Goal: Task Accomplishment & Management: Manage account settings

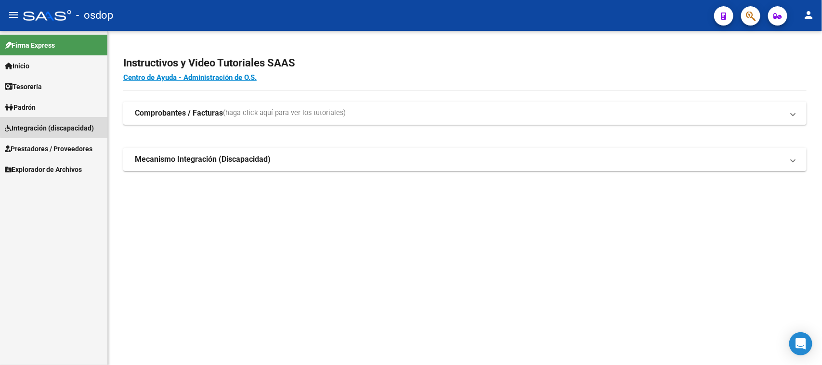
click at [59, 126] on span "Integración (discapacidad)" at bounding box center [49, 128] width 89 height 11
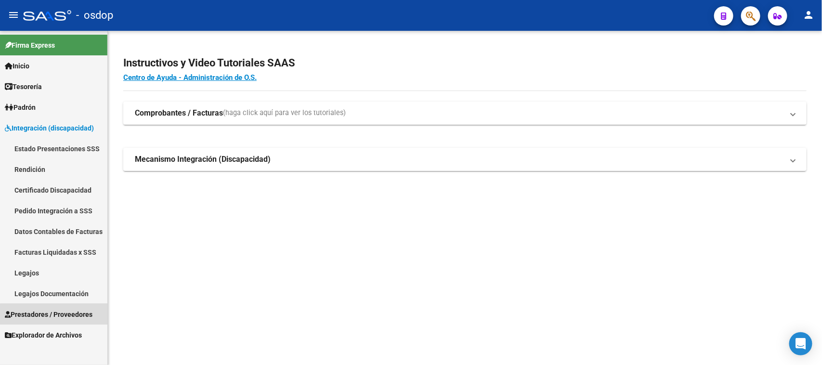
click at [56, 317] on span "Prestadores / Proveedores" at bounding box center [49, 314] width 88 height 11
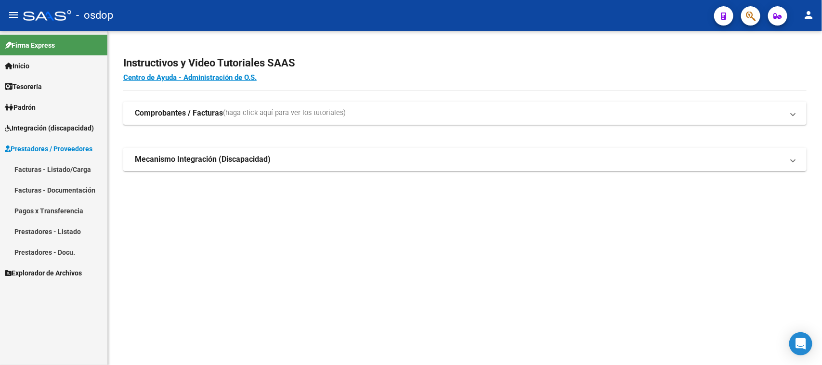
click at [203, 164] on strong "Mecanismo Integración (Discapacidad)" at bounding box center [203, 159] width 136 height 11
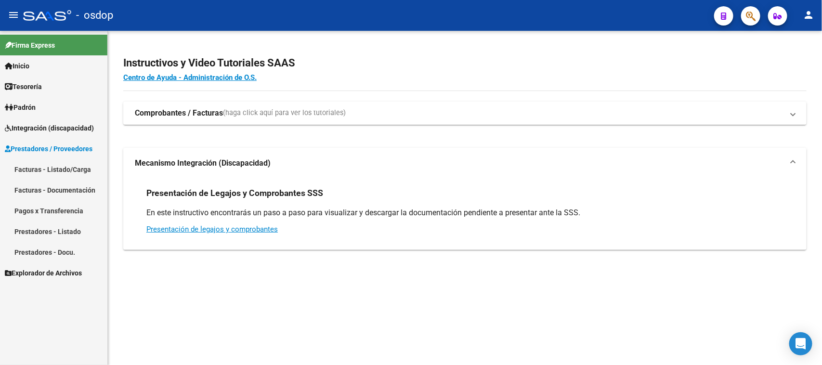
click at [67, 148] on span "Prestadores / Proveedores" at bounding box center [49, 149] width 88 height 11
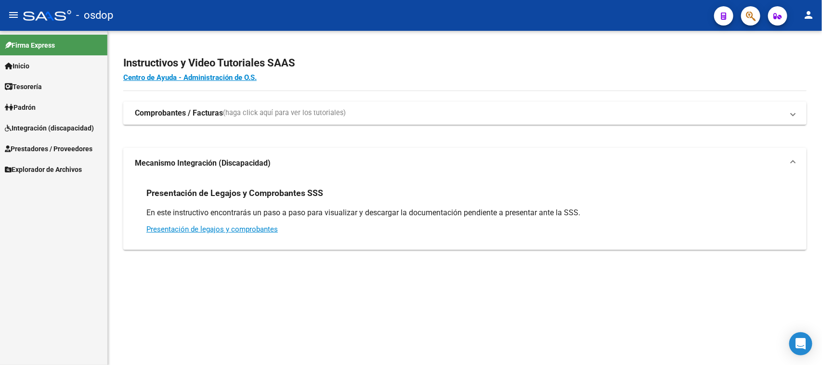
click at [67, 173] on span "Explorador de Archivos" at bounding box center [43, 169] width 77 height 11
click at [70, 148] on span "Prestadores / Proveedores" at bounding box center [49, 149] width 88 height 11
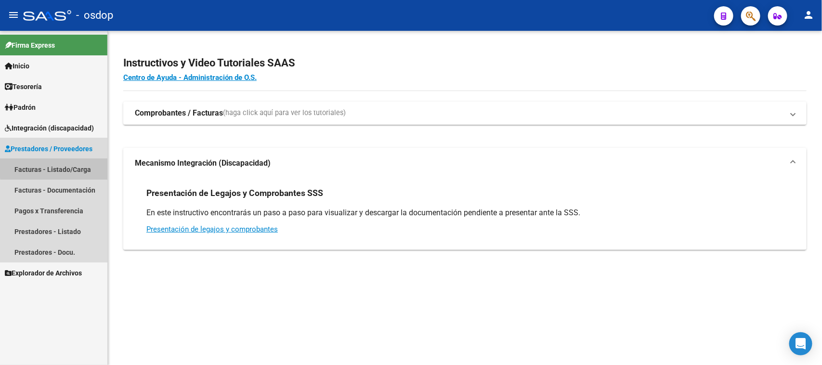
click at [64, 165] on link "Facturas - Listado/Carga" at bounding box center [53, 169] width 107 height 21
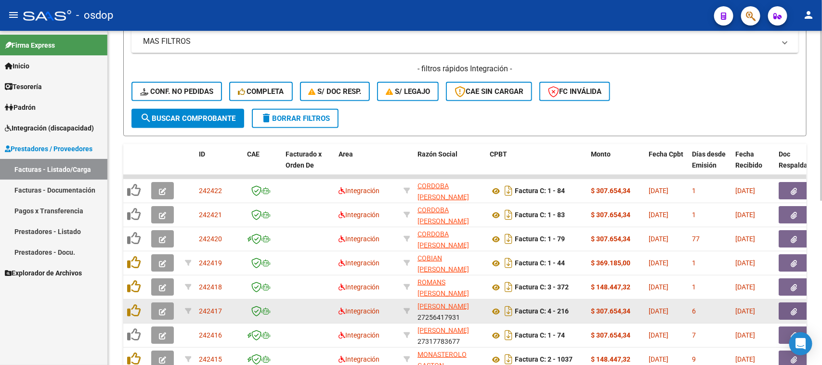
scroll to position [181, 0]
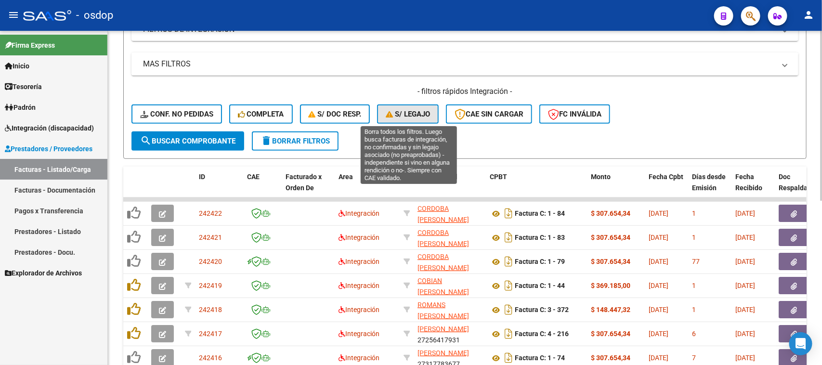
click at [396, 116] on span "S/ legajo" at bounding box center [408, 114] width 44 height 9
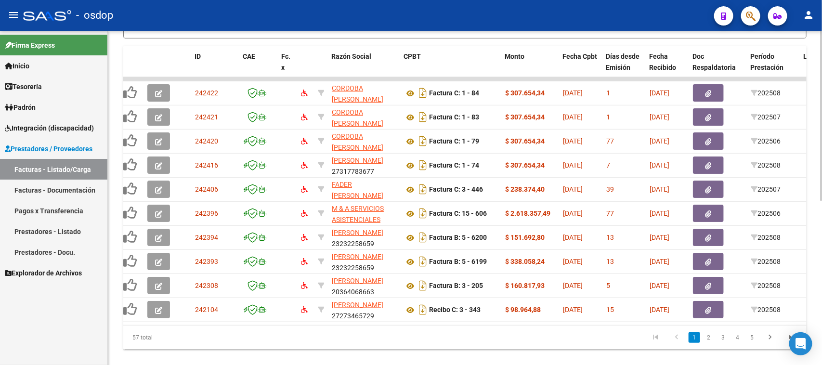
scroll to position [0, 0]
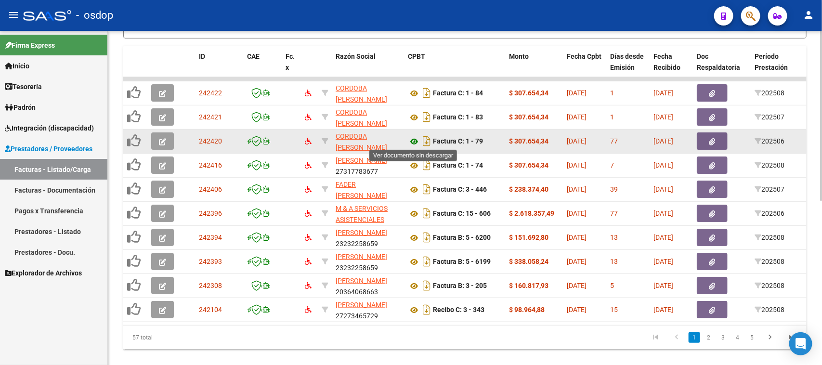
click at [409, 140] on icon at bounding box center [414, 142] width 13 height 12
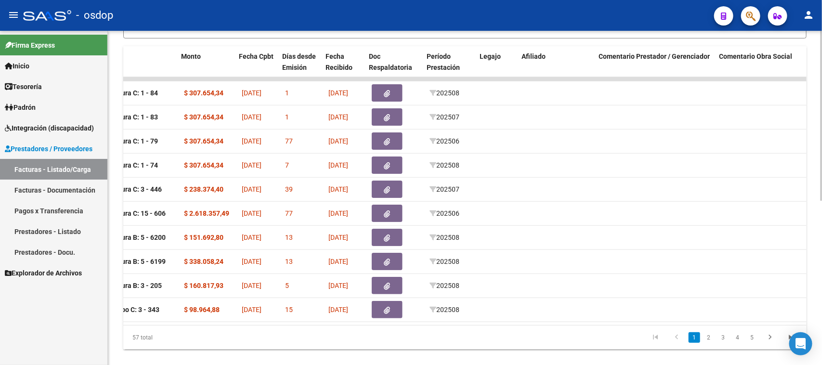
scroll to position [0, 324]
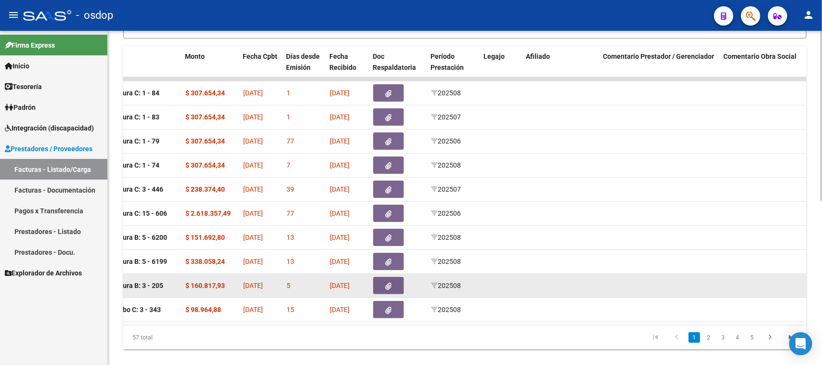
click at [632, 275] on datatable-body-cell at bounding box center [660, 286] width 120 height 24
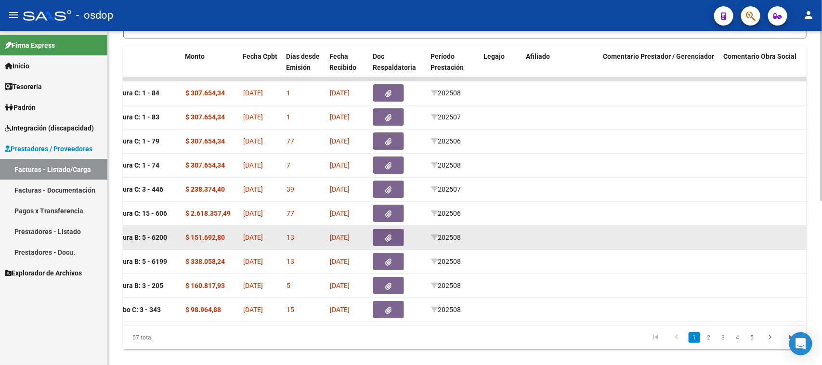
click at [708, 237] on datatable-body-cell at bounding box center [660, 238] width 120 height 24
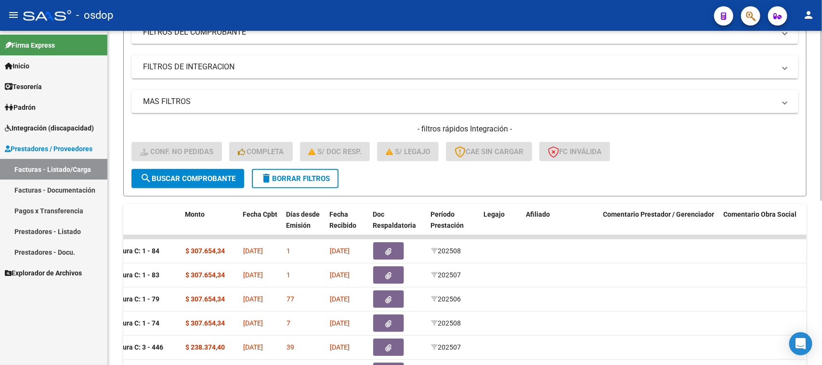
click at [324, 179] on span "delete Borrar Filtros" at bounding box center [295, 178] width 69 height 9
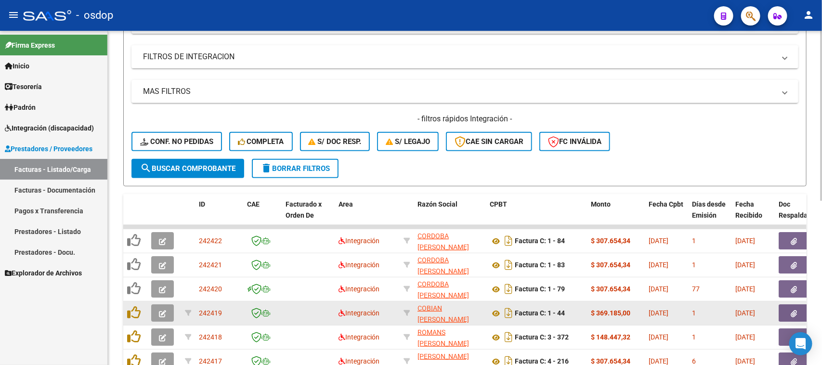
scroll to position [83, 0]
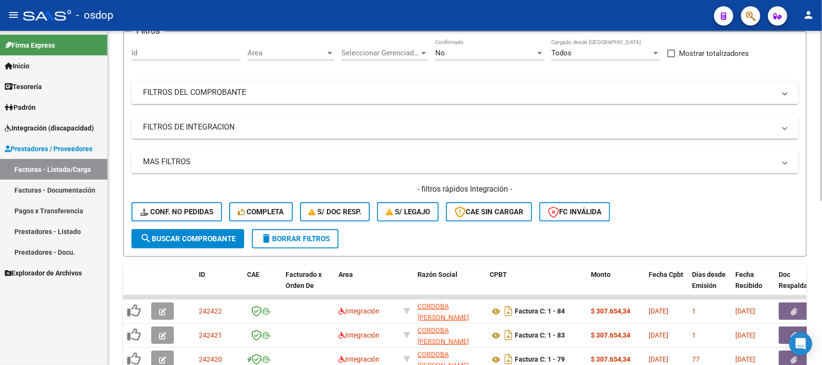
click at [208, 128] on mat-panel-title "FILTROS DE INTEGRACION" at bounding box center [459, 127] width 633 height 11
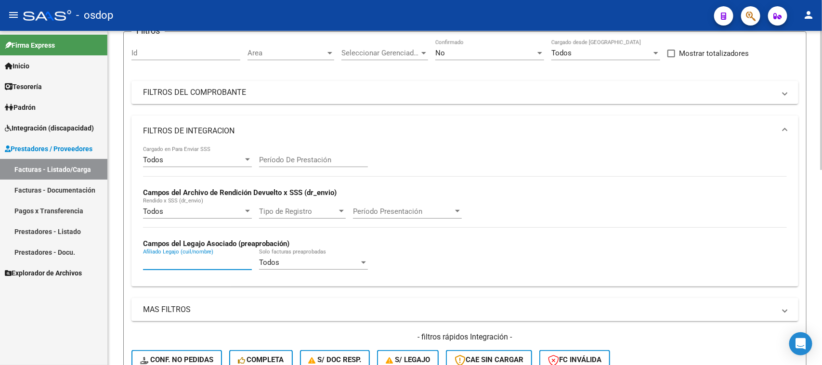
click at [175, 263] on input "Afiliado Legajo (cuil/nombre)" at bounding box center [197, 262] width 109 height 9
paste input "27420252973"
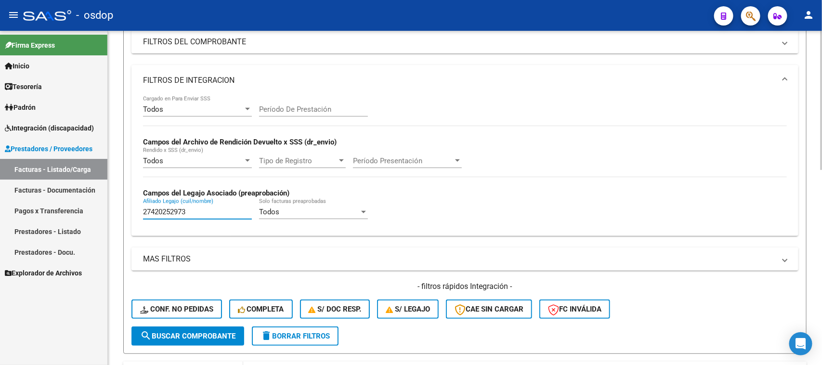
scroll to position [203, 0]
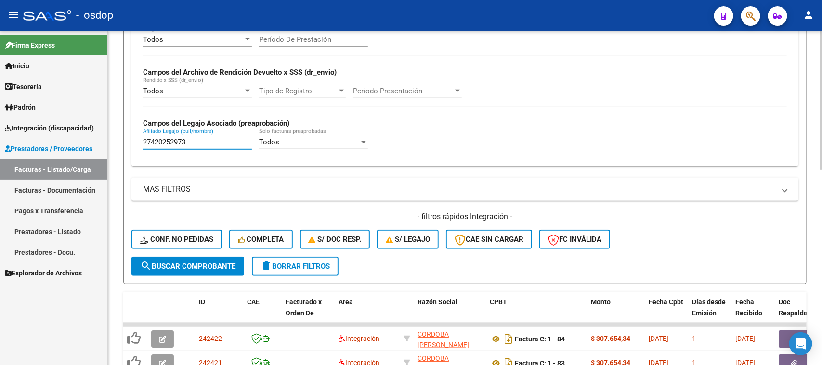
click at [192, 274] on form "Filtros Id Area Area Seleccionar Gerenciador Seleccionar Gerenciador No Confirm…" at bounding box center [465, 97] width 684 height 373
click at [203, 265] on span "search Buscar Comprobante" at bounding box center [187, 266] width 95 height 9
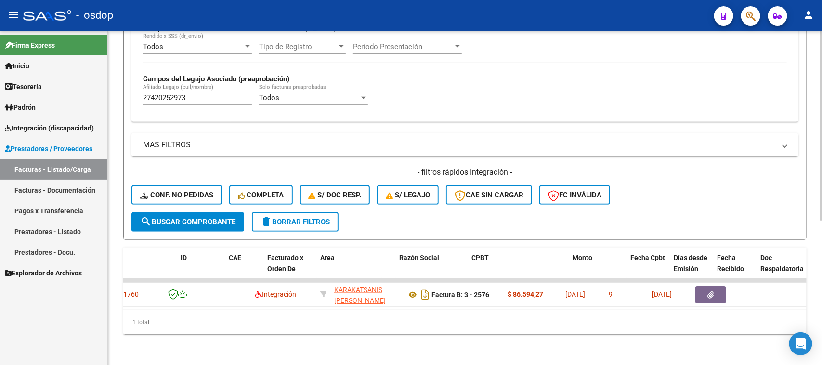
scroll to position [0, 0]
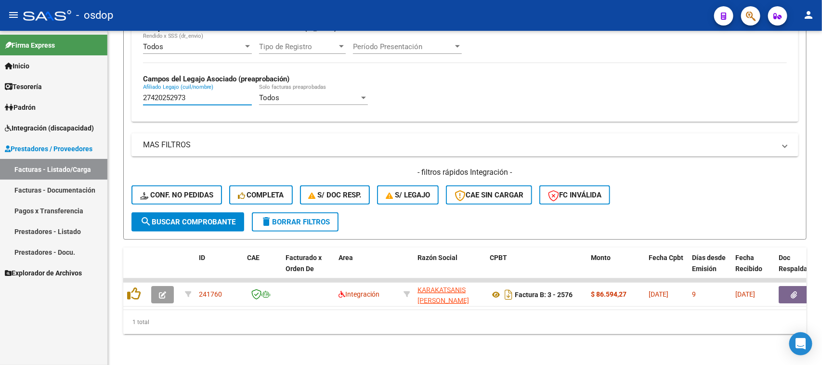
drag, startPoint x: 200, startPoint y: 88, endPoint x: 57, endPoint y: 92, distance: 143.6
click at [67, 92] on mat-sidenav-container "Firma Express Inicio Calendario SSS Instructivos Contacto OS Tesorería Extracto…" at bounding box center [411, 198] width 822 height 334
paste input "238348590"
click at [210, 218] on span "search Buscar Comprobante" at bounding box center [187, 222] width 95 height 9
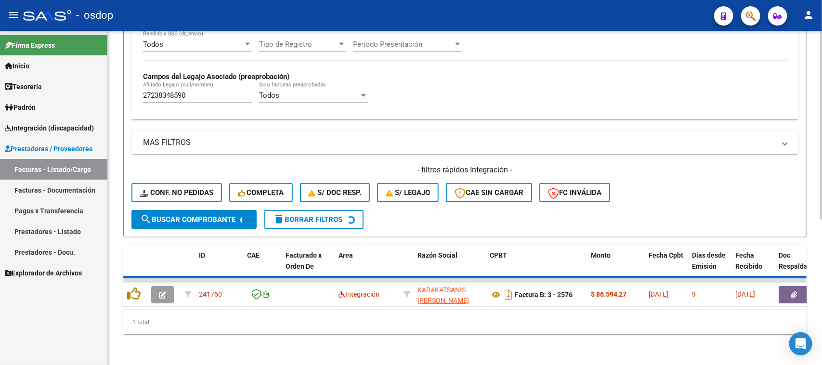
scroll to position [237, 0]
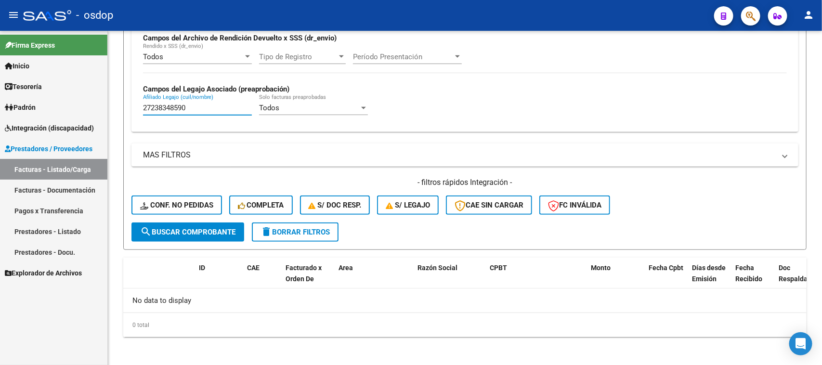
drag, startPoint x: 222, startPoint y: 106, endPoint x: 60, endPoint y: 112, distance: 161.5
click at [61, 112] on mat-sidenav-container "Firma Express Inicio Calendario SSS Instructivos Contacto OS Tesorería Extracto…" at bounding box center [411, 198] width 822 height 334
click at [194, 223] on button "search Buscar Comprobante" at bounding box center [188, 232] width 113 height 19
drag, startPoint x: 187, startPoint y: 108, endPoint x: 43, endPoint y: 109, distance: 143.6
click at [47, 109] on mat-sidenav-container "Firma Express Inicio Calendario SSS Instructivos Contacto OS Tesorería Extracto…" at bounding box center [411, 198] width 822 height 334
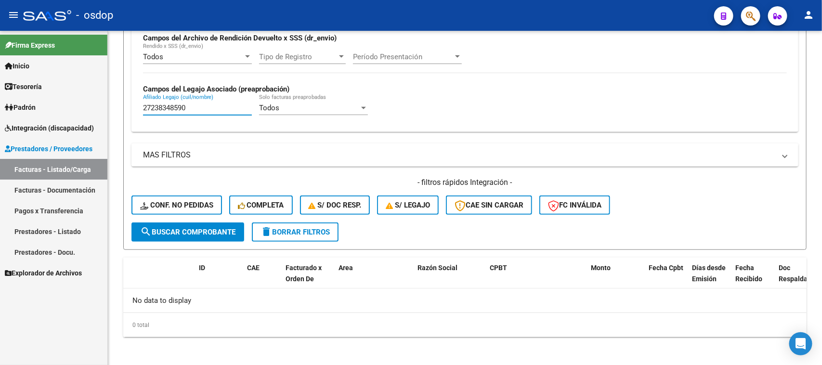
paste input "0421361151"
click at [201, 228] on span "search Buscar Comprobante" at bounding box center [187, 232] width 95 height 9
drag, startPoint x: 192, startPoint y: 106, endPoint x: 48, endPoint y: 105, distance: 143.6
click at [66, 107] on mat-sidenav-container "Firma Express Inicio Calendario SSS Instructivos Contacto OS Tesorería Extracto…" at bounding box center [411, 198] width 822 height 334
paste input "3558980079"
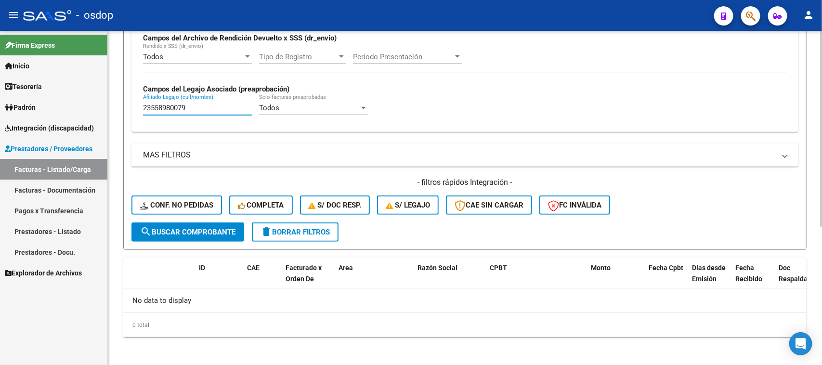
type input "23558980079"
click at [188, 234] on button "search Buscar Comprobante" at bounding box center [188, 232] width 113 height 19
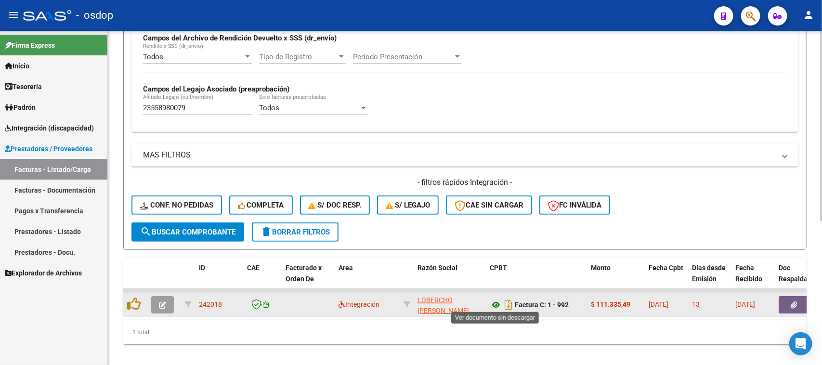
click at [497, 303] on icon at bounding box center [496, 305] width 13 height 12
click at [793, 302] on icon "button" at bounding box center [794, 305] width 6 height 7
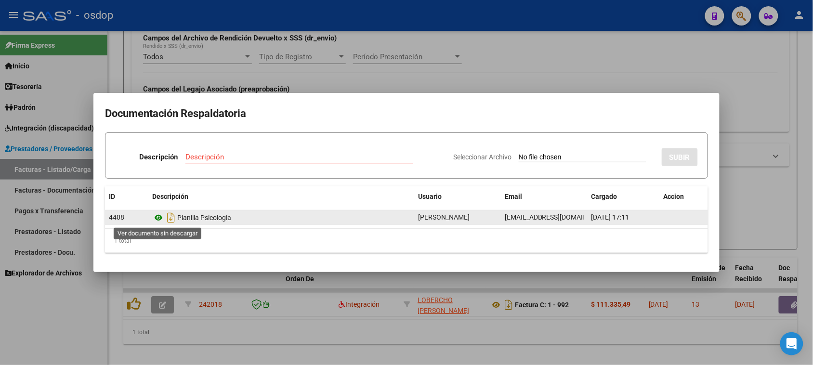
click at [158, 219] on icon at bounding box center [158, 218] width 13 height 12
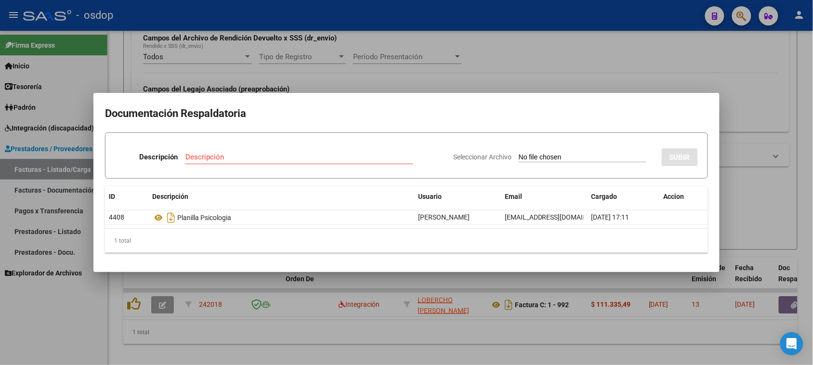
click at [365, 347] on div at bounding box center [406, 182] width 813 height 365
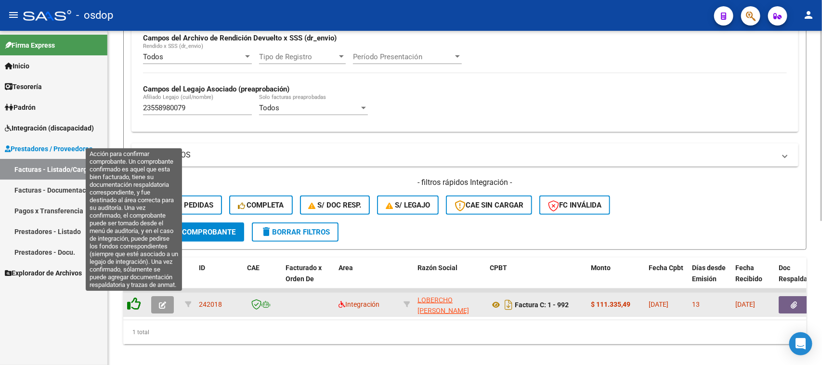
click at [133, 302] on icon at bounding box center [133, 303] width 13 height 13
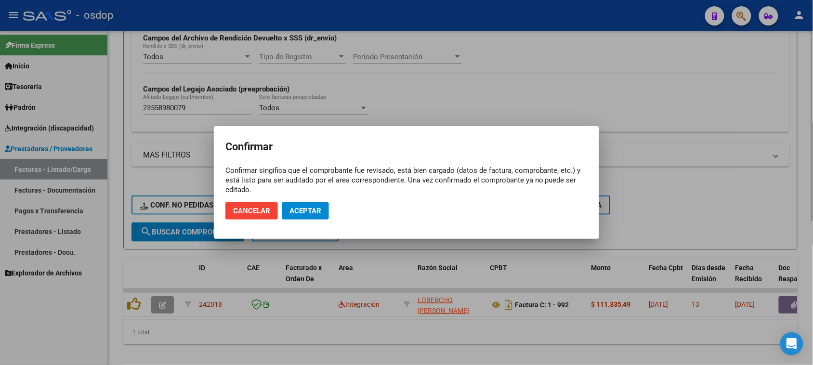
drag, startPoint x: 365, startPoint y: 341, endPoint x: 334, endPoint y: 318, distance: 38.3
click at [364, 338] on div at bounding box center [406, 182] width 813 height 365
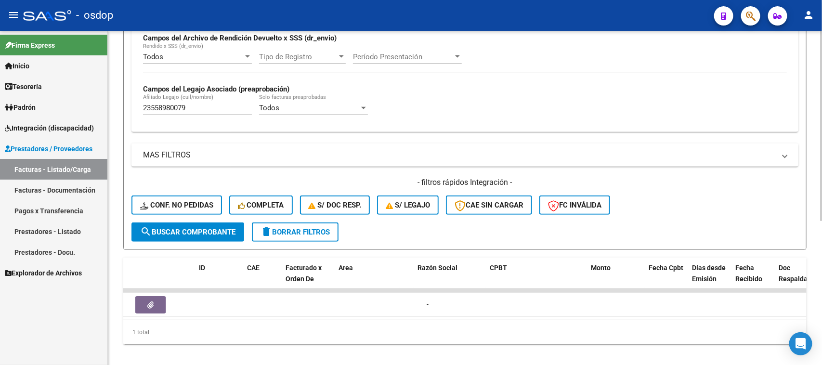
scroll to position [0, 0]
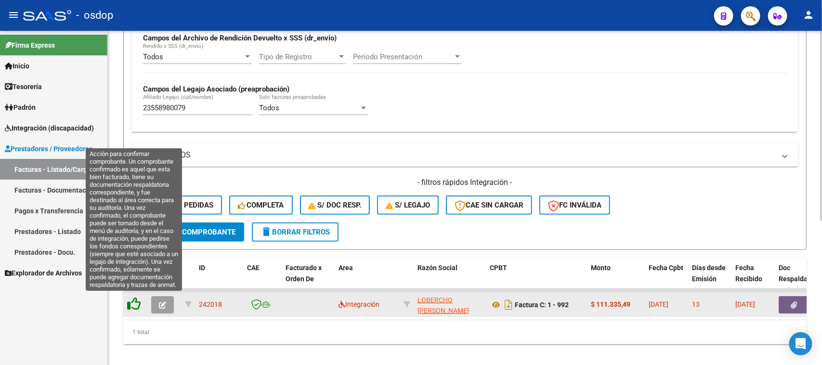
click at [133, 303] on icon at bounding box center [133, 303] width 13 height 13
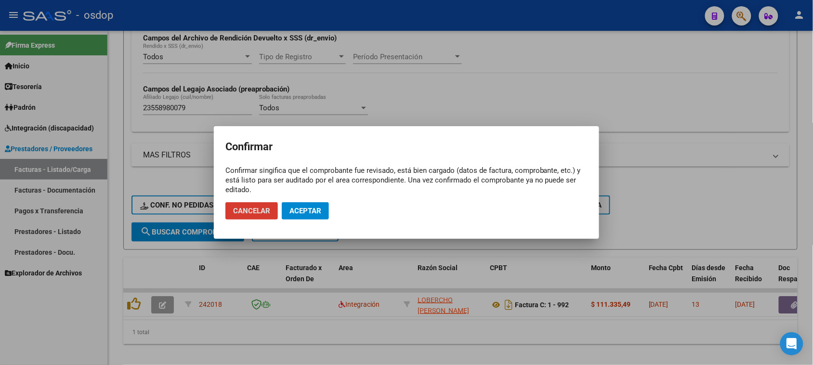
click at [322, 216] on button "Aceptar" at bounding box center [305, 210] width 47 height 17
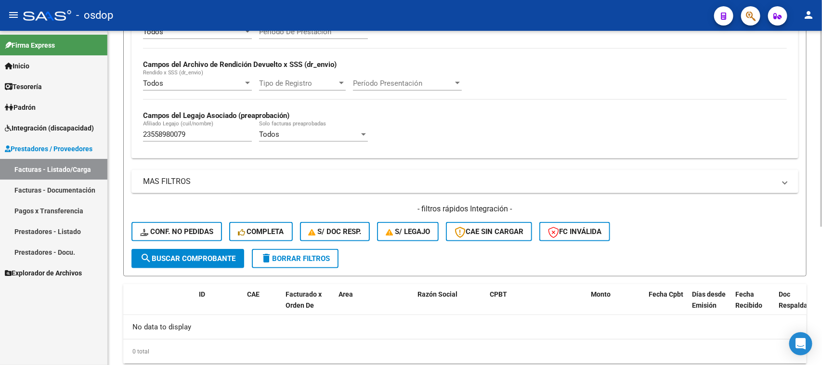
scroll to position [177, 0]
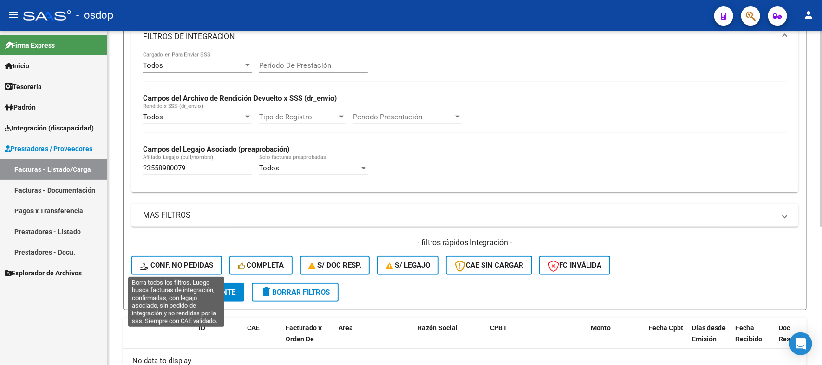
click at [199, 270] on button "Conf. no pedidas" at bounding box center [177, 265] width 91 height 19
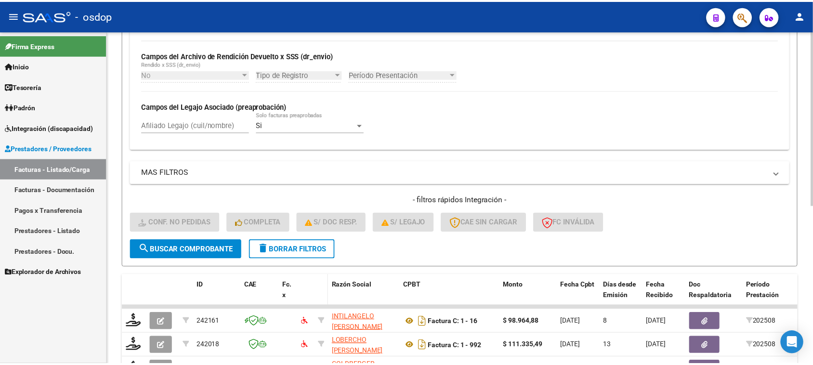
scroll to position [303, 0]
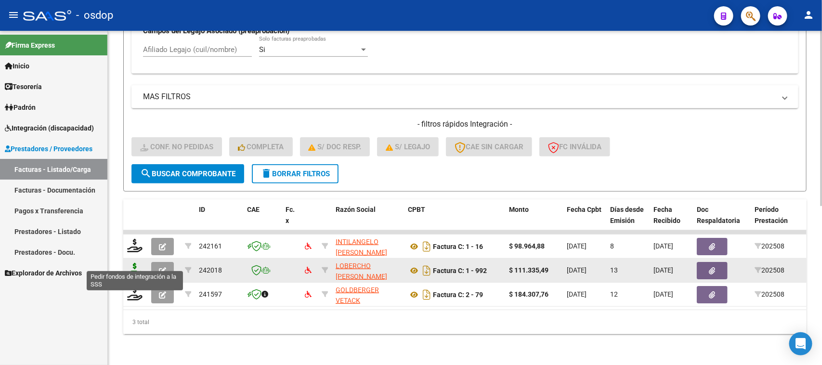
click at [136, 263] on icon at bounding box center [134, 269] width 15 height 13
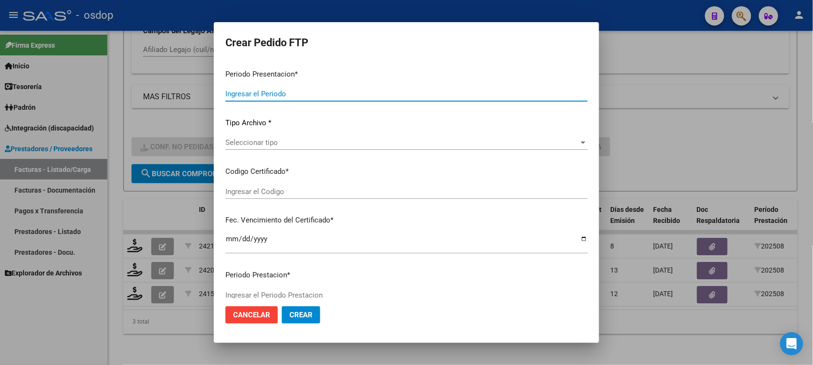
type input "202508"
type input "$ 111.335,49"
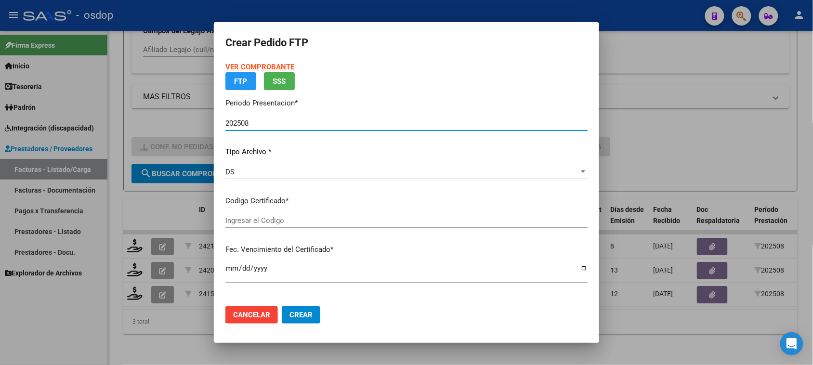
type input "1973072317"
type input "2025-09-21"
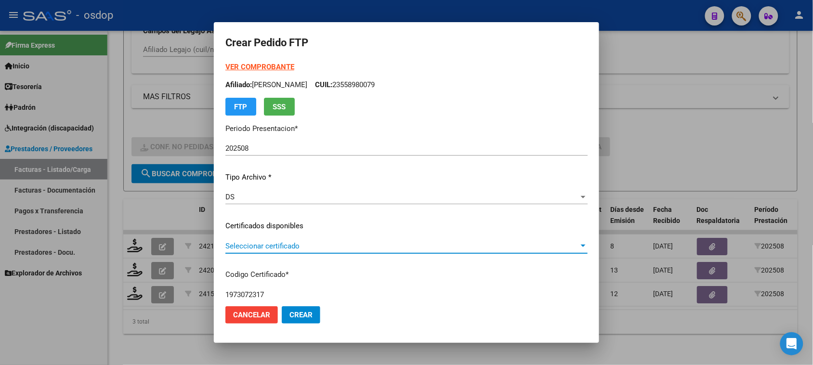
click at [290, 246] on span "Seleccionar certificado" at bounding box center [402, 246] width 354 height 9
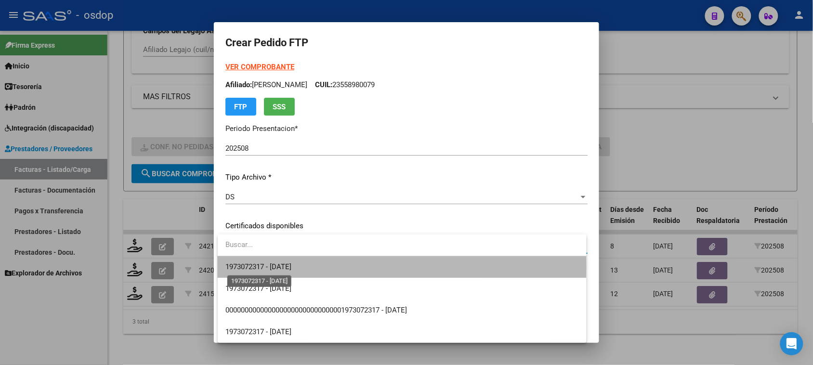
click at [290, 267] on span "1973072317 - 2025-09-21" at bounding box center [258, 267] width 66 height 9
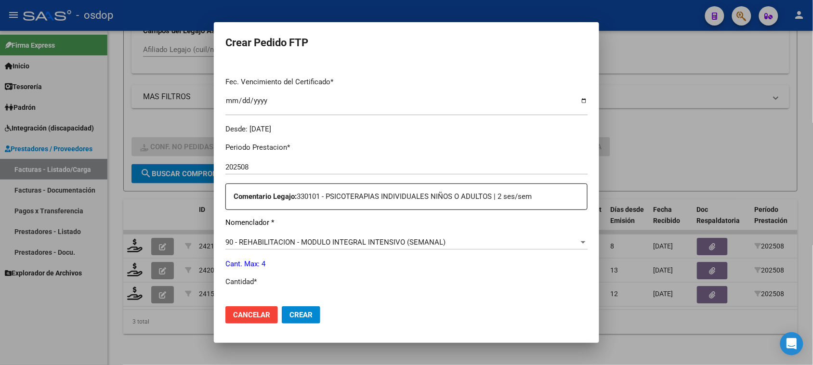
scroll to position [301, 0]
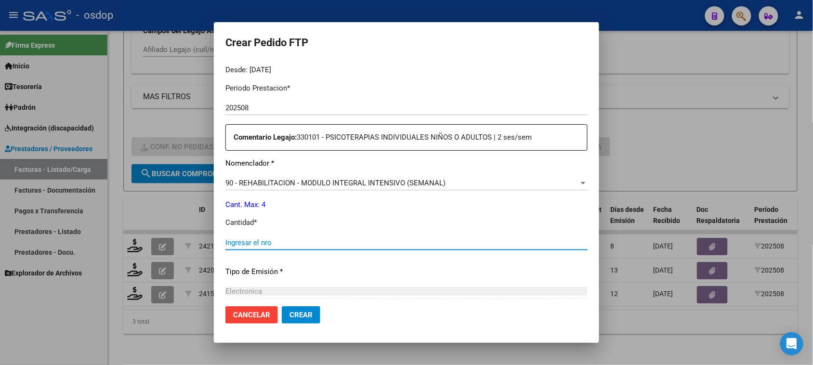
click at [282, 242] on input "Ingresar el nro" at bounding box center [406, 242] width 362 height 9
type input "4"
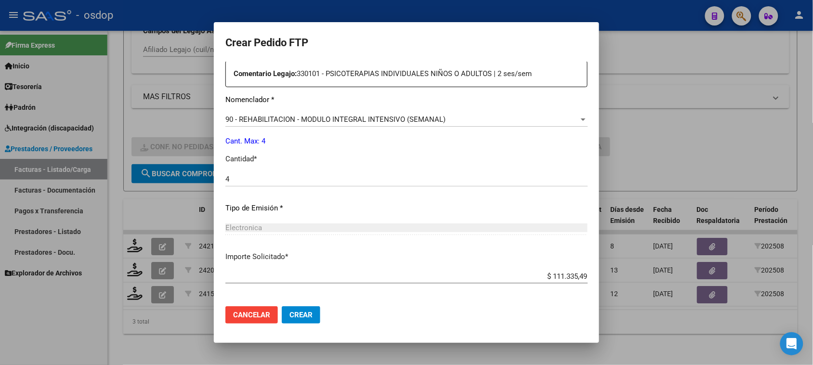
scroll to position [407, 0]
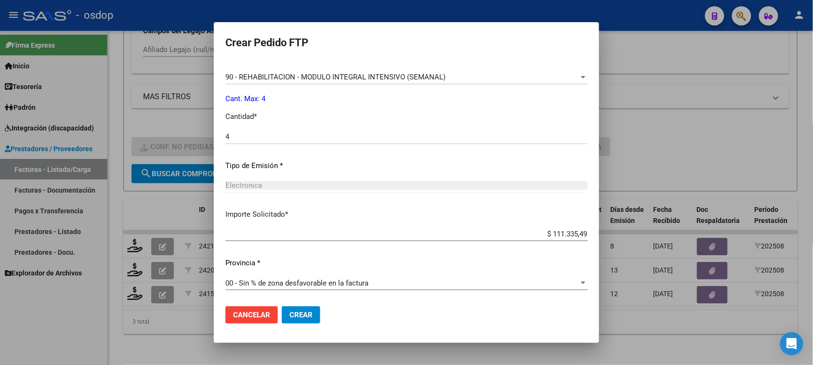
click at [300, 316] on span "Crear" at bounding box center [301, 315] width 23 height 9
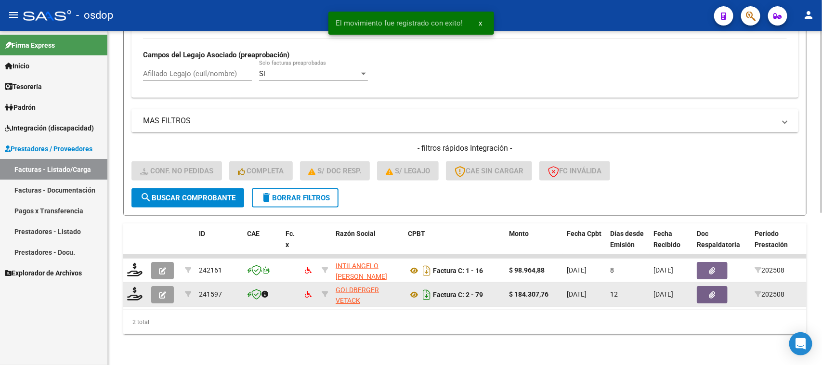
scroll to position [278, 0]
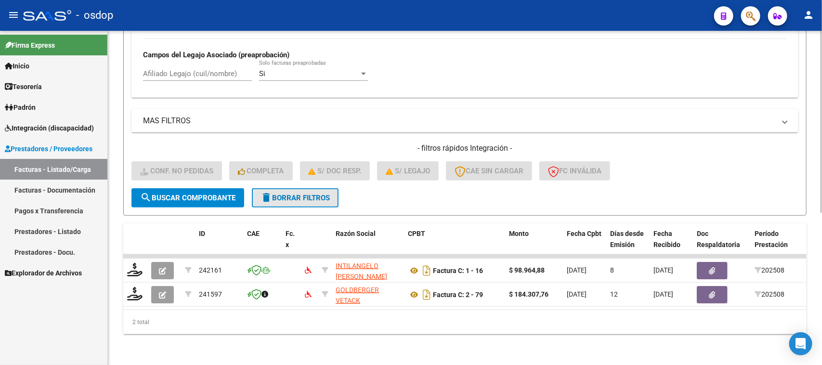
click at [296, 193] on button "delete Borrar Filtros" at bounding box center [295, 197] width 87 height 19
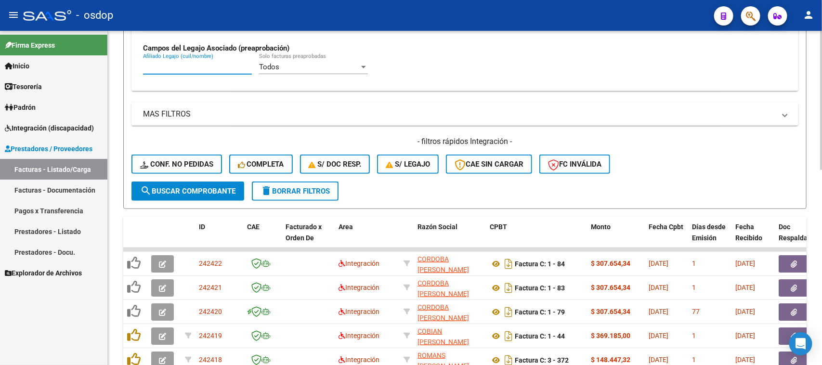
click at [184, 63] on input "Afiliado Legajo (cuil/nombre)" at bounding box center [197, 67] width 109 height 9
paste input "23483844379"
type input "23483844379"
click at [218, 187] on span "search Buscar Comprobante" at bounding box center [187, 191] width 95 height 9
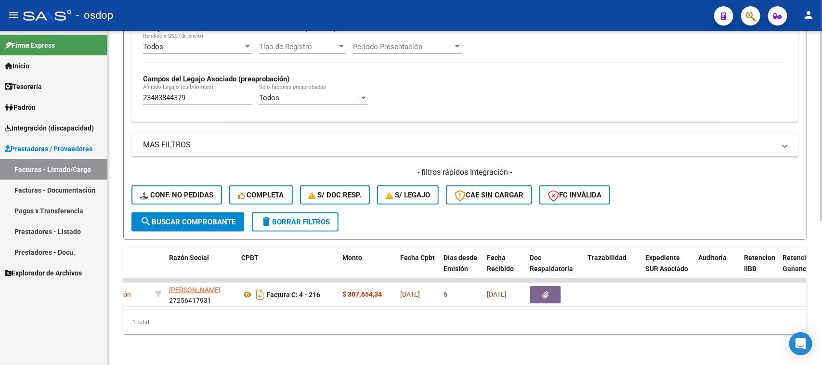
scroll to position [0, 0]
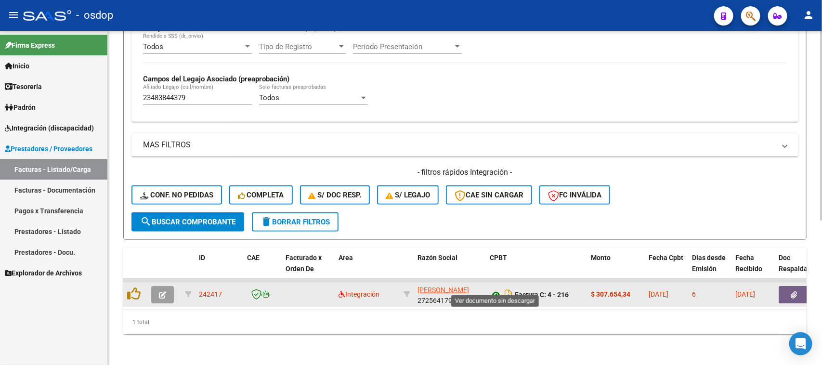
click at [497, 289] on icon at bounding box center [496, 295] width 13 height 12
click at [790, 286] on button "button" at bounding box center [794, 294] width 31 height 17
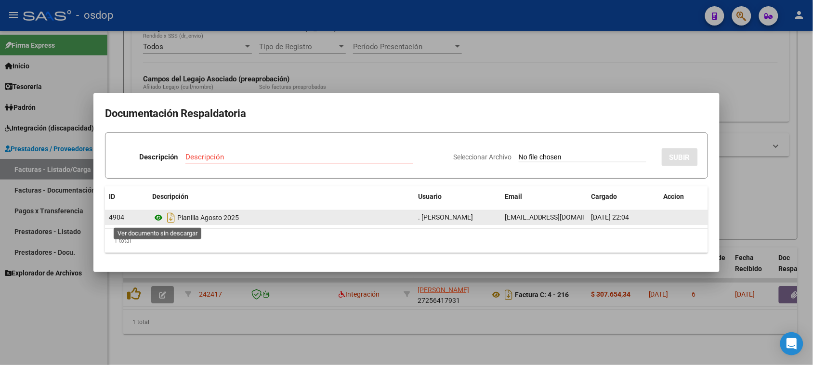
click at [159, 217] on icon at bounding box center [158, 218] width 13 height 12
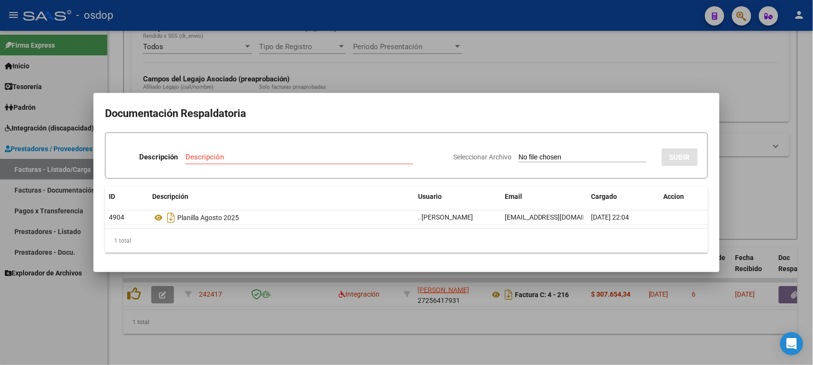
click at [439, 343] on div at bounding box center [406, 182] width 813 height 365
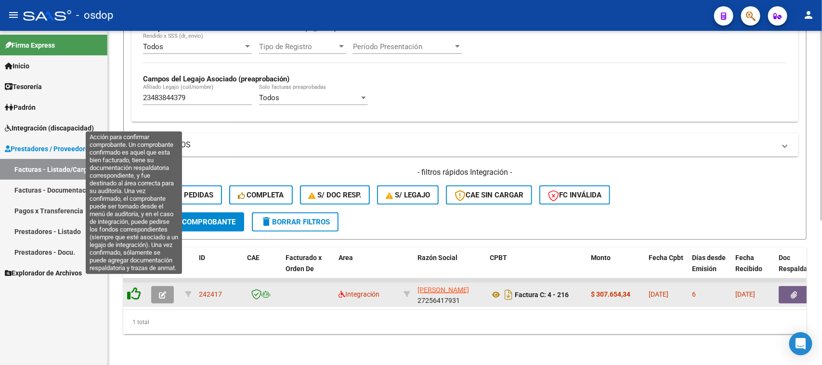
click at [132, 287] on icon at bounding box center [133, 293] width 13 height 13
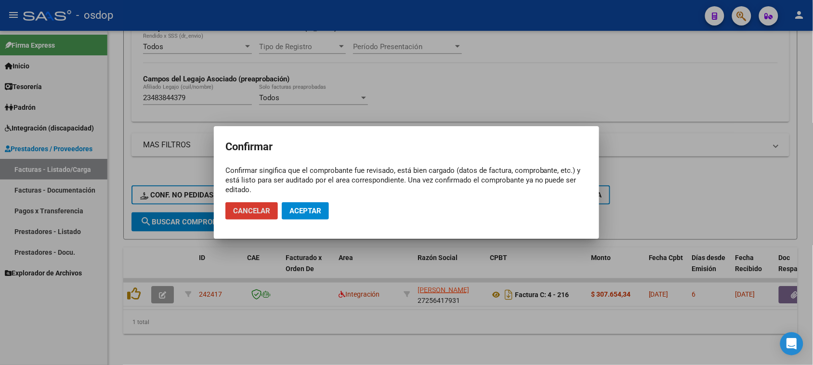
click at [311, 212] on span "Aceptar" at bounding box center [306, 211] width 32 height 9
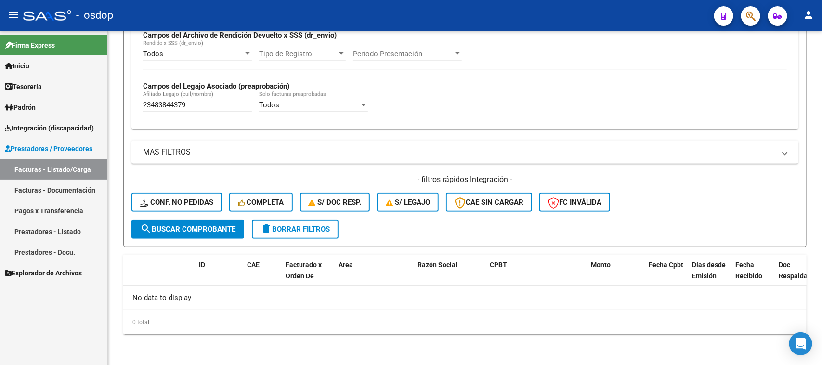
scroll to position [237, 0]
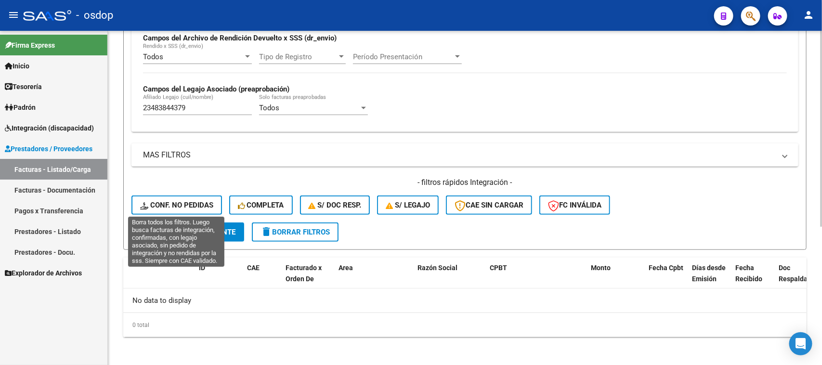
click at [171, 203] on span "Conf. no pedidas" at bounding box center [176, 205] width 73 height 9
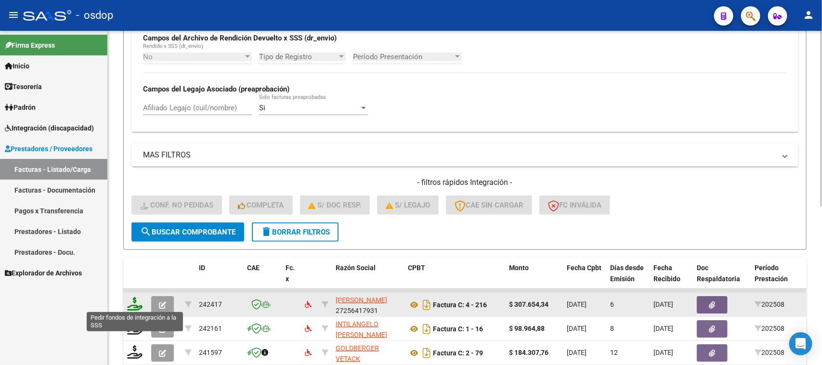
click at [136, 300] on icon at bounding box center [134, 303] width 15 height 13
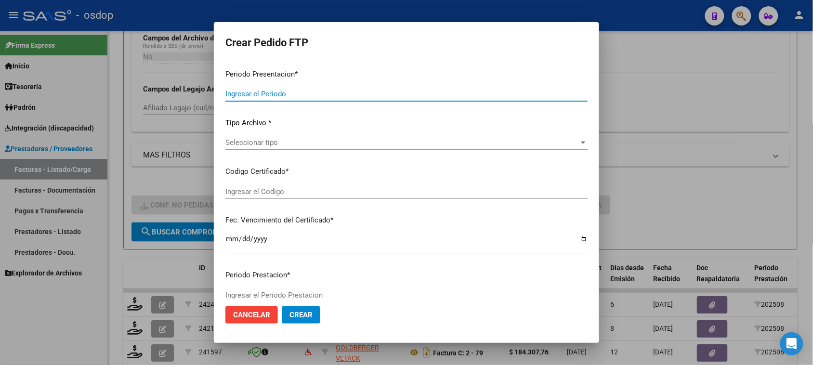
type input "202508"
type input "$ 307.654,34"
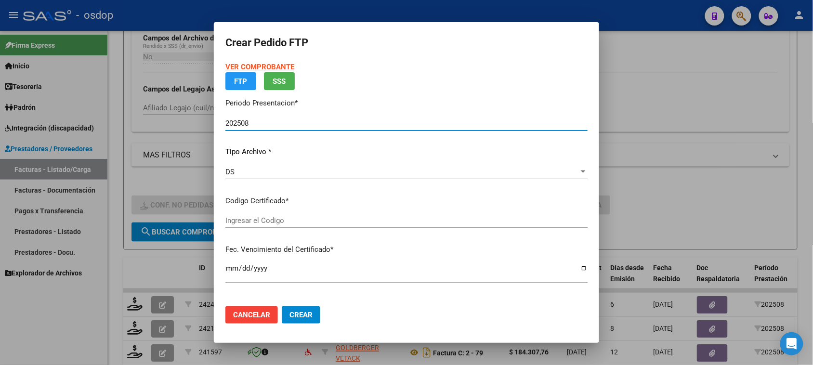
type input "7574904822"
type input "2025-08-06"
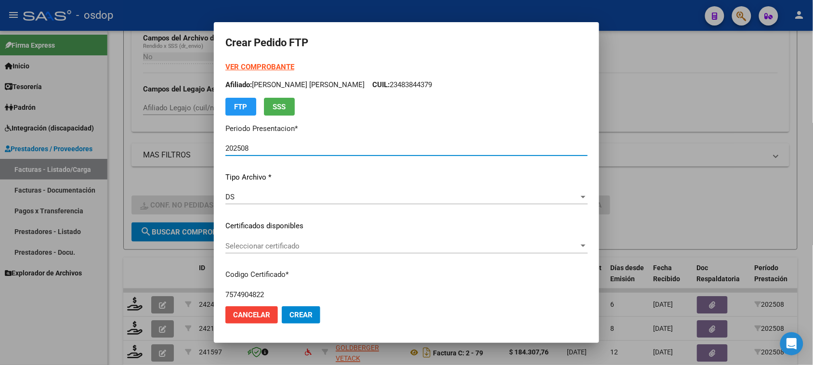
scroll to position [60, 0]
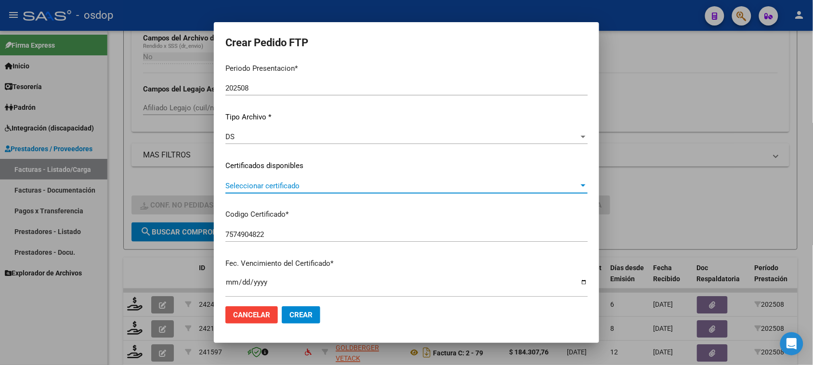
click at [349, 184] on span "Seleccionar certificado" at bounding box center [402, 186] width 354 height 9
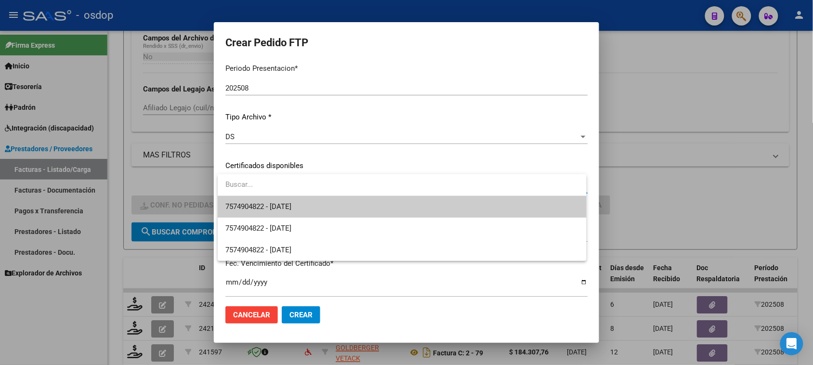
click at [339, 208] on span "7574904822 - 2025-08-06" at bounding box center [401, 207] width 353 height 22
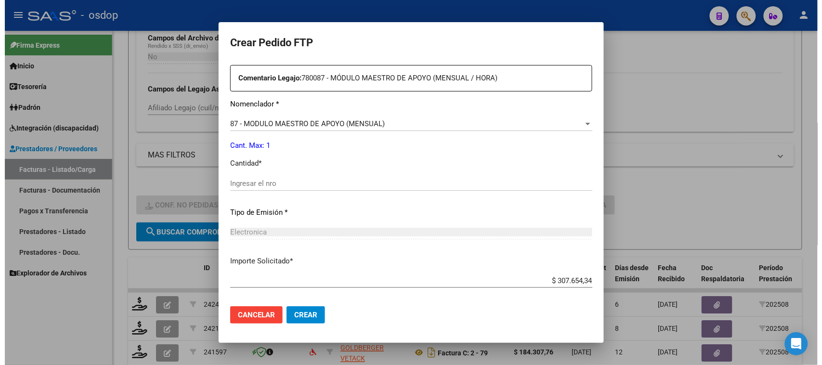
scroll to position [361, 0]
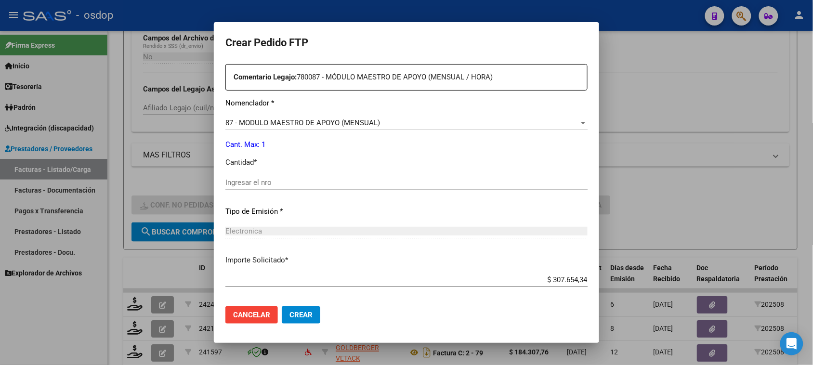
click at [270, 179] on input "Ingresar el nro" at bounding box center [406, 182] width 362 height 9
type input "1"
click at [305, 316] on span "Crear" at bounding box center [301, 315] width 23 height 9
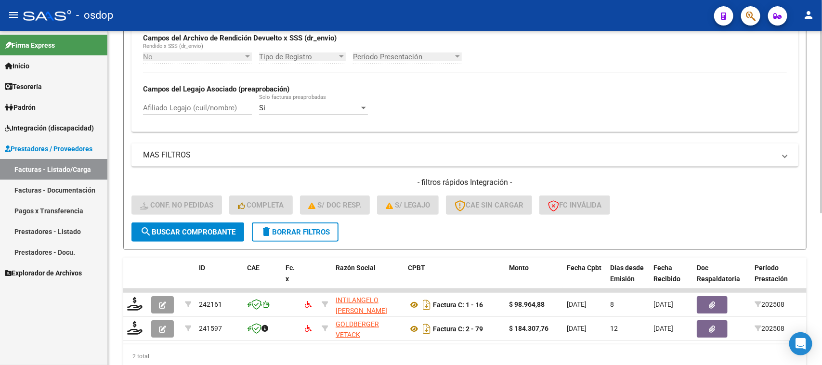
click at [309, 228] on span "delete Borrar Filtros" at bounding box center [295, 232] width 69 height 9
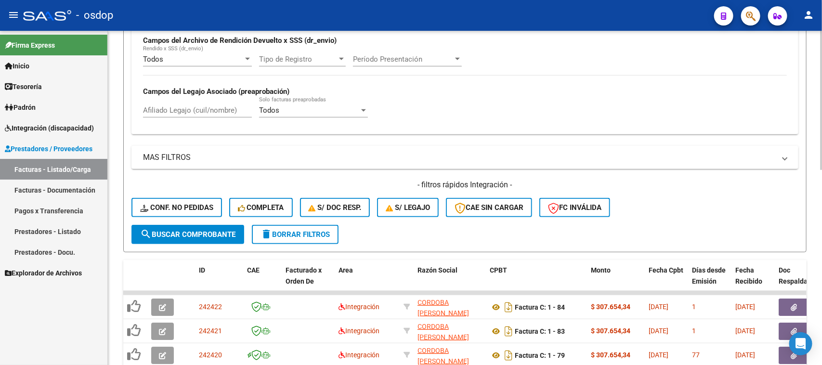
scroll to position [237, 0]
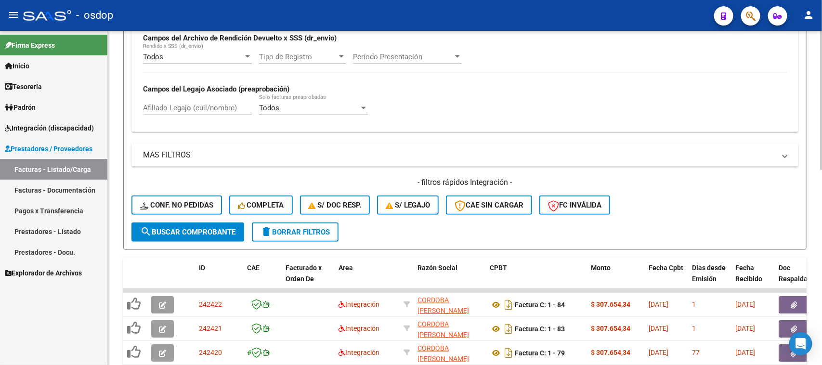
click at [196, 108] on input "Afiliado Legajo (cuil/nombre)" at bounding box center [197, 108] width 109 height 9
paste input "27553406027"
type input "27553406027"
click at [213, 236] on button "search Buscar Comprobante" at bounding box center [188, 232] width 113 height 19
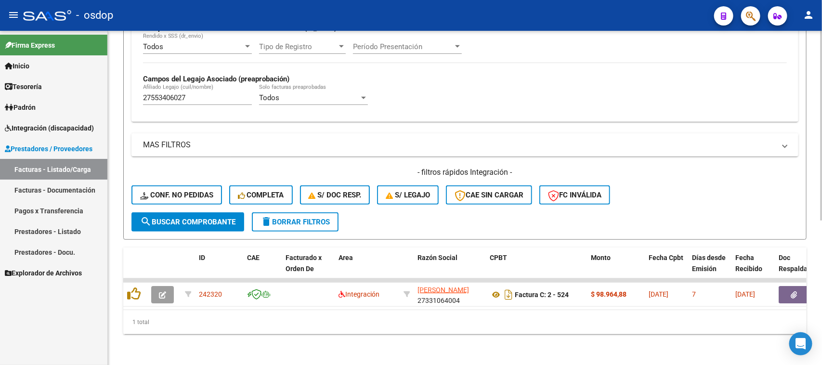
scroll to position [254, 0]
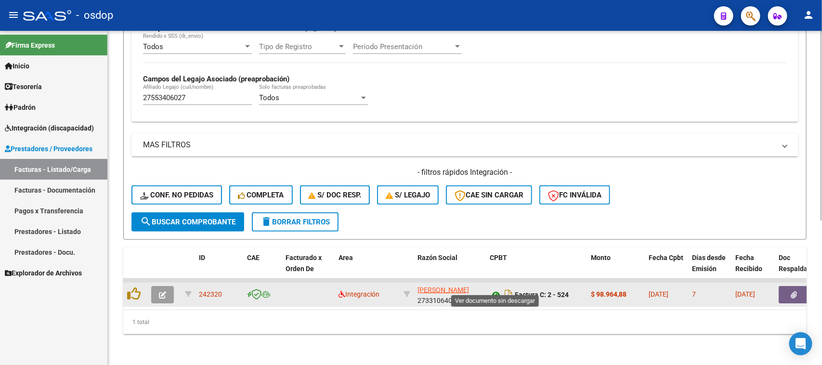
click at [499, 289] on icon at bounding box center [496, 295] width 13 height 12
click at [796, 291] on icon "button" at bounding box center [794, 294] width 6 height 7
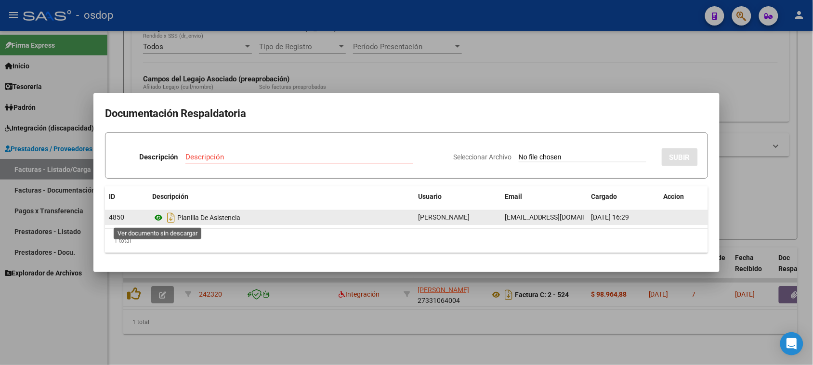
click at [157, 215] on icon at bounding box center [158, 218] width 13 height 12
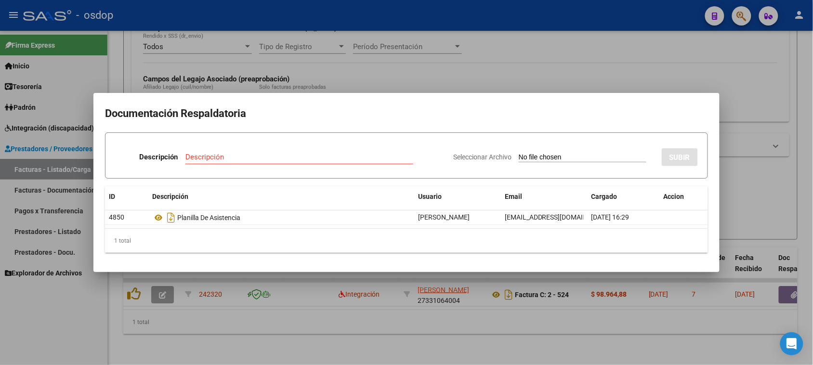
click at [523, 336] on div at bounding box center [406, 182] width 813 height 365
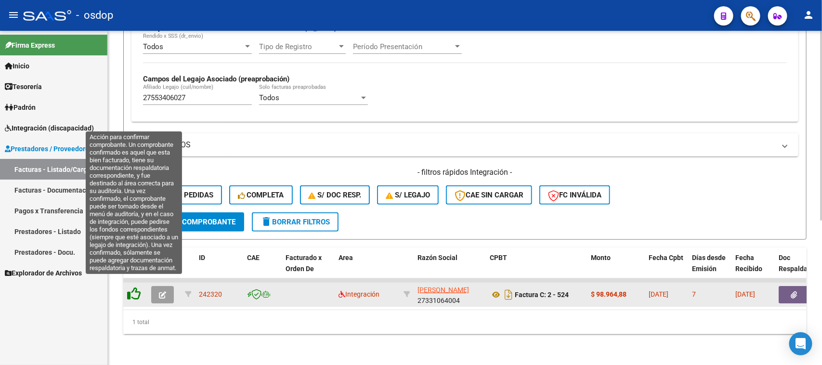
click at [132, 287] on icon at bounding box center [133, 293] width 13 height 13
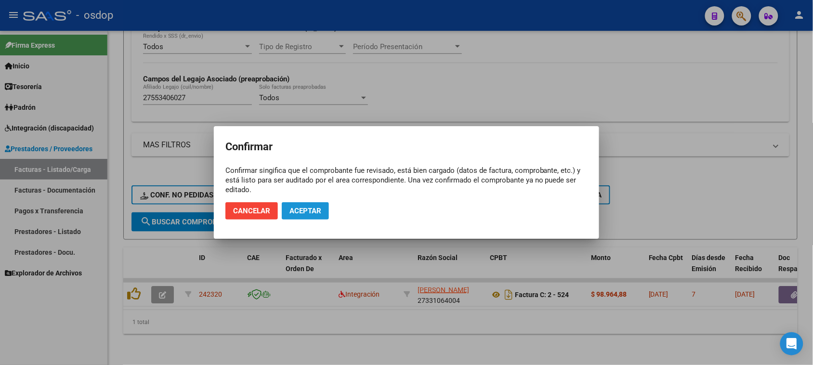
click at [302, 213] on span "Aceptar" at bounding box center [306, 211] width 32 height 9
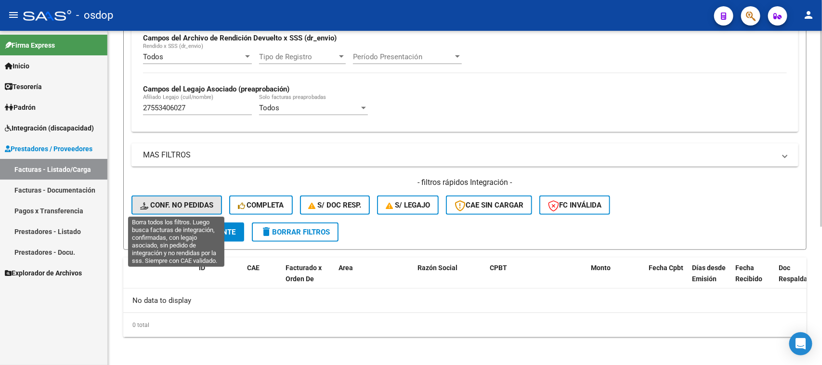
click at [198, 201] on span "Conf. no pedidas" at bounding box center [176, 205] width 73 height 9
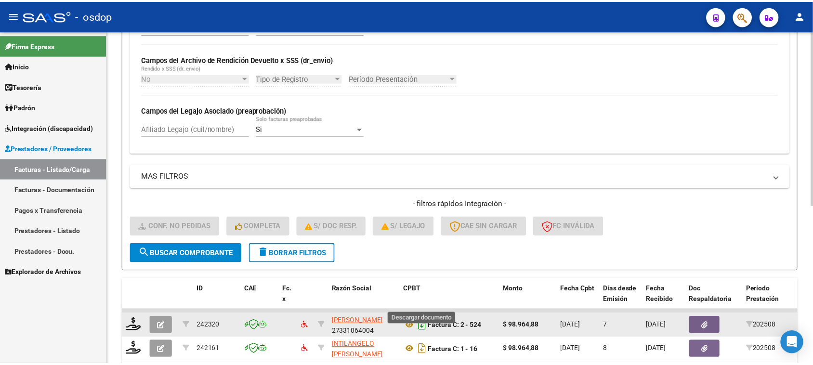
scroll to position [237, 0]
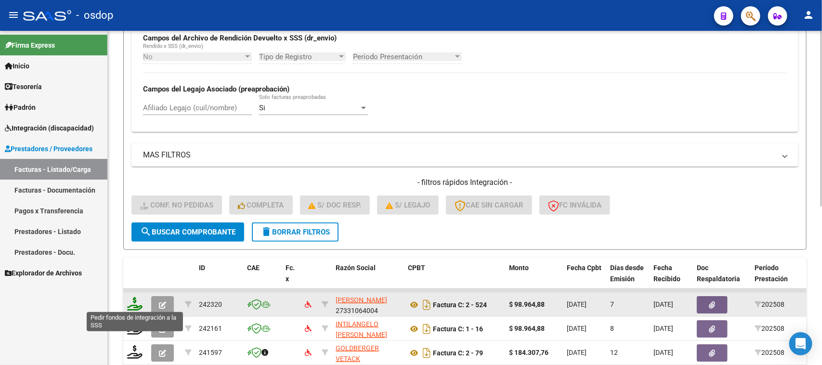
click at [134, 302] on icon at bounding box center [134, 303] width 15 height 13
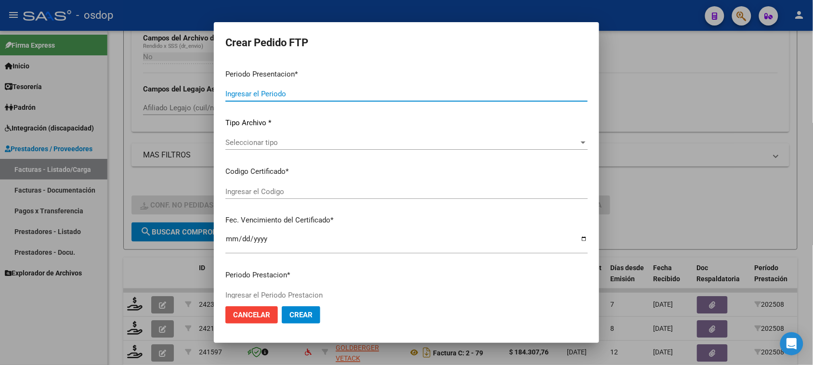
type input "202508"
type input "$ 98.964,88"
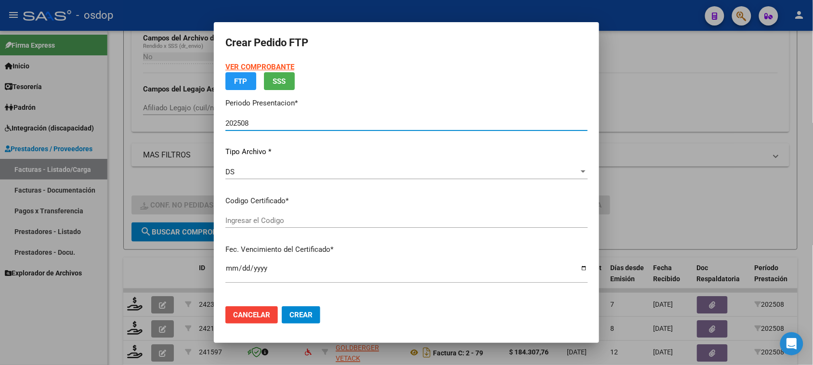
type input "3328278965"
type input "2027-10-23"
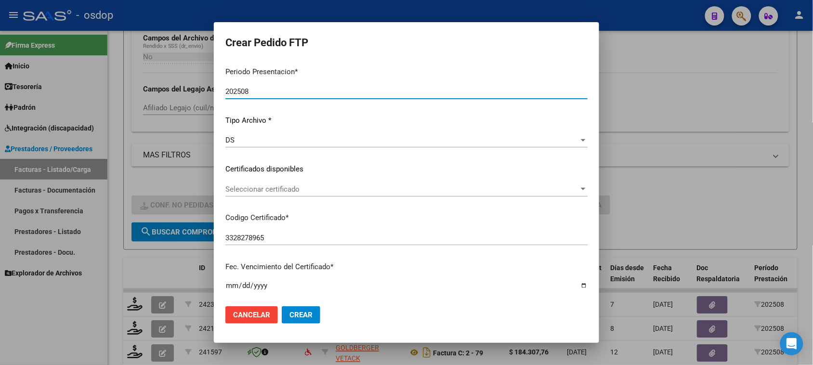
scroll to position [60, 0]
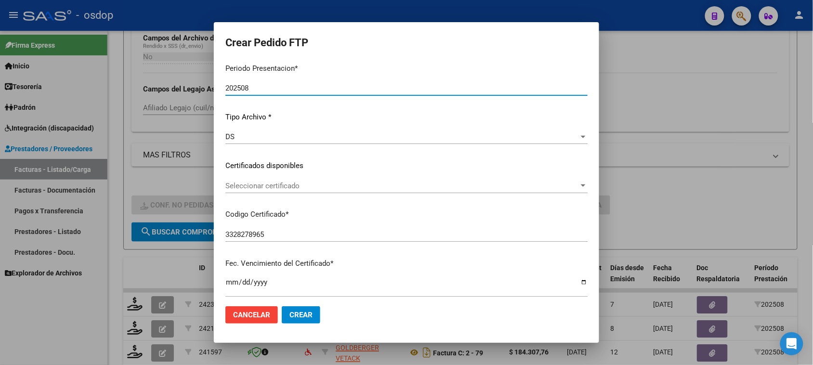
click at [395, 184] on span "Seleccionar certificado" at bounding box center [402, 186] width 354 height 9
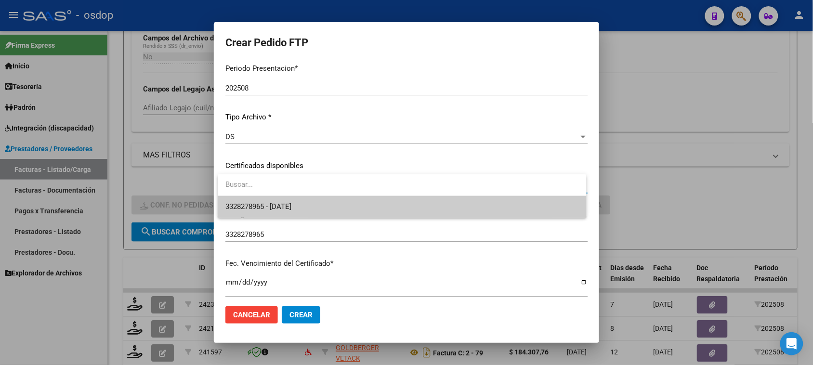
click at [385, 206] on span "3328278965 - 2027-10-23" at bounding box center [401, 207] width 353 height 22
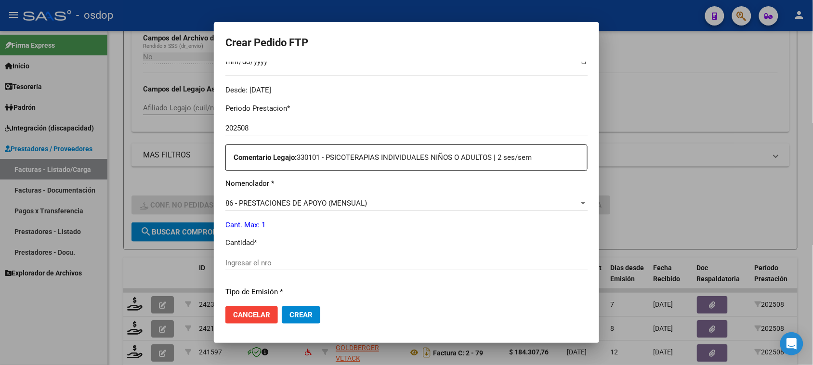
scroll to position [301, 0]
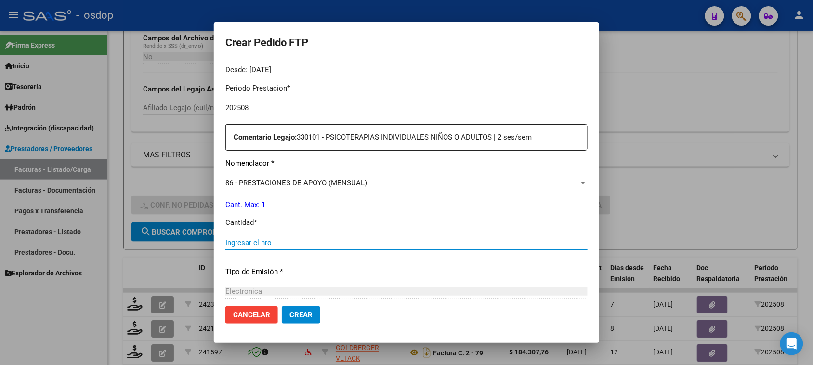
click at [271, 241] on input "Ingresar el nro" at bounding box center [406, 242] width 362 height 9
type input "1"
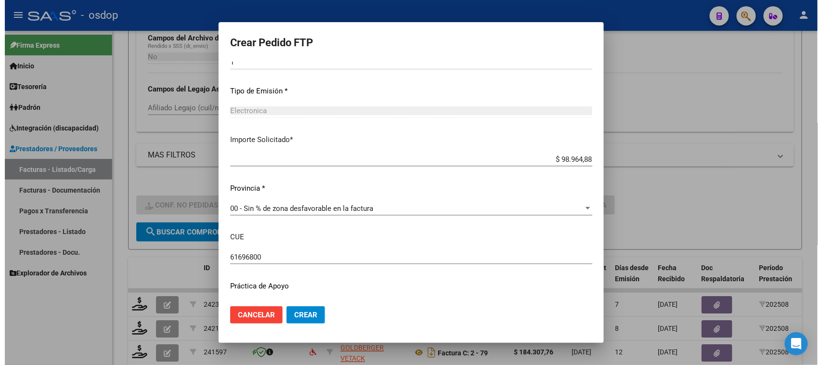
scroll to position [504, 0]
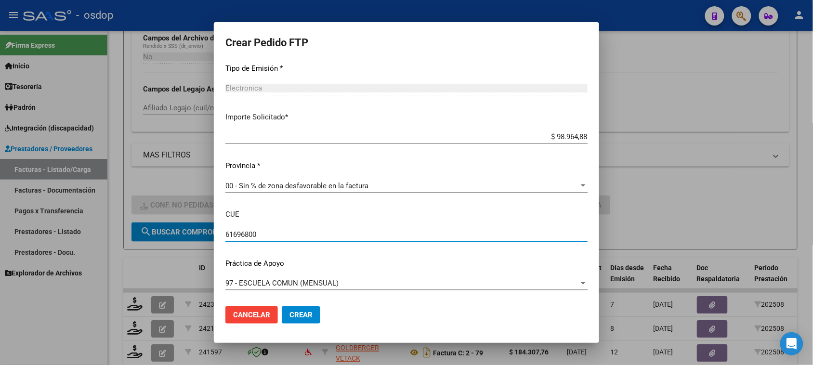
drag, startPoint x: 267, startPoint y: 235, endPoint x: 191, endPoint y: 235, distance: 76.6
click at [191, 235] on div "Crear Pedido FTP VER COMPROBANTE ARCA Padrón Afiliado: ZEISING UMA DELFINA CUIL…" at bounding box center [406, 182] width 813 height 365
click at [307, 318] on span "Crear" at bounding box center [301, 315] width 23 height 9
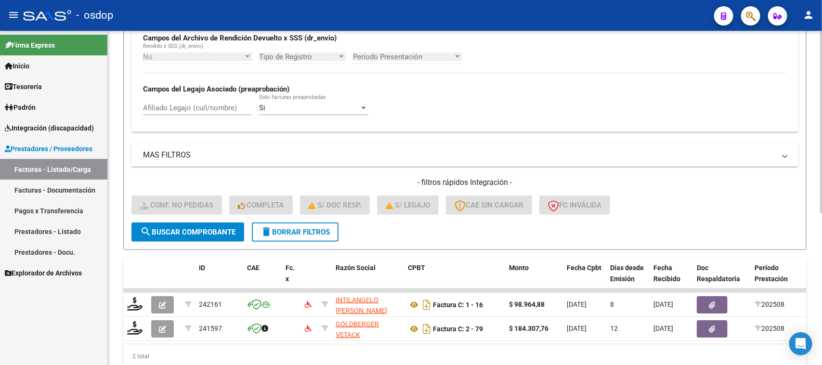
click at [171, 106] on input "Afiliado Legajo (cuil/nombre)" at bounding box center [197, 108] width 109 height 9
paste input "23501592269"
type input "23501592269"
click at [317, 230] on span "delete Borrar Filtros" at bounding box center [295, 232] width 69 height 9
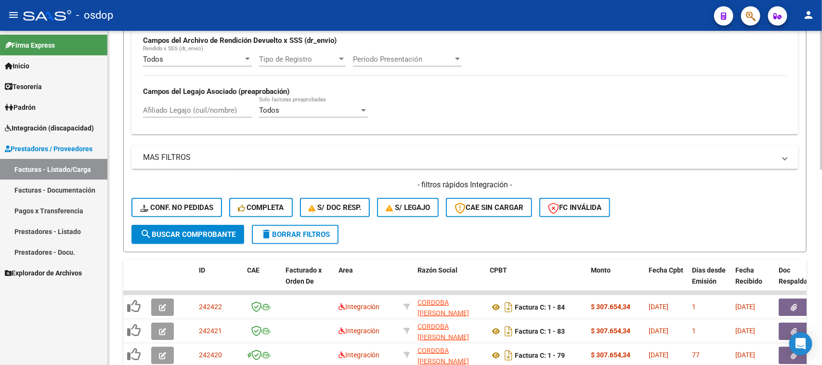
scroll to position [237, 0]
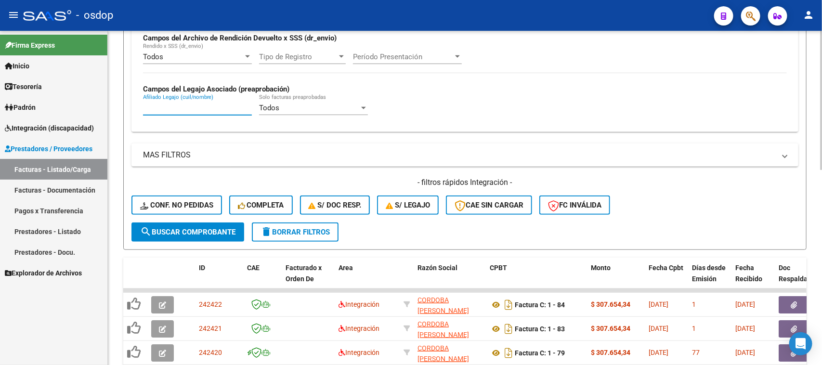
click at [187, 105] on input "Afiliado Legajo (cuil/nombre)" at bounding box center [197, 108] width 109 height 9
paste input "23501592269"
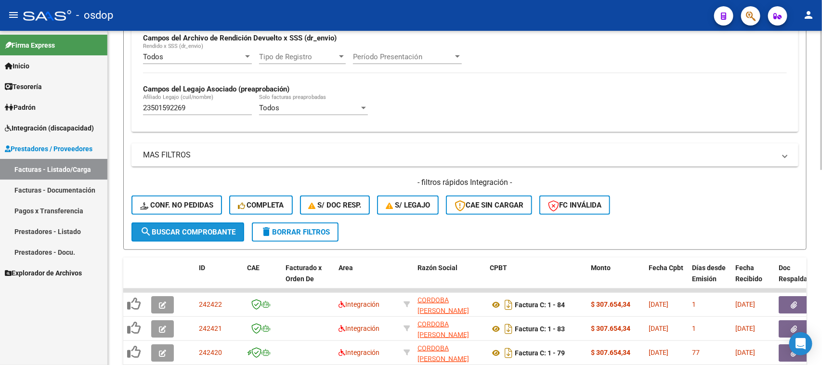
click at [201, 224] on button "search Buscar Comprobante" at bounding box center [188, 232] width 113 height 19
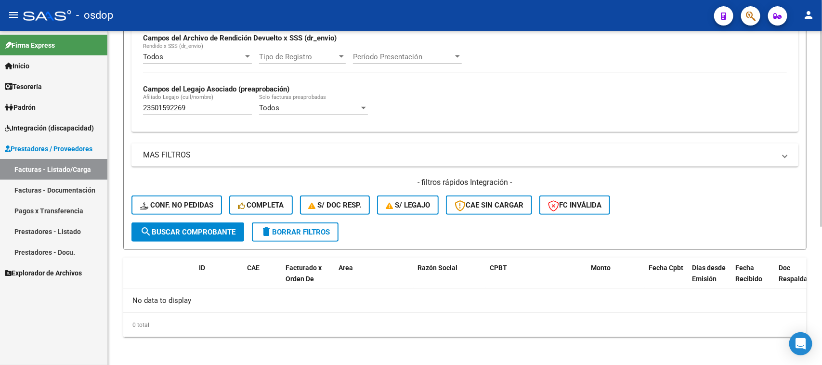
click at [205, 229] on span "search Buscar Comprobante" at bounding box center [187, 232] width 95 height 9
paste input "507293"
drag, startPoint x: 179, startPoint y: 102, endPoint x: 54, endPoint y: 115, distance: 125.9
click at [54, 115] on mat-sidenav-container "Firma Express Inicio Calendario SSS Instructivos Contacto OS Tesorería Extracto…" at bounding box center [411, 198] width 822 height 334
click at [216, 229] on span "search Buscar Comprobante" at bounding box center [187, 232] width 95 height 9
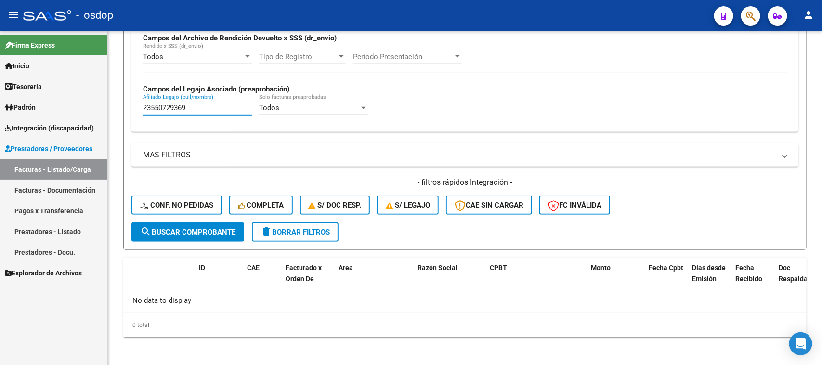
paste input "3578639"
drag, startPoint x: 198, startPoint y: 105, endPoint x: 86, endPoint y: 105, distance: 112.2
click at [86, 105] on mat-sidenav-container "Firma Express Inicio Calendario SSS Instructivos Contacto OS Tesorería Extracto…" at bounding box center [411, 198] width 822 height 334
type input "23535786399"
click at [203, 228] on span "search Buscar Comprobante" at bounding box center [187, 232] width 95 height 9
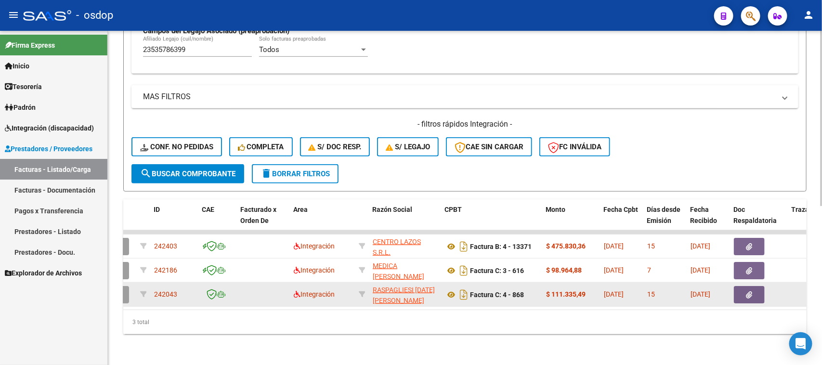
scroll to position [0, 42]
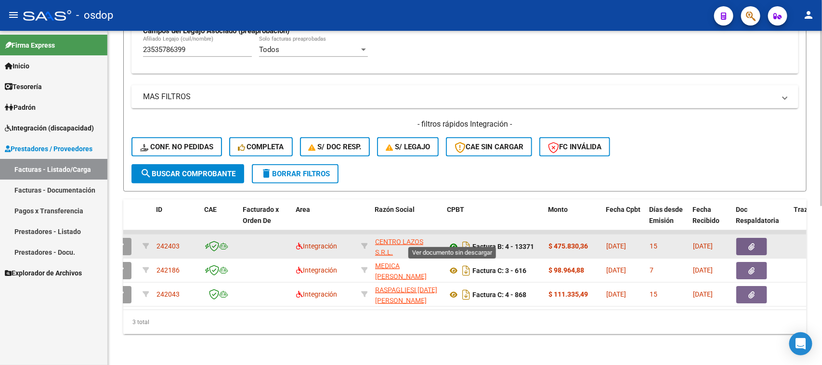
click at [451, 241] on icon at bounding box center [454, 247] width 13 height 12
click at [758, 238] on button "button" at bounding box center [752, 246] width 31 height 17
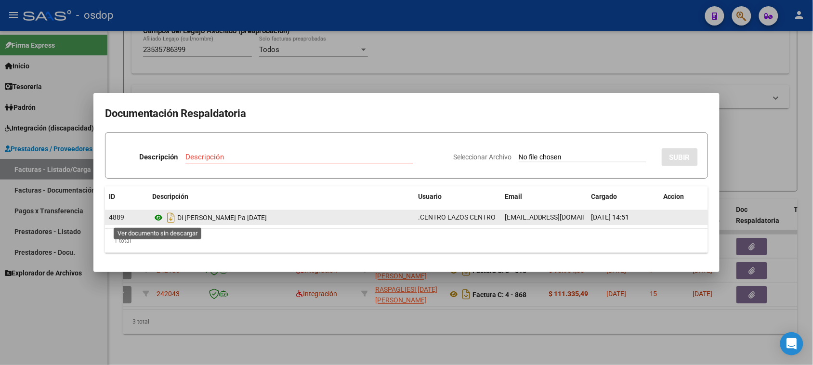
click at [158, 220] on icon at bounding box center [158, 218] width 13 height 12
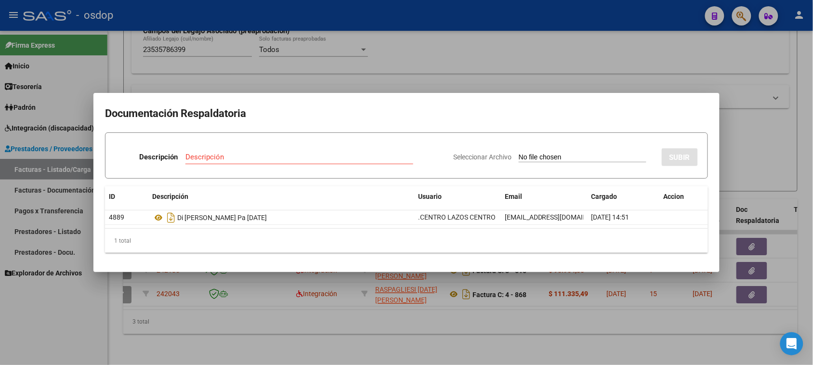
click at [438, 336] on div at bounding box center [406, 182] width 813 height 365
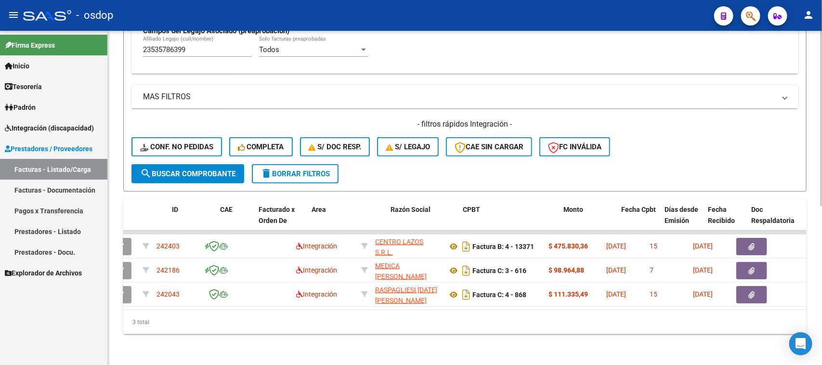
scroll to position [0, 0]
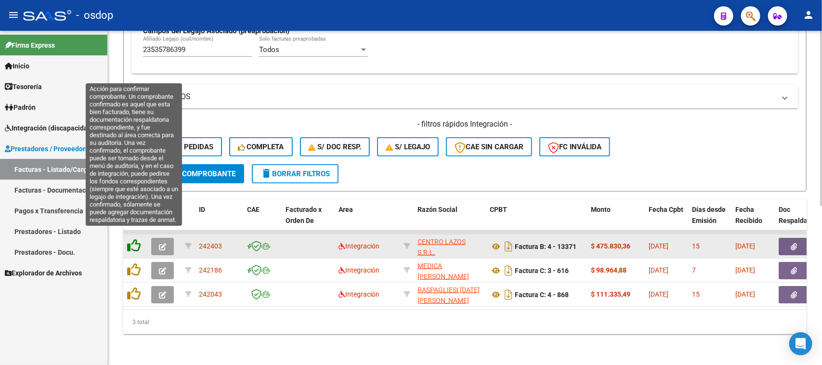
click at [133, 239] on icon at bounding box center [133, 245] width 13 height 13
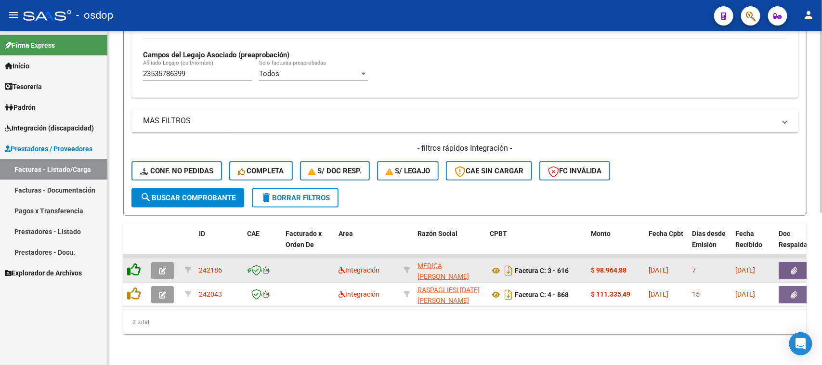
scroll to position [278, 0]
click at [498, 265] on icon at bounding box center [496, 271] width 13 height 12
click at [791, 267] on icon "button" at bounding box center [794, 270] width 6 height 7
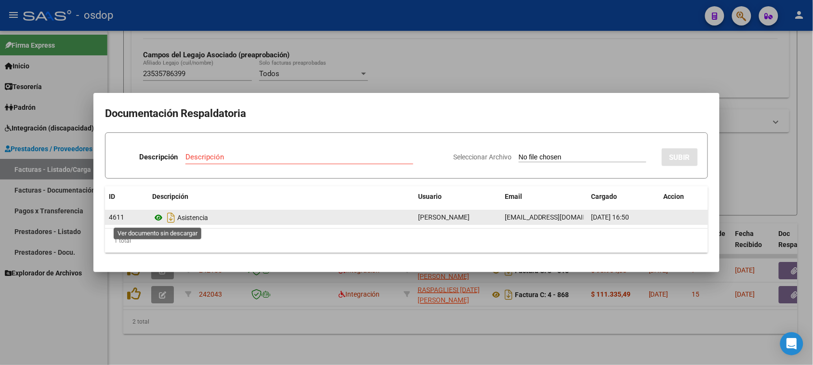
click at [159, 218] on icon at bounding box center [158, 218] width 13 height 12
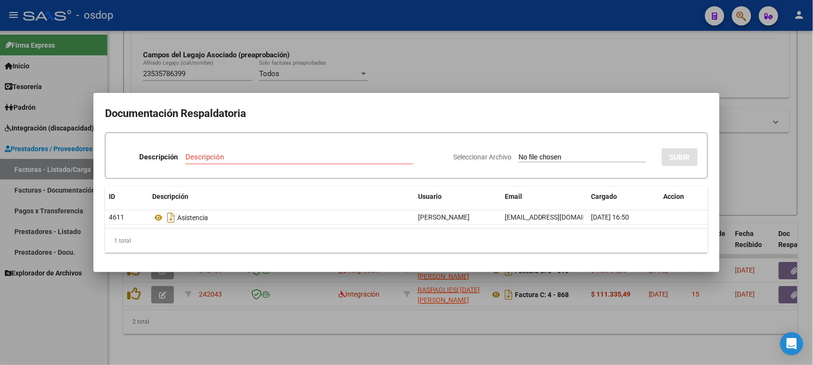
click at [468, 338] on div at bounding box center [406, 182] width 813 height 365
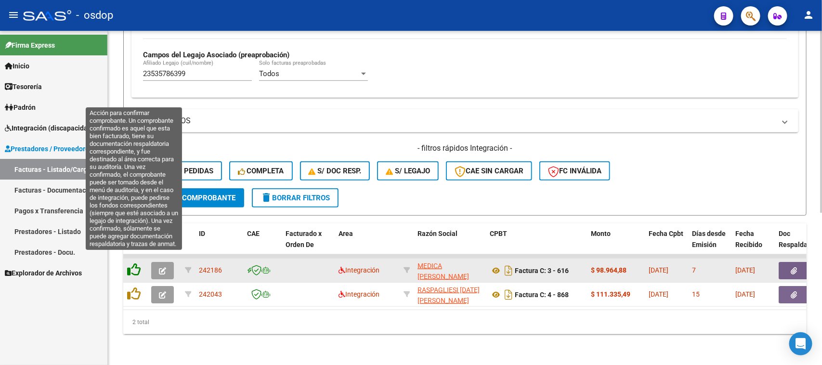
click at [135, 263] on icon at bounding box center [133, 269] width 13 height 13
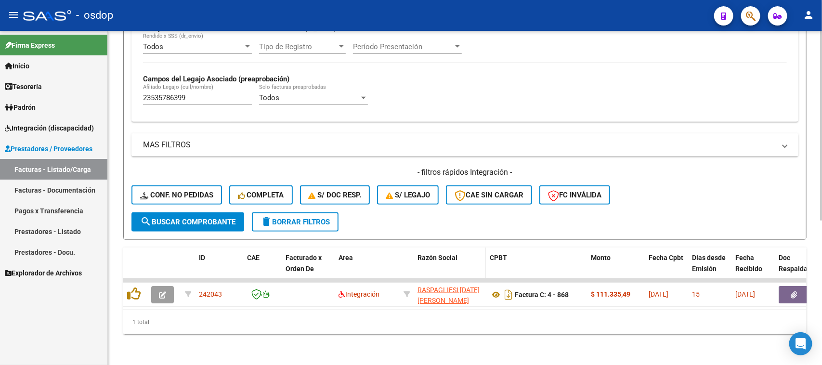
scroll to position [254, 0]
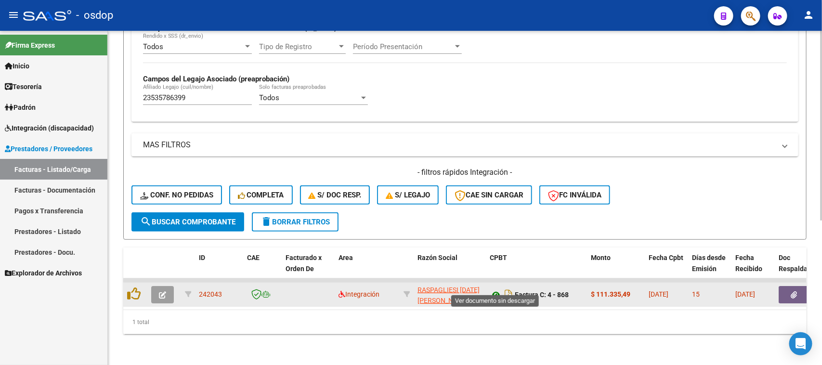
click at [497, 289] on icon at bounding box center [496, 295] width 13 height 12
click at [791, 291] on icon "button" at bounding box center [794, 294] width 6 height 7
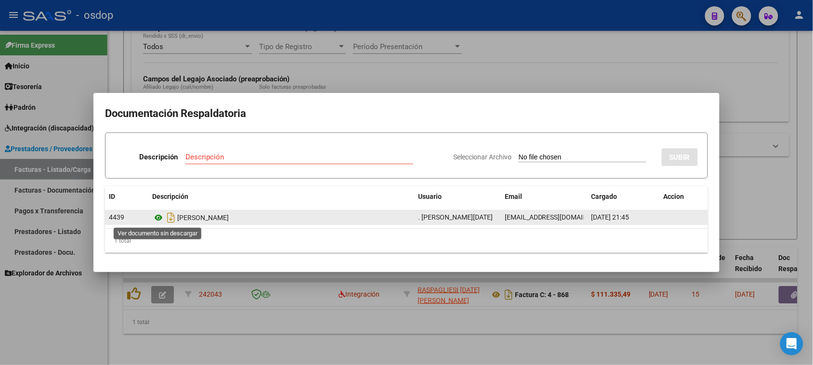
click at [157, 217] on icon at bounding box center [158, 218] width 13 height 12
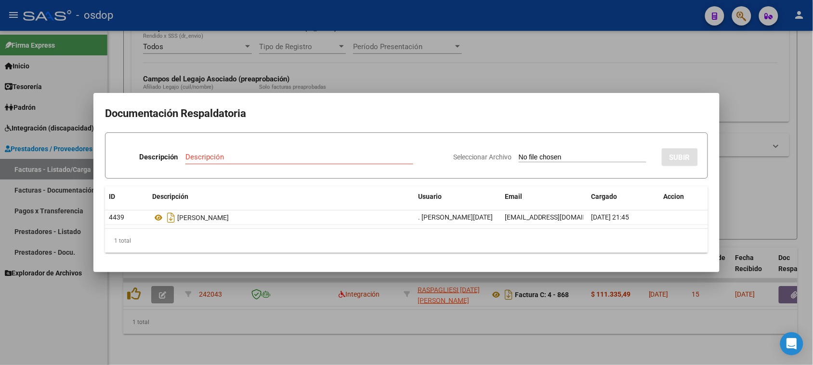
click at [321, 340] on div at bounding box center [406, 182] width 813 height 365
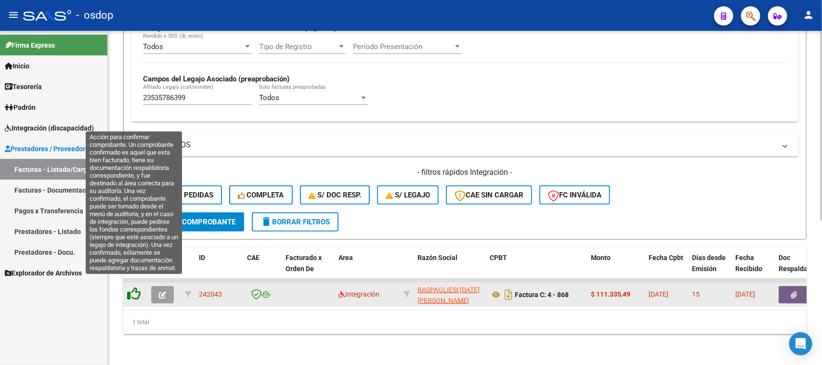
click at [133, 287] on icon at bounding box center [133, 293] width 13 height 13
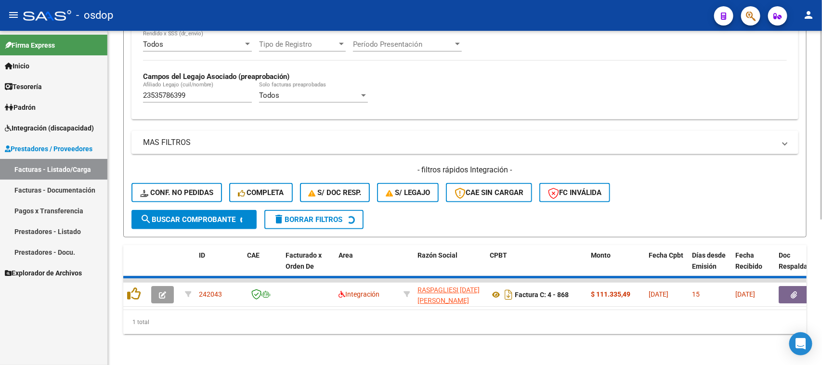
scroll to position [237, 0]
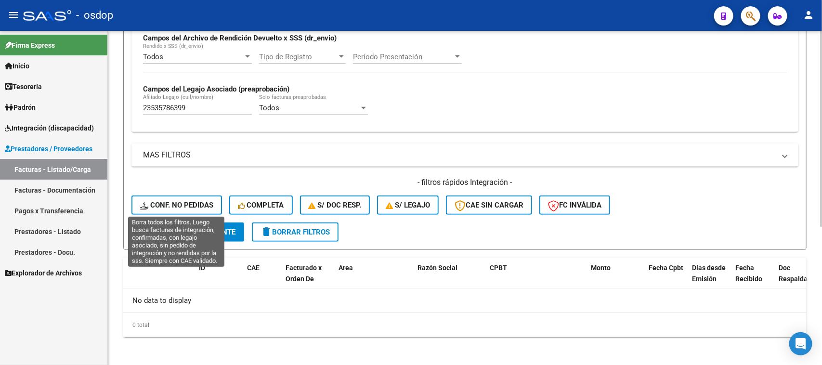
click at [191, 203] on span "Conf. no pedidas" at bounding box center [176, 205] width 73 height 9
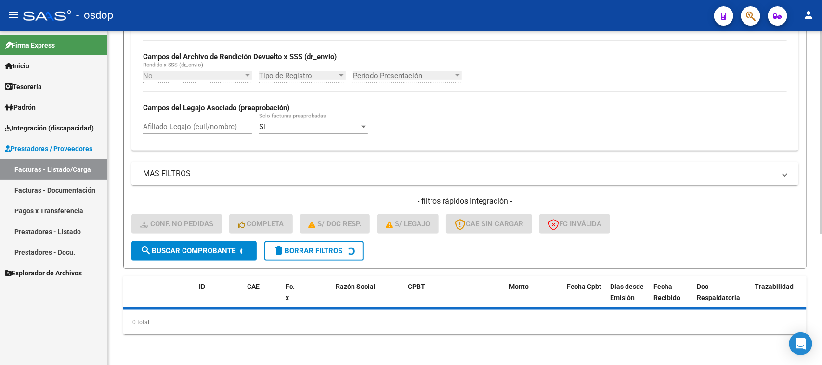
scroll to position [216, 0]
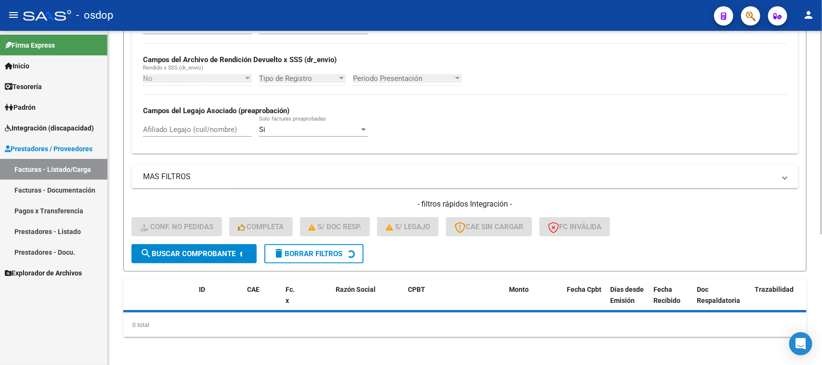
click at [195, 131] on input "Afiliado Legajo (cuil/nombre)" at bounding box center [197, 129] width 109 height 9
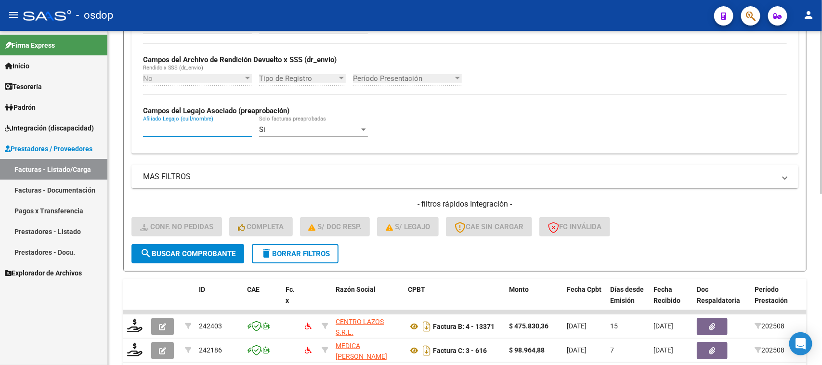
click at [213, 128] on input "Afiliado Legajo (cuil/nombre)" at bounding box center [197, 129] width 109 height 9
paste input "23535786399"
type input "23535786399"
click at [224, 254] on span "search Buscar Comprobante" at bounding box center [187, 254] width 95 height 9
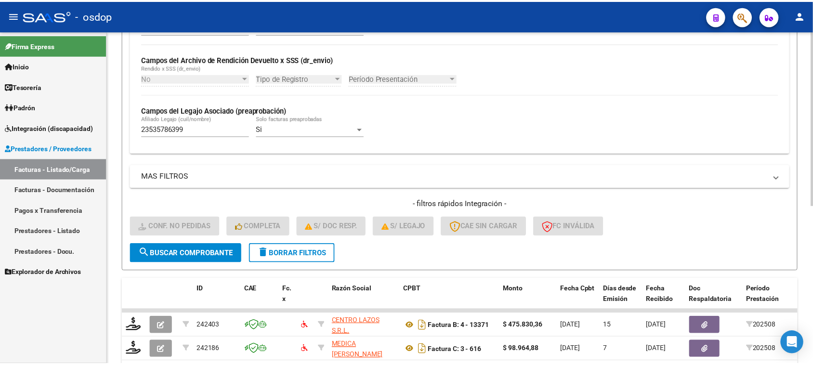
scroll to position [303, 0]
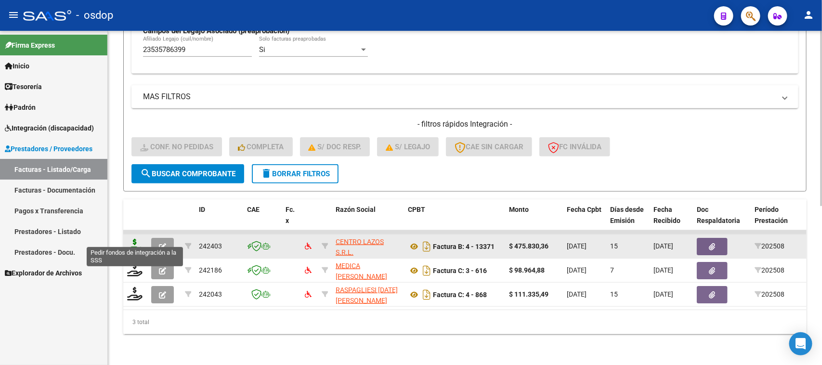
click at [135, 239] on icon at bounding box center [134, 245] width 15 height 13
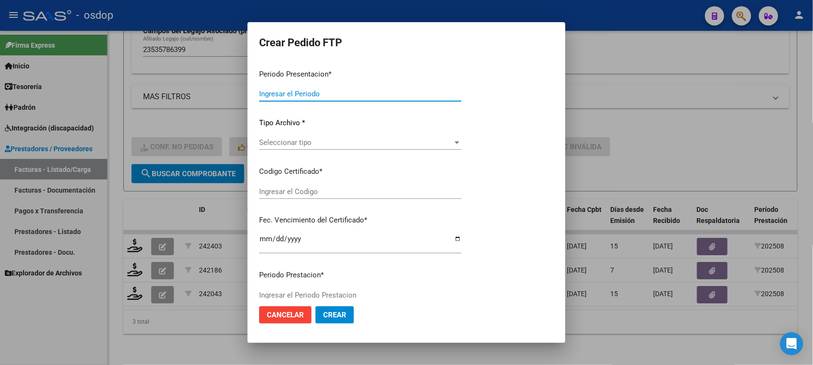
type input "202508"
type input "$ 475.830,36"
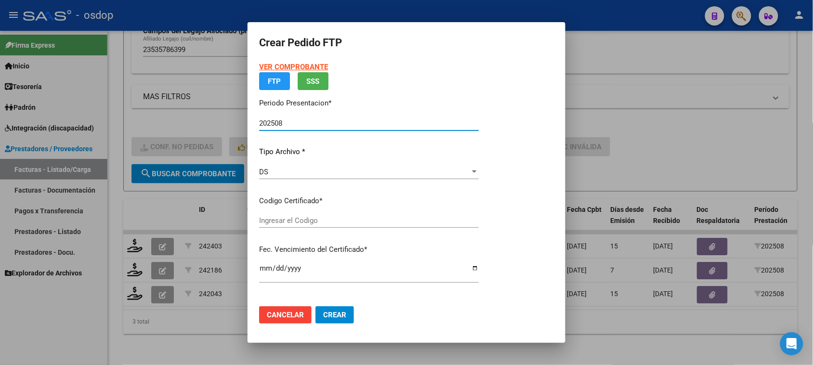
type input "3957002991"
type input "2029-02-05"
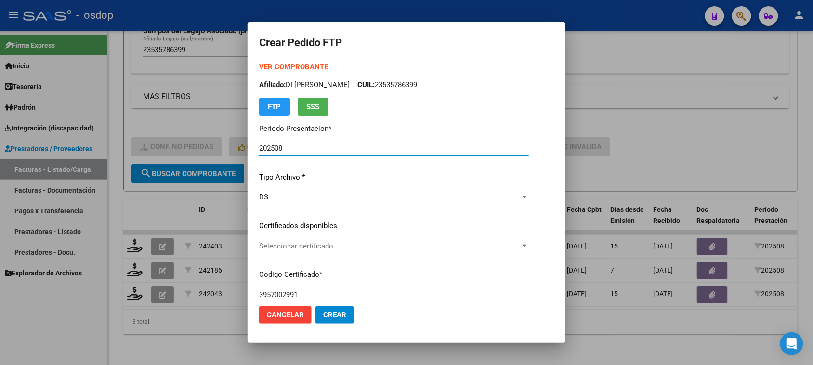
click at [367, 247] on span "Seleccionar certificado" at bounding box center [389, 246] width 261 height 9
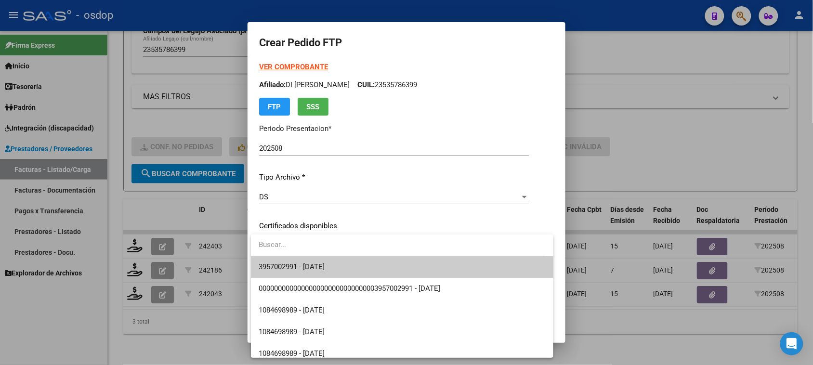
click at [371, 264] on span "3957002991 - 2029-02-05" at bounding box center [402, 267] width 287 height 22
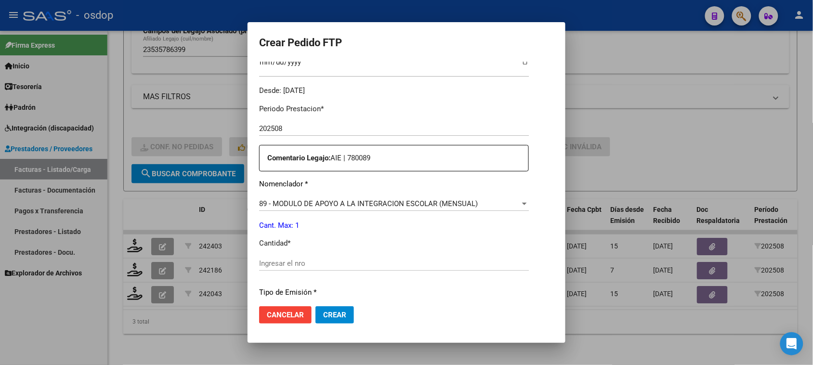
scroll to position [301, 0]
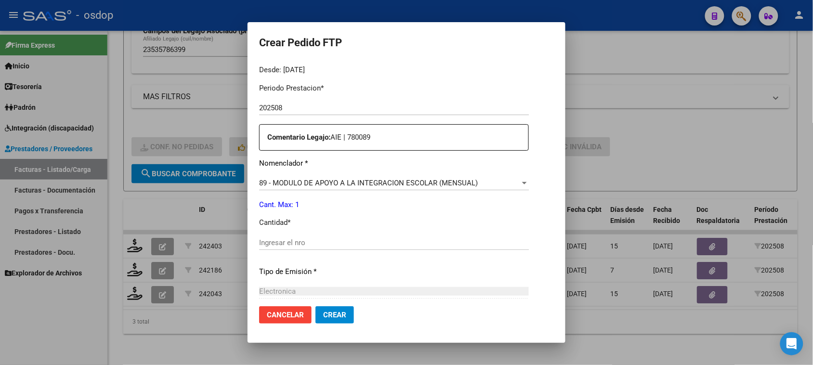
click at [299, 241] on input "Ingresar el nro" at bounding box center [394, 242] width 270 height 9
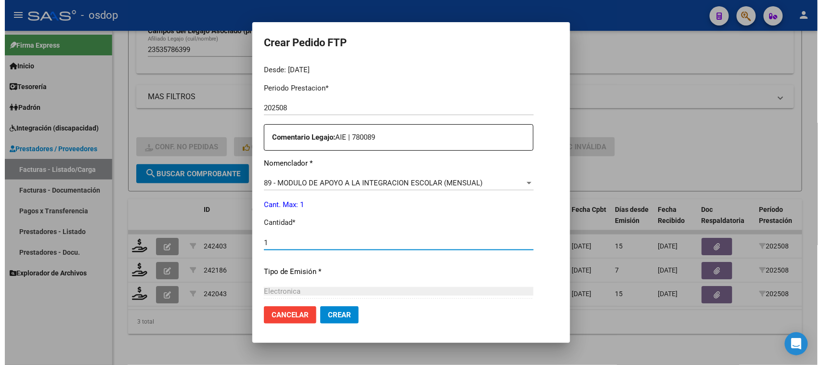
scroll to position [407, 0]
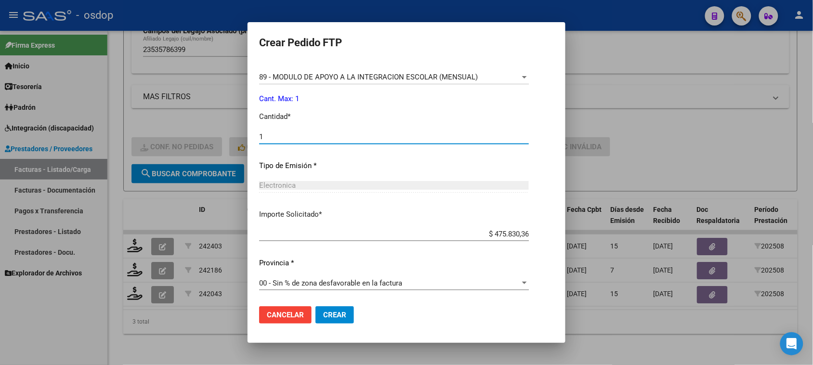
type input "1"
click at [345, 324] on mat-dialog-actions "Cancelar Crear" at bounding box center [406, 315] width 295 height 33
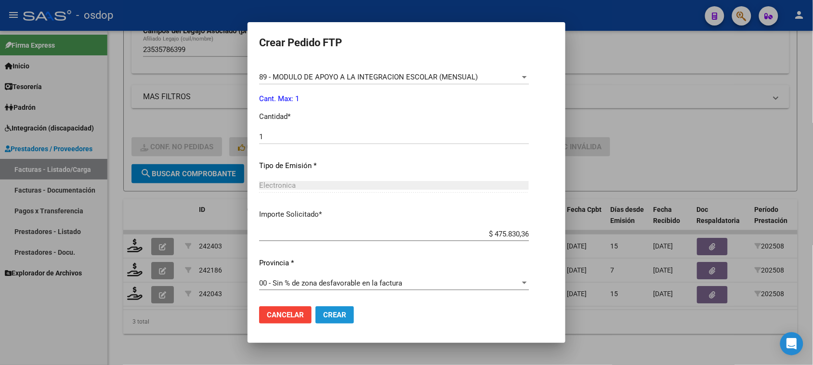
click at [347, 319] on button "Crear" at bounding box center [335, 314] width 39 height 17
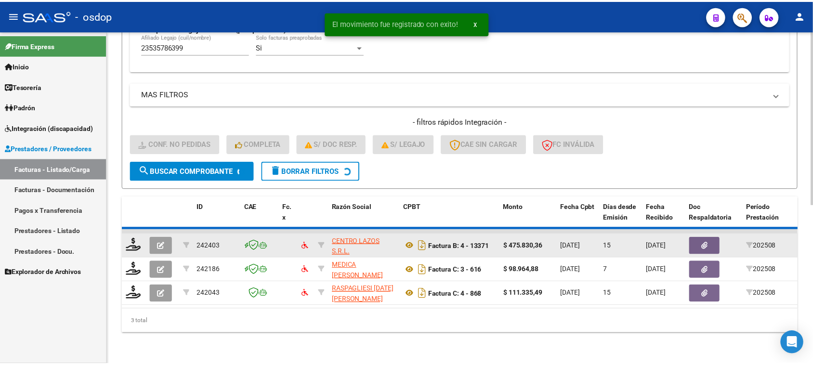
scroll to position [278, 0]
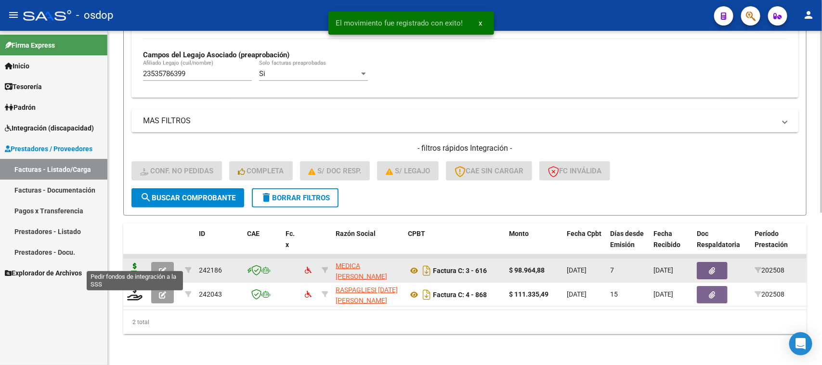
click at [133, 264] on icon at bounding box center [134, 269] width 15 height 13
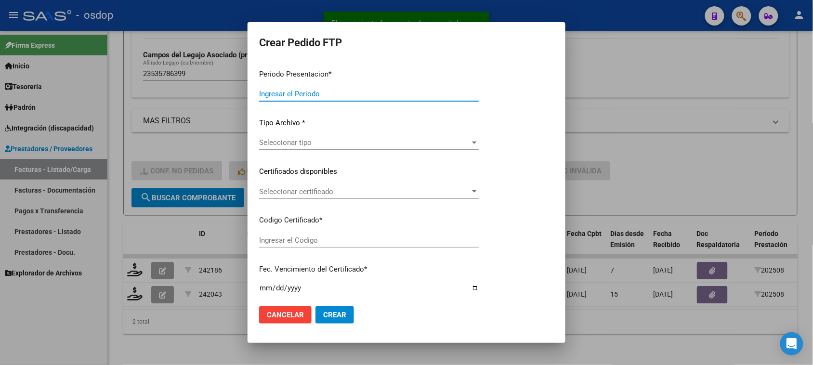
type input "202508"
type input "$ 98.964,88"
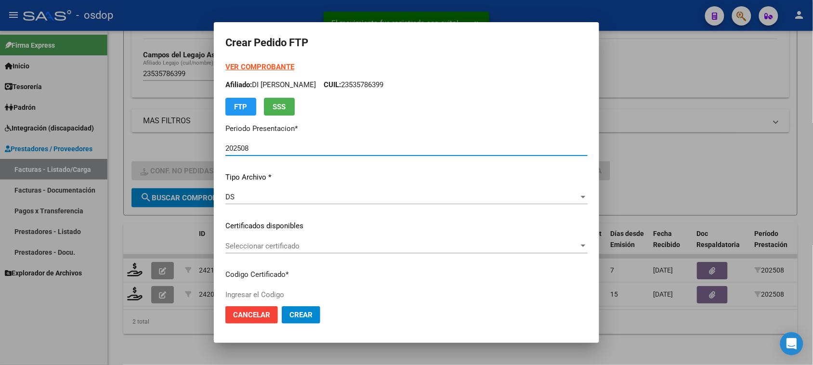
type input "3957002991"
type input "2029-02-05"
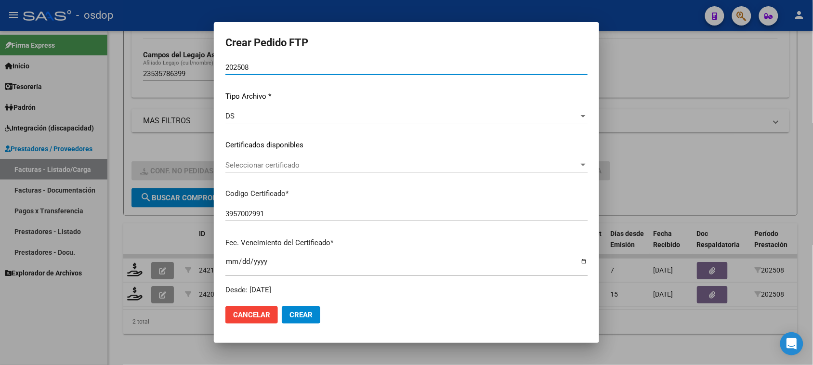
scroll to position [120, 0]
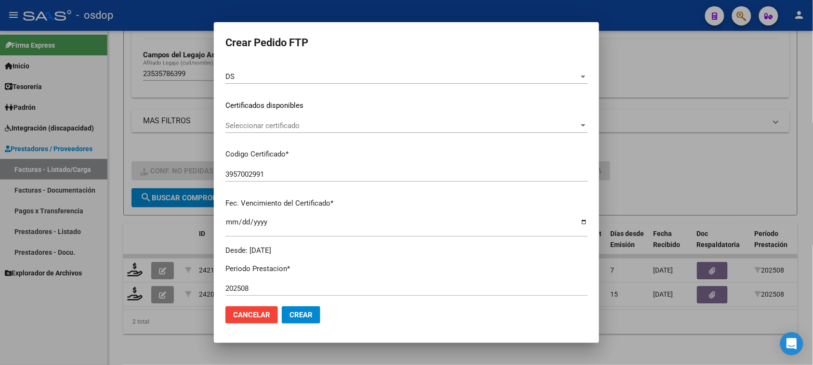
click at [405, 128] on span "Seleccionar certificado" at bounding box center [402, 125] width 354 height 9
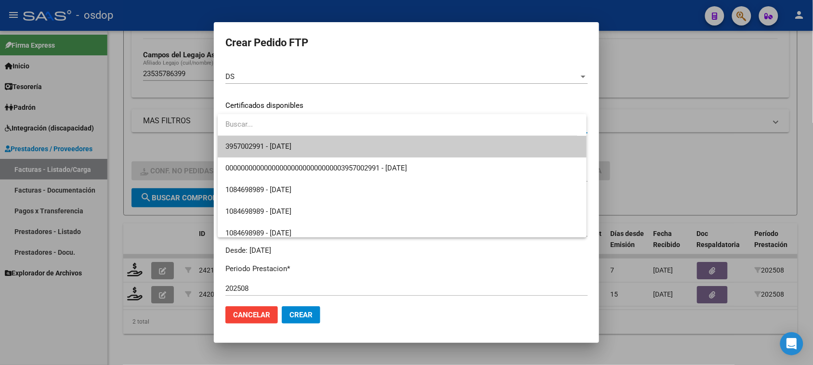
click at [396, 148] on span "3957002991 - 2029-02-05" at bounding box center [401, 147] width 353 height 22
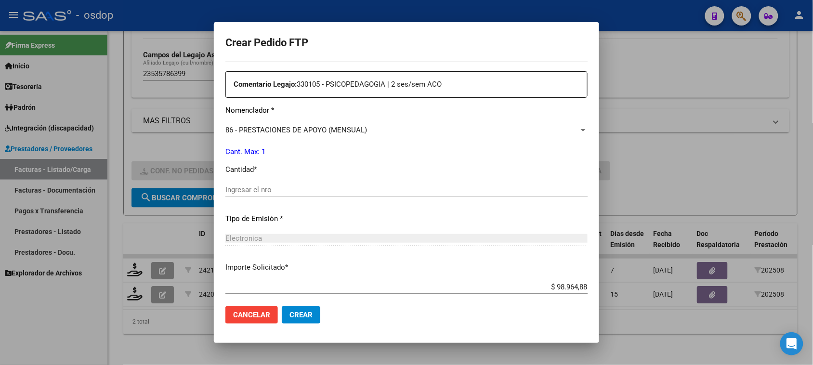
scroll to position [361, 0]
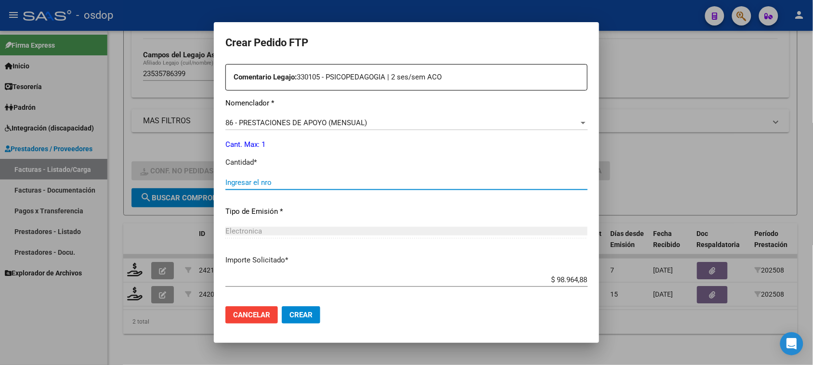
click at [264, 185] on input "Ingresar el nro" at bounding box center [406, 182] width 362 height 9
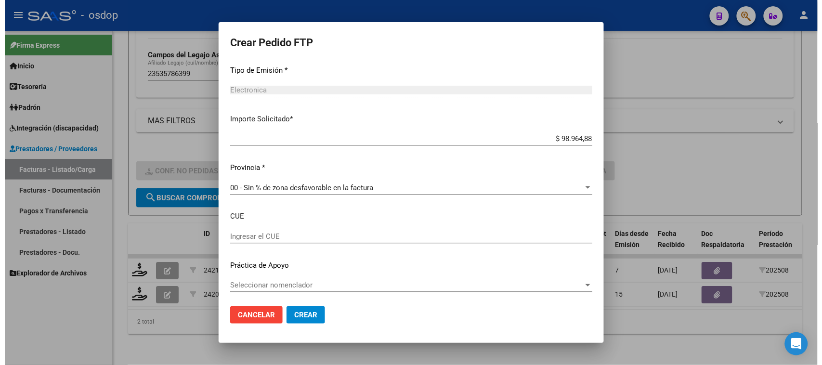
scroll to position [504, 0]
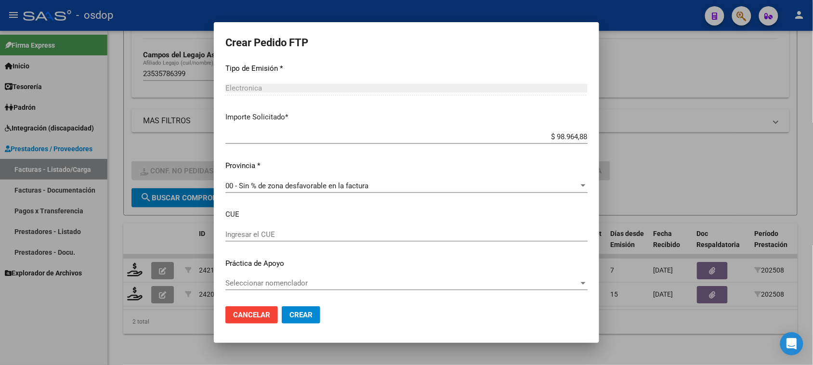
type input "1"
click at [313, 315] on button "Crear" at bounding box center [301, 314] width 39 height 17
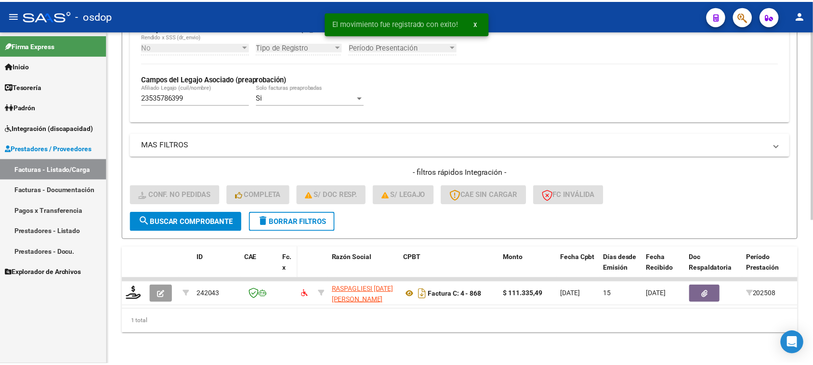
scroll to position [254, 0]
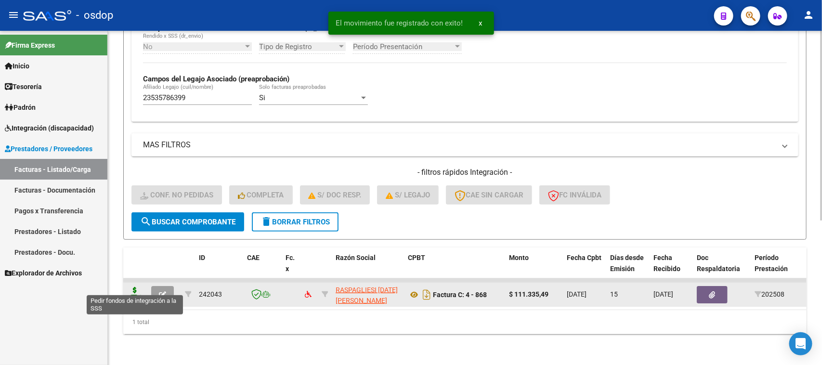
click at [133, 288] on icon at bounding box center [134, 293] width 15 height 13
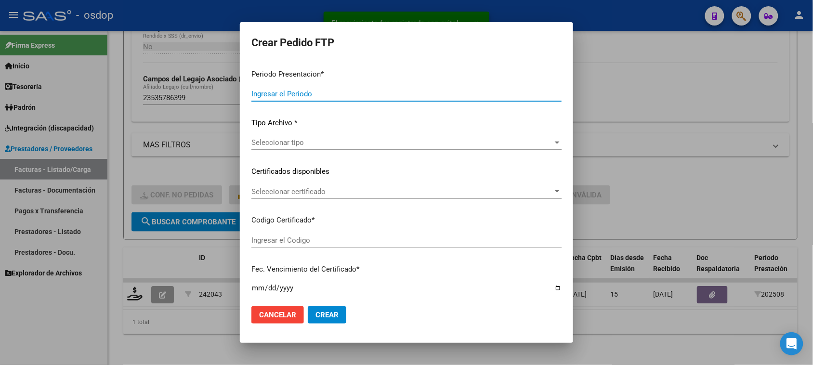
type input "202508"
type input "$ 111.335,49"
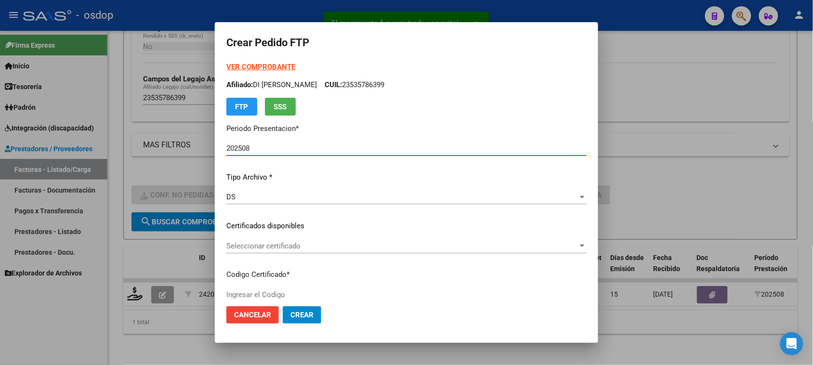
type input "3957002991"
type input "2029-02-05"
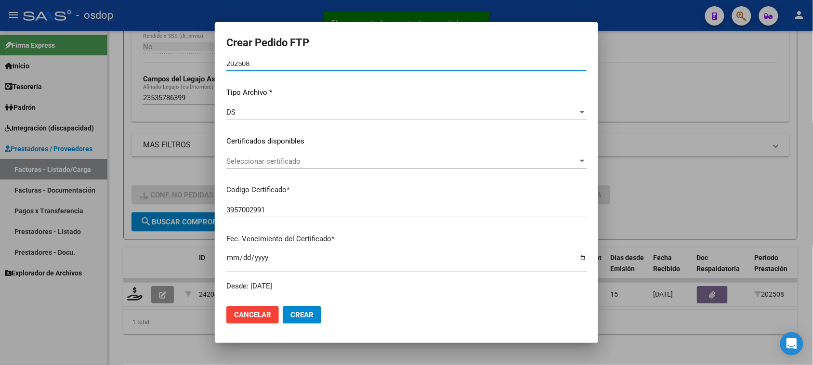
scroll to position [120, 0]
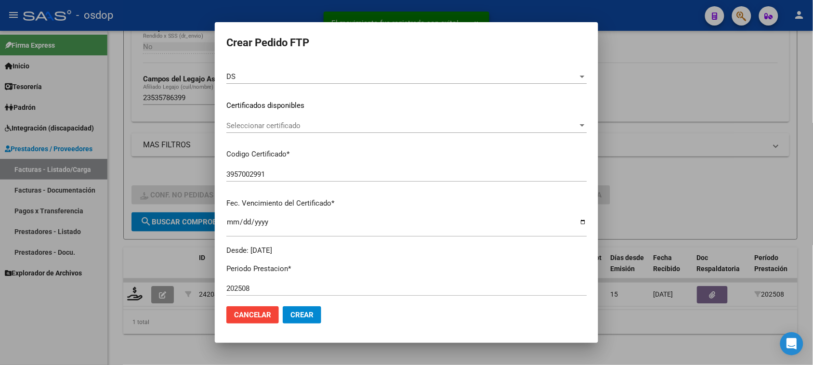
click at [404, 124] on span "Seleccionar certificado" at bounding box center [402, 125] width 352 height 9
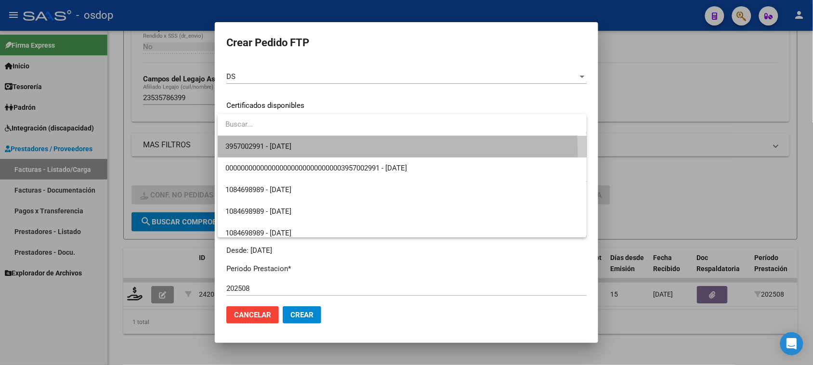
click at [393, 151] on span "3957002991 - 2029-02-05" at bounding box center [401, 147] width 353 height 22
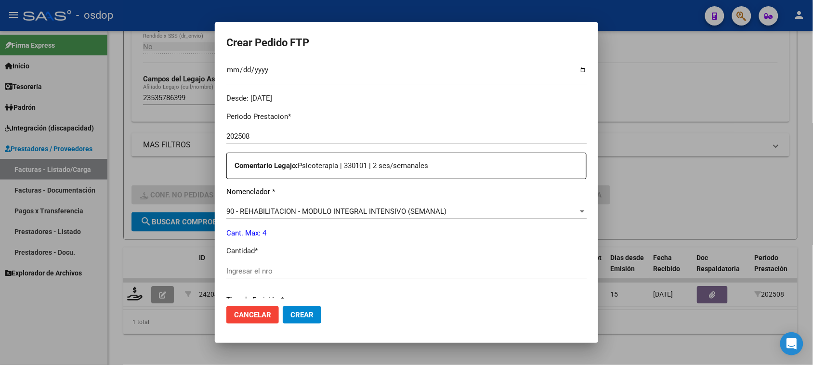
scroll to position [301, 0]
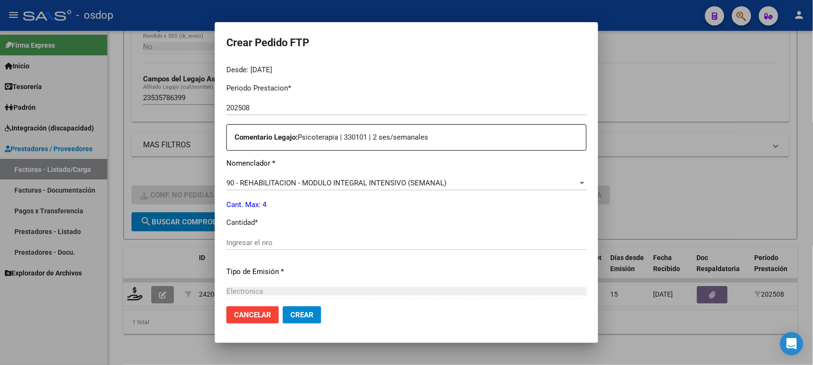
click at [417, 186] on span "90 - REHABILITACION - MODULO INTEGRAL INTENSIVO (SEMANAL)" at bounding box center [336, 183] width 220 height 9
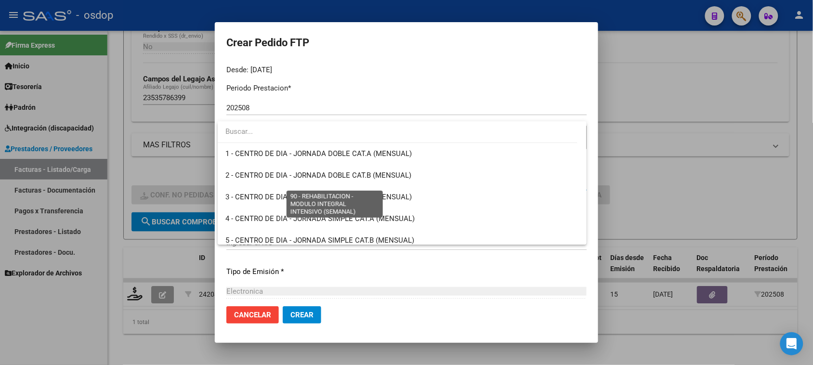
scroll to position [1900, 0]
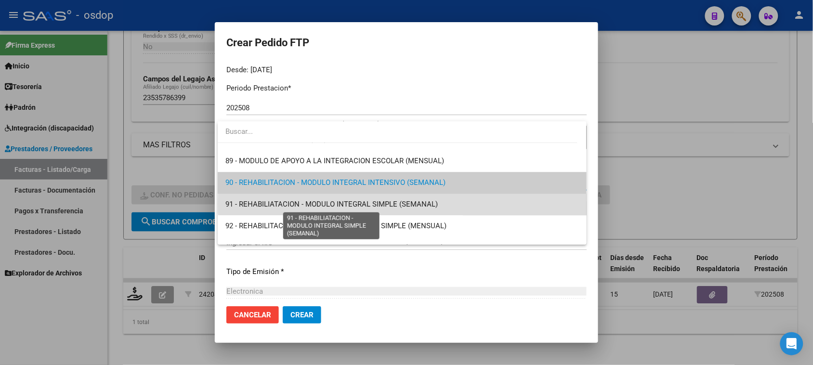
click at [411, 204] on span "91 - REHABILIATACION - MODULO INTEGRAL SIMPLE (SEMANAL)" at bounding box center [331, 204] width 212 height 9
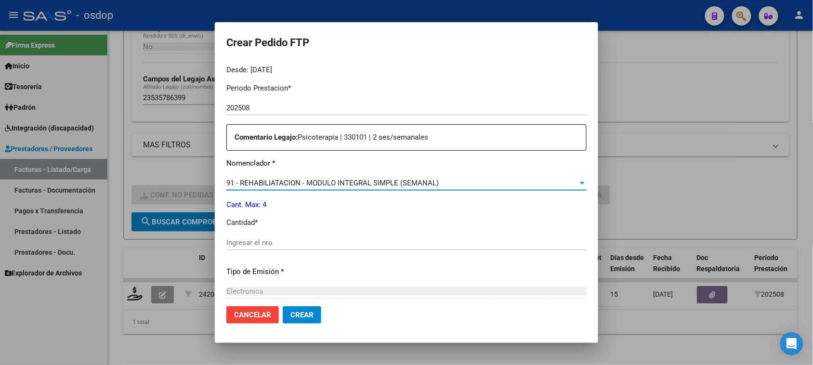
click at [276, 244] on input "Ingresar el nro" at bounding box center [406, 242] width 360 height 9
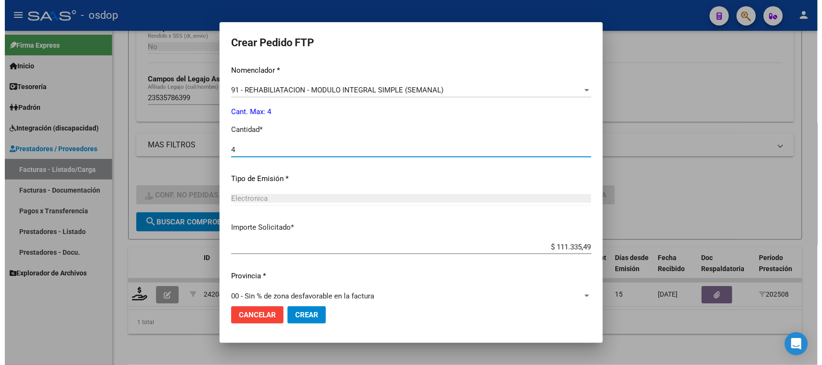
scroll to position [407, 0]
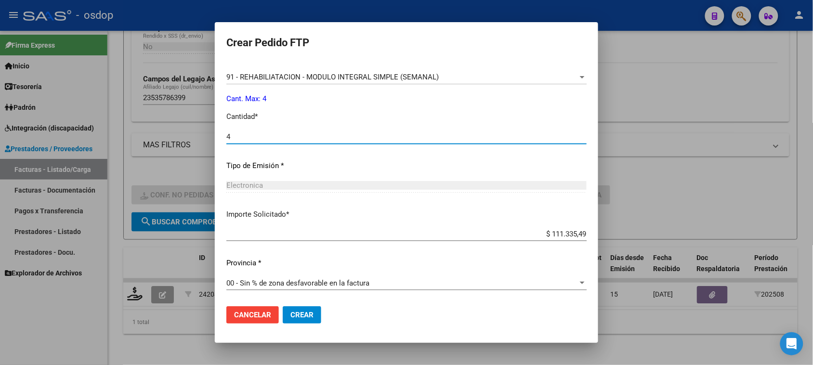
type input "4"
click at [309, 316] on span "Crear" at bounding box center [301, 315] width 23 height 9
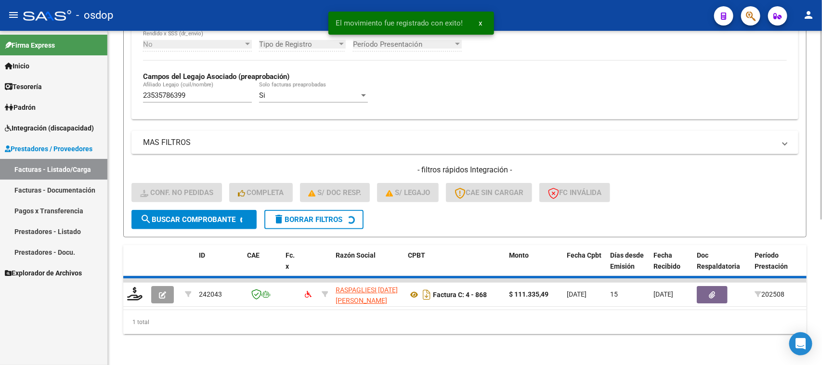
scroll to position [237, 0]
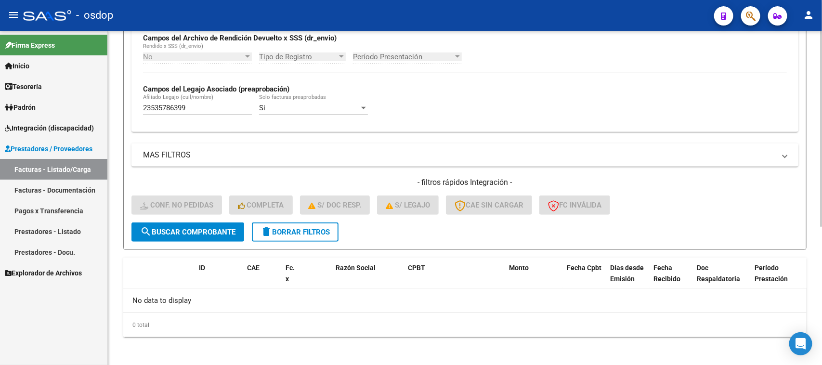
click at [330, 229] on span "delete Borrar Filtros" at bounding box center [295, 232] width 69 height 9
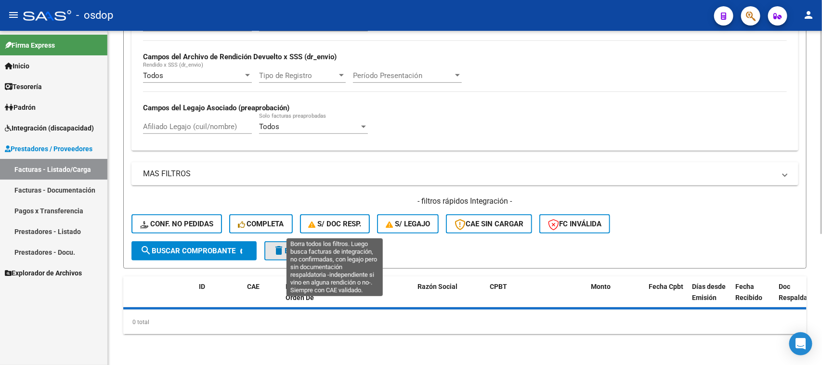
scroll to position [216, 0]
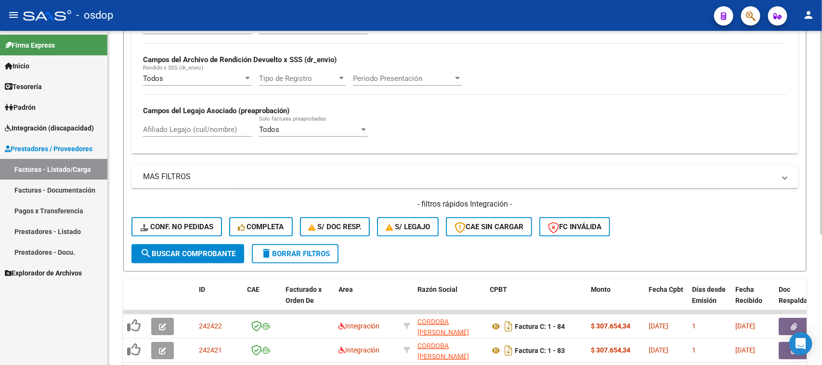
click at [186, 126] on div "Todos Cargado en Para Enviar SSS Período De Prestación Campos del Archivo de Re…" at bounding box center [465, 83] width 667 height 140
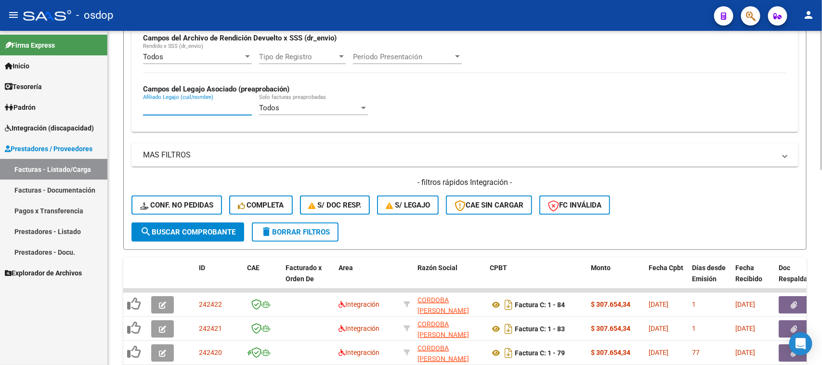
click at [179, 107] on input "Afiliado Legajo (cuil/nombre)" at bounding box center [197, 108] width 109 height 9
paste input "20954892043"
click at [196, 228] on span "search Buscar Comprobante" at bounding box center [187, 232] width 95 height 9
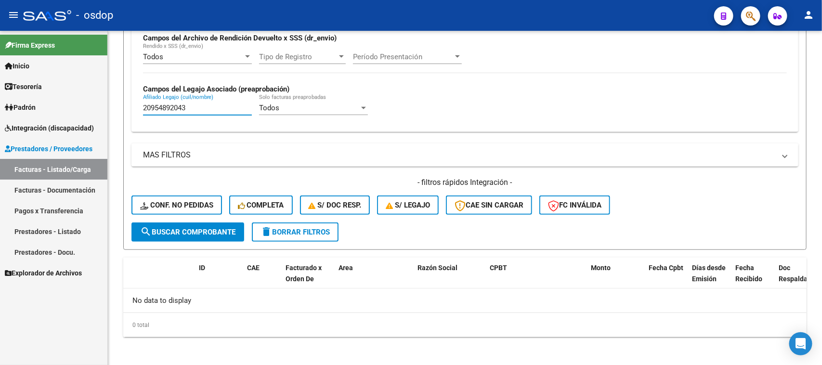
drag, startPoint x: 204, startPoint y: 106, endPoint x: 95, endPoint y: 113, distance: 108.6
click at [95, 113] on mat-sidenav-container "Firma Express Inicio Calendario SSS Instructivos Contacto OS Tesorería Extracto…" at bounding box center [411, 198] width 822 height 334
paste input "570083539"
type input "20570083539"
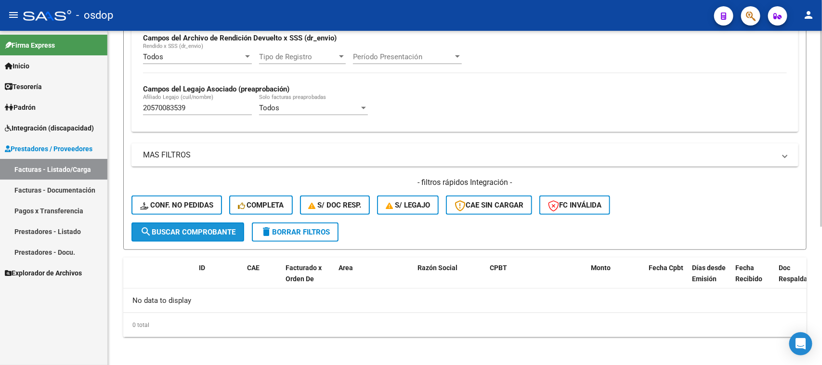
click at [227, 228] on span "search Buscar Comprobante" at bounding box center [187, 232] width 95 height 9
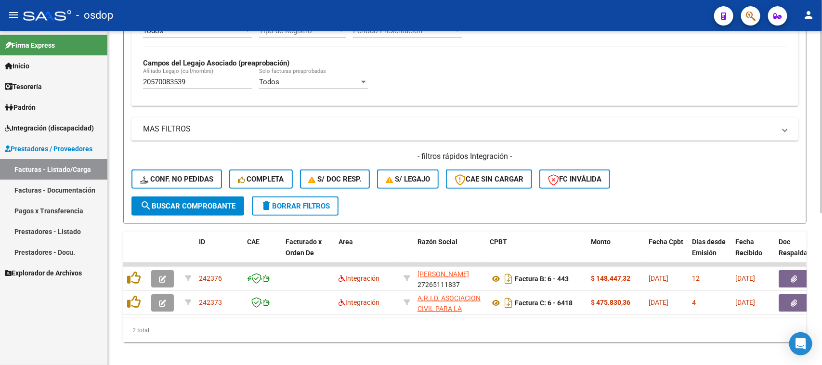
scroll to position [278, 0]
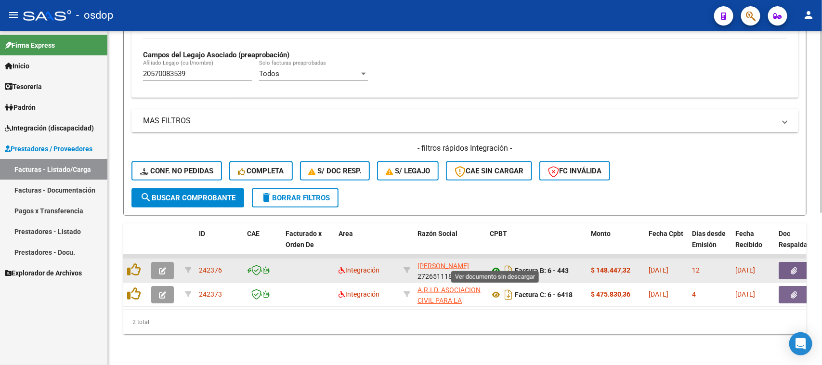
click at [497, 265] on icon at bounding box center [496, 271] width 13 height 12
click at [788, 262] on button "button" at bounding box center [794, 270] width 31 height 17
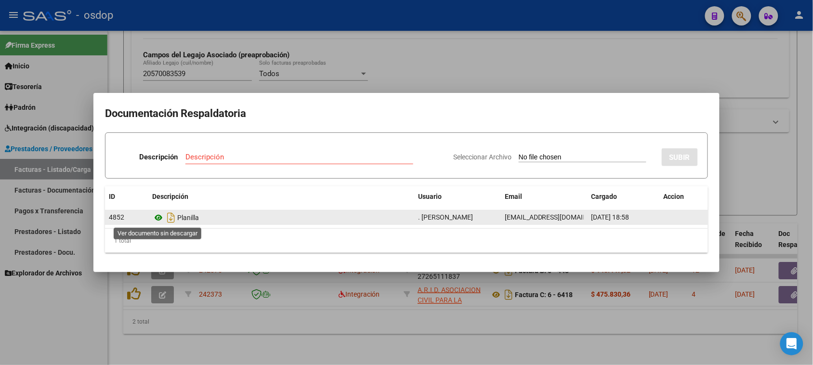
click at [158, 218] on icon at bounding box center [158, 218] width 13 height 12
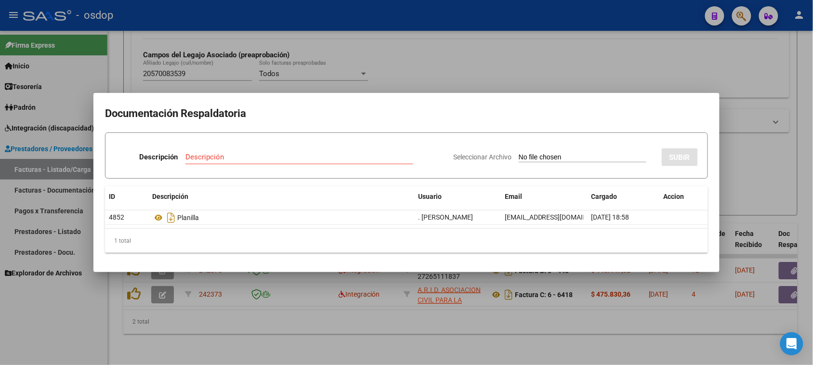
click at [381, 348] on div at bounding box center [406, 182] width 813 height 365
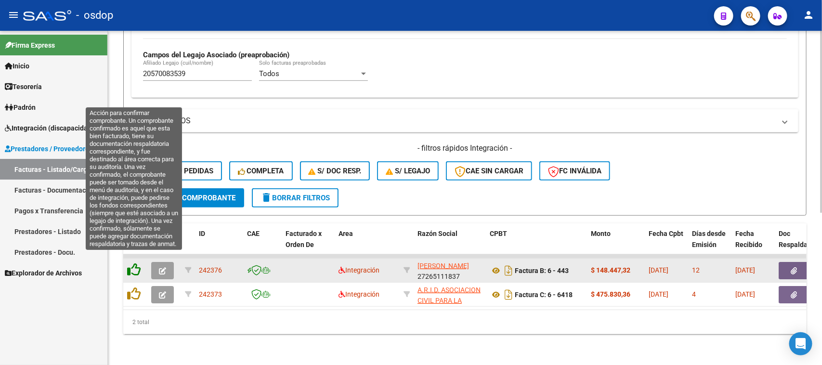
click at [135, 263] on icon at bounding box center [133, 269] width 13 height 13
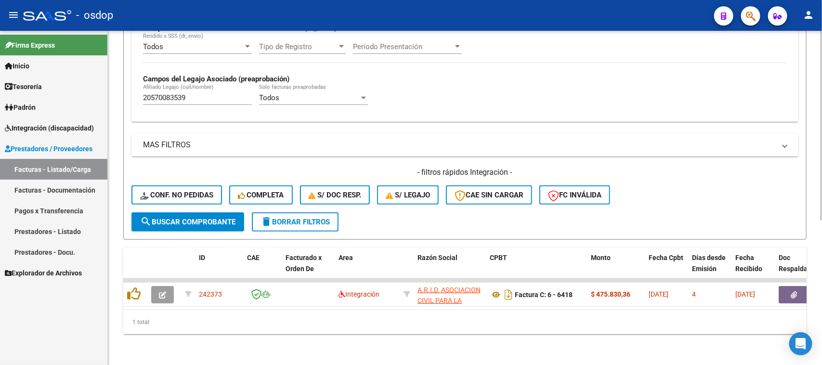
scroll to position [254, 0]
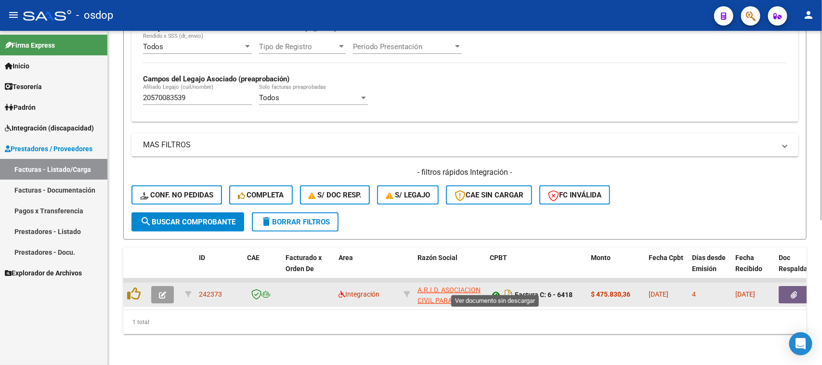
click at [496, 289] on icon at bounding box center [496, 295] width 13 height 12
click at [796, 291] on icon "button" at bounding box center [794, 294] width 6 height 7
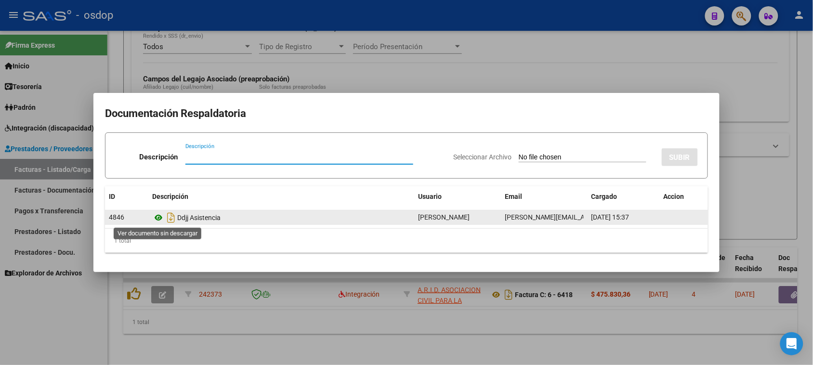
click at [159, 215] on icon at bounding box center [158, 218] width 13 height 12
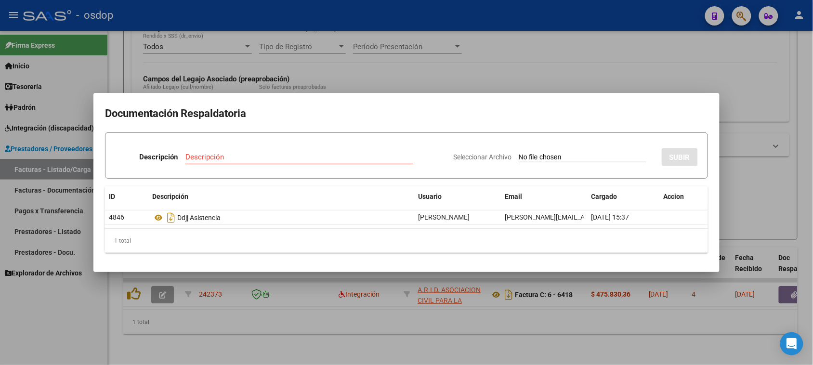
click at [357, 351] on div at bounding box center [406, 182] width 813 height 365
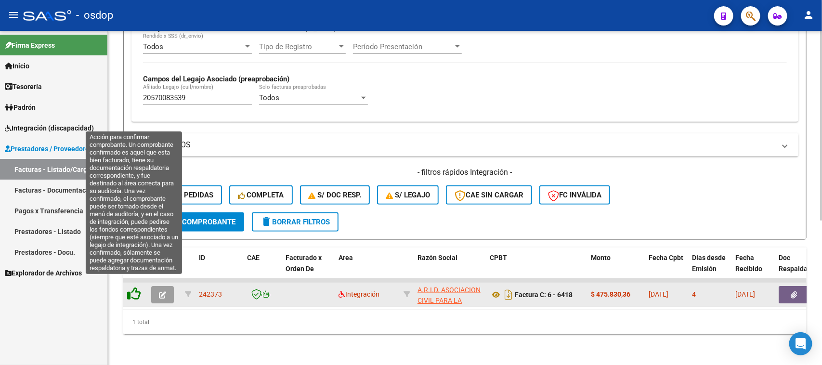
click at [134, 287] on icon at bounding box center [133, 293] width 13 height 13
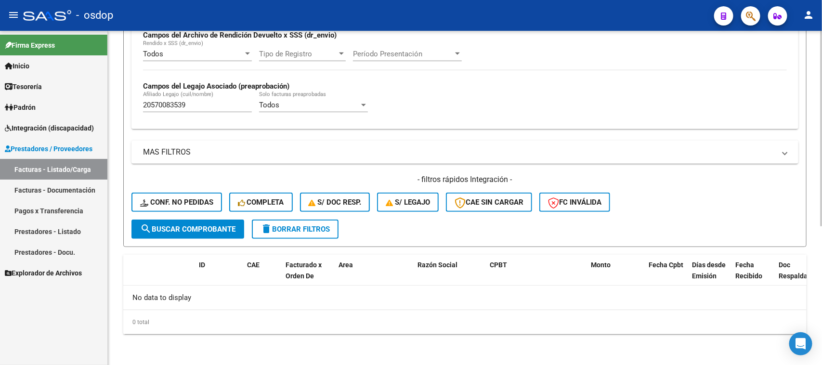
scroll to position [237, 0]
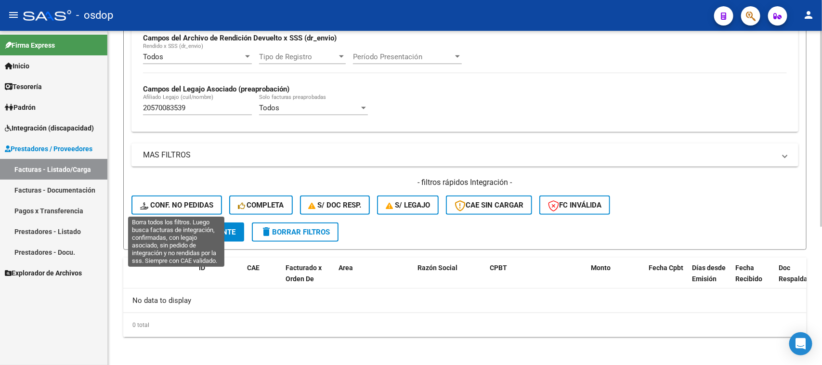
click at [190, 206] on span "Conf. no pedidas" at bounding box center [176, 205] width 73 height 9
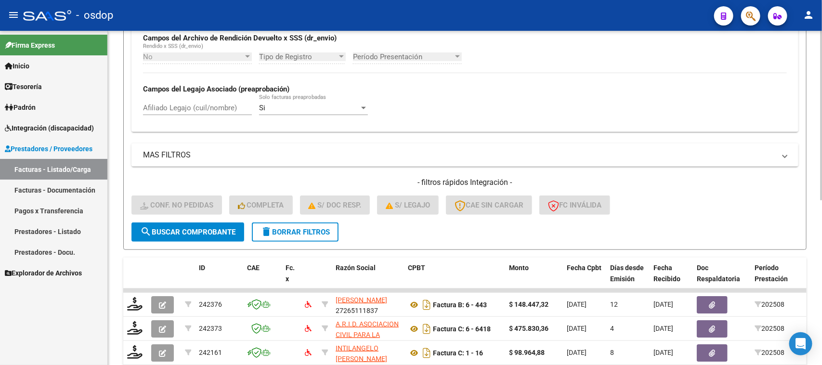
click at [199, 105] on input "Afiliado Legajo (cuil/nombre)" at bounding box center [197, 108] width 109 height 9
paste input "20570083539"
type input "20570083539"
click at [212, 229] on span "search Buscar Comprobante" at bounding box center [187, 232] width 95 height 9
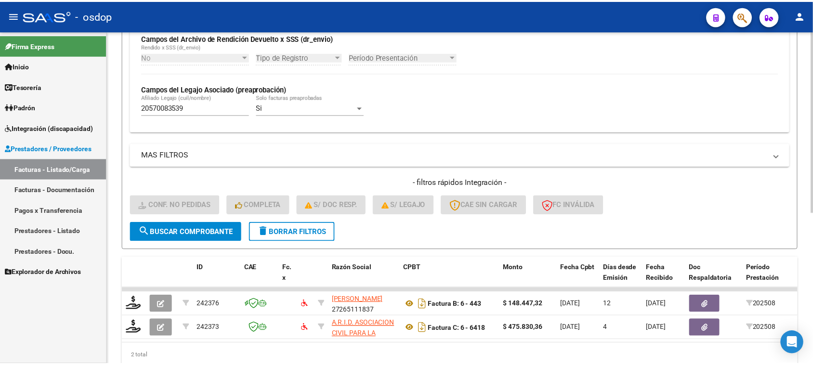
scroll to position [278, 0]
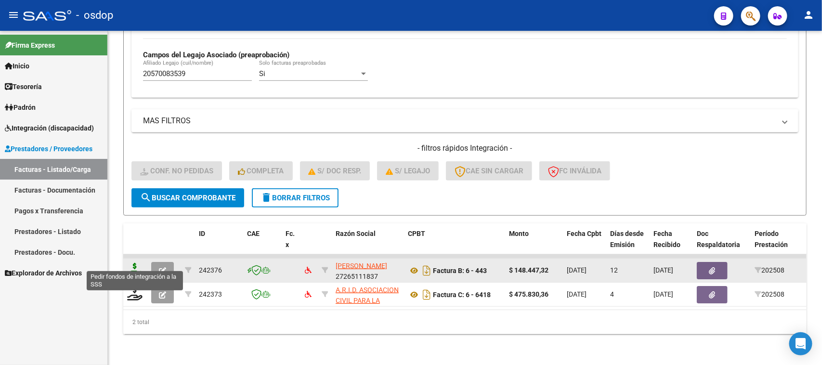
click at [135, 263] on icon at bounding box center [134, 269] width 15 height 13
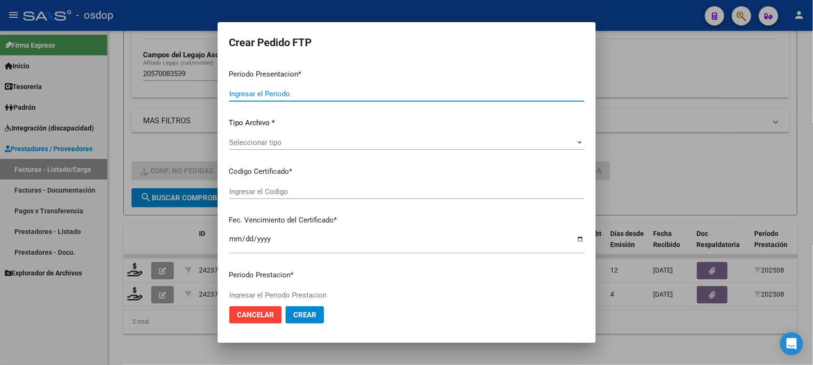
type input "202508"
type input "$ 148.447,32"
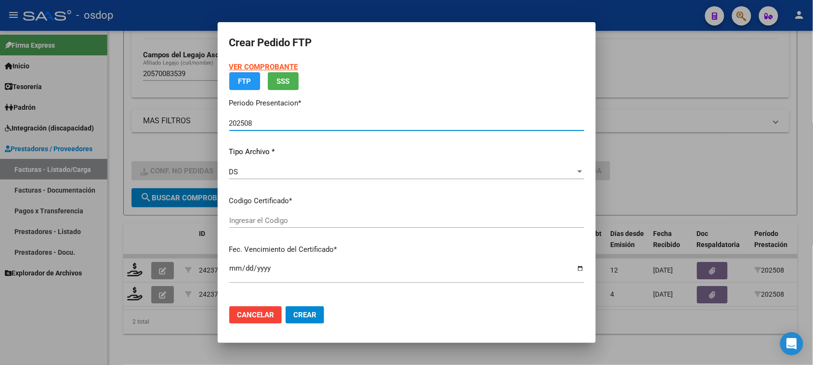
type input "1061920262"
type input "2026-10-25"
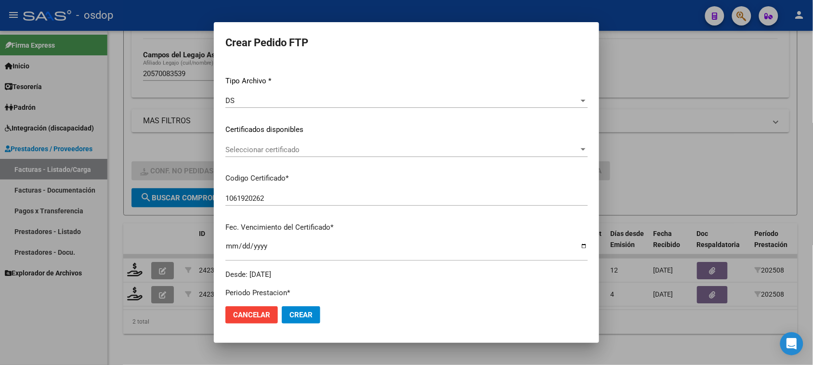
scroll to position [120, 0]
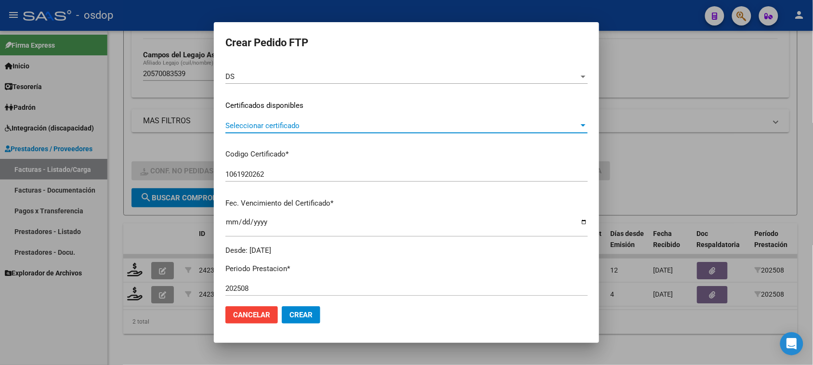
click at [388, 126] on span "Seleccionar certificado" at bounding box center [402, 125] width 354 height 9
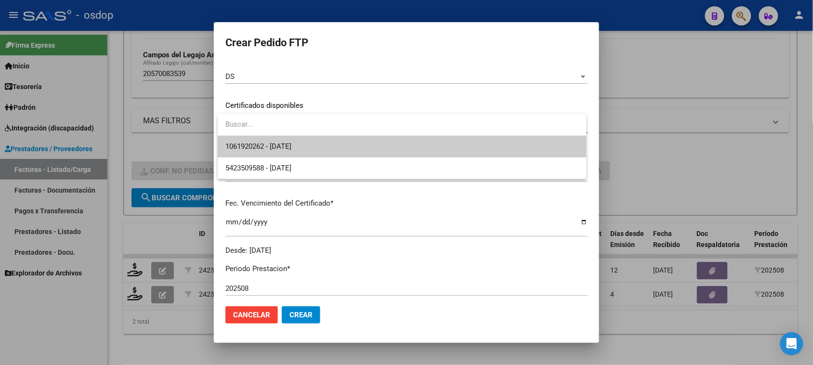
click at [376, 147] on span "1061920262 - 2026-10-25" at bounding box center [401, 147] width 353 height 22
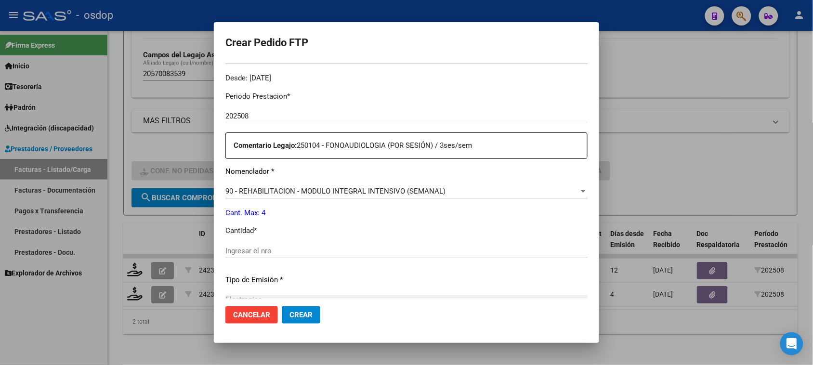
scroll to position [301, 0]
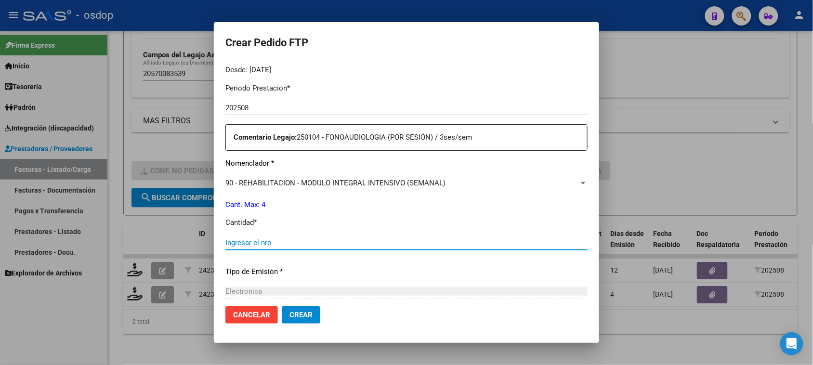
click at [314, 242] on input "Ingresar el nro" at bounding box center [406, 242] width 362 height 9
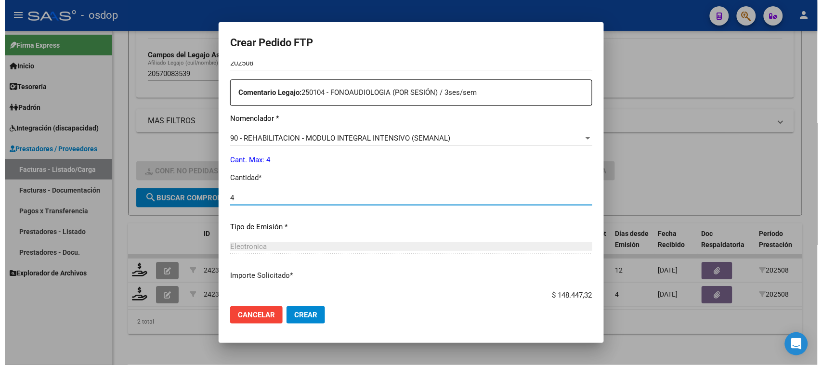
scroll to position [407, 0]
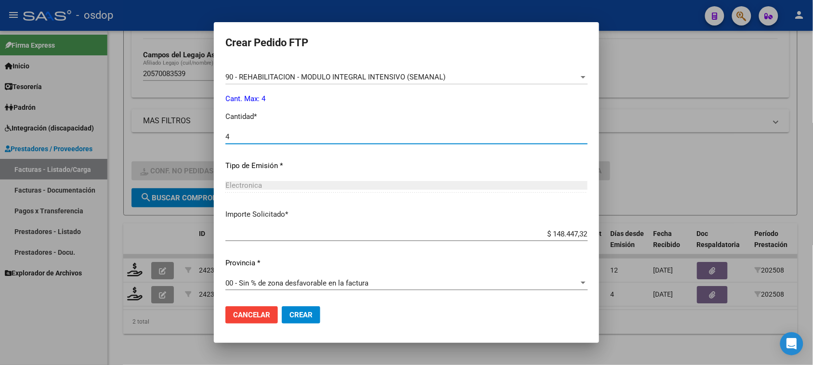
type input "4"
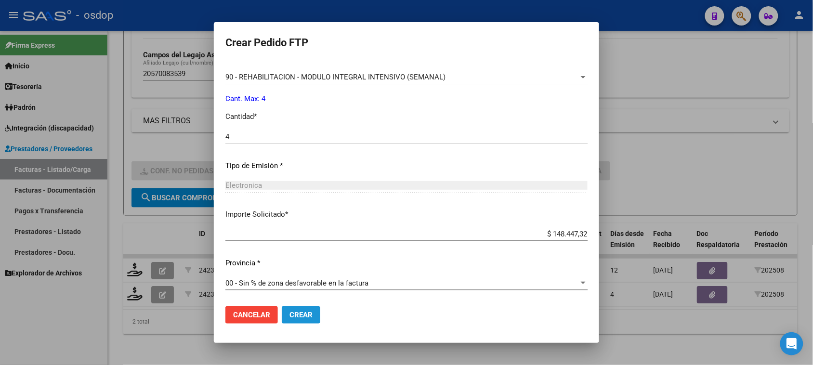
click at [311, 317] on span "Crear" at bounding box center [301, 315] width 23 height 9
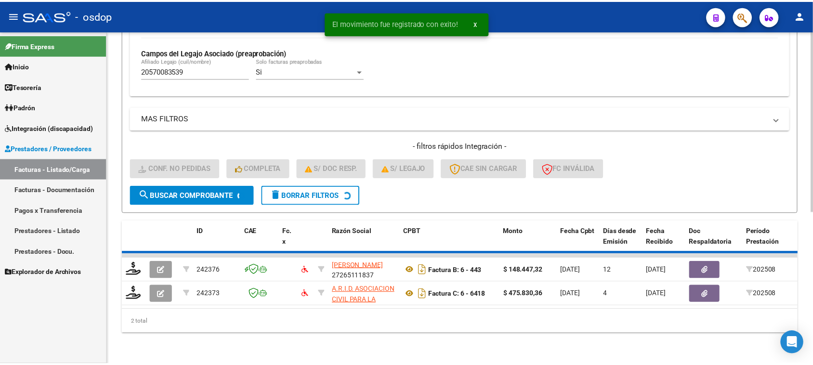
scroll to position [254, 0]
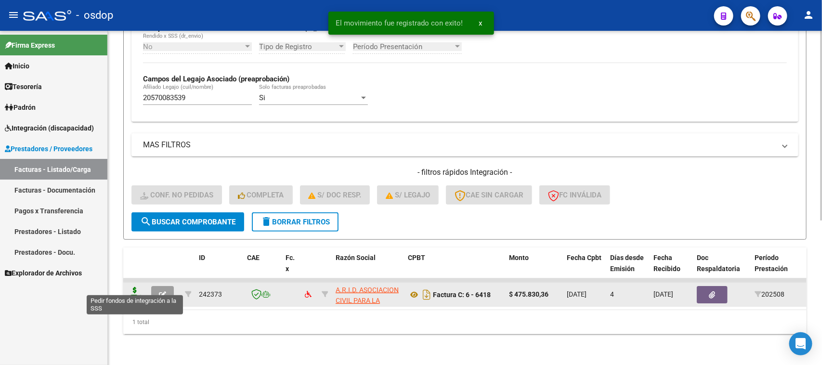
click at [133, 287] on icon at bounding box center [134, 293] width 15 height 13
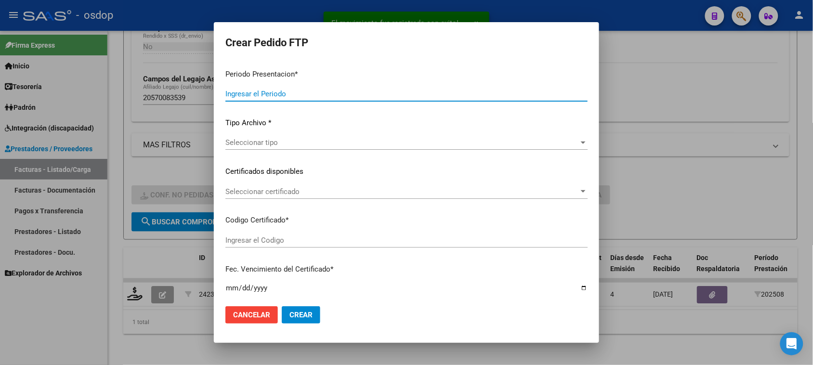
type input "202508"
type input "$ 475.830,36"
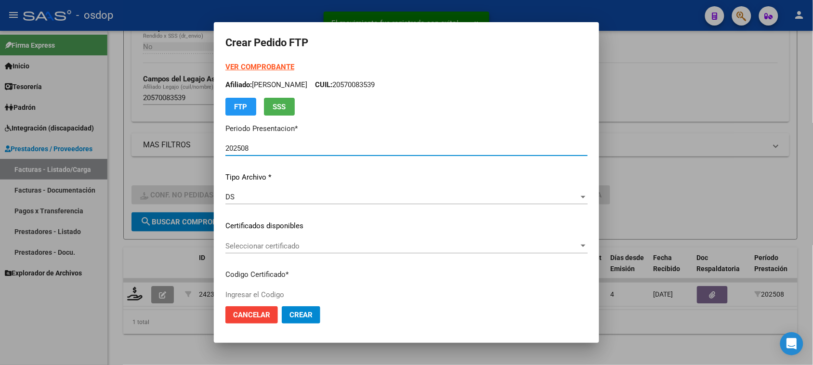
type input "1061920262"
type input "2026-10-25"
click at [319, 242] on span "Seleccionar certificado" at bounding box center [402, 246] width 354 height 9
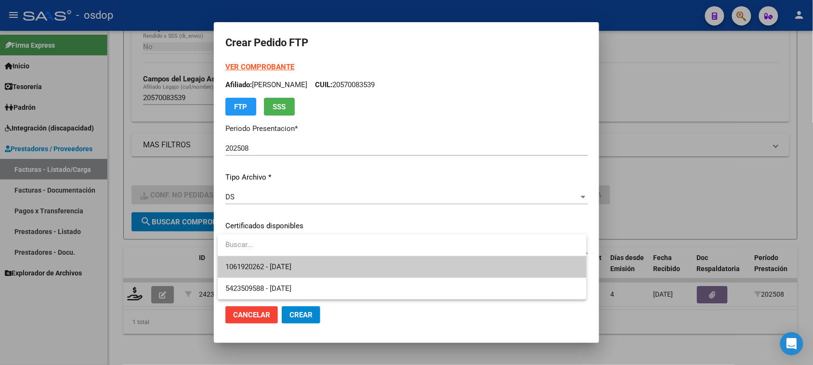
click at [313, 266] on span "1061920262 - 2026-10-25" at bounding box center [401, 267] width 353 height 22
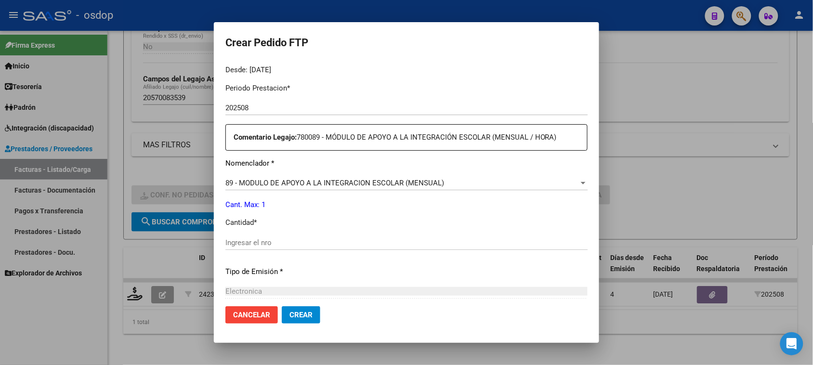
scroll to position [361, 0]
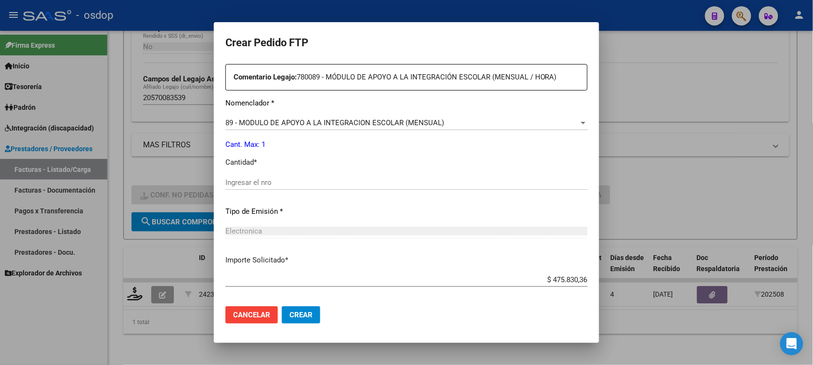
click at [306, 185] on input "Ingresar el nro" at bounding box center [406, 182] width 362 height 9
type input "1"
click at [303, 314] on span "Crear" at bounding box center [301, 315] width 23 height 9
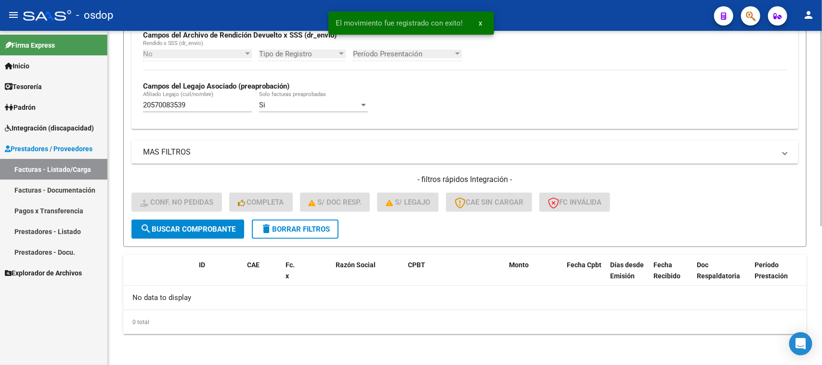
scroll to position [237, 0]
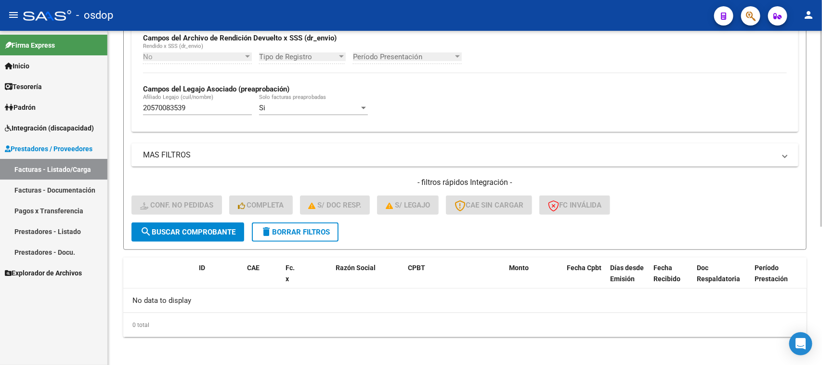
click at [314, 231] on span "delete Borrar Filtros" at bounding box center [295, 232] width 69 height 9
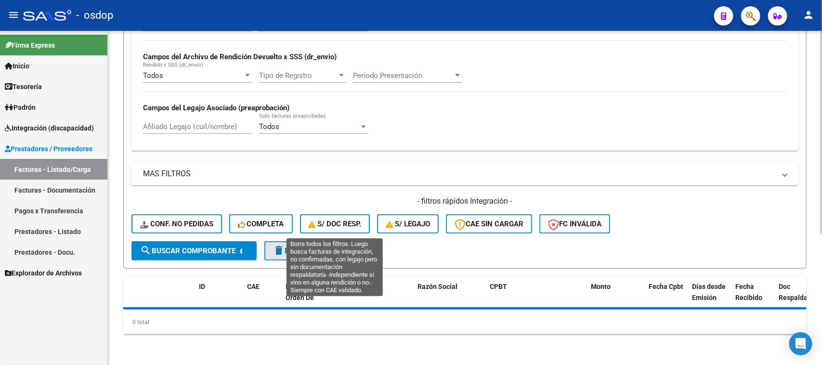
scroll to position [216, 0]
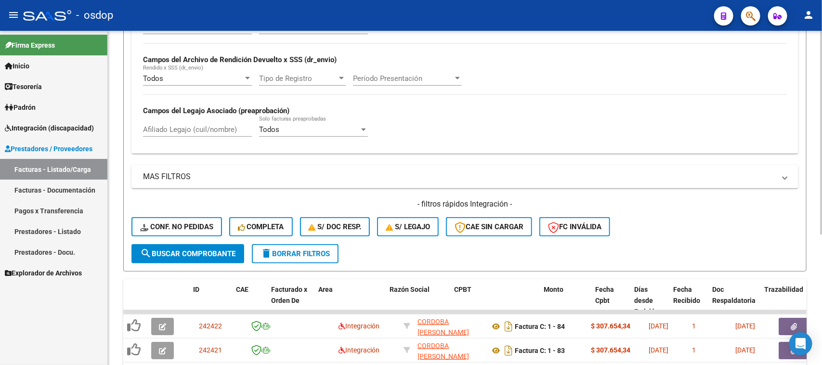
click at [217, 130] on div "Todos Cargado en Para Enviar SSS Período De Prestación Campos del Archivo de Re…" at bounding box center [465, 83] width 667 height 140
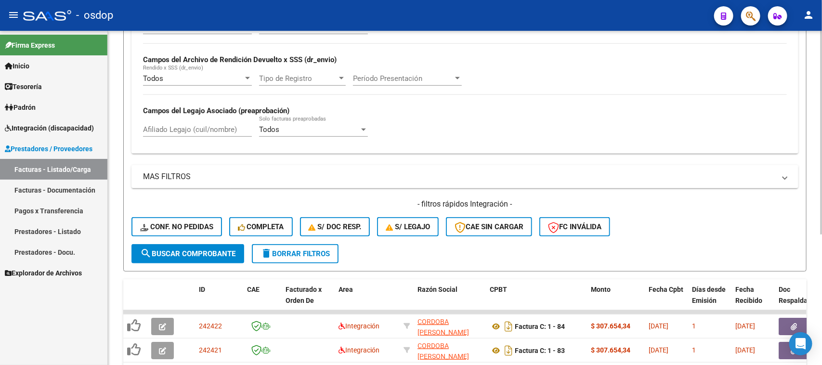
scroll to position [237, 0]
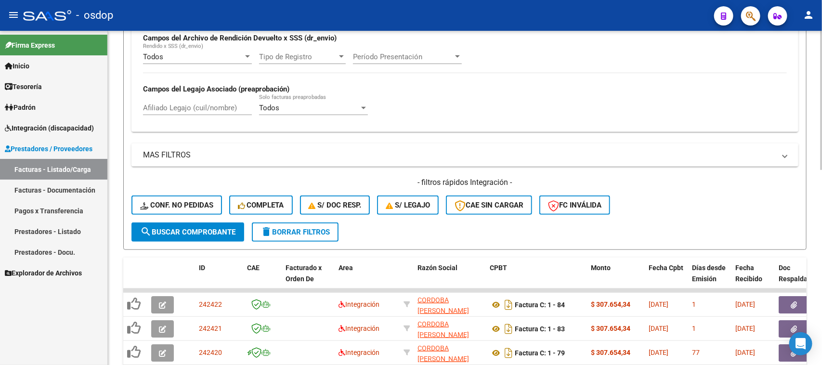
click at [212, 104] on input "Afiliado Legajo (cuil/nombre)" at bounding box center [197, 108] width 109 height 9
paste input "20539316827"
type input "20539316827"
click at [201, 228] on span "search Buscar Comprobante" at bounding box center [187, 232] width 95 height 9
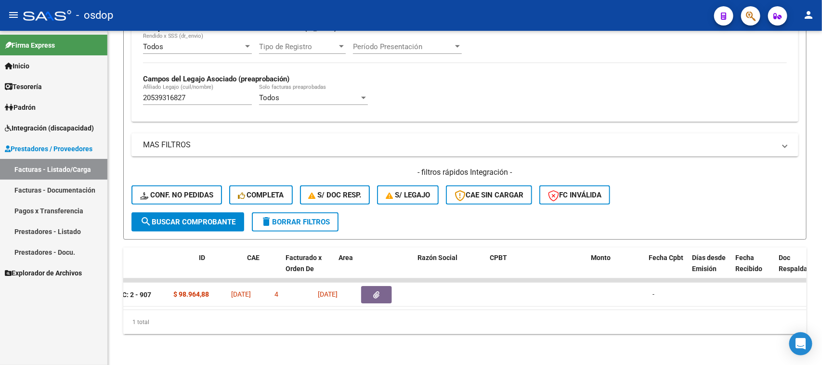
scroll to position [0, 0]
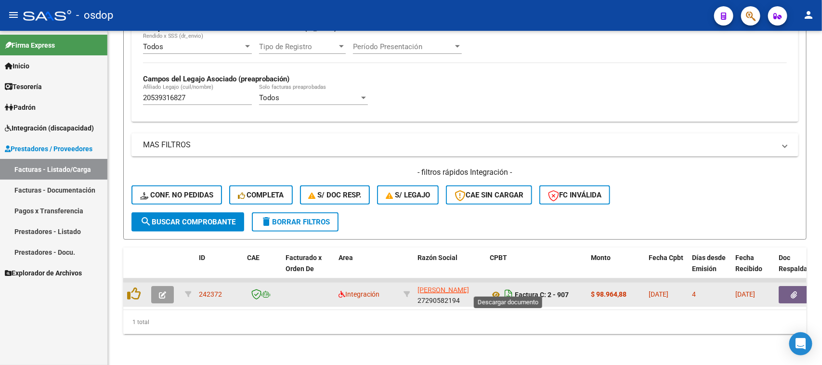
click at [506, 287] on icon "Descargar documento" at bounding box center [508, 294] width 13 height 15
click at [497, 289] on icon at bounding box center [496, 295] width 13 height 12
click at [794, 291] on icon "button" at bounding box center [794, 294] width 6 height 7
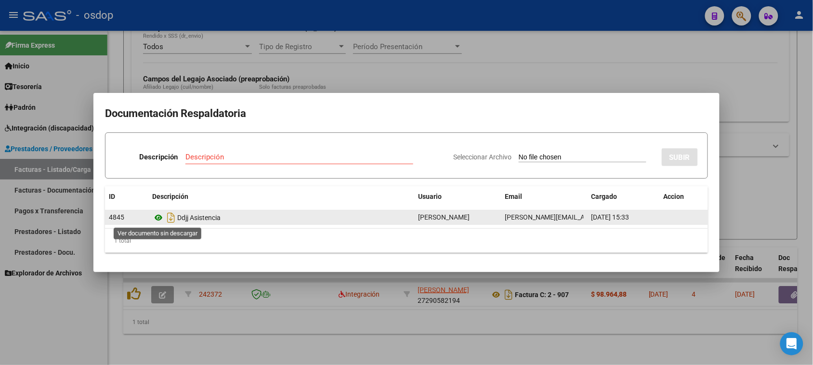
click at [158, 219] on icon at bounding box center [158, 218] width 13 height 12
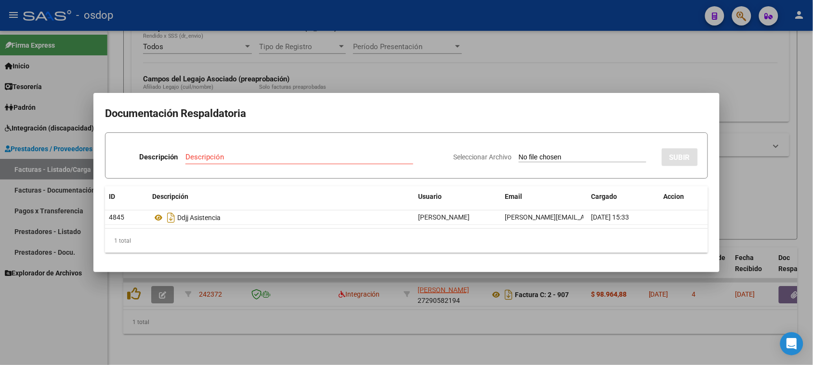
click at [490, 328] on div at bounding box center [406, 182] width 813 height 365
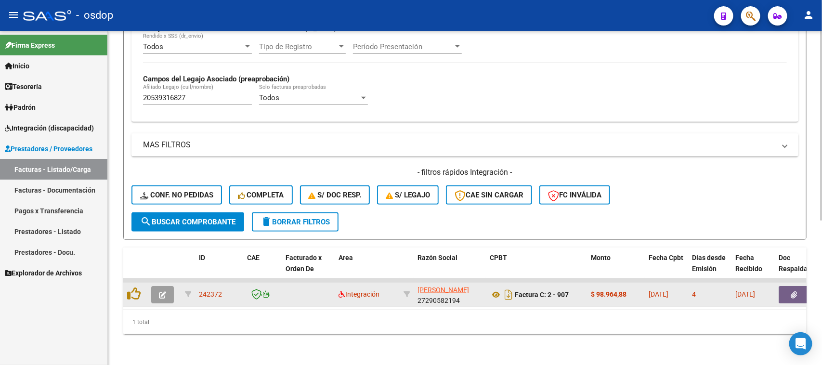
click at [167, 287] on button "button" at bounding box center [162, 294] width 23 height 17
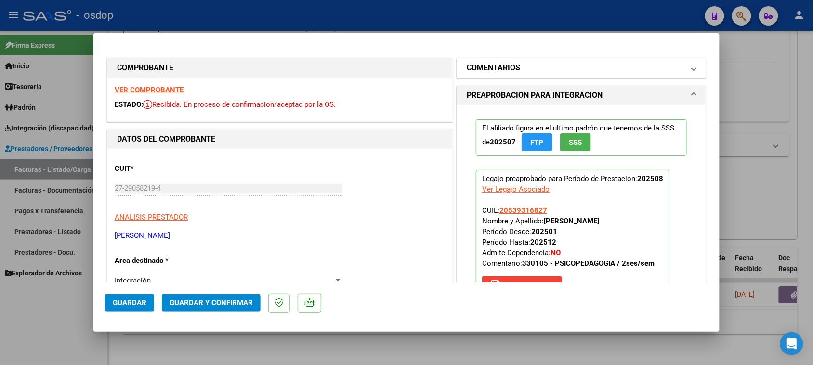
click at [557, 70] on mat-panel-title "COMENTARIOS" at bounding box center [576, 68] width 218 height 12
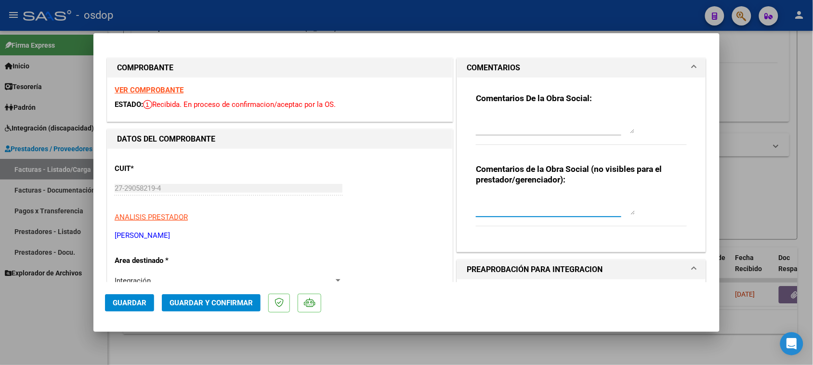
click at [526, 201] on textarea at bounding box center [555, 205] width 159 height 19
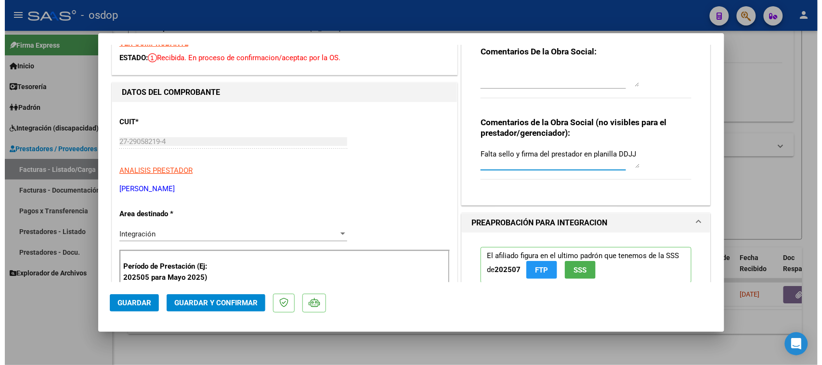
scroll to position [60, 0]
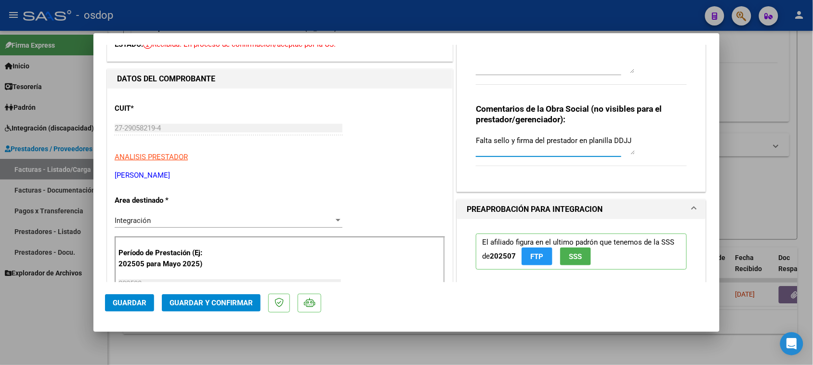
type textarea "Falta sello y firma del prestador en planilla DDJJ"
click at [132, 307] on button "Guardar" at bounding box center [129, 302] width 49 height 17
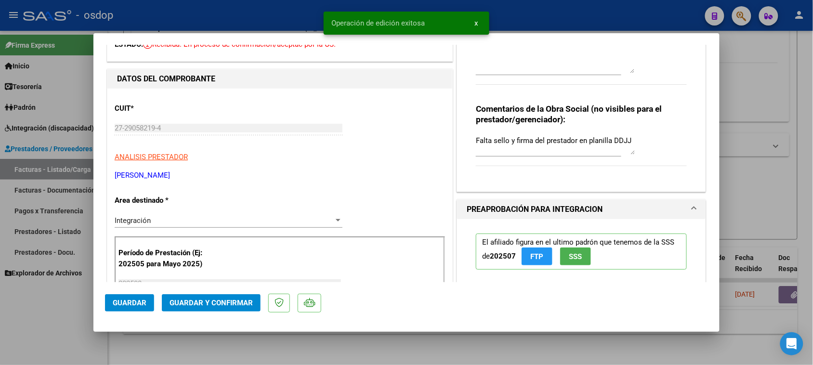
click at [408, 343] on div at bounding box center [406, 182] width 813 height 365
type input "$ 0,00"
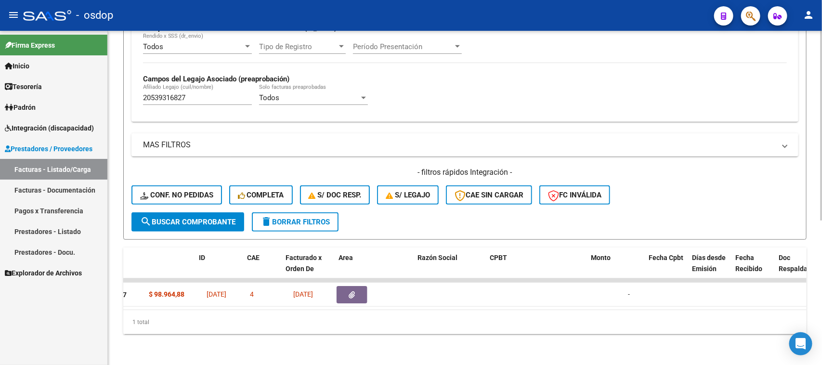
scroll to position [0, 0]
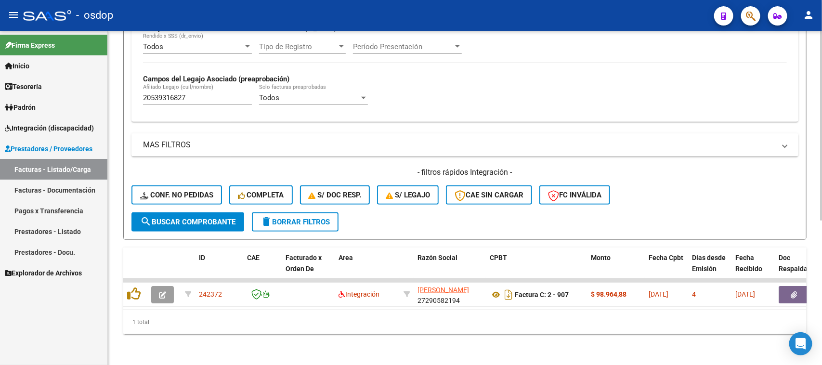
drag, startPoint x: 287, startPoint y: 300, endPoint x: 344, endPoint y: 299, distance: 57.8
click at [391, 299] on datatable-body "242372 Integración MARTINEZ CECILIA BELEN 27290582194 Factura C: 2 - 907 $ 98.9…" at bounding box center [465, 293] width 684 height 31
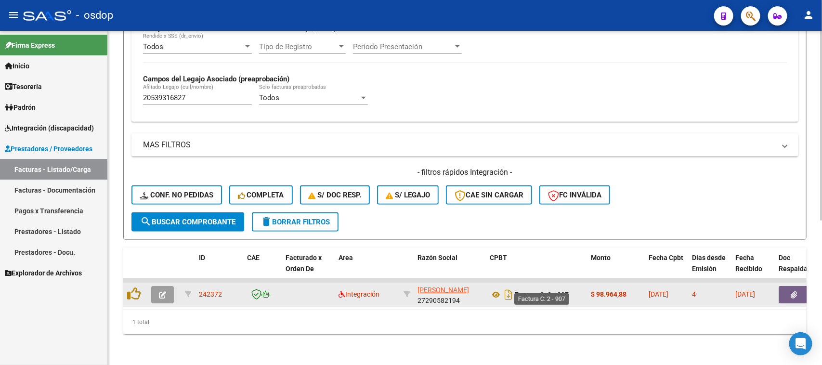
drag, startPoint x: 570, startPoint y: 288, endPoint x: 516, endPoint y: 288, distance: 53.5
click at [516, 288] on div "Factura C: 2 - 907" at bounding box center [536, 294] width 93 height 15
copy strong "Factura C: 2 - 907"
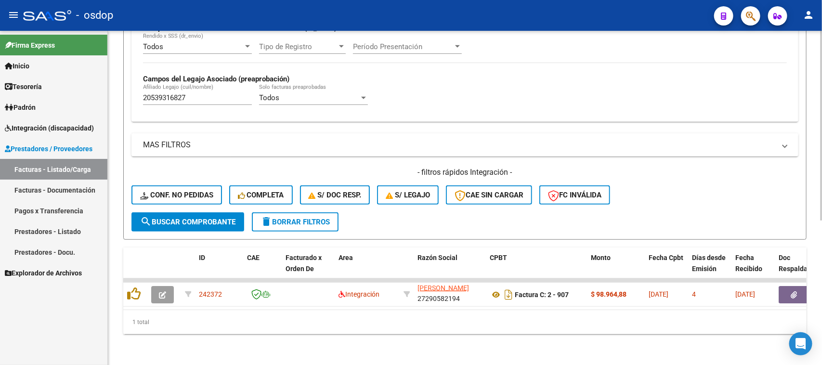
drag, startPoint x: 415, startPoint y: 276, endPoint x: 465, endPoint y: 298, distance: 54.8
click at [465, 300] on datatable-selection "242372 Integración MARTINEZ CECILIA BELEN 27290582194 Factura C: 2 - 907 $ 98.9…" at bounding box center [465, 304] width 684 height 9
click at [457, 318] on div "1 total" at bounding box center [465, 322] width 684 height 24
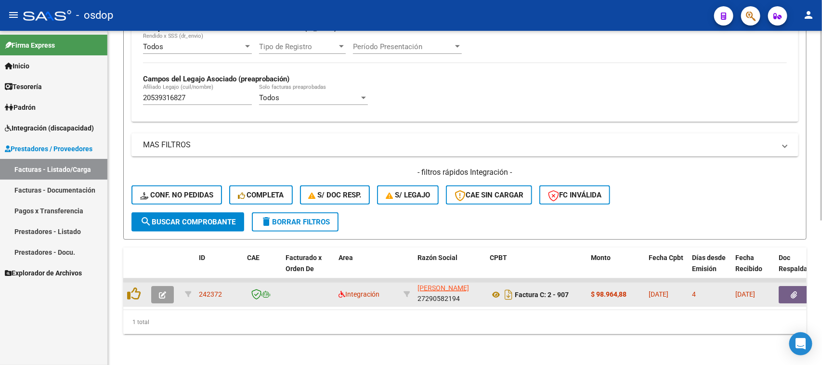
scroll to position [0, 0]
drag, startPoint x: 468, startPoint y: 293, endPoint x: 412, endPoint y: 278, distance: 57.3
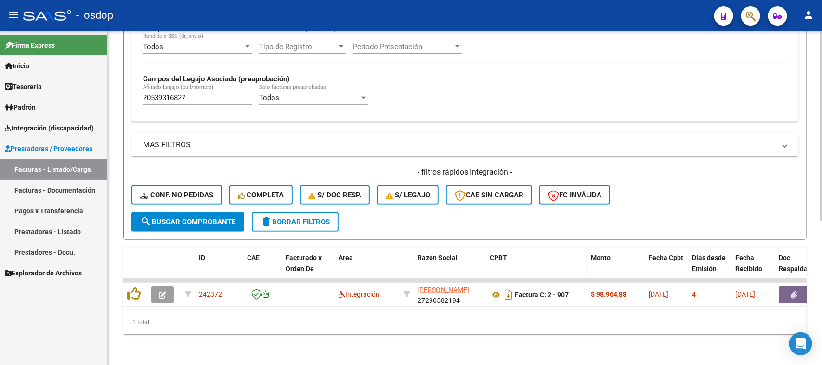
copy div "MARTINEZ CECILIA BELEN 27290582194"
click at [467, 328] on div "1 total" at bounding box center [465, 322] width 684 height 24
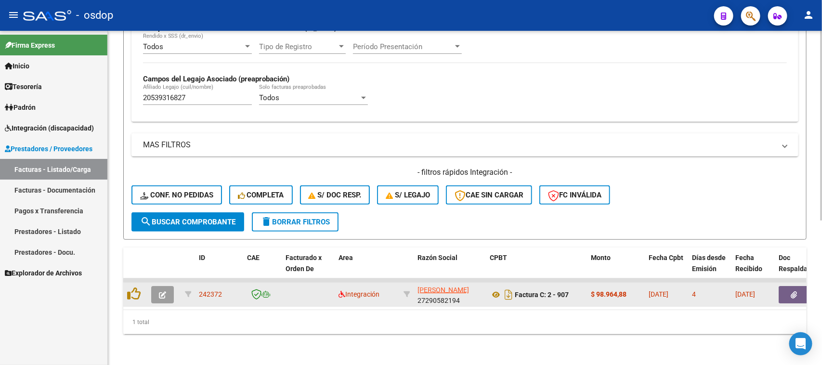
drag, startPoint x: 224, startPoint y: 287, endPoint x: 198, endPoint y: 287, distance: 27.0
click at [198, 287] on datatable-body-cell "242372" at bounding box center [219, 295] width 48 height 24
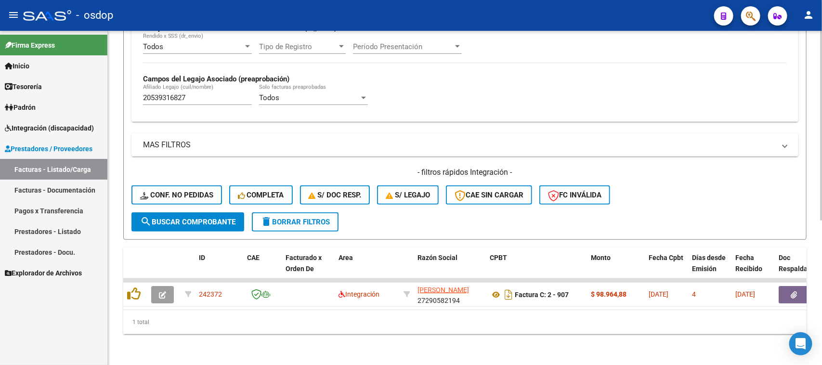
copy span "242372"
click at [673, 174] on div "- filtros rápidos Integración - Conf. no pedidas Completa S/ Doc Resp. S/ legaj…" at bounding box center [465, 189] width 667 height 45
click at [709, 179] on div "- filtros rápidos Integración - Conf. no pedidas Completa S/ Doc Resp. S/ legaj…" at bounding box center [465, 189] width 667 height 45
drag, startPoint x: 117, startPoint y: 287, endPoint x: 774, endPoint y: 299, distance: 657.2
click at [789, 299] on div "Video tutorial PRESTADORES -> Listado de CPBTs Emitidos por Prestadores / Prove…" at bounding box center [465, 74] width 714 height 582
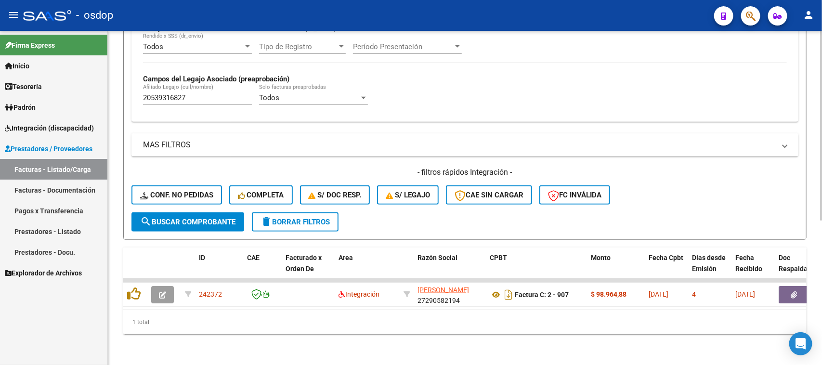
click at [653, 330] on div "1 total" at bounding box center [465, 322] width 684 height 24
click at [62, 167] on link "Facturas - Listado/Carga" at bounding box center [53, 169] width 107 height 21
click at [295, 218] on span "delete Borrar Filtros" at bounding box center [295, 222] width 69 height 9
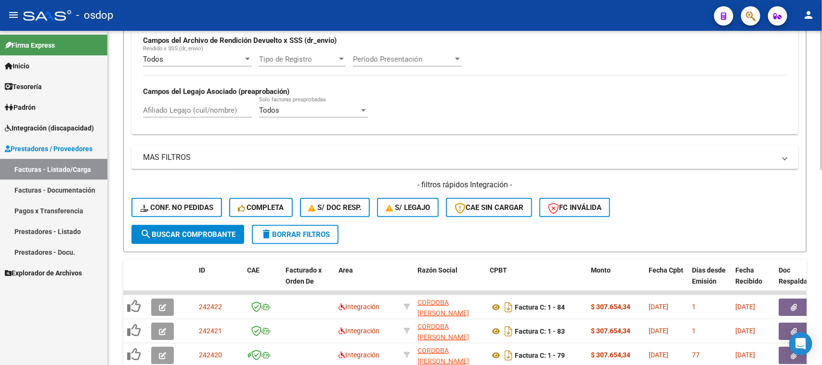
scroll to position [254, 0]
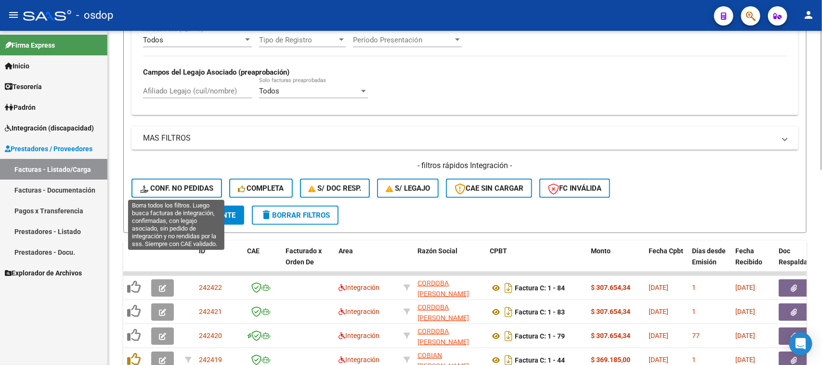
click at [186, 188] on span "Conf. no pedidas" at bounding box center [176, 188] width 73 height 9
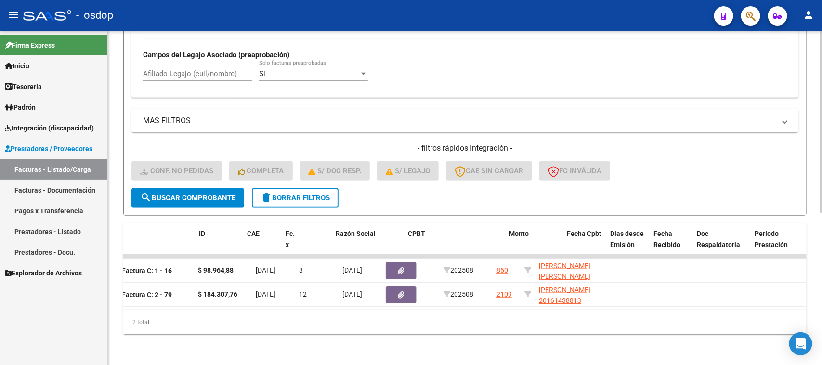
scroll to position [0, 0]
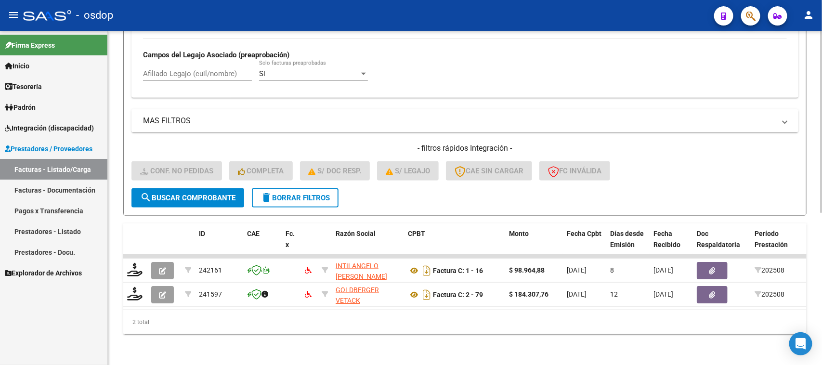
click at [290, 194] on span "delete Borrar Filtros" at bounding box center [295, 198] width 69 height 9
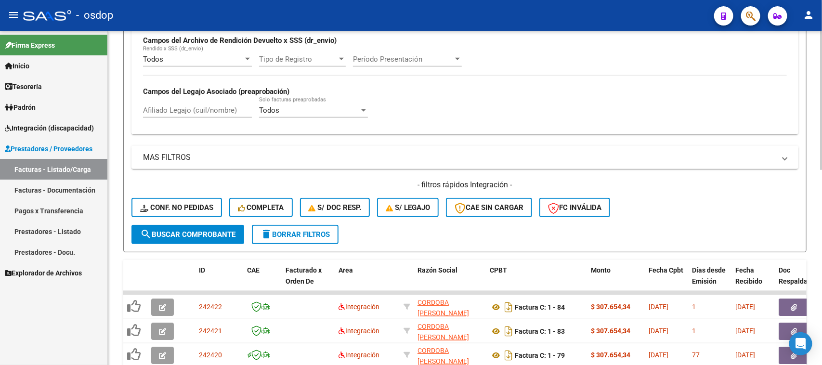
scroll to position [278, 0]
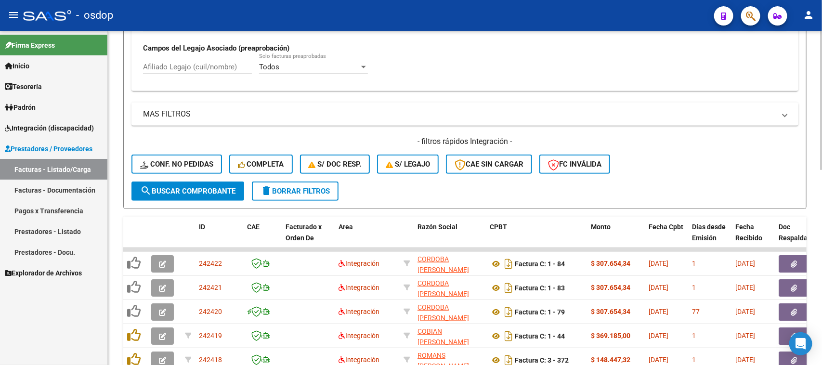
click at [172, 66] on input "Afiliado Legajo (cuil/nombre)" at bounding box center [197, 67] width 109 height 9
paste input "20501883590"
click at [198, 191] on span "search Buscar Comprobante" at bounding box center [187, 191] width 95 height 9
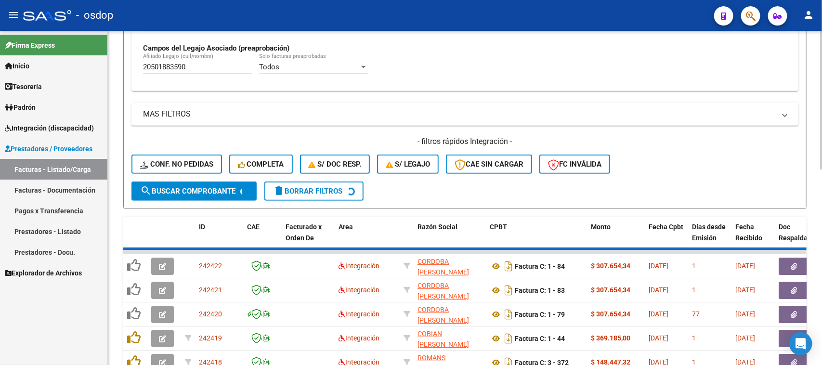
scroll to position [237, 0]
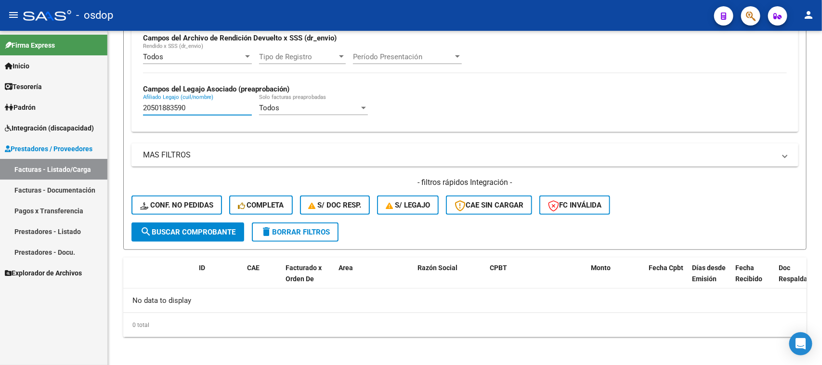
drag, startPoint x: 198, startPoint y: 107, endPoint x: 85, endPoint y: 110, distance: 113.2
click at [87, 109] on mat-sidenav-container "Firma Express Inicio Calendario SSS Instructivos Contacto OS Tesorería Extracto…" at bounding box center [411, 198] width 822 height 334
click at [218, 228] on span "search Buscar Comprobante" at bounding box center [187, 232] width 95 height 9
drag, startPoint x: 204, startPoint y: 107, endPoint x: 88, endPoint y: 107, distance: 115.6
click at [90, 107] on mat-sidenav-container "Firma Express Inicio Calendario SSS Instructivos Contacto OS Tesorería Extracto…" at bounding box center [411, 198] width 822 height 334
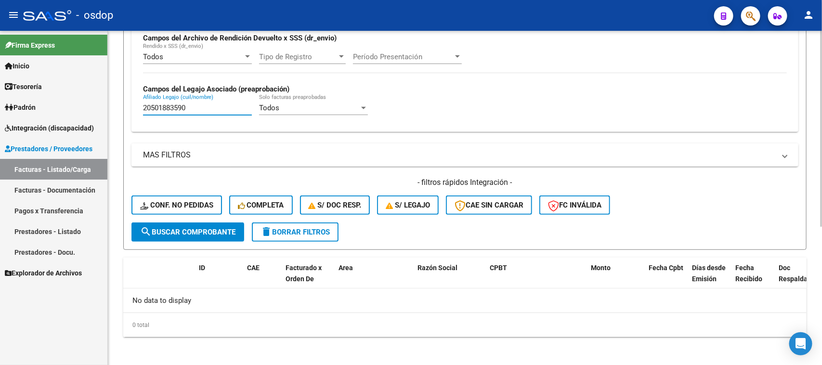
paste input "71276195"
click at [205, 228] on span "search Buscar Comprobante" at bounding box center [187, 232] width 95 height 9
drag, startPoint x: 218, startPoint y: 106, endPoint x: 107, endPoint y: 119, distance: 112.0
click at [97, 107] on mat-sidenav-container "Firma Express Inicio Calendario SSS Instructivos Contacto OS Tesorería Extracto…" at bounding box center [411, 198] width 822 height 334
paste input "82888"
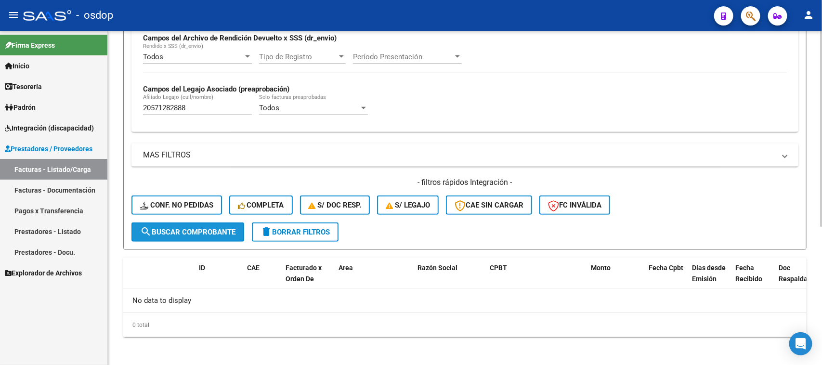
click at [203, 229] on span "search Buscar Comprobante" at bounding box center [187, 232] width 95 height 9
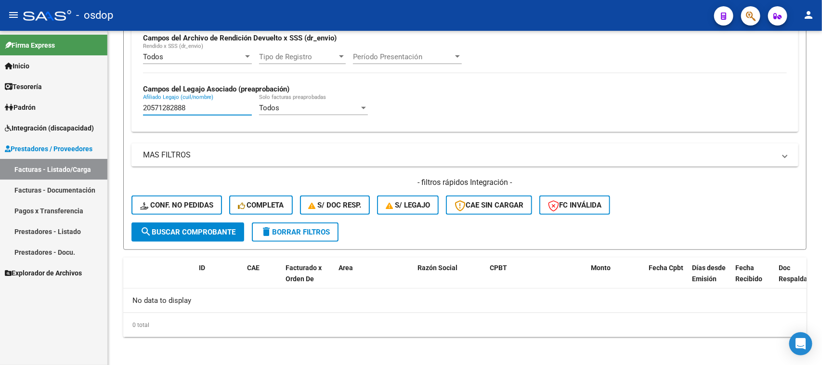
drag, startPoint x: 193, startPoint y: 109, endPoint x: 54, endPoint y: 109, distance: 138.7
click at [54, 109] on mat-sidenav-container "Firma Express Inicio Calendario SSS Instructivos Contacto OS Tesorería Extracto…" at bounding box center [411, 198] width 822 height 334
paste input "34621370"
type input "20534621370"
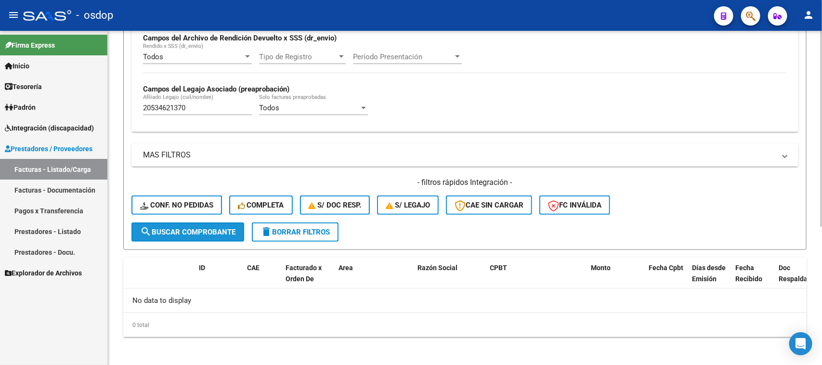
click at [198, 228] on span "search Buscar Comprobante" at bounding box center [187, 232] width 95 height 9
click at [294, 236] on button "delete Borrar Filtros" at bounding box center [295, 232] width 87 height 19
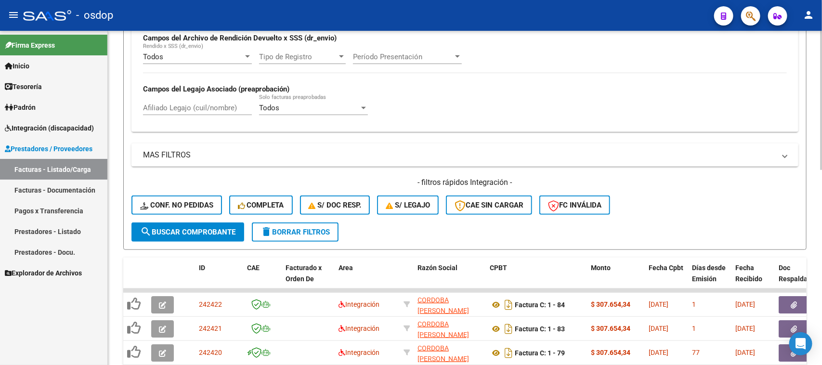
click at [185, 106] on input "Afiliado Legajo (cuil/nombre)" at bounding box center [197, 108] width 109 height 9
paste input "20534621370"
click at [208, 235] on button "search Buscar Comprobante" at bounding box center [188, 232] width 113 height 19
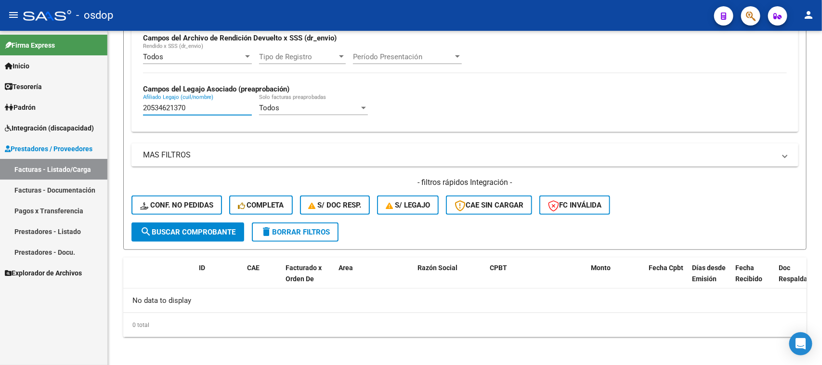
drag, startPoint x: 218, startPoint y: 106, endPoint x: 69, endPoint y: 107, distance: 148.9
click at [70, 106] on mat-sidenav-container "Firma Express Inicio Calendario SSS Instructivos Contacto OS Tesorería Extracto…" at bounding box center [411, 198] width 822 height 334
paste input "43958981"
click at [220, 229] on span "search Buscar Comprobante" at bounding box center [187, 232] width 95 height 9
drag, startPoint x: 189, startPoint y: 109, endPoint x: 64, endPoint y: 109, distance: 125.7
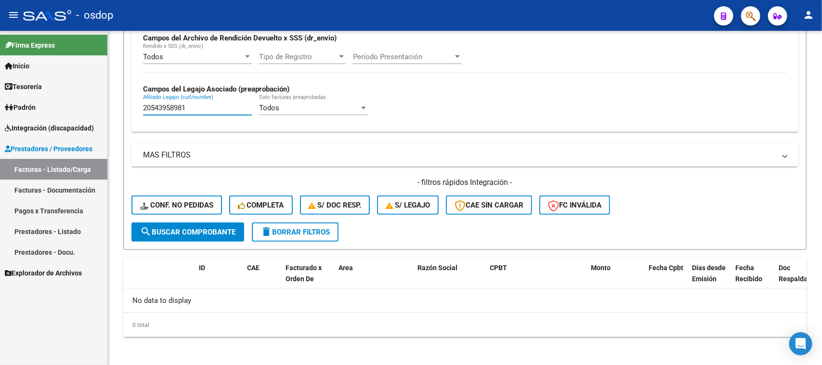
click at [74, 109] on mat-sidenav-container "Firma Express Inicio Calendario SSS Instructivos Contacto OS Tesorería Extracto…" at bounding box center [411, 198] width 822 height 334
paste input "7564514808"
click at [218, 232] on span "search Buscar Comprobante" at bounding box center [187, 232] width 95 height 9
drag, startPoint x: 194, startPoint y: 107, endPoint x: 94, endPoint y: 112, distance: 99.8
click at [94, 112] on mat-sidenav-container "Firma Express Inicio Calendario SSS Instructivos Contacto OS Tesorería Extracto…" at bounding box center [411, 198] width 822 height 334
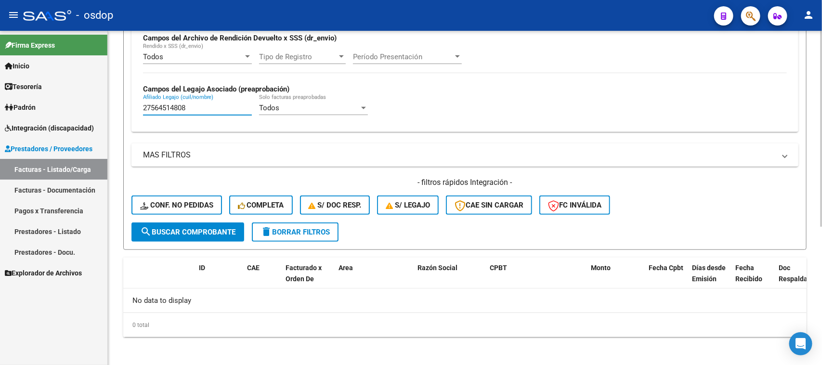
paste input "7679395"
click at [208, 228] on span "search Buscar Comprobante" at bounding box center [187, 232] width 95 height 9
drag, startPoint x: 179, startPoint y: 105, endPoint x: 70, endPoint y: 106, distance: 108.9
click at [73, 106] on mat-sidenav-container "Firma Express Inicio Calendario SSS Instructivos Contacto OS Tesorería Extracto…" at bounding box center [411, 198] width 822 height 334
paste input "50594787"
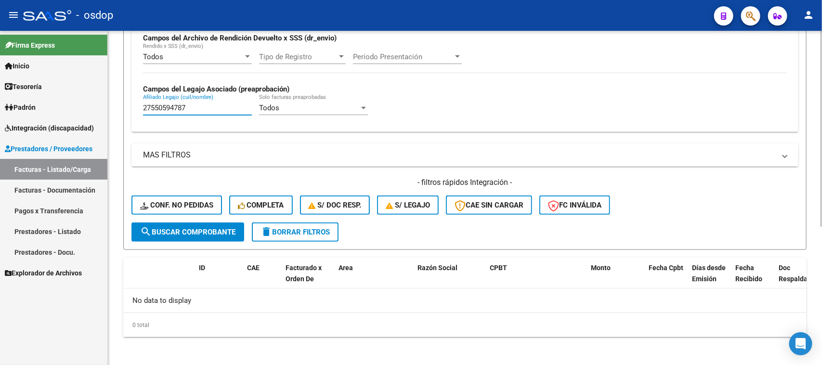
click at [211, 228] on span "search Buscar Comprobante" at bounding box center [187, 232] width 95 height 9
drag, startPoint x: 189, startPoint y: 103, endPoint x: 76, endPoint y: 105, distance: 113.7
click at [76, 105] on mat-sidenav-container "Firma Express Inicio Calendario SSS Instructivos Contacto OS Tesorería Extracto…" at bounding box center [411, 198] width 822 height 334
paste input "0541585231"
click at [196, 229] on span "search Buscar Comprobante" at bounding box center [187, 232] width 95 height 9
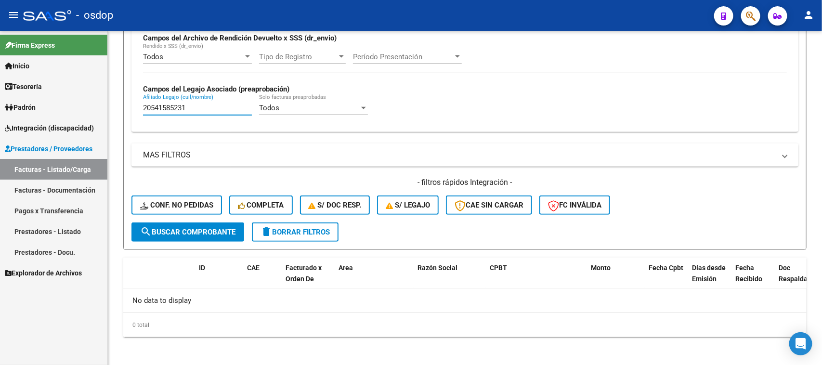
drag, startPoint x: 197, startPoint y: 105, endPoint x: 76, endPoint y: 107, distance: 120.9
click at [76, 105] on mat-sidenav-container "Firma Express Inicio Calendario SSS Instructivos Contacto OS Tesorería Extracto…" at bounding box center [411, 198] width 822 height 334
paste input "7221761427"
click at [204, 228] on span "search Buscar Comprobante" at bounding box center [187, 232] width 95 height 9
drag, startPoint x: 198, startPoint y: 106, endPoint x: 81, endPoint y: 109, distance: 116.6
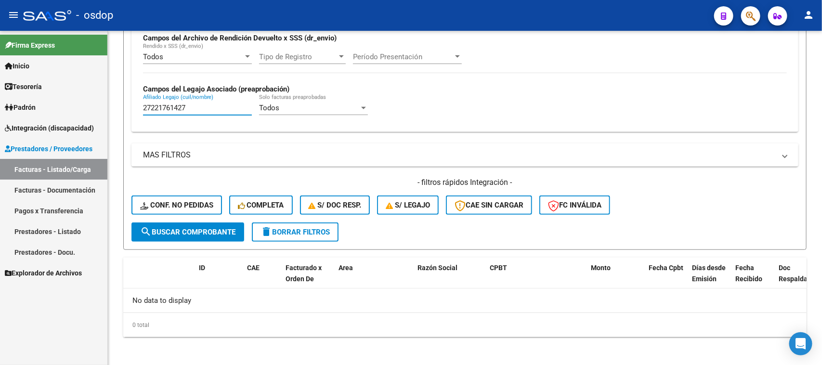
click at [85, 109] on mat-sidenav-container "Firma Express Inicio Calendario SSS Instructivos Contacto OS Tesorería Extracto…" at bounding box center [411, 198] width 822 height 334
paste input "0498735399"
click at [208, 228] on span "search Buscar Comprobante" at bounding box center [187, 232] width 95 height 9
drag, startPoint x: 194, startPoint y: 106, endPoint x: 76, endPoint y: 106, distance: 118.0
click at [77, 106] on mat-sidenav-container "Firma Express Inicio Calendario SSS Instructivos Contacto OS Tesorería Extracto…" at bounding box center [411, 198] width 822 height 334
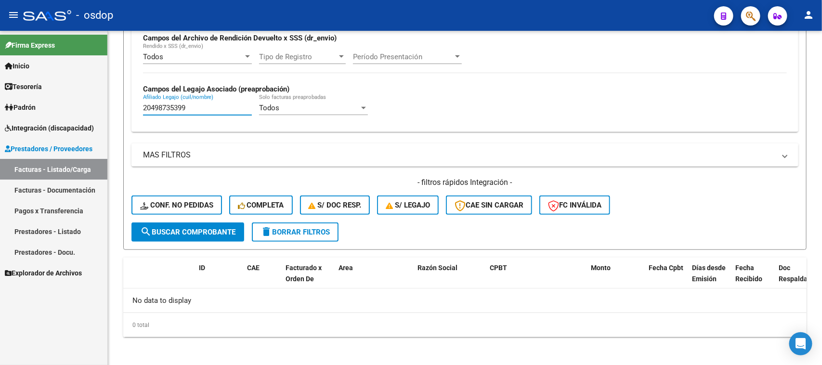
paste input "508238054"
type input "20508238054"
click at [211, 229] on span "search Buscar Comprobante" at bounding box center [187, 232] width 95 height 9
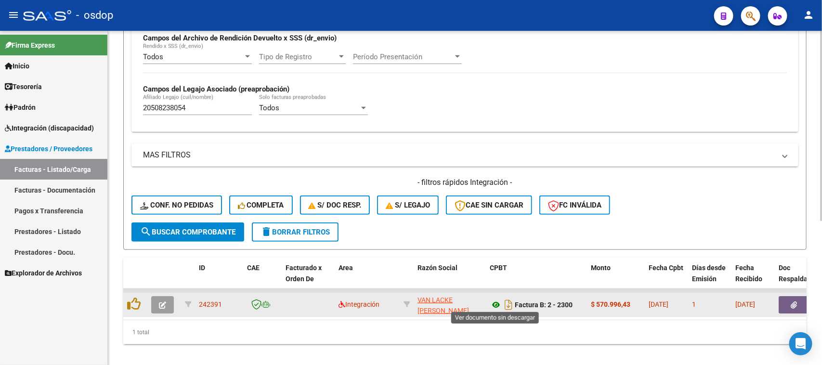
click at [495, 300] on icon at bounding box center [496, 305] width 13 height 12
click at [797, 302] on icon "button" at bounding box center [794, 305] width 6 height 7
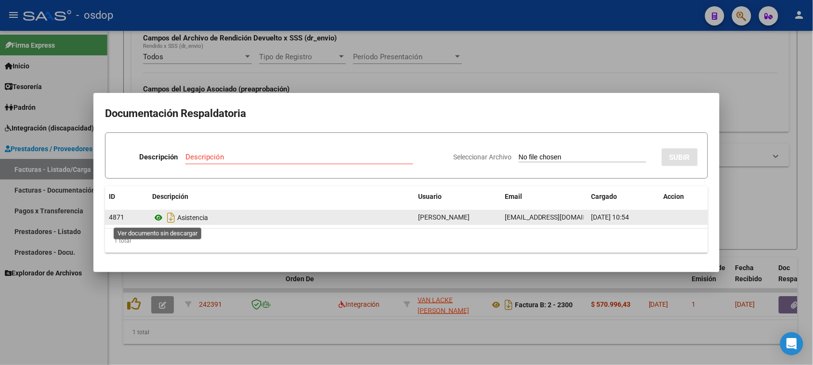
click at [158, 216] on icon at bounding box center [158, 218] width 13 height 12
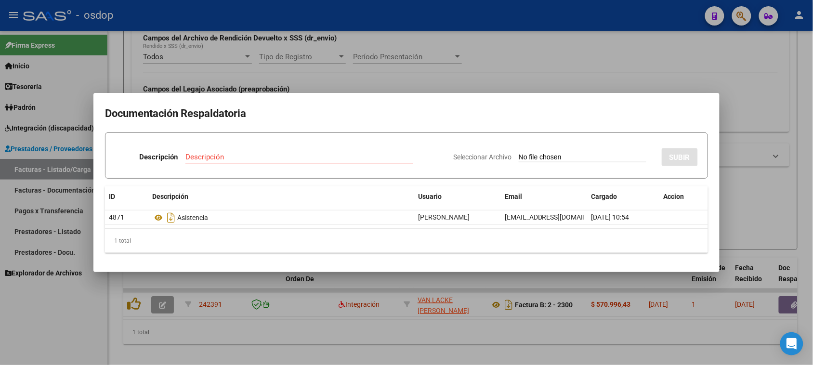
click at [326, 332] on div at bounding box center [406, 182] width 813 height 365
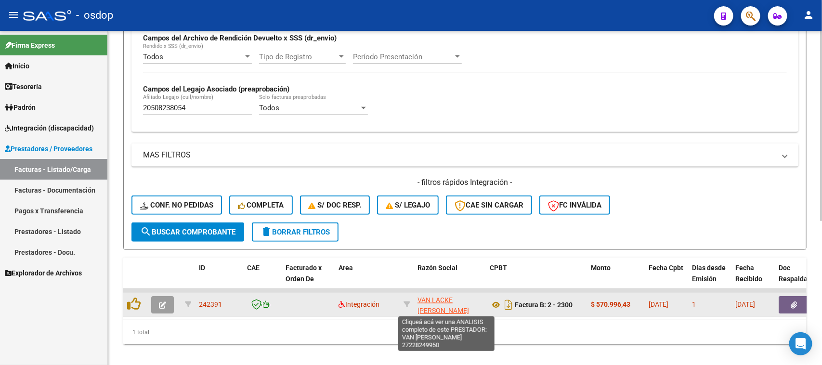
click at [430, 299] on span "VAN LACKE MARIA EVA" at bounding box center [444, 305] width 52 height 19
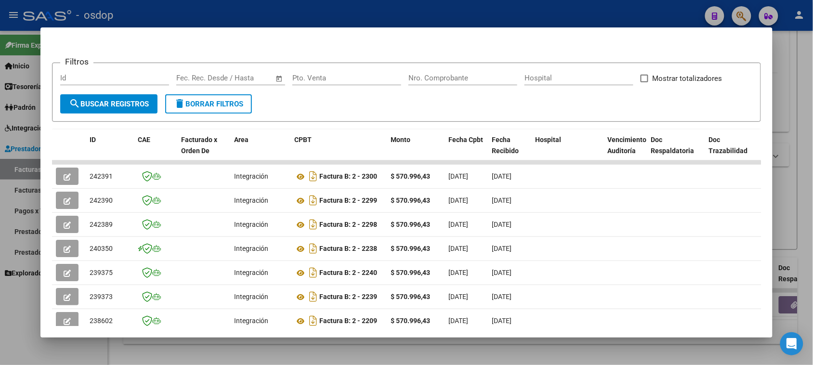
scroll to position [120, 0]
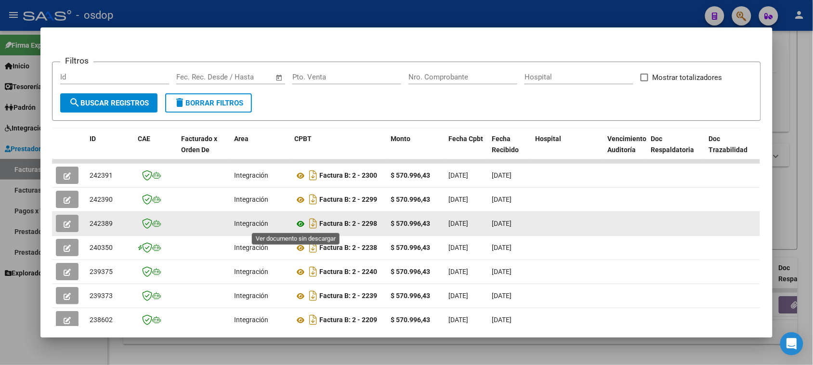
click at [297, 225] on icon at bounding box center [300, 224] width 13 height 12
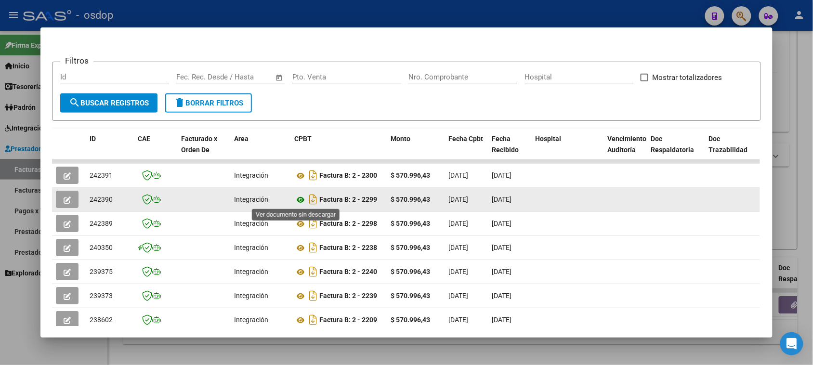
click at [300, 200] on icon at bounding box center [300, 200] width 13 height 12
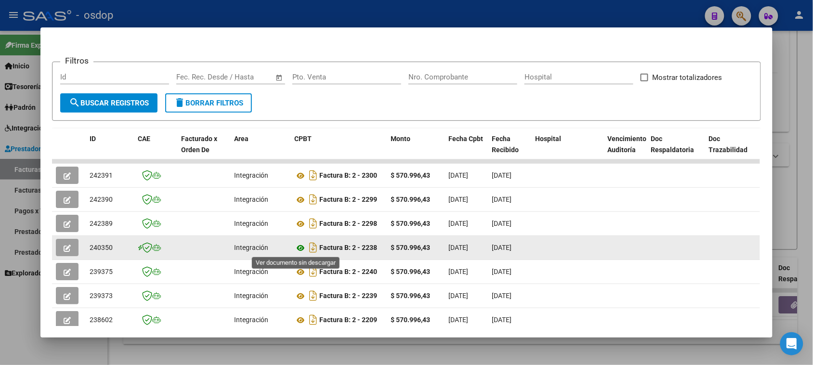
click at [296, 247] on icon at bounding box center [300, 248] width 13 height 12
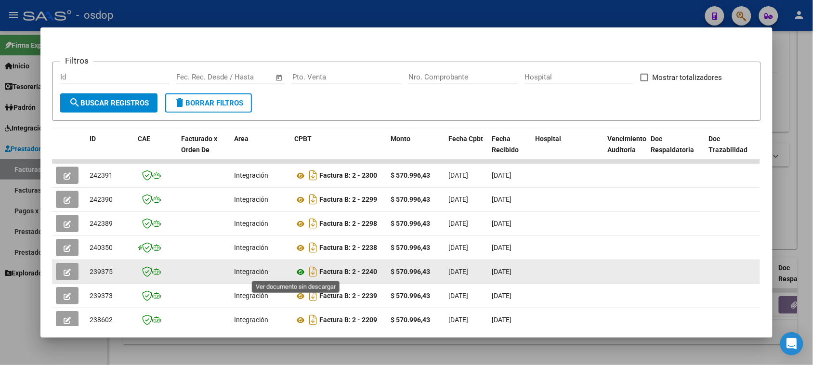
click at [296, 271] on icon at bounding box center [300, 272] width 13 height 12
click at [64, 272] on icon "button" at bounding box center [67, 272] width 7 height 7
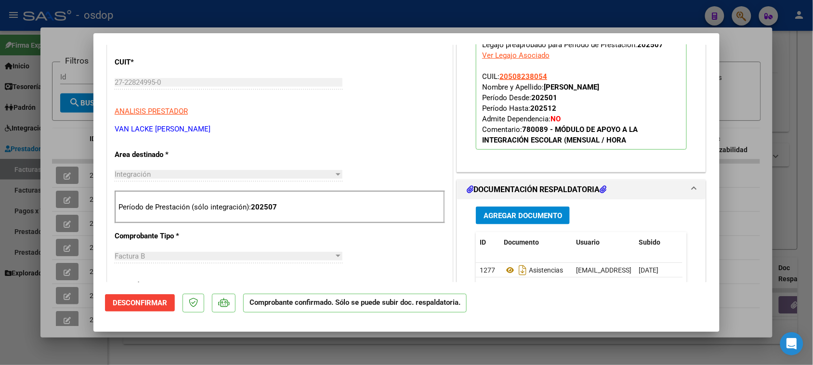
scroll to position [301, 0]
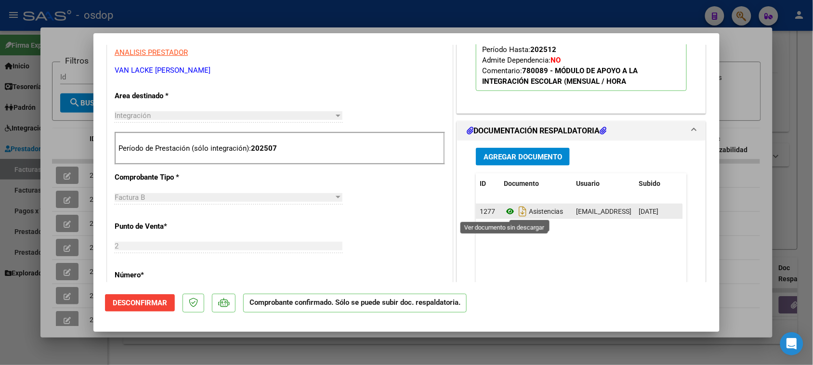
click at [504, 215] on icon at bounding box center [510, 212] width 13 height 12
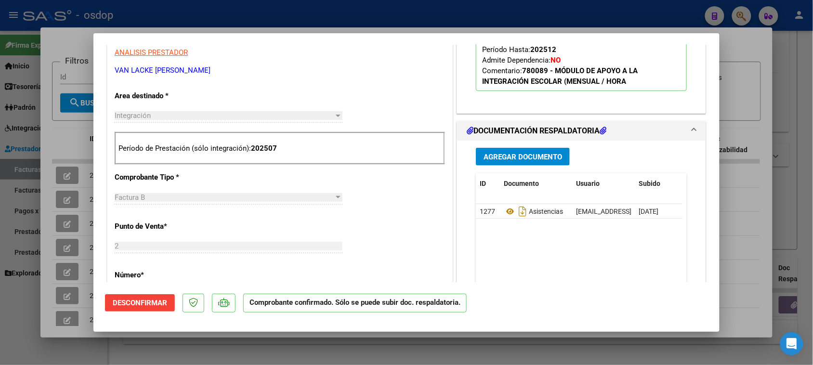
click at [483, 358] on div at bounding box center [406, 182] width 813 height 365
type input "$ 0,00"
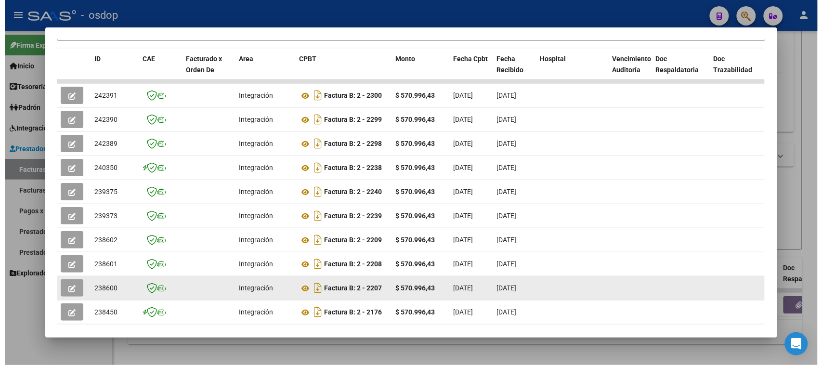
scroll to position [253, 0]
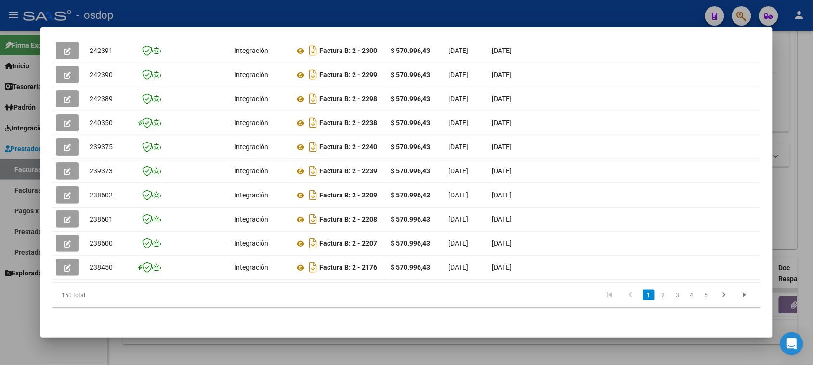
click at [420, 359] on div at bounding box center [406, 182] width 813 height 365
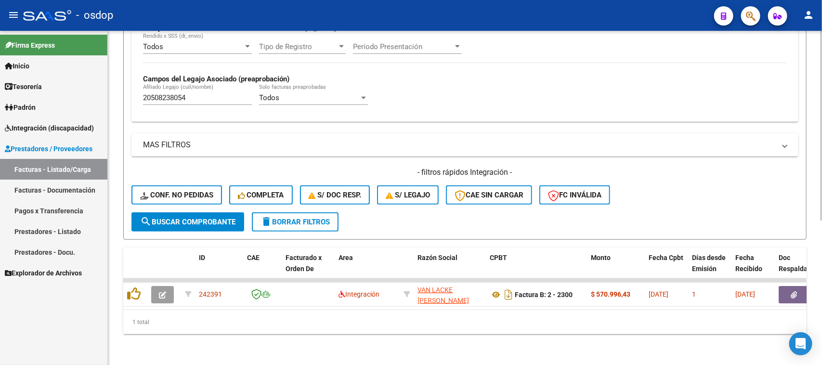
scroll to position [254, 0]
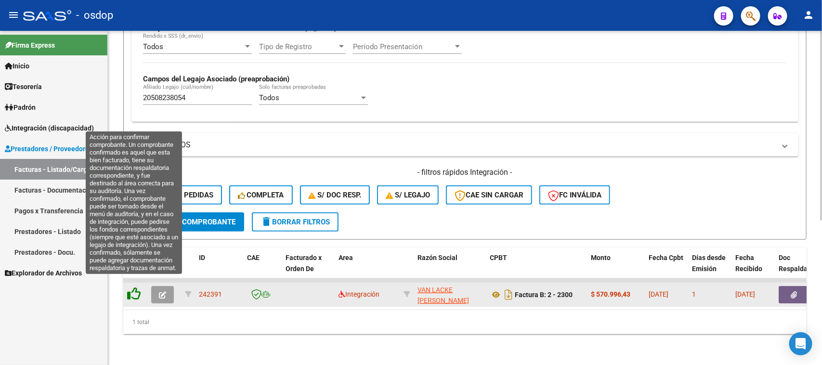
click at [133, 288] on icon at bounding box center [133, 293] width 13 height 13
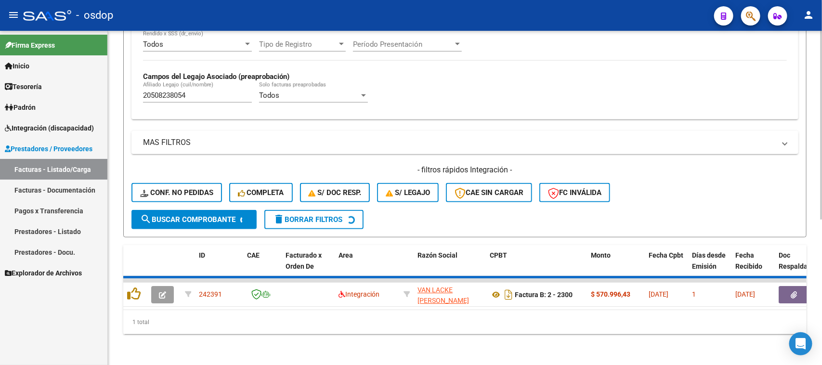
scroll to position [237, 0]
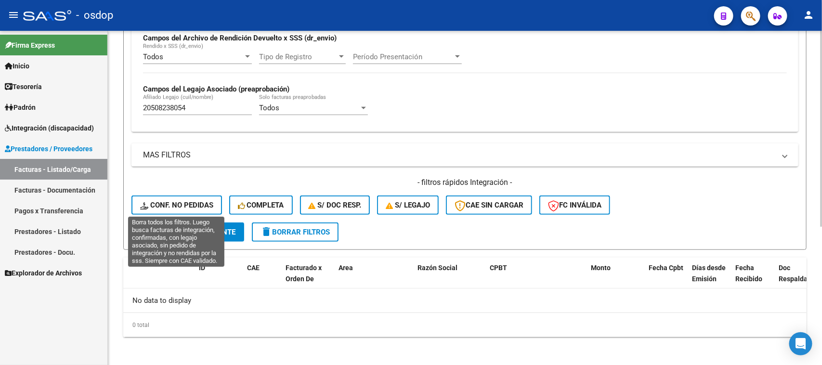
click at [202, 205] on span "Conf. no pedidas" at bounding box center [176, 205] width 73 height 9
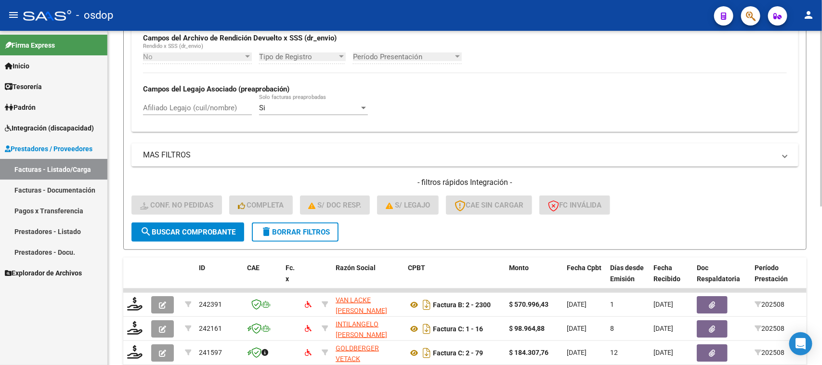
click at [205, 105] on input "Afiliado Legajo (cuil/nombre)" at bounding box center [197, 108] width 109 height 9
paste input "27228249950"
type input "27228249950"
click at [205, 228] on span "search Buscar Comprobante" at bounding box center [187, 232] width 95 height 9
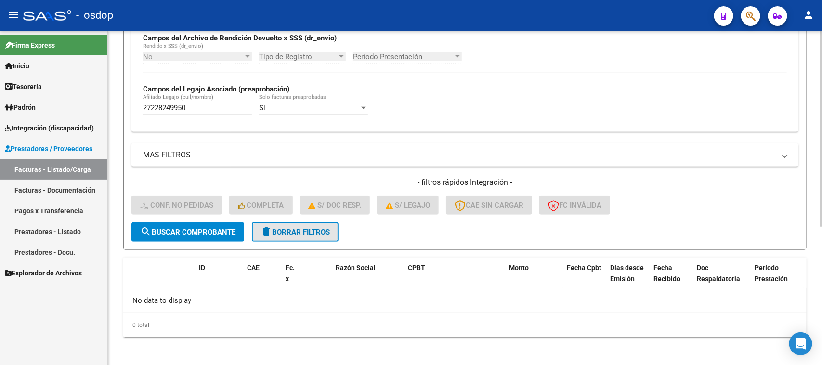
click at [310, 230] on span "delete Borrar Filtros" at bounding box center [295, 232] width 69 height 9
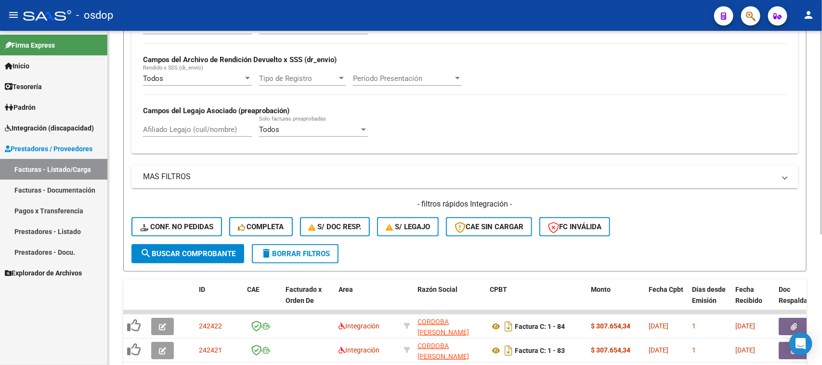
click at [174, 244] on button "search Buscar Comprobante" at bounding box center [188, 253] width 113 height 19
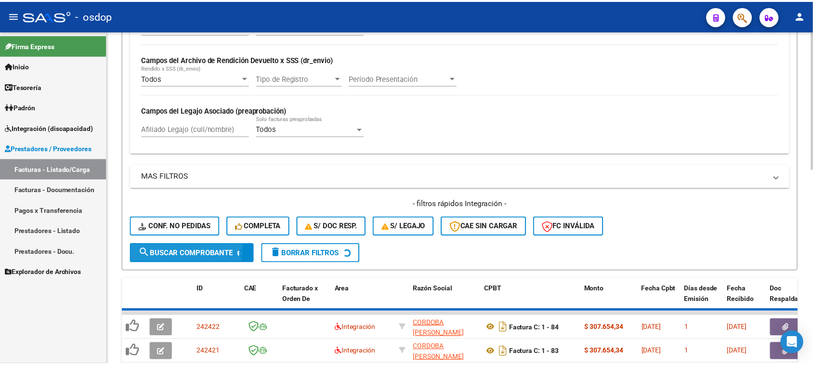
scroll to position [237, 0]
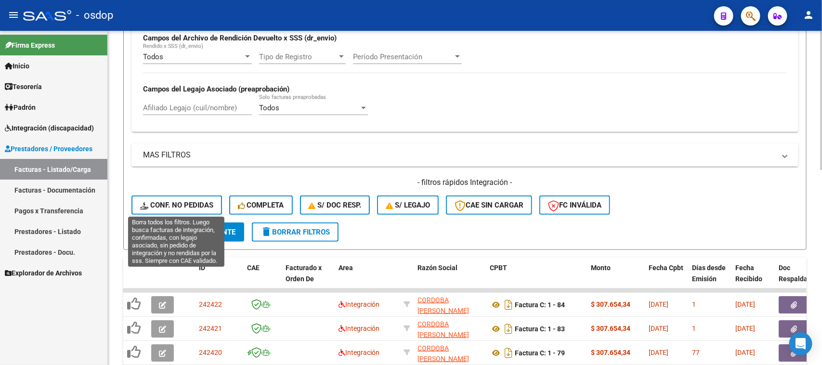
click at [178, 206] on span "Conf. no pedidas" at bounding box center [176, 205] width 73 height 9
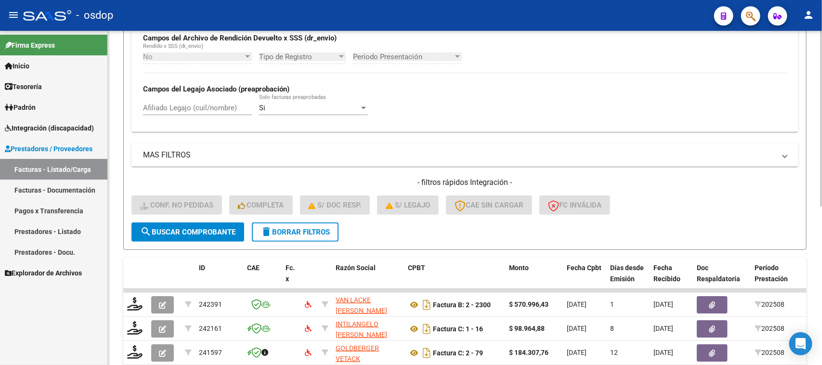
click at [227, 104] on input "Afiliado Legajo (cuil/nombre)" at bounding box center [197, 108] width 109 height 9
paste input "20508238054"
type input "20508238054"
click at [224, 234] on button "search Buscar Comprobante" at bounding box center [188, 232] width 113 height 19
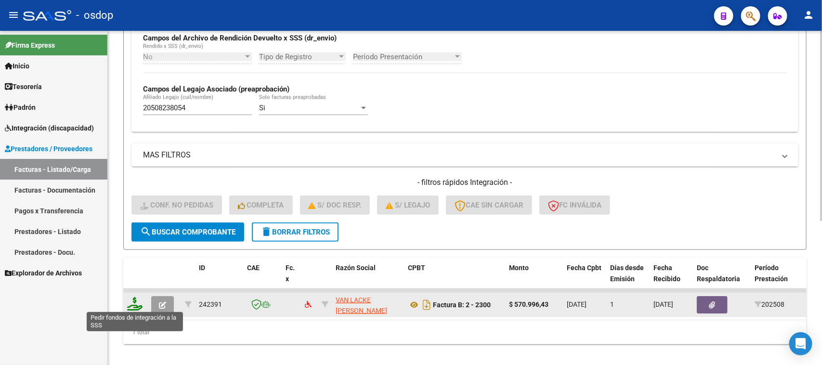
click at [135, 301] on icon at bounding box center [134, 303] width 15 height 13
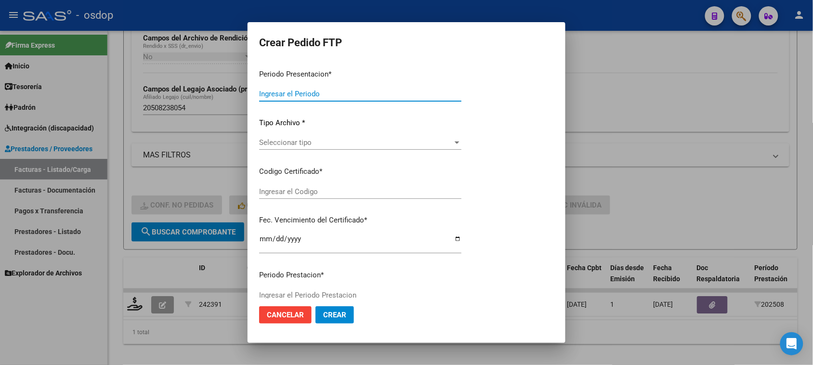
type input "202508"
type input "$ 570.996,43"
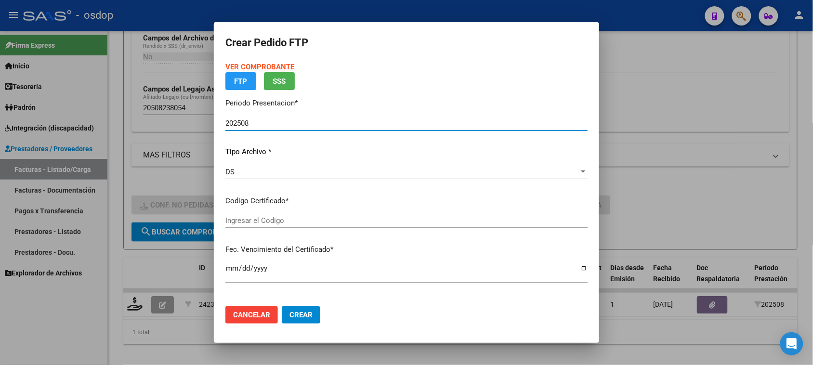
type input "2820714456"
type input "2029-10-19"
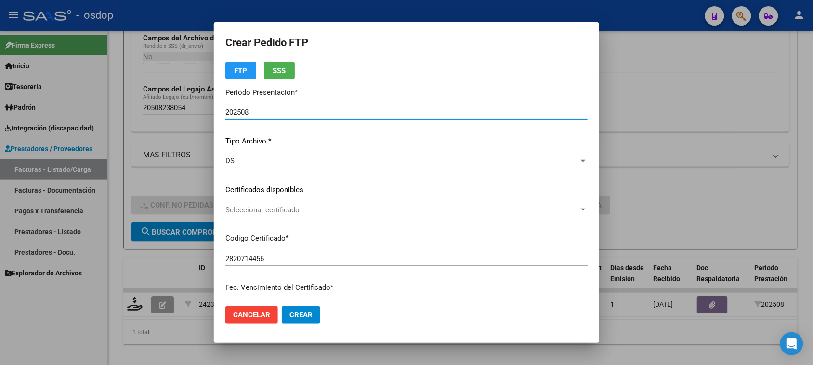
scroll to position [60, 0]
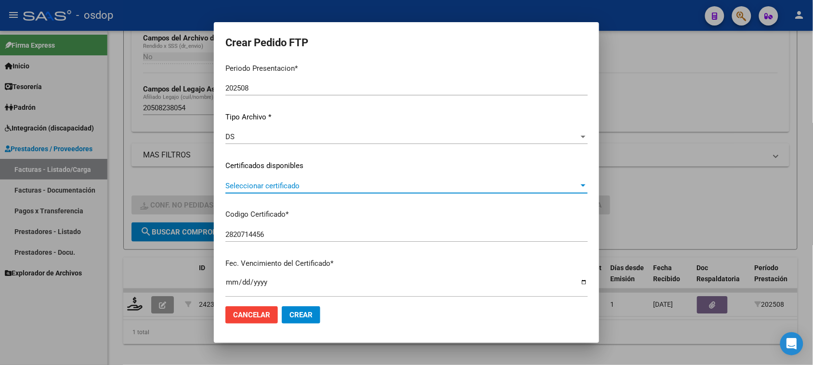
click at [351, 189] on span "Seleccionar certificado" at bounding box center [402, 186] width 354 height 9
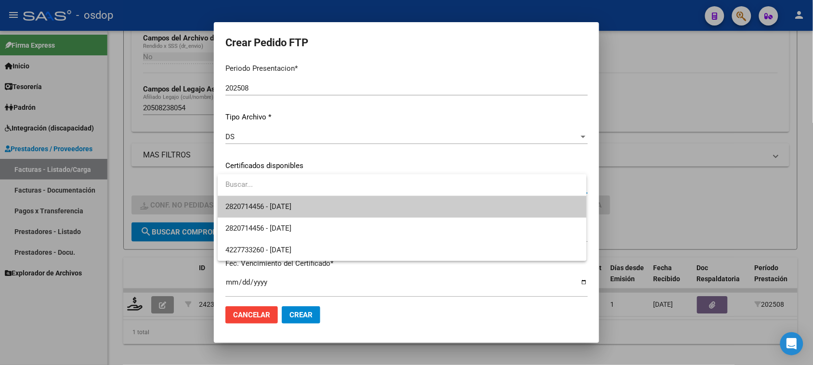
click at [345, 208] on span "2820714456 - 2029-10-19" at bounding box center [401, 207] width 353 height 22
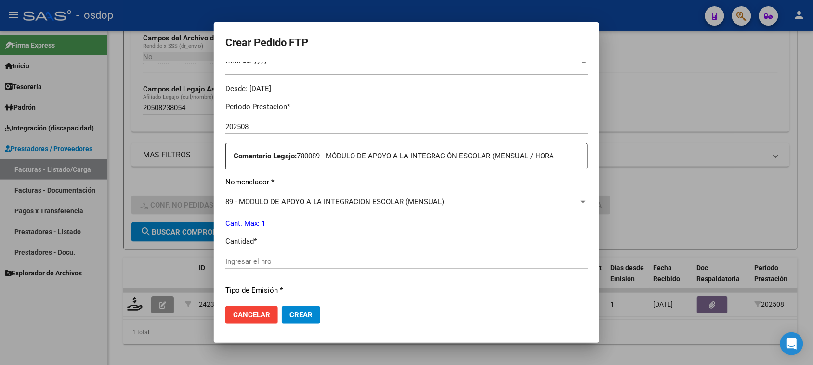
scroll to position [301, 0]
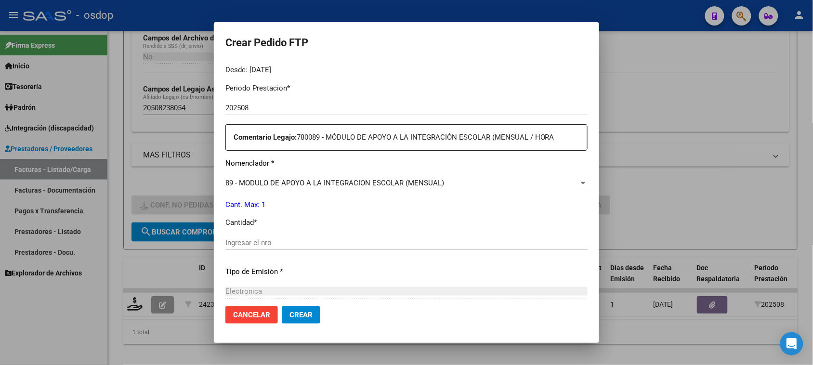
click at [287, 242] on input "Ingresar el nro" at bounding box center [406, 242] width 362 height 9
type input "1"
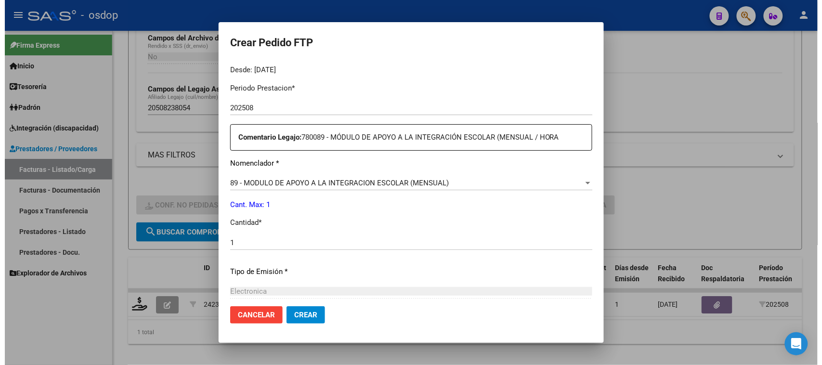
scroll to position [407, 0]
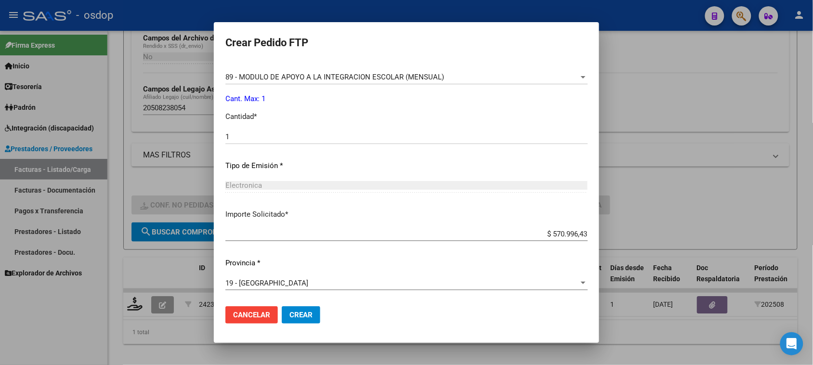
click at [297, 316] on span "Crear" at bounding box center [301, 315] width 23 height 9
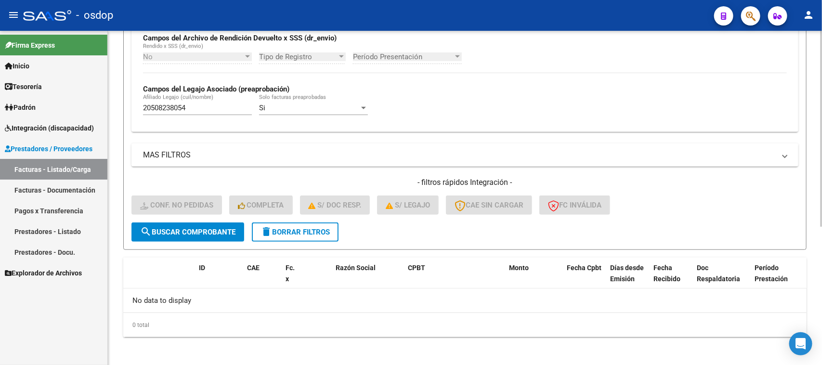
click at [313, 235] on button "delete Borrar Filtros" at bounding box center [295, 232] width 87 height 19
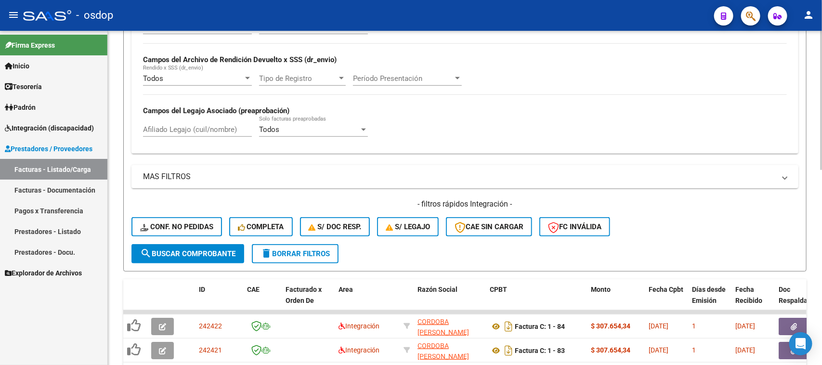
scroll to position [237, 0]
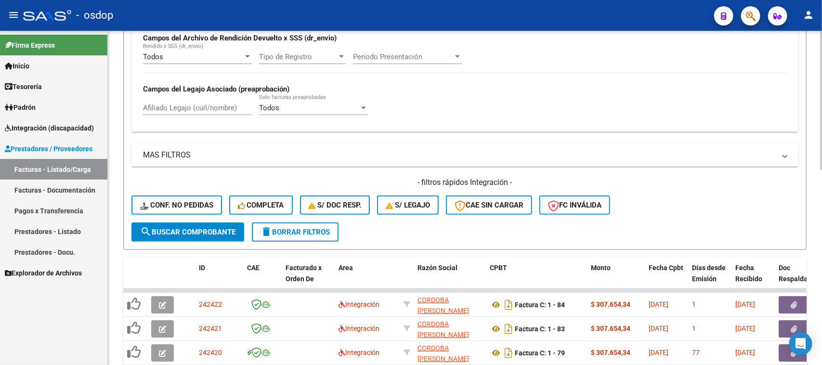
click at [217, 109] on input "Afiliado Legajo (cuil/nombre)" at bounding box center [197, 108] width 109 height 9
paste input "27533538059"
type input "27533538059"
click at [226, 233] on span "search Buscar Comprobante" at bounding box center [187, 232] width 95 height 9
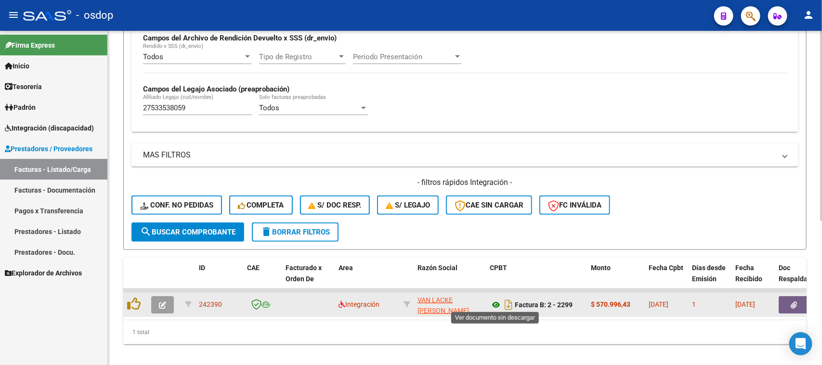
click at [495, 304] on icon at bounding box center [496, 305] width 13 height 12
click at [791, 304] on icon "button" at bounding box center [794, 305] width 6 height 7
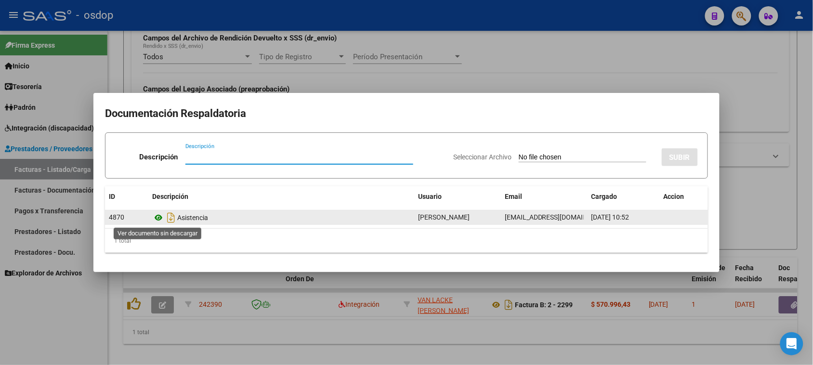
click at [155, 218] on icon at bounding box center [158, 218] width 13 height 12
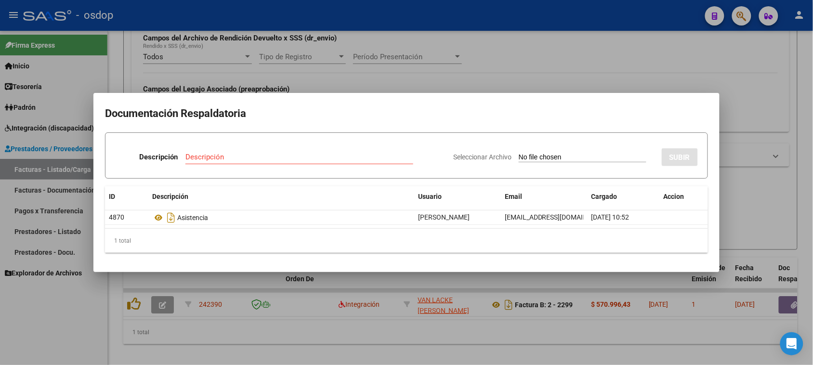
click at [497, 336] on div at bounding box center [406, 182] width 813 height 365
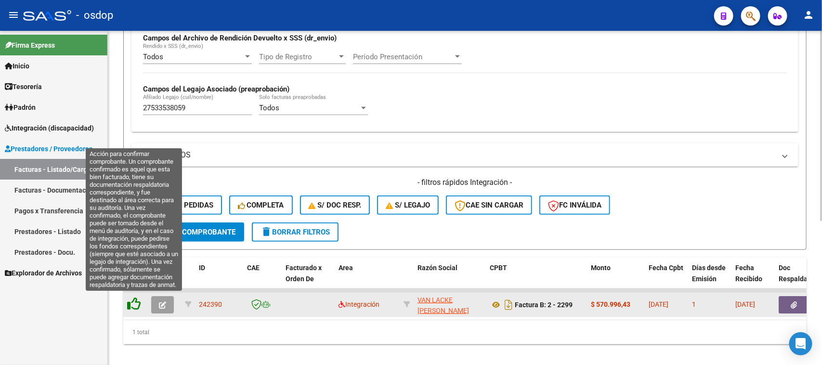
click at [132, 300] on icon at bounding box center [133, 303] width 13 height 13
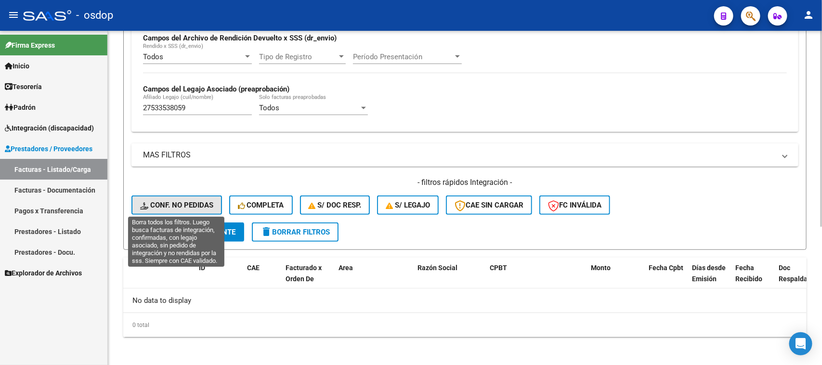
click at [194, 201] on span "Conf. no pedidas" at bounding box center [176, 205] width 73 height 9
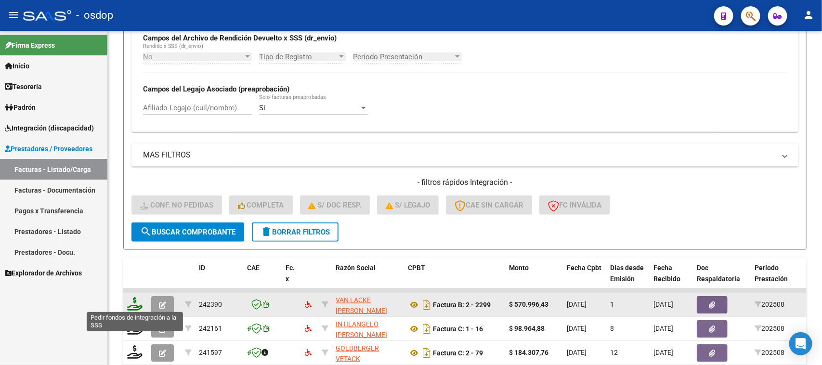
click at [136, 301] on icon at bounding box center [134, 303] width 15 height 13
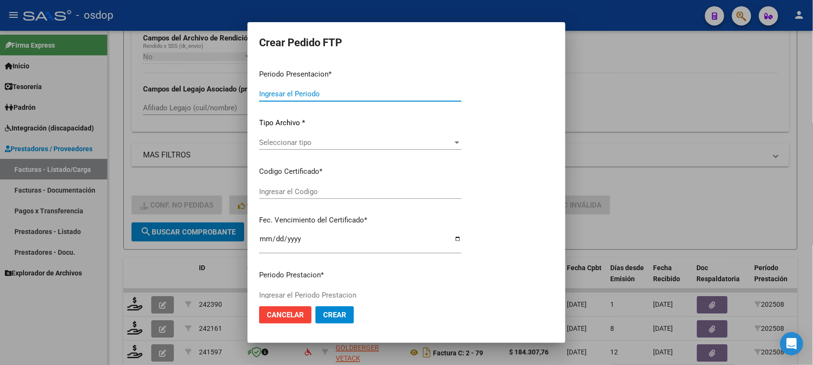
type input "202508"
type input "$ 570.996,43"
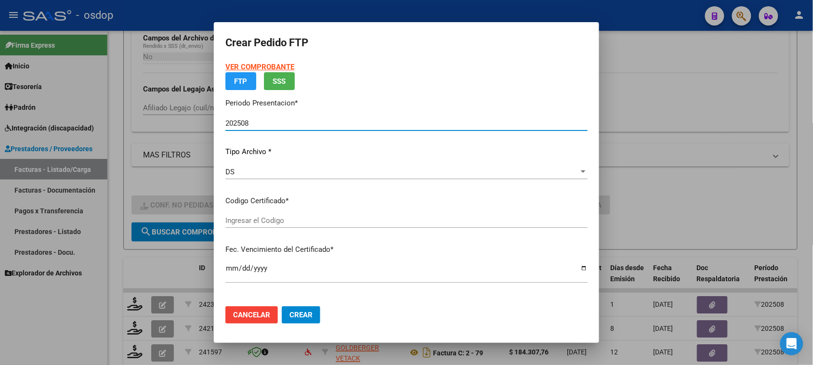
type input "8507695040"
type input "2031-07-03"
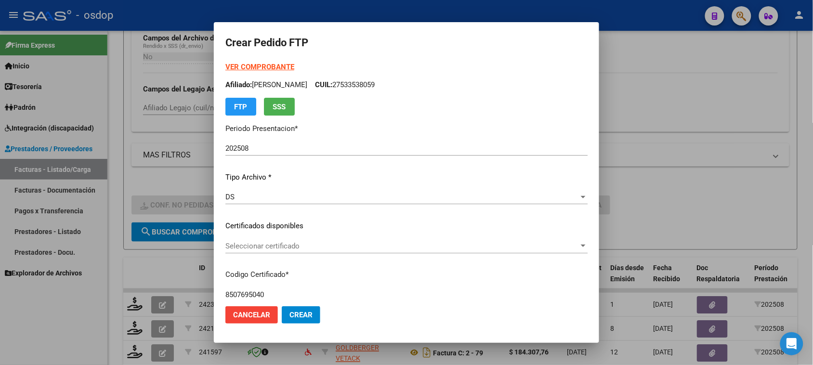
click at [313, 239] on div "Seleccionar certificado Seleccionar certificado" at bounding box center [406, 246] width 362 height 14
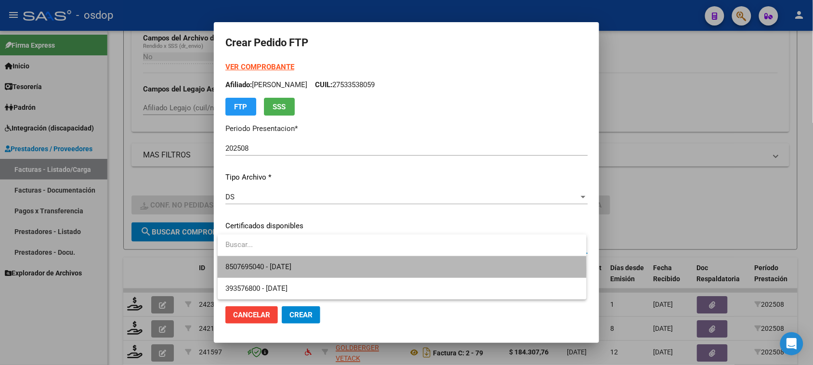
click at [315, 271] on span "8507695040 - 2031-07-03" at bounding box center [401, 267] width 353 height 22
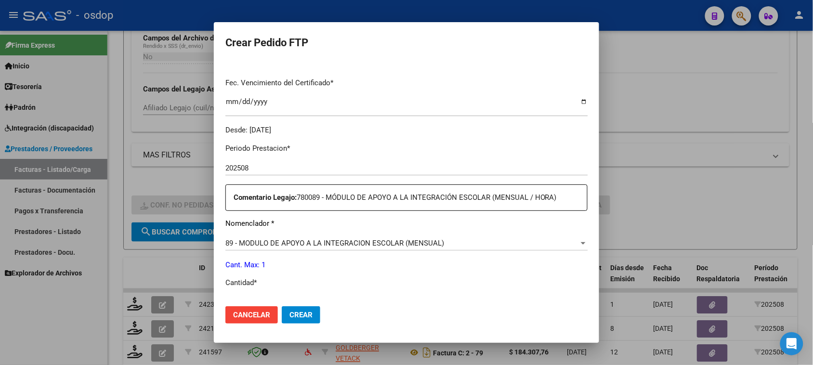
scroll to position [301, 0]
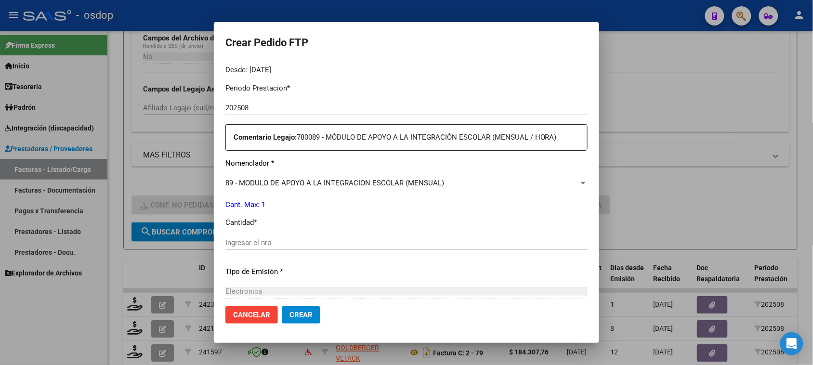
click at [261, 249] on div "Ingresar el nro" at bounding box center [406, 243] width 362 height 14
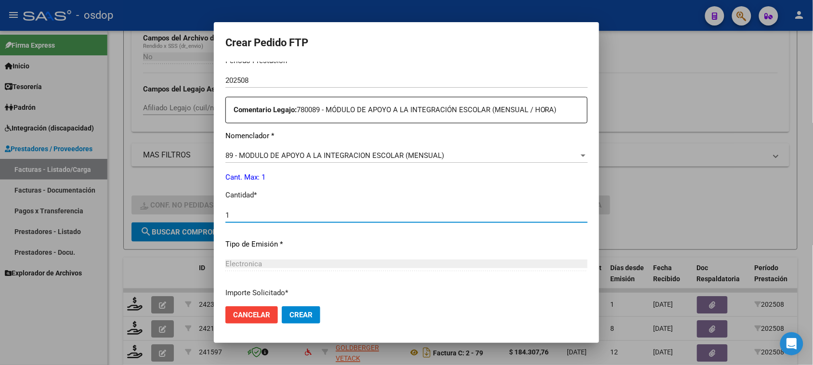
scroll to position [407, 0]
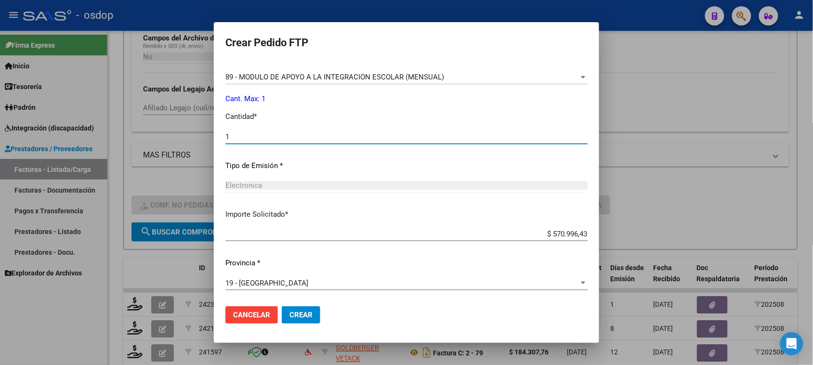
type input "1"
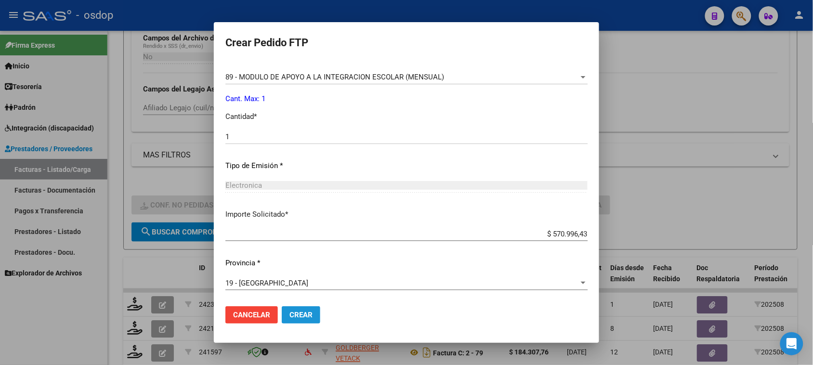
click at [297, 316] on span "Crear" at bounding box center [301, 315] width 23 height 9
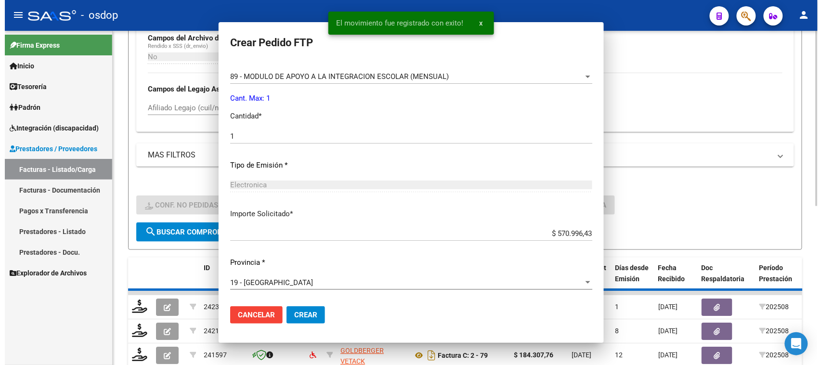
scroll to position [0, 0]
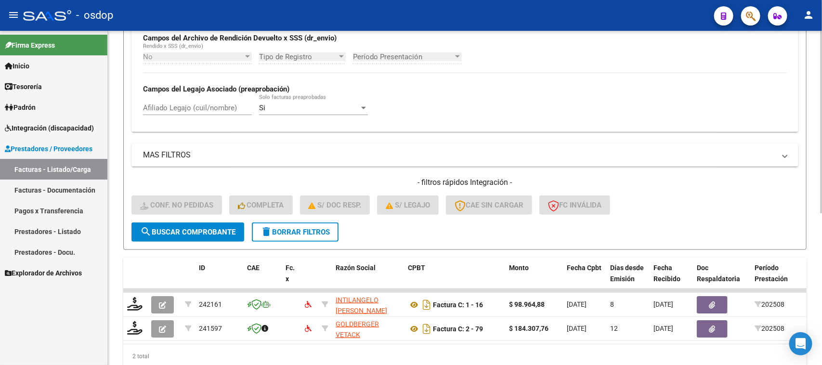
click at [294, 234] on button "delete Borrar Filtros" at bounding box center [295, 232] width 87 height 19
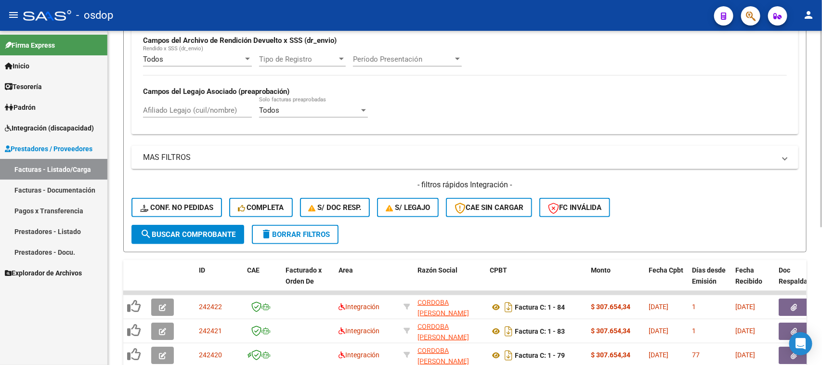
scroll to position [237, 0]
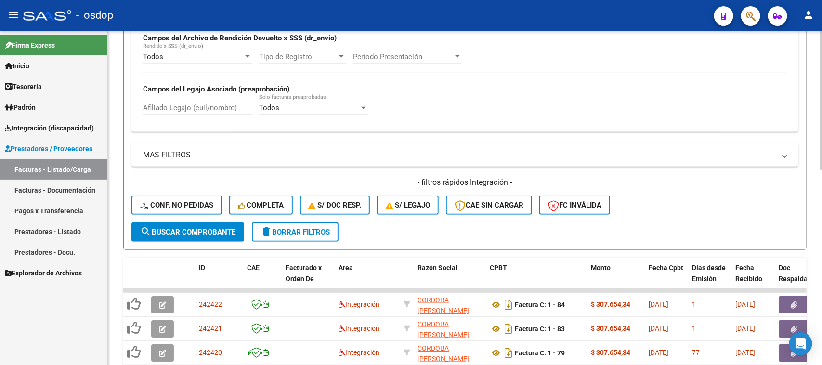
click at [189, 106] on input "Afiliado Legajo (cuil/nombre)" at bounding box center [197, 108] width 109 height 9
paste input "20525359248"
type input "20525359248"
click at [217, 237] on button "search Buscar Comprobante" at bounding box center [188, 232] width 113 height 19
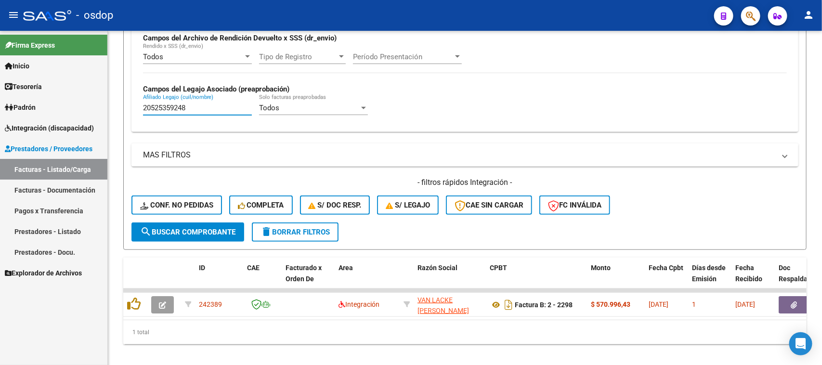
drag, startPoint x: 175, startPoint y: 112, endPoint x: 70, endPoint y: 126, distance: 105.9
click at [58, 114] on mat-sidenav-container "Firma Express Inicio Calendario SSS Instructivos Contacto OS Tesorería Extracto…" at bounding box center [411, 198] width 822 height 334
click at [202, 232] on span "search Buscar Comprobante" at bounding box center [187, 232] width 95 height 9
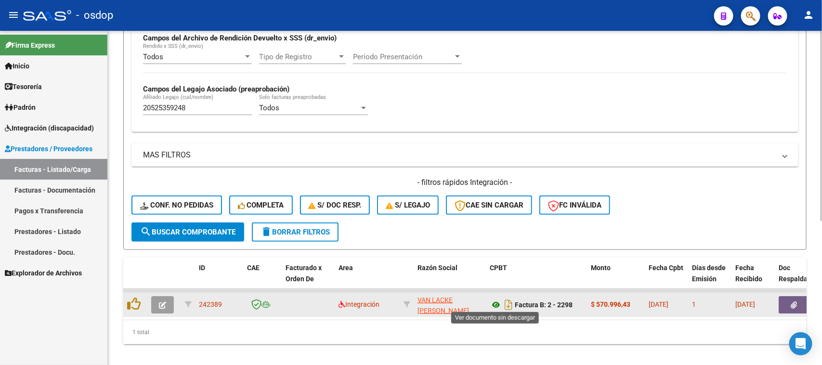
click at [497, 303] on icon at bounding box center [496, 305] width 13 height 12
click at [789, 301] on button "button" at bounding box center [794, 304] width 31 height 17
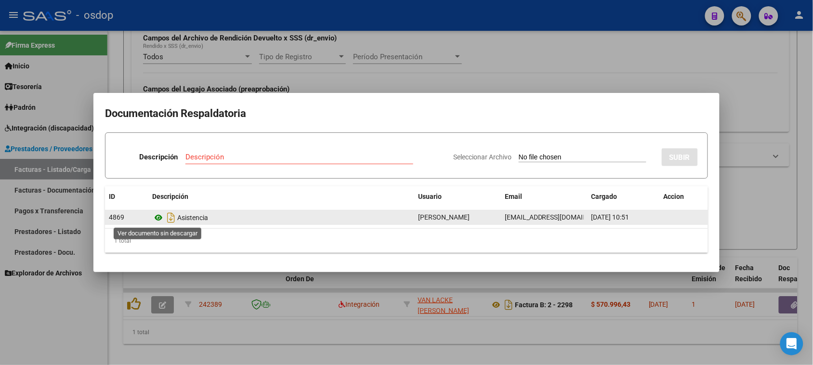
click at [158, 217] on icon at bounding box center [158, 218] width 13 height 12
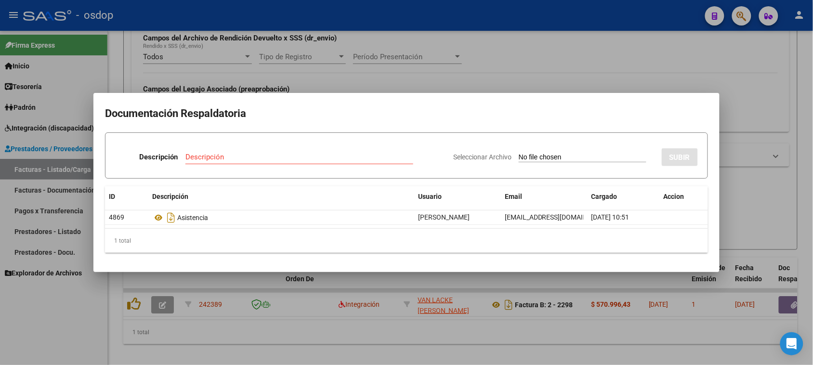
click at [478, 333] on div at bounding box center [406, 182] width 813 height 365
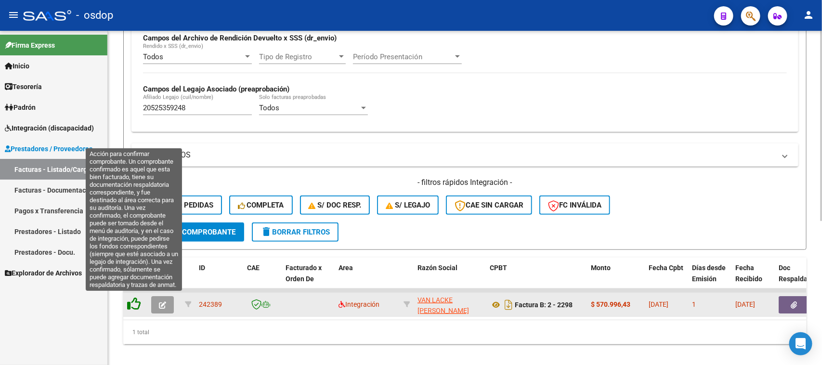
click at [134, 304] on icon at bounding box center [133, 303] width 13 height 13
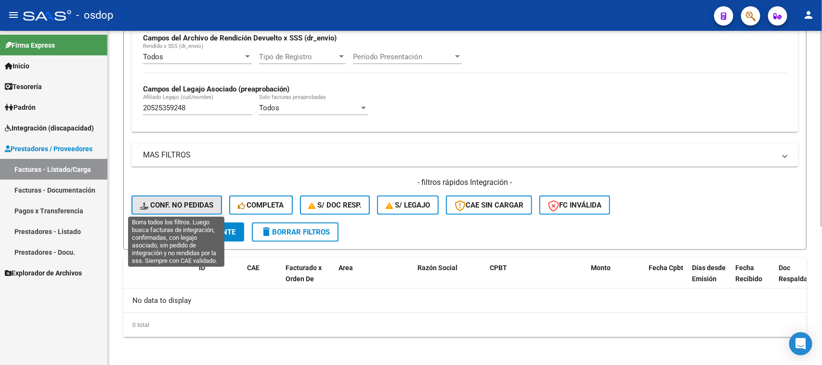
click at [197, 208] on button "Conf. no pedidas" at bounding box center [177, 205] width 91 height 19
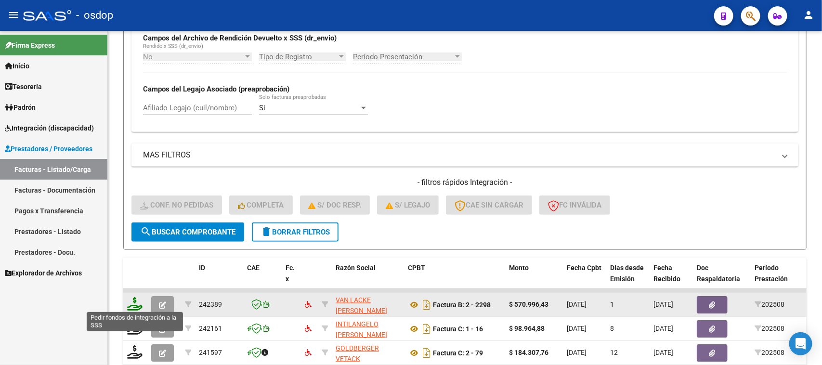
click at [134, 306] on icon at bounding box center [134, 303] width 15 height 13
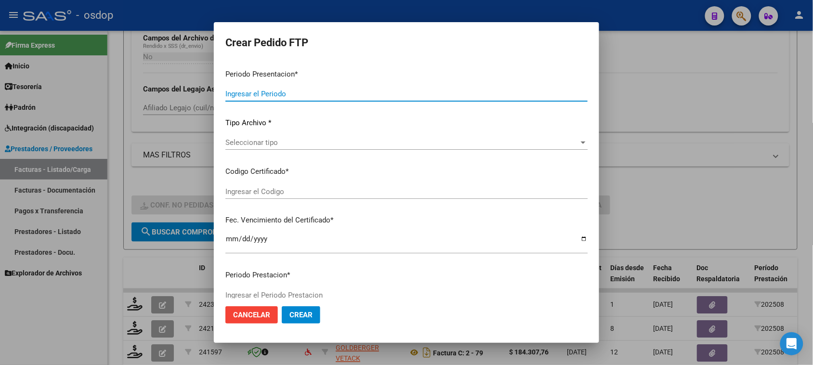
type input "202508"
type input "$ 570.996,43"
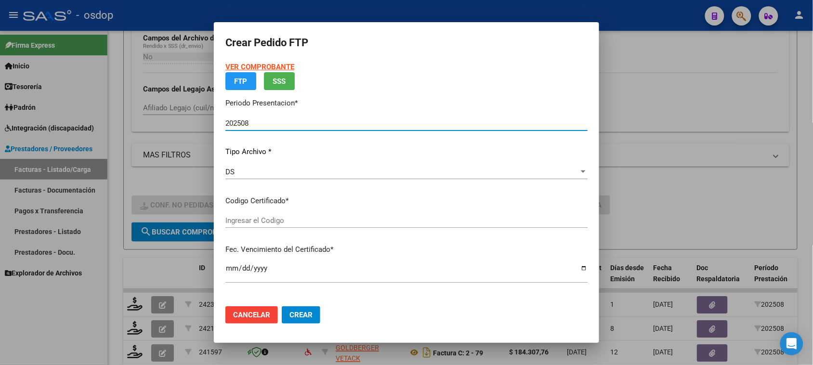
type input "6262053930"
type input "2025-08-08"
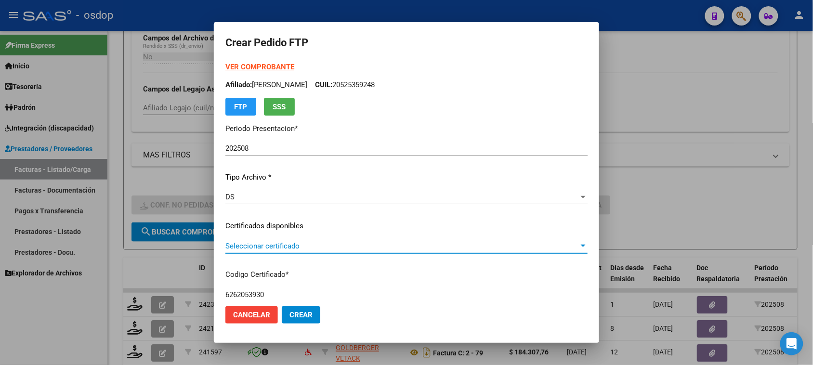
click at [316, 246] on span "Seleccionar certificado" at bounding box center [402, 246] width 354 height 9
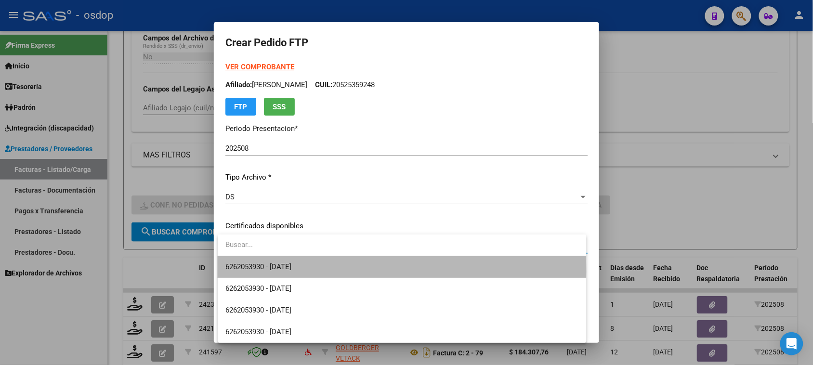
click at [314, 271] on span "6262053930 - 2025-08-08" at bounding box center [401, 267] width 353 height 22
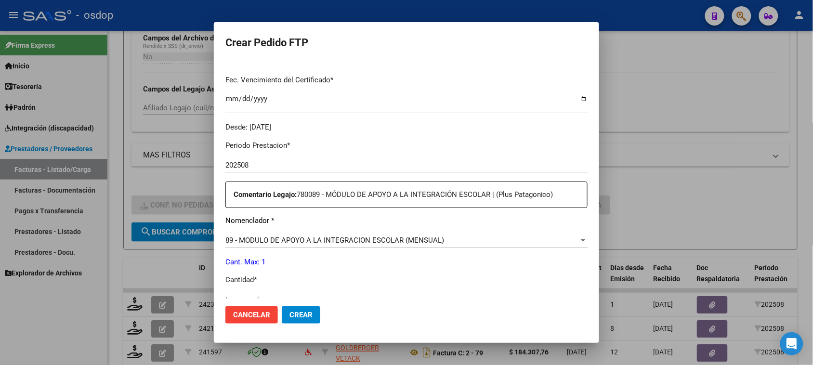
scroll to position [301, 0]
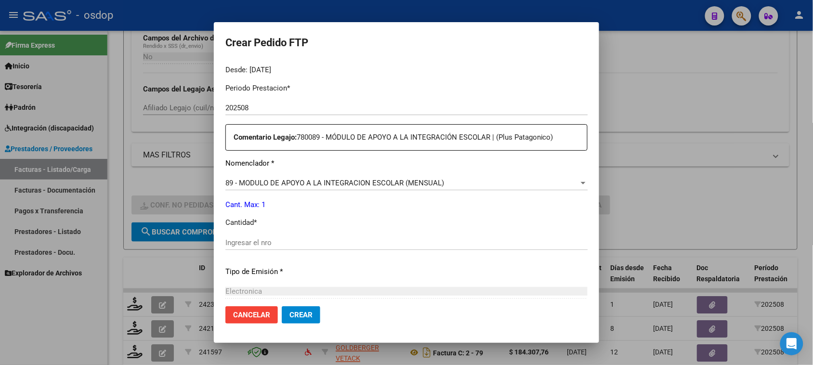
click at [275, 246] on input "Ingresar el nro" at bounding box center [406, 242] width 362 height 9
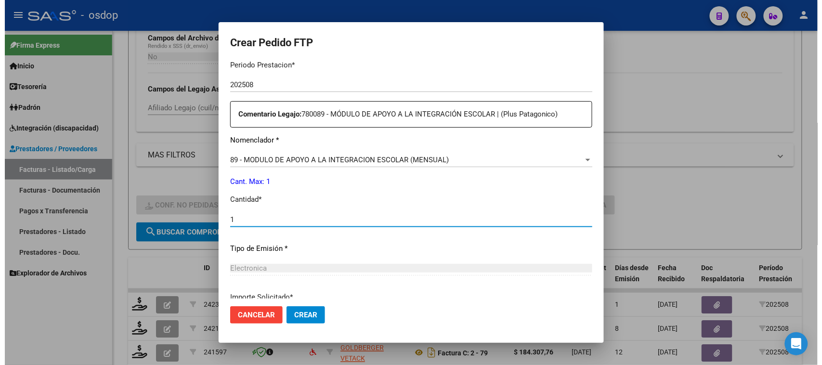
scroll to position [407, 0]
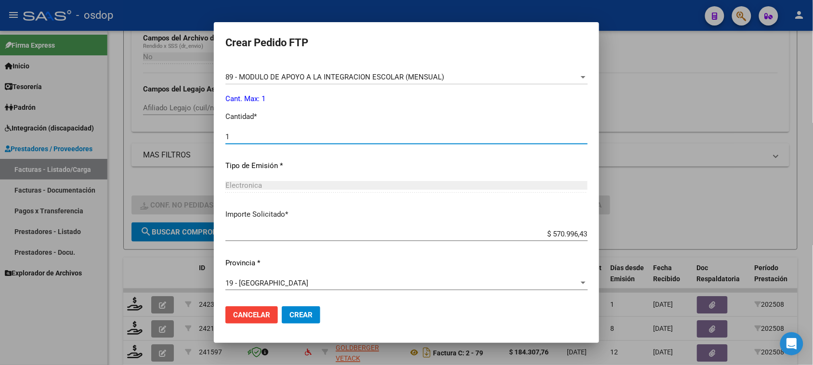
type input "1"
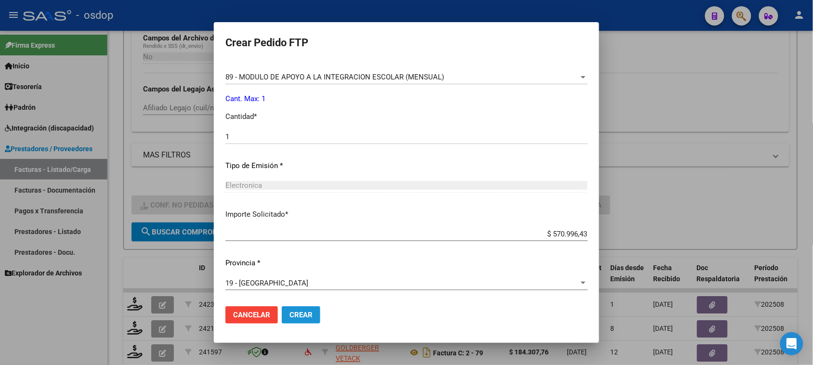
click at [303, 318] on span "Crear" at bounding box center [301, 315] width 23 height 9
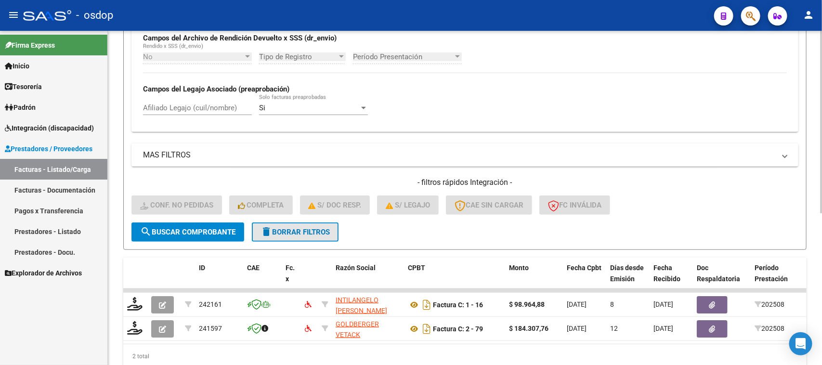
click at [291, 228] on span "delete Borrar Filtros" at bounding box center [295, 232] width 69 height 9
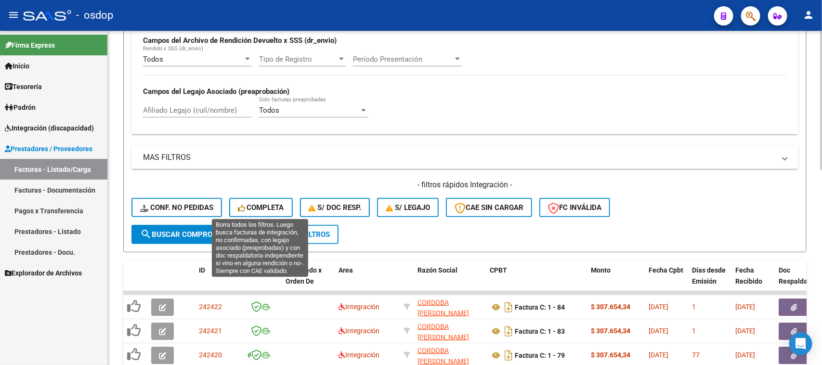
scroll to position [237, 0]
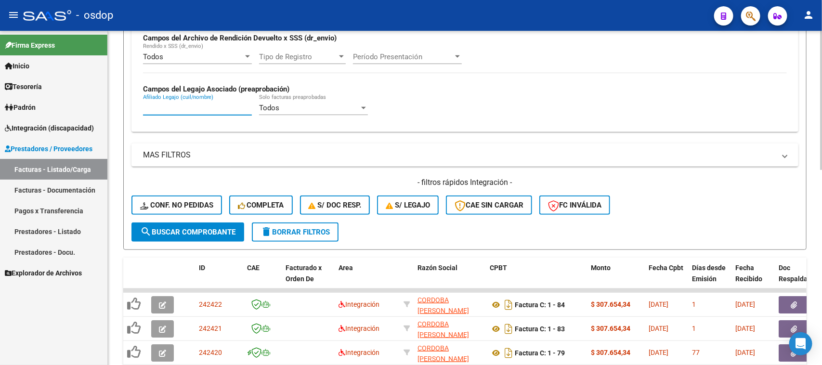
click at [231, 107] on input "Afiliado Legajo (cuil/nombre)" at bounding box center [197, 108] width 109 height 9
paste input "20565466594"
type input "20565466594"
click at [209, 228] on span "search Buscar Comprobante" at bounding box center [187, 232] width 95 height 9
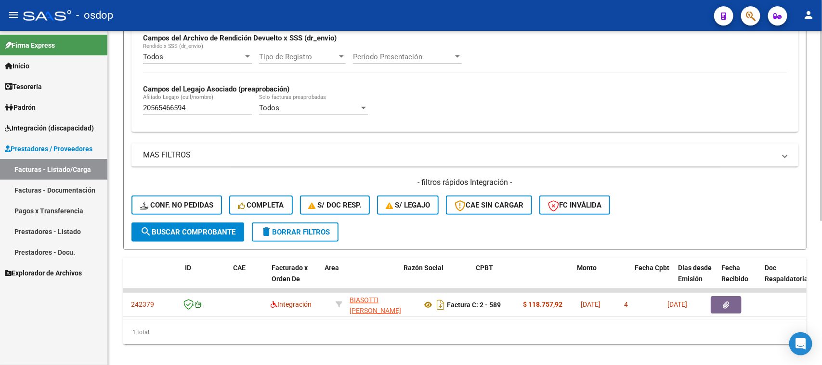
scroll to position [0, 0]
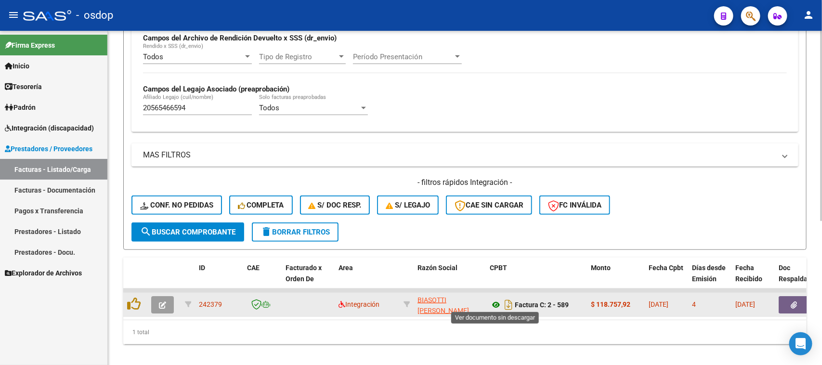
click at [492, 299] on icon at bounding box center [496, 305] width 13 height 12
click at [795, 306] on span "button" at bounding box center [794, 305] width 6 height 9
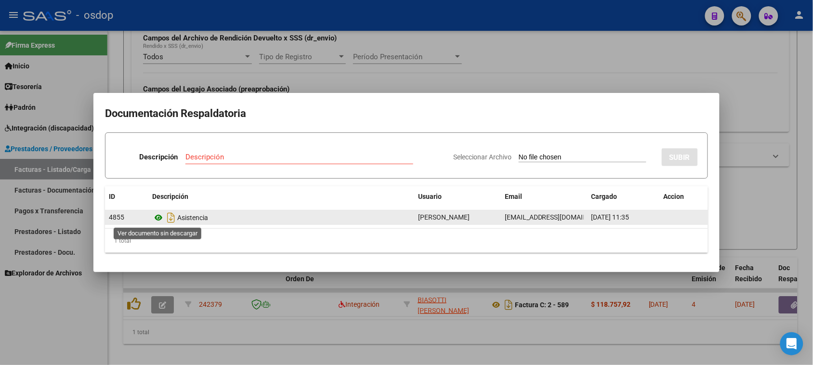
click at [155, 218] on icon at bounding box center [158, 218] width 13 height 12
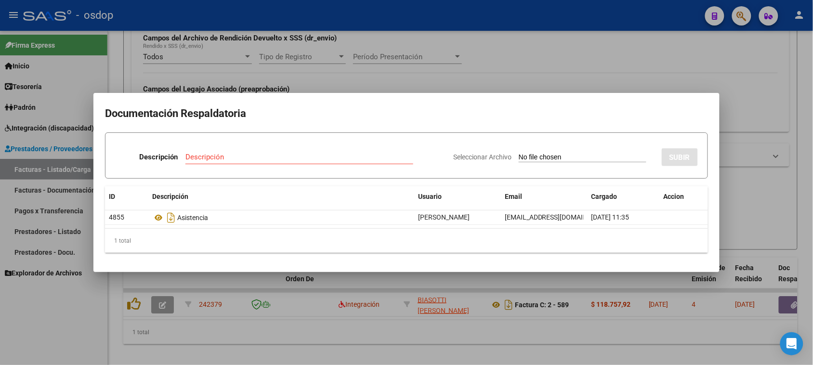
click at [410, 343] on div at bounding box center [406, 182] width 813 height 365
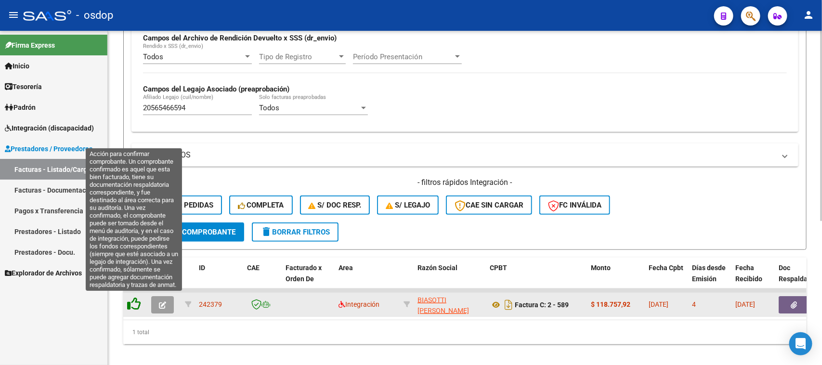
click at [131, 300] on icon at bounding box center [133, 303] width 13 height 13
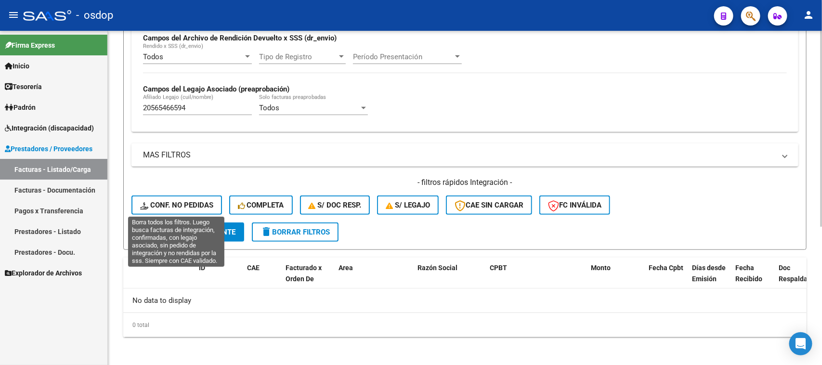
click at [179, 205] on span "Conf. no pedidas" at bounding box center [176, 205] width 73 height 9
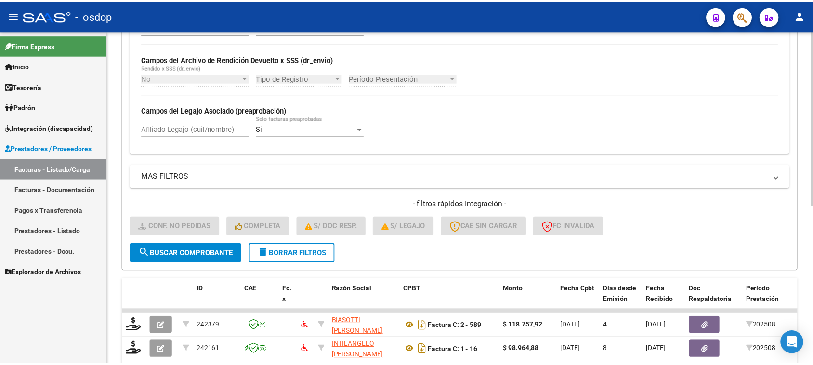
scroll to position [237, 0]
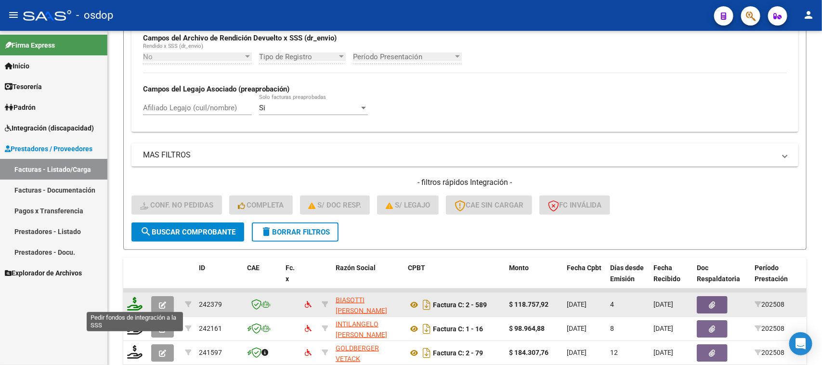
click at [133, 303] on icon at bounding box center [134, 303] width 15 height 13
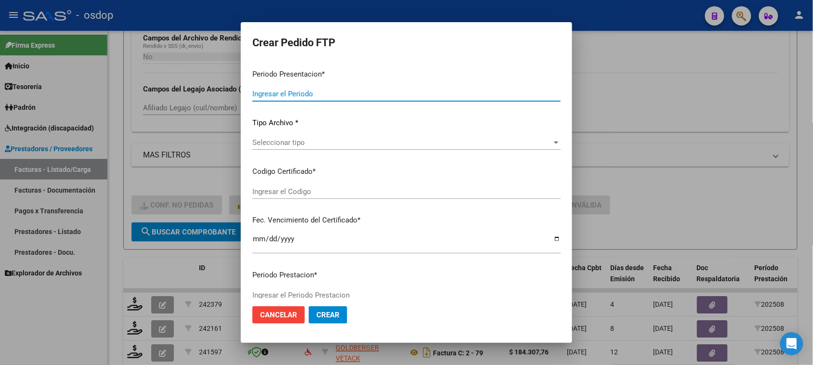
type input "202508"
type input "$ 118.757,92"
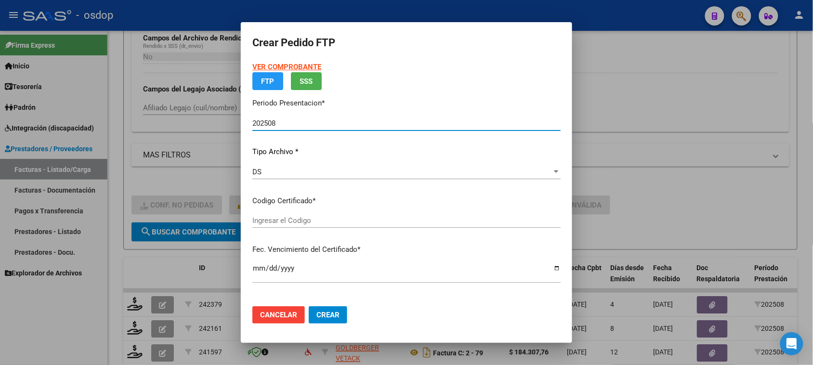
type input "5624053145"
type input "2027-01-02"
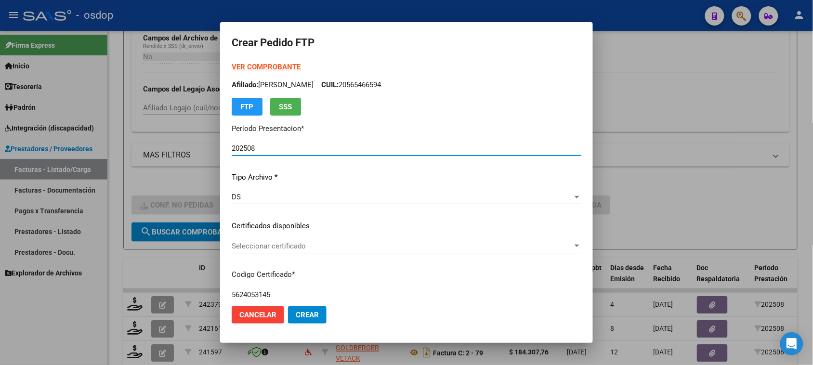
click at [429, 225] on p "Certificados disponibles" at bounding box center [407, 226] width 350 height 11
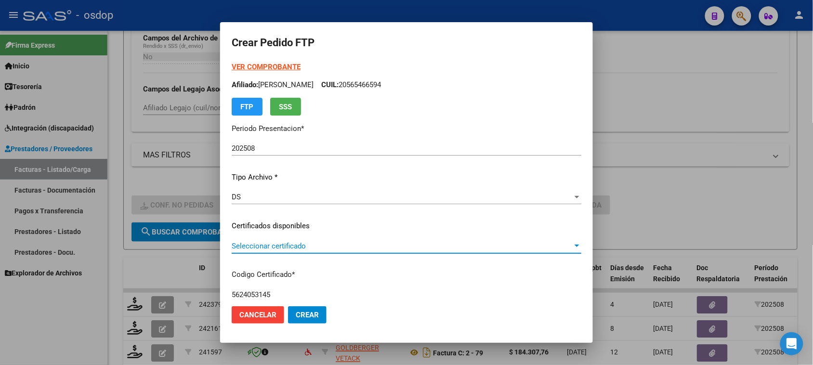
click at [435, 247] on span "Seleccionar certificado" at bounding box center [402, 246] width 341 height 9
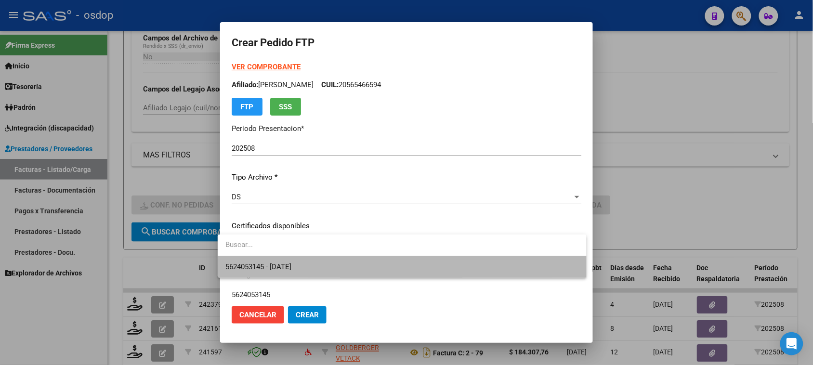
click at [429, 271] on span "5624053145 - 2027-01-02" at bounding box center [401, 267] width 353 height 22
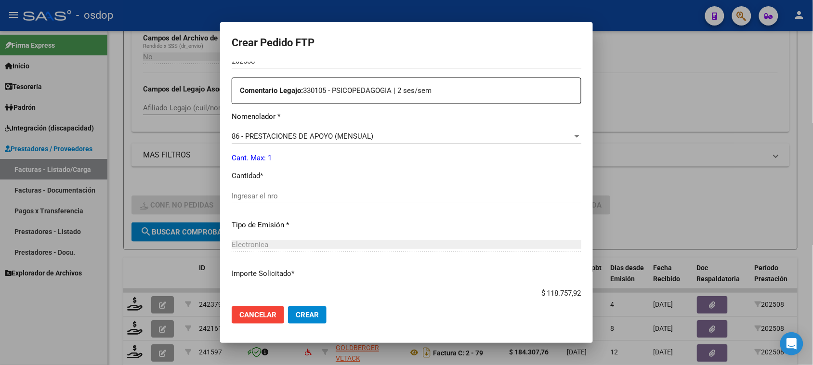
scroll to position [361, 0]
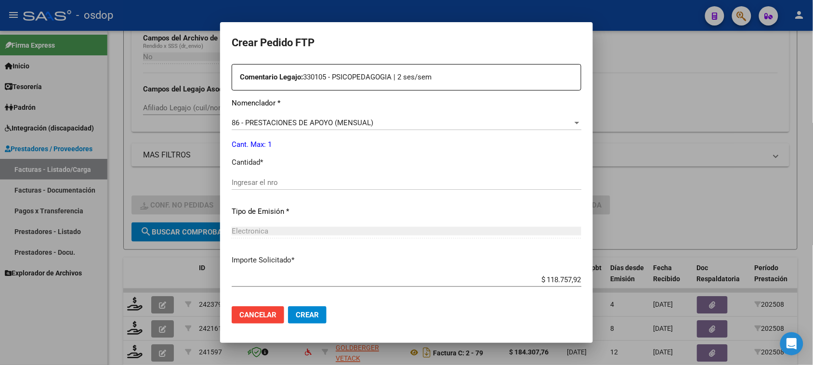
click at [271, 180] on input "Ingresar el nro" at bounding box center [407, 182] width 350 height 9
type input "1"
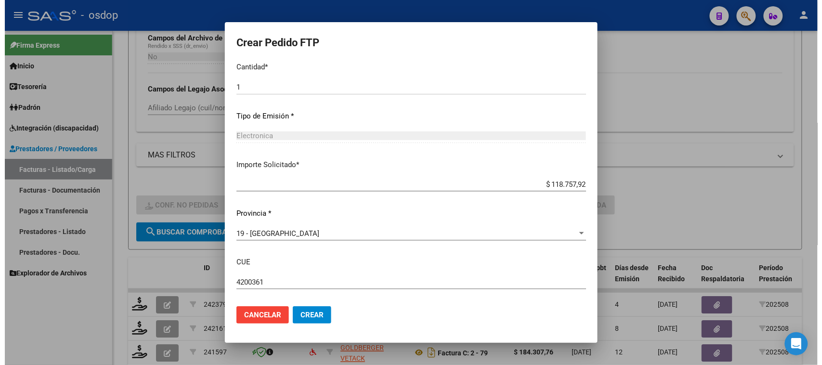
scroll to position [504, 0]
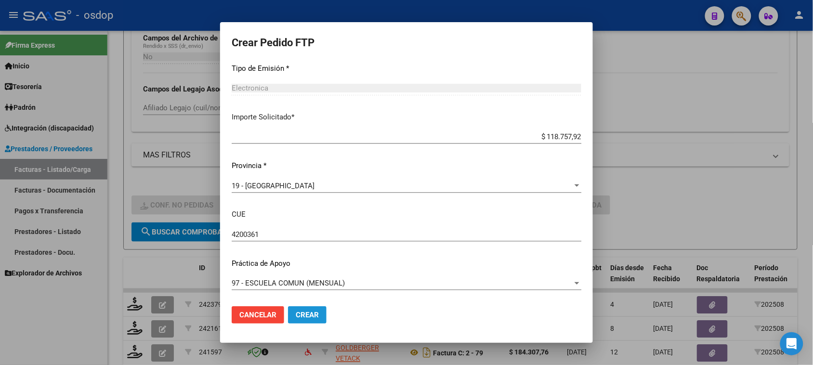
click at [315, 316] on button "Crear" at bounding box center [307, 314] width 39 height 17
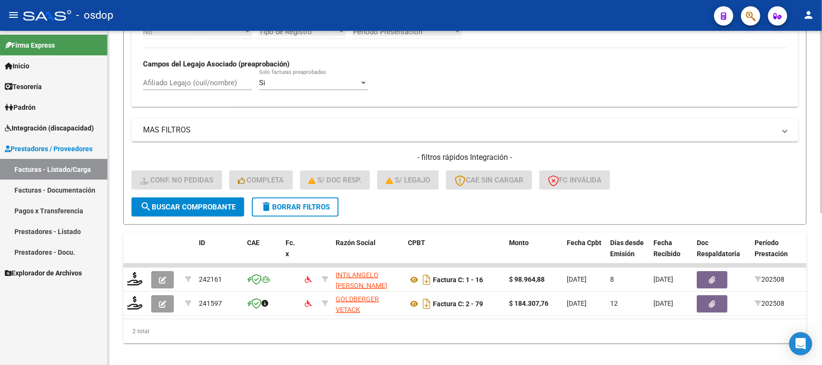
scroll to position [278, 0]
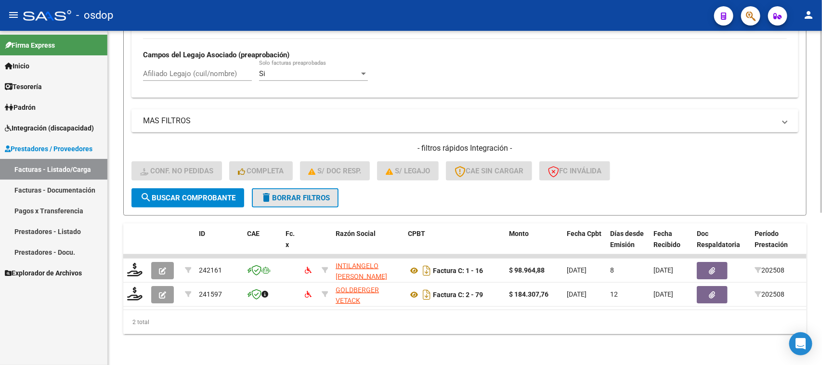
click at [318, 194] on span "delete Borrar Filtros" at bounding box center [295, 198] width 69 height 9
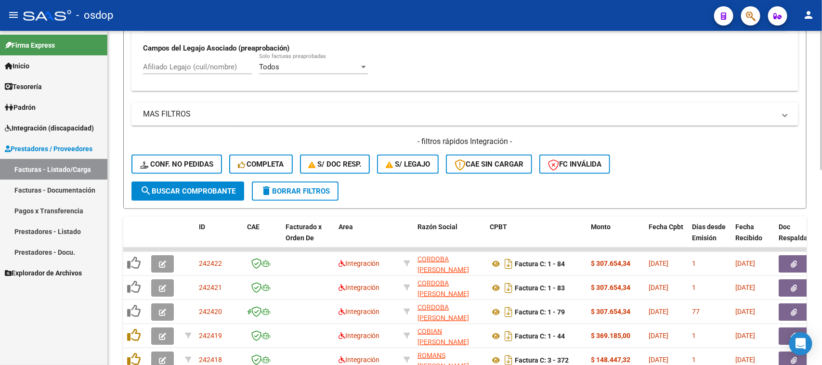
click at [210, 66] on input "Afiliado Legajo (cuil/nombre)" at bounding box center [197, 67] width 109 height 9
paste input "20503727987"
type input "20503727987"
click at [209, 189] on span "search Buscar Comprobante" at bounding box center [187, 191] width 95 height 9
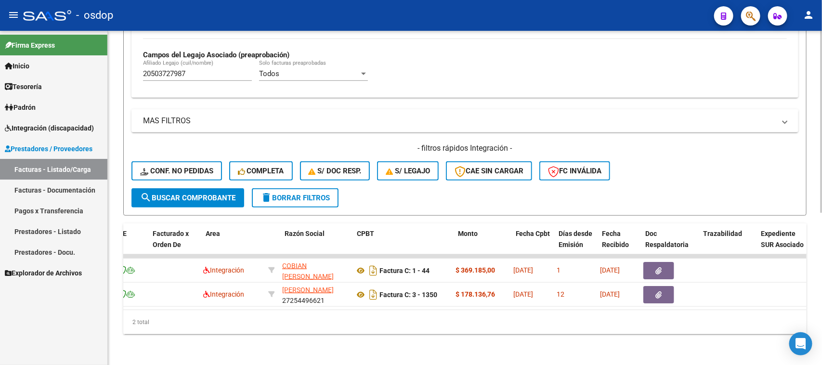
scroll to position [0, 133]
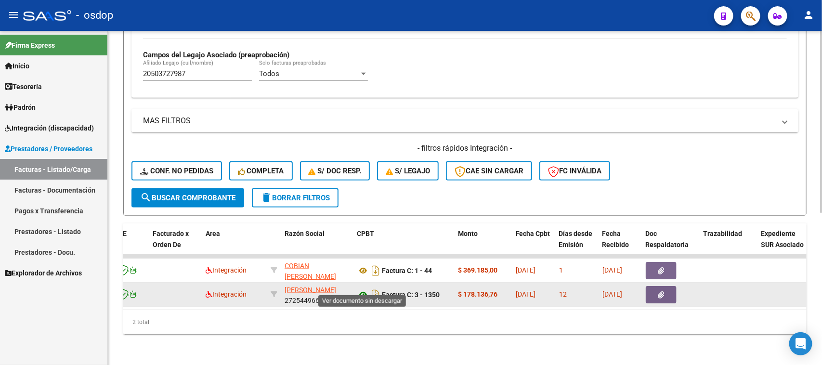
click at [363, 289] on icon at bounding box center [363, 295] width 13 height 12
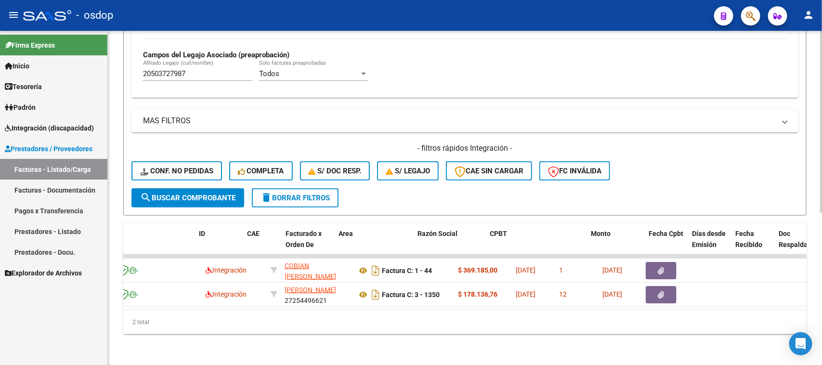
scroll to position [0, 0]
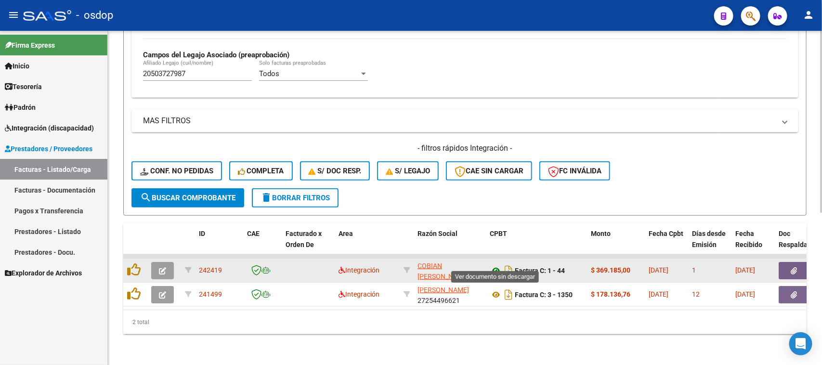
click at [495, 265] on icon at bounding box center [496, 271] width 13 height 12
click at [793, 265] on button "button" at bounding box center [794, 270] width 31 height 17
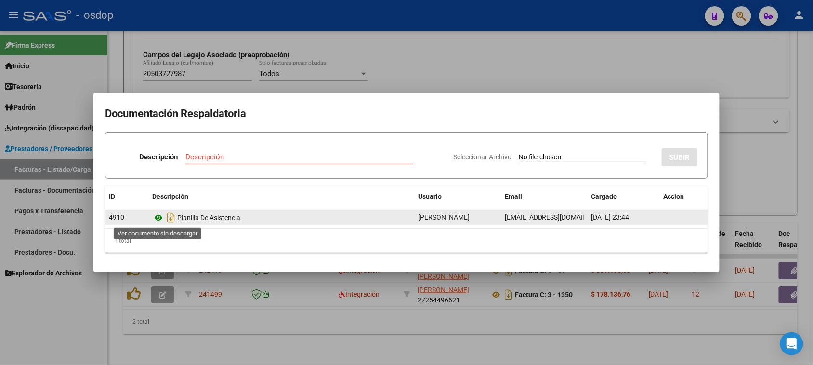
click at [158, 217] on icon at bounding box center [158, 218] width 13 height 12
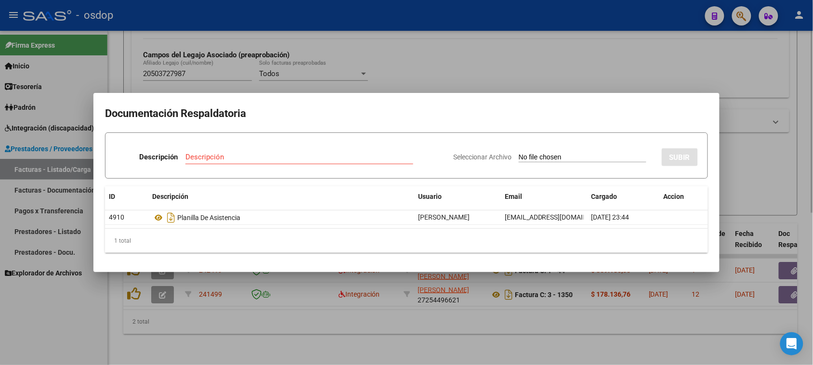
drag, startPoint x: 285, startPoint y: 339, endPoint x: 238, endPoint y: 312, distance: 53.3
click at [263, 329] on div at bounding box center [406, 182] width 813 height 365
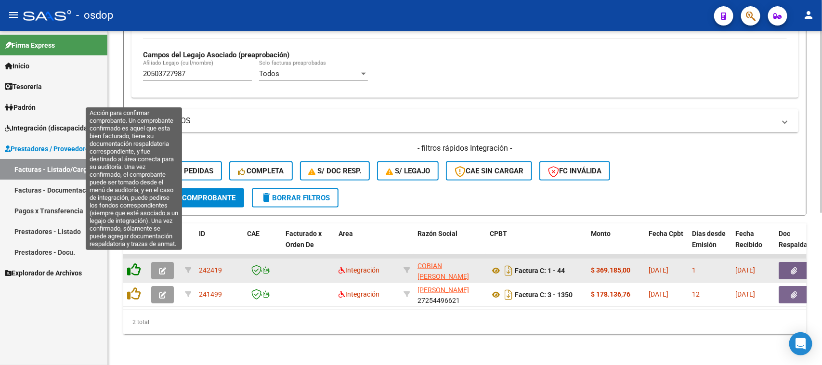
click at [134, 263] on icon at bounding box center [133, 269] width 13 height 13
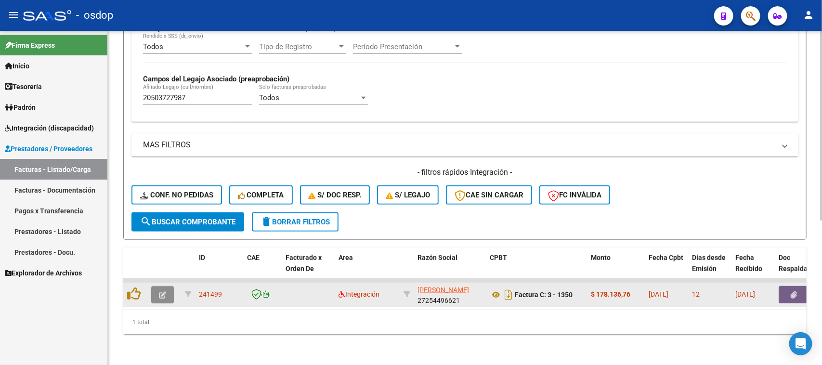
click at [160, 291] on icon "button" at bounding box center [162, 294] width 7 height 7
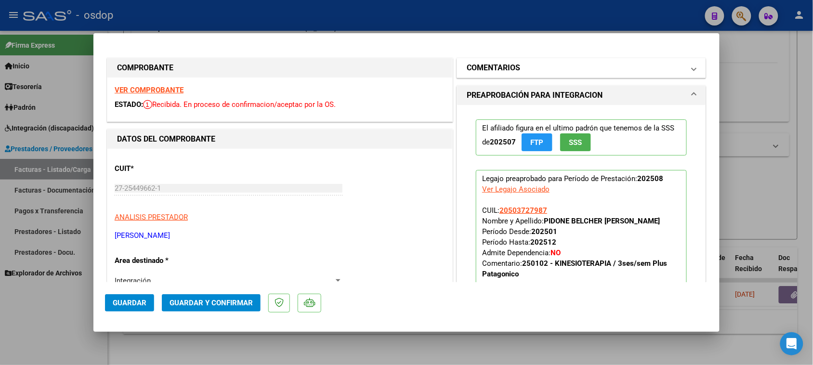
click at [570, 71] on mat-panel-title "COMENTARIOS" at bounding box center [576, 68] width 218 height 12
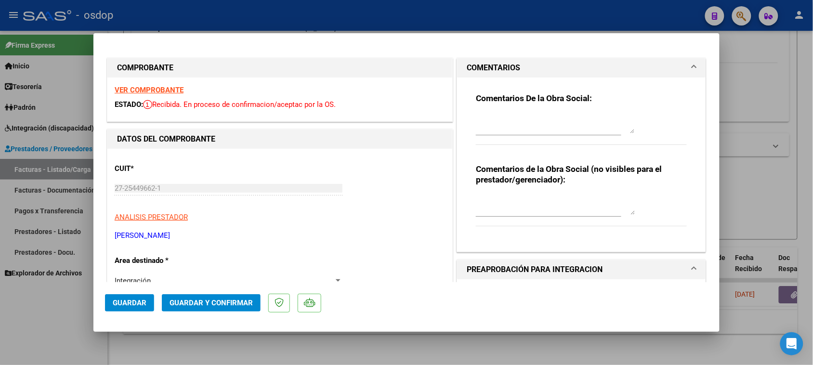
click at [540, 198] on textarea at bounding box center [555, 205] width 159 height 19
type textarea "Período de FC mal"
click at [125, 306] on span "Guardar" at bounding box center [130, 303] width 34 height 9
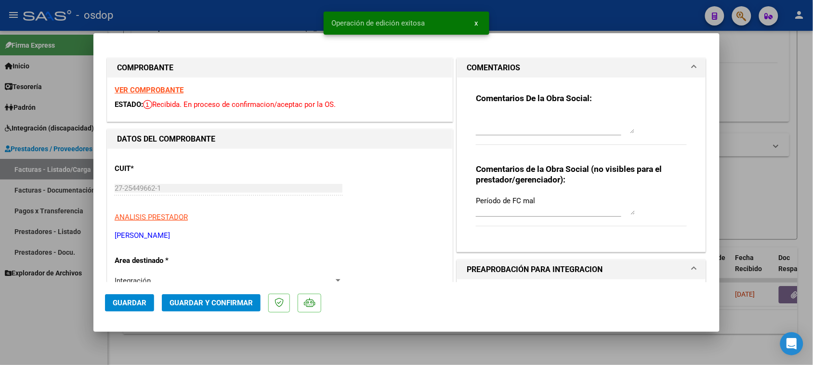
click at [487, 348] on div at bounding box center [406, 182] width 813 height 365
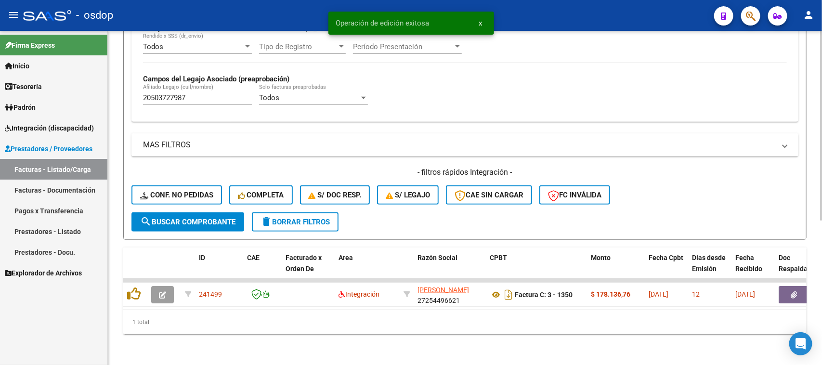
click at [293, 218] on span "delete Borrar Filtros" at bounding box center [295, 222] width 69 height 9
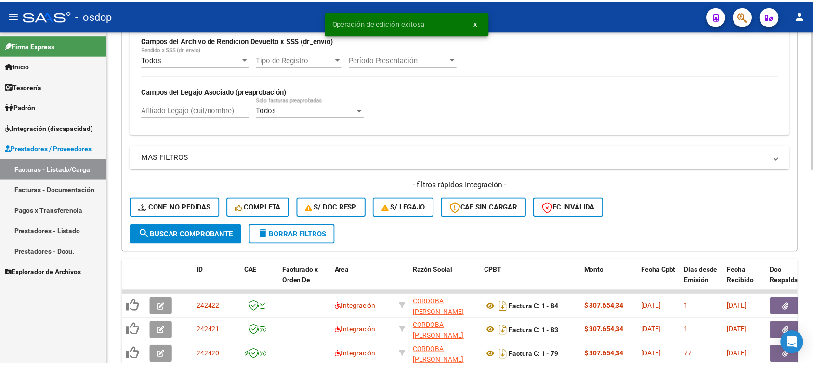
scroll to position [254, 0]
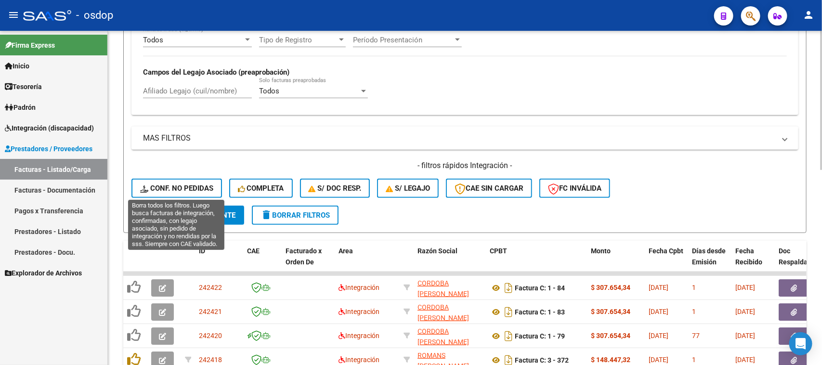
click at [161, 186] on span "Conf. no pedidas" at bounding box center [176, 188] width 73 height 9
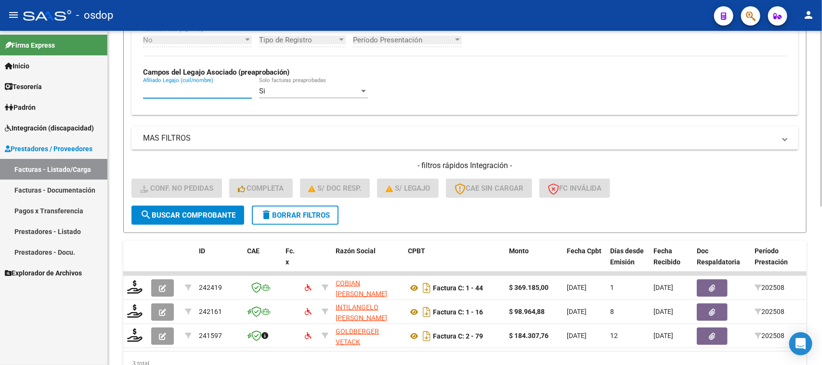
click at [177, 92] on input "Afiliado Legajo (cuil/nombre)" at bounding box center [197, 91] width 109 height 9
paste input "20503727987"
type input "20503727987"
click at [205, 212] on span "search Buscar Comprobante" at bounding box center [187, 215] width 95 height 9
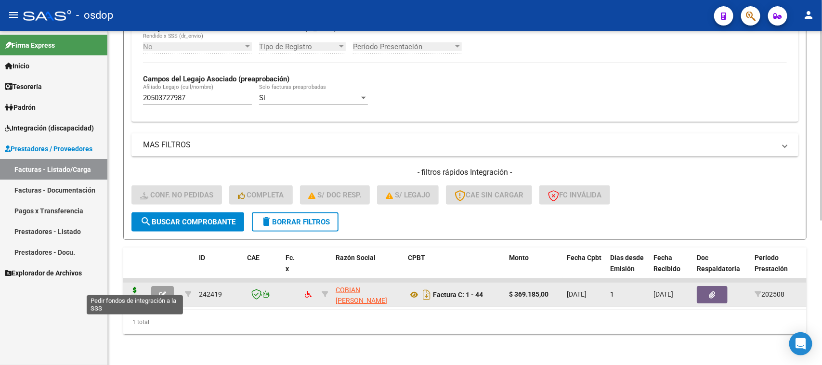
click at [138, 287] on icon at bounding box center [134, 293] width 15 height 13
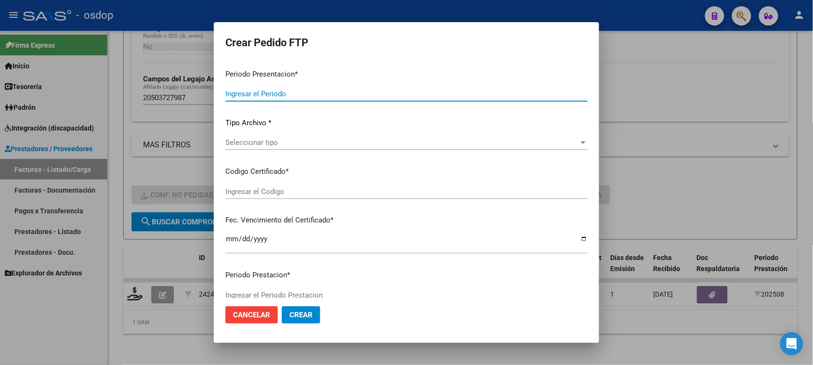
type input "202508"
type input "$ 369.185,00"
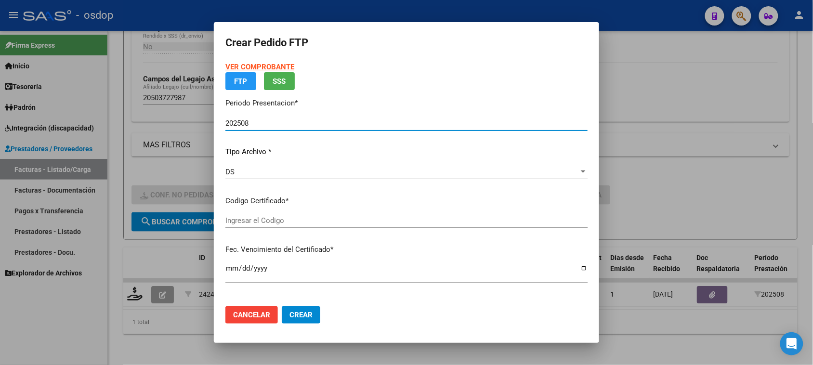
type input "1536696223"
type input "2032-12-27"
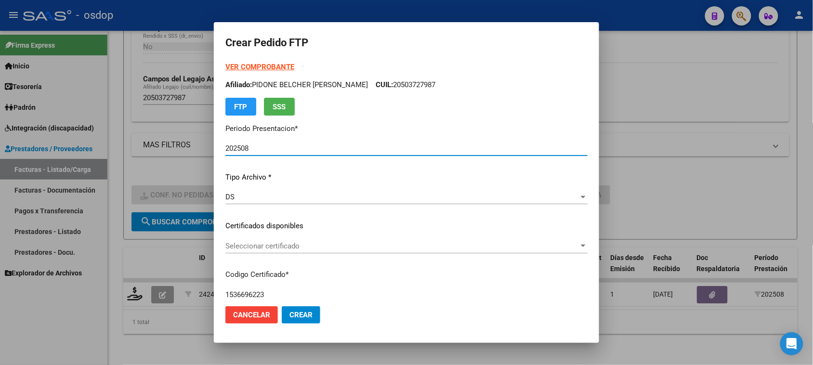
click at [326, 248] on span "Seleccionar certificado" at bounding box center [402, 246] width 354 height 9
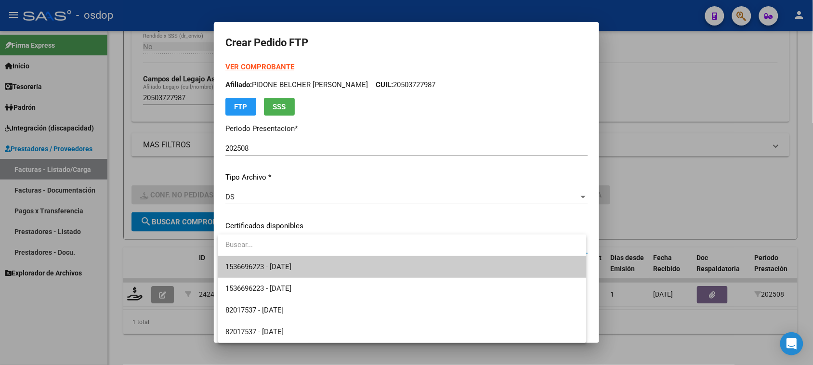
click at [315, 268] on span "1536696223 - 2032-12-27" at bounding box center [401, 267] width 353 height 22
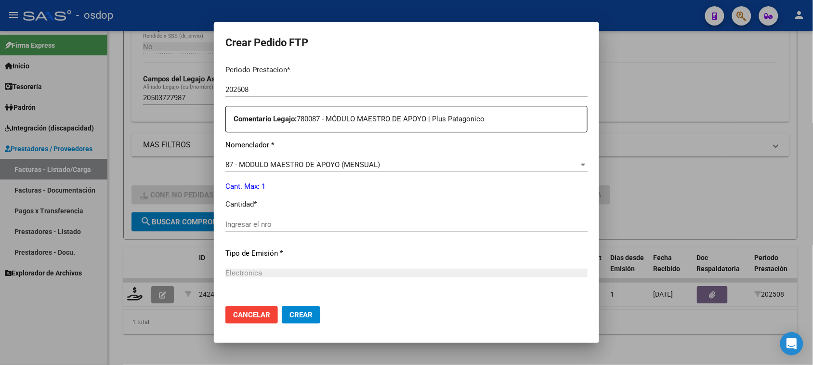
scroll to position [361, 0]
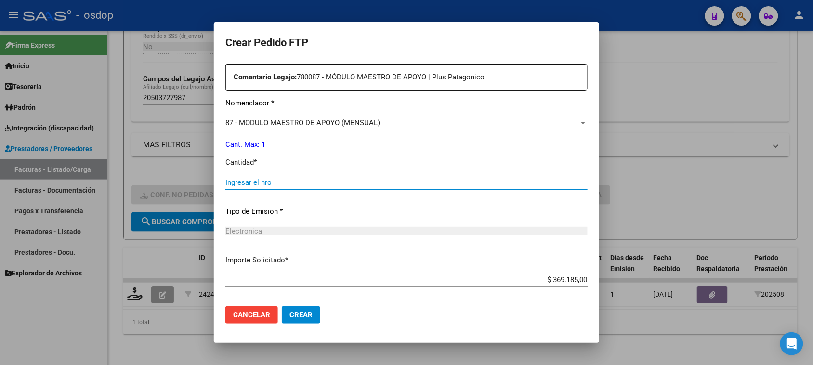
click at [275, 182] on input "Ingresar el nro" at bounding box center [406, 182] width 362 height 9
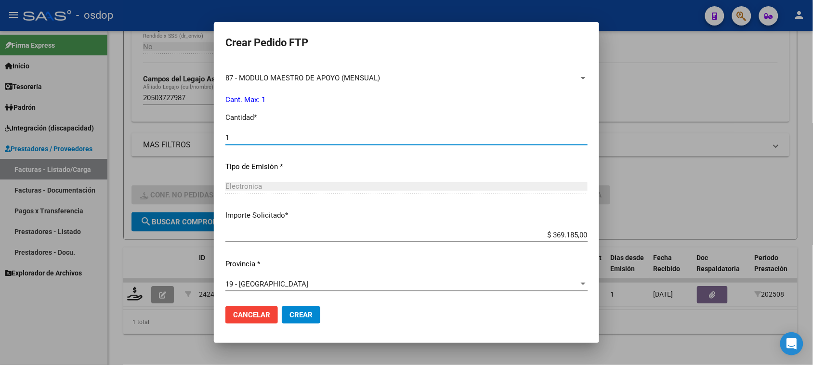
scroll to position [407, 0]
type input "1"
click at [311, 318] on span "Crear" at bounding box center [301, 315] width 23 height 9
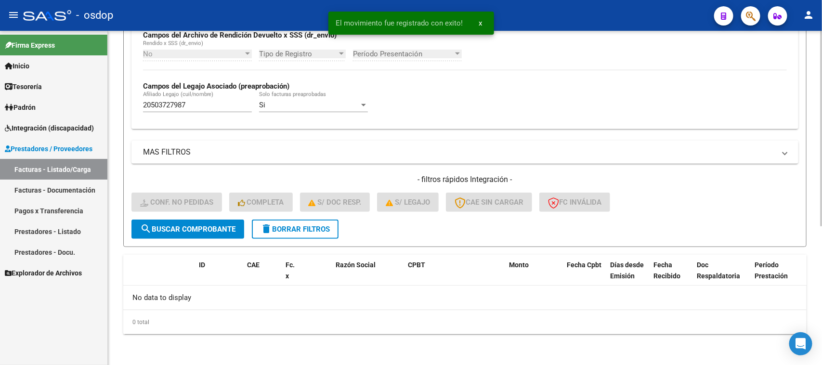
scroll to position [237, 0]
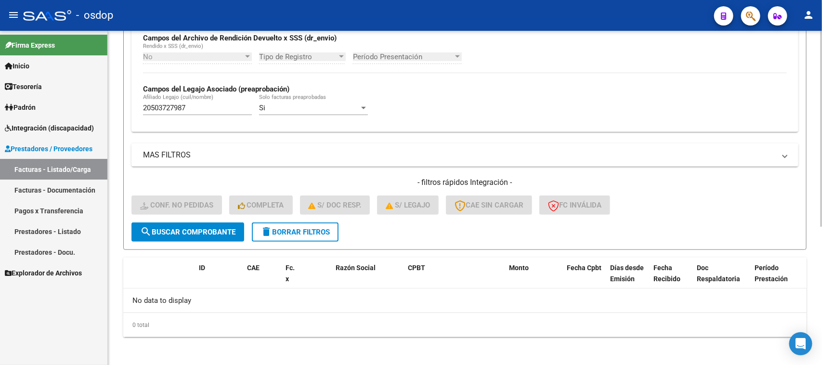
click at [299, 232] on span "delete Borrar Filtros" at bounding box center [295, 232] width 69 height 9
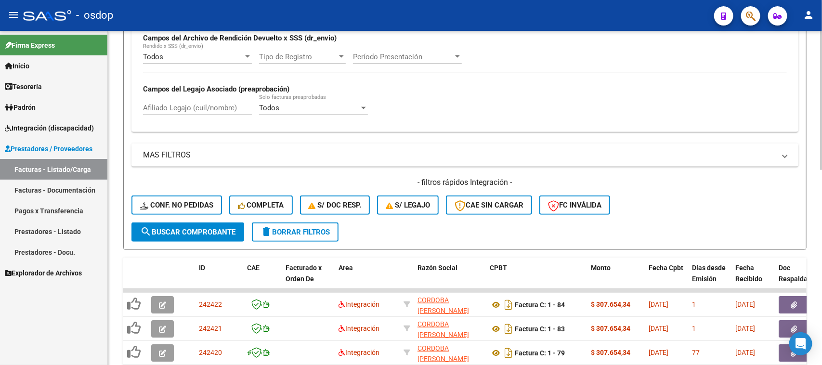
click at [181, 109] on input "Afiliado Legajo (cuil/nombre)" at bounding box center [197, 108] width 109 height 9
paste input "20503727987"
click at [222, 231] on span "search Buscar Comprobante" at bounding box center [187, 232] width 95 height 9
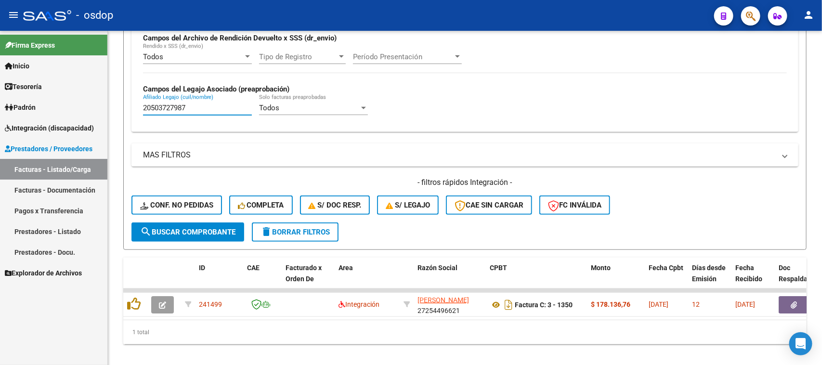
drag, startPoint x: 211, startPoint y: 107, endPoint x: 95, endPoint y: 109, distance: 116.1
click at [95, 109] on mat-sidenav-container "Firma Express Inicio Calendario SSS Instructivos Contacto OS Tesorería Extracto…" at bounding box center [411, 198] width 822 height 334
paste input "69842795"
type input "20569842795"
click at [222, 228] on span "search Buscar Comprobante" at bounding box center [187, 232] width 95 height 9
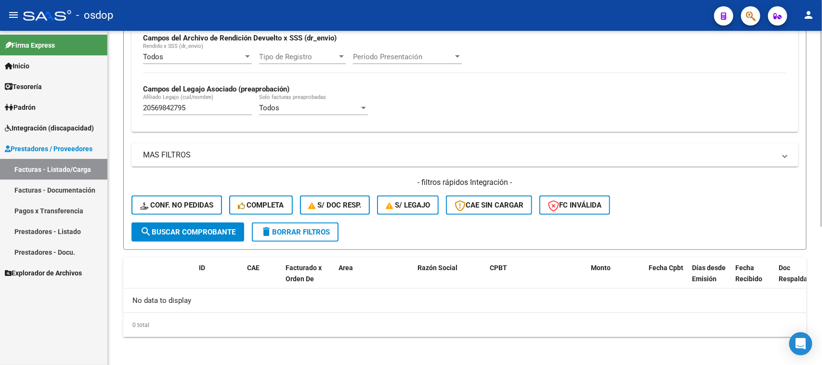
click at [281, 232] on span "delete Borrar Filtros" at bounding box center [295, 232] width 69 height 9
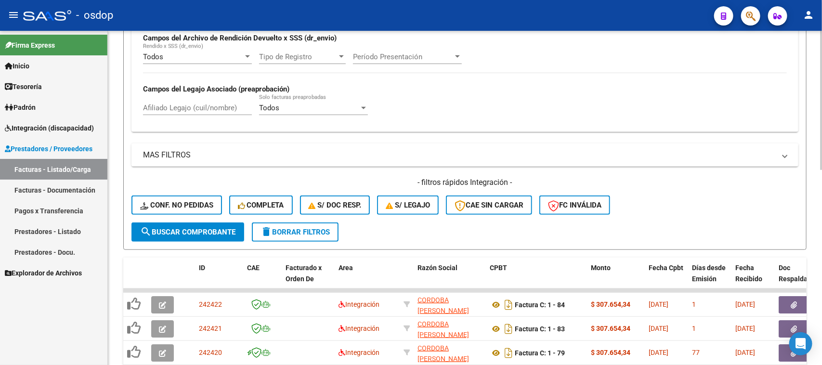
click at [215, 105] on input "Afiliado Legajo (cuil/nombre)" at bounding box center [197, 108] width 109 height 9
paste input "20569842795"
click at [225, 228] on span "search Buscar Comprobante" at bounding box center [187, 232] width 95 height 9
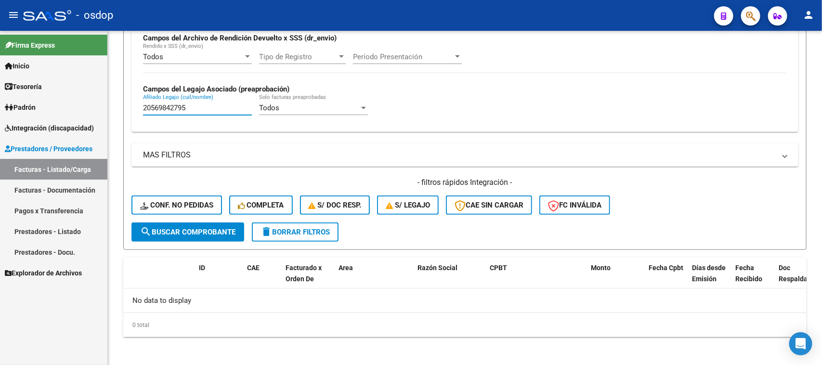
drag, startPoint x: 198, startPoint y: 106, endPoint x: 83, endPoint y: 109, distance: 114.7
click at [80, 107] on mat-sidenav-container "Firma Express Inicio Calendario SSS Instructivos Contacto OS Tesorería Extracto…" at bounding box center [411, 198] width 822 height 334
paste input "475974493"
click at [226, 234] on button "search Buscar Comprobante" at bounding box center [188, 232] width 113 height 19
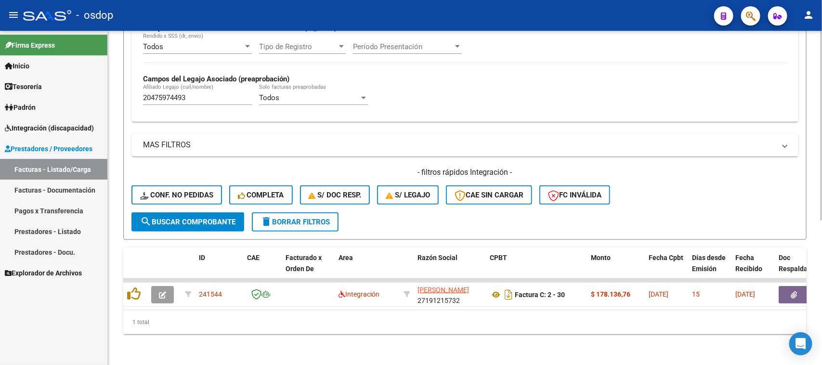
scroll to position [254, 0]
drag, startPoint x: 182, startPoint y: 92, endPoint x: 94, endPoint y: 93, distance: 87.2
click at [94, 93] on mat-sidenav-container "Firma Express Inicio Calendario SSS Instructivos Contacto OS Tesorería Extracto…" at bounding box center [411, 198] width 822 height 334
paste input "7352760884"
type input "27352760884"
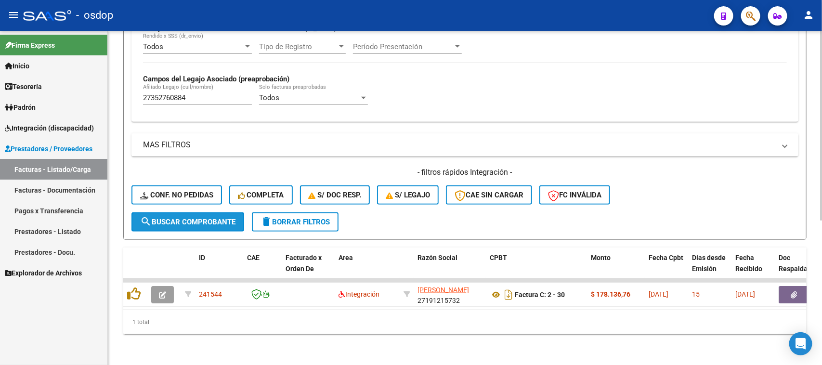
click at [210, 218] on span "search Buscar Comprobante" at bounding box center [187, 222] width 95 height 9
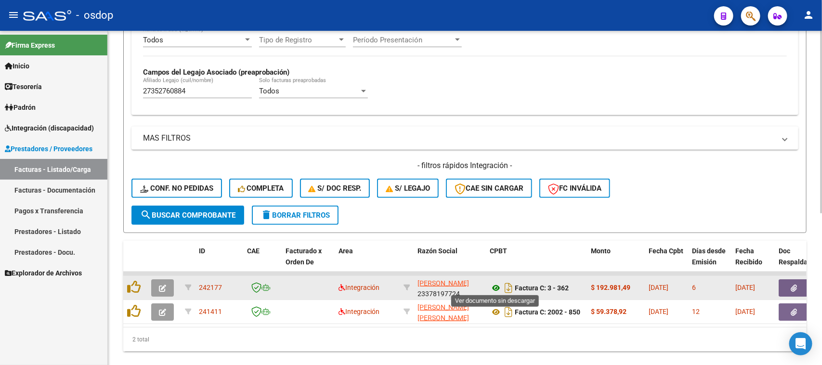
click at [495, 287] on icon at bounding box center [496, 288] width 13 height 12
click at [791, 285] on icon "button" at bounding box center [794, 288] width 6 height 7
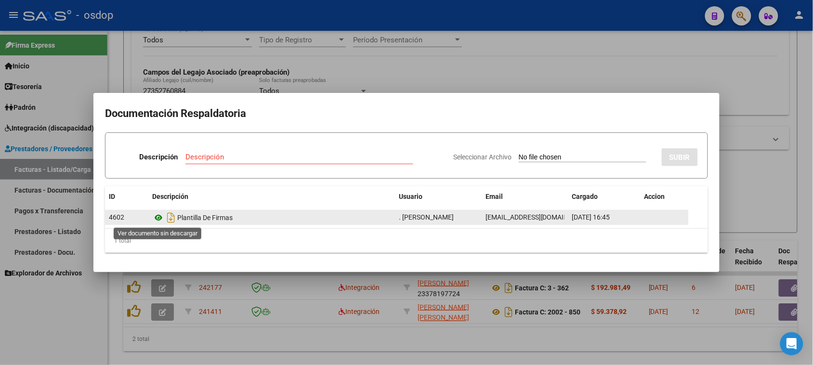
click at [159, 220] on icon at bounding box center [158, 218] width 13 height 12
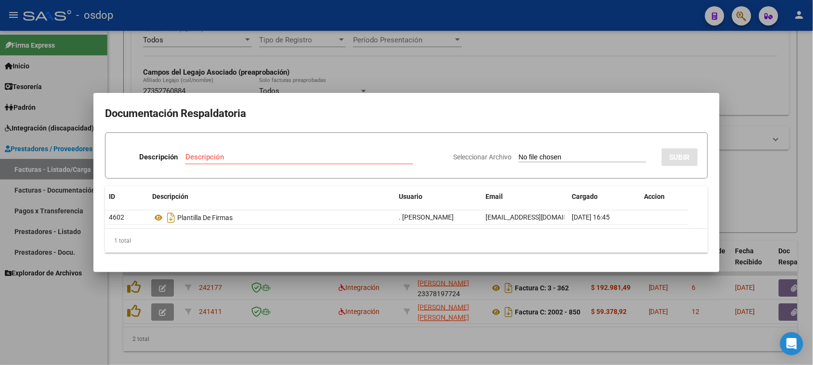
click at [291, 359] on div at bounding box center [406, 182] width 813 height 365
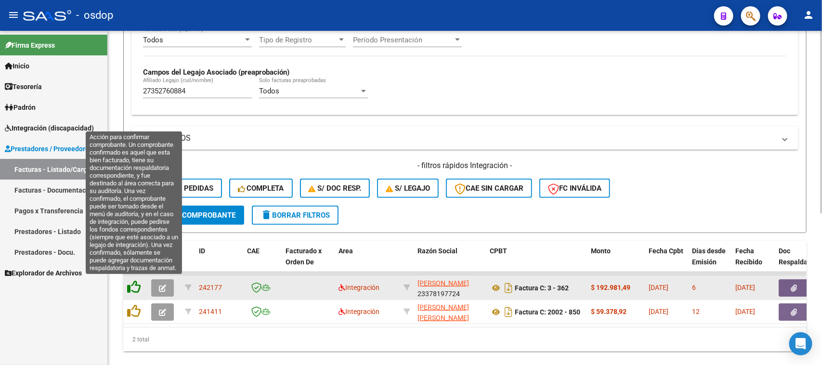
click at [135, 283] on icon at bounding box center [133, 286] width 13 height 13
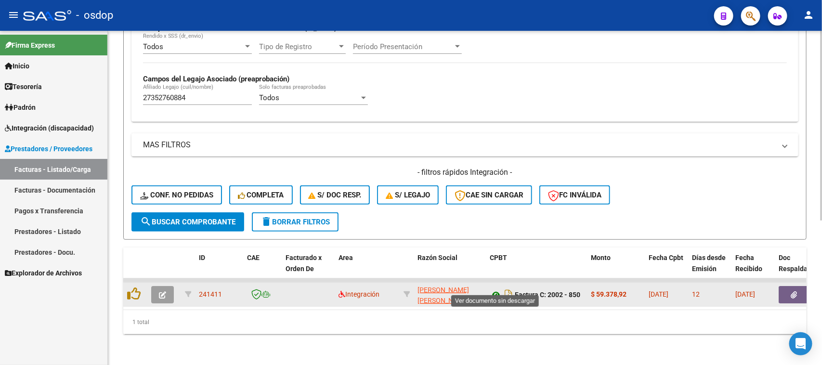
click at [495, 289] on icon at bounding box center [496, 295] width 13 height 12
click at [796, 291] on icon "button" at bounding box center [794, 294] width 6 height 7
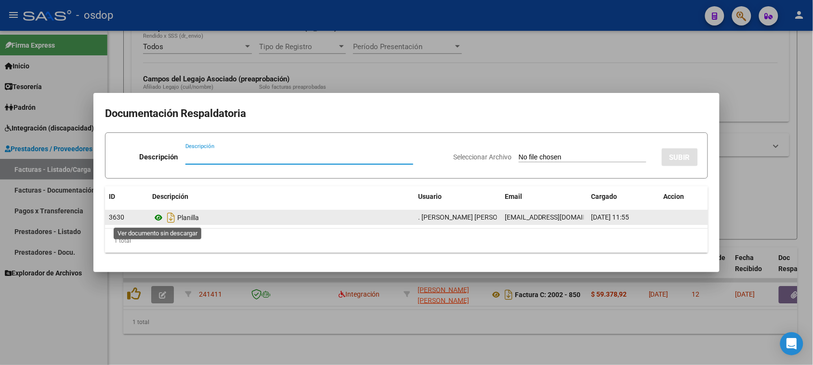
click at [157, 218] on icon at bounding box center [158, 218] width 13 height 12
click at [157, 215] on icon at bounding box center [158, 218] width 13 height 12
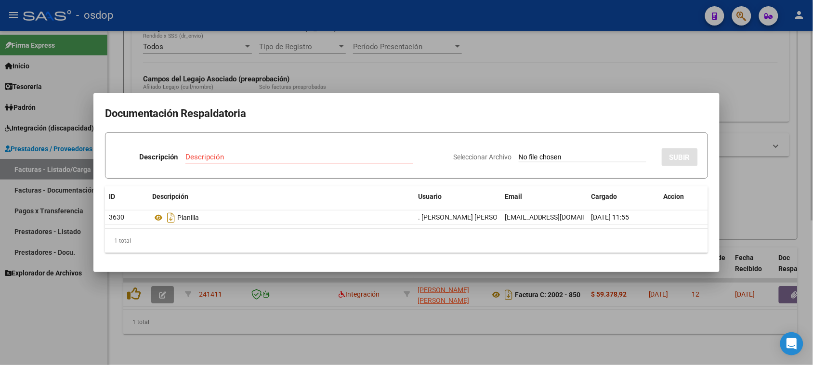
drag, startPoint x: 172, startPoint y: 221, endPoint x: 335, endPoint y: 339, distance: 200.7
click at [335, 339] on div at bounding box center [406, 182] width 813 height 365
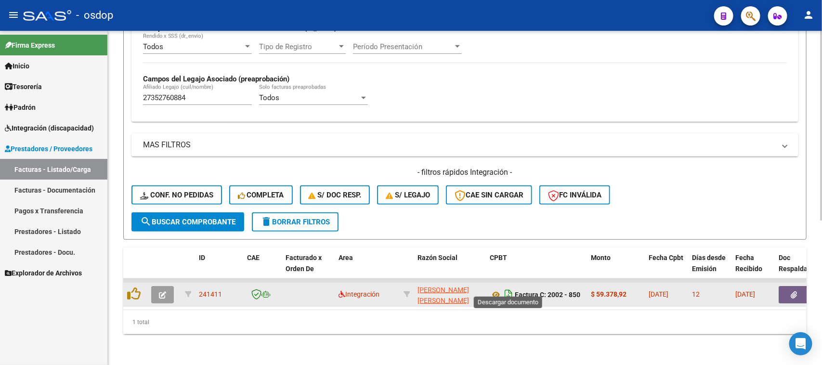
click at [510, 287] on icon "Descargar documento" at bounding box center [508, 294] width 13 height 15
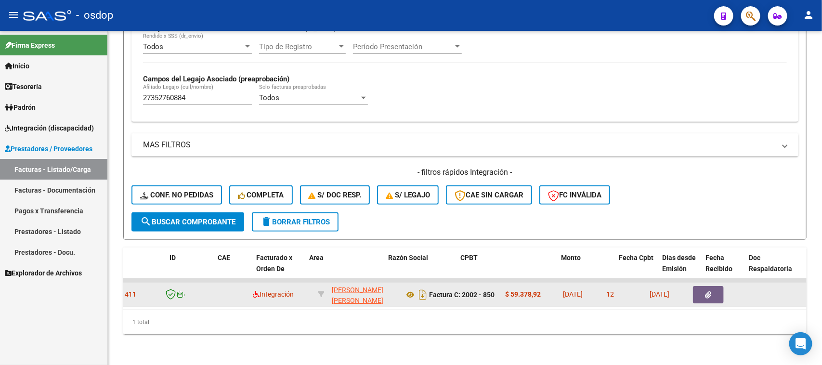
scroll to position [0, 23]
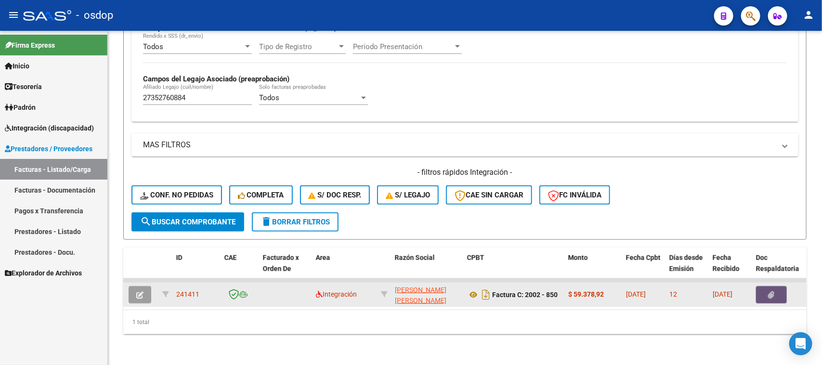
click at [777, 286] on button "button" at bounding box center [771, 294] width 31 height 17
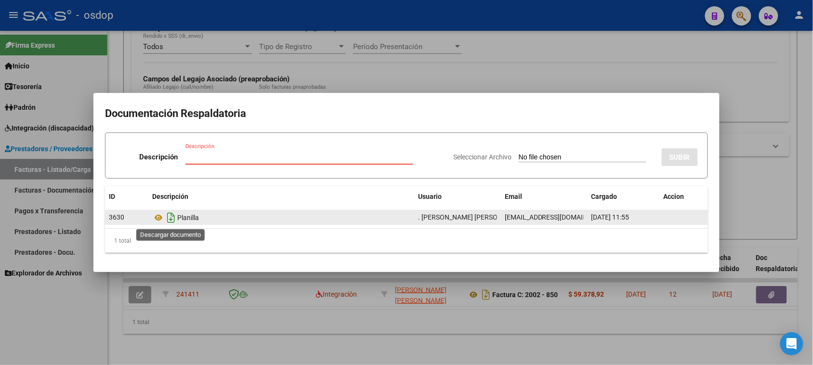
click at [171, 218] on icon "Descargar documento" at bounding box center [171, 217] width 13 height 15
drag, startPoint x: 734, startPoint y: 29, endPoint x: 747, endPoint y: 76, distance: 48.6
click at [747, 76] on div at bounding box center [406, 182] width 813 height 365
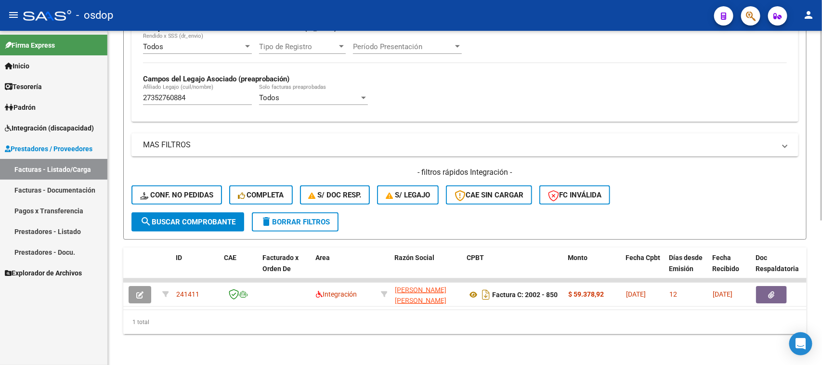
click at [341, 347] on div "Video tutorial PRESTADORES -> Listado de CPBTs Emitidos por Prestadores / Prove…" at bounding box center [465, 74] width 714 height 582
click at [386, 338] on div "Video tutorial PRESTADORES -> Listado de CPBTs Emitidos por Prestadores / Prove…" at bounding box center [465, 74] width 714 height 582
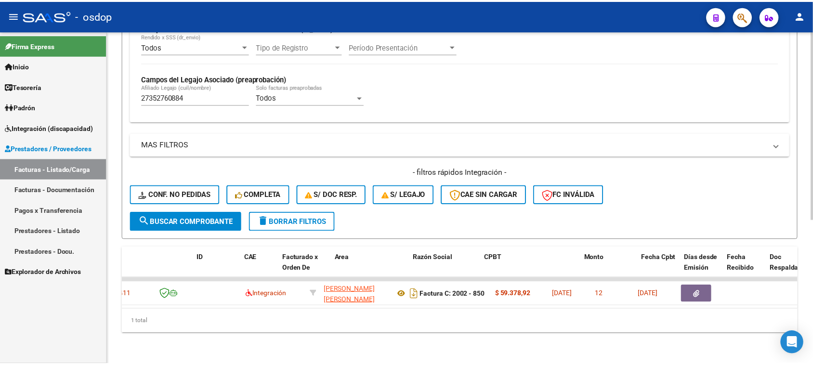
scroll to position [0, 0]
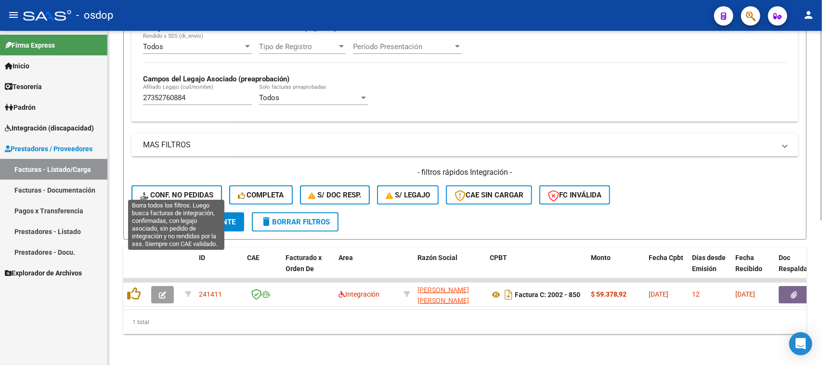
click at [189, 191] on span "Conf. no pedidas" at bounding box center [176, 195] width 73 height 9
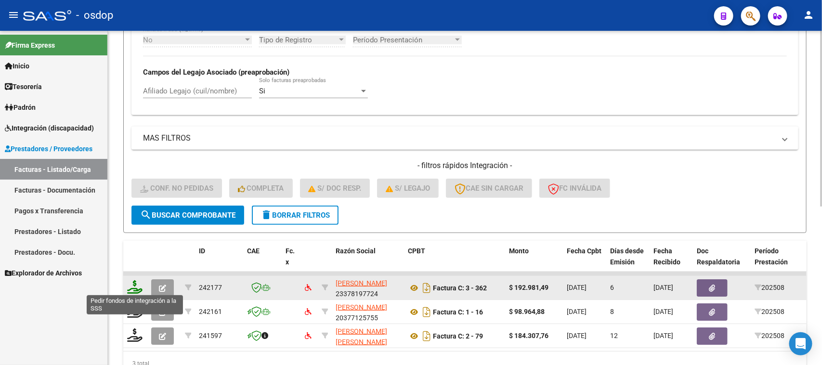
click at [139, 289] on icon at bounding box center [134, 286] width 15 height 13
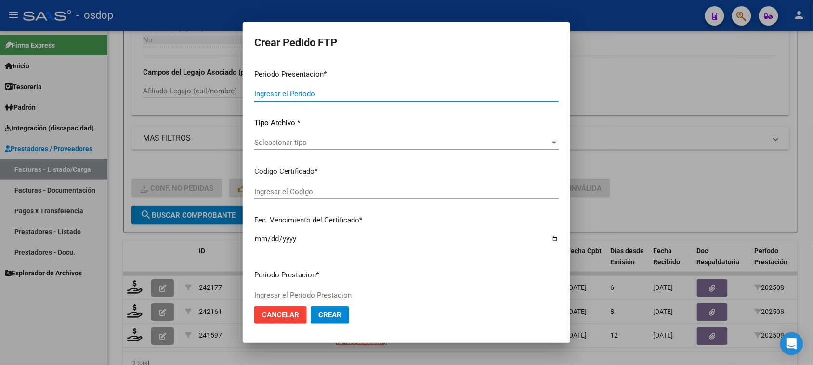
type input "202508"
type input "$ 192.981,49"
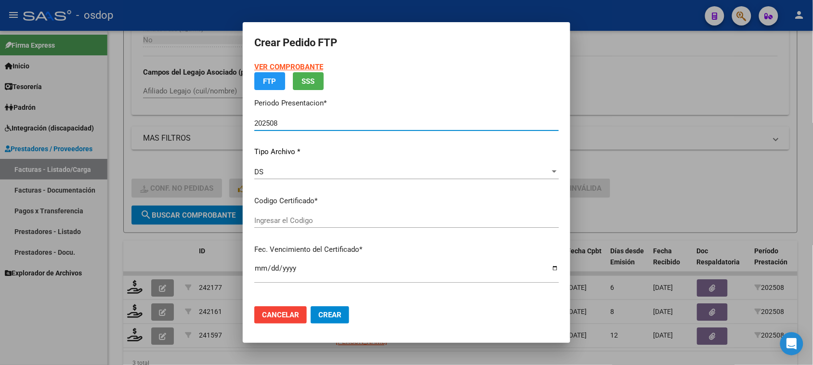
type input "8431184295"
type input "2039-10-31"
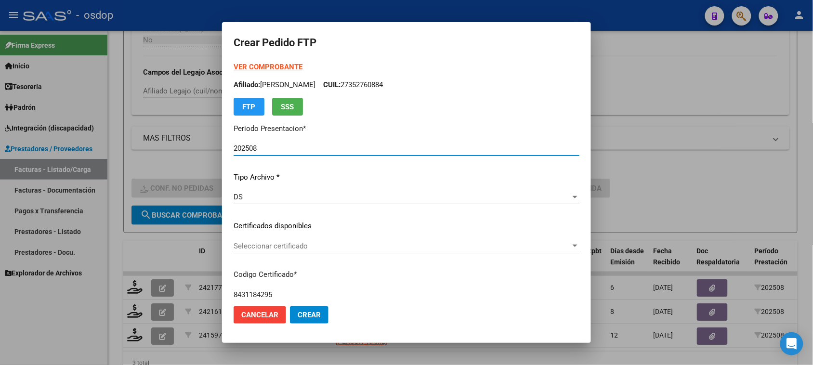
click at [356, 242] on span "Seleccionar certificado" at bounding box center [402, 246] width 337 height 9
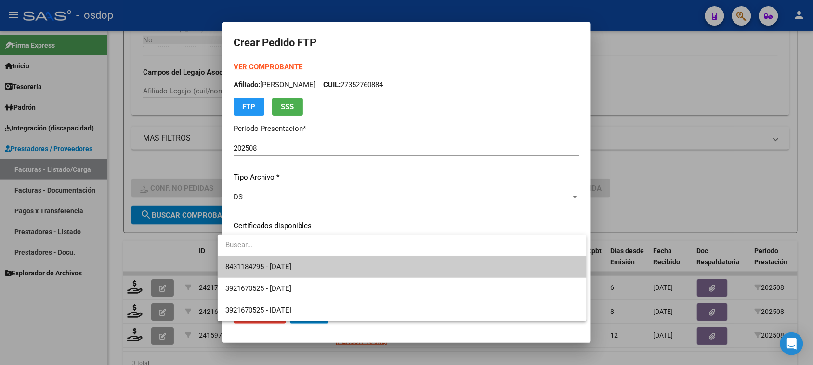
click at [351, 265] on span "8431184295 - 2039-10-31" at bounding box center [401, 267] width 353 height 22
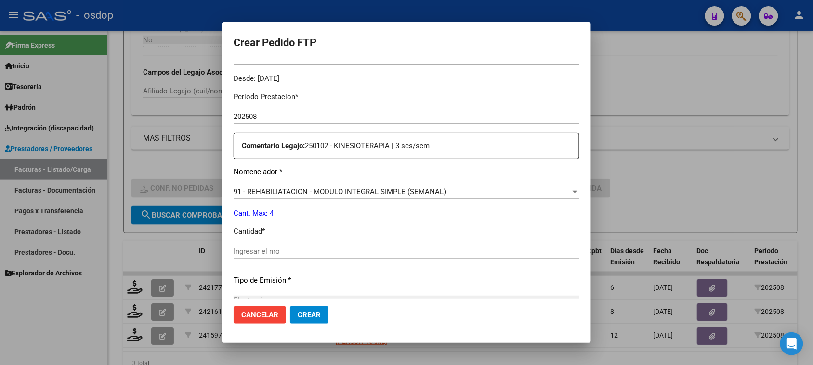
scroll to position [301, 0]
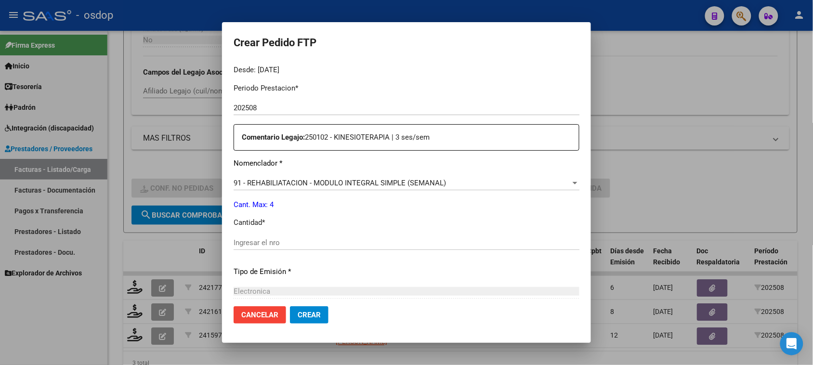
click at [292, 241] on input "Ingresar el nro" at bounding box center [407, 242] width 346 height 9
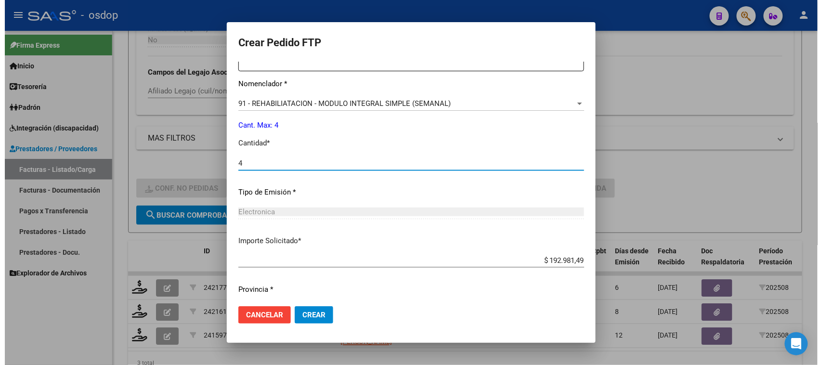
scroll to position [407, 0]
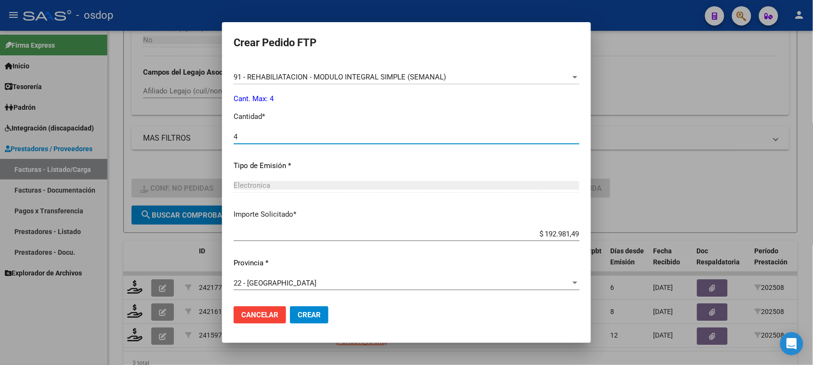
type input "4"
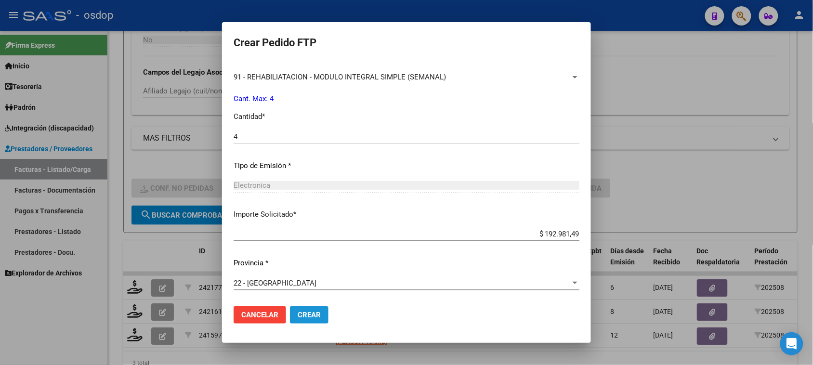
click at [304, 312] on span "Crear" at bounding box center [309, 315] width 23 height 9
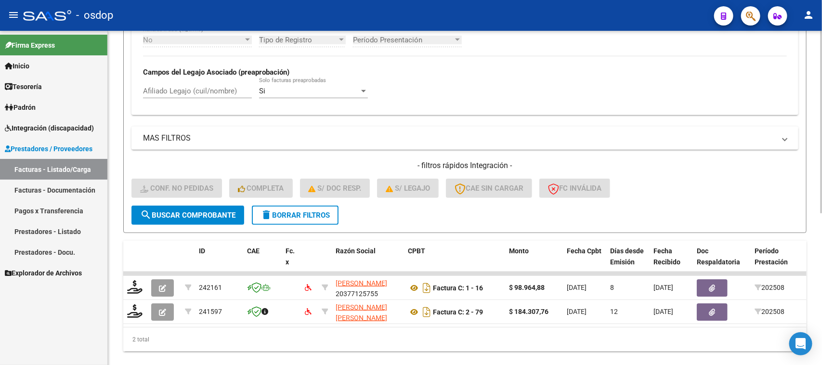
click at [294, 217] on button "delete Borrar Filtros" at bounding box center [295, 215] width 87 height 19
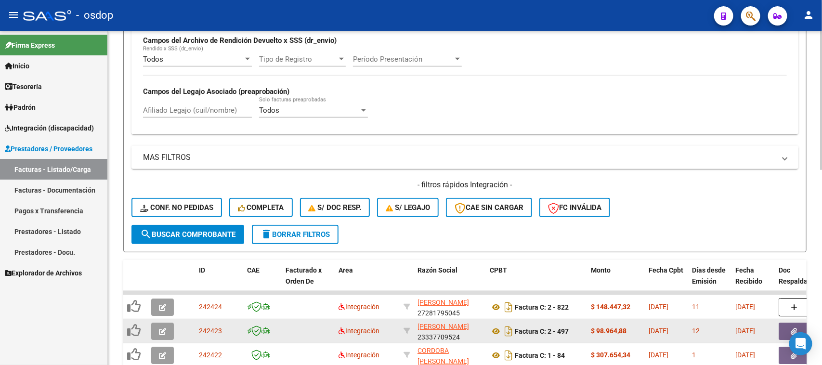
scroll to position [254, 0]
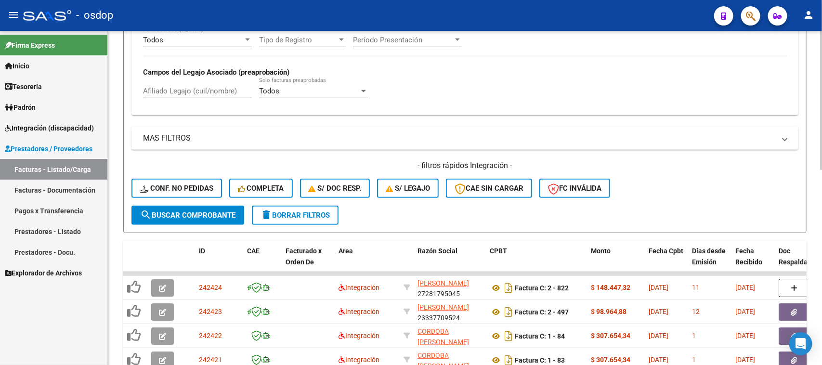
click at [193, 87] on input "Afiliado Legajo (cuil/nombre)" at bounding box center [197, 91] width 109 height 9
paste input "27352760884"
type input "27352760884"
click at [215, 218] on button "search Buscar Comprobante" at bounding box center [188, 215] width 113 height 19
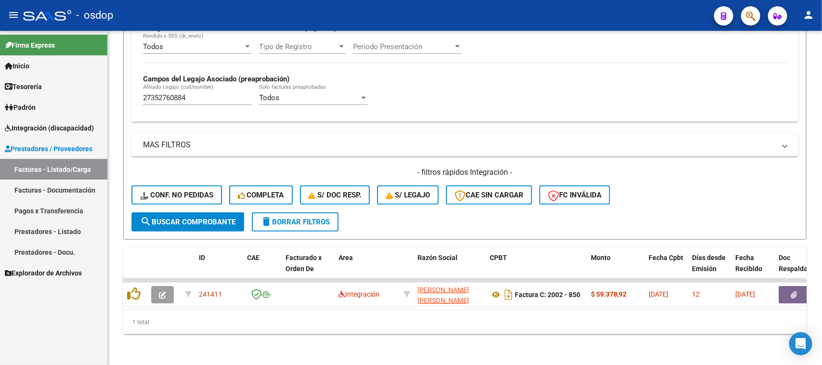
click at [60, 129] on span "Integración (discapacidad)" at bounding box center [49, 128] width 89 height 11
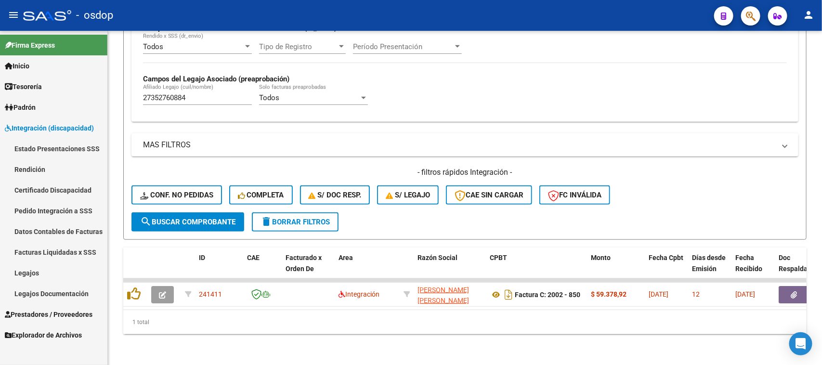
click at [55, 212] on link "Pedido Integración a SSS" at bounding box center [53, 210] width 107 height 21
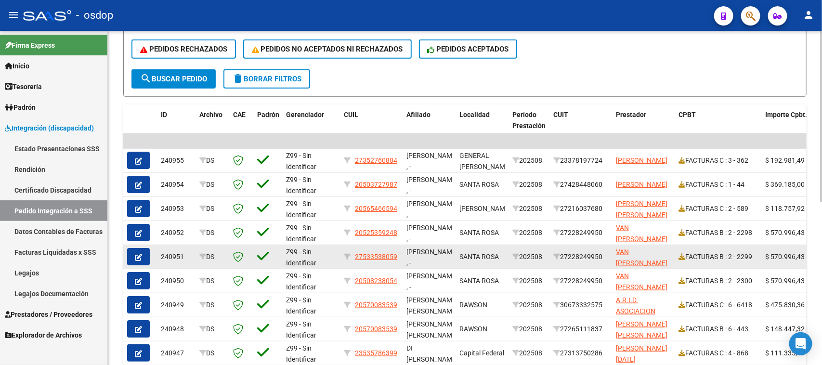
scroll to position [241, 0]
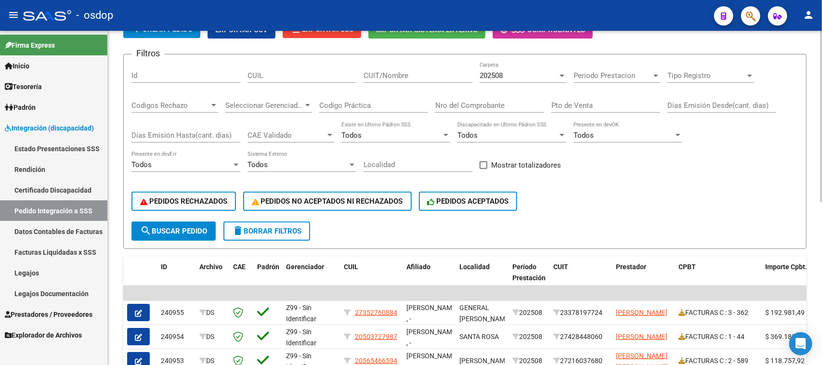
scroll to position [0, 0]
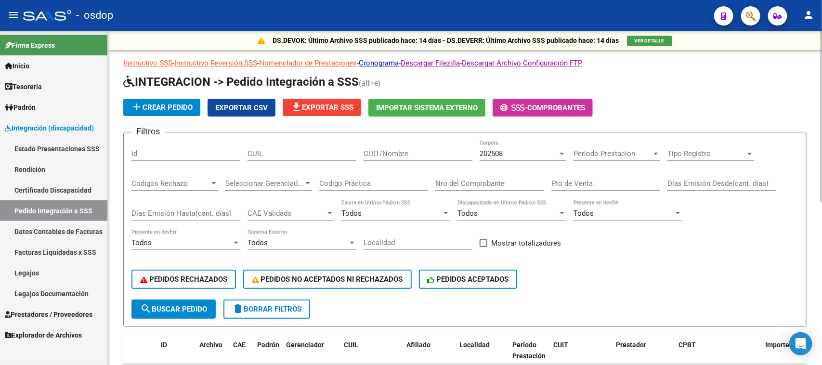
click at [272, 150] on input "CUIL" at bounding box center [302, 153] width 109 height 9
paste input "23535786399"
type input "23535786399"
click at [188, 306] on span "search Buscar Pedido" at bounding box center [173, 309] width 67 height 9
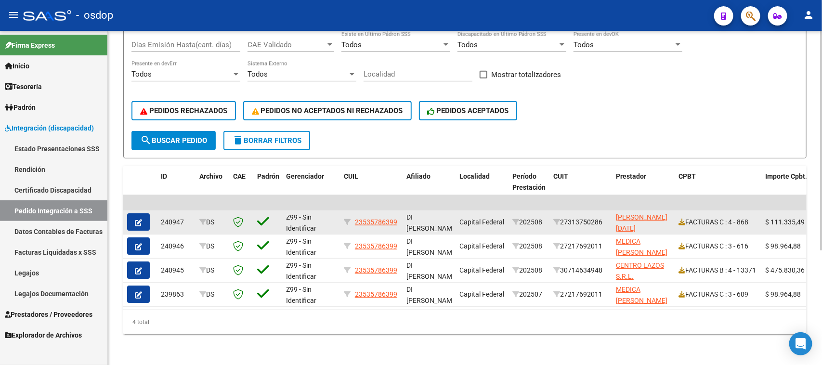
click at [143, 218] on button "button" at bounding box center [138, 221] width 23 height 17
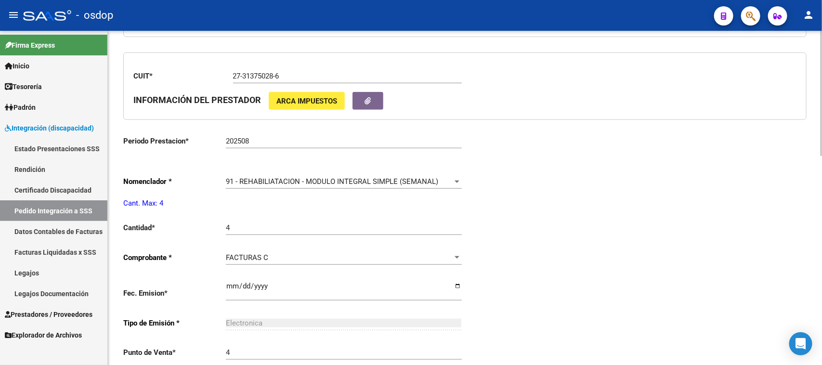
type input "23535786399"
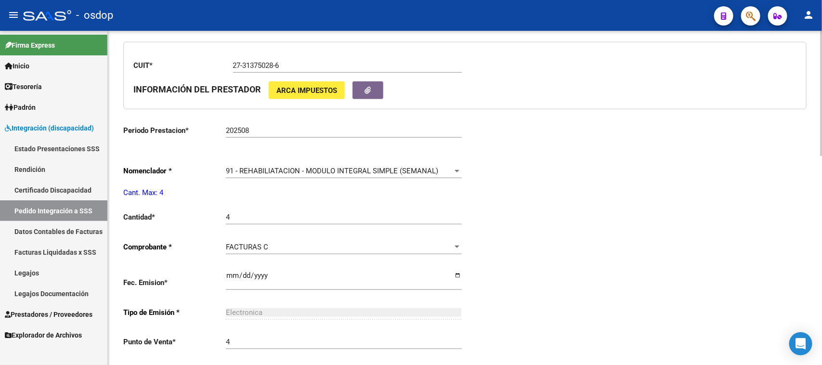
scroll to position [361, 0]
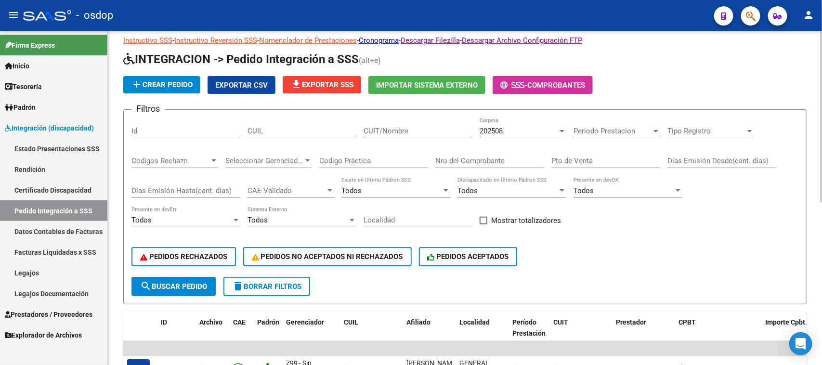
scroll to position [18, 0]
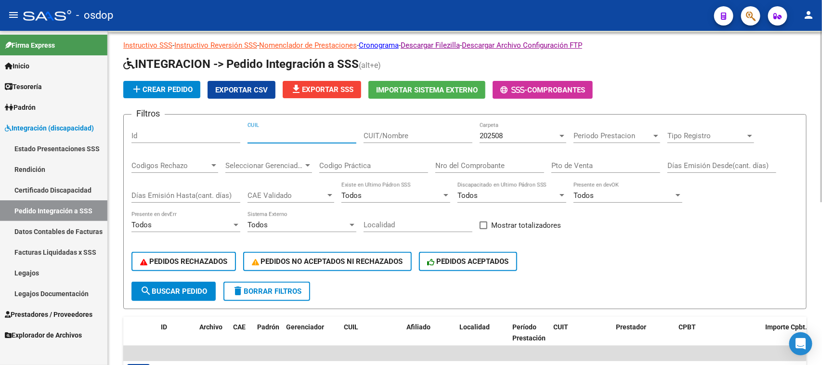
click at [266, 136] on input "CUIL" at bounding box center [302, 136] width 109 height 9
paste input "23535786399"
type input "23535786399"
click at [201, 292] on button "search Buscar Pedido" at bounding box center [174, 291] width 84 height 19
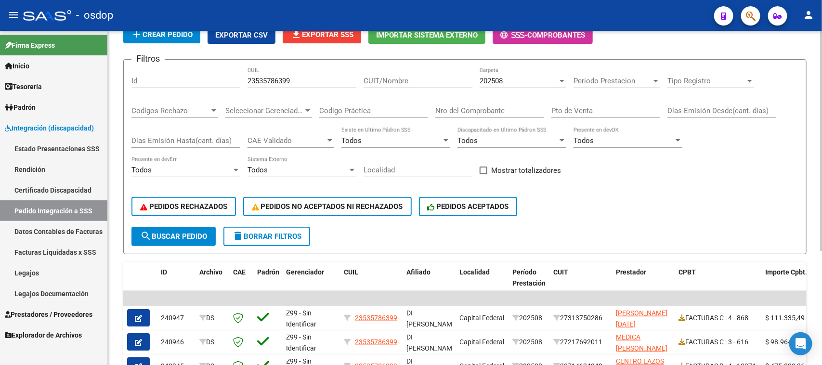
scroll to position [174, 0]
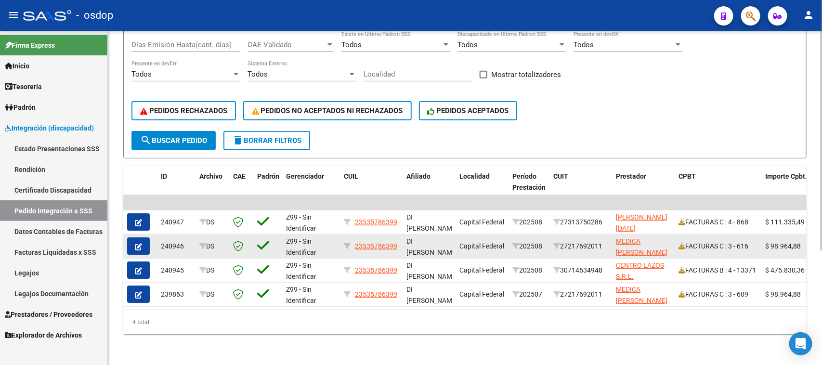
click at [137, 243] on icon "button" at bounding box center [138, 246] width 7 height 7
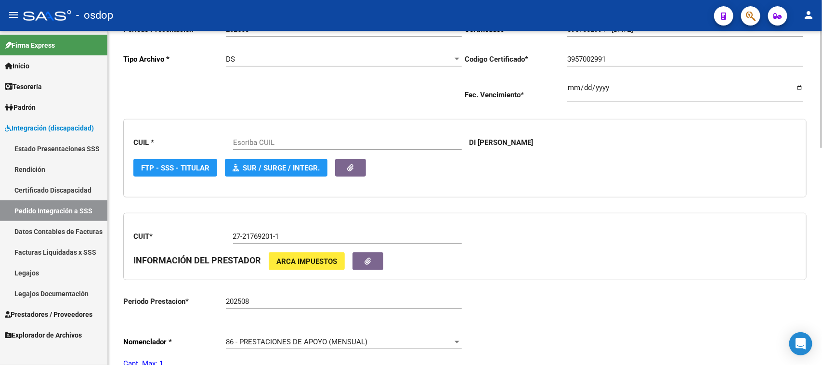
type input "23535786399"
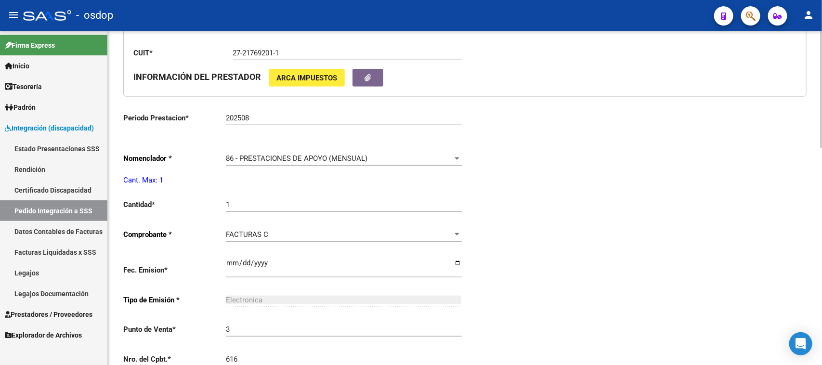
scroll to position [361, 0]
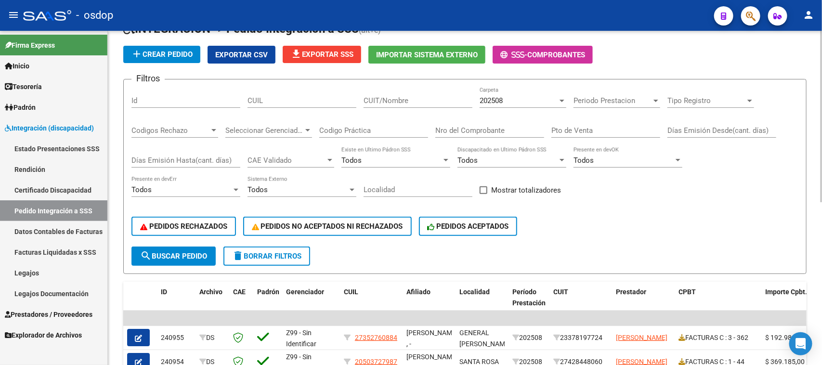
click at [274, 350] on datatable-body-cell at bounding box center [267, 362] width 29 height 24
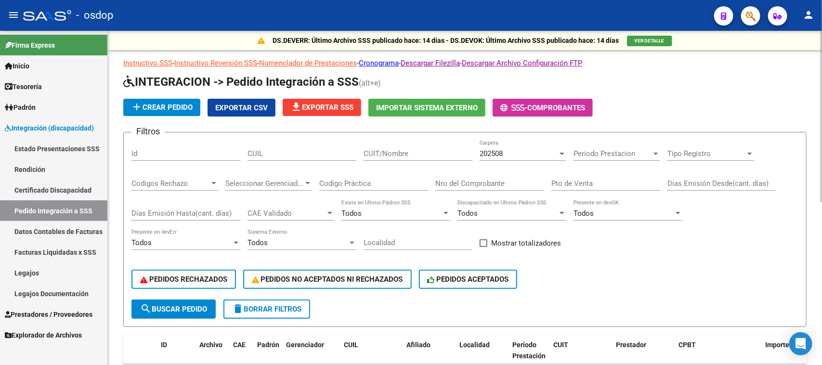
click at [282, 157] on input "CUIL" at bounding box center [302, 153] width 109 height 9
paste input "23535786399"
type input "23535786399"
click at [201, 306] on span "search Buscar Pedido" at bounding box center [173, 309] width 67 height 9
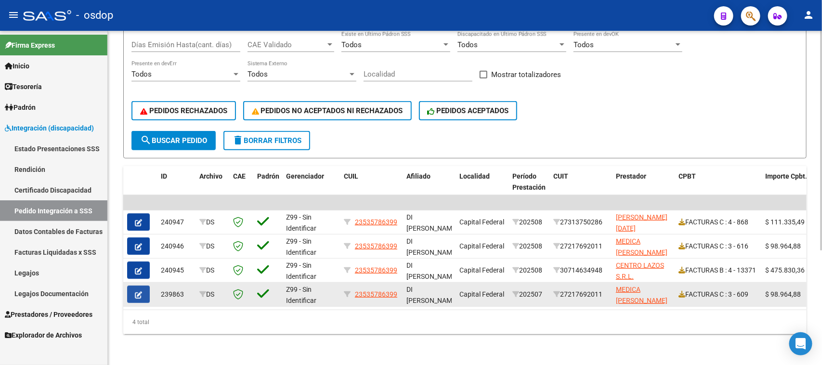
click at [140, 291] on icon "button" at bounding box center [138, 294] width 7 height 7
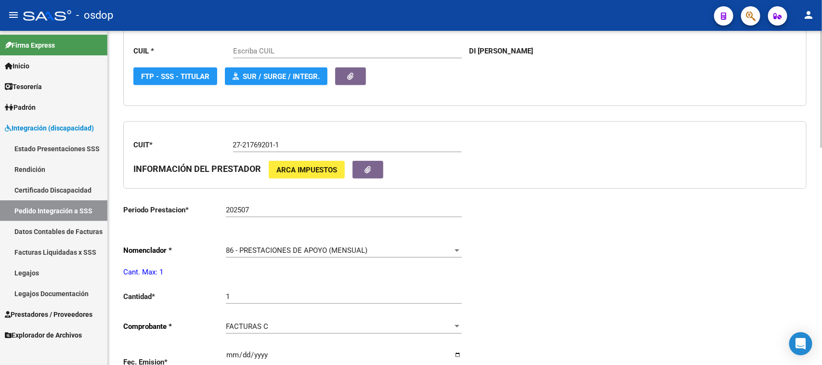
type input "23535786399"
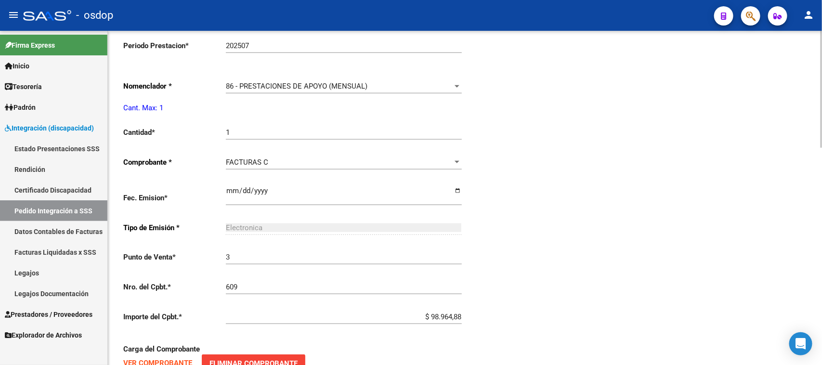
scroll to position [380, 0]
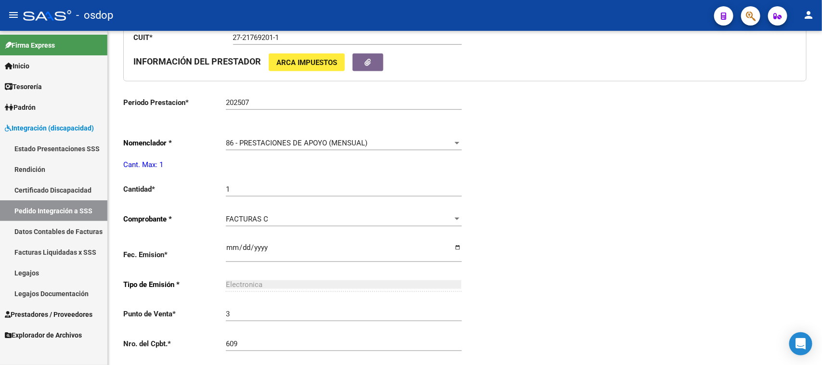
click at [55, 314] on span "Prestadores / Proveedores" at bounding box center [49, 314] width 88 height 11
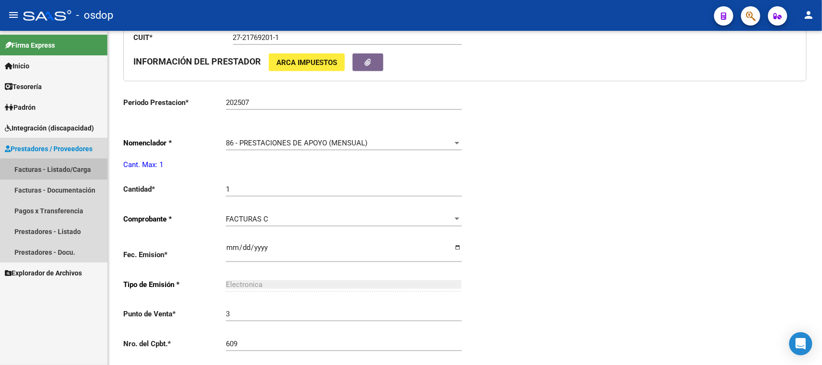
click at [61, 171] on link "Facturas - Listado/Carga" at bounding box center [53, 169] width 107 height 21
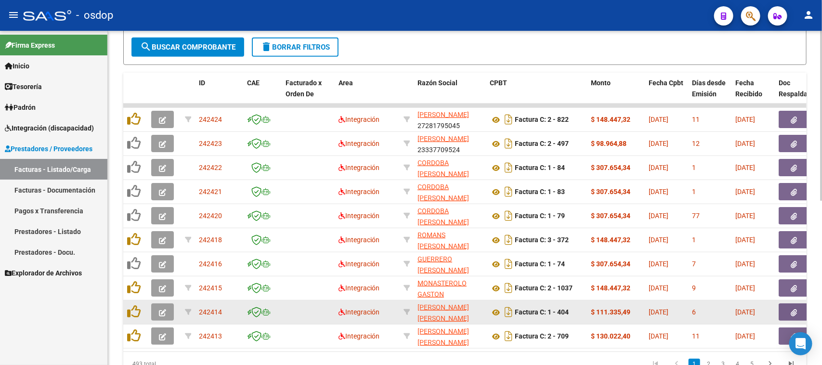
scroll to position [143, 0]
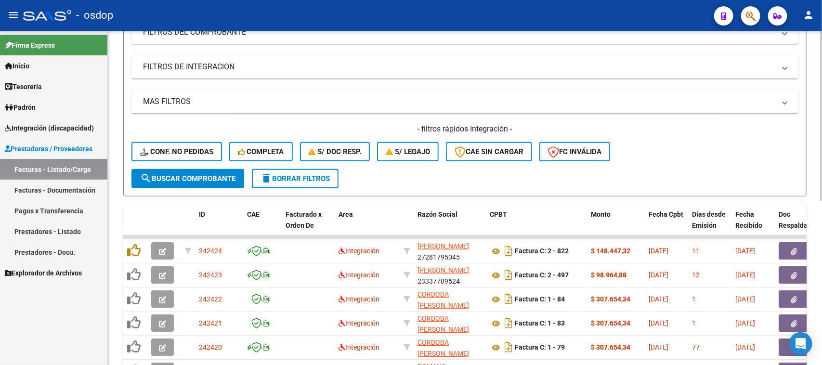
click at [181, 65] on mat-panel-title "FILTROS DE INTEGRACION" at bounding box center [459, 67] width 633 height 11
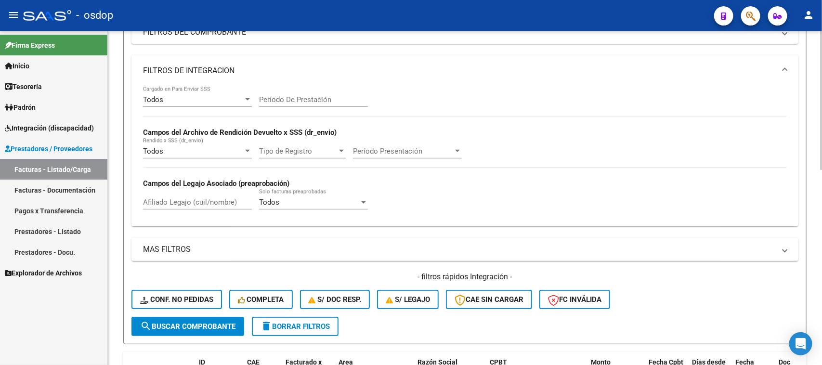
click at [183, 200] on input "Afiliado Legajo (cuil/nombre)" at bounding box center [197, 202] width 109 height 9
paste input "27352760884"
type input "27352760884"
click at [201, 324] on span "search Buscar Comprobante" at bounding box center [187, 326] width 95 height 9
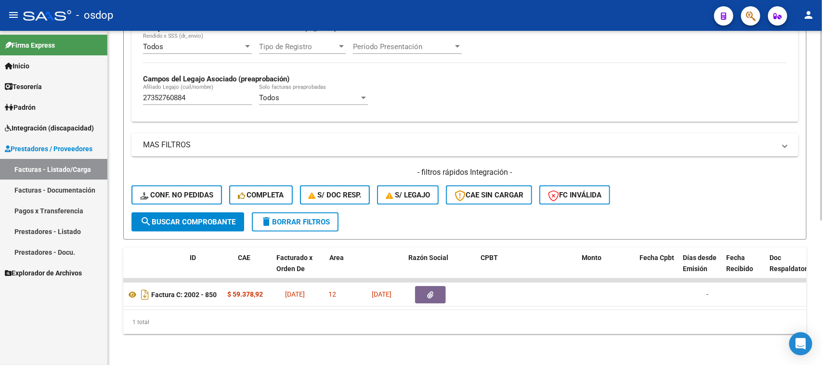
scroll to position [0, 0]
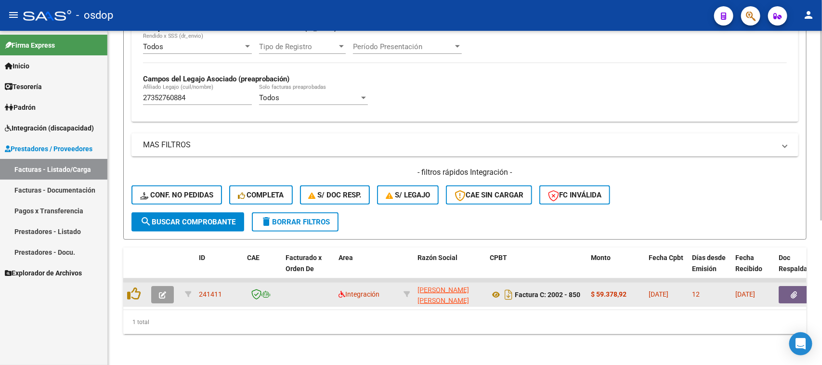
click at [165, 291] on icon "button" at bounding box center [162, 294] width 7 height 7
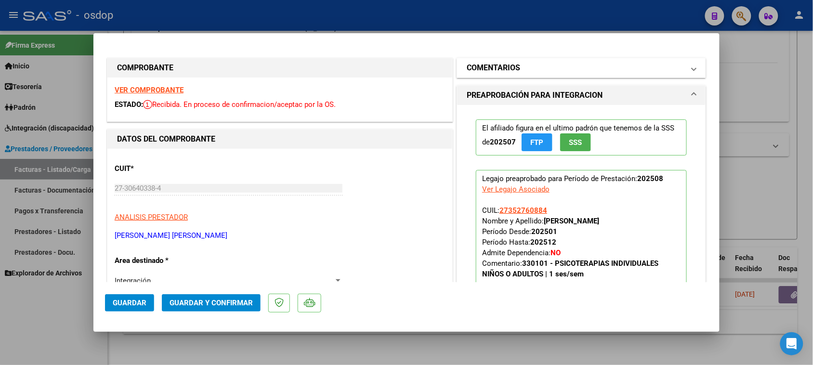
click at [545, 63] on mat-panel-title "COMENTARIOS" at bounding box center [576, 68] width 218 height 12
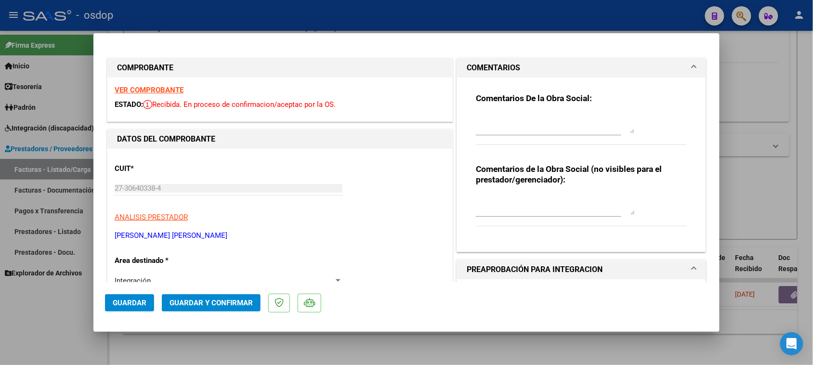
click at [527, 205] on textarea at bounding box center [555, 205] width 159 height 19
type textarea "No se puede abrir el archivo de la planilla DDJJ. Volver a cargar por favor."
click at [137, 306] on span "Guardar" at bounding box center [130, 303] width 34 height 9
click at [373, 350] on div at bounding box center [406, 182] width 813 height 365
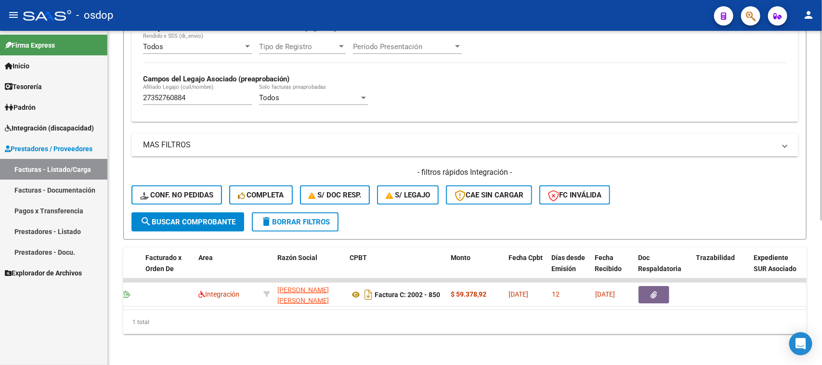
scroll to position [0, 104]
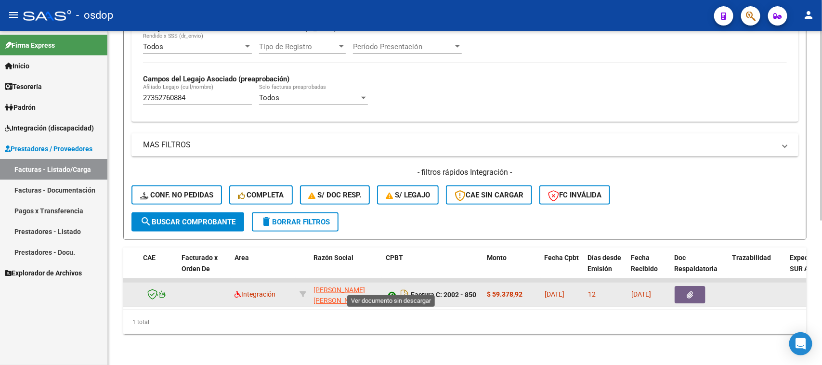
click at [394, 289] on icon at bounding box center [392, 295] width 13 height 12
drag, startPoint x: 479, startPoint y: 287, endPoint x: 412, endPoint y: 283, distance: 67.1
click at [412, 283] on datatable-body-cell "Factura C: 2002 - 850" at bounding box center [432, 295] width 101 height 24
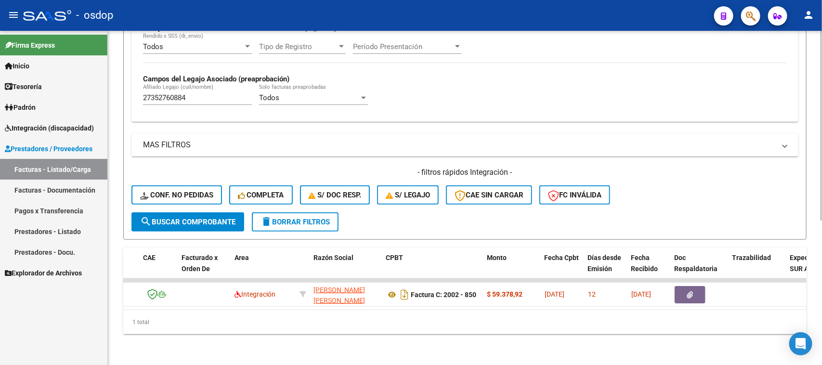
copy strong "Factura C: 2002 - 850"
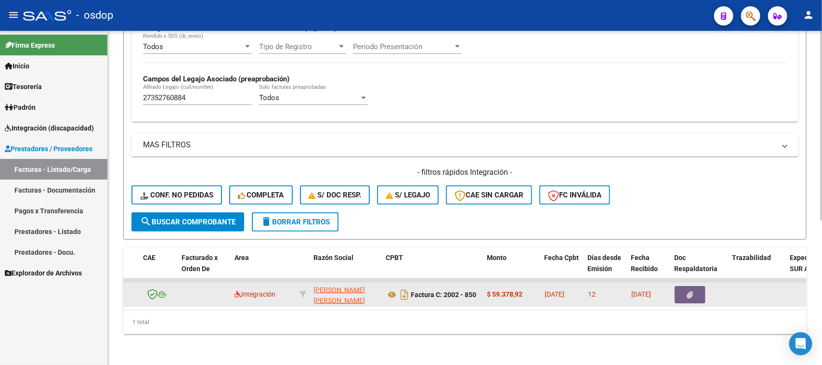
scroll to position [13, 0]
drag, startPoint x: 309, startPoint y: 276, endPoint x: 364, endPoint y: 295, distance: 57.9
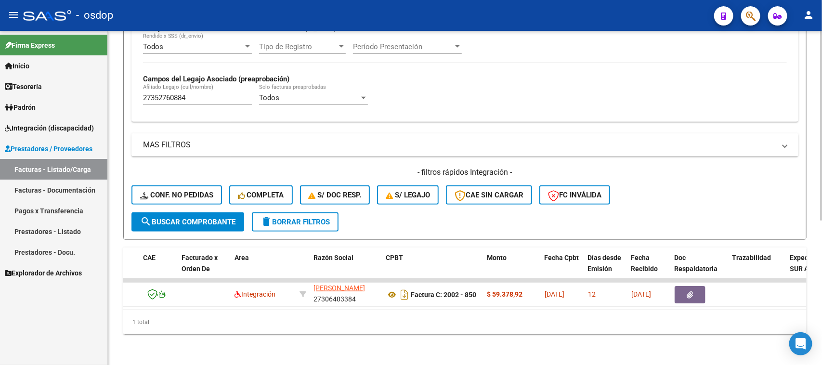
copy div "RODRIGUEZ MARIA TERESA 27306403384"
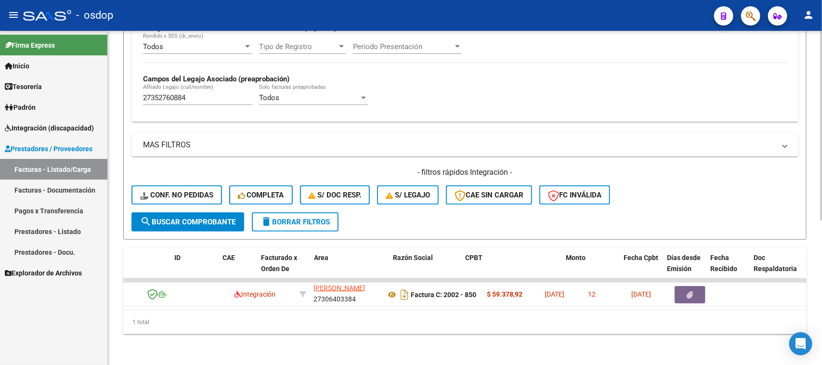
scroll to position [0, 0]
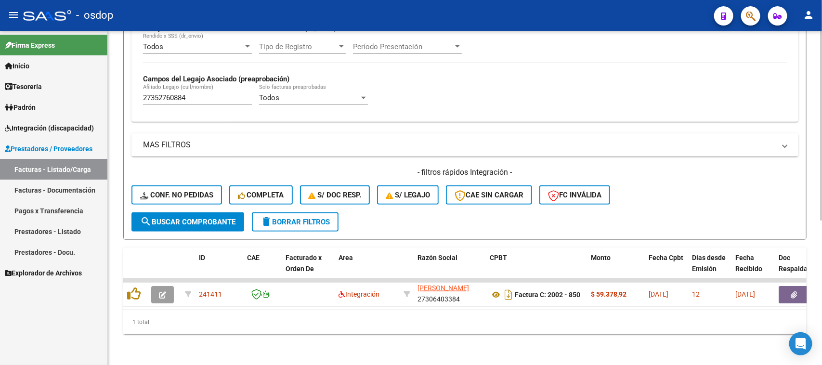
click at [388, 324] on div "1 total" at bounding box center [465, 322] width 684 height 24
click at [51, 128] on span "Integración (discapacidad)" at bounding box center [49, 128] width 89 height 11
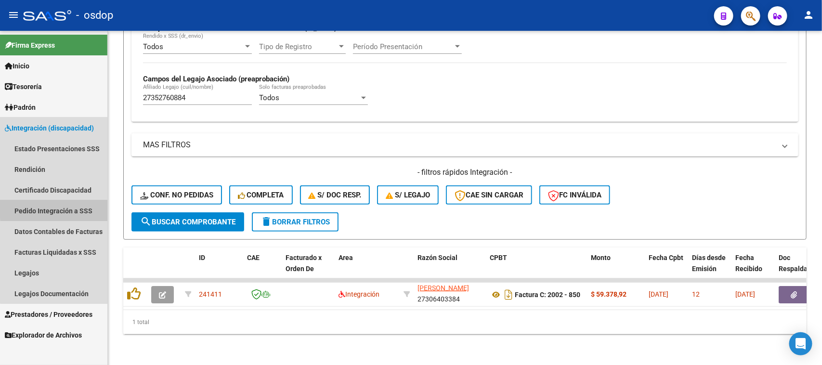
click at [73, 208] on link "Pedido Integración a SSS" at bounding box center [53, 210] width 107 height 21
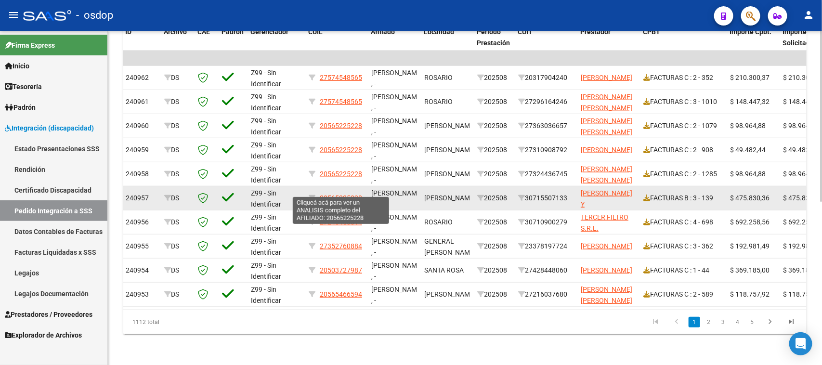
scroll to position [319, 0]
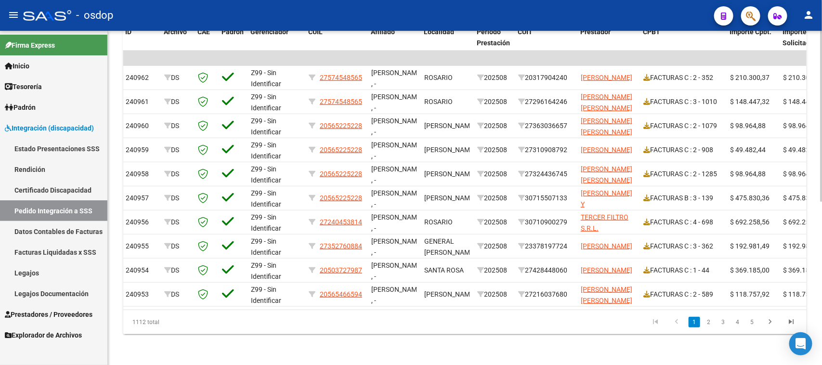
drag, startPoint x: 340, startPoint y: 168, endPoint x: 306, endPoint y: 348, distance: 183.4
click at [305, 351] on div "DS.DEVERR: Último Archivo SSS publicado hace: 14 días - DS.DEVOK: Último Archiv…" at bounding box center [465, 41] width 714 height 647
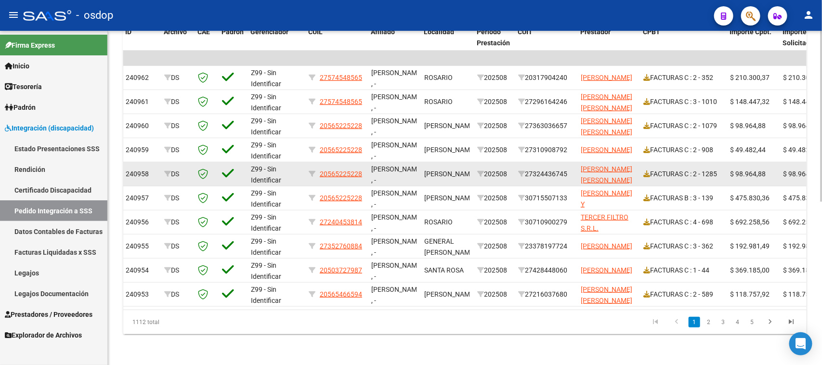
drag, startPoint x: 318, startPoint y: 167, endPoint x: 360, endPoint y: 165, distance: 42.0
click at [362, 169] on div "20565225228" at bounding box center [336, 174] width 55 height 11
copy div "20565225228"
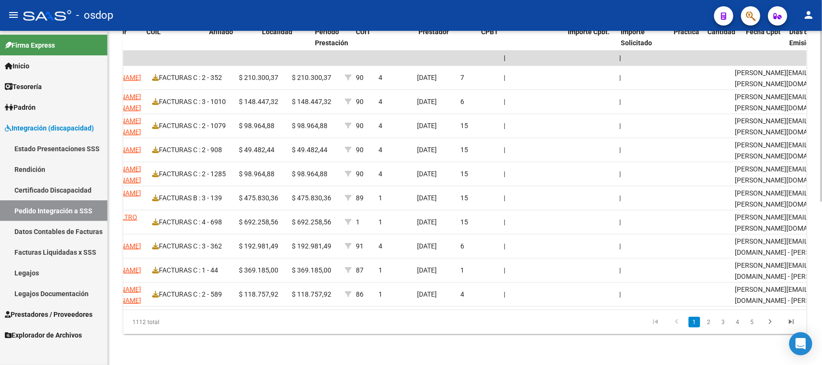
scroll to position [0, 0]
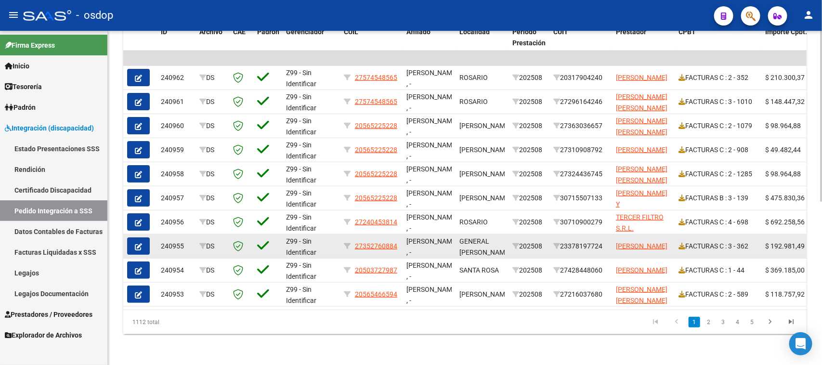
click at [401, 241] on datatable-body-cell "27352760884" at bounding box center [371, 247] width 63 height 24
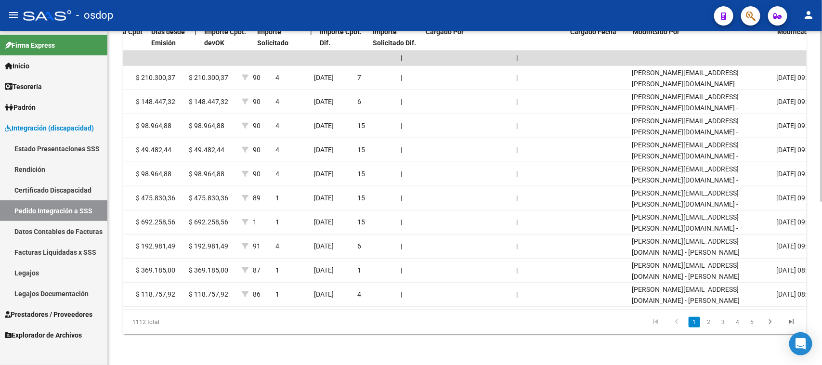
scroll to position [0, 865]
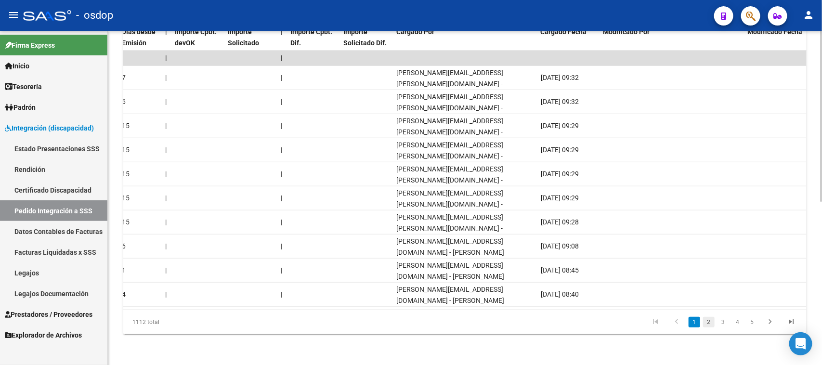
click at [712, 321] on link "2" at bounding box center [709, 322] width 12 height 11
click at [723, 324] on link "3" at bounding box center [724, 322] width 12 height 11
click at [737, 323] on link "4" at bounding box center [738, 322] width 12 height 11
click at [737, 325] on link "5" at bounding box center [738, 322] width 12 height 11
click at [740, 324] on link "6" at bounding box center [738, 322] width 12 height 11
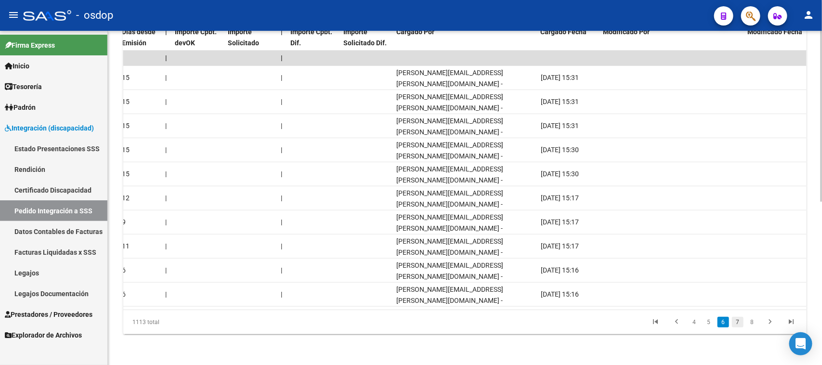
click at [740, 322] on link "7" at bounding box center [738, 322] width 12 height 11
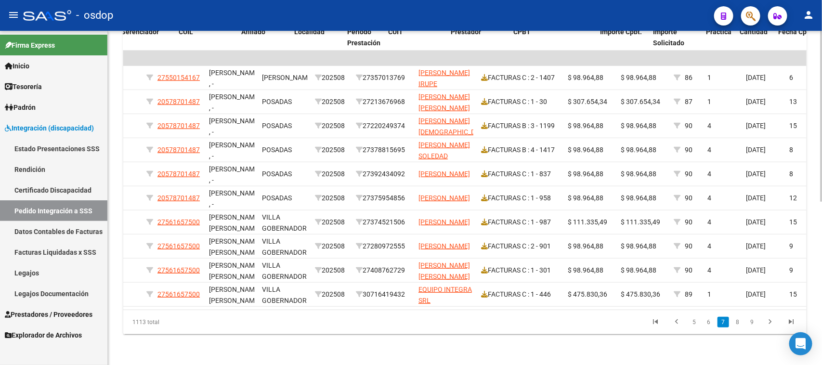
scroll to position [0, 150]
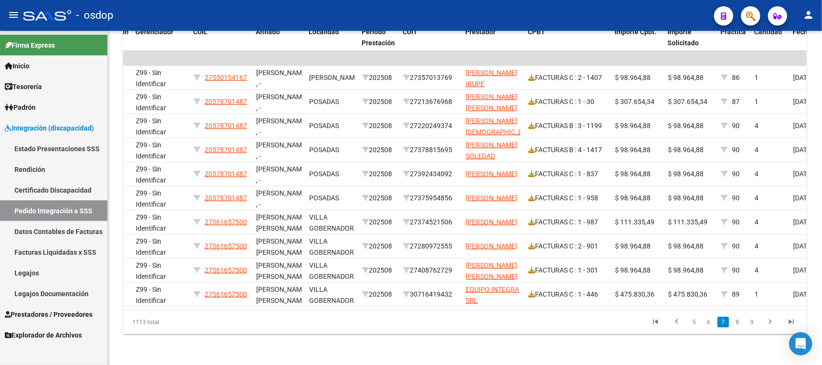
drag, startPoint x: 431, startPoint y: 311, endPoint x: 380, endPoint y: 310, distance: 51.6
click at [380, 311] on div "1113 total 5 6 7 8 9" at bounding box center [465, 322] width 684 height 24
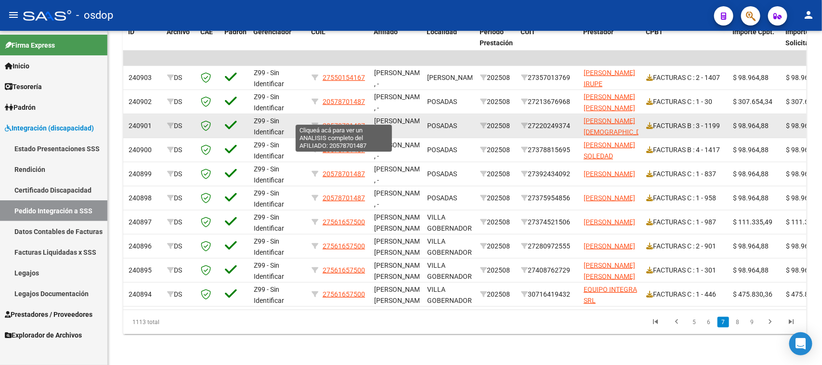
drag, startPoint x: 368, startPoint y: 119, endPoint x: 323, endPoint y: 119, distance: 44.8
click at [323, 119] on datatable-body-cell "20578701487" at bounding box center [339, 126] width 63 height 24
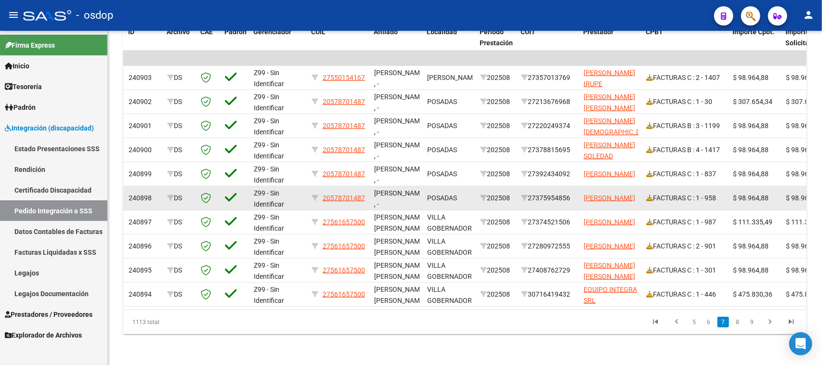
copy span "20578701487"
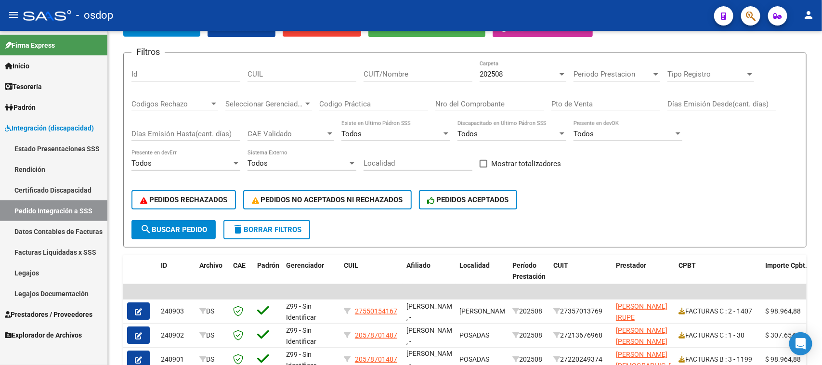
scroll to position [78, 0]
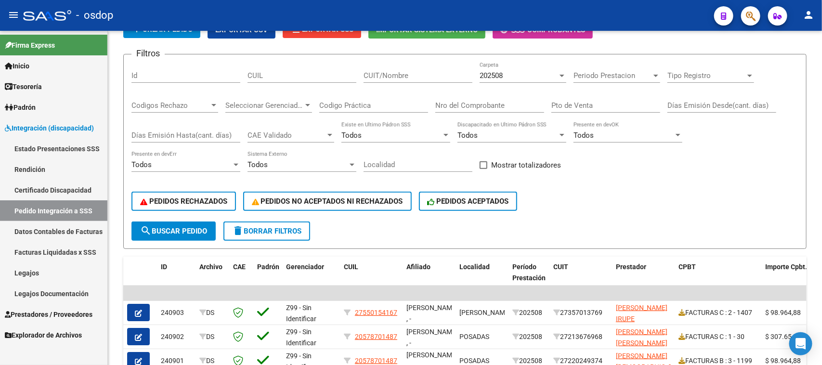
click at [381, 77] on input "CUIT/Nombre" at bounding box center [418, 75] width 109 height 9
type input "benedetto"
click at [189, 232] on button "search Buscar Pedido" at bounding box center [174, 231] width 84 height 19
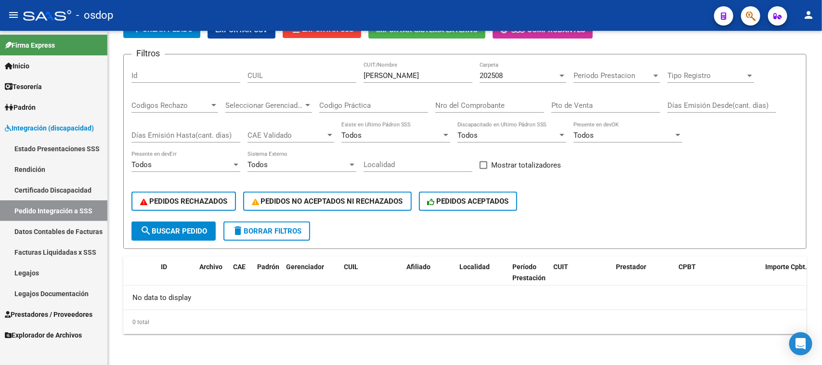
scroll to position [75, 0]
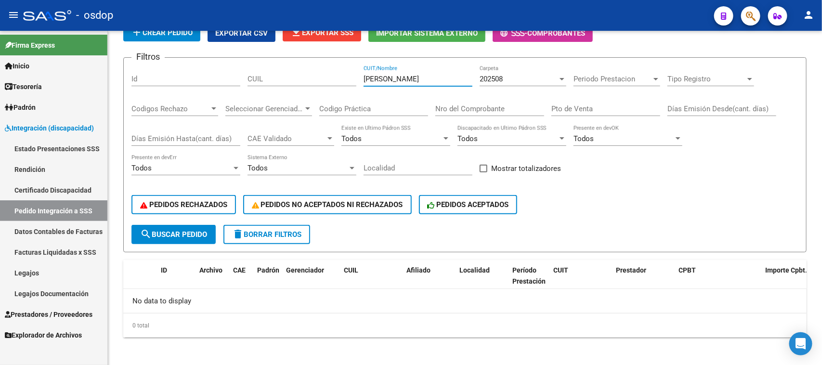
drag, startPoint x: 414, startPoint y: 75, endPoint x: 312, endPoint y: 89, distance: 103.6
click at [312, 89] on div "Filtros Id CUIL benedetto CUIT/Nombre 202508 Carpeta Periodo Prestacion Periodo…" at bounding box center [465, 145] width 667 height 159
click at [301, 78] on input "CUIL" at bounding box center [302, 79] width 109 height 9
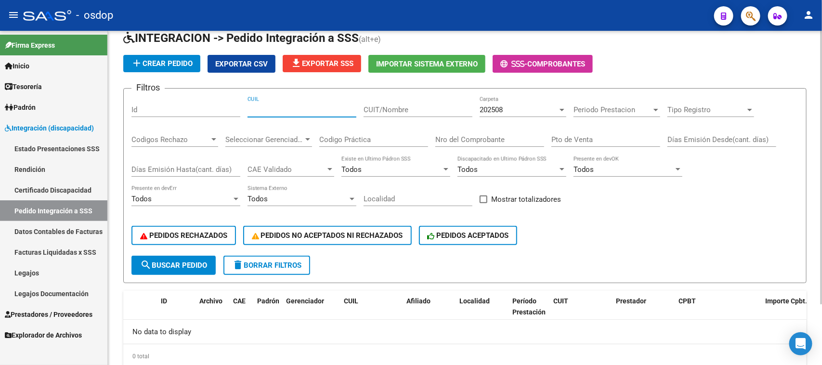
scroll to position [0, 0]
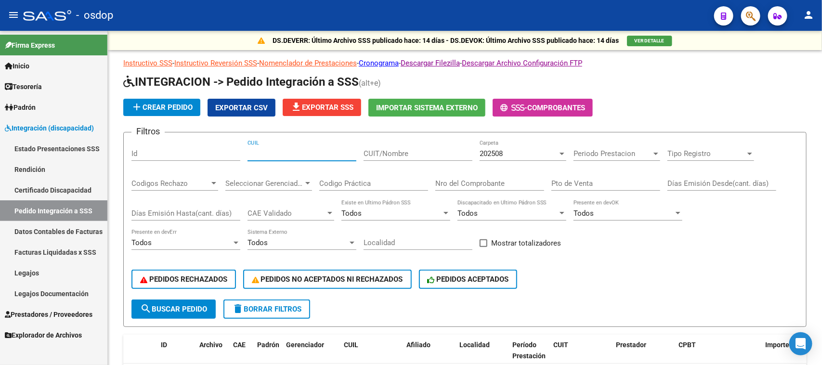
click at [68, 212] on link "Pedido Integración a SSS" at bounding box center [53, 210] width 107 height 21
click at [180, 307] on span "search Buscar Pedido" at bounding box center [173, 309] width 67 height 9
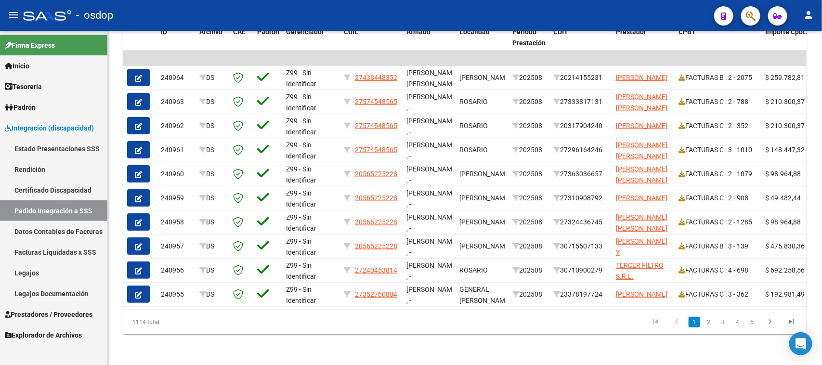
click at [61, 312] on span "Prestadores / Proveedores" at bounding box center [49, 314] width 88 height 11
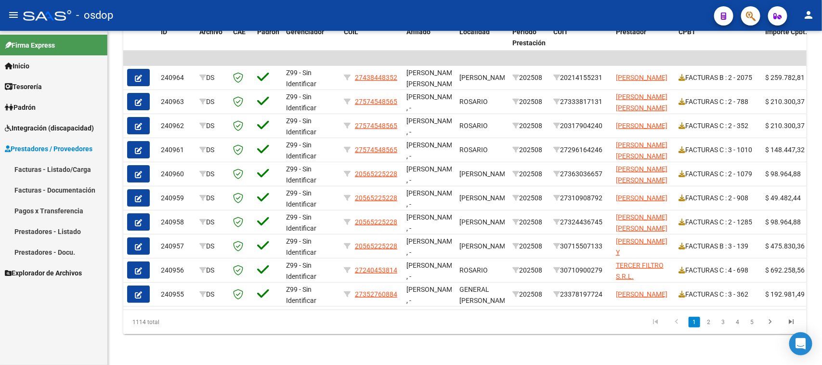
click at [79, 172] on link "Facturas - Listado/Carga" at bounding box center [53, 169] width 107 height 21
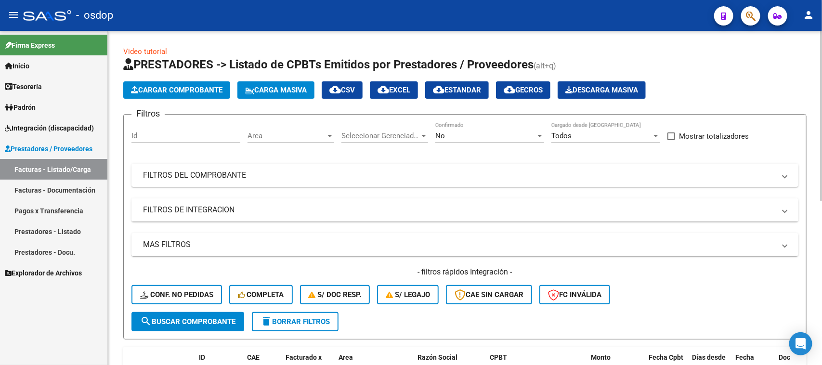
click at [220, 215] on mat-expansion-panel-header "FILTROS DE INTEGRACION" at bounding box center [465, 209] width 667 height 23
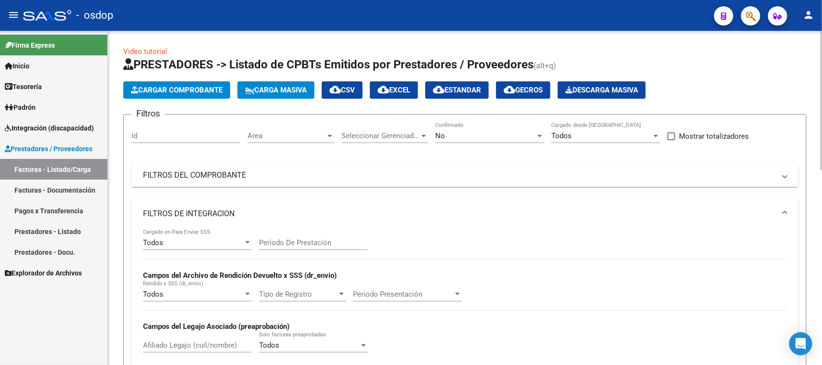
click at [191, 343] on input "Afiliado Legajo (cuil/nombre)" at bounding box center [197, 345] width 109 height 9
paste input "27465467938"
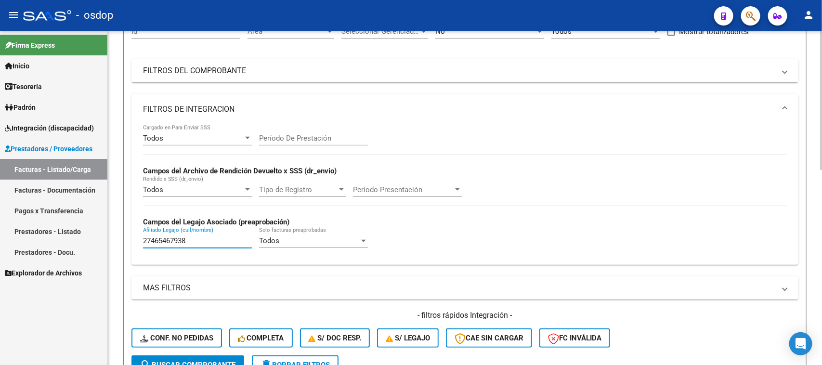
scroll to position [120, 0]
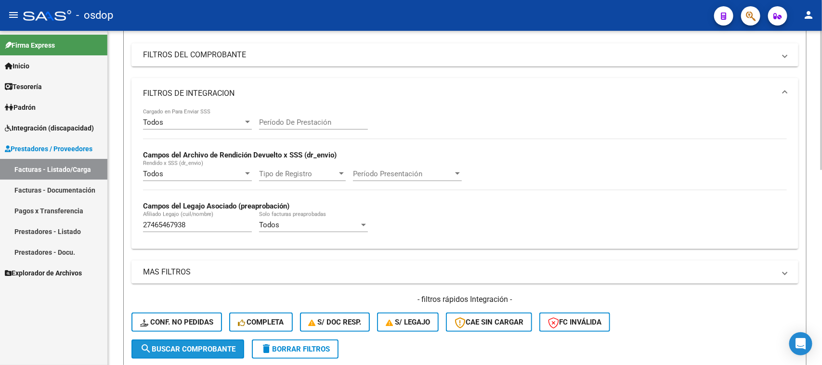
click at [205, 350] on span "search Buscar Comprobante" at bounding box center [187, 349] width 95 height 9
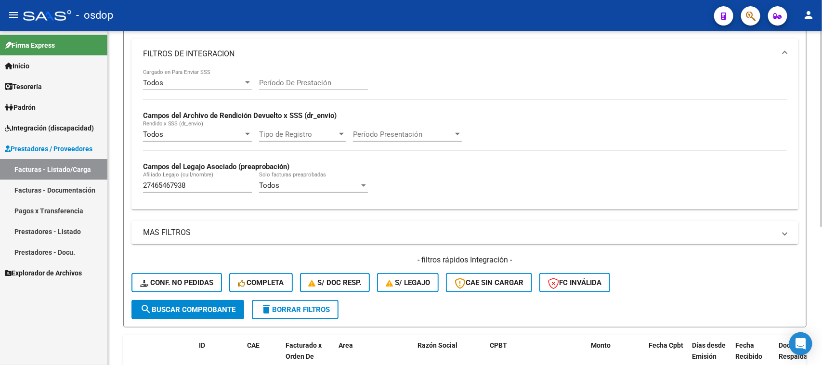
scroll to position [237, 0]
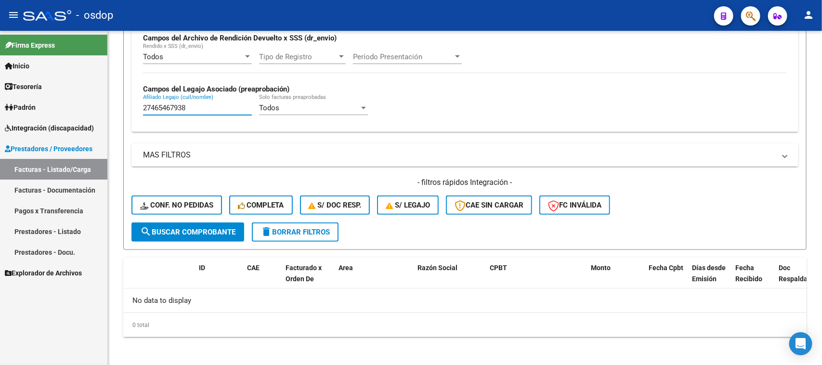
drag, startPoint x: 195, startPoint y: 107, endPoint x: 76, endPoint y: 107, distance: 119.5
click at [77, 107] on mat-sidenav-container "Firma Express Inicio Calendario SSS Instructivos Contacto OS Tesorería Extracto…" at bounding box center [411, 198] width 822 height 334
paste input "206886035"
click at [215, 232] on span "search Buscar Comprobante" at bounding box center [187, 232] width 95 height 9
drag, startPoint x: 198, startPoint y: 109, endPoint x: 84, endPoint y: 110, distance: 113.7
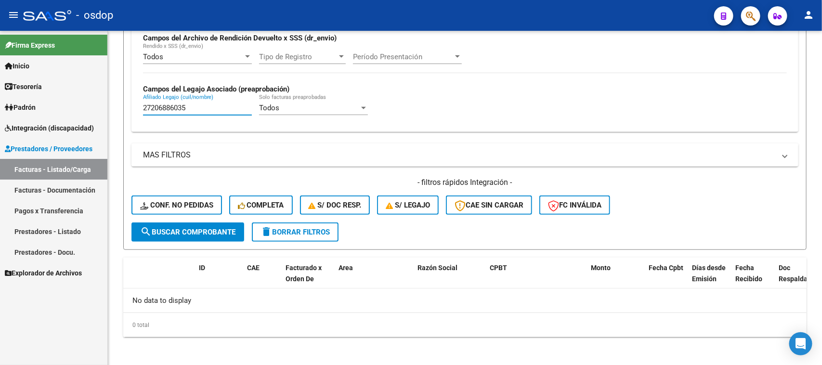
click at [84, 110] on mat-sidenav-container "Firma Express Inicio Calendario SSS Instructivos Contacto OS Tesorería Extracto…" at bounding box center [411, 198] width 822 height 334
paste input "0444063093"
click at [208, 237] on button "search Buscar Comprobante" at bounding box center [188, 232] width 113 height 19
drag, startPoint x: 198, startPoint y: 106, endPoint x: 82, endPoint y: 105, distance: 115.1
click at [99, 105] on mat-sidenav-container "Firma Express Inicio Calendario SSS Instructivos Contacto OS Tesorería Extracto…" at bounding box center [411, 198] width 822 height 334
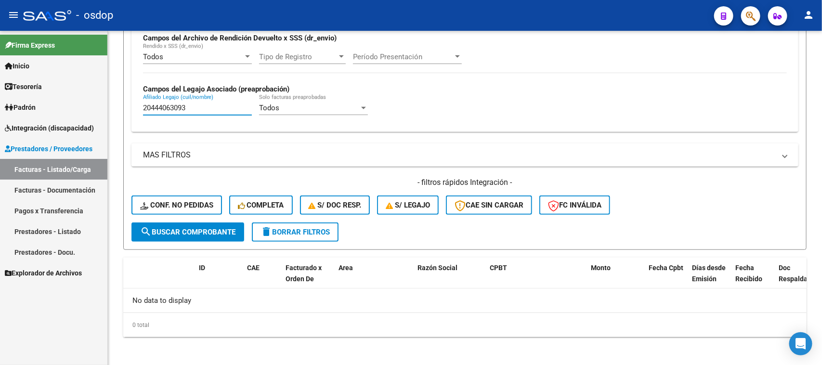
paste input "7229582718"
click at [210, 228] on span "search Buscar Comprobante" at bounding box center [187, 232] width 95 height 9
drag, startPoint x: 191, startPoint y: 106, endPoint x: 87, endPoint y: 110, distance: 104.6
click at [92, 110] on mat-sidenav-container "Firma Express Inicio Calendario SSS Instructivos Contacto OS Tesorería Extracto…" at bounding box center [411, 198] width 822 height 334
paste input "509565592"
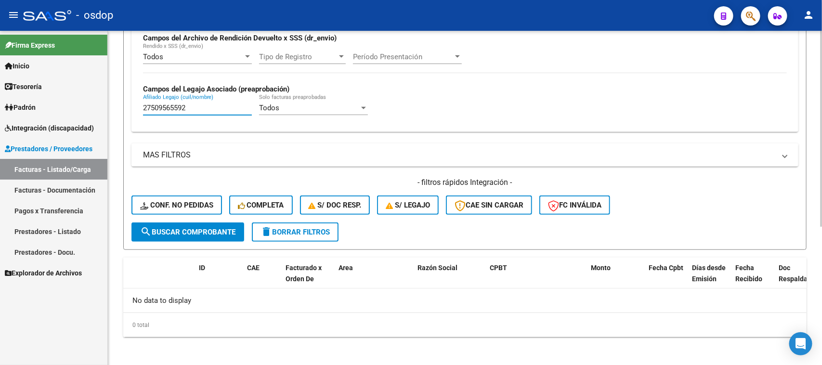
type input "27509565592"
click at [208, 230] on span "search Buscar Comprobante" at bounding box center [187, 232] width 95 height 9
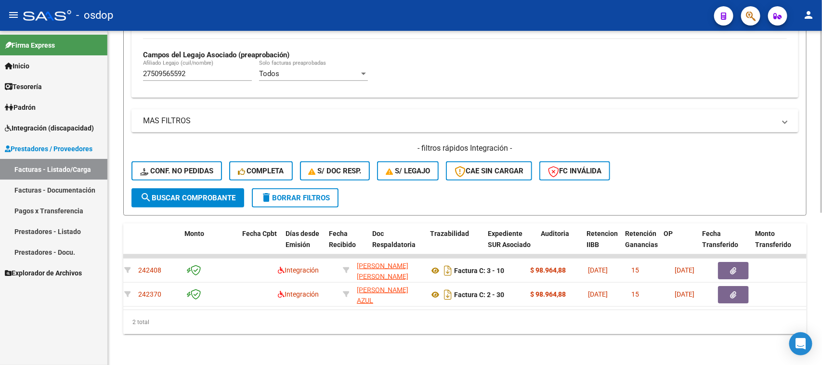
scroll to position [0, 406]
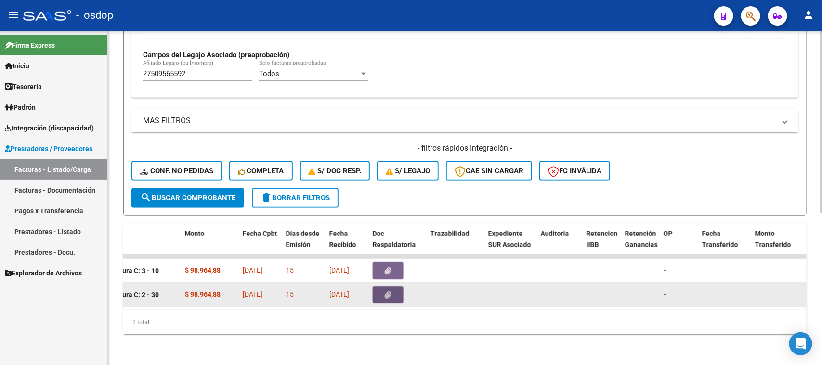
click at [396, 286] on button "button" at bounding box center [388, 294] width 31 height 17
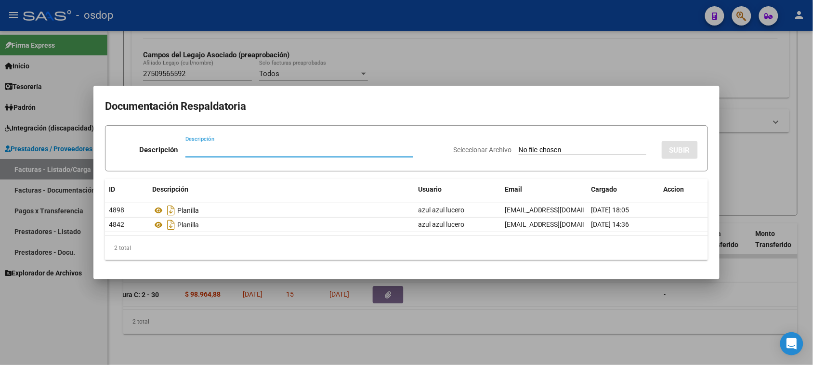
click at [507, 335] on div at bounding box center [406, 182] width 813 height 365
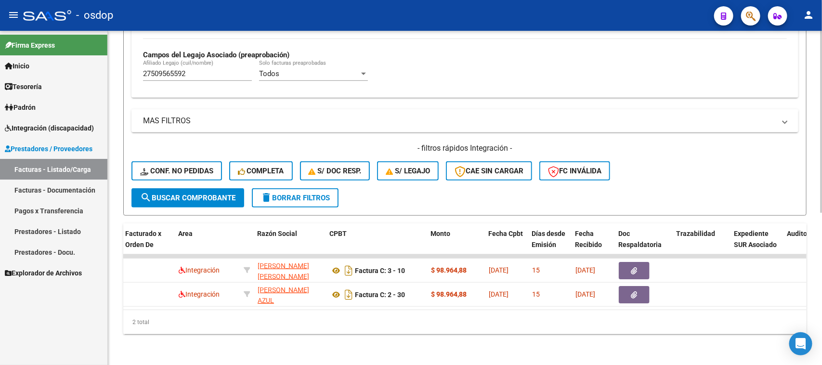
scroll to position [0, 0]
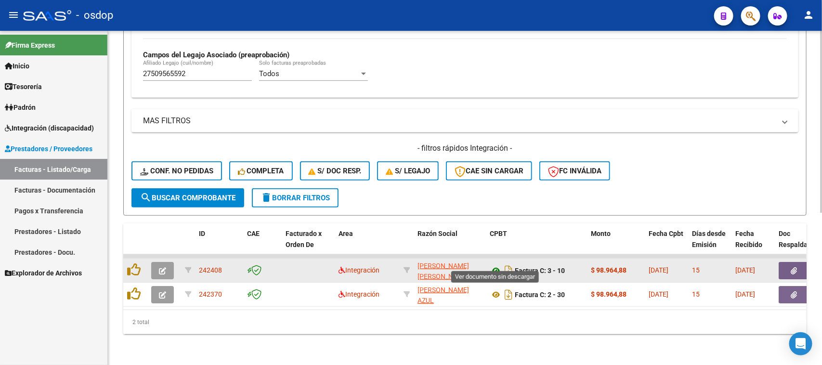
click at [497, 265] on icon at bounding box center [496, 271] width 13 height 12
click at [789, 262] on button "button" at bounding box center [794, 270] width 31 height 17
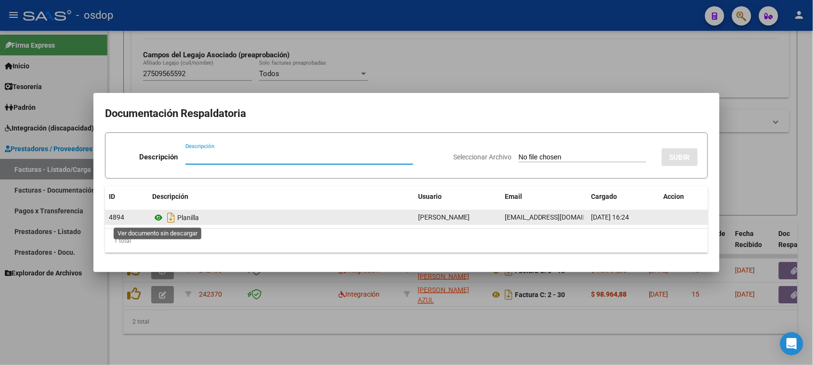
click at [159, 217] on icon at bounding box center [158, 218] width 13 height 12
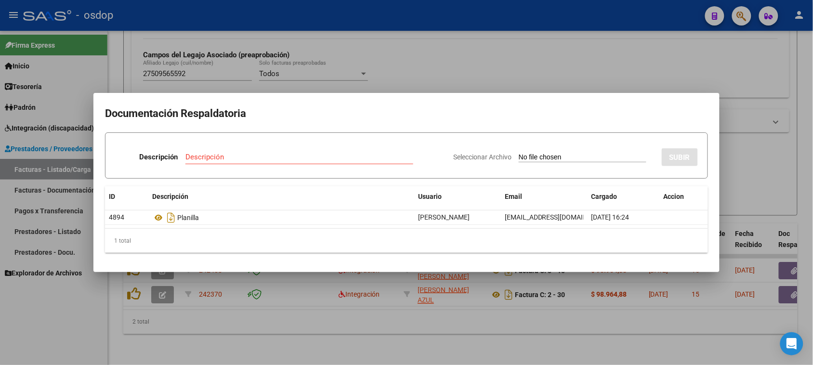
click at [349, 321] on div at bounding box center [406, 182] width 813 height 365
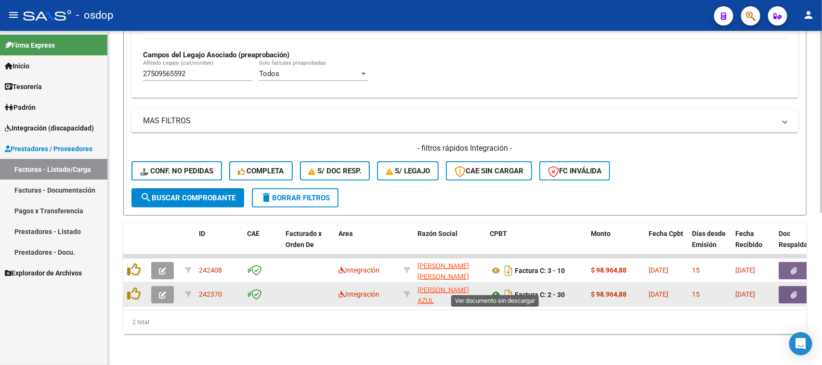
click at [494, 289] on icon at bounding box center [496, 295] width 13 height 12
click at [798, 290] on button "button" at bounding box center [794, 294] width 31 height 17
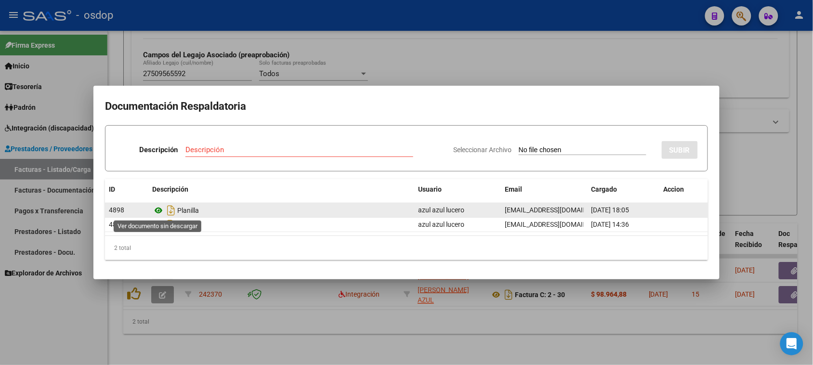
click at [159, 211] on icon at bounding box center [158, 211] width 13 height 12
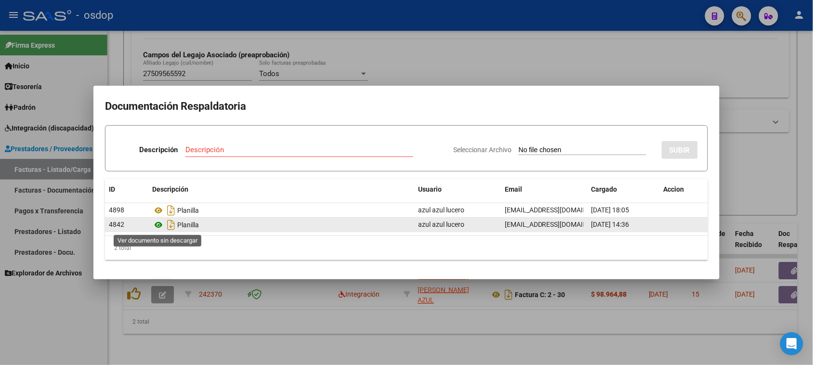
click at [159, 227] on icon at bounding box center [158, 225] width 13 height 12
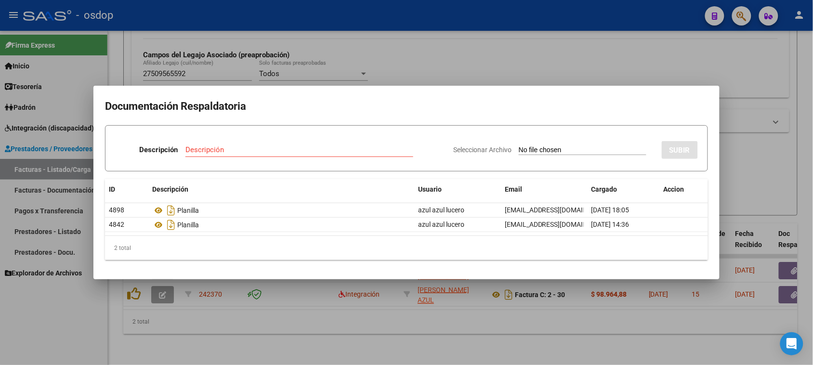
click at [324, 335] on div at bounding box center [406, 182] width 813 height 365
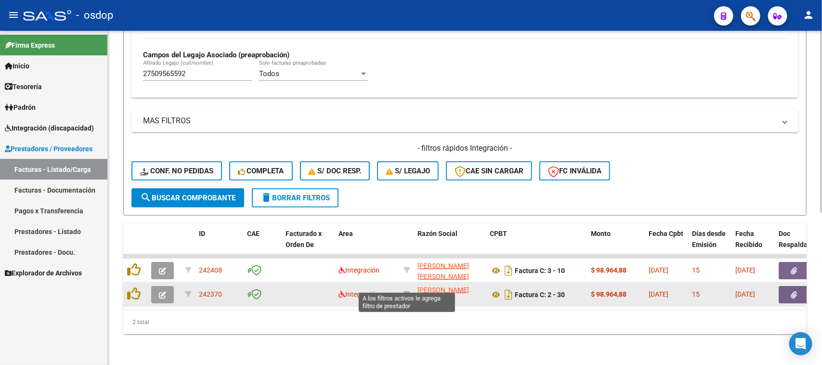
click at [407, 291] on icon at bounding box center [407, 294] width 7 height 7
type input "27406891238"
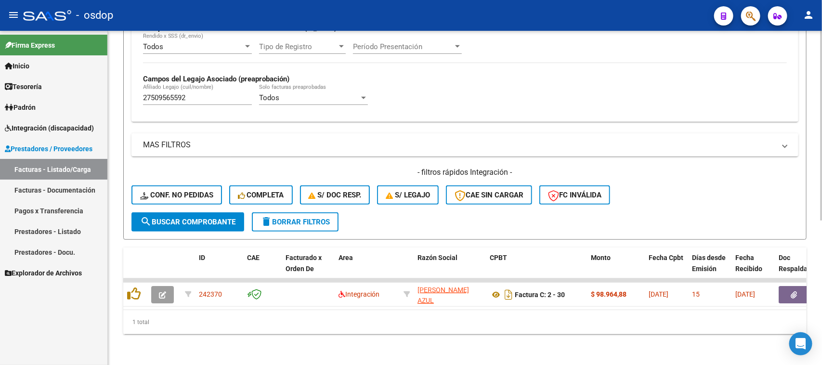
scroll to position [254, 0]
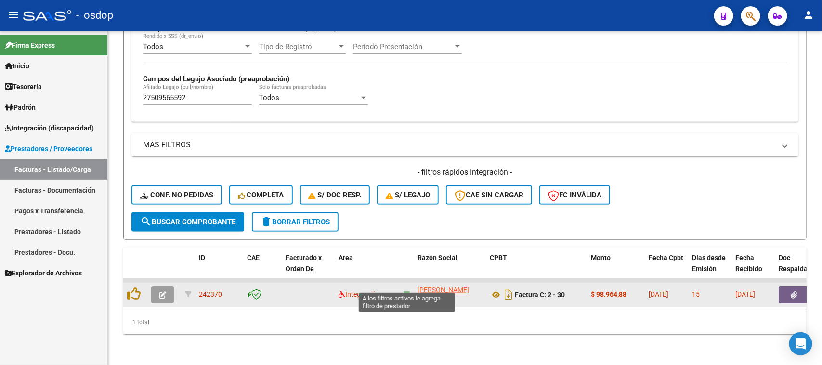
click at [406, 291] on icon at bounding box center [407, 294] width 7 height 7
click at [407, 291] on icon at bounding box center [407, 294] width 7 height 7
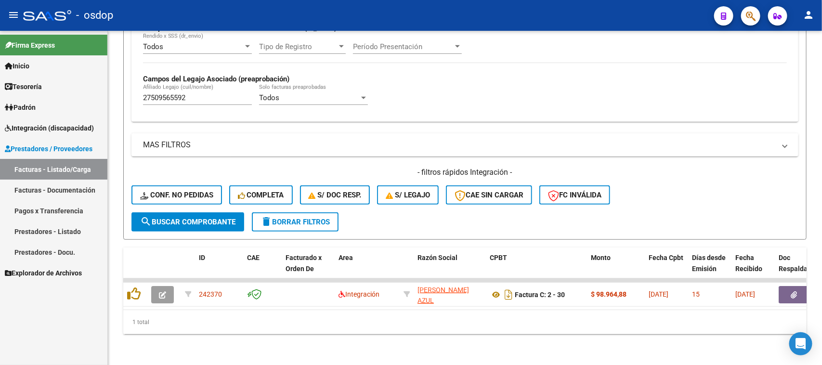
click at [312, 218] on span "delete Borrar Filtros" at bounding box center [295, 222] width 69 height 9
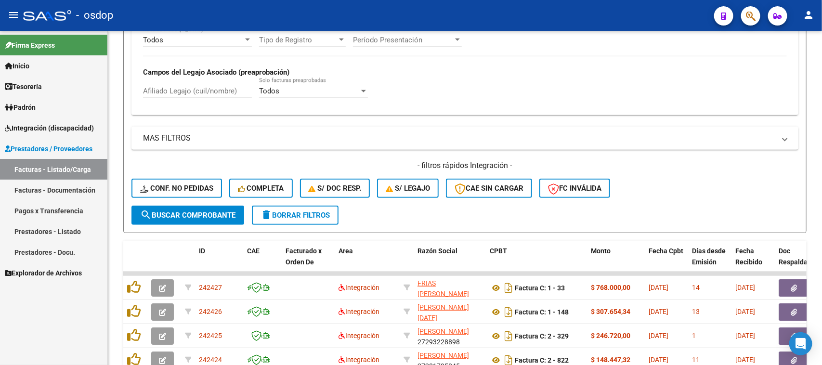
click at [189, 88] on input "Afiliado Legajo (cuil/nombre)" at bounding box center [197, 91] width 109 height 9
click at [201, 90] on input "Afiliado Legajo (cuil/nombre)" at bounding box center [197, 91] width 109 height 9
paste input "27509565592"
type input "27509565592"
click at [215, 217] on button "search Buscar Comprobante" at bounding box center [188, 215] width 113 height 19
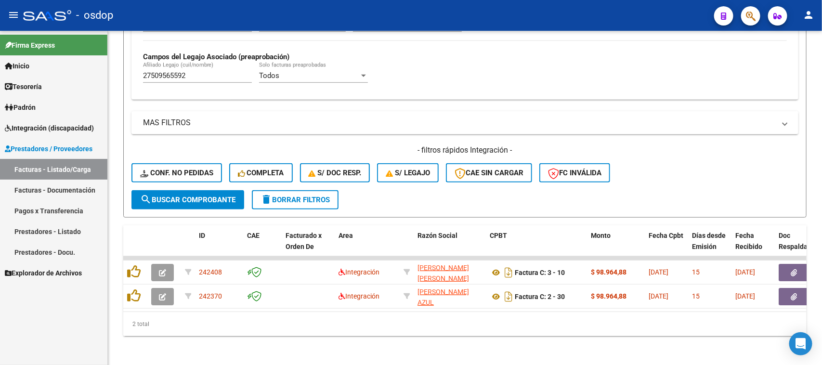
scroll to position [278, 0]
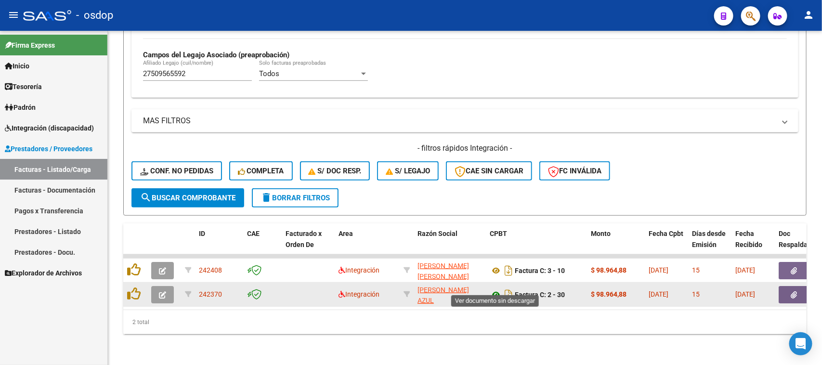
click at [499, 289] on icon at bounding box center [496, 295] width 13 height 12
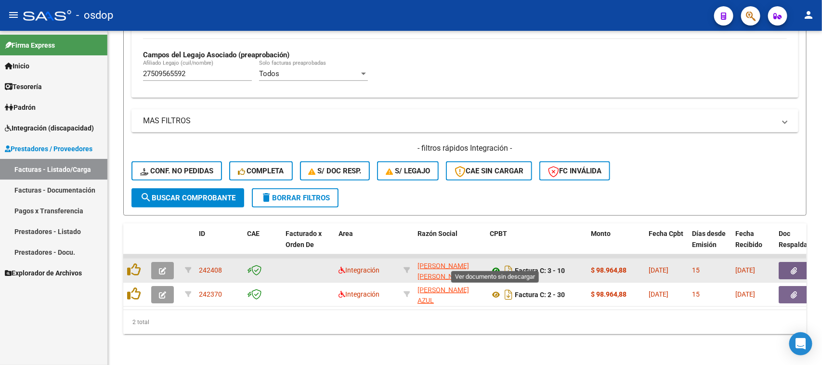
click at [494, 265] on icon at bounding box center [496, 271] width 13 height 12
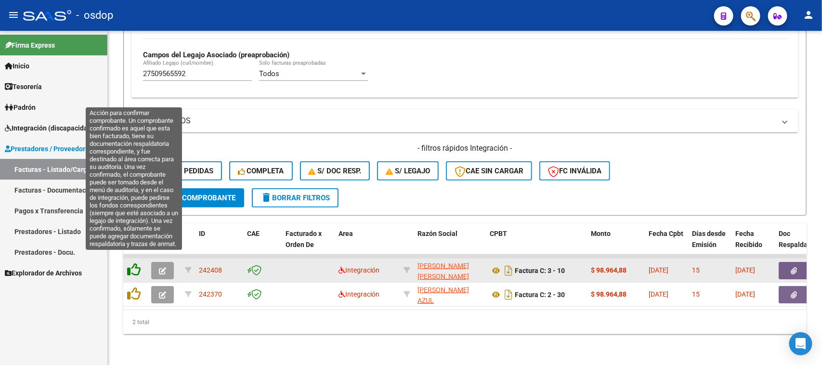
click at [134, 263] on icon at bounding box center [133, 269] width 13 height 13
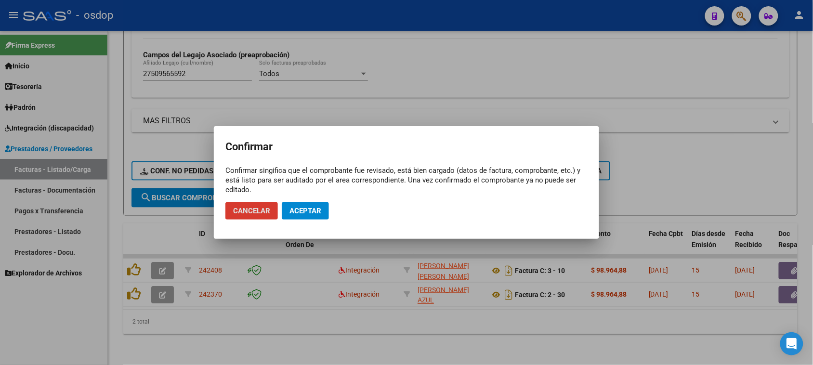
click at [312, 213] on span "Aceptar" at bounding box center [306, 211] width 32 height 9
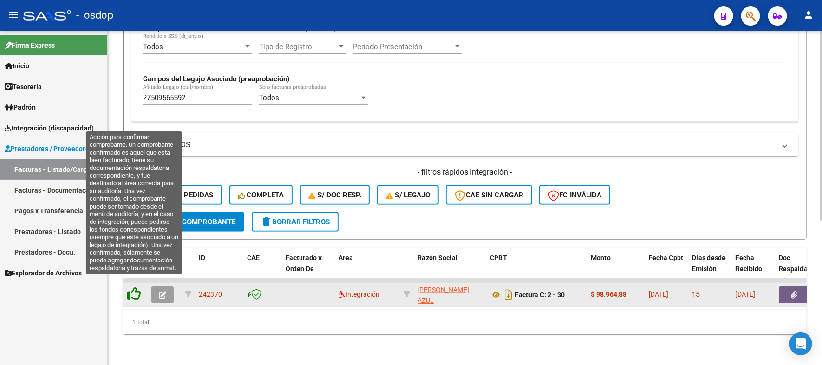
scroll to position [254, 0]
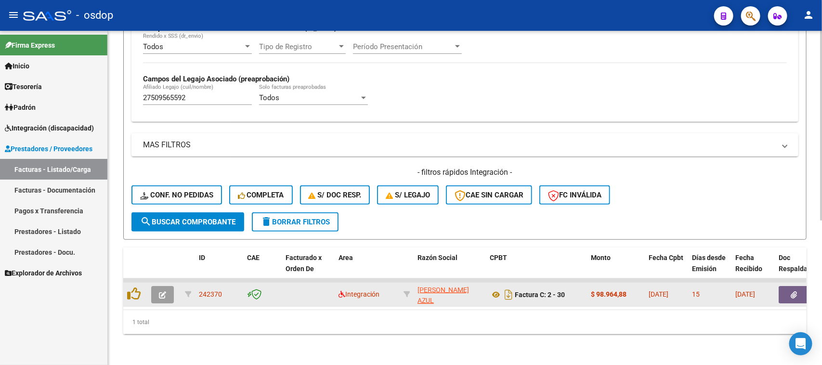
click at [171, 290] on button "button" at bounding box center [162, 294] width 23 height 17
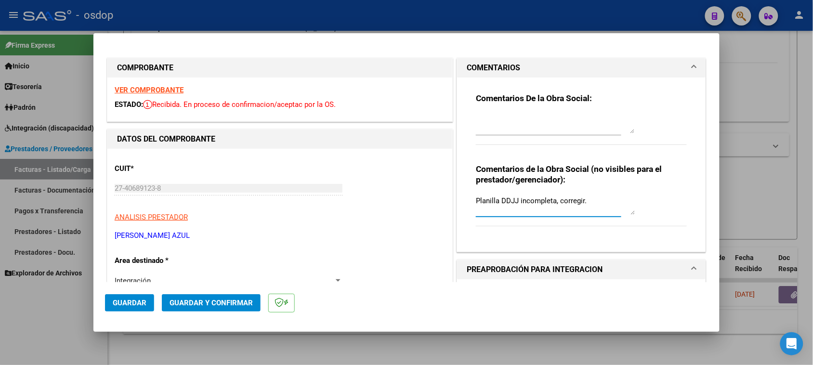
drag, startPoint x: 584, startPoint y: 199, endPoint x: 447, endPoint y: 200, distance: 137.3
click at [226, 306] on span "Guardar y Confirmar" at bounding box center [211, 303] width 83 height 9
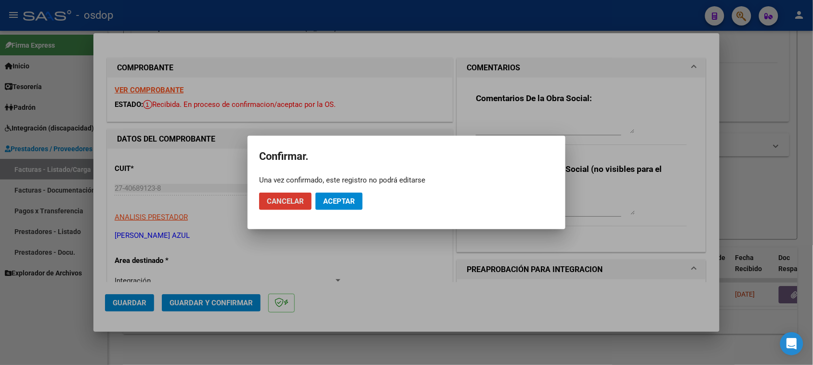
click at [348, 198] on span "Aceptar" at bounding box center [339, 201] width 32 height 9
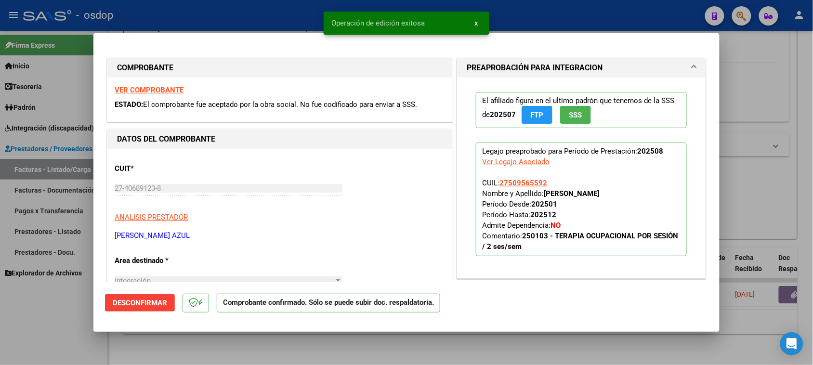
click at [343, 350] on div at bounding box center [406, 182] width 813 height 365
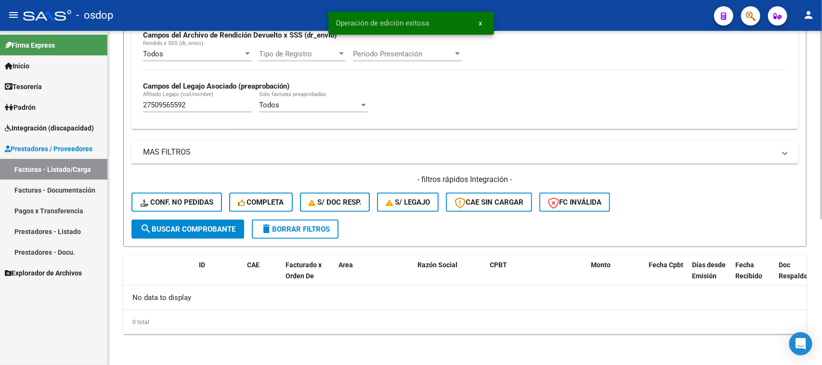
scroll to position [237, 0]
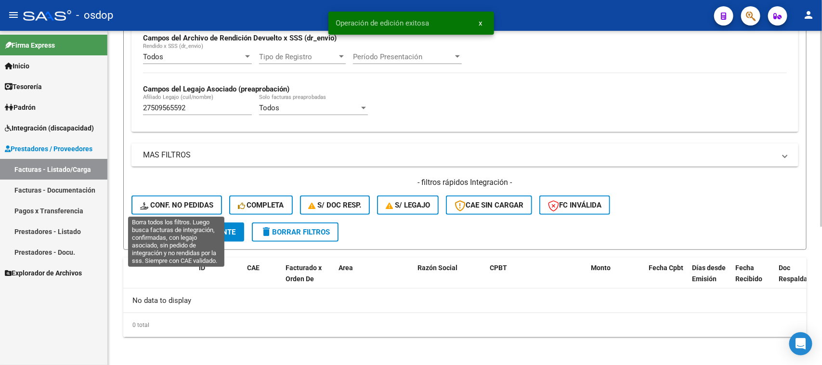
click at [184, 201] on span "Conf. no pedidas" at bounding box center [176, 205] width 73 height 9
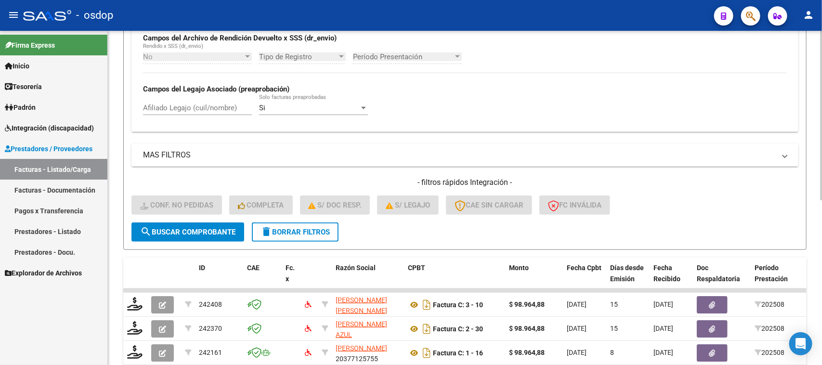
click at [205, 104] on input "Afiliado Legajo (cuil/nombre)" at bounding box center [197, 108] width 109 height 9
paste input "27509565592"
type input "27509565592"
click at [205, 228] on span "search Buscar Comprobante" at bounding box center [187, 232] width 95 height 9
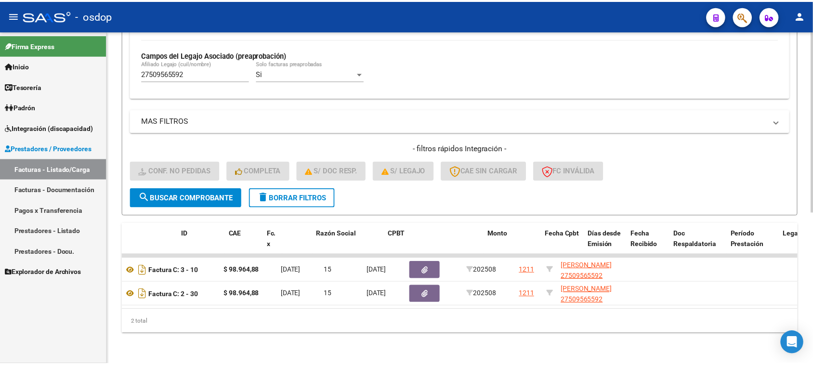
scroll to position [0, 0]
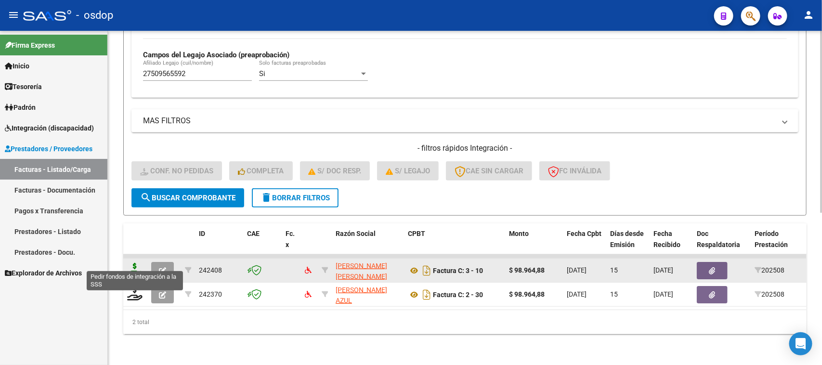
click at [136, 263] on icon at bounding box center [134, 269] width 15 height 13
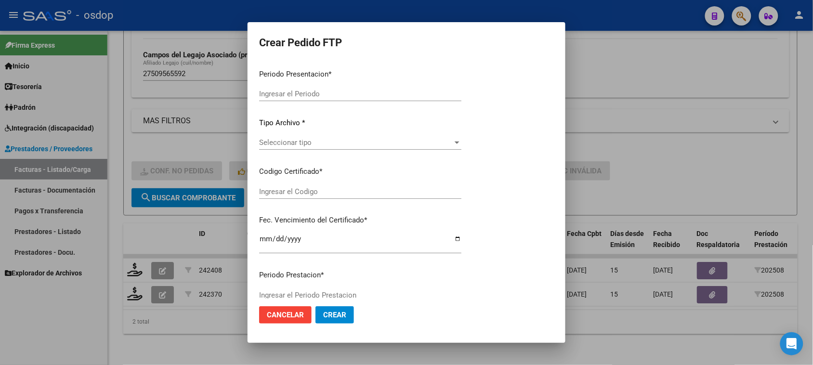
type input "202508"
type input "$ 98.964,88"
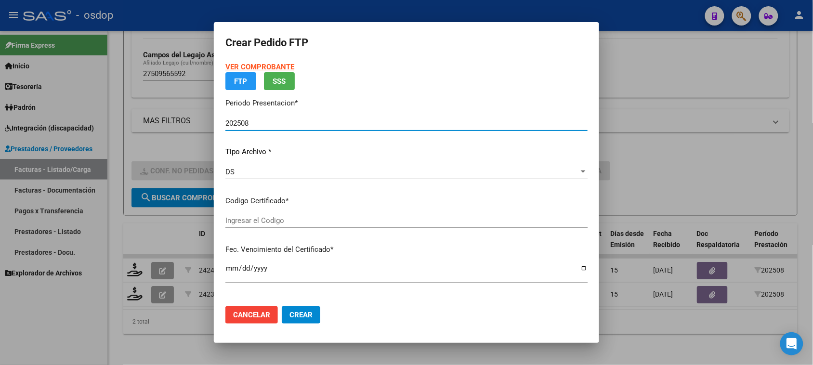
type input "1794312171"
type input "2029-08-29"
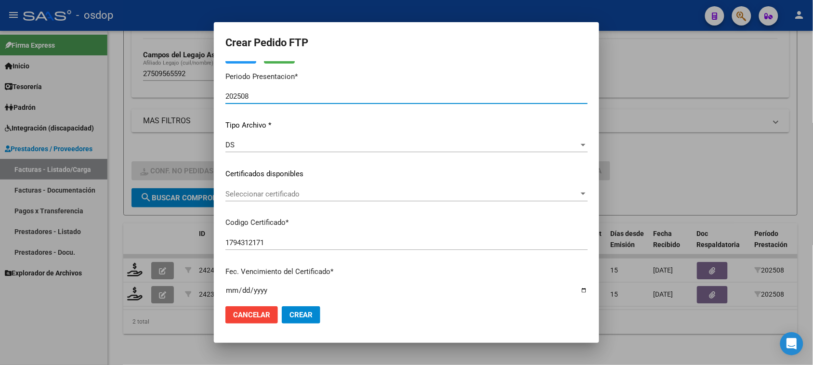
scroll to position [60, 0]
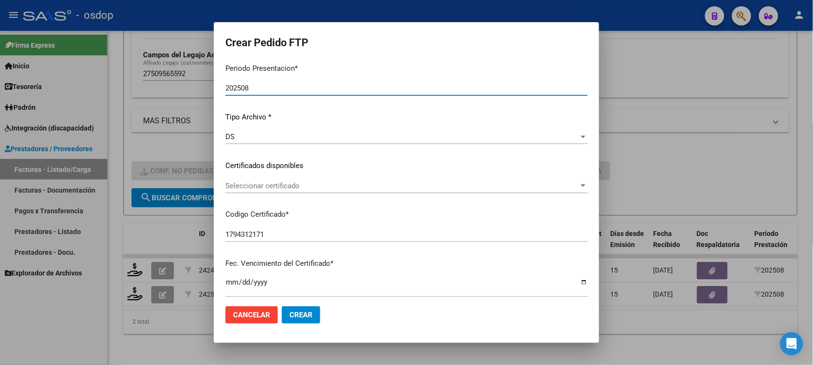
click at [317, 189] on span "Seleccionar certificado" at bounding box center [402, 186] width 354 height 9
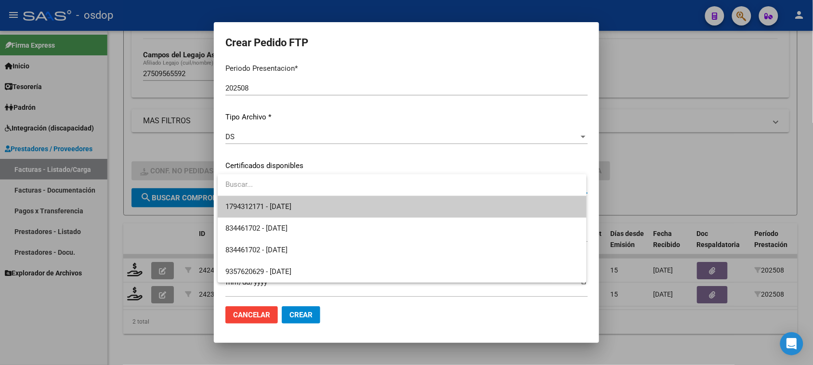
click at [311, 207] on span "1794312171 - 2029-08-29" at bounding box center [401, 207] width 353 height 22
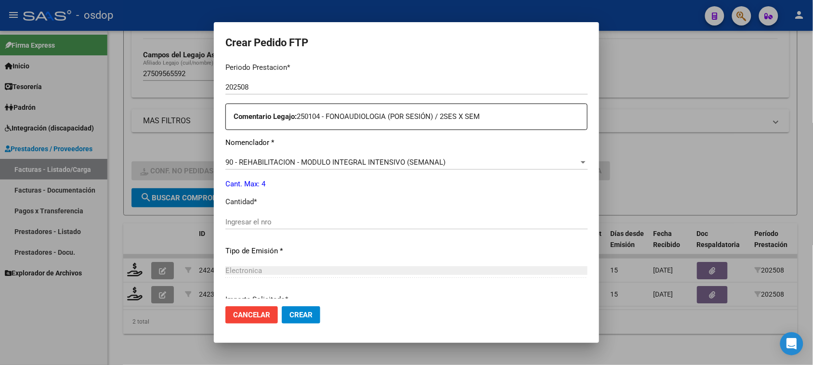
scroll to position [361, 0]
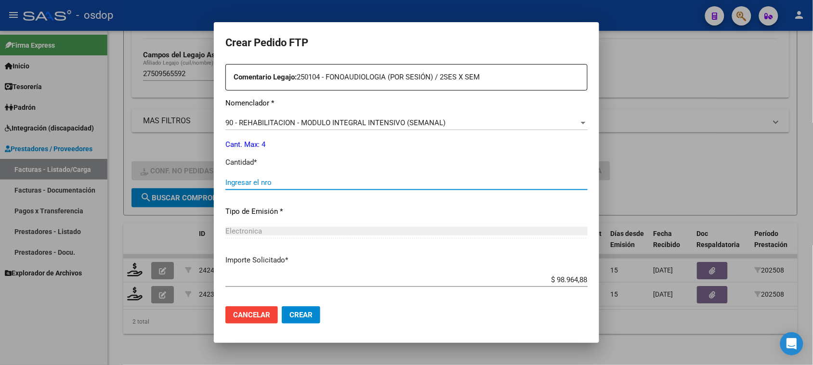
click at [280, 182] on input "Ingresar el nro" at bounding box center [406, 182] width 362 height 9
type input "4"
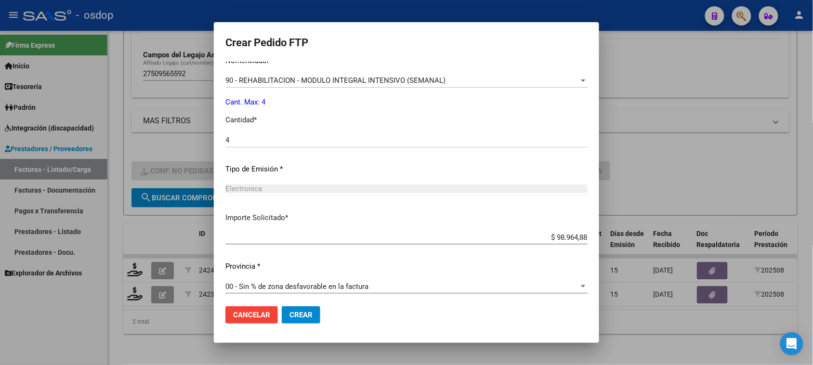
scroll to position [407, 0]
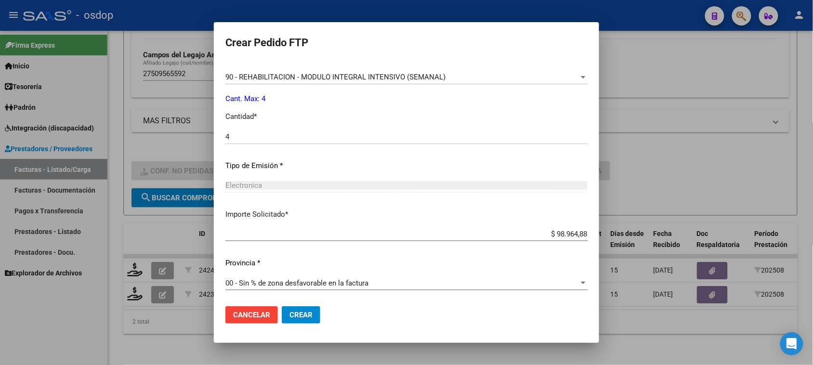
click at [306, 316] on span "Crear" at bounding box center [301, 315] width 23 height 9
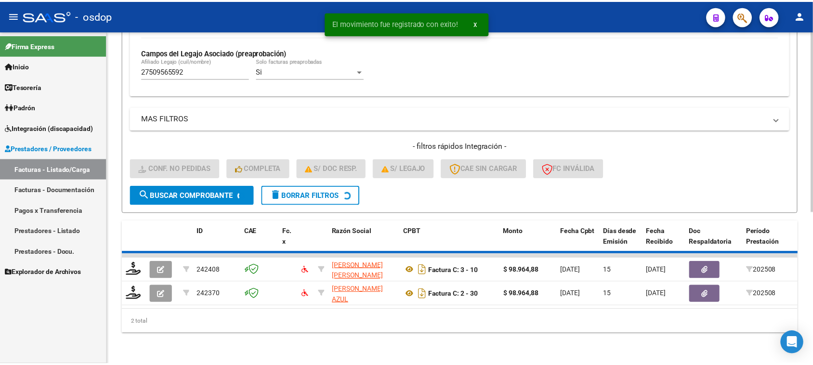
scroll to position [254, 0]
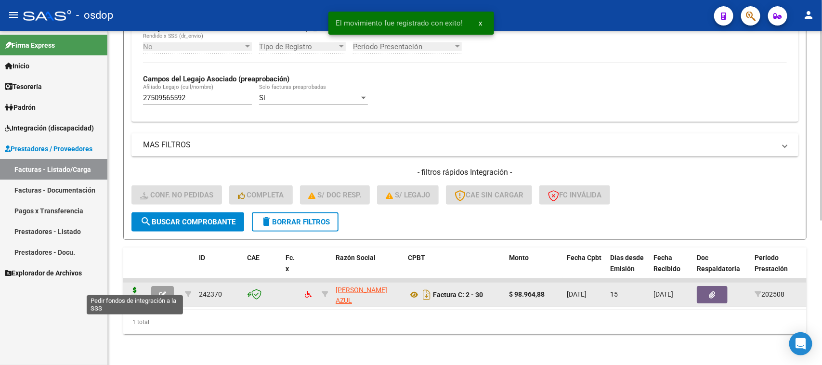
click at [133, 287] on icon at bounding box center [134, 293] width 15 height 13
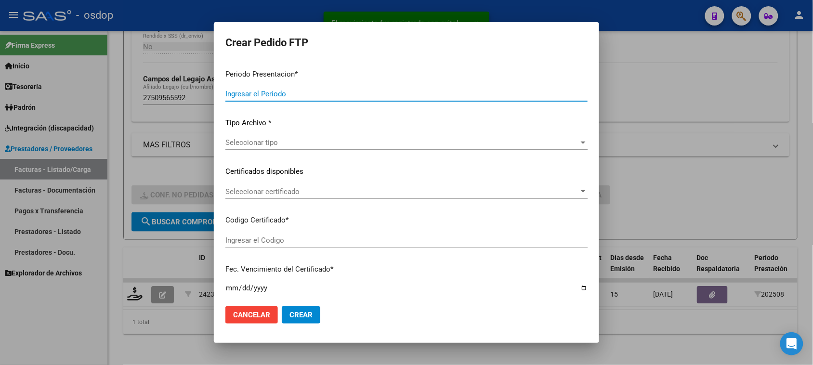
type input "202508"
type input "$ 98.964,88"
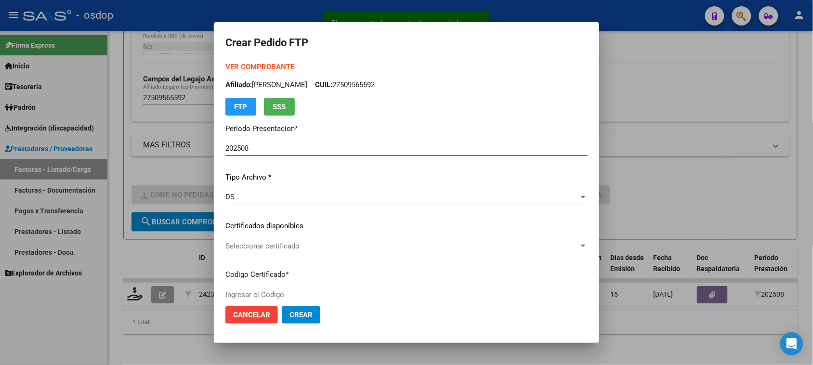
type input "1794312171"
type input "2029-08-29"
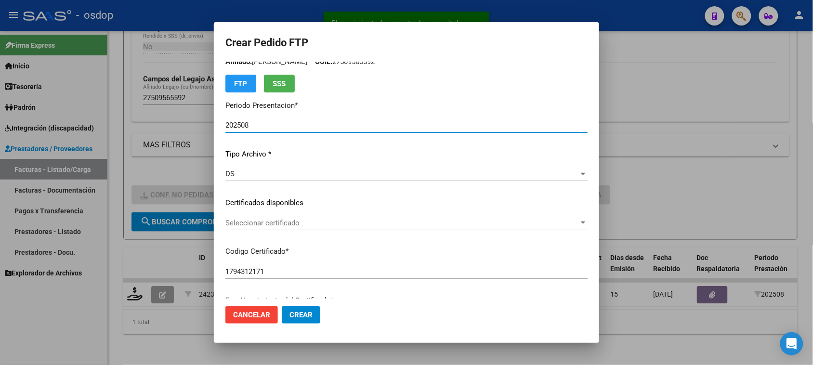
scroll to position [60, 0]
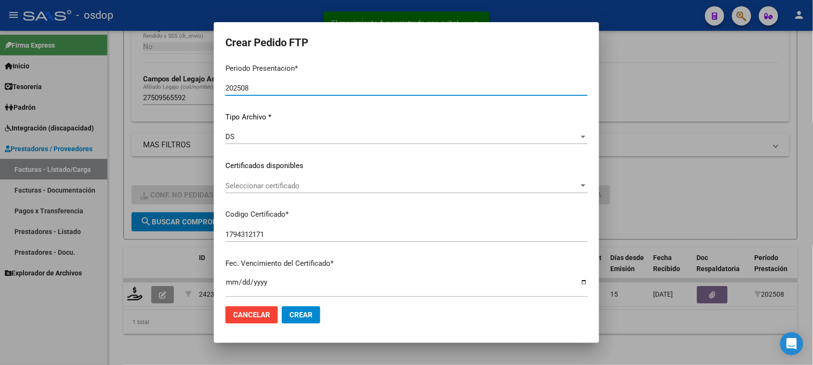
click at [333, 189] on span "Seleccionar certificado" at bounding box center [402, 186] width 354 height 9
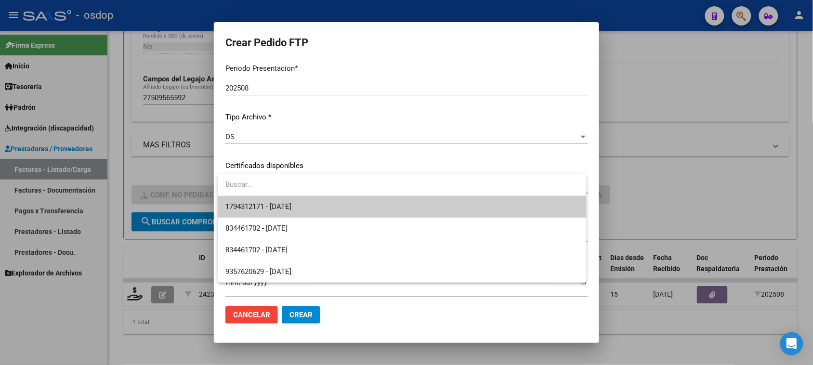
click at [330, 212] on span "1794312171 - 2029-08-29" at bounding box center [401, 207] width 353 height 22
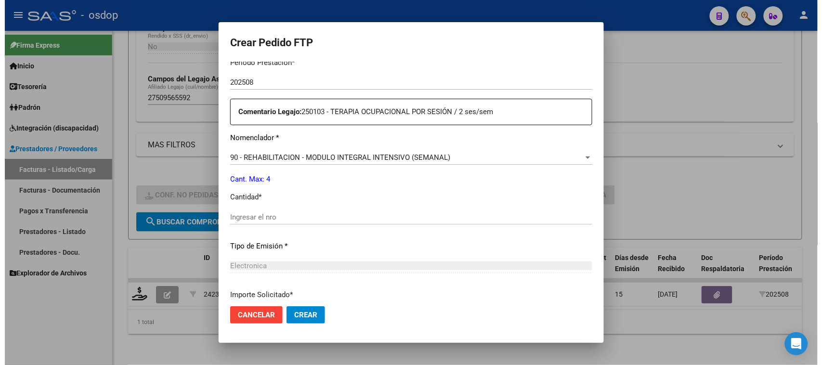
scroll to position [361, 0]
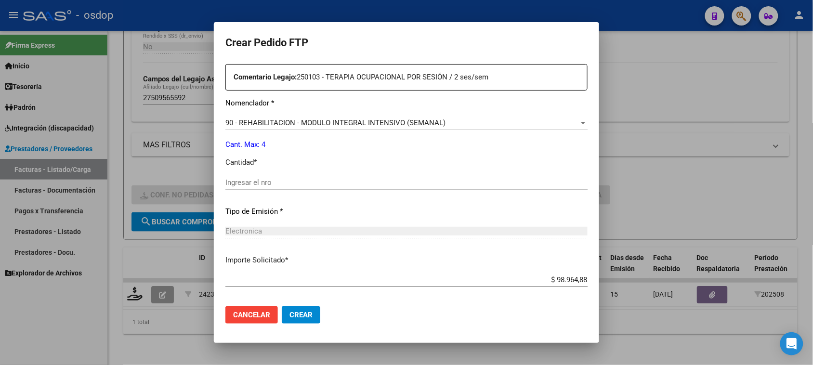
click at [258, 184] on input "Ingresar el nro" at bounding box center [406, 182] width 362 height 9
type input "4"
click at [307, 317] on span "Crear" at bounding box center [301, 315] width 23 height 9
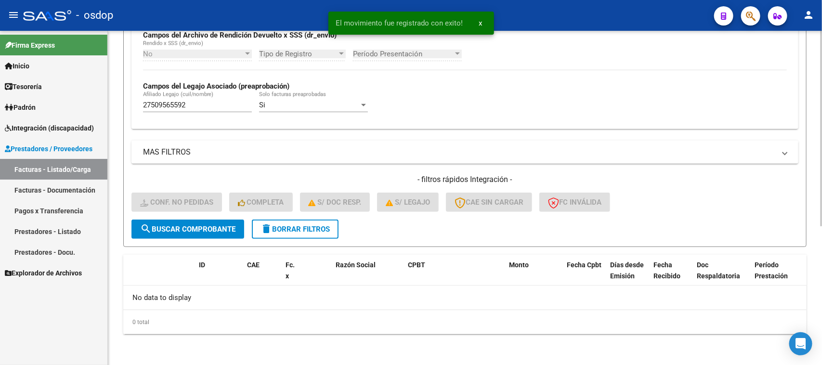
scroll to position [237, 0]
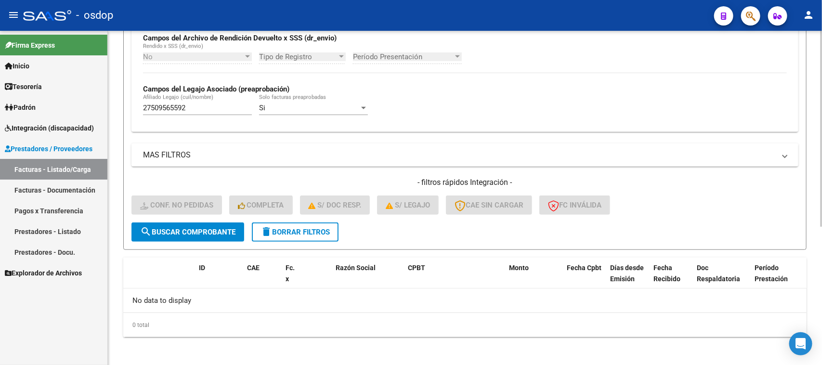
click at [330, 228] on span "delete Borrar Filtros" at bounding box center [295, 232] width 69 height 9
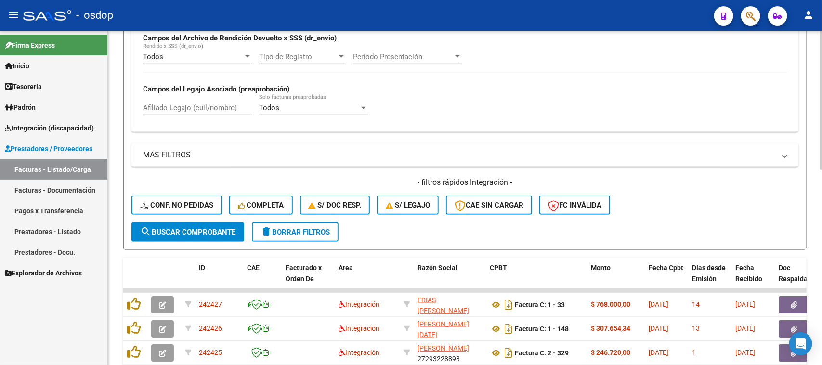
click at [227, 106] on input "Afiliado Legajo (cuil/nombre)" at bounding box center [197, 108] width 109 height 9
paste input "27434165100"
click at [231, 235] on button "search Buscar Comprobante" at bounding box center [188, 232] width 113 height 19
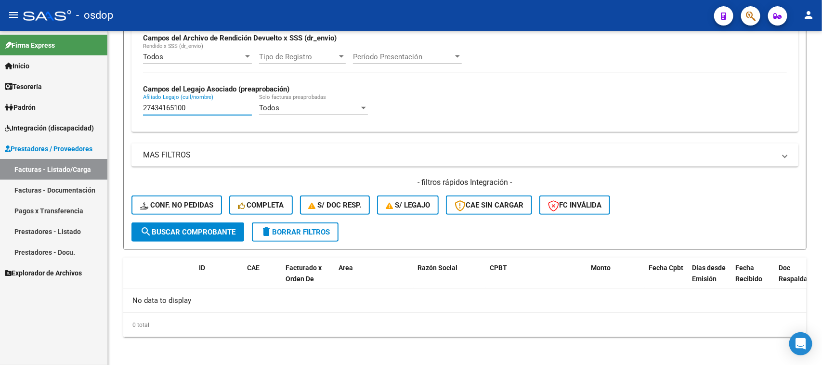
drag, startPoint x: 208, startPoint y: 106, endPoint x: 82, endPoint y: 106, distance: 126.2
click at [85, 106] on mat-sidenav-container "Firma Express Inicio Calendario SSS Instructivos Contacto OS Tesorería Extracto…" at bounding box center [411, 198] width 822 height 334
paste input "566944508"
click at [229, 232] on span "search Buscar Comprobante" at bounding box center [187, 232] width 95 height 9
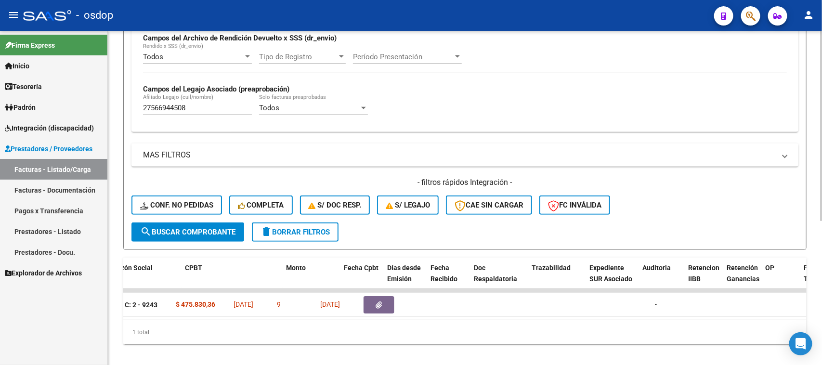
scroll to position [0, 298]
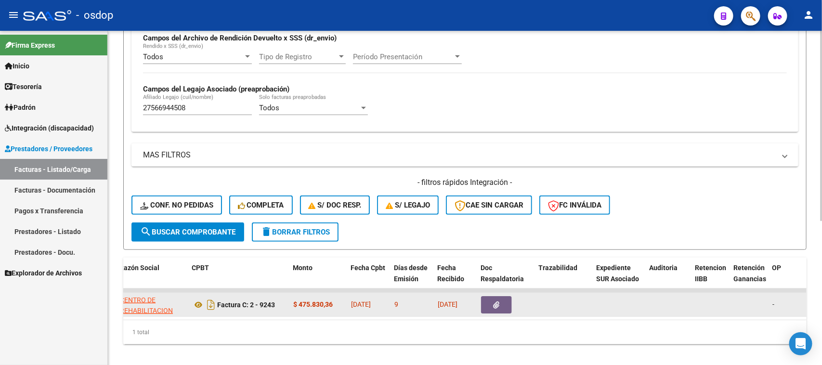
click at [502, 306] on button "button" at bounding box center [496, 304] width 31 height 17
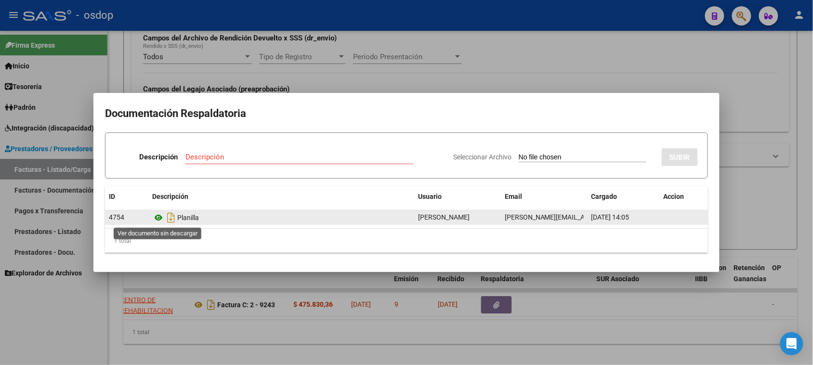
click at [156, 217] on icon at bounding box center [158, 218] width 13 height 12
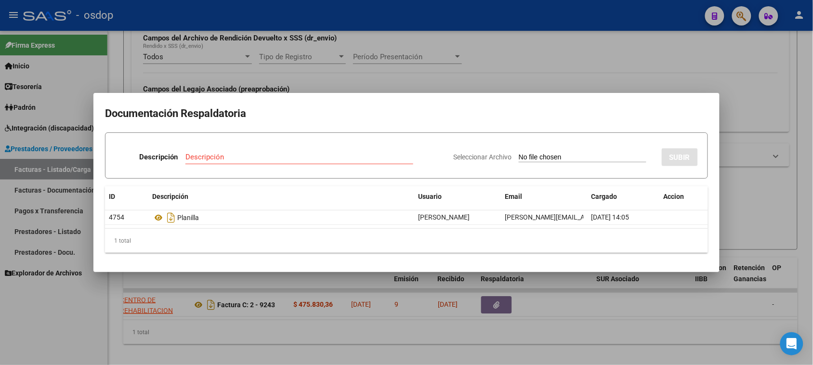
click at [533, 332] on div at bounding box center [406, 182] width 813 height 365
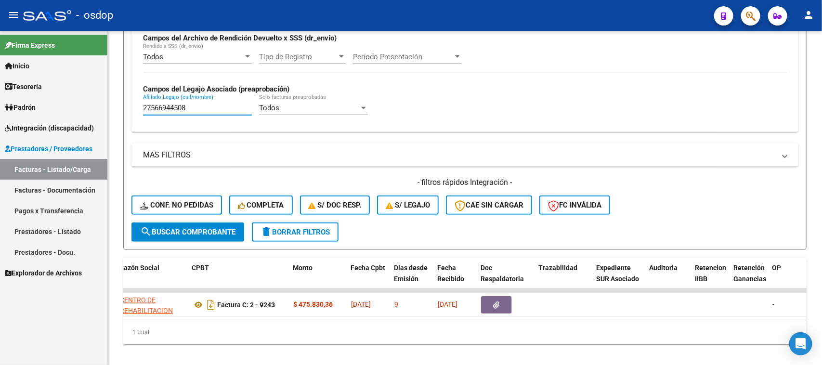
drag, startPoint x: 202, startPoint y: 104, endPoint x: 86, endPoint y: 107, distance: 116.6
click at [86, 107] on mat-sidenav-container "Firma Express Inicio Calendario SSS Instructivos Contacto OS Tesorería Extracto…" at bounding box center [411, 198] width 822 height 334
paste input "0521484625"
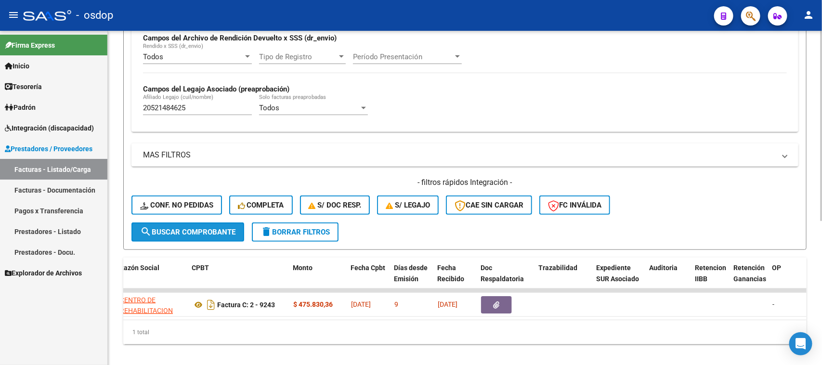
click at [205, 228] on span "search Buscar Comprobante" at bounding box center [187, 232] width 95 height 9
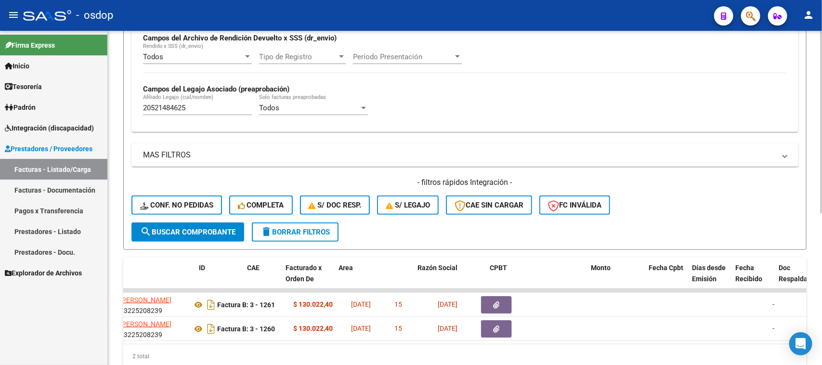
scroll to position [0, 0]
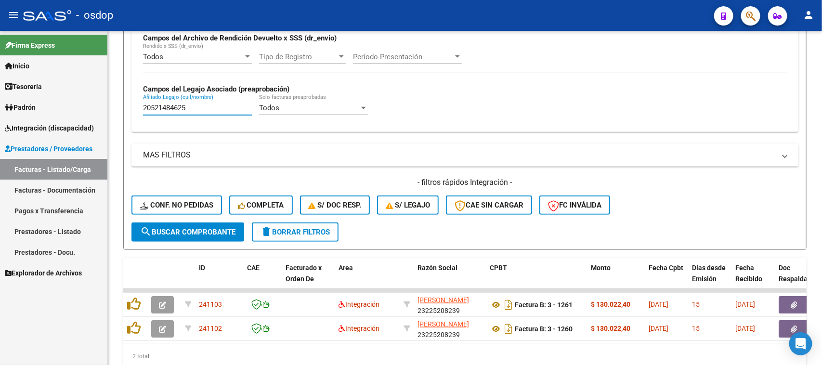
drag, startPoint x: 200, startPoint y: 108, endPoint x: 104, endPoint y: 118, distance: 96.8
click at [80, 108] on mat-sidenav-container "Firma Express Inicio Calendario SSS Instructivos Contacto OS Tesorería Extracto…" at bounding box center [411, 198] width 822 height 334
paste input "59205657"
click at [201, 228] on span "search Buscar Comprobante" at bounding box center [187, 232] width 95 height 9
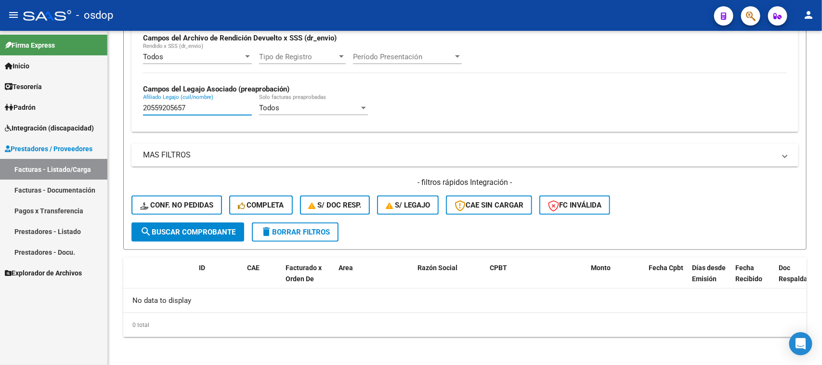
drag, startPoint x: 203, startPoint y: 106, endPoint x: 80, endPoint y: 106, distance: 122.8
click at [86, 106] on mat-sidenav-container "Firma Express Inicio Calendario SSS Instructivos Contacto OS Tesorería Extracto…" at bounding box center [411, 198] width 822 height 334
paste input "320298173"
click at [217, 223] on button "search Buscar Comprobante" at bounding box center [188, 232] width 113 height 19
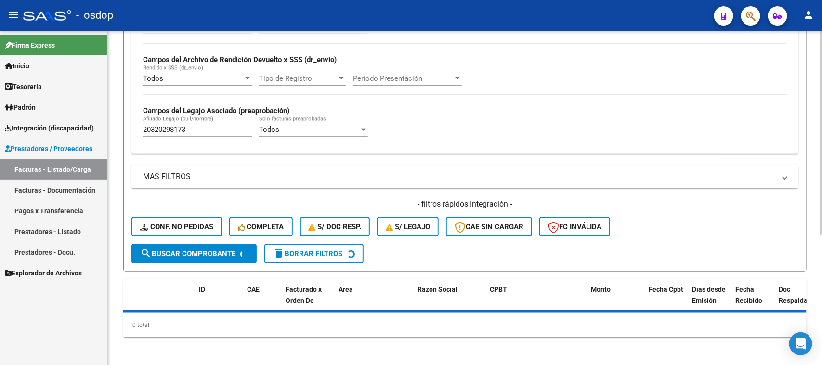
scroll to position [237, 0]
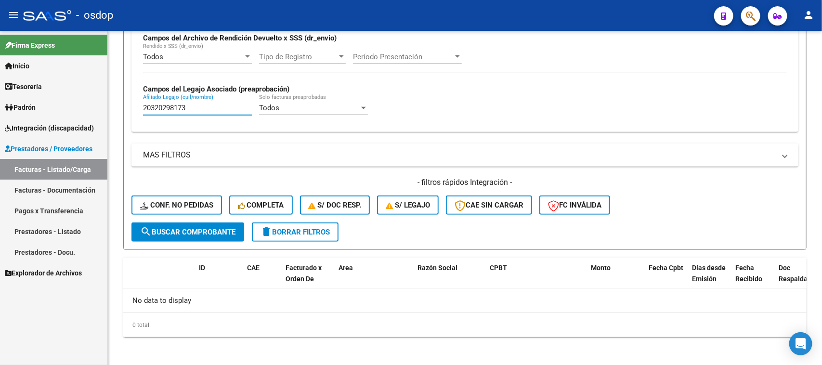
drag, startPoint x: 200, startPoint y: 109, endPoint x: 107, endPoint y: 109, distance: 93.5
click at [116, 109] on div "Video tutorial PRESTADORES -> Listado de CPBTs Emitidos por Prestadores / Prove…" at bounding box center [465, 80] width 714 height 575
paste input "560863544"
click at [200, 228] on span "search Buscar Comprobante" at bounding box center [187, 232] width 95 height 9
drag, startPoint x: 206, startPoint y: 106, endPoint x: 87, endPoint y: 107, distance: 119.5
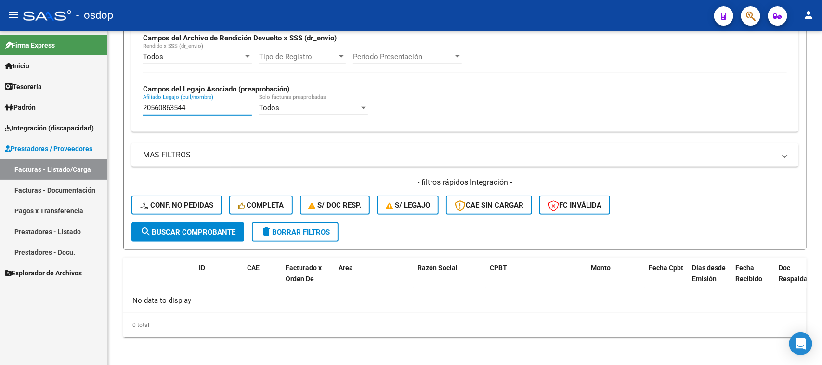
click at [96, 106] on mat-sidenav-container "Firma Express Inicio Calendario SSS Instructivos Contacto OS Tesorería Extracto…" at bounding box center [411, 198] width 822 height 334
paste input "37837"
type input "20560837837"
click at [199, 228] on span "search Buscar Comprobante" at bounding box center [187, 232] width 95 height 9
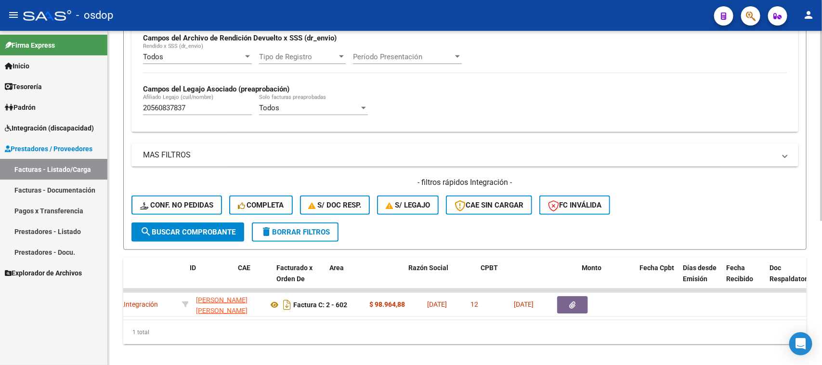
scroll to position [0, 0]
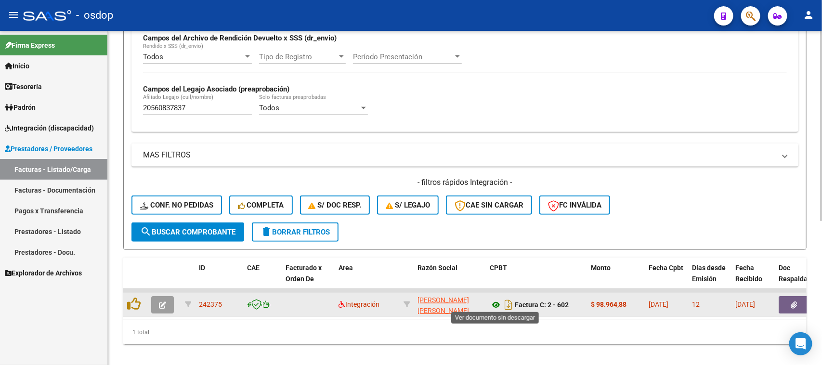
click at [495, 302] on icon at bounding box center [496, 305] width 13 height 12
click at [796, 304] on icon "button" at bounding box center [794, 305] width 6 height 7
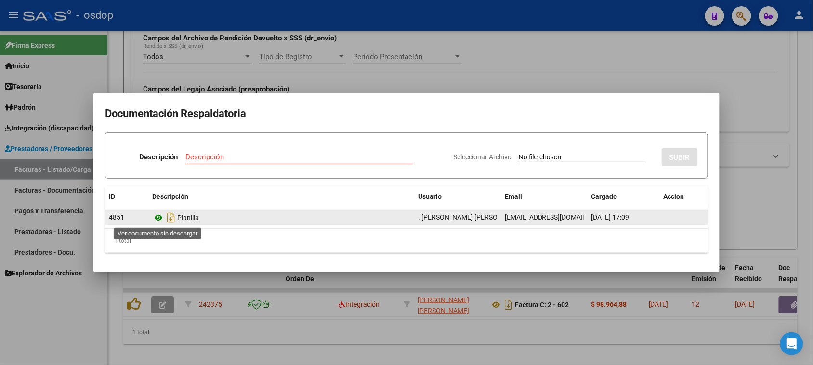
click at [158, 217] on icon at bounding box center [158, 218] width 13 height 12
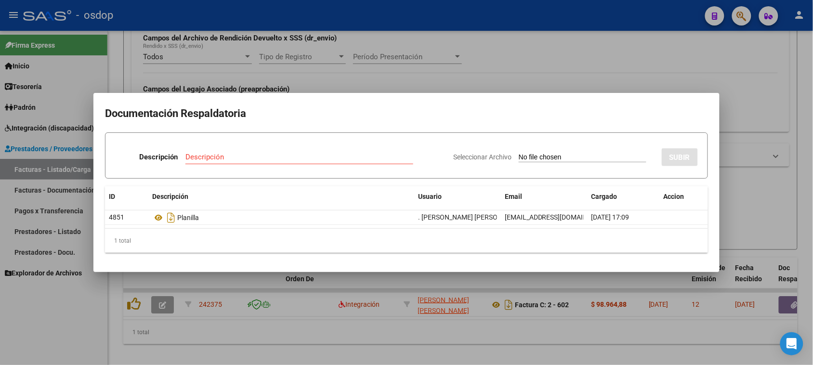
drag, startPoint x: 309, startPoint y: 363, endPoint x: 212, endPoint y: 339, distance: 99.8
click at [302, 363] on div at bounding box center [406, 182] width 813 height 365
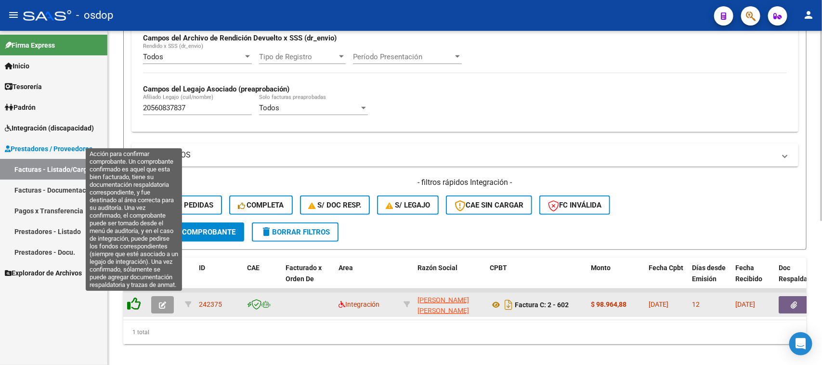
click at [134, 300] on icon at bounding box center [133, 303] width 13 height 13
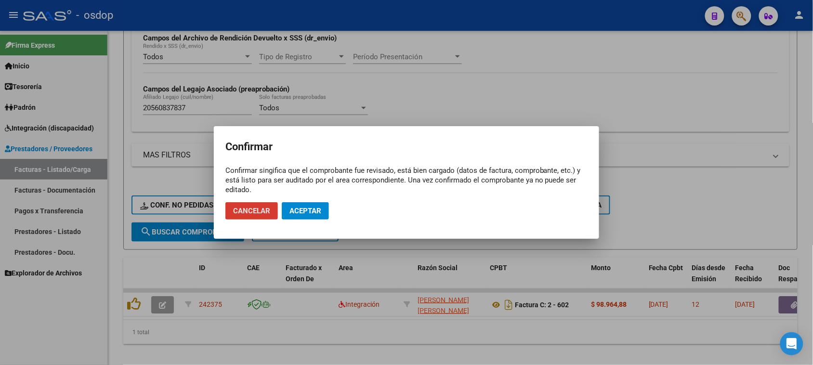
click at [294, 208] on span "Aceptar" at bounding box center [306, 211] width 32 height 9
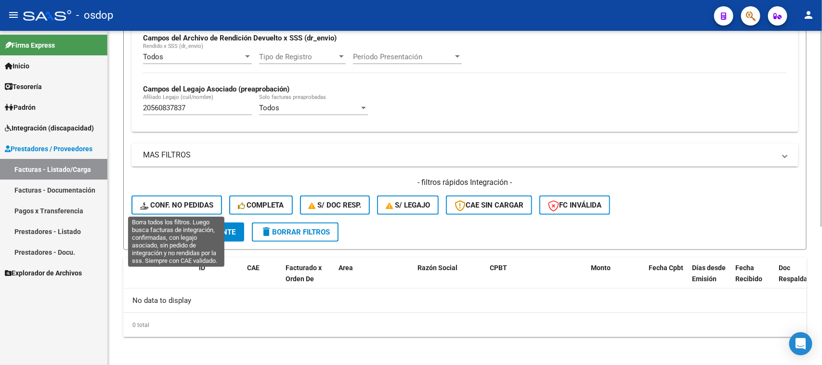
click at [174, 201] on span "Conf. no pedidas" at bounding box center [176, 205] width 73 height 9
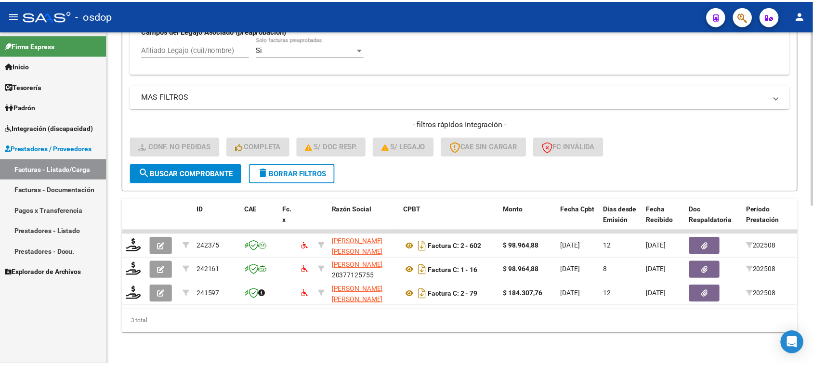
scroll to position [298, 0]
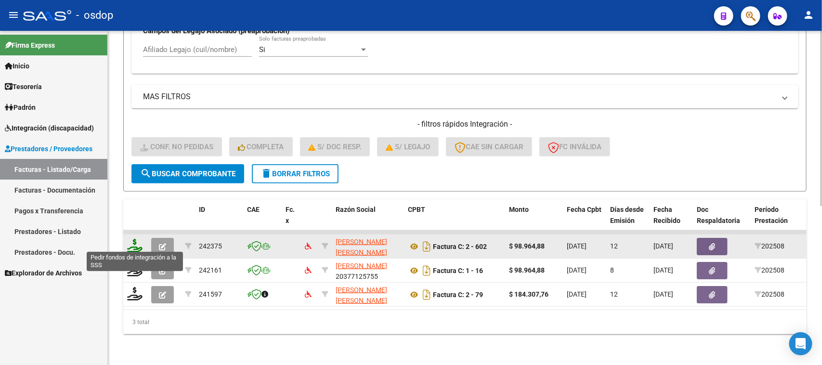
click at [136, 242] on icon at bounding box center [134, 245] width 15 height 13
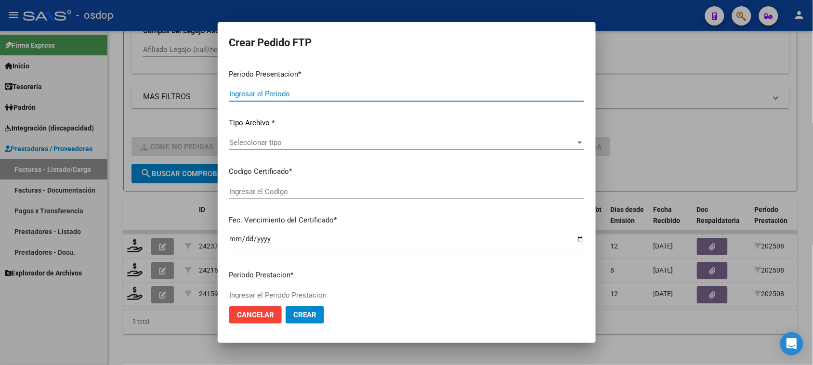
type input "202508"
type input "$ 98.964,88"
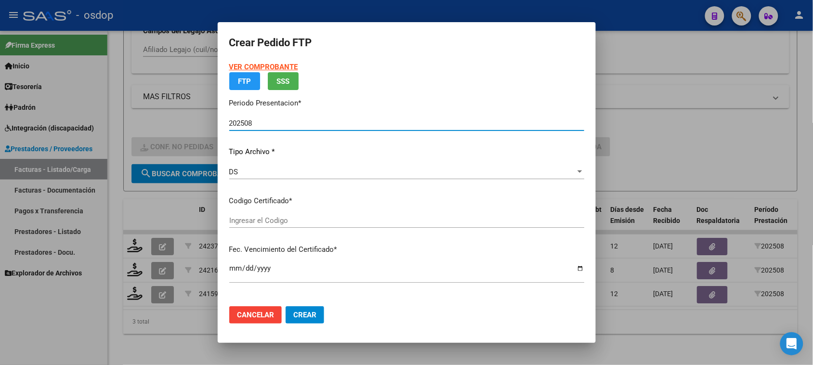
type input "251172816"
type input "2028-02-15"
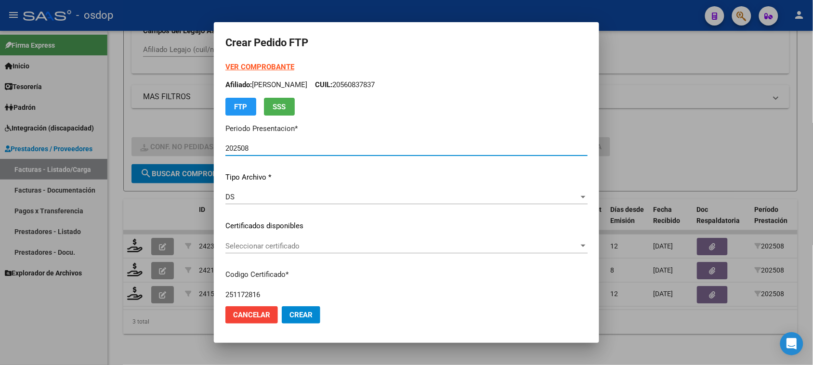
click at [343, 248] on span "Seleccionar certificado" at bounding box center [402, 246] width 354 height 9
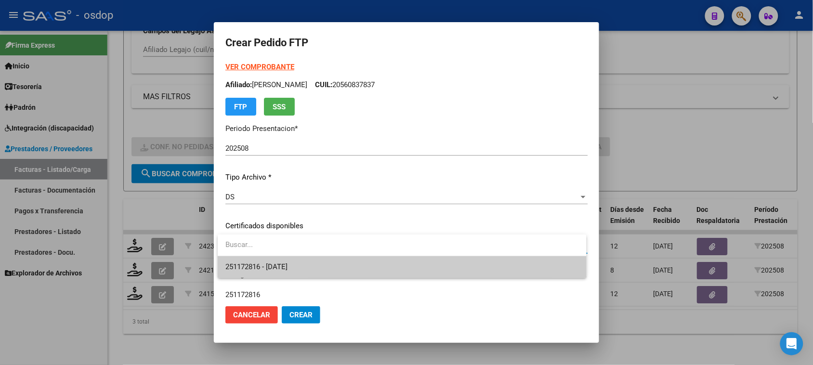
click at [334, 272] on span "251172816 - 2028-02-15" at bounding box center [401, 267] width 353 height 22
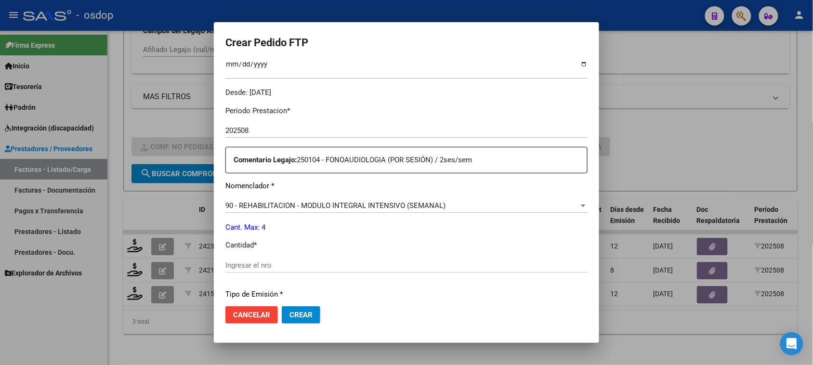
scroll to position [301, 0]
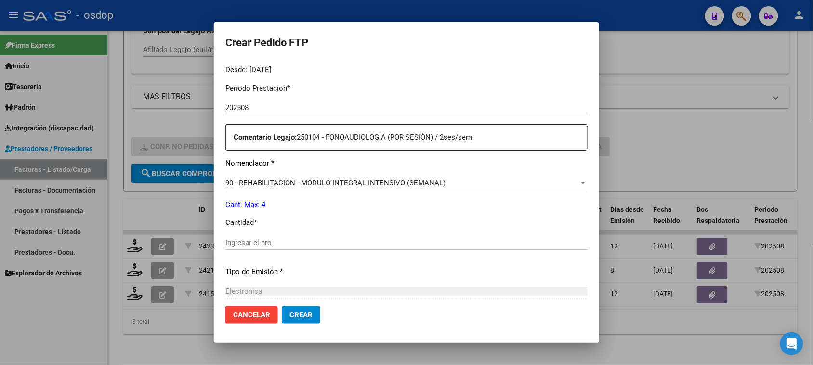
click at [254, 242] on input "Ingresar el nro" at bounding box center [406, 242] width 362 height 9
type input "4"
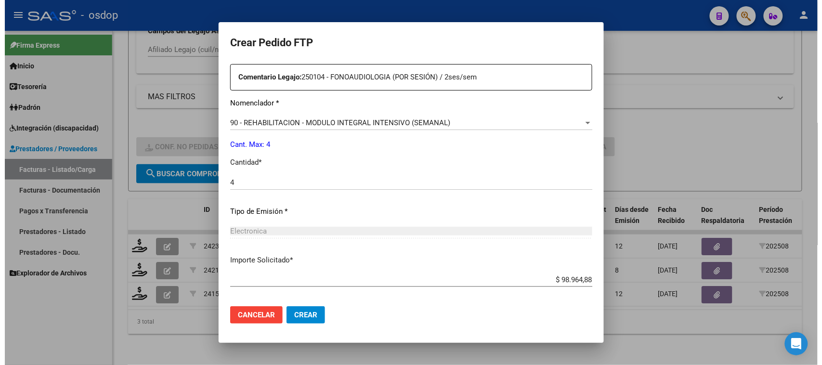
scroll to position [407, 0]
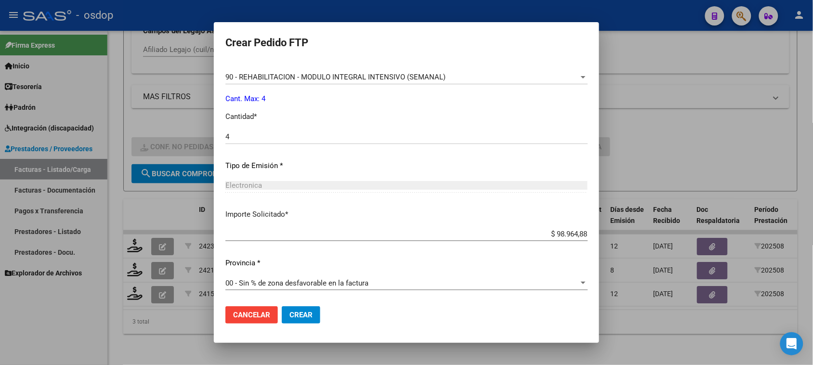
click at [311, 312] on span "Crear" at bounding box center [301, 315] width 23 height 9
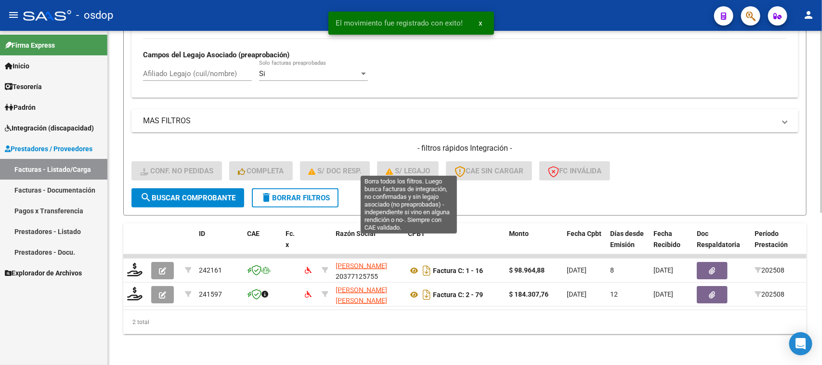
scroll to position [278, 0]
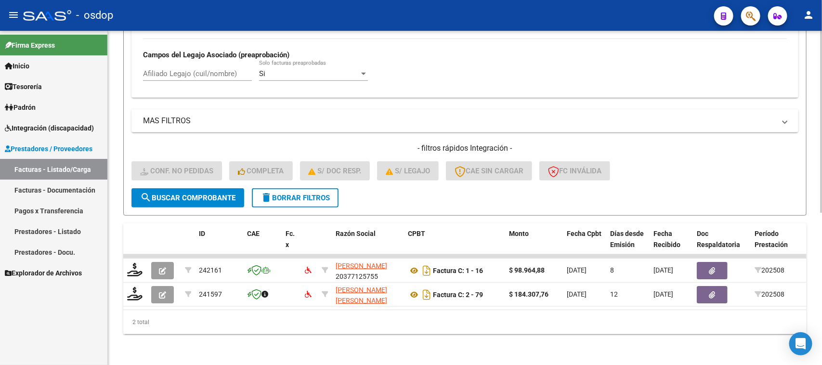
click at [193, 69] on input "Afiliado Legajo (cuil/nombre)" at bounding box center [197, 73] width 109 height 9
paste input "20562907603"
type input "20562907603"
click at [177, 194] on button "search Buscar Comprobante" at bounding box center [188, 197] width 113 height 19
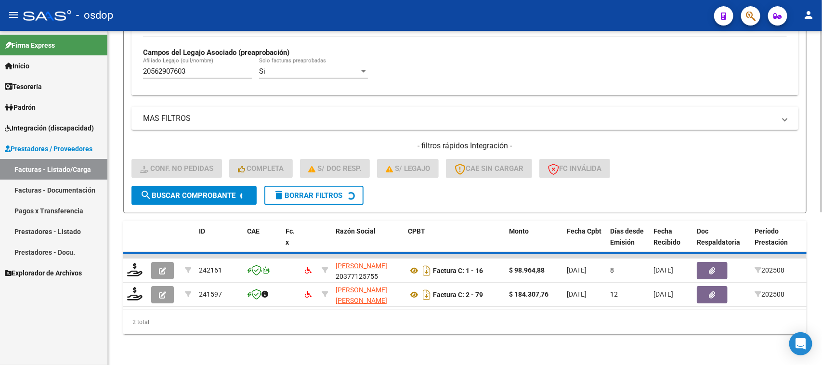
scroll to position [237, 0]
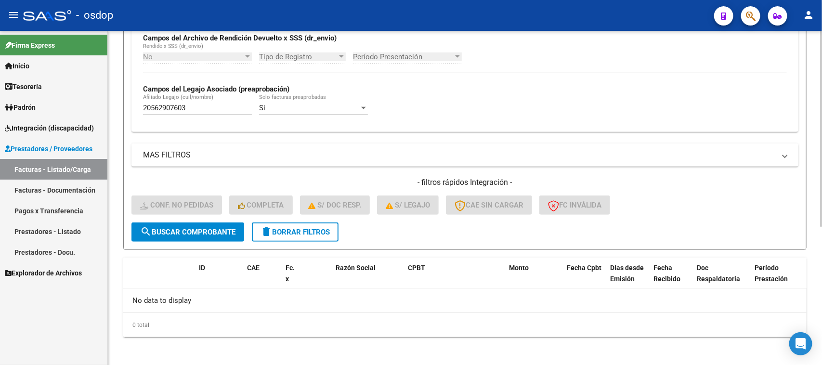
click at [307, 237] on button "delete Borrar Filtros" at bounding box center [295, 232] width 87 height 19
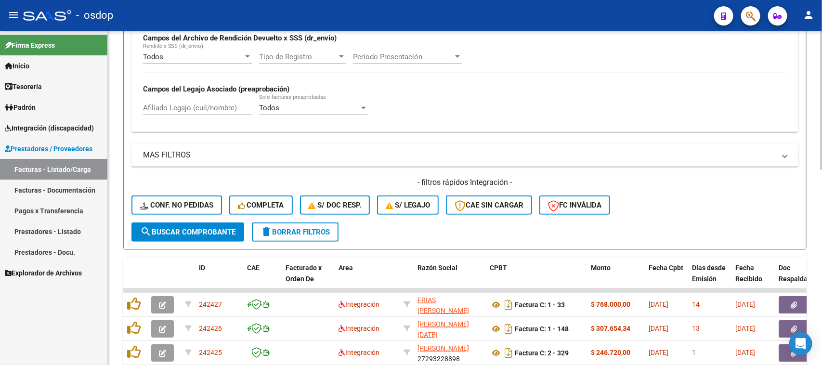
click at [200, 105] on input "Afiliado Legajo (cuil/nombre)" at bounding box center [197, 108] width 109 height 9
paste input "20562907603"
click at [214, 232] on span "search Buscar Comprobante" at bounding box center [187, 232] width 95 height 9
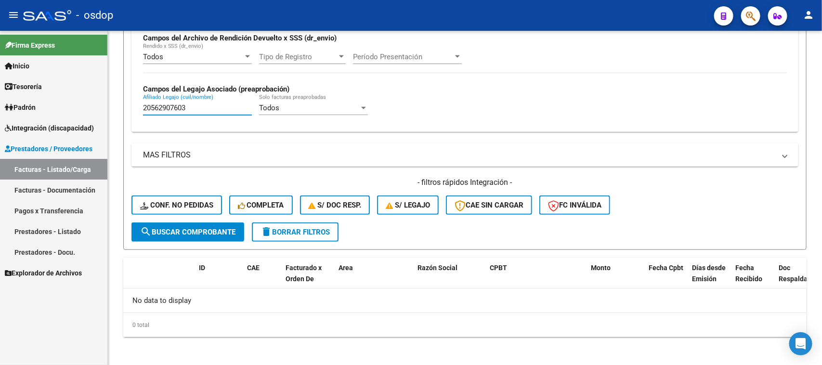
drag, startPoint x: 197, startPoint y: 107, endPoint x: 74, endPoint y: 107, distance: 122.8
click at [78, 107] on mat-sidenav-container "Firma Express Inicio Calendario SSS Instructivos Contacto OS Tesorería Extracto…" at bounding box center [411, 198] width 822 height 334
paste input "8061978"
type input "20568061978"
click at [229, 229] on span "search Buscar Comprobante" at bounding box center [187, 232] width 95 height 9
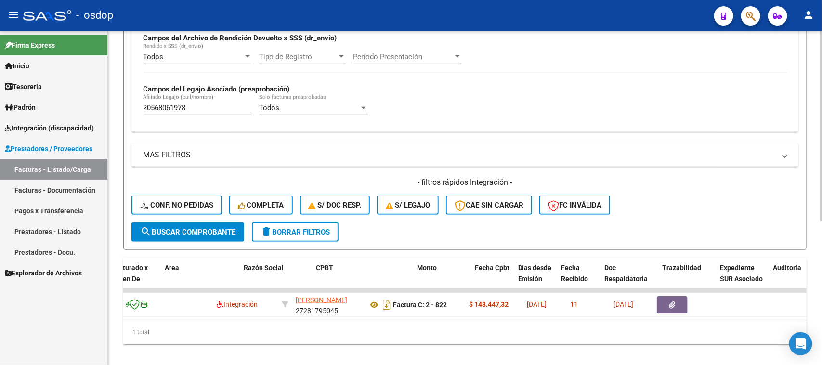
scroll to position [0, 0]
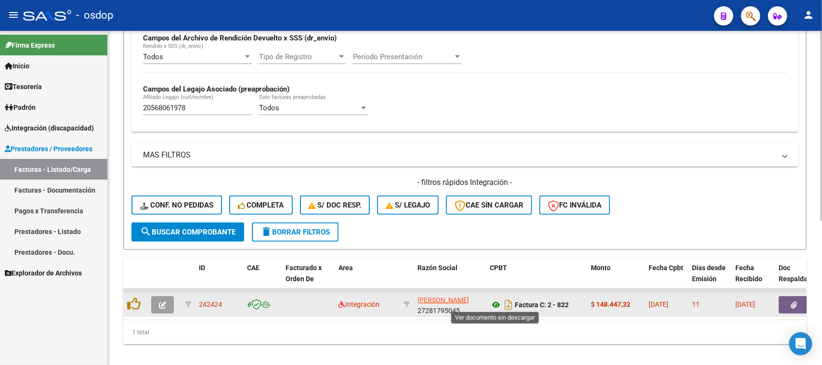
click at [495, 303] on icon at bounding box center [496, 305] width 13 height 12
click at [791, 302] on icon "button" at bounding box center [794, 305] width 6 height 7
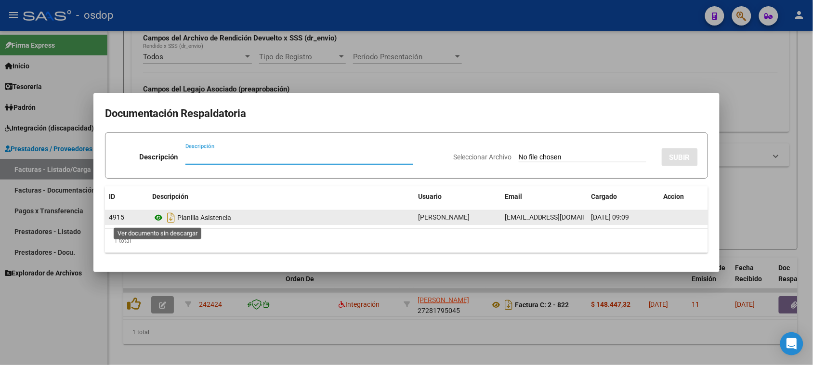
click at [157, 214] on icon at bounding box center [158, 218] width 13 height 12
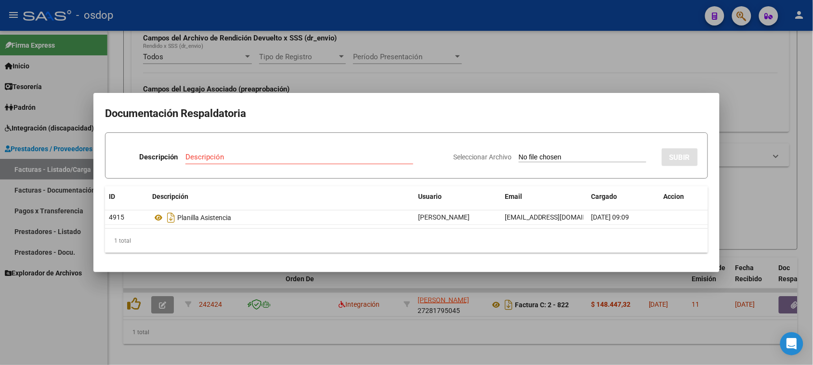
drag, startPoint x: 349, startPoint y: 338, endPoint x: 332, endPoint y: 334, distance: 17.4
click at [348, 338] on div at bounding box center [406, 182] width 813 height 365
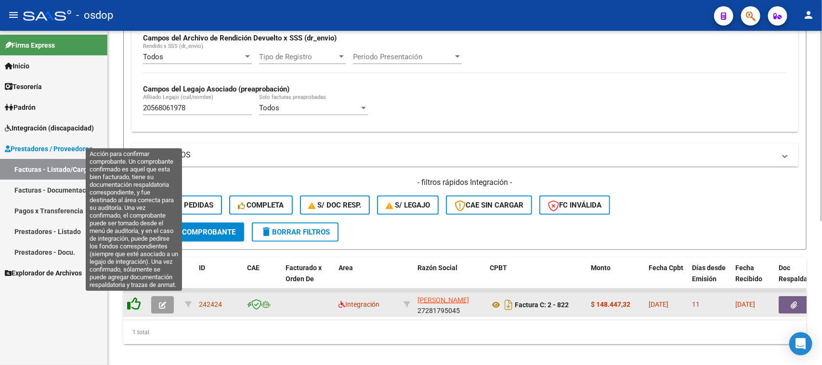
click at [136, 303] on icon at bounding box center [133, 303] width 13 height 13
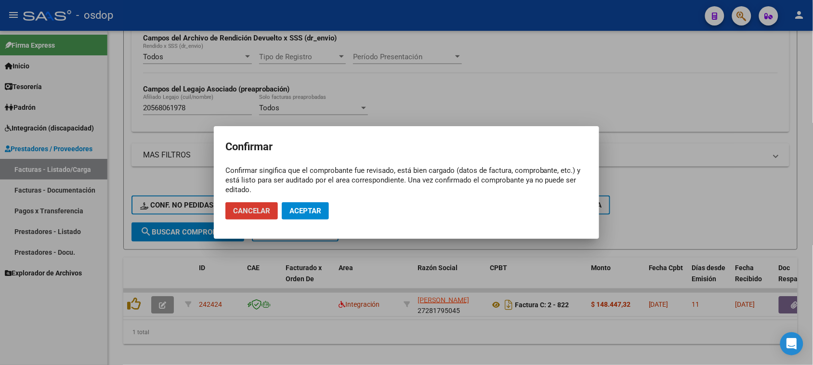
click at [297, 212] on span "Aceptar" at bounding box center [306, 211] width 32 height 9
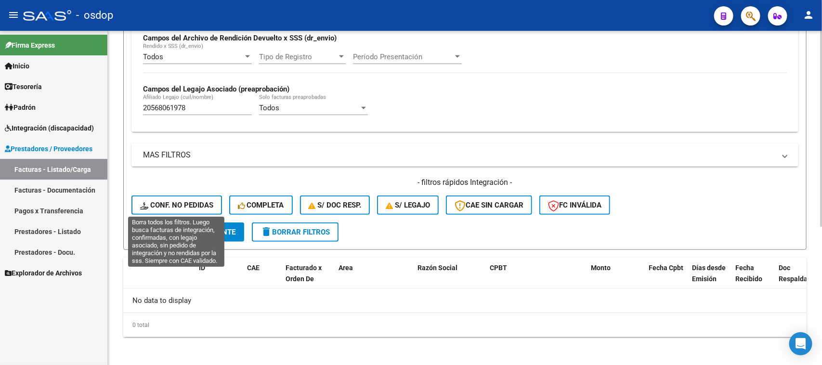
click at [182, 201] on span "Conf. no pedidas" at bounding box center [176, 205] width 73 height 9
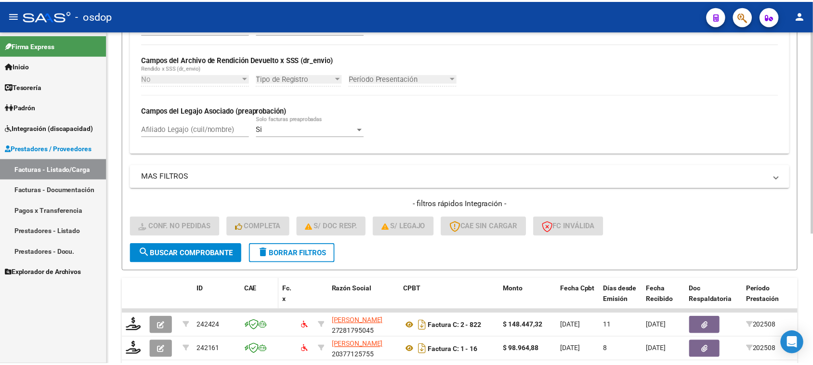
scroll to position [237, 0]
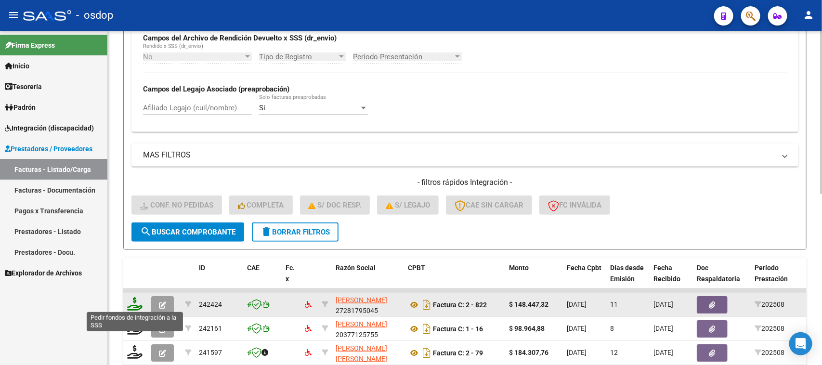
click at [138, 303] on icon at bounding box center [134, 303] width 15 height 13
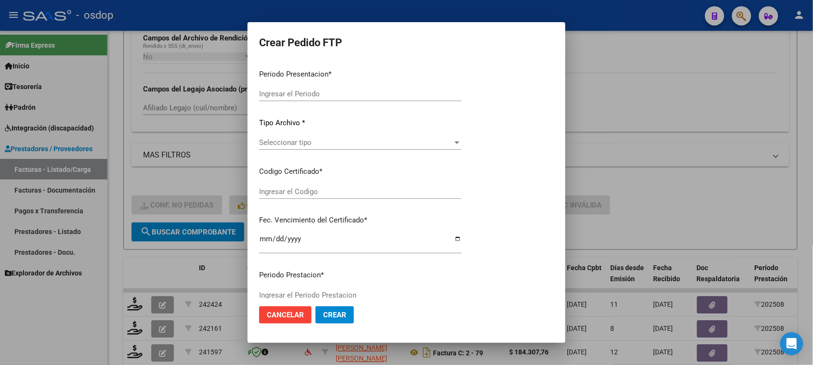
type input "202508"
type input "$ 148.447,32"
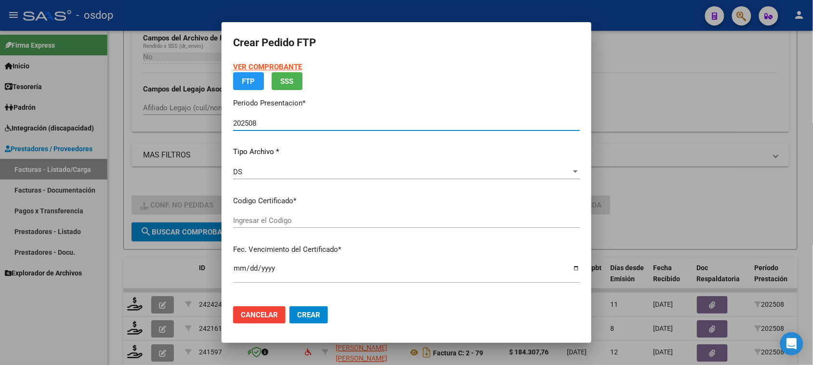
type input "1370269944"
type input "2025-08-30"
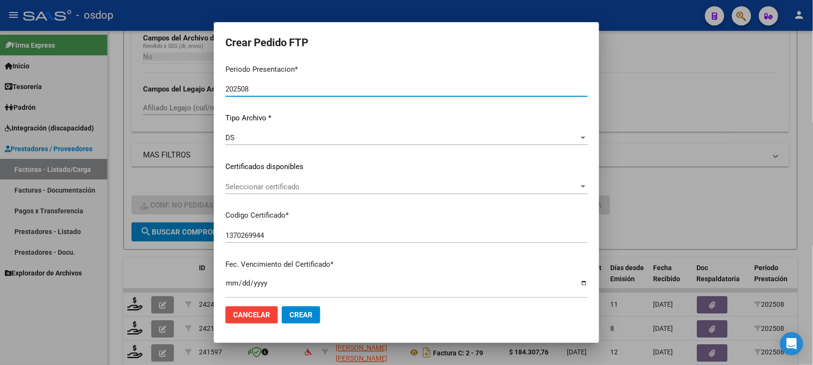
scroll to position [60, 0]
click at [309, 188] on span "Seleccionar certificado" at bounding box center [402, 186] width 354 height 9
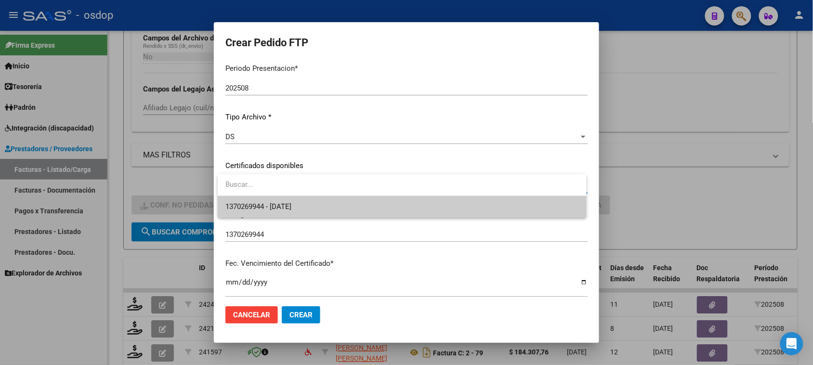
click at [291, 207] on span "1370269944 - 2025-08-30" at bounding box center [258, 206] width 66 height 9
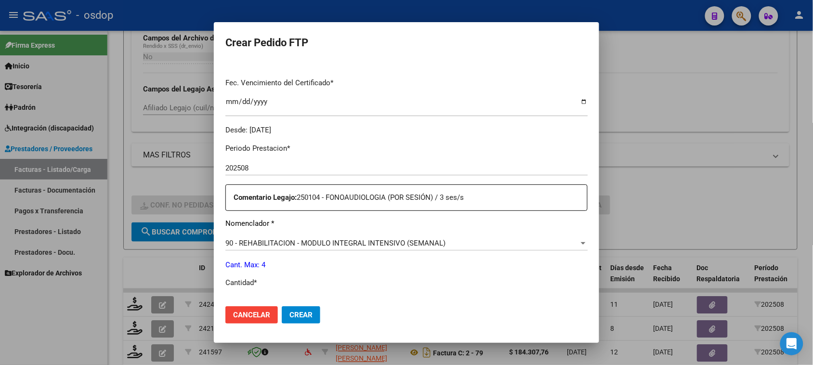
scroll to position [301, 0]
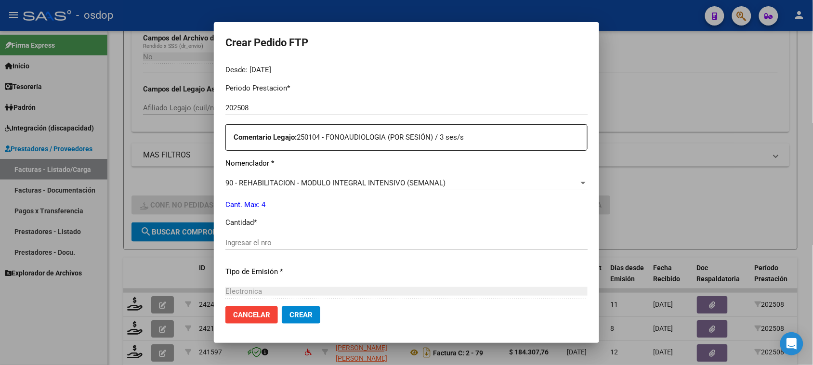
click at [276, 239] on input "Ingresar el nro" at bounding box center [406, 242] width 362 height 9
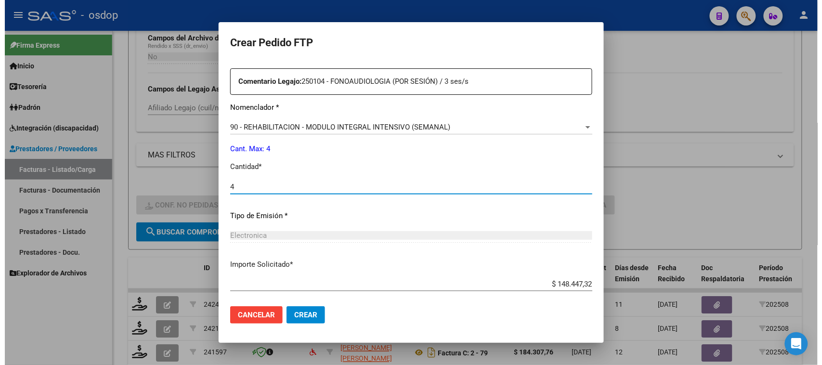
scroll to position [407, 0]
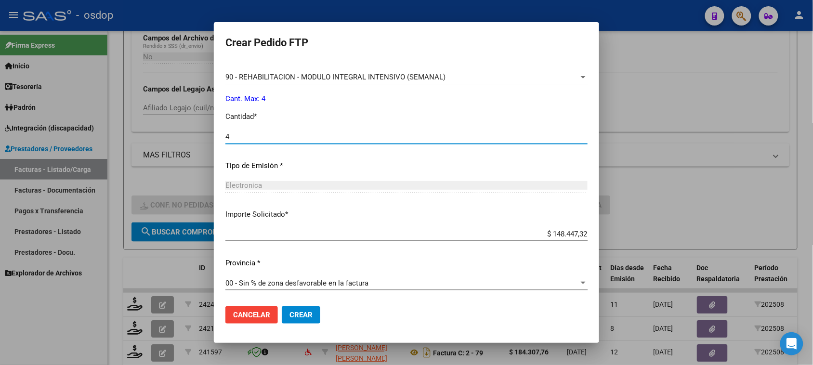
type input "4"
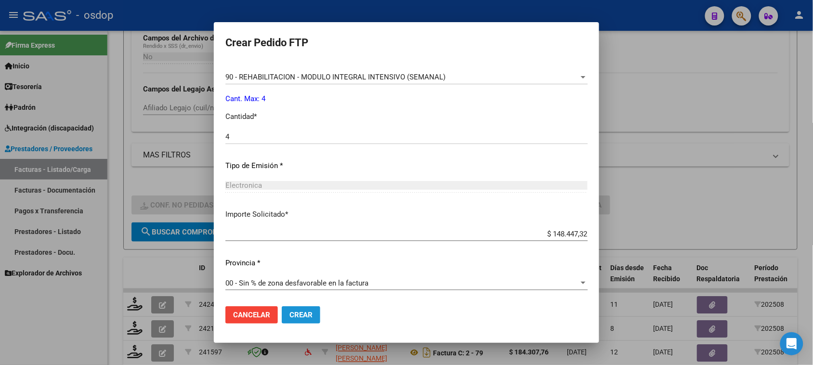
click at [307, 318] on span "Crear" at bounding box center [301, 315] width 23 height 9
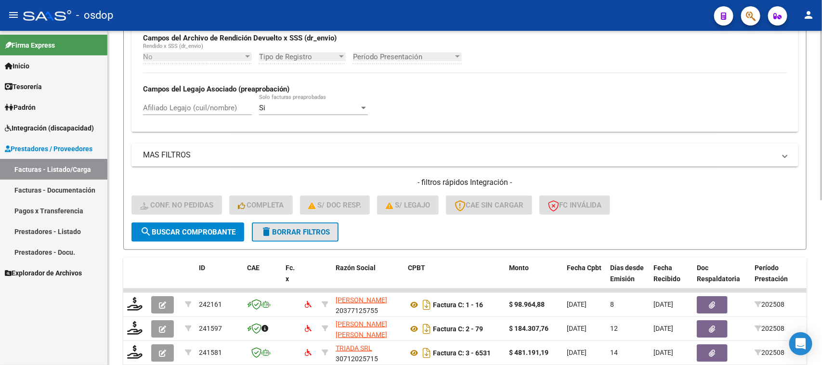
click at [306, 230] on span "delete Borrar Filtros" at bounding box center [295, 232] width 69 height 9
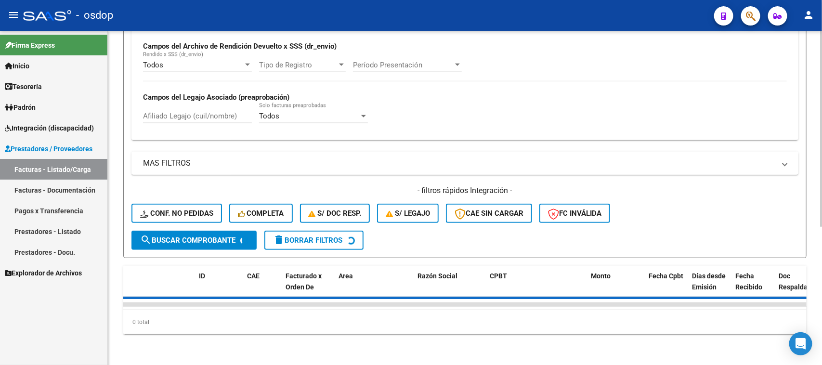
scroll to position [235, 0]
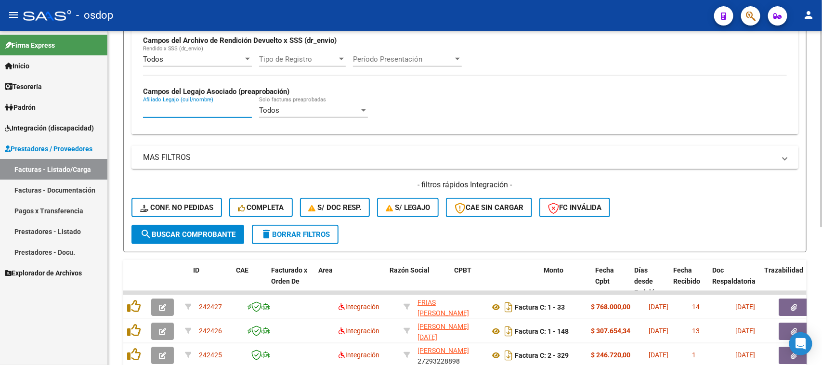
click at [185, 107] on input "Afiliado Legajo (cuil/nombre)" at bounding box center [197, 110] width 109 height 9
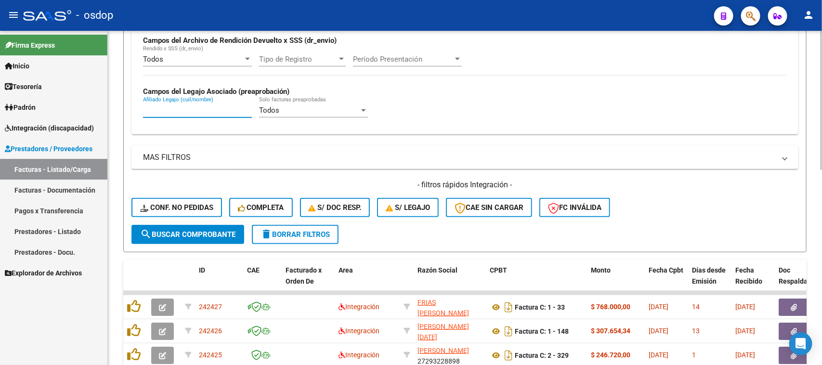
scroll to position [237, 0]
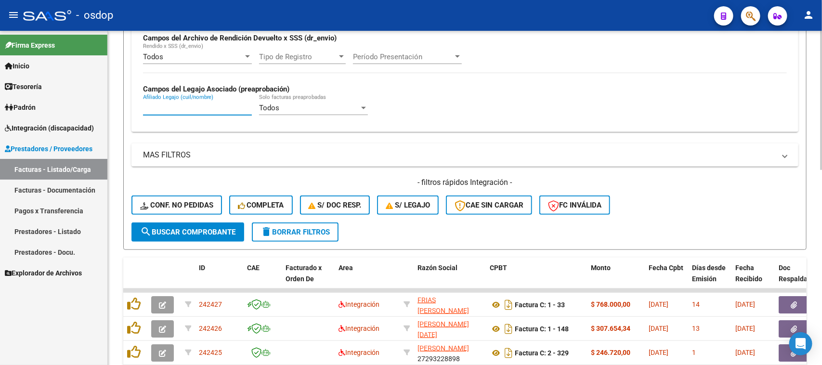
paste input "23494875799"
click at [210, 228] on span "search Buscar Comprobante" at bounding box center [187, 232] width 95 height 9
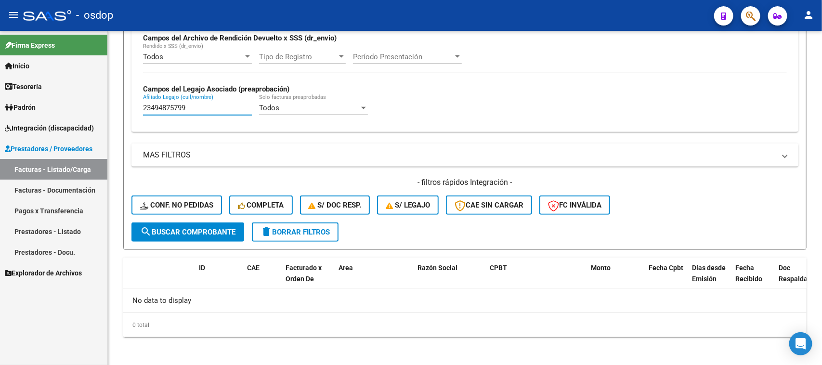
drag, startPoint x: 203, startPoint y: 107, endPoint x: 87, endPoint y: 107, distance: 116.1
click at [87, 107] on mat-sidenav-container "Firma Express Inicio Calendario SSS Instructivos Contacto OS Tesorería Extracto…" at bounding box center [411, 198] width 822 height 334
paste input "0545435668"
type input "20545435668"
click at [224, 234] on button "search Buscar Comprobante" at bounding box center [188, 232] width 113 height 19
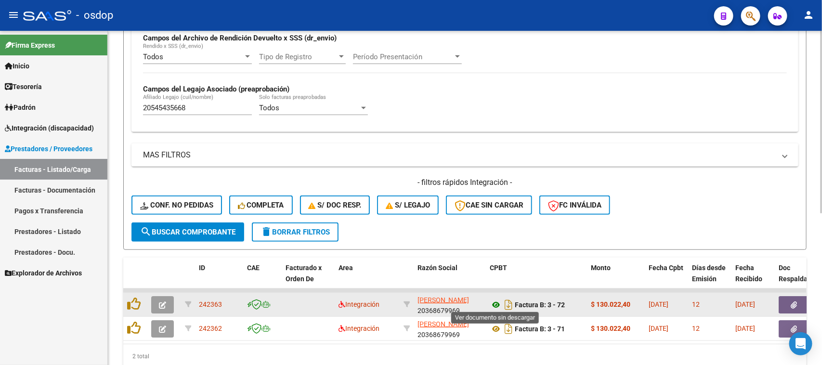
click at [495, 304] on icon at bounding box center [496, 305] width 13 height 12
click at [793, 303] on icon "button" at bounding box center [794, 305] width 6 height 7
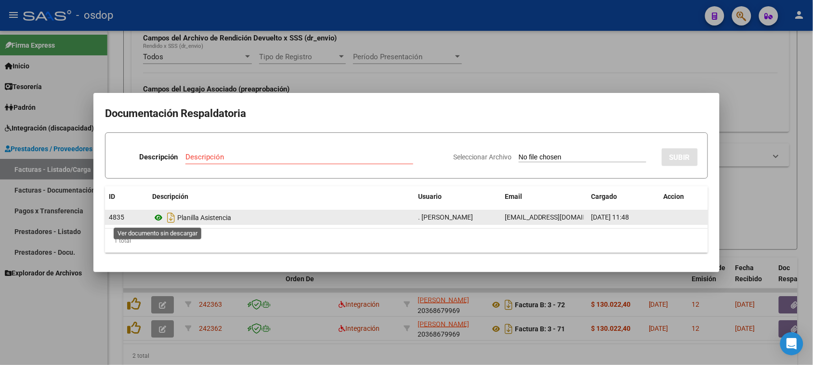
click at [158, 215] on icon at bounding box center [158, 218] width 13 height 12
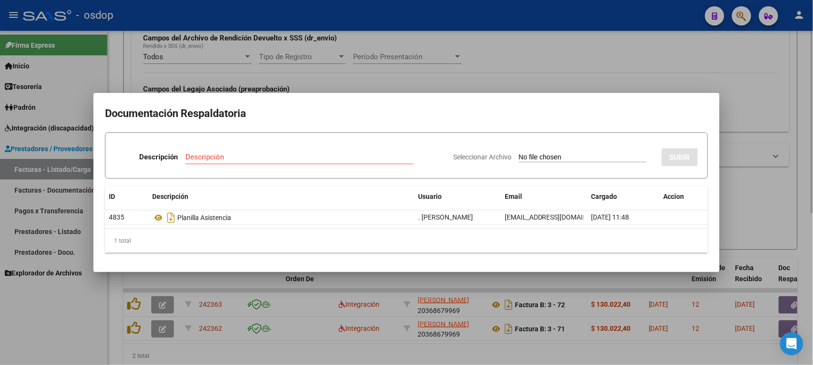
click at [477, 359] on div at bounding box center [406, 182] width 813 height 365
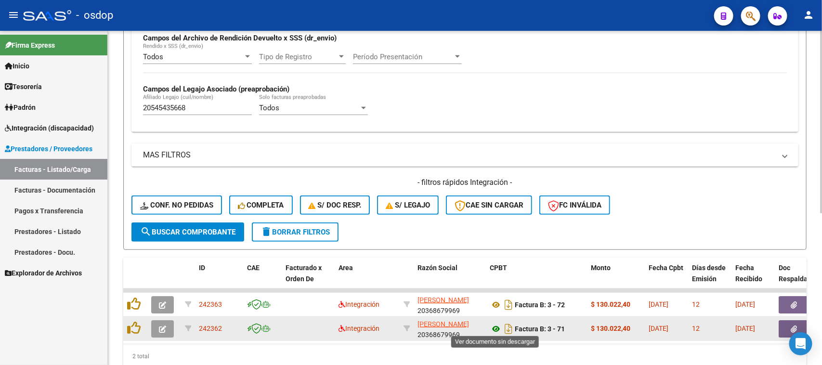
click at [496, 327] on icon at bounding box center [496, 329] width 13 height 12
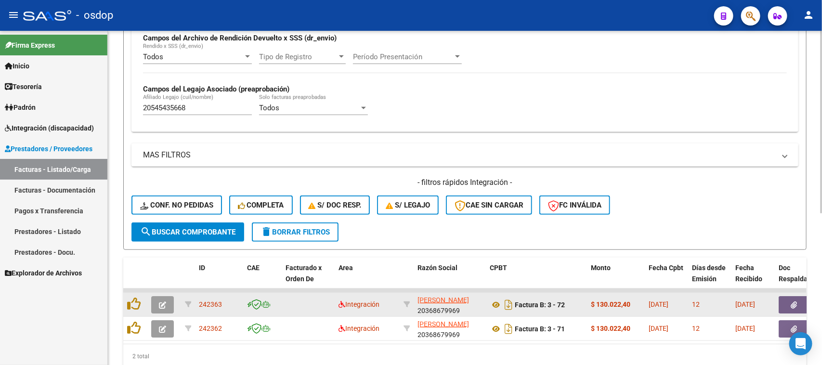
click at [164, 302] on icon "button" at bounding box center [162, 305] width 7 height 7
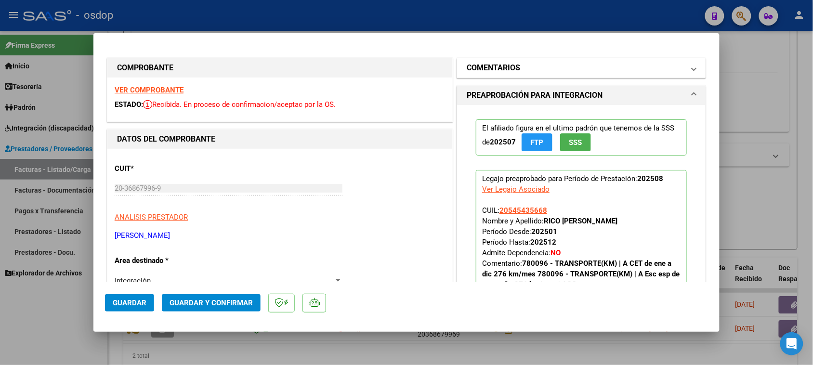
click at [559, 68] on mat-panel-title "COMENTARIOS" at bounding box center [576, 68] width 218 height 12
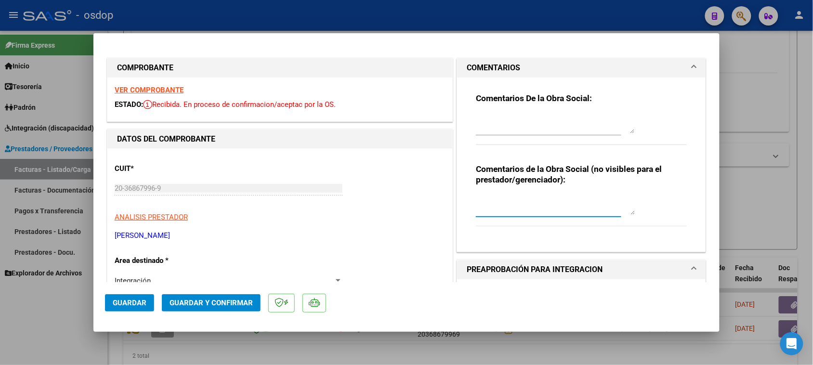
click at [529, 196] on textarea at bounding box center [555, 205] width 159 height 19
type textarea "Traslado a CET 240 km mensuales. Valor por km $541.76"
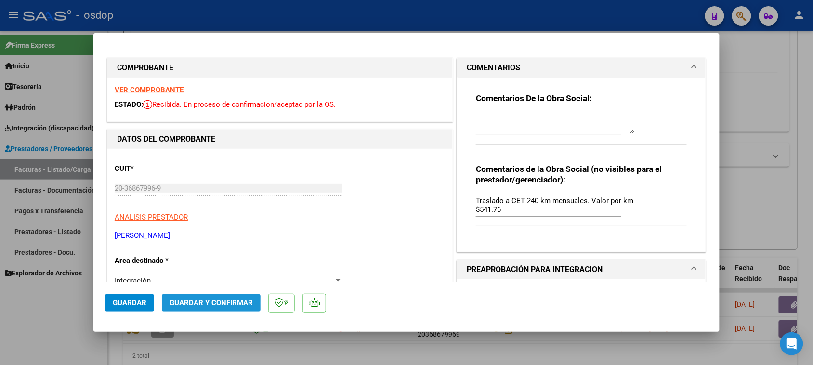
click at [194, 304] on span "Guardar y Confirmar" at bounding box center [211, 303] width 83 height 9
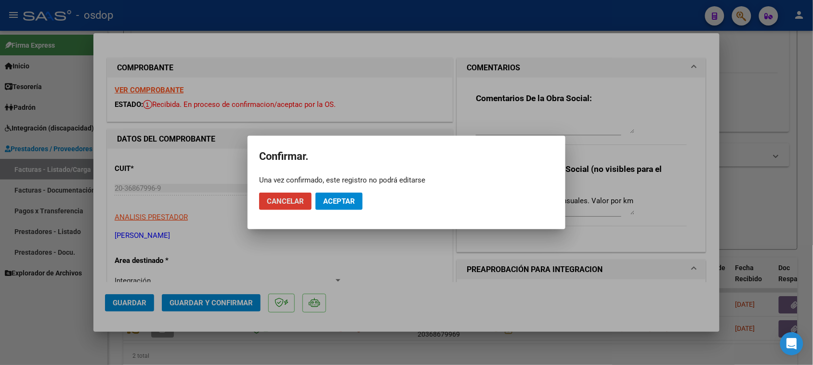
click at [346, 193] on button "Aceptar" at bounding box center [339, 201] width 47 height 17
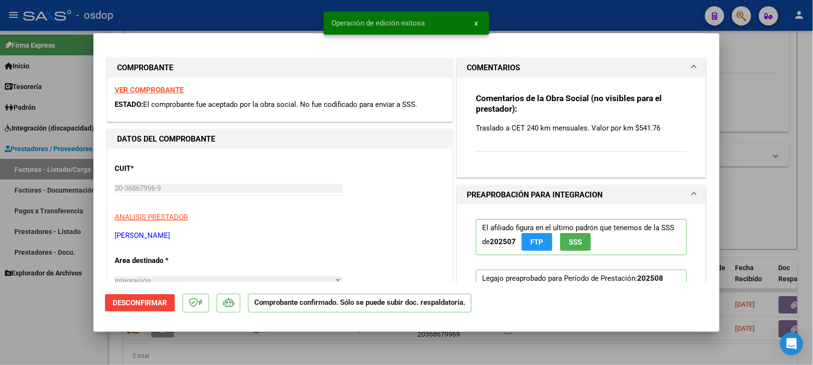
click at [448, 355] on div at bounding box center [406, 182] width 813 height 365
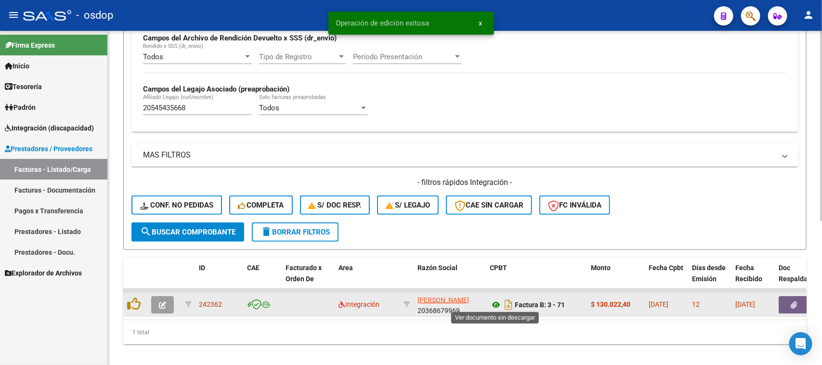
click at [494, 304] on icon at bounding box center [496, 305] width 13 height 12
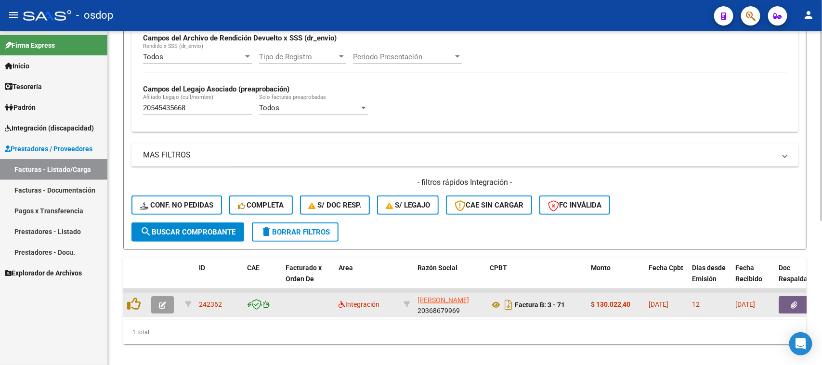
click at [788, 299] on button "button" at bounding box center [794, 304] width 31 height 17
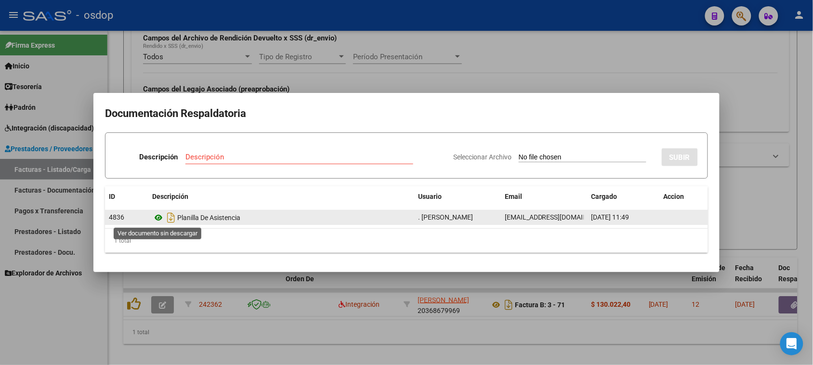
click at [160, 218] on icon at bounding box center [158, 218] width 13 height 12
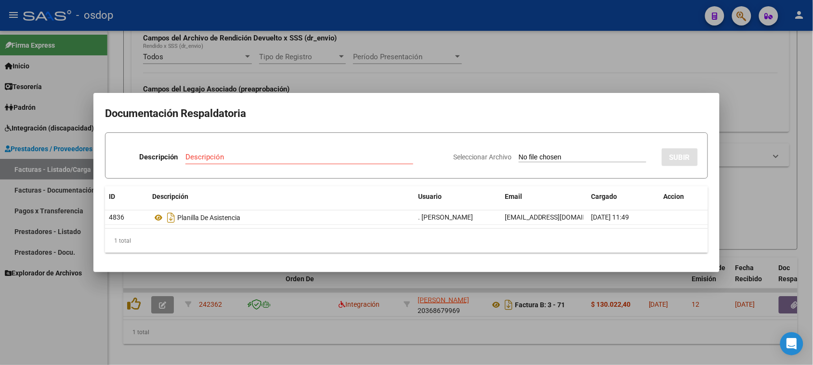
click at [601, 345] on div at bounding box center [406, 182] width 813 height 365
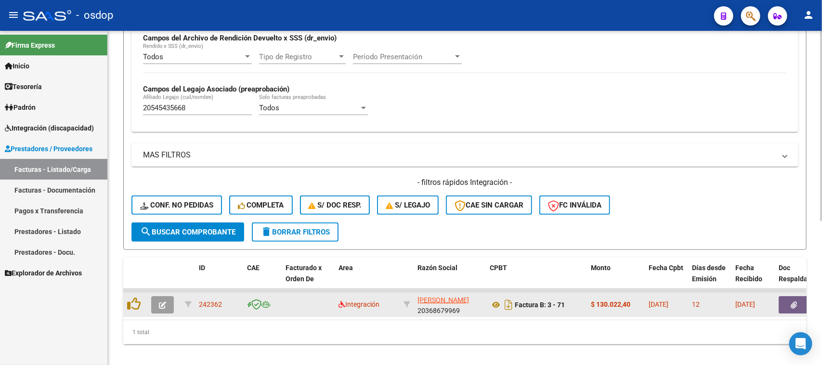
click at [159, 302] on icon "button" at bounding box center [162, 305] width 7 height 7
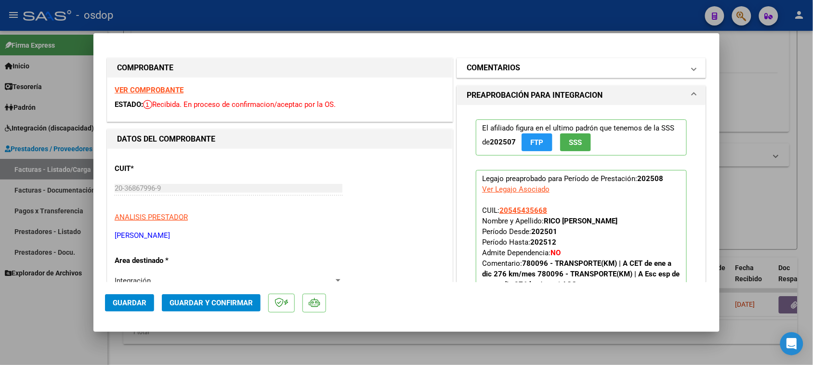
click at [547, 70] on mat-panel-title "COMENTARIOS" at bounding box center [576, 68] width 218 height 12
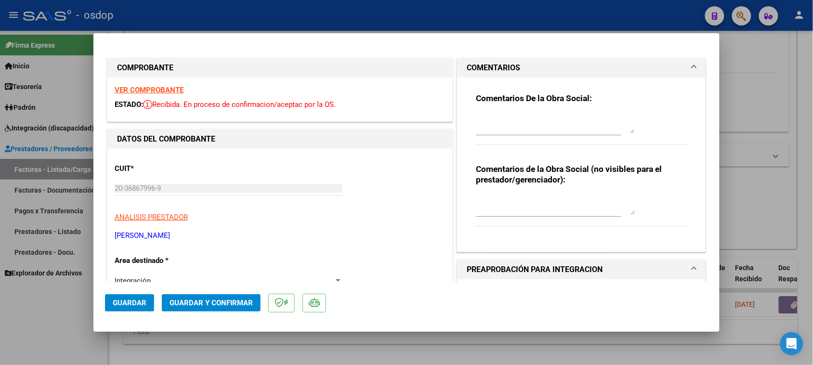
click at [542, 193] on div "Comentarios de la Obra Social (no visibles para el prestador/gerenciador):" at bounding box center [581, 200] width 211 height 73
click at [523, 200] on textarea at bounding box center [555, 205] width 159 height 19
type textarea "Traslado a Esc Esp 240 km mensuales. Valor por km $541.76 | ACO"
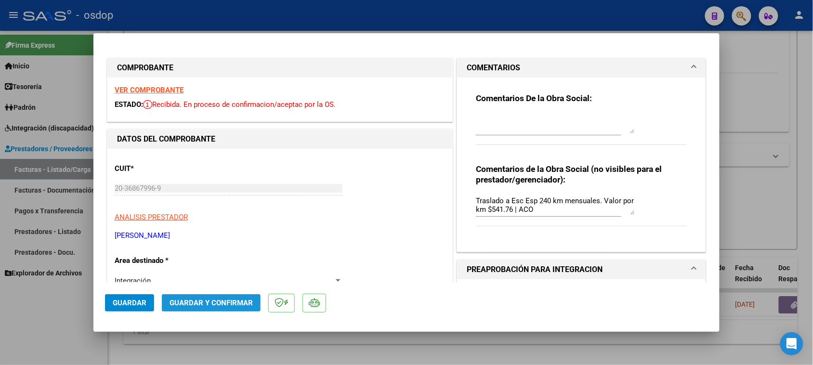
click at [223, 308] on button "Guardar y Confirmar" at bounding box center [211, 302] width 99 height 17
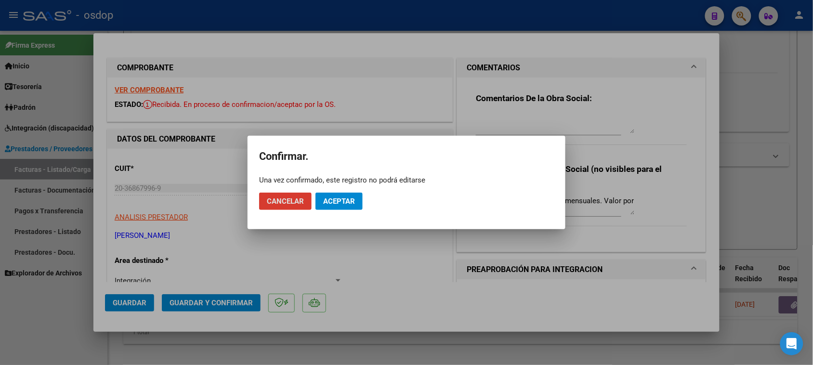
click at [353, 200] on span "Aceptar" at bounding box center [339, 201] width 32 height 9
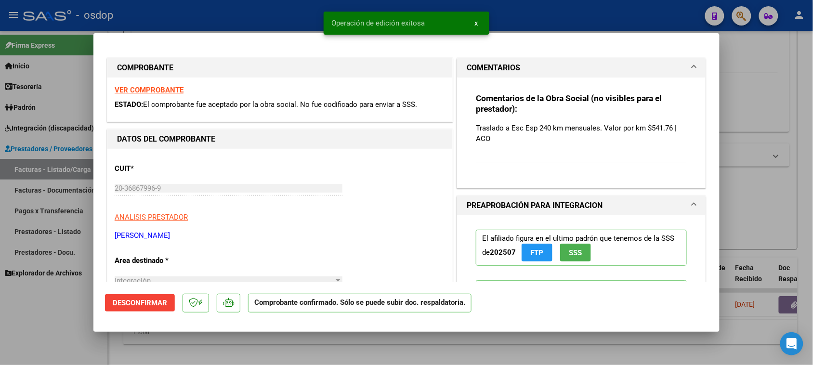
click at [326, 364] on div at bounding box center [406, 182] width 813 height 365
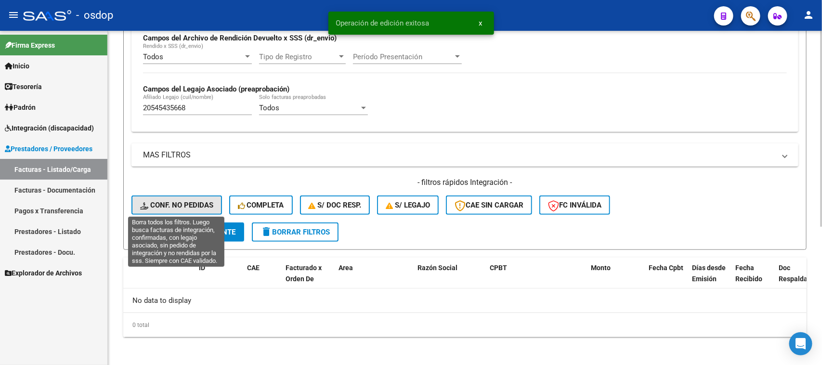
click at [192, 204] on span "Conf. no pedidas" at bounding box center [176, 205] width 73 height 9
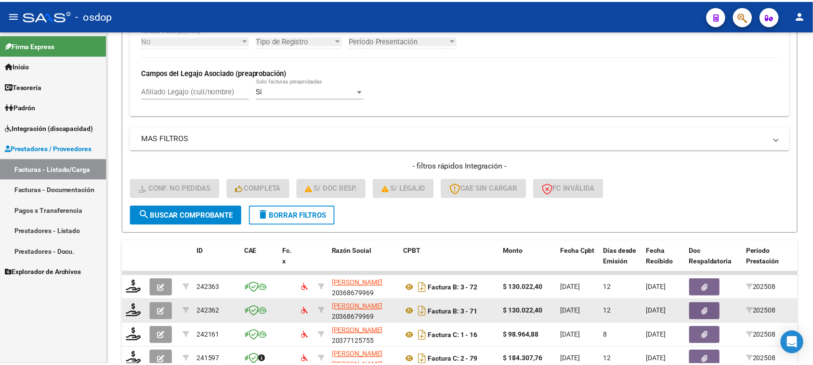
scroll to position [327, 0]
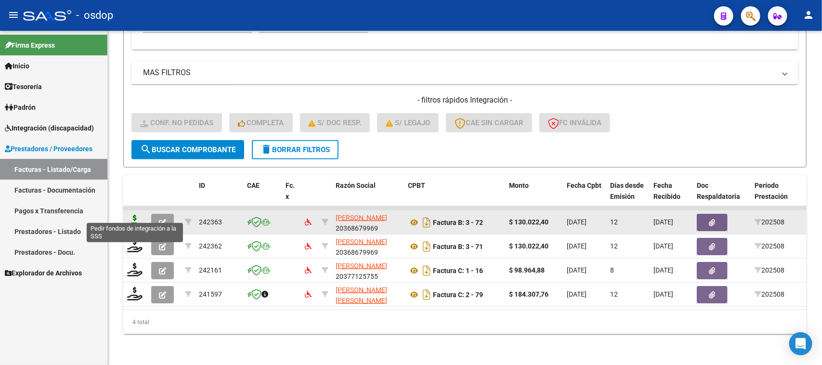
click at [135, 215] on icon at bounding box center [134, 221] width 15 height 13
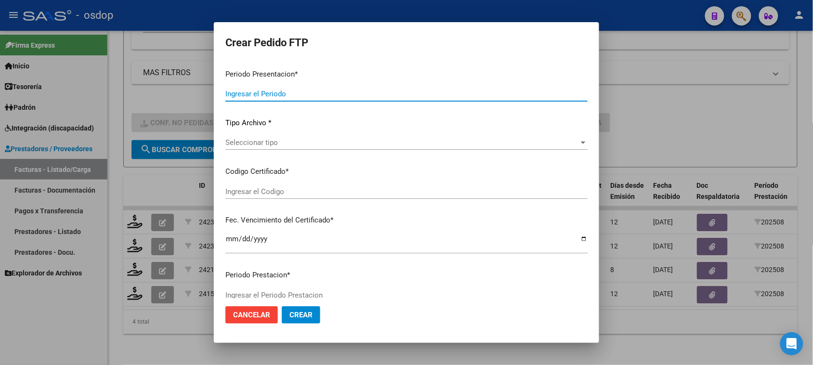
type input "202508"
type input "$ 130.022,40"
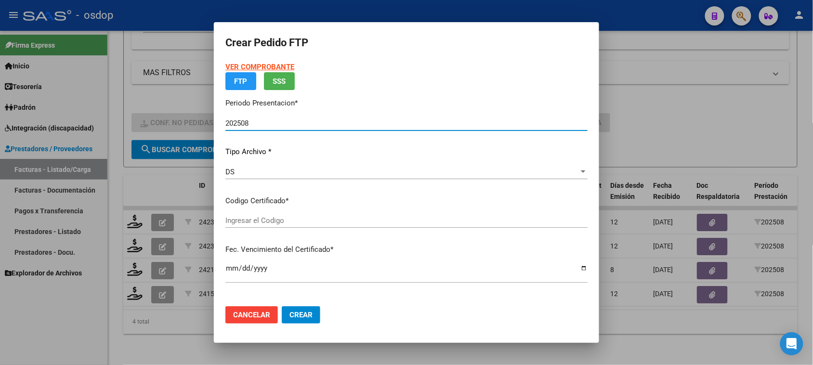
type input "9248468583"
type input "2028-03-10"
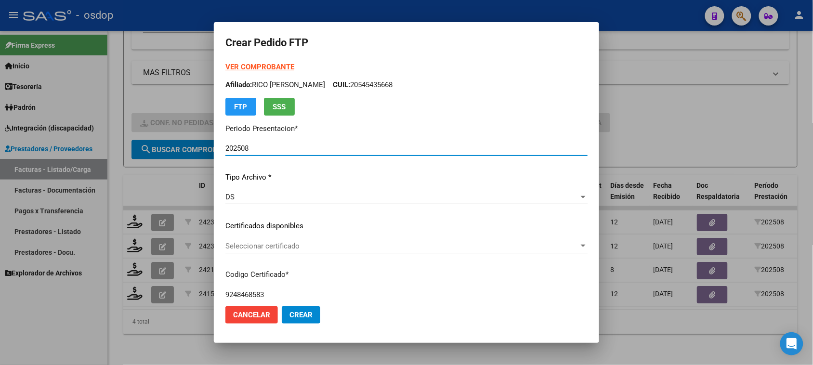
click at [413, 247] on span "Seleccionar certificado" at bounding box center [402, 246] width 354 height 9
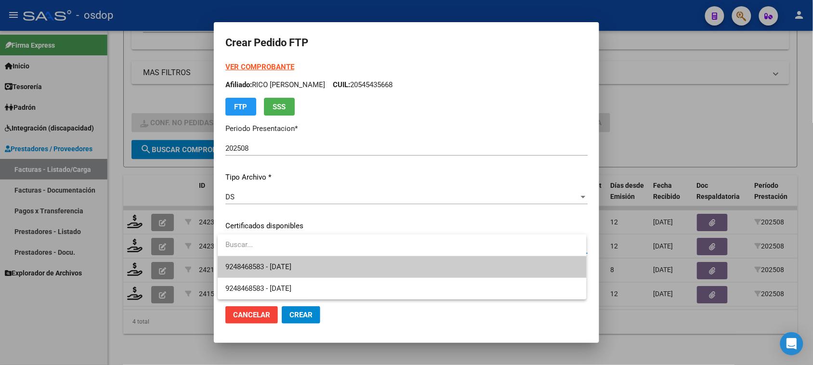
click at [394, 265] on span "9248468583 - 2028-03-10" at bounding box center [401, 267] width 353 height 22
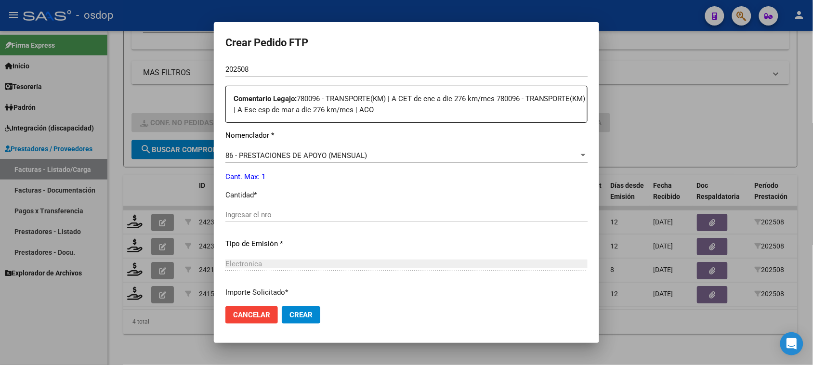
scroll to position [361, 0]
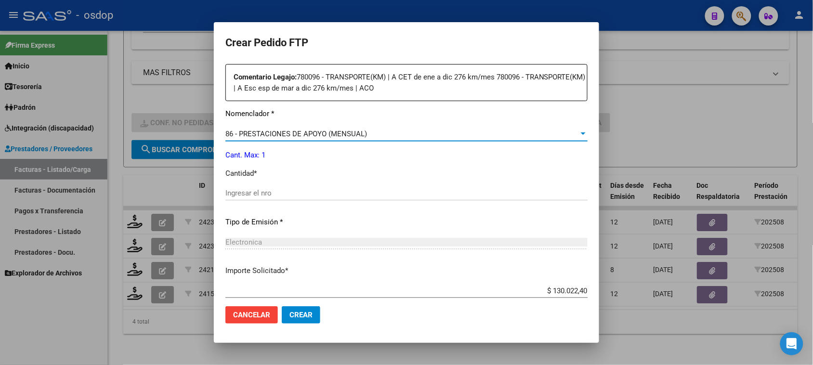
click at [425, 135] on div "86 - PRESTACIONES DE APOYO (MENSUAL)" at bounding box center [402, 134] width 354 height 9
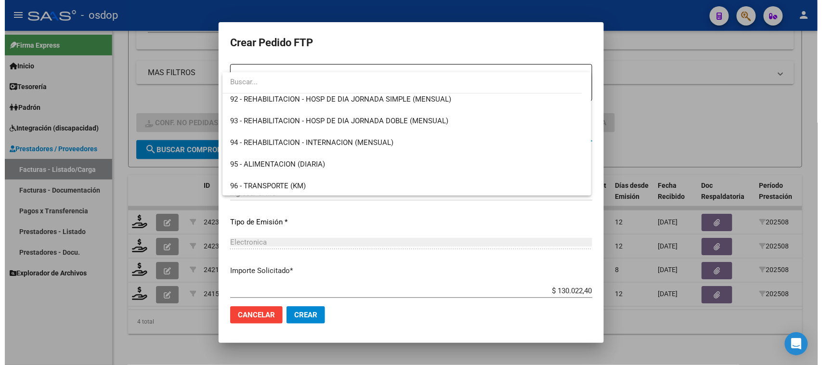
scroll to position [1994, 0]
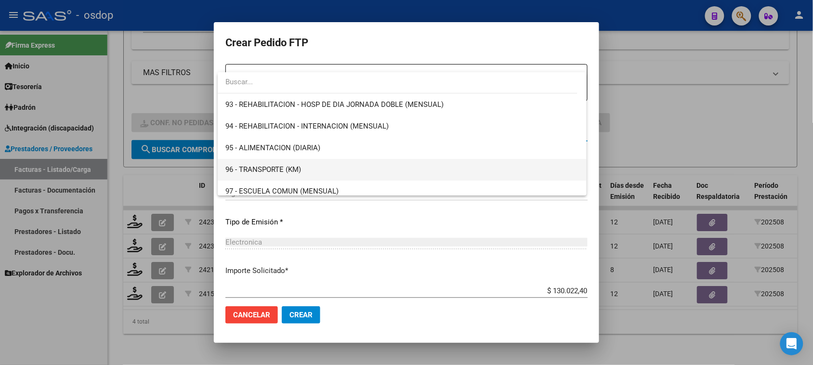
click at [382, 165] on span "96 - TRANSPORTE (KM)" at bounding box center [401, 170] width 353 height 22
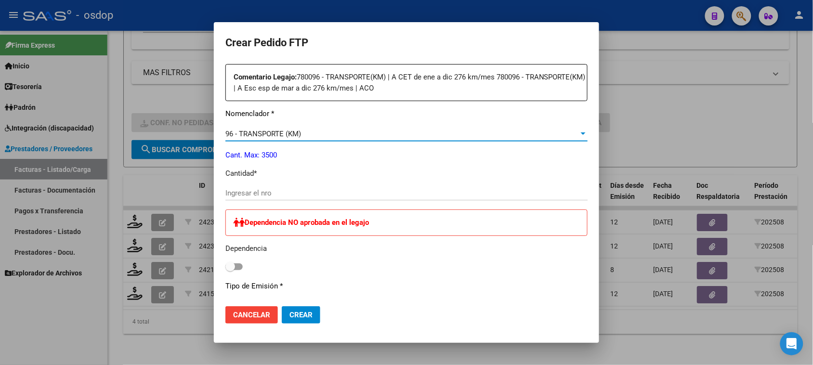
click at [329, 194] on input "Ingresar el nro" at bounding box center [406, 193] width 362 height 9
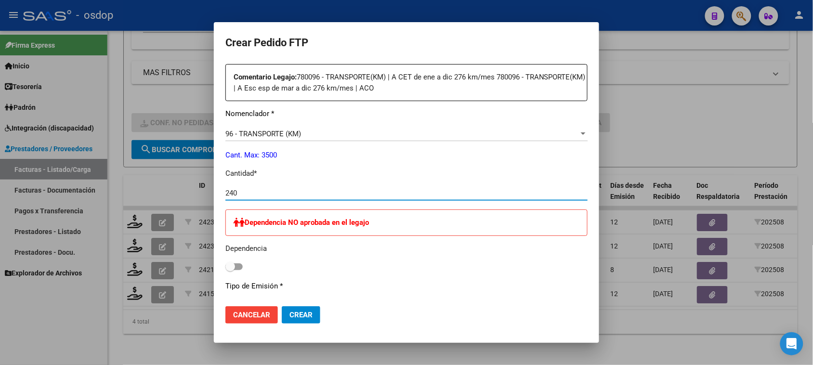
type input "240"
click at [308, 319] on span "Crear" at bounding box center [301, 315] width 23 height 9
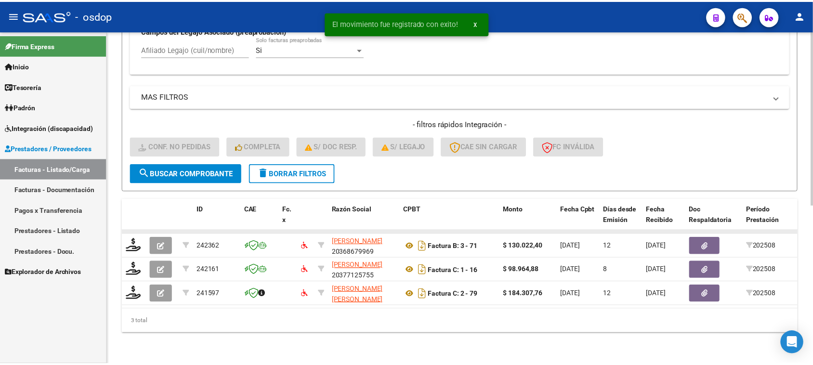
scroll to position [303, 0]
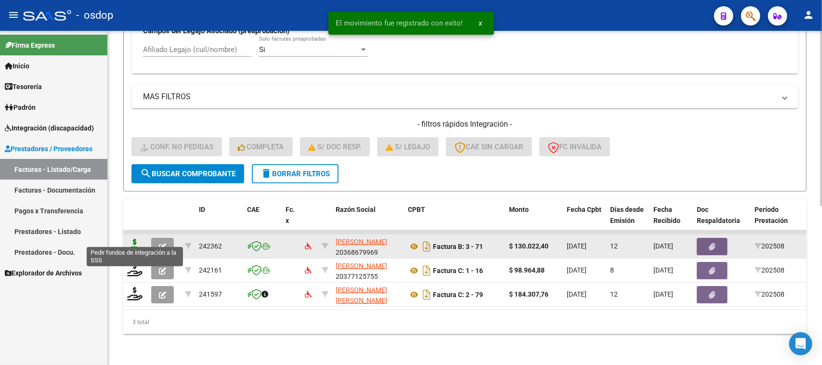
click at [137, 239] on icon at bounding box center [134, 245] width 15 height 13
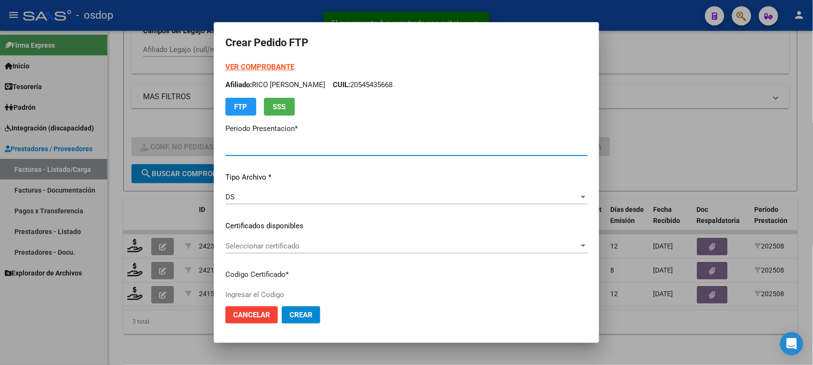
type input "202508"
type input "$ 130.022,40"
type input "9248468583"
type input "2028-03-10"
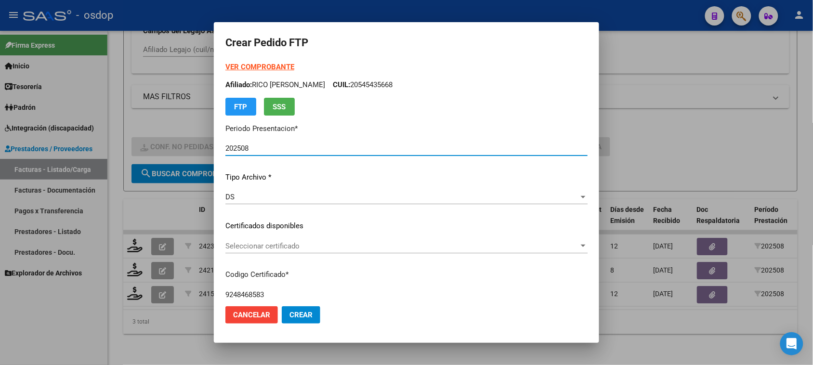
scroll to position [60, 0]
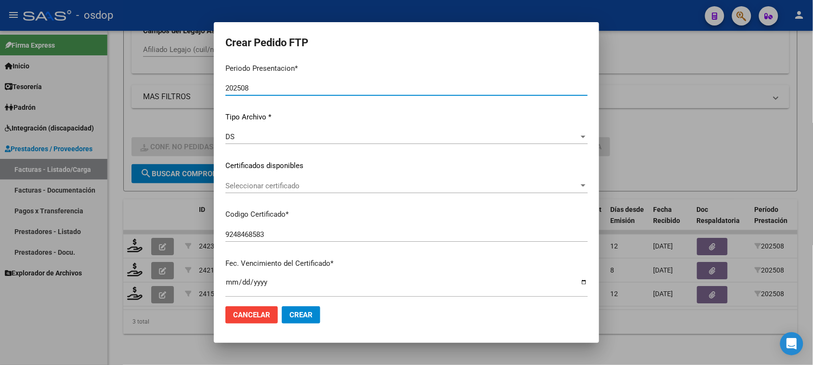
click at [376, 182] on span "Seleccionar certificado" at bounding box center [402, 186] width 354 height 9
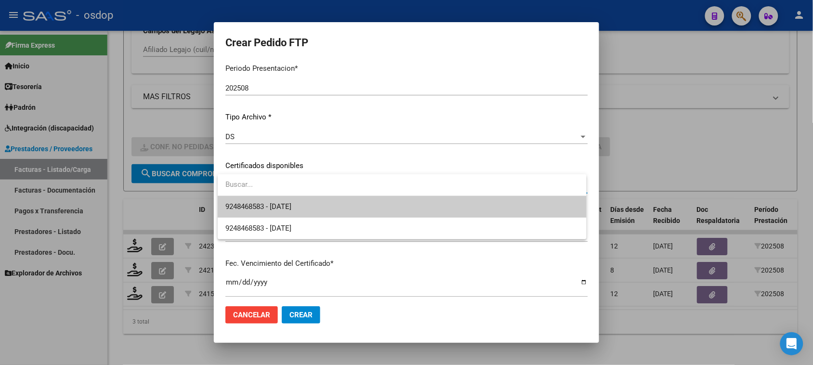
click at [381, 205] on span "9248468583 - 2028-03-10" at bounding box center [401, 207] width 353 height 22
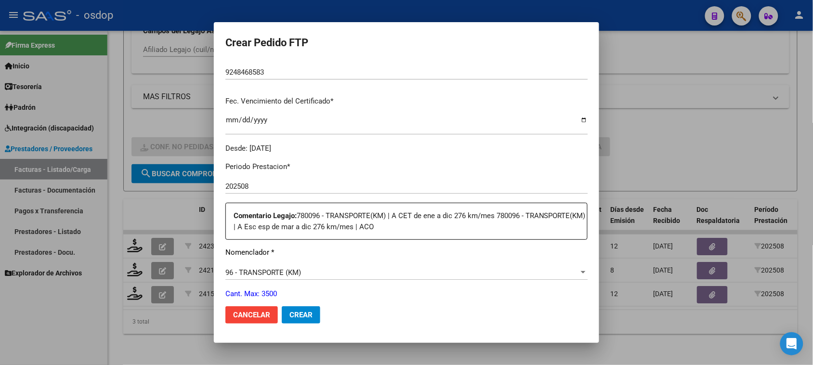
scroll to position [301, 0]
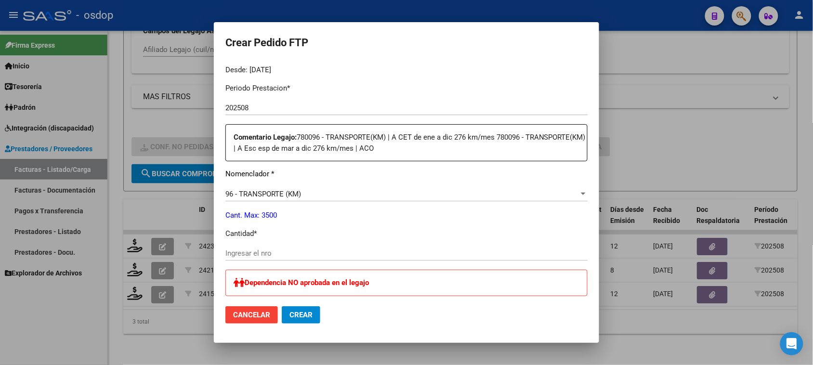
click at [339, 256] on input "Ingresar el nro" at bounding box center [406, 253] width 362 height 9
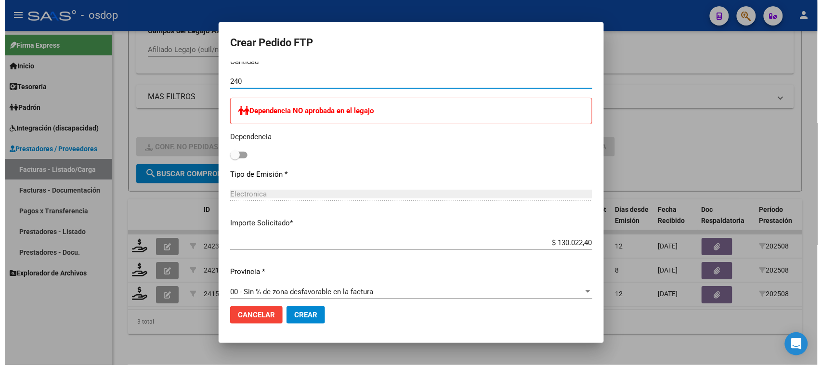
scroll to position [482, 0]
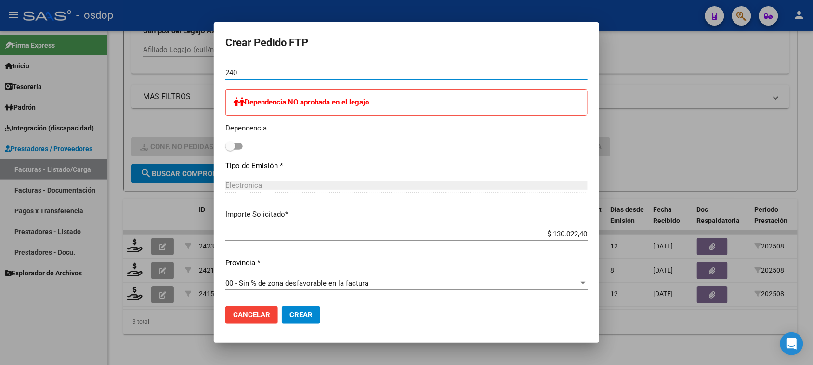
type input "240"
click at [299, 317] on span "Crear" at bounding box center [301, 315] width 23 height 9
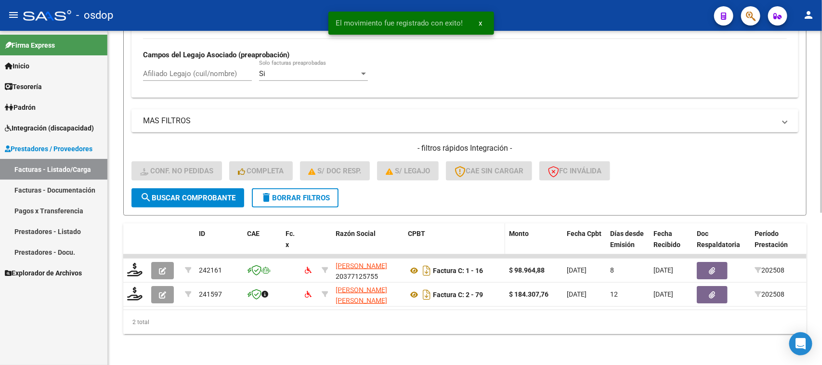
scroll to position [278, 0]
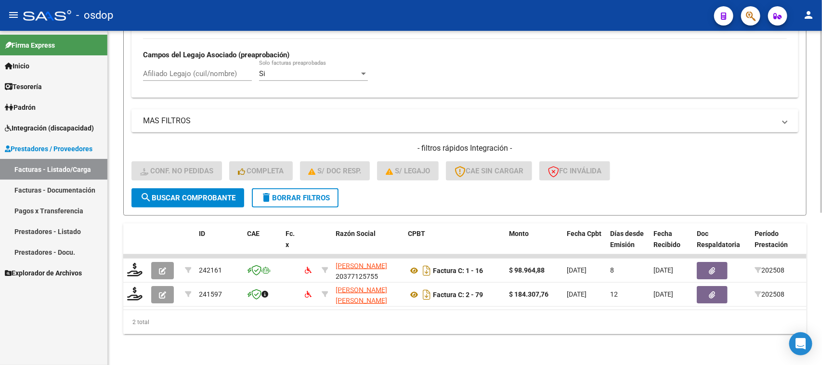
click at [314, 194] on span "delete Borrar Filtros" at bounding box center [295, 198] width 69 height 9
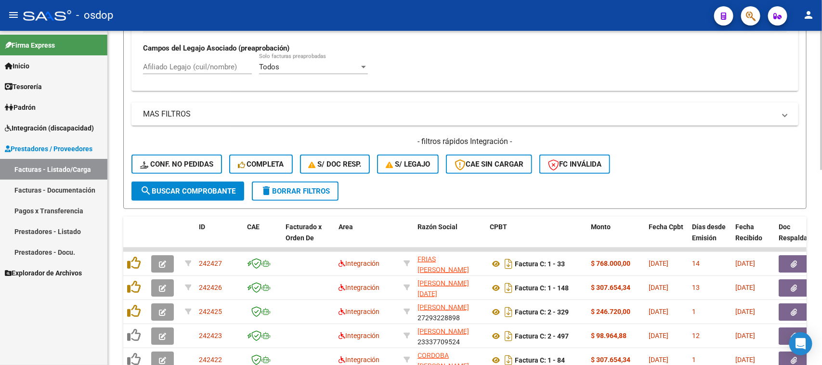
click at [192, 63] on input "Afiliado Legajo (cuil/nombre)" at bounding box center [197, 67] width 109 height 9
paste input "20557090933"
click at [204, 188] on span "search Buscar Comprobante" at bounding box center [187, 191] width 95 height 9
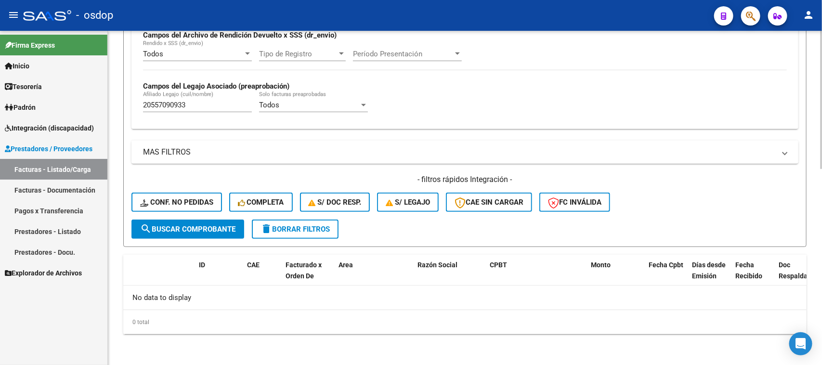
scroll to position [237, 0]
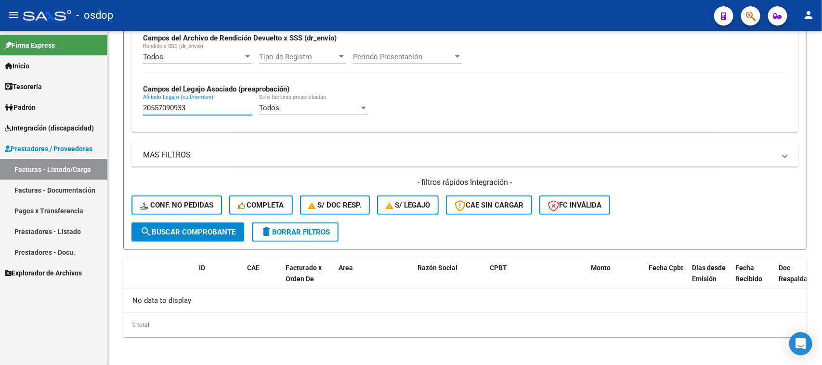
drag, startPoint x: 152, startPoint y: 107, endPoint x: 102, endPoint y: 107, distance: 50.1
click at [104, 107] on mat-sidenav-container "Firma Express Inicio Calendario SSS Instructivos Contacto OS Tesorería Extracto…" at bounding box center [411, 198] width 822 height 334
paste input "754923921"
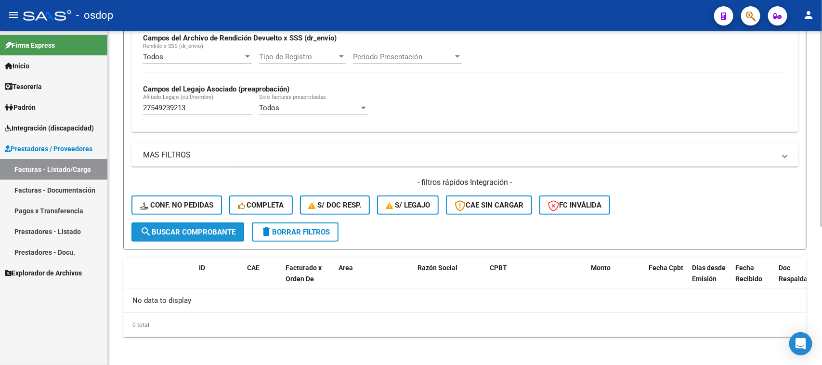
click at [220, 230] on span "search Buscar Comprobante" at bounding box center [187, 232] width 95 height 9
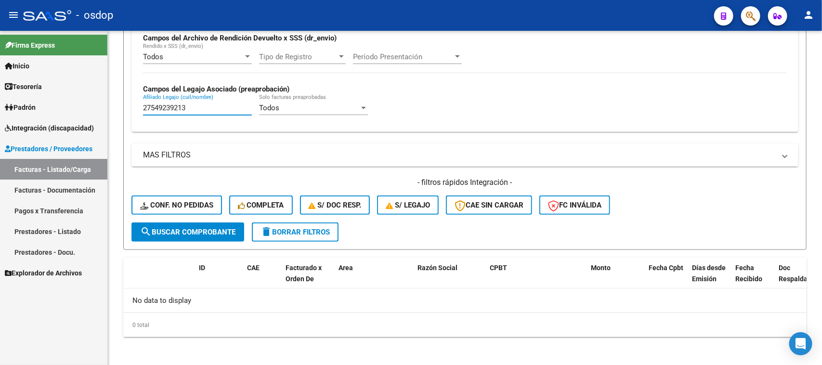
drag, startPoint x: 198, startPoint y: 102, endPoint x: 56, endPoint y: 108, distance: 141.3
click at [59, 108] on mat-sidenav-container "Firma Express Inicio Calendario SSS Instructivos Contacto OS Tesorería Extracto…" at bounding box center [411, 198] width 822 height 334
click at [218, 232] on span "search Buscar Comprobante" at bounding box center [187, 232] width 95 height 9
drag, startPoint x: 195, startPoint y: 106, endPoint x: 50, endPoint y: 106, distance: 145.5
click at [62, 106] on mat-sidenav-container "Firma Express Inicio Calendario SSS Instructivos Contacto OS Tesorería Extracto…" at bounding box center [411, 198] width 822 height 334
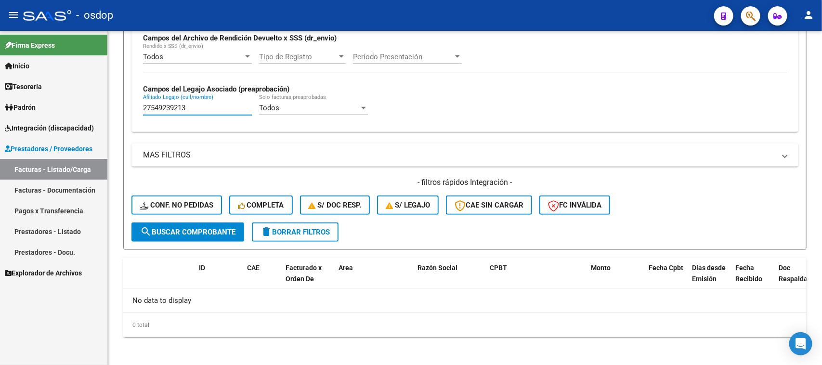
paste input "0546954782"
click at [203, 231] on span "search Buscar Comprobante" at bounding box center [187, 232] width 95 height 9
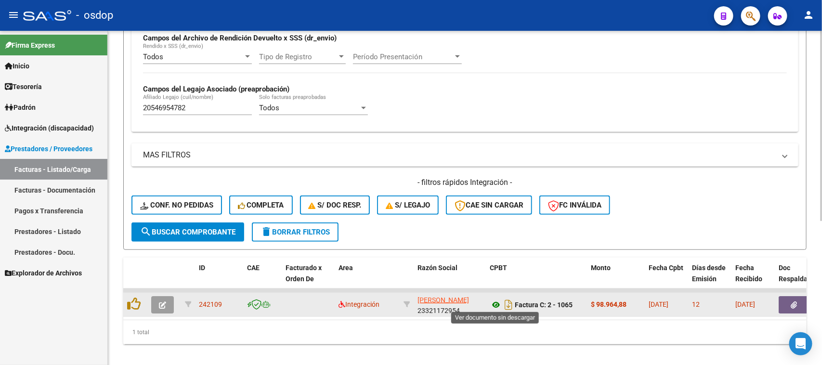
click at [495, 302] on icon at bounding box center [496, 305] width 13 height 12
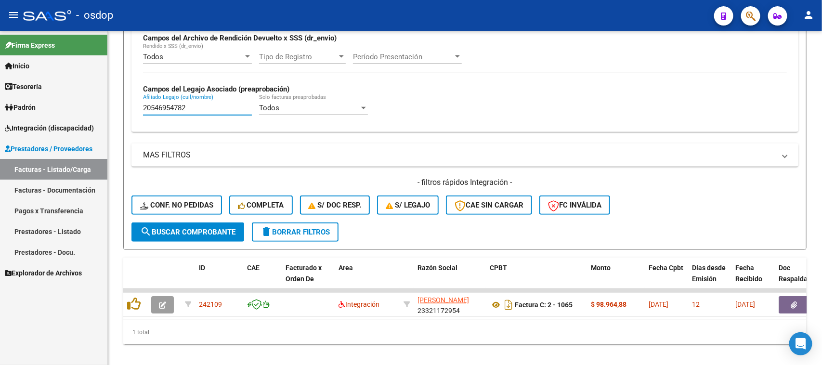
drag, startPoint x: 211, startPoint y: 103, endPoint x: 33, endPoint y: 103, distance: 178.2
click at [33, 103] on mat-sidenav-container "Firma Express Inicio Calendario SSS Instructivos Contacto OS Tesorería Extracto…" at bounding box center [411, 198] width 822 height 334
paste input "7346421393"
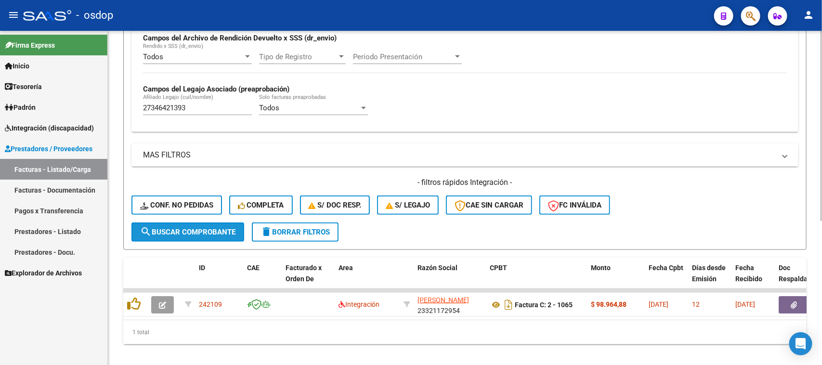
click at [220, 228] on span "search Buscar Comprobante" at bounding box center [187, 232] width 95 height 9
drag, startPoint x: 206, startPoint y: 106, endPoint x: 93, endPoint y: 111, distance: 113.3
click at [101, 108] on mat-sidenav-container "Firma Express Inicio Calendario SSS Instructivos Contacto OS Tesorería Extracto…" at bounding box center [411, 198] width 822 height 334
paste input "0559238776"
type input "20559238776"
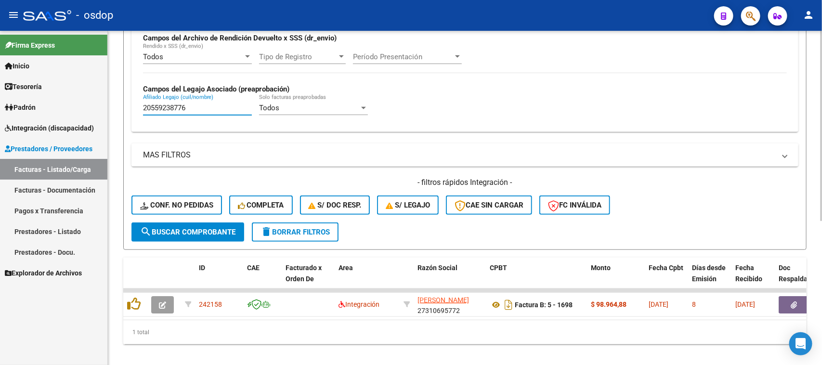
click at [212, 232] on span "search Buscar Comprobante" at bounding box center [187, 232] width 95 height 9
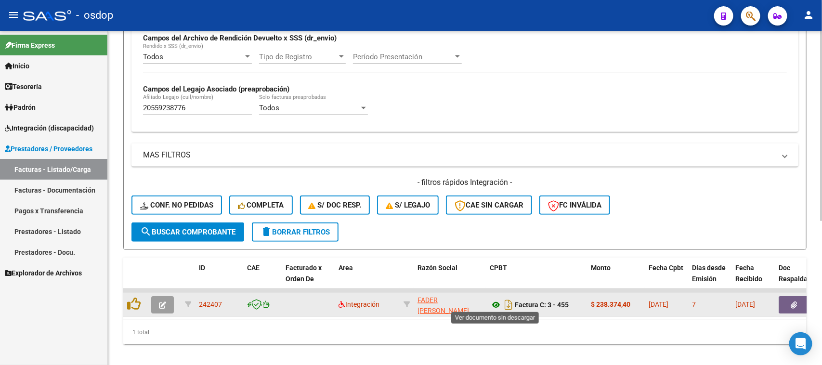
click at [497, 301] on icon at bounding box center [496, 305] width 13 height 12
click at [798, 302] on button "button" at bounding box center [794, 304] width 31 height 17
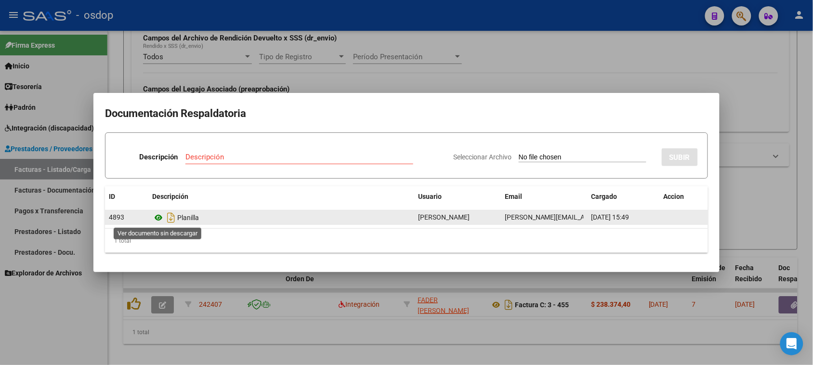
click at [158, 216] on icon at bounding box center [158, 218] width 13 height 12
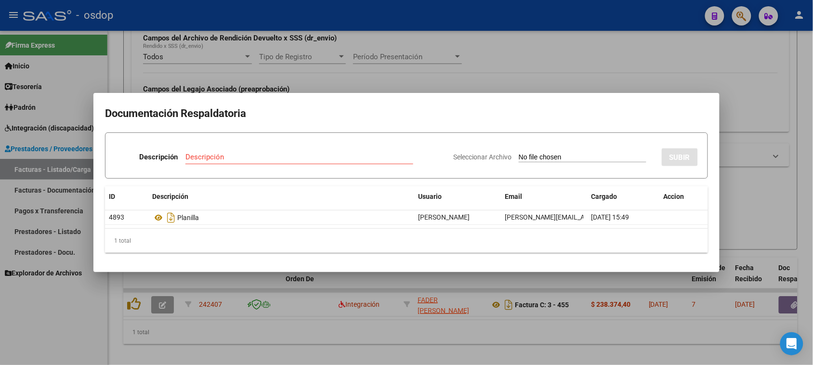
click at [422, 348] on div at bounding box center [406, 182] width 813 height 365
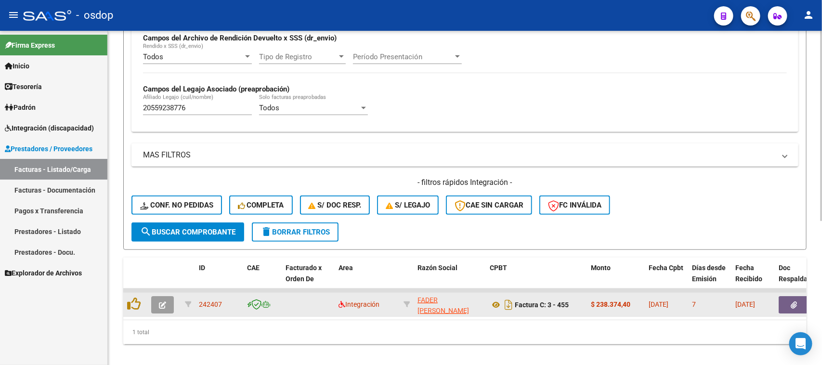
click at [165, 303] on icon "button" at bounding box center [162, 305] width 7 height 7
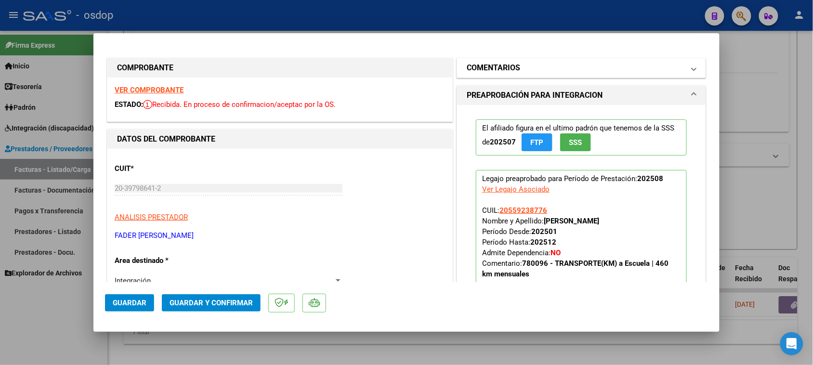
click at [532, 70] on mat-panel-title "COMENTARIOS" at bounding box center [576, 68] width 218 height 12
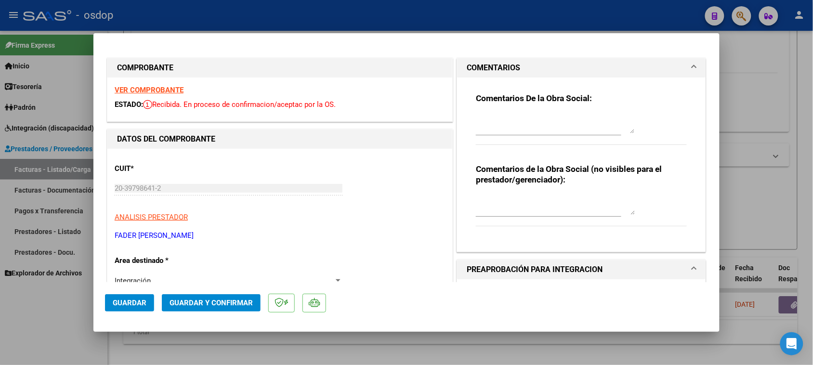
click at [510, 191] on div "Comentarios de la Obra Social (no visibles para el prestador/gerenciador):" at bounding box center [581, 200] width 211 height 73
click at [496, 196] on textarea at bounding box center [555, 205] width 159 height 19
click at [511, 204] on textarea "Liquidar:" at bounding box center [555, 205] width 159 height 19
click at [507, 198] on textarea "Liquidar:" at bounding box center [555, 205] width 159 height 19
paste textarea "227.539,2"
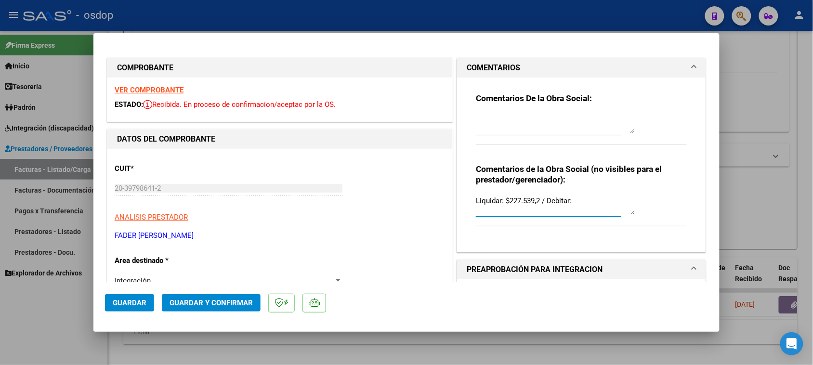
paste textarea "-10.835,2"
click at [574, 201] on textarea "Liquidar: $227.539,2 / Debitar: -10.835,2" at bounding box center [555, 205] width 159 height 19
click at [611, 200] on textarea "Liquidar: $227.539,2 / Debitar: $10.835,2" at bounding box center [555, 205] width 159 height 19
click at [547, 213] on textarea "Liquidar: $227.539,2 / Debitar: $10.835,2 | Traslado a Escuela" at bounding box center [555, 205] width 159 height 19
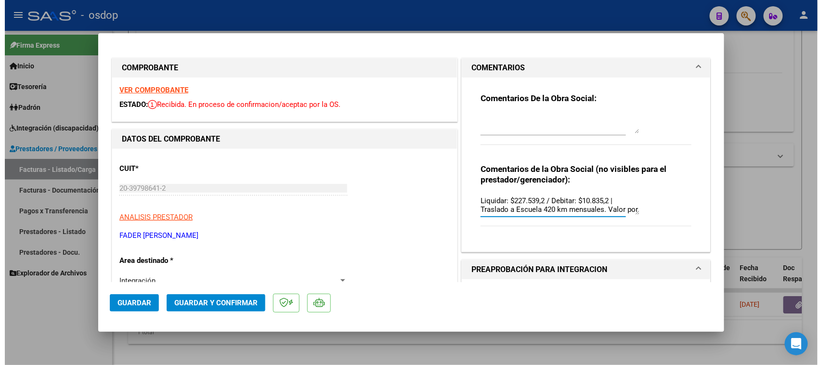
scroll to position [8, 0]
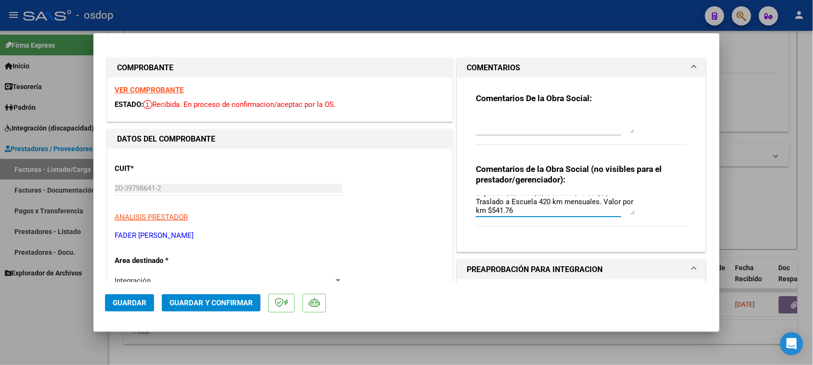
type textarea "Liquidar: $227.539,2 / Debitar: $10.835,2 | Traslado a Escuela 420 km mensuales…"
click at [227, 300] on span "Guardar y Confirmar" at bounding box center [211, 303] width 83 height 9
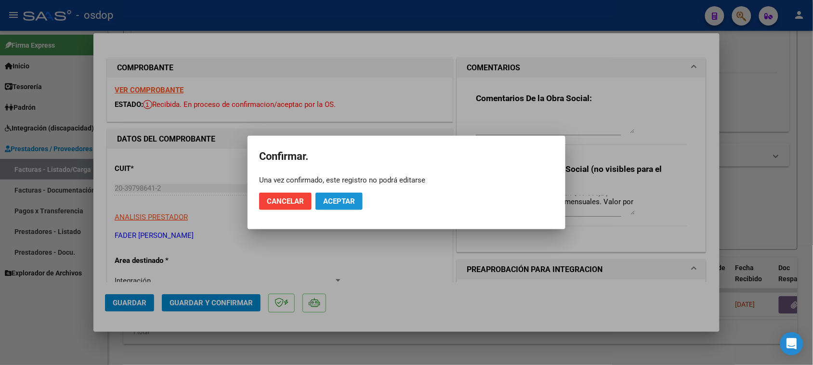
click at [341, 198] on span "Aceptar" at bounding box center [339, 201] width 32 height 9
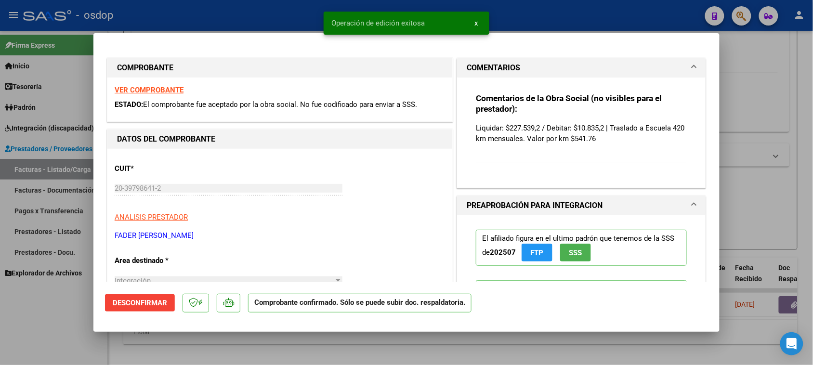
click at [247, 353] on div at bounding box center [406, 182] width 813 height 365
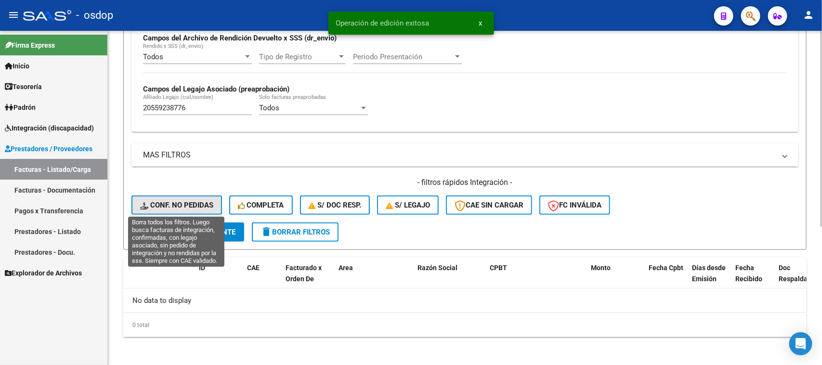
click at [181, 201] on span "Conf. no pedidas" at bounding box center [176, 205] width 73 height 9
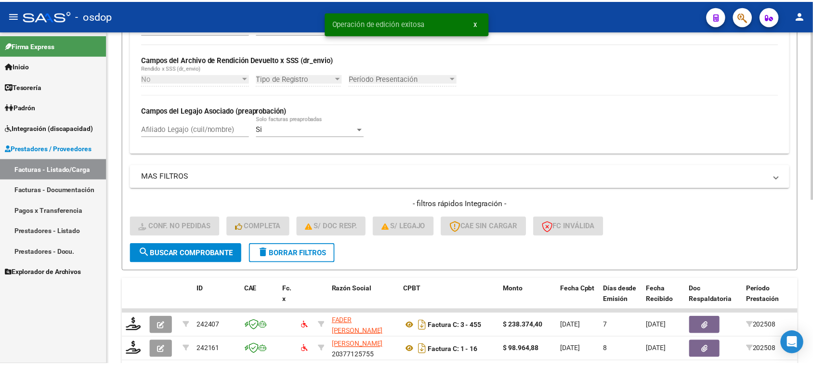
scroll to position [237, 0]
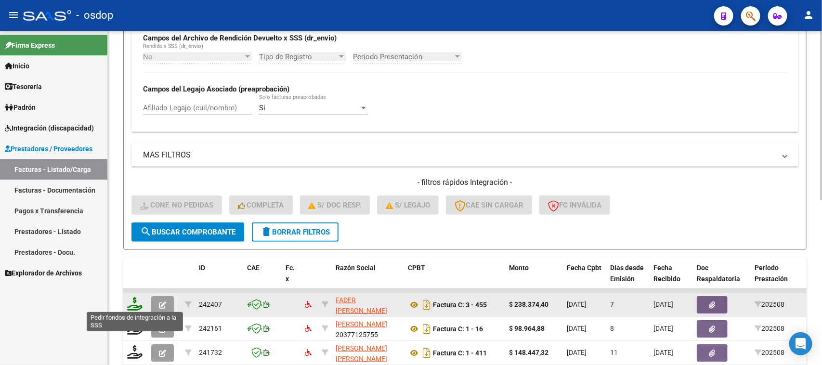
click at [140, 305] on icon at bounding box center [134, 303] width 15 height 13
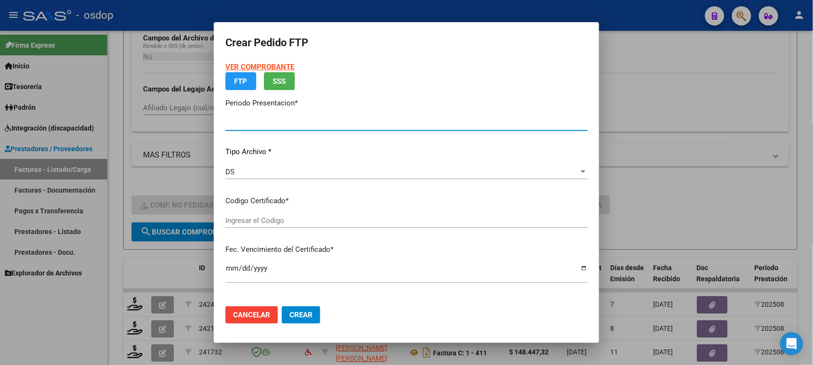
type input "202508"
type input "$ 238.374,40"
type input "9833037627"
type input "2025-04-19"
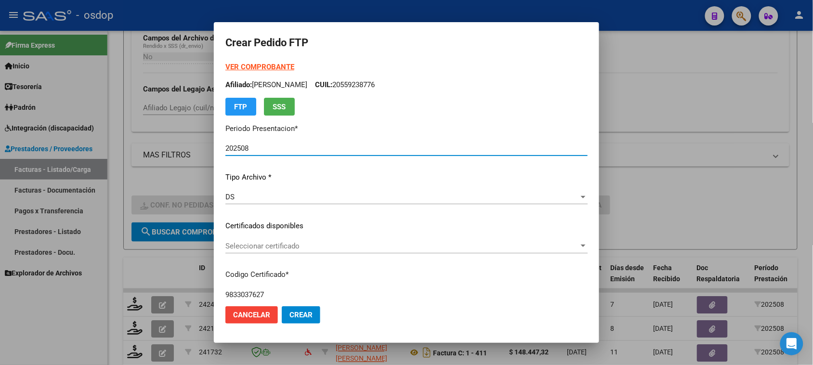
scroll to position [60, 0]
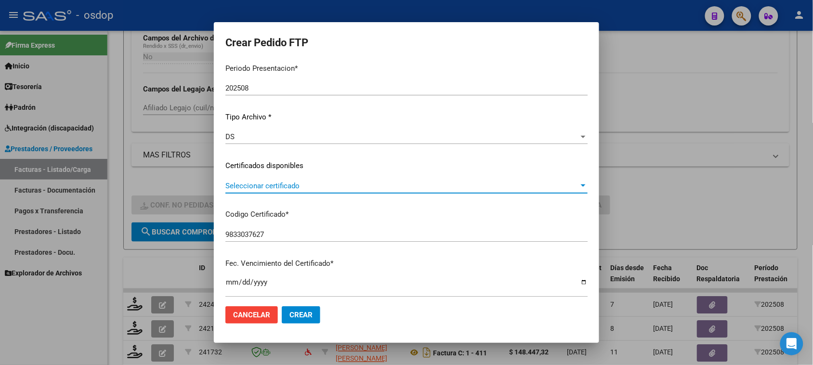
click at [423, 186] on span "Seleccionar certificado" at bounding box center [402, 186] width 354 height 9
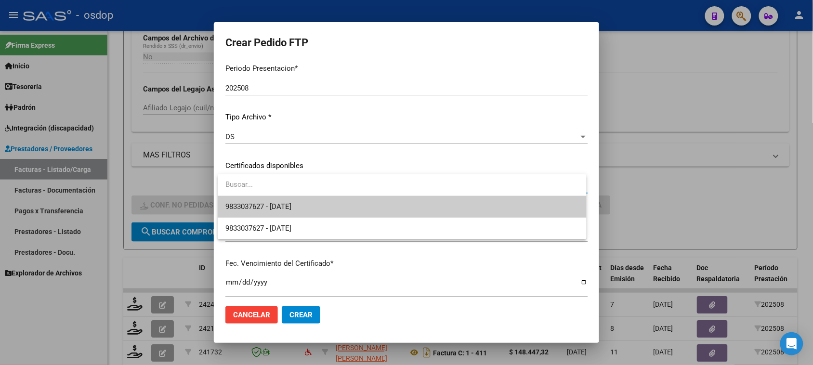
click at [398, 212] on span "9833037627 - 2025-04-19" at bounding box center [401, 207] width 353 height 22
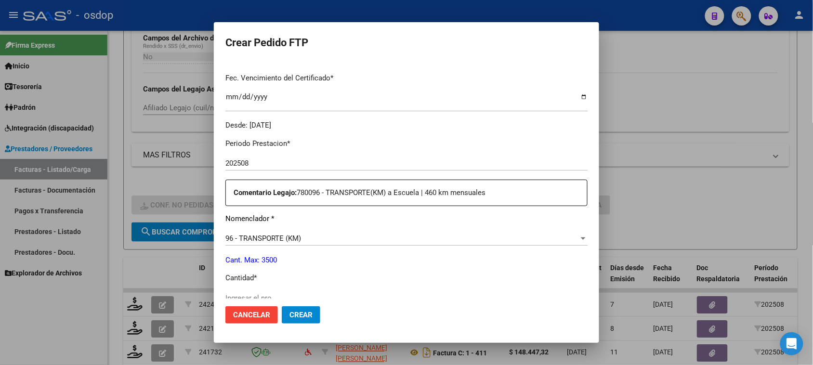
scroll to position [301, 0]
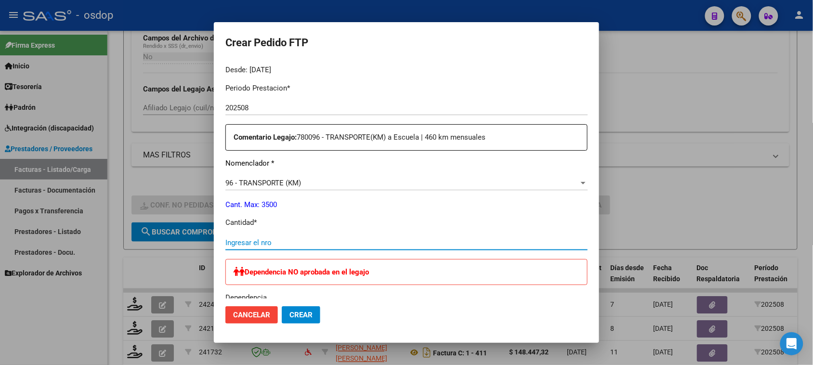
click at [292, 242] on input "Ingresar el nro" at bounding box center [406, 242] width 362 height 9
type input "420"
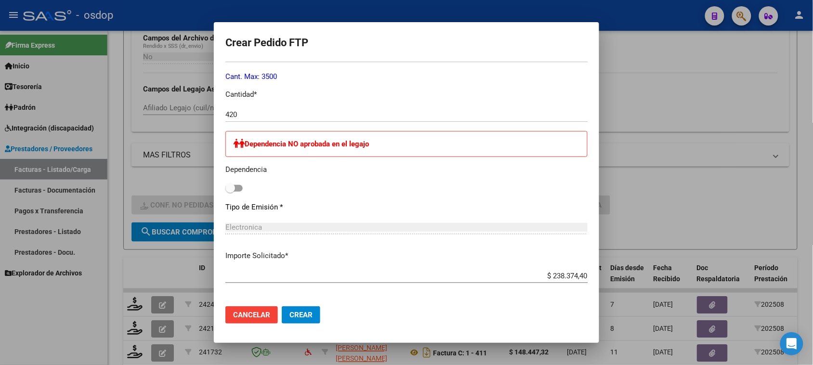
scroll to position [482, 0]
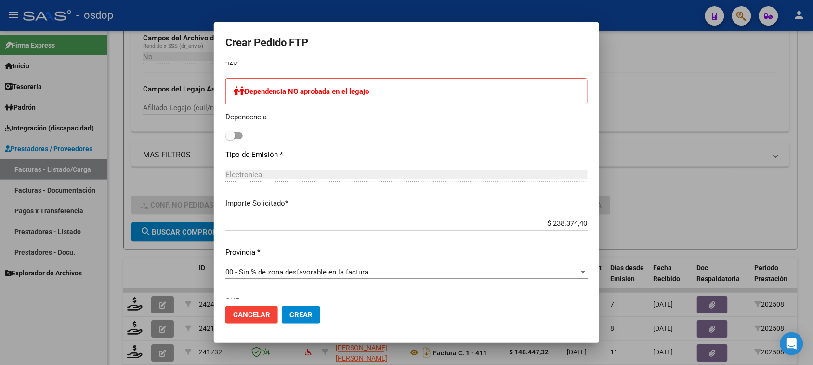
click at [564, 223] on input "$ 238.374,40" at bounding box center [406, 223] width 362 height 9
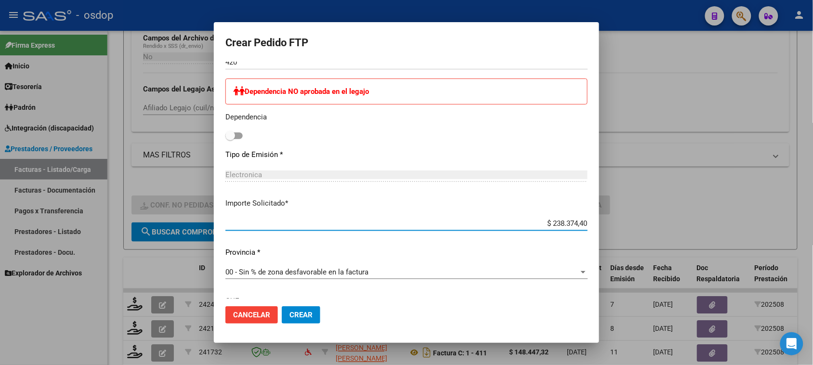
click at [564, 223] on input "$ 238.374,40" at bounding box center [406, 223] width 362 height 9
type input "$ 227.539,20"
click at [557, 258] on div "Periodo Prestacion * 202508 Ingresar el Periodo Prestacion Comentario Legajo: 7…" at bounding box center [406, 140] width 362 height 491
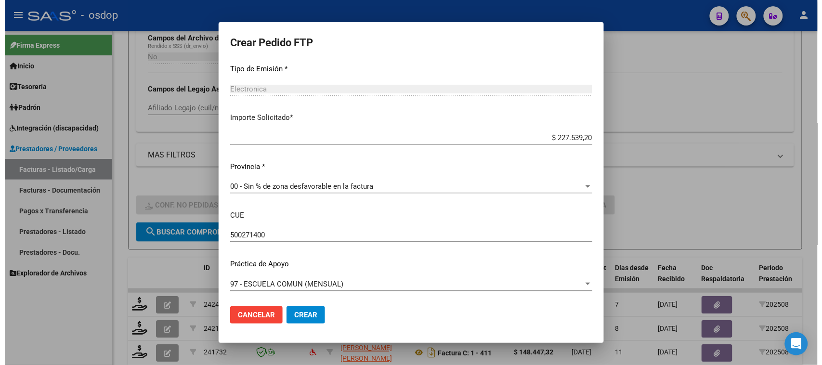
scroll to position [568, 0]
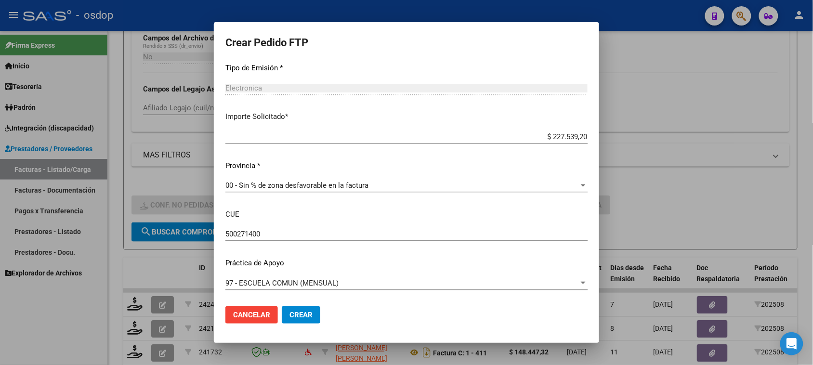
click at [303, 316] on span "Crear" at bounding box center [301, 315] width 23 height 9
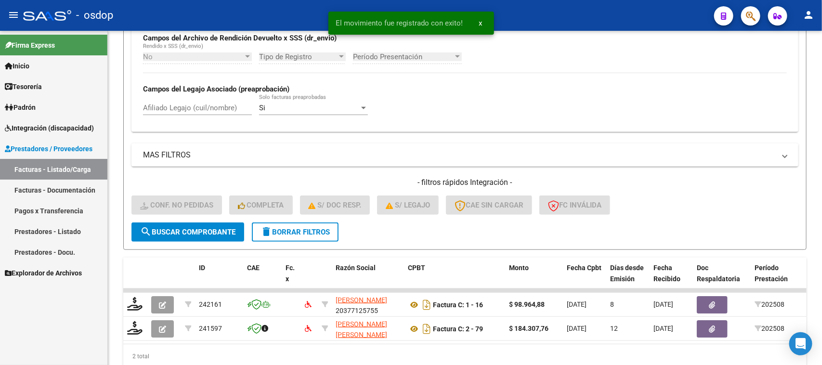
click at [63, 130] on span "Integración (discapacidad)" at bounding box center [49, 128] width 89 height 11
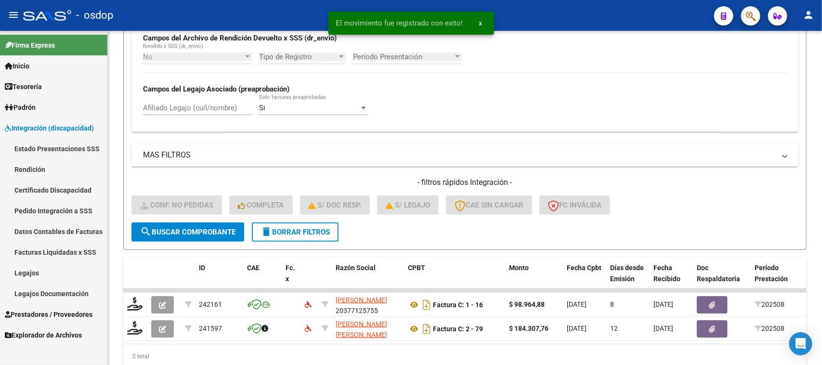
click at [64, 212] on link "Pedido Integración a SSS" at bounding box center [53, 210] width 107 height 21
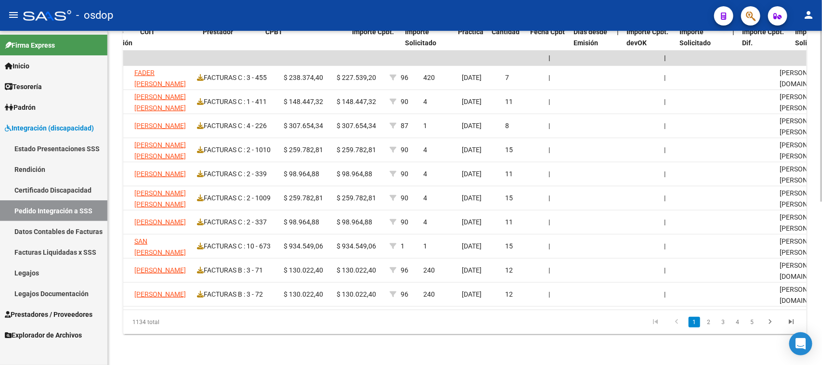
scroll to position [0, 413]
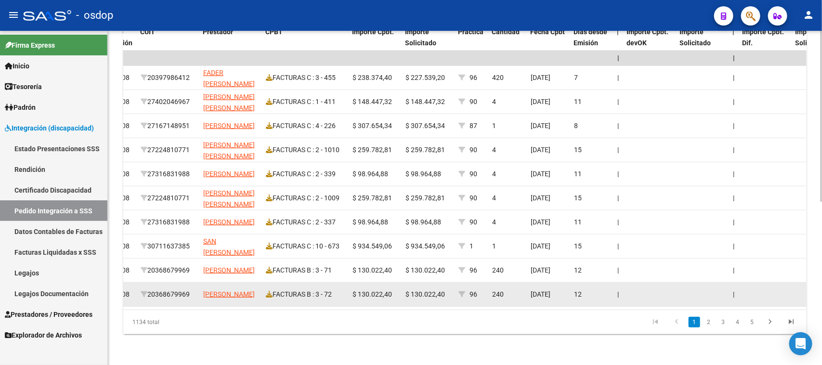
drag, startPoint x: 585, startPoint y: 298, endPoint x: 721, endPoint y: 297, distance: 135.9
click at [721, 297] on datatable-body "| | 240984 DS Z99 - Sin Identificar 20559238776 SANCHEZ ASSENZA BENICIO , - BER…" at bounding box center [465, 180] width 684 height 259
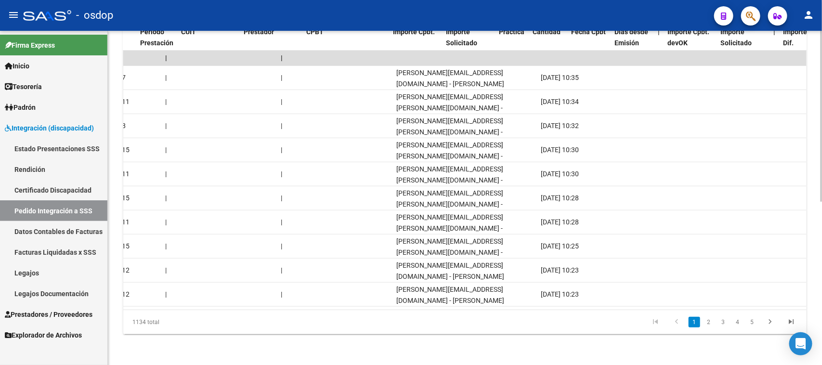
scroll to position [0, 0]
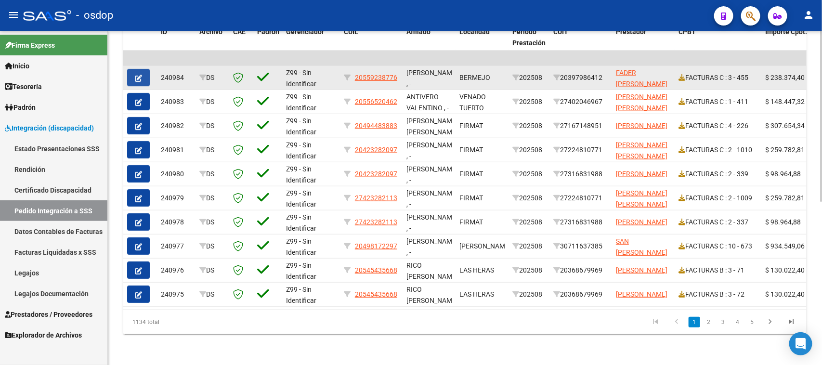
click at [138, 75] on icon "button" at bounding box center [138, 78] width 7 height 7
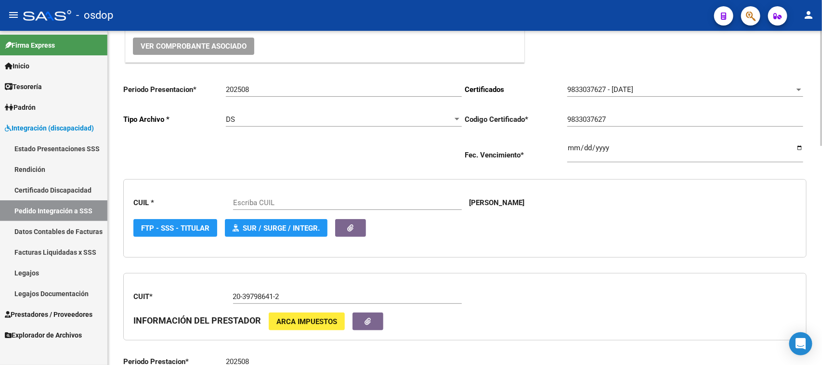
type input "20559238776"
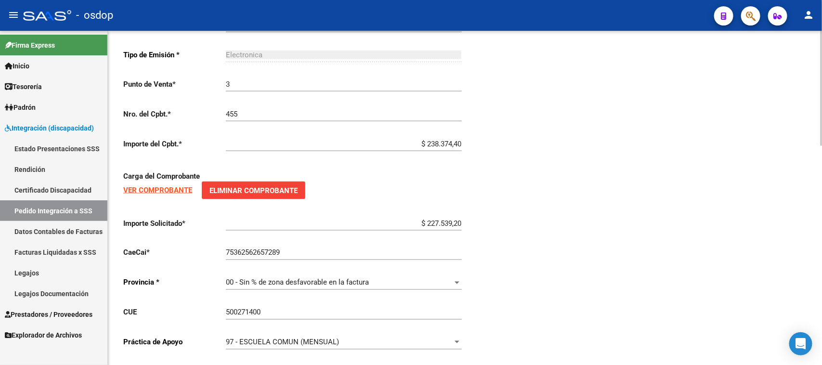
scroll to position [639, 0]
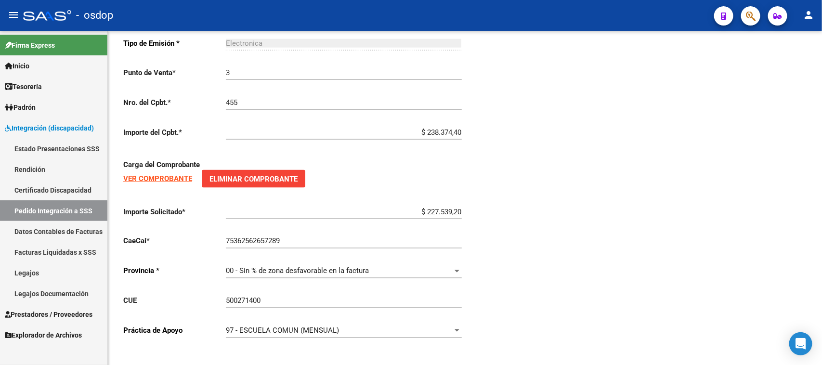
click at [52, 315] on span "Prestadores / Proveedores" at bounding box center [49, 314] width 88 height 11
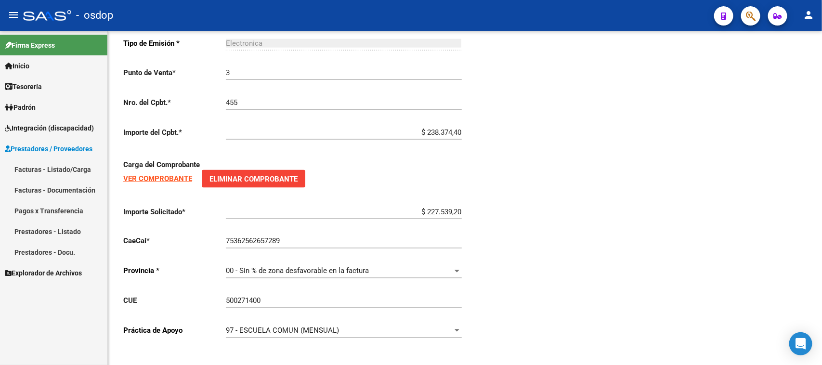
click at [68, 169] on link "Facturas - Listado/Carga" at bounding box center [53, 169] width 107 height 21
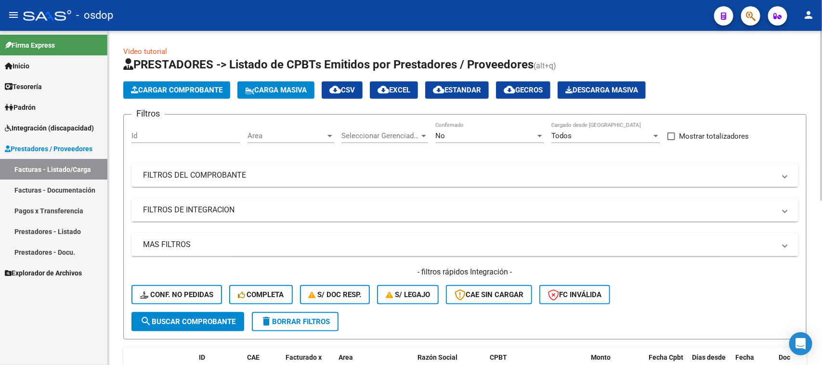
click at [198, 211] on mat-panel-title "FILTROS DE INTEGRACION" at bounding box center [459, 210] width 633 height 11
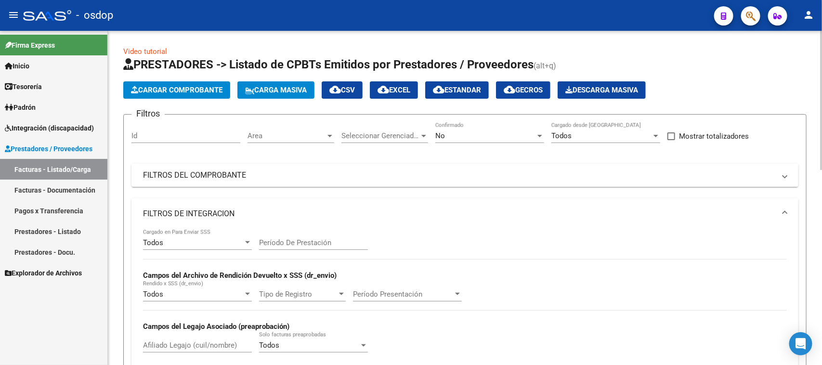
click at [189, 344] on input "Afiliado Legajo (cuil/nombre)" at bounding box center [197, 345] width 109 height 9
paste input "27546863838"
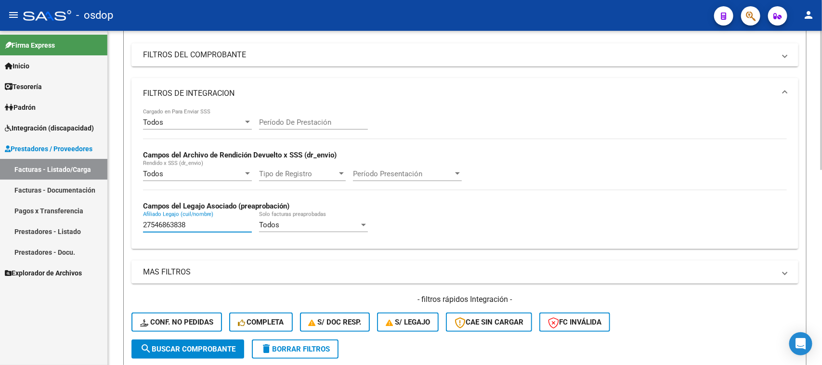
scroll to position [181, 0]
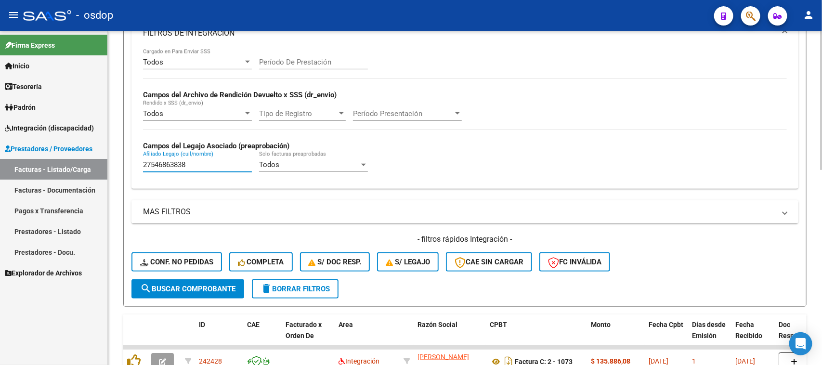
click at [186, 287] on span "search Buscar Comprobante" at bounding box center [187, 289] width 95 height 9
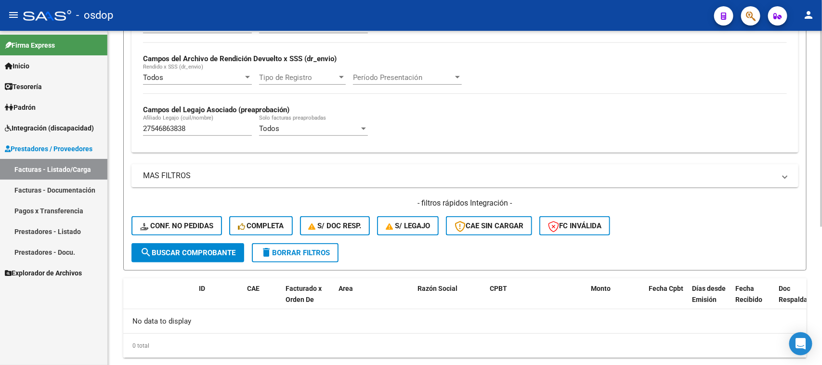
scroll to position [237, 0]
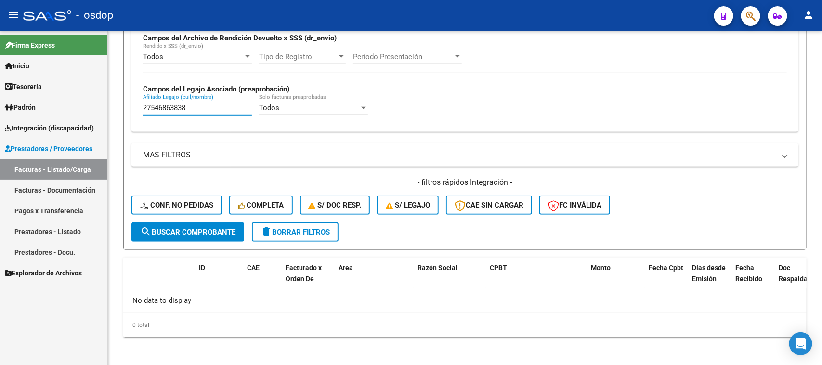
drag, startPoint x: 200, startPoint y: 105, endPoint x: 84, endPoint y: 107, distance: 116.1
click at [84, 107] on mat-sidenav-container "Firma Express Inicio Calendario SSS Instructivos Contacto OS Tesorería Extracto…" at bounding box center [411, 198] width 822 height 334
paste input "0580643729"
click at [206, 230] on span "search Buscar Comprobante" at bounding box center [187, 232] width 95 height 9
drag, startPoint x: 201, startPoint y: 105, endPoint x: 88, endPoint y: 110, distance: 113.3
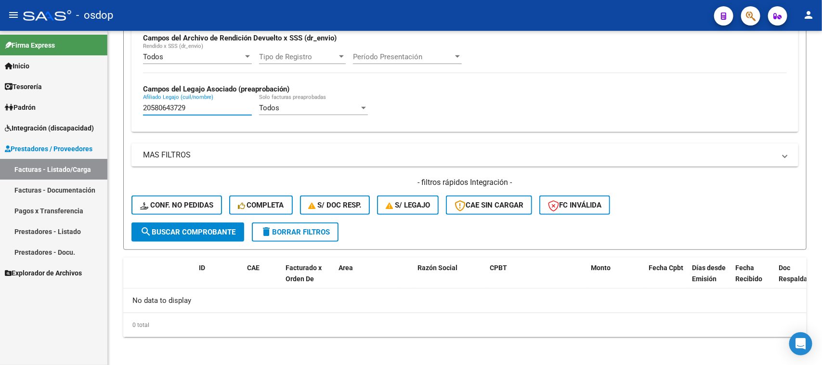
click at [88, 110] on mat-sidenav-container "Firma Express Inicio Calendario SSS Instructivos Contacto OS Tesorería Extracto…" at bounding box center [411, 198] width 822 height 334
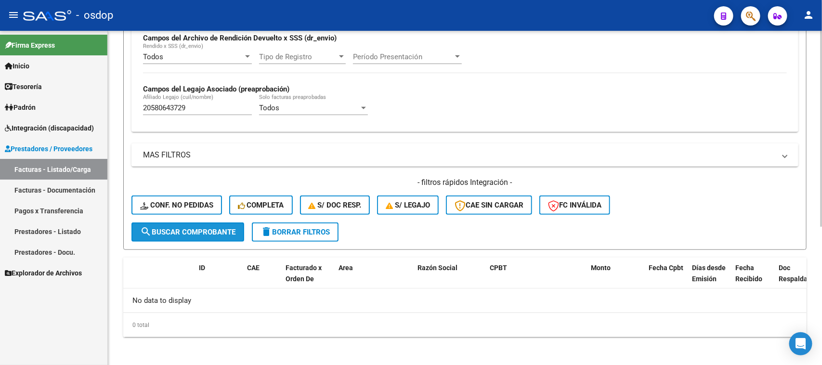
click at [200, 235] on button "search Buscar Comprobante" at bounding box center [188, 232] width 113 height 19
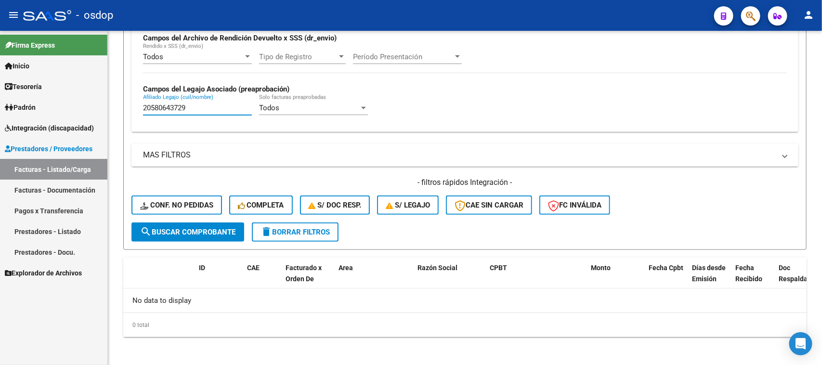
drag, startPoint x: 200, startPoint y: 106, endPoint x: 56, endPoint y: 107, distance: 144.5
click at [56, 107] on mat-sidenav-container "Firma Express Inicio Calendario SSS Instructivos Contacto OS Tesorería Extracto…" at bounding box center [411, 198] width 822 height 334
paste input "7549279258"
type input "27549279258"
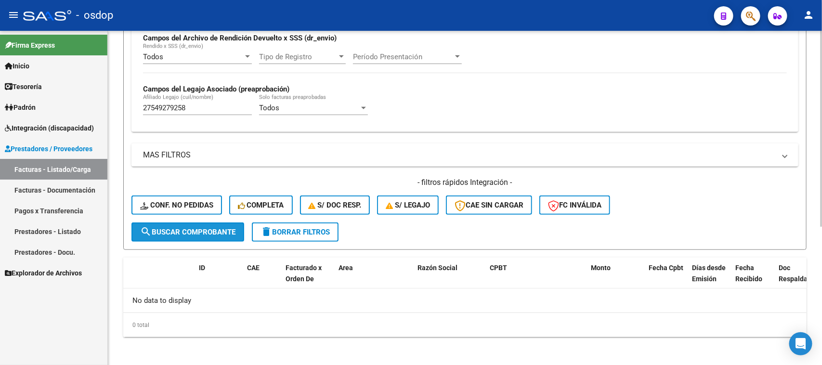
click at [216, 228] on span "search Buscar Comprobante" at bounding box center [187, 232] width 95 height 9
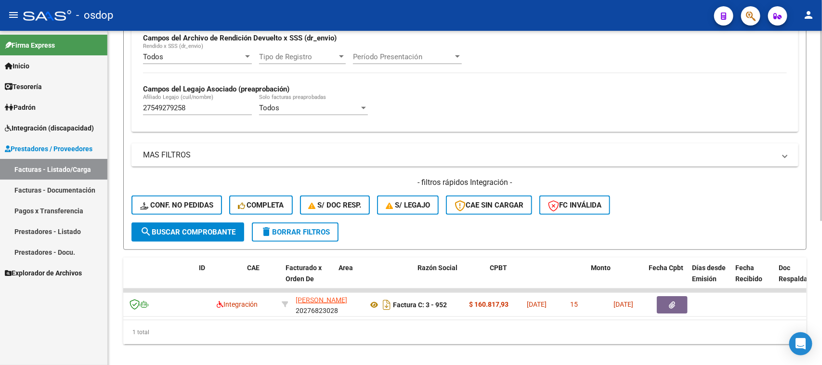
scroll to position [0, 0]
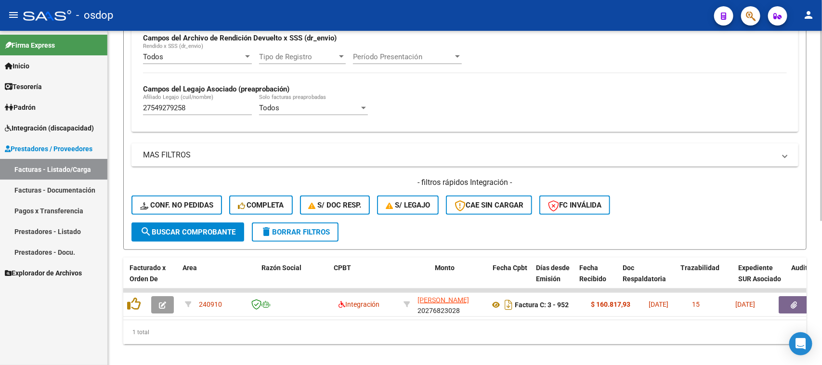
scroll to position [0, 162]
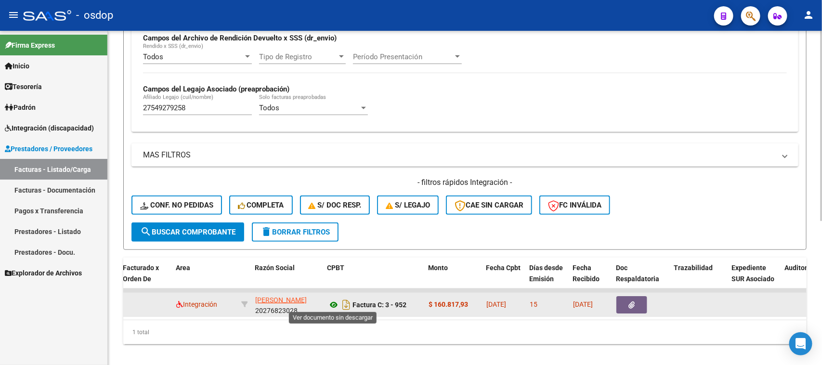
click at [330, 303] on icon at bounding box center [334, 305] width 13 height 12
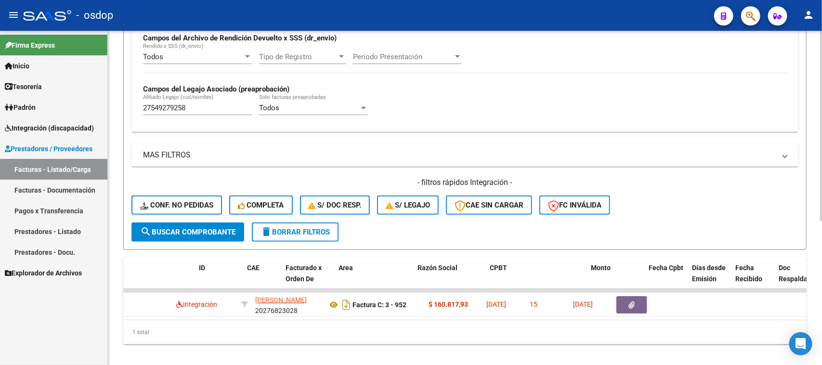
scroll to position [0, 0]
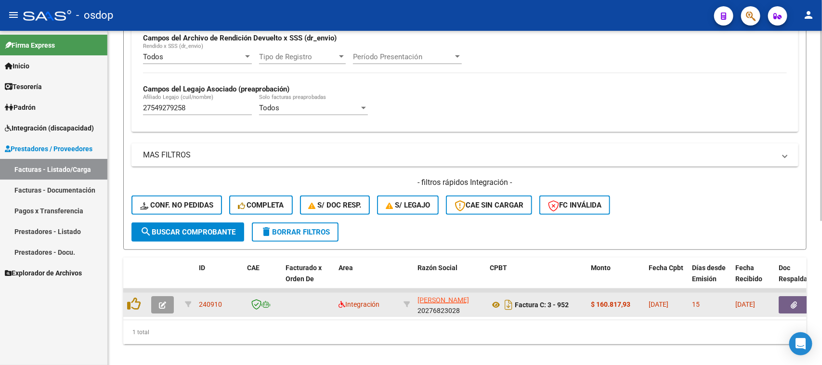
click at [791, 302] on icon "button" at bounding box center [794, 305] width 6 height 7
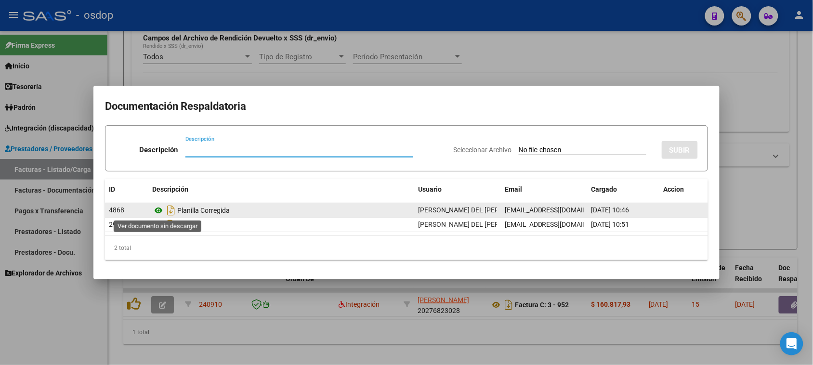
click at [159, 211] on icon at bounding box center [158, 211] width 13 height 12
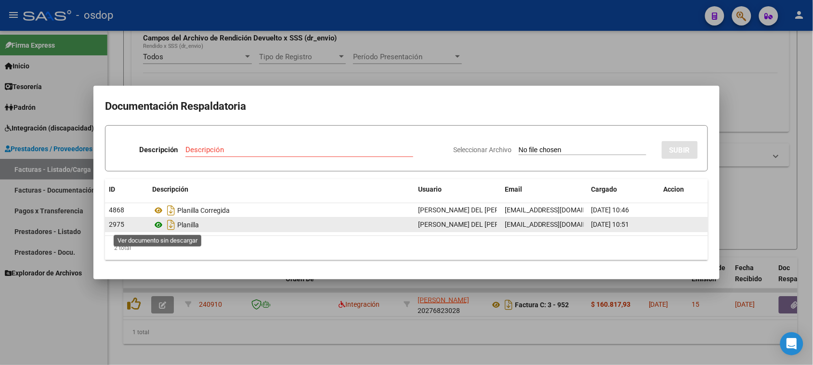
click at [156, 224] on icon at bounding box center [158, 225] width 13 height 12
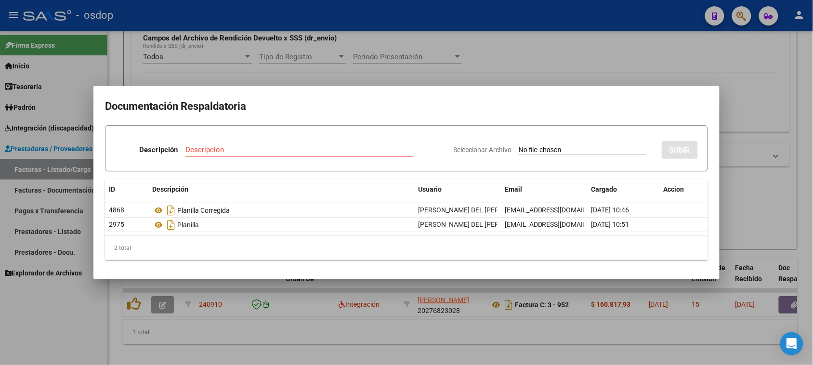
click at [333, 353] on div at bounding box center [406, 182] width 813 height 365
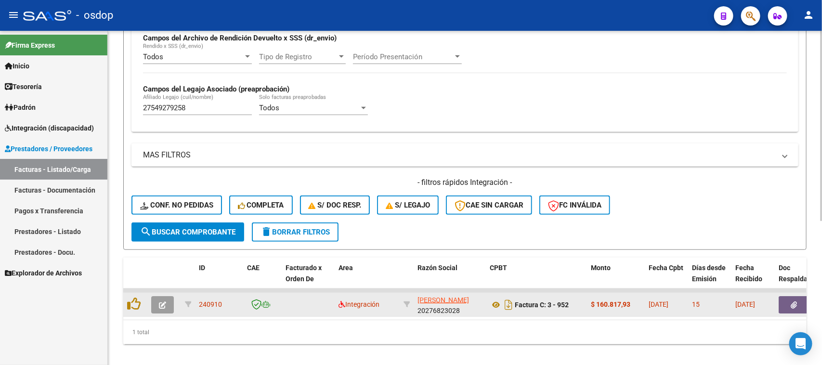
click at [163, 304] on icon "button" at bounding box center [162, 305] width 7 height 7
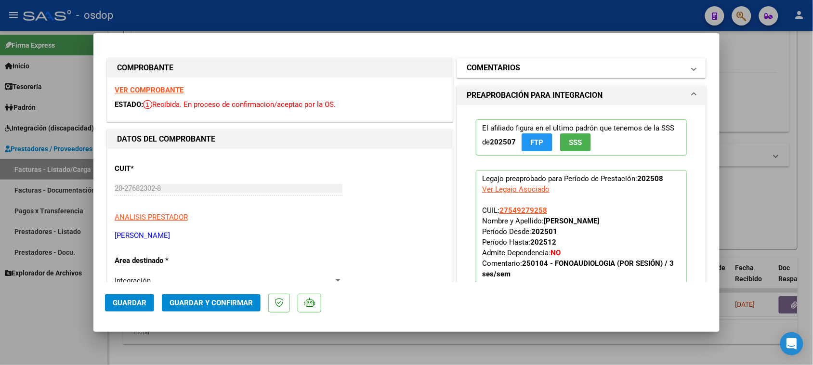
click at [526, 72] on mat-panel-title "COMENTARIOS" at bounding box center [576, 68] width 218 height 12
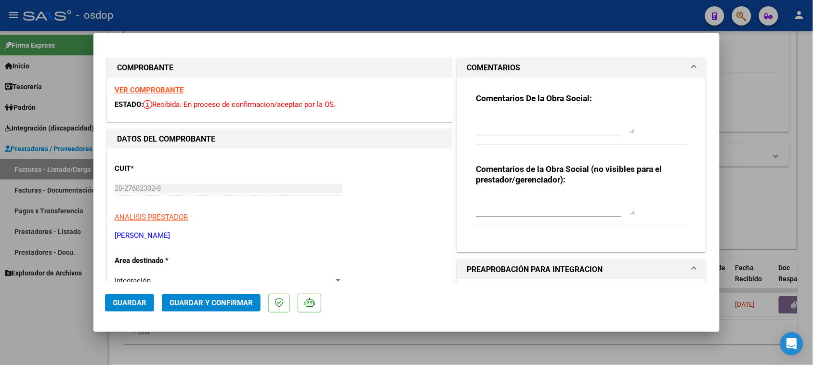
click at [523, 191] on div "Comentarios de la Obra Social (no visibles para el prestador/gerenciador):" at bounding box center [581, 200] width 211 height 73
click at [490, 194] on div at bounding box center [555, 205] width 159 height 23
paste textarea "148.447,32"
paste textarea "12.370,61"
type textarea "Liquidar: $148.447,32 / Debitar: $12.370,61 | Corresponde fc 12 ses/mes agosto …"
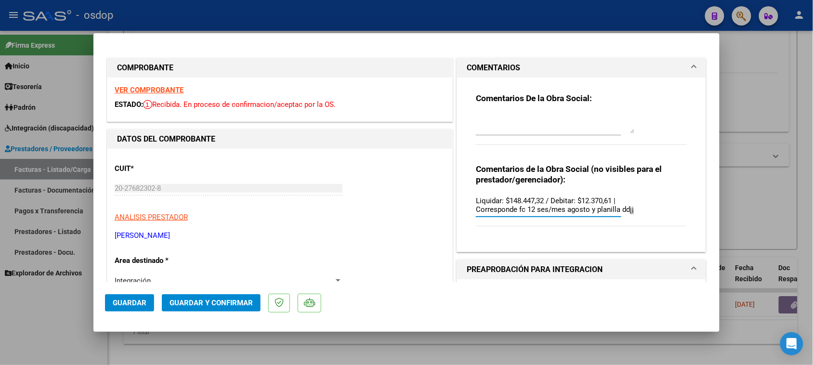
click at [217, 304] on span "Guardar y Confirmar" at bounding box center [211, 303] width 83 height 9
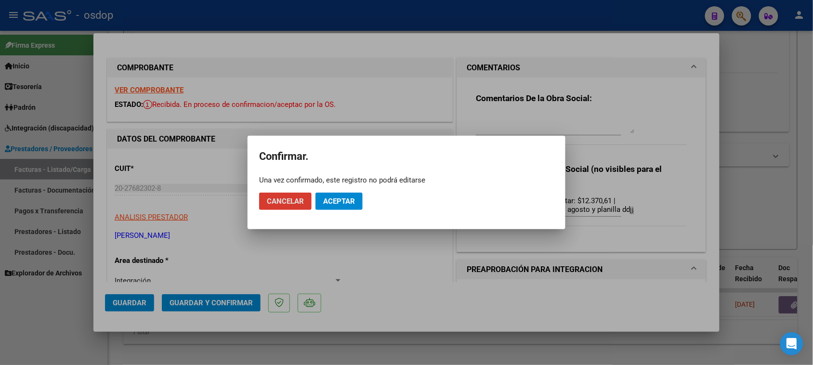
click at [343, 201] on span "Aceptar" at bounding box center [339, 201] width 32 height 9
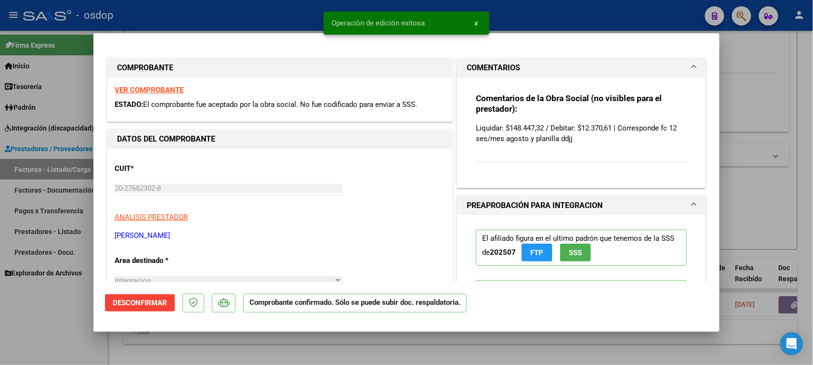
click at [181, 345] on div at bounding box center [406, 182] width 813 height 365
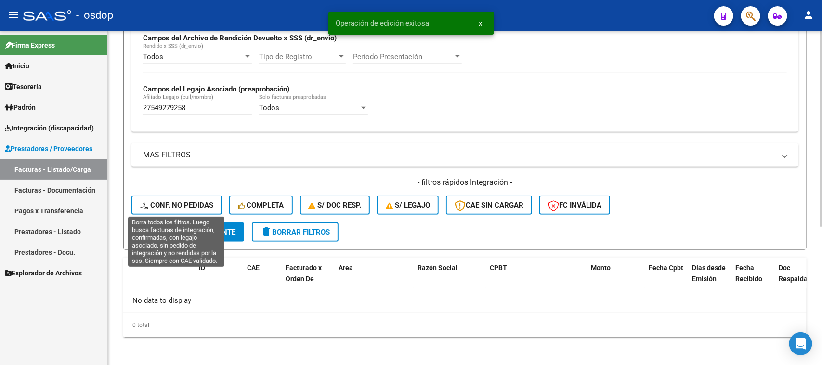
click at [181, 208] on button "Conf. no pedidas" at bounding box center [177, 205] width 91 height 19
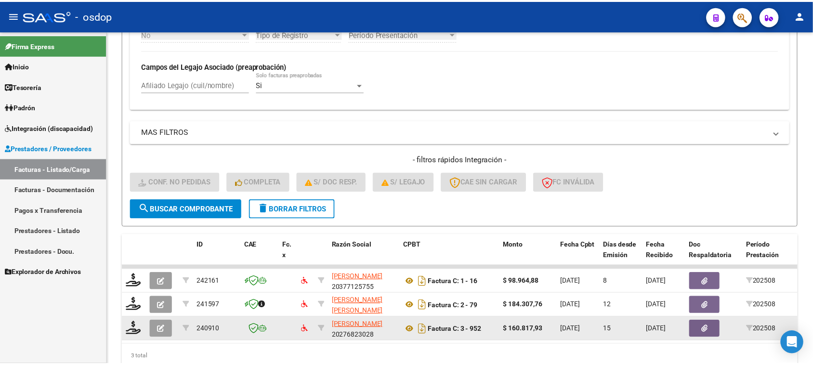
scroll to position [298, 0]
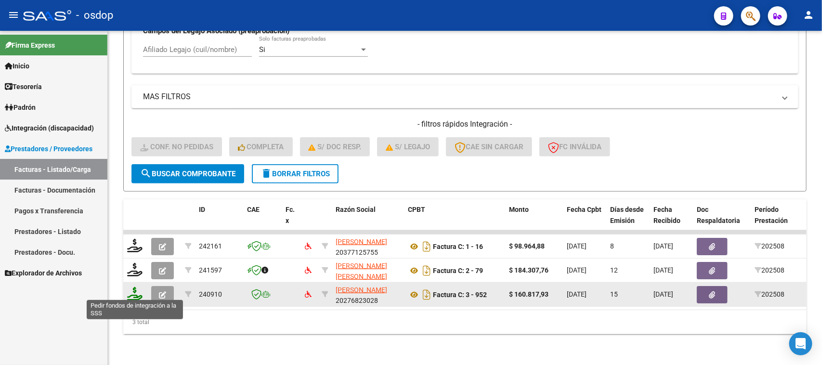
click at [135, 295] on icon at bounding box center [134, 293] width 15 height 13
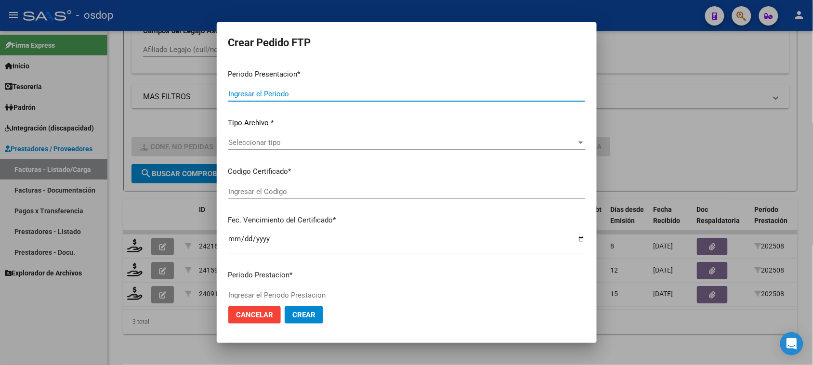
type input "202508"
type input "$ 160.817,93"
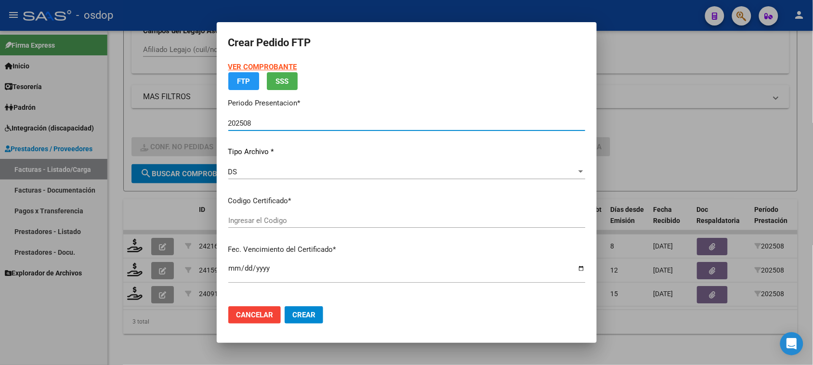
type input "6635354104"
type input "[DATE]"
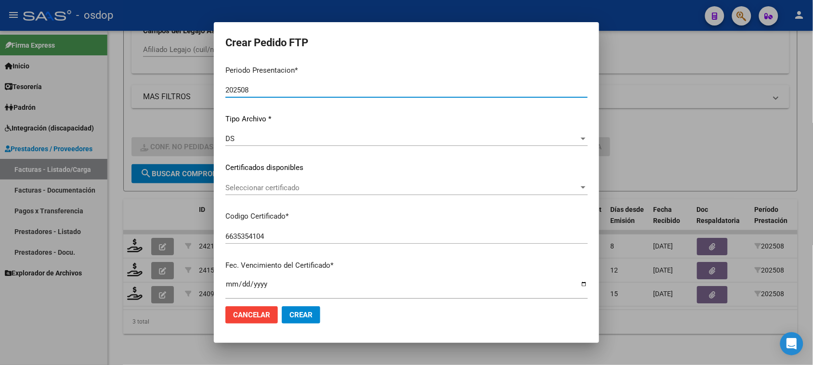
scroll to position [60, 0]
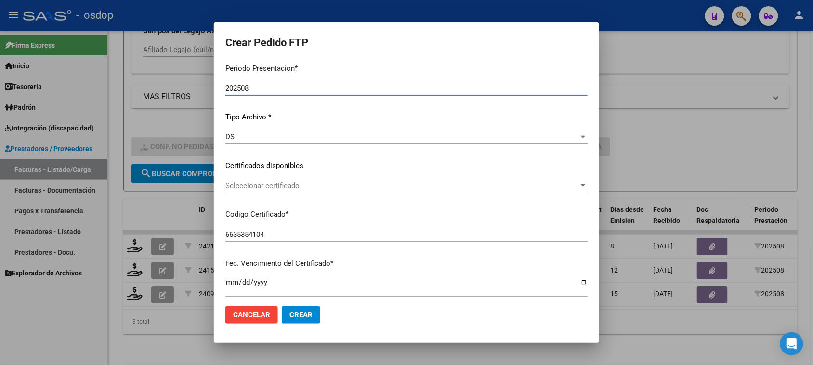
click at [402, 179] on div "Seleccionar certificado Seleccionar certificado" at bounding box center [406, 186] width 362 height 14
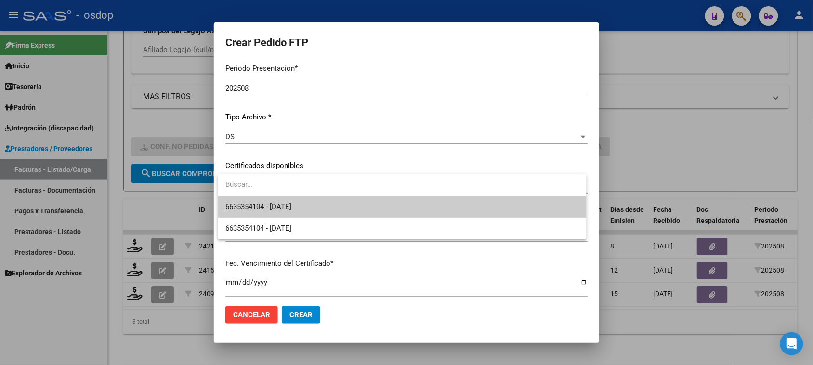
click at [401, 209] on span "6635354104 - [DATE]" at bounding box center [401, 207] width 353 height 22
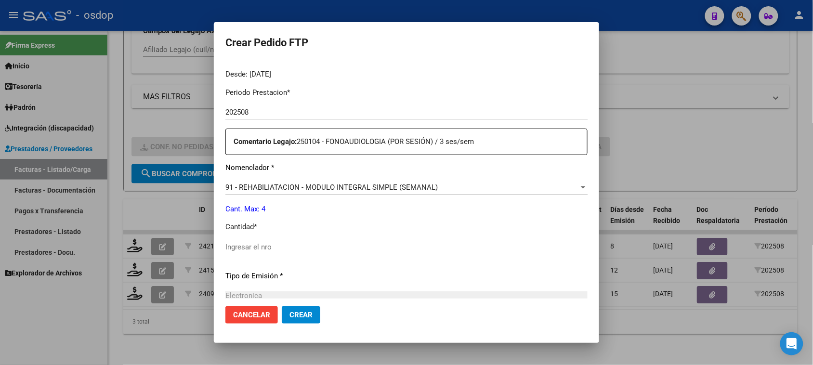
scroll to position [301, 0]
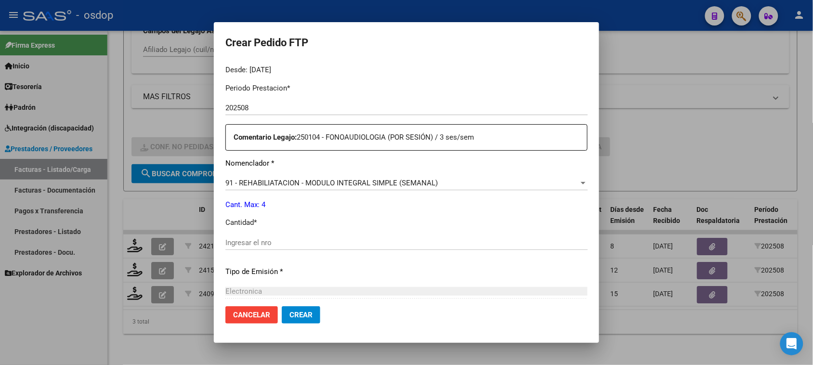
click at [285, 241] on input "Ingresar el nro" at bounding box center [406, 242] width 362 height 9
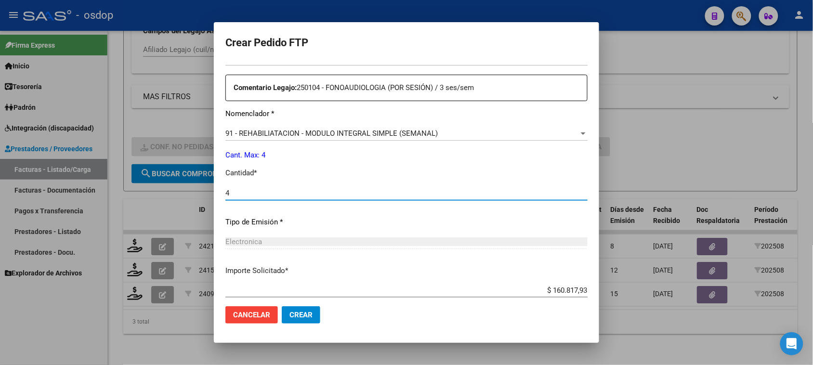
scroll to position [407, 0]
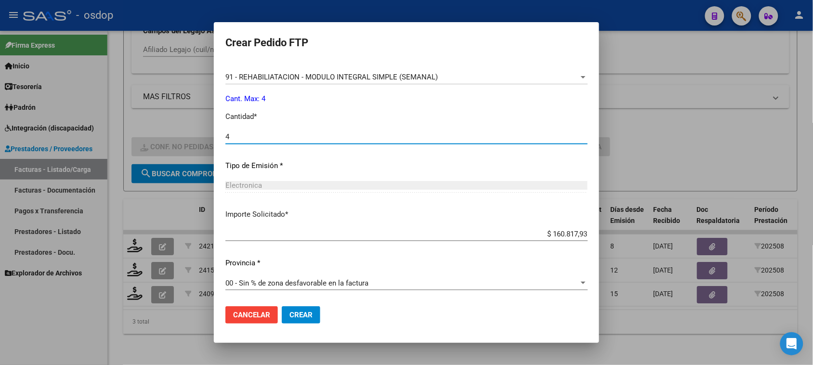
type input "4"
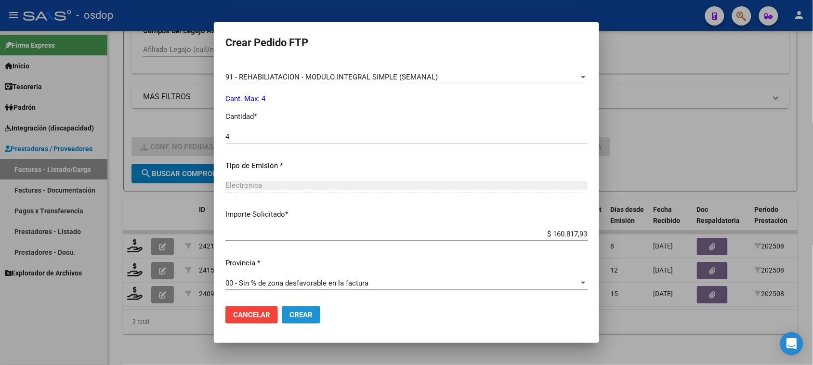
click at [297, 318] on span "Crear" at bounding box center [301, 315] width 23 height 9
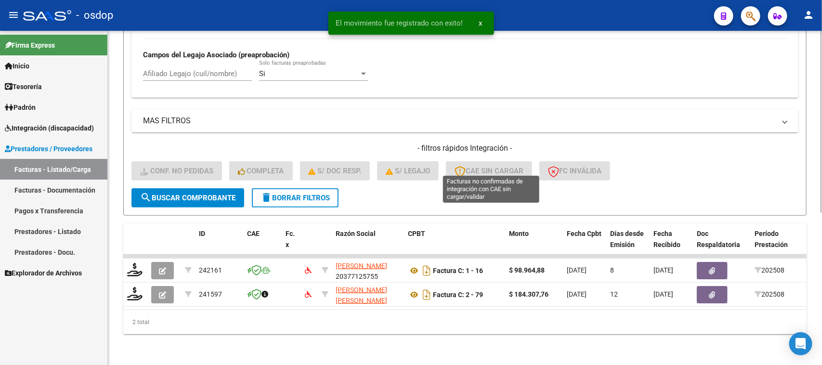
scroll to position [278, 0]
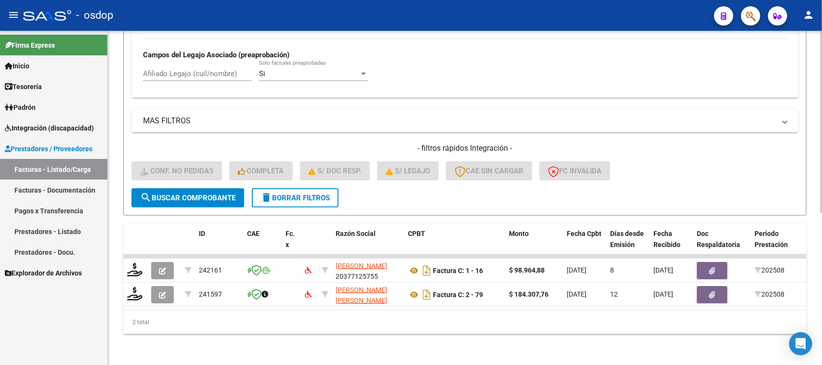
click at [316, 194] on span "delete Borrar Filtros" at bounding box center [295, 198] width 69 height 9
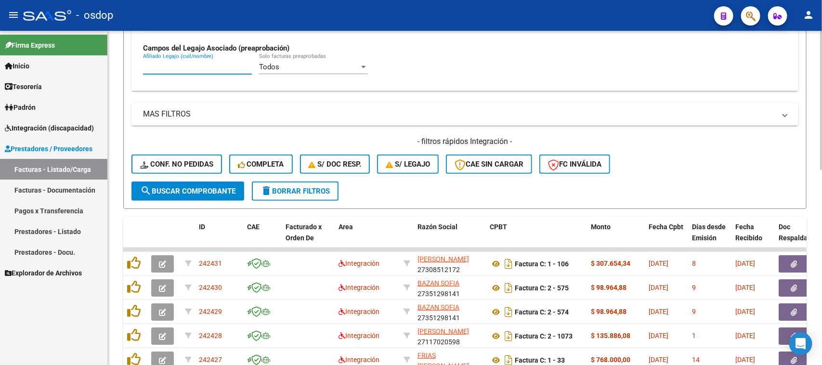
click at [186, 64] on input "Afiliado Legajo (cuil/nombre)" at bounding box center [197, 67] width 109 height 9
paste input "20536664301"
type input "20536664301"
click at [211, 187] on span "search Buscar Comprobante" at bounding box center [187, 191] width 95 height 9
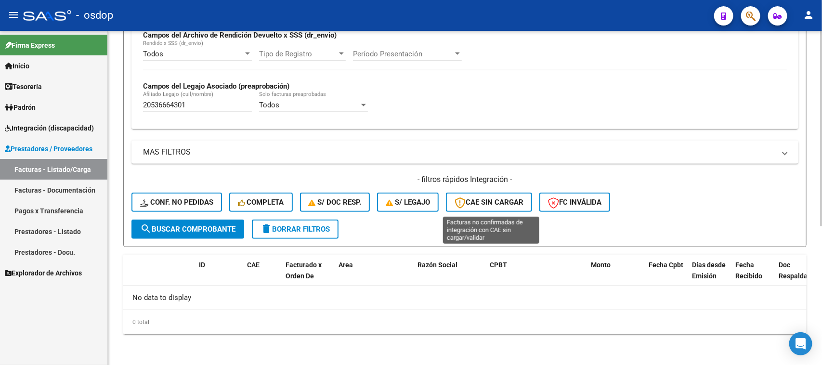
scroll to position [237, 0]
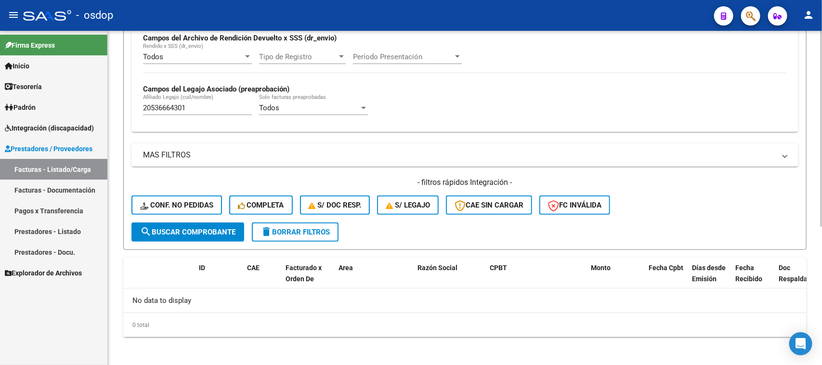
click at [299, 228] on span "delete Borrar Filtros" at bounding box center [295, 232] width 69 height 9
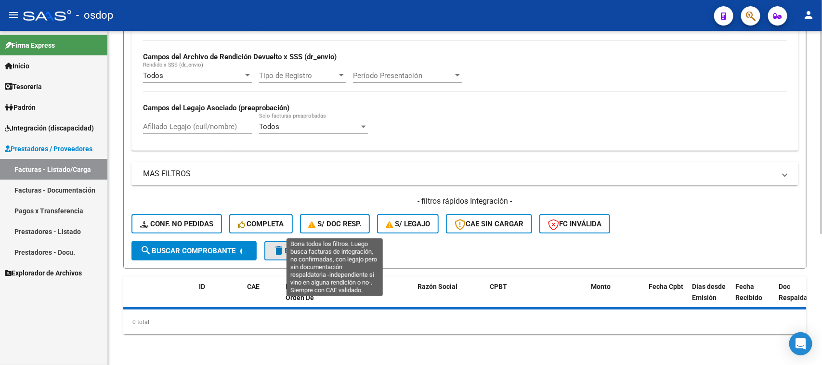
scroll to position [216, 0]
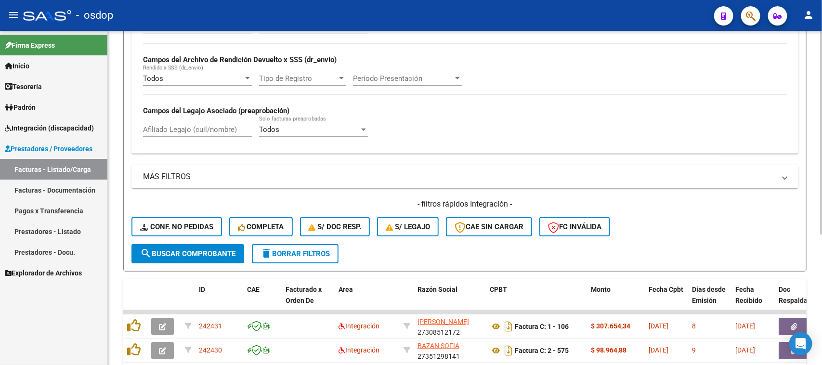
click at [213, 126] on div "Todos Cargado en Para Enviar SSS Período De Prestación Campos del Archivo de Re…" at bounding box center [465, 83] width 667 height 140
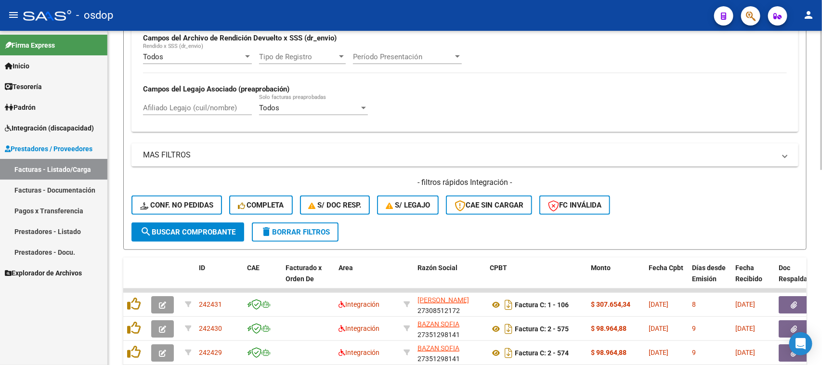
click at [201, 107] on input "Afiliado Legajo (cuil/nombre)" at bounding box center [197, 108] width 109 height 9
paste input "20536664301"
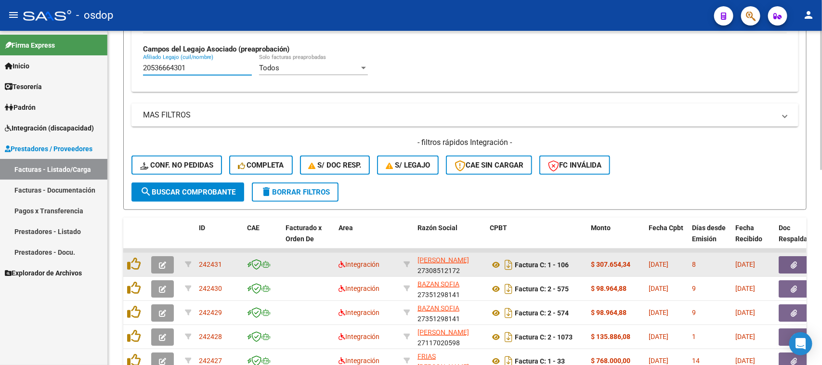
scroll to position [298, 0]
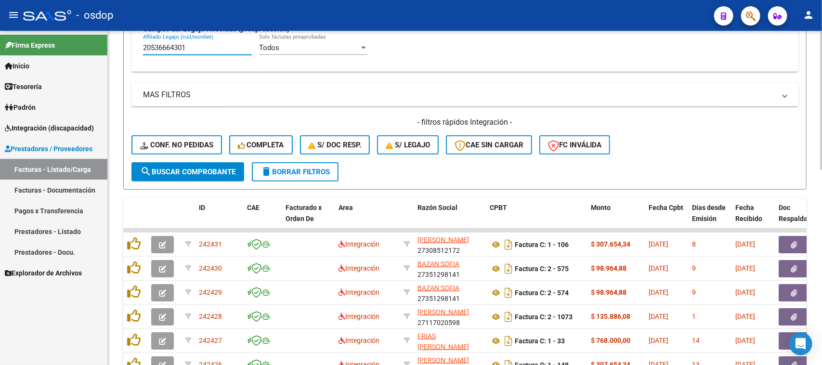
type input "20536664301"
drag, startPoint x: 209, startPoint y: 48, endPoint x: 63, endPoint y: 52, distance: 146.0
click at [78, 47] on mat-sidenav-container "Firma Express Inicio Calendario SSS Instructivos Contacto OS Tesorería Extracto…" at bounding box center [411, 198] width 822 height 334
click at [225, 177] on button "search Buscar Comprobante" at bounding box center [188, 171] width 113 height 19
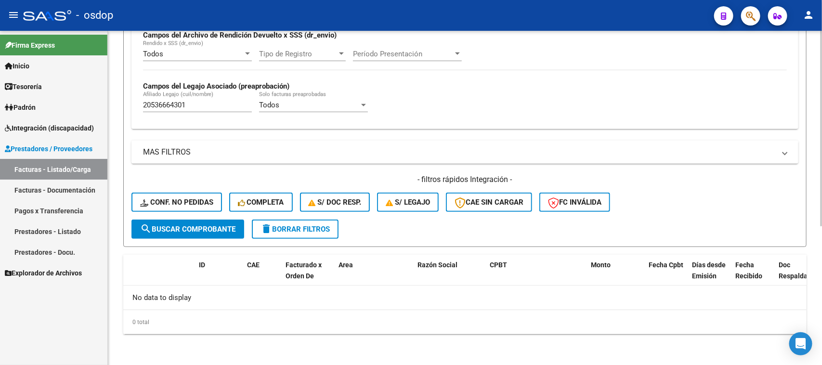
scroll to position [237, 0]
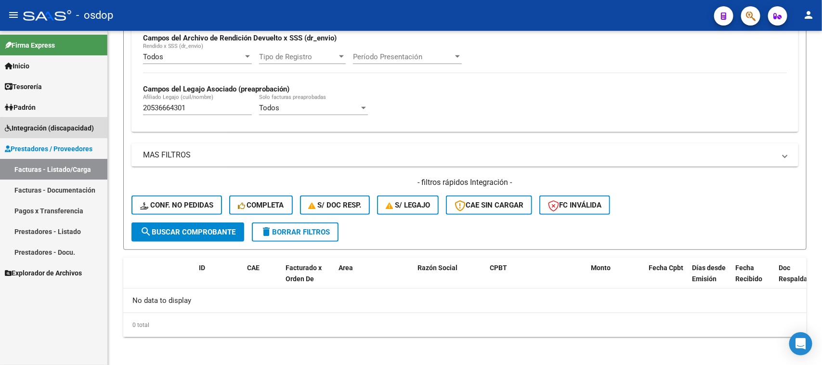
click at [66, 129] on span "Integración (discapacidad)" at bounding box center [49, 128] width 89 height 11
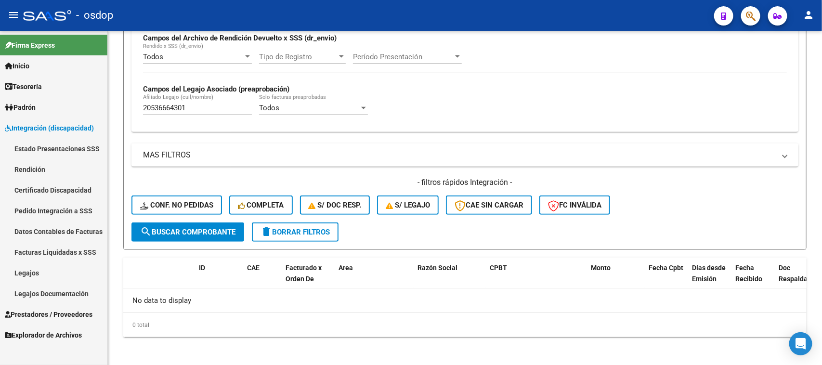
click at [70, 207] on link "Pedido Integración a SSS" at bounding box center [53, 210] width 107 height 21
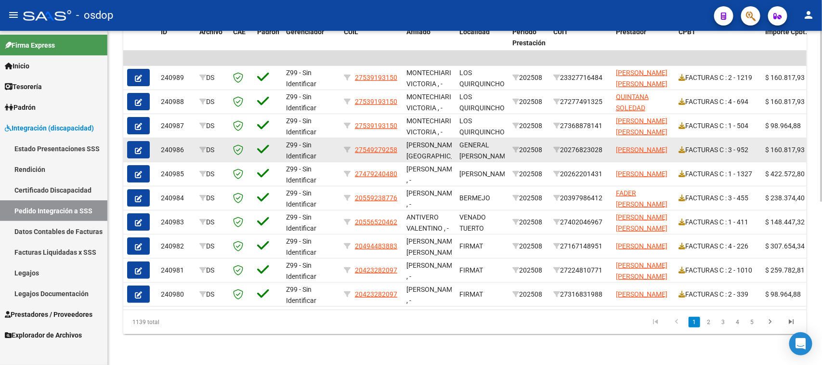
click at [140, 147] on icon "button" at bounding box center [138, 150] width 7 height 7
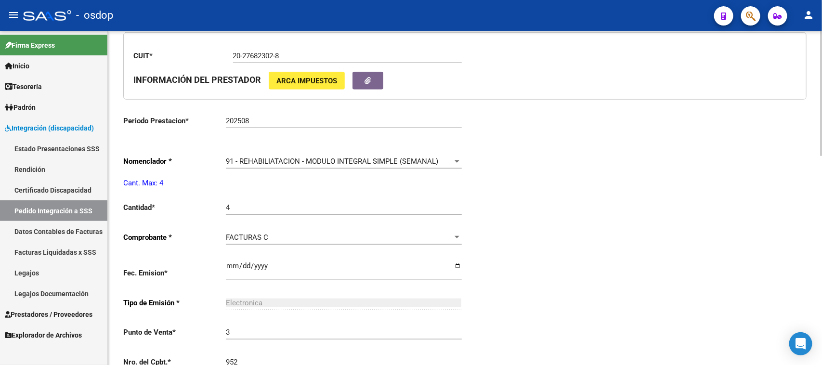
type input "27549279258"
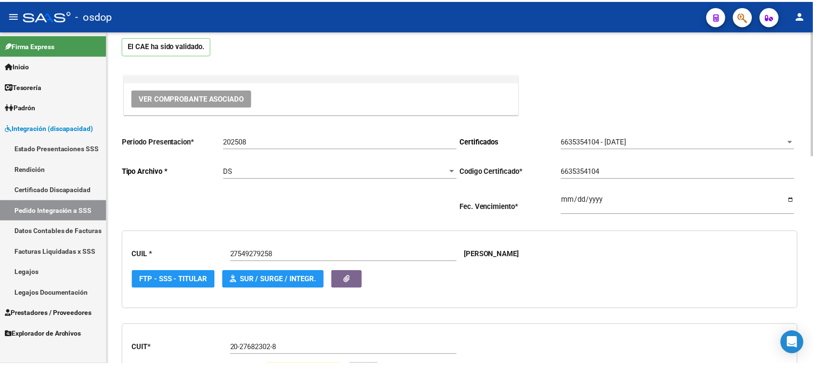
scroll to position [20, 0]
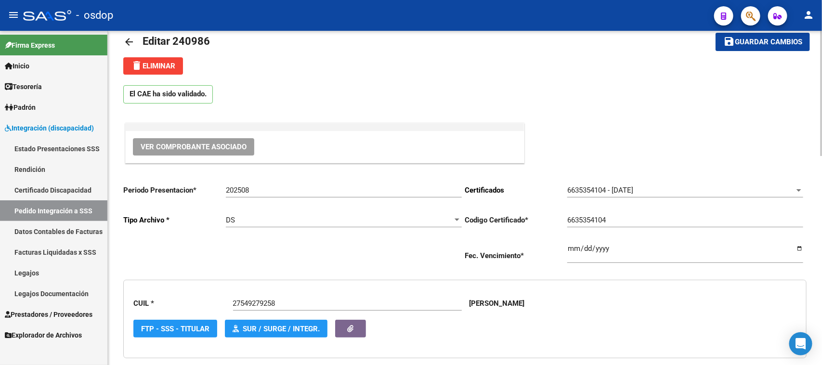
click at [235, 153] on button "Ver Comprobante Asociado" at bounding box center [193, 146] width 121 height 17
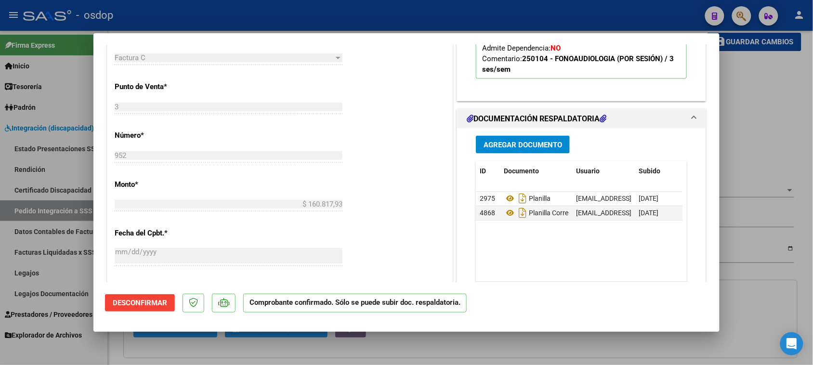
scroll to position [482, 0]
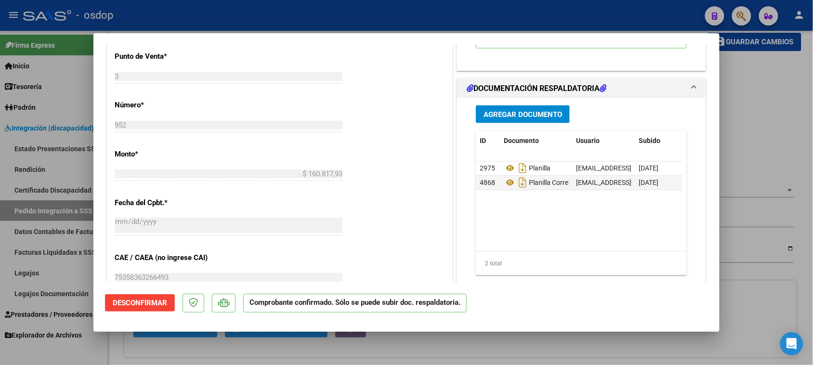
click at [543, 348] on div at bounding box center [406, 182] width 813 height 365
type input "$ 0,00"
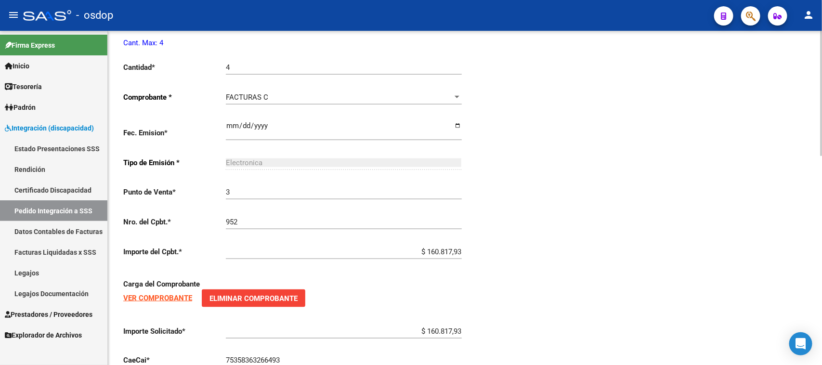
scroll to position [562, 0]
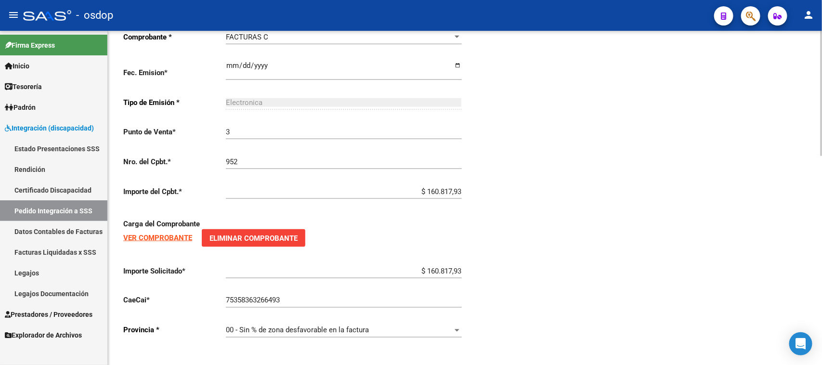
click at [444, 267] on input "$ 160.817,93" at bounding box center [344, 271] width 236 height 9
click at [448, 267] on input "$ 160.817,93" at bounding box center [344, 271] width 236 height 9
click at [453, 268] on input "$ 160.817,93" at bounding box center [344, 271] width 236 height 9
type input "$ 148.447,32"
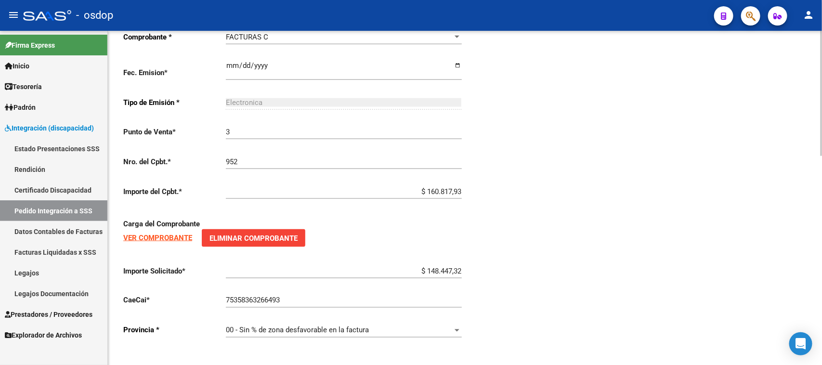
click at [455, 296] on input "75358363266493" at bounding box center [344, 300] width 236 height 9
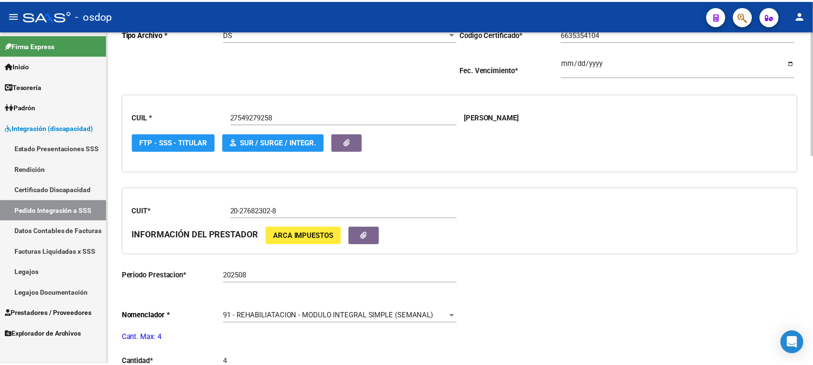
scroll to position [0, 0]
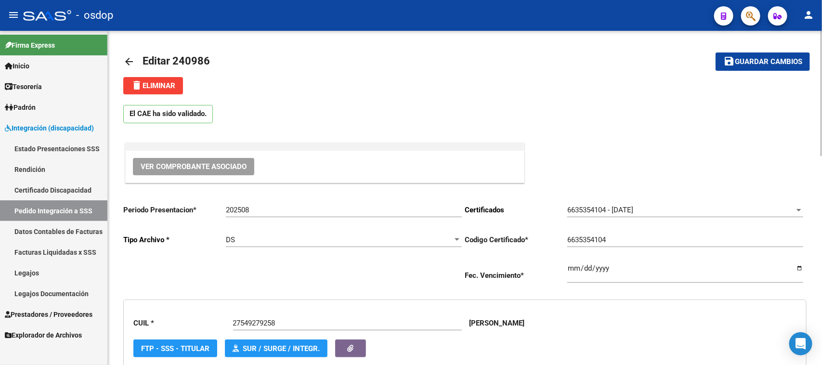
drag, startPoint x: 767, startPoint y: 58, endPoint x: 767, endPoint y: 36, distance: 21.7
click at [770, 59] on span "Guardar cambios" at bounding box center [768, 62] width 67 height 9
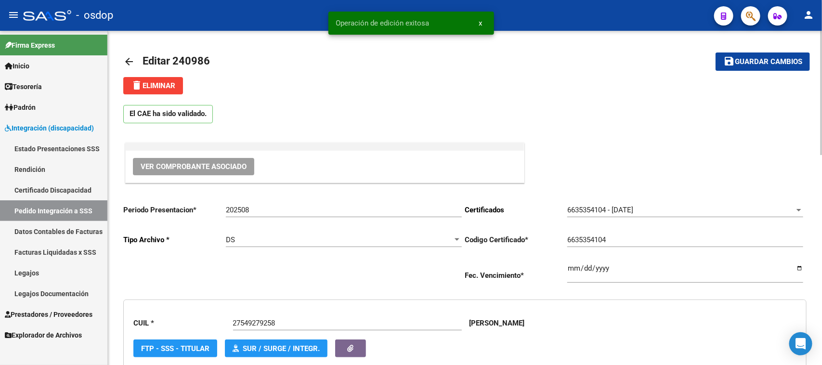
click at [194, 171] on button "Ver Comprobante Asociado" at bounding box center [193, 166] width 121 height 17
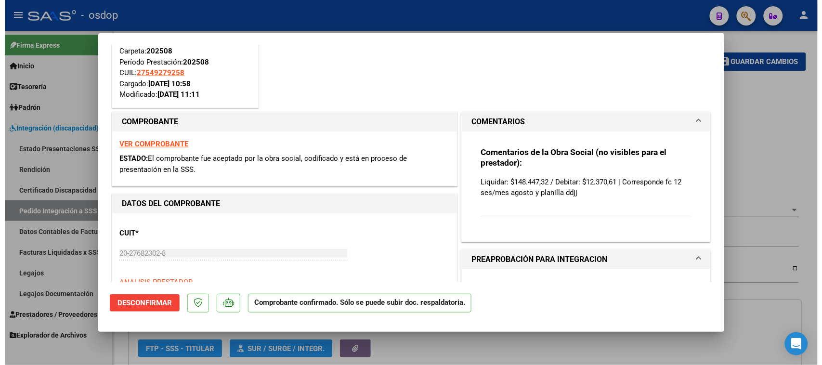
scroll to position [81, 0]
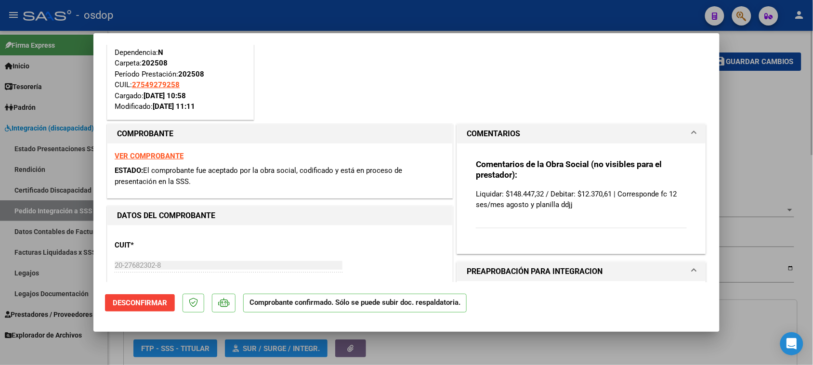
drag, startPoint x: 541, startPoint y: 360, endPoint x: 534, endPoint y: 350, distance: 12.2
click at [540, 357] on div at bounding box center [406, 182] width 813 height 365
type input "$ 0,00"
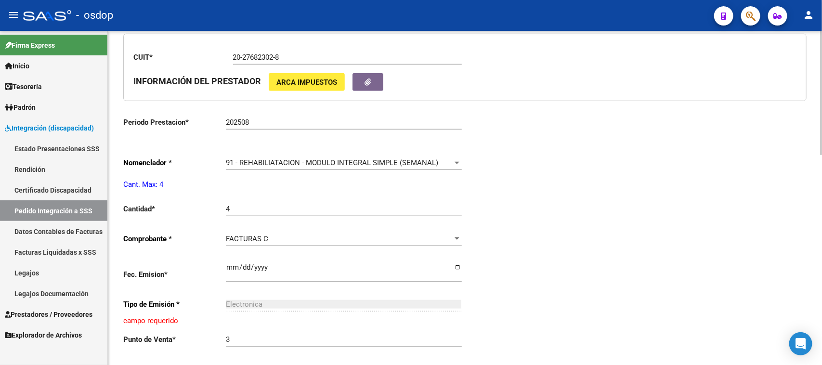
scroll to position [361, 0]
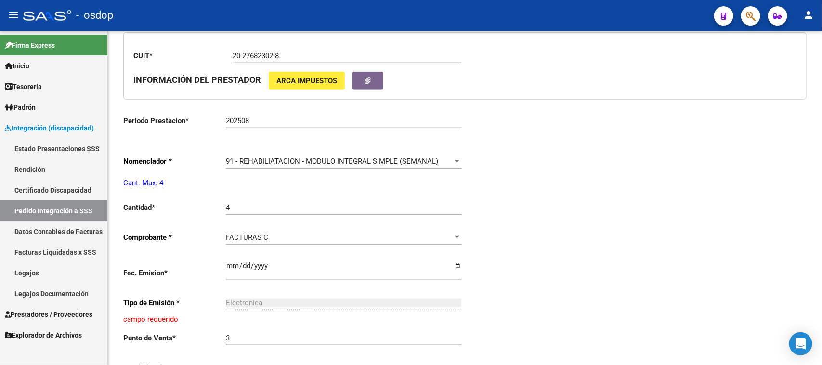
click at [65, 212] on link "Pedido Integración a SSS" at bounding box center [53, 210] width 107 height 21
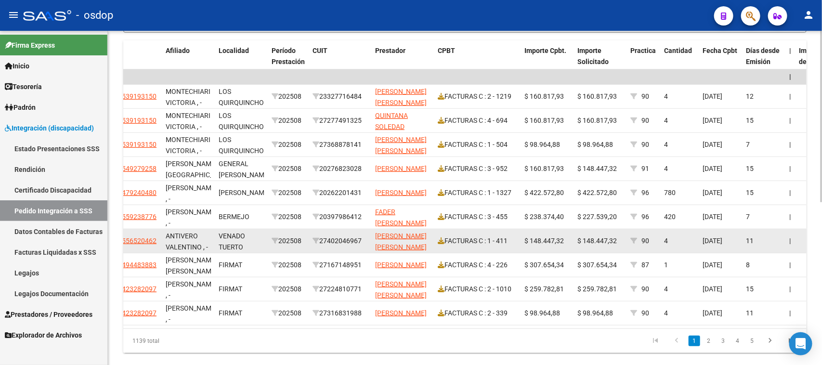
scroll to position [319, 0]
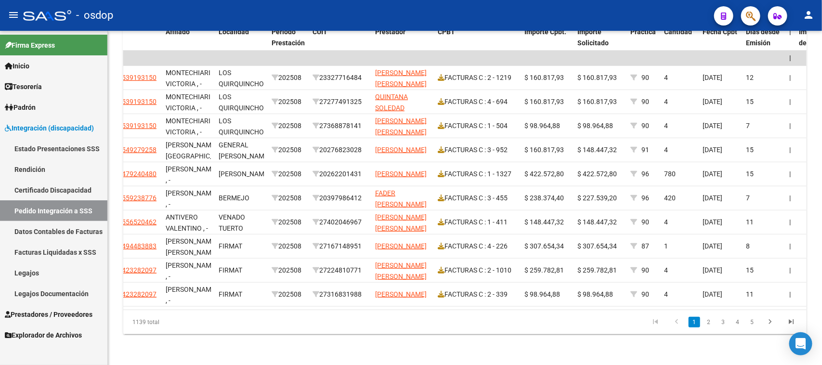
click at [45, 317] on span "Prestadores / Proveedores" at bounding box center [49, 314] width 88 height 11
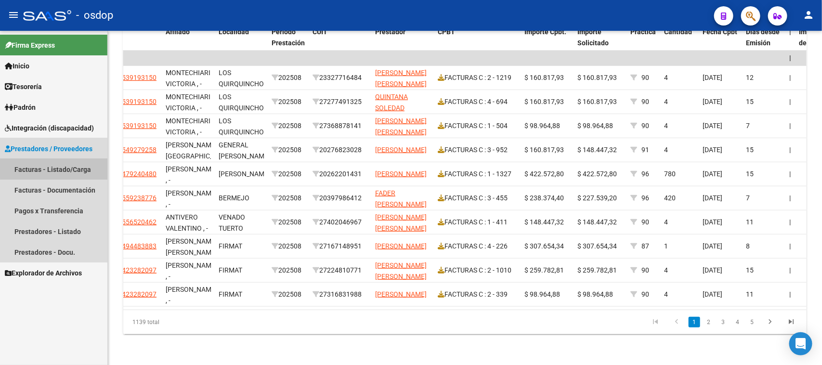
click at [59, 169] on link "Facturas - Listado/Carga" at bounding box center [53, 169] width 107 height 21
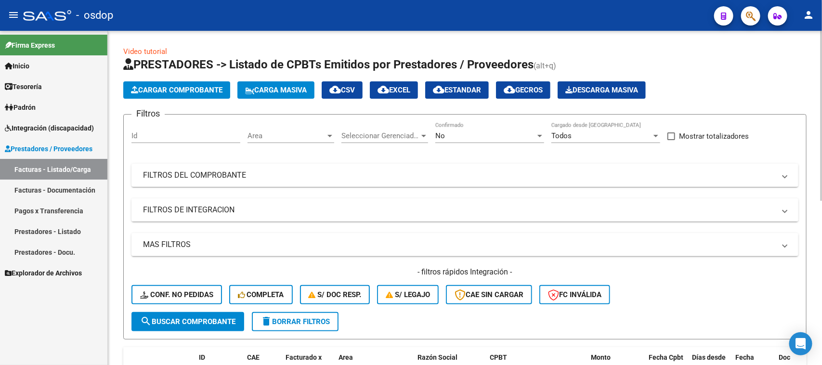
click at [202, 216] on mat-expansion-panel-header "FILTROS DE INTEGRACION" at bounding box center [465, 209] width 667 height 23
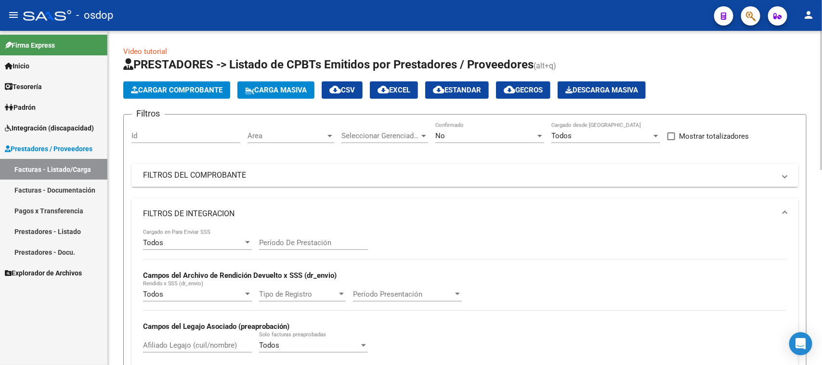
click at [177, 346] on input "Afiliado Legajo (cuil/nombre)" at bounding box center [197, 345] width 109 height 9
paste input "20536664301"
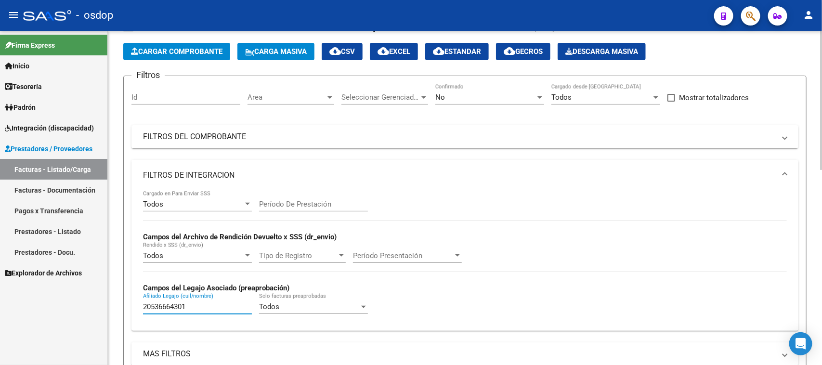
scroll to position [181, 0]
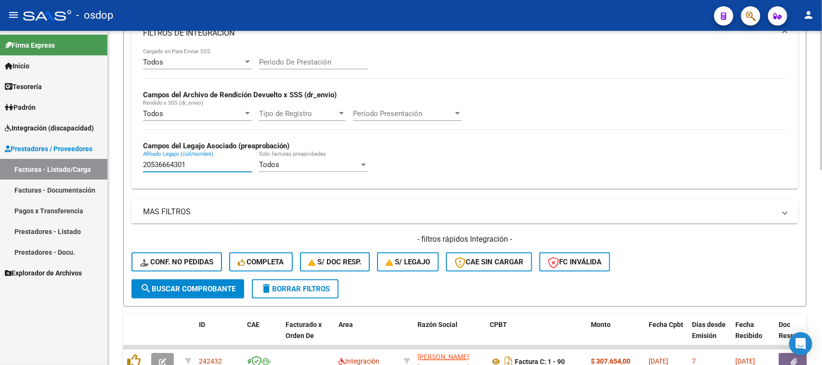
click at [185, 290] on button "search Buscar Comprobante" at bounding box center [188, 288] width 113 height 19
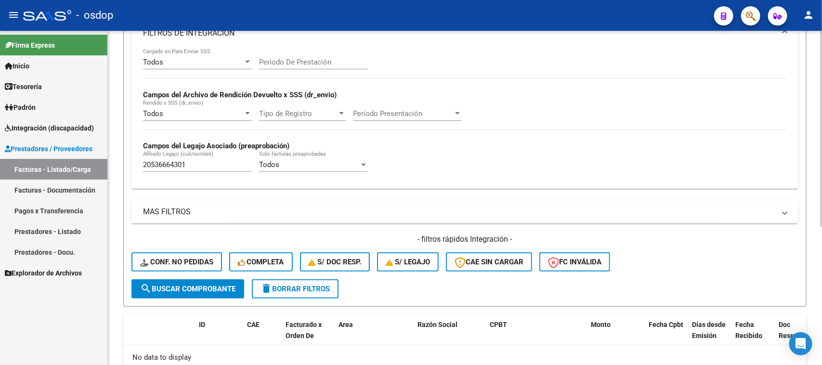
drag, startPoint x: 200, startPoint y: 159, endPoint x: 200, endPoint y: 171, distance: 11.6
click at [200, 164] on input "20536664301" at bounding box center [197, 164] width 109 height 9
drag, startPoint x: 200, startPoint y: 162, endPoint x: 90, endPoint y: 165, distance: 110.3
click at [92, 164] on mat-sidenav-container "Firma Express Inicio Calendario SSS Instructivos Contacto OS Tesorería Extracto…" at bounding box center [411, 198] width 822 height 334
paste input "49204296"
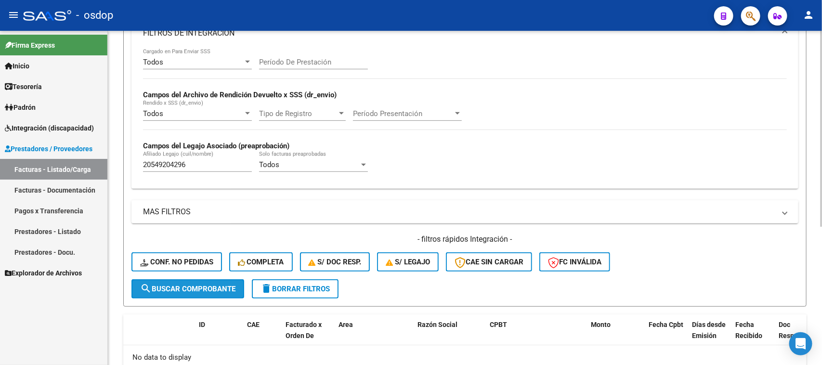
click at [218, 286] on span "search Buscar Comprobante" at bounding box center [187, 289] width 95 height 9
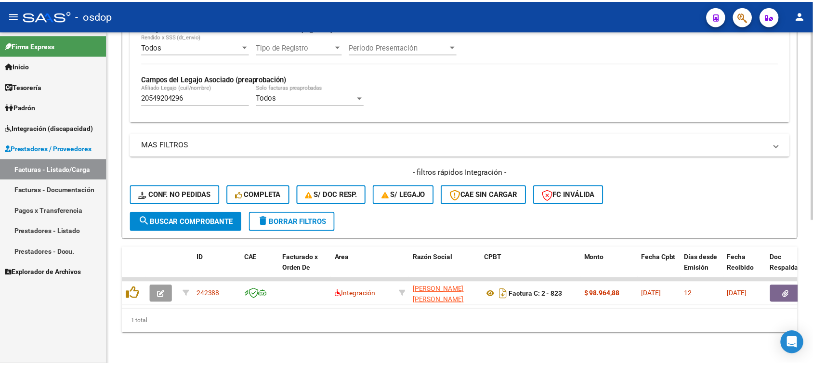
scroll to position [254, 0]
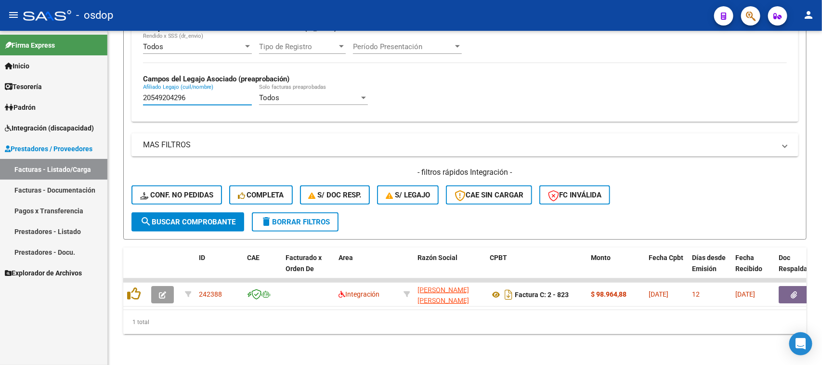
drag, startPoint x: 209, startPoint y: 91, endPoint x: 85, endPoint y: 91, distance: 123.8
click at [87, 91] on mat-sidenav-container "Firma Express Inicio Calendario SSS Instructivos Contacto OS Tesorería Extracto…" at bounding box center [411, 198] width 822 height 334
paste input "7531604615"
type input "27531604615"
click at [193, 218] on span "search Buscar Comprobante" at bounding box center [187, 222] width 95 height 9
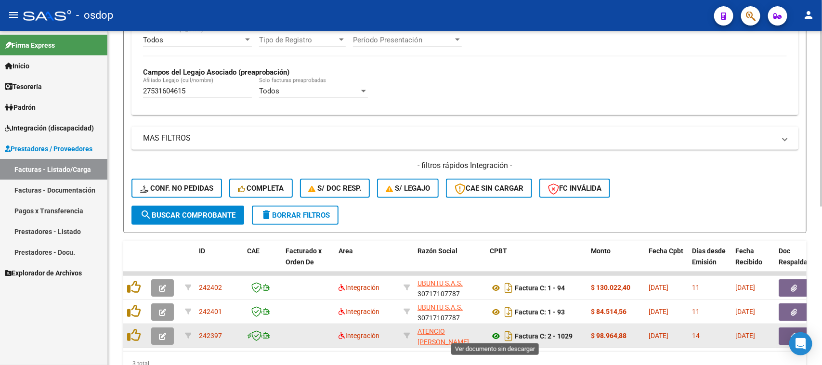
click at [496, 334] on icon at bounding box center [496, 336] width 13 height 12
click at [787, 332] on button "button" at bounding box center [794, 336] width 31 height 17
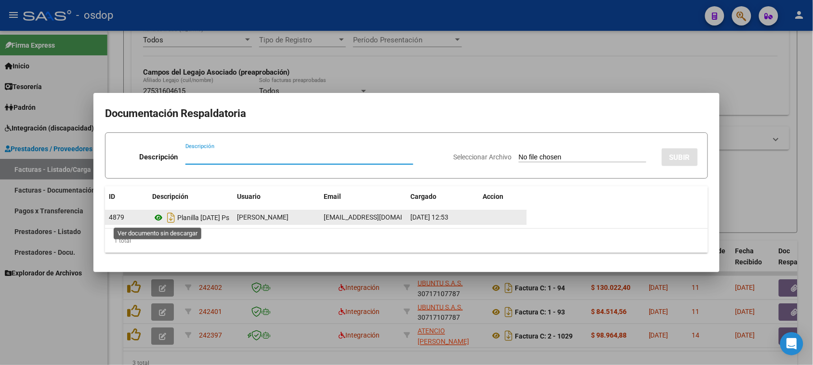
click at [158, 217] on icon at bounding box center [158, 218] width 13 height 12
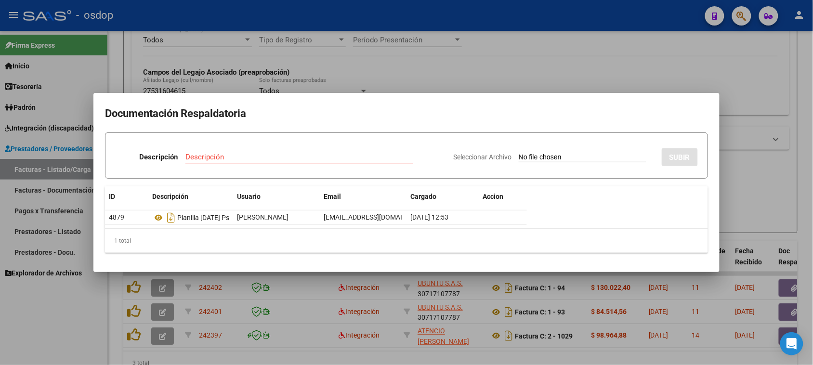
click at [401, 353] on div at bounding box center [406, 182] width 813 height 365
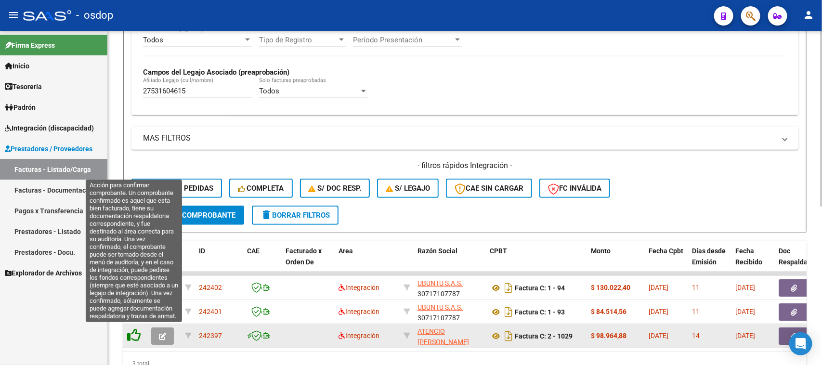
click at [130, 335] on icon at bounding box center [133, 335] width 13 height 13
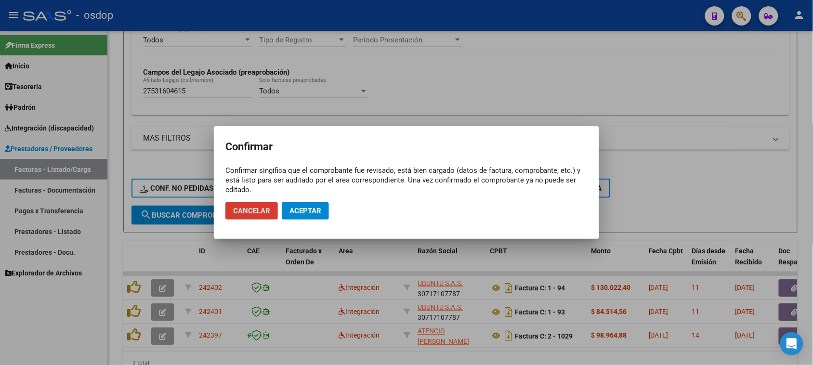
click at [304, 203] on button "Aceptar" at bounding box center [305, 210] width 47 height 17
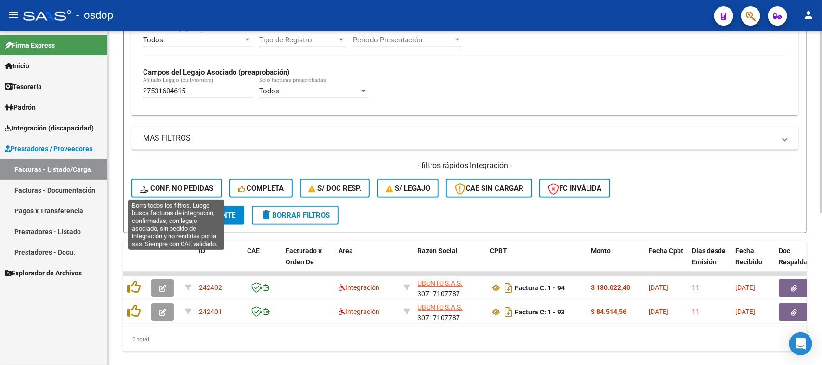
click at [172, 188] on span "Conf. no pedidas" at bounding box center [176, 188] width 73 height 9
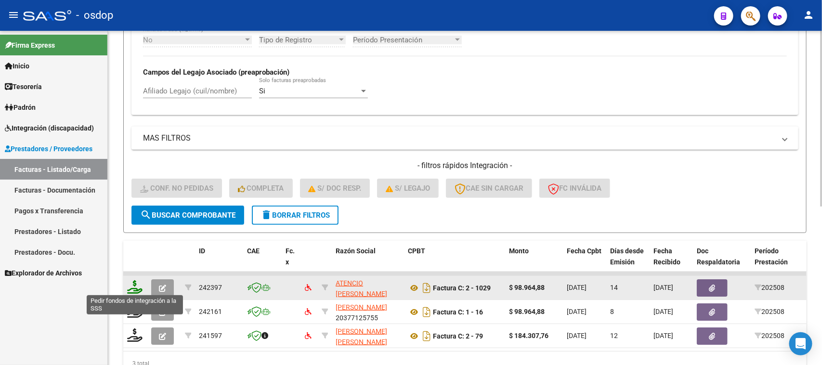
click at [131, 284] on icon at bounding box center [134, 286] width 15 height 13
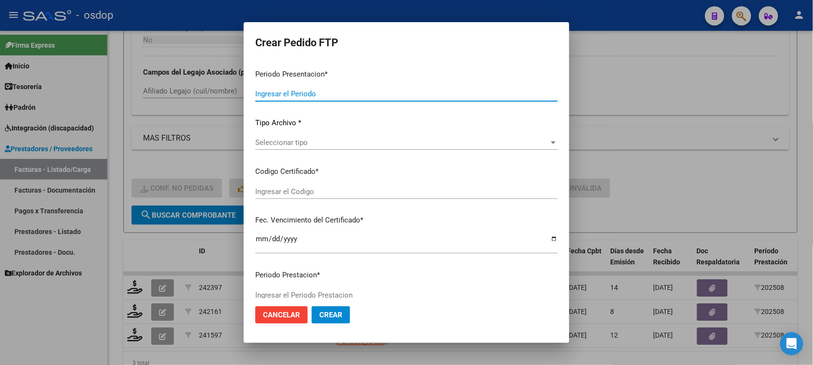
type input "202508"
type input "$ 98.964,88"
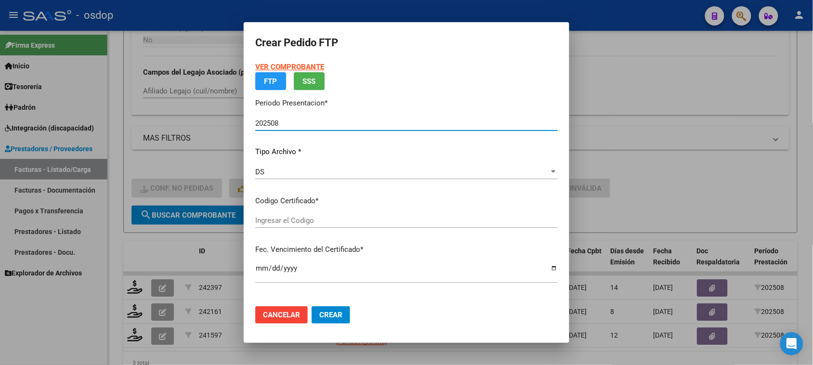
type input "731191451"
type input "[DATE]"
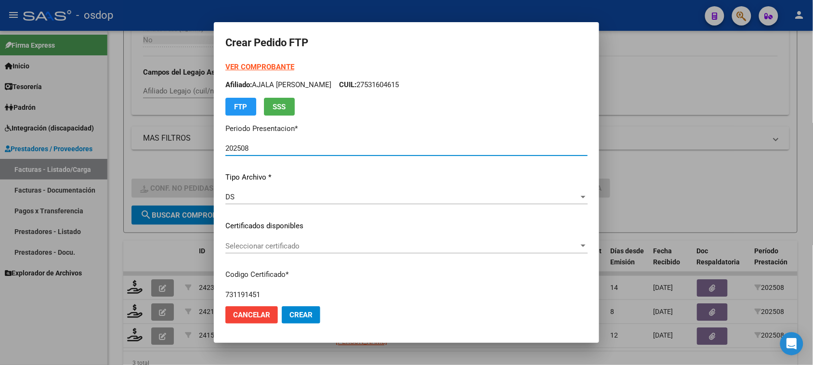
click at [389, 245] on span "Seleccionar certificado" at bounding box center [402, 246] width 354 height 9
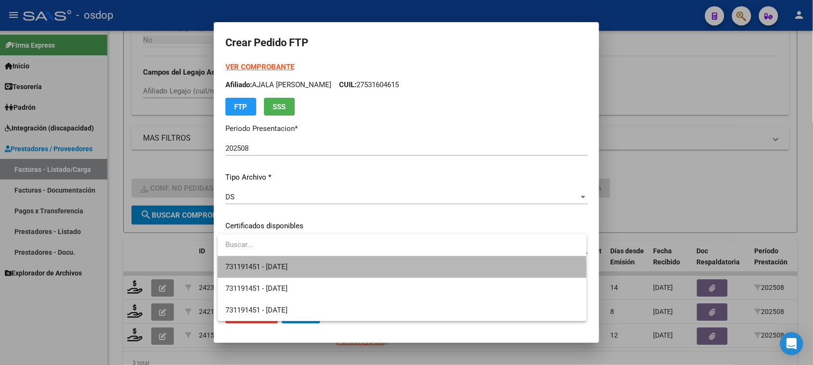
click at [366, 270] on span "731191451 - [DATE]" at bounding box center [401, 267] width 353 height 22
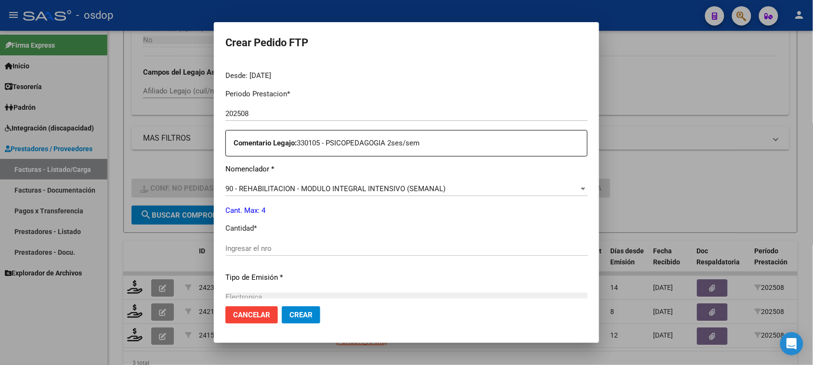
scroll to position [301, 0]
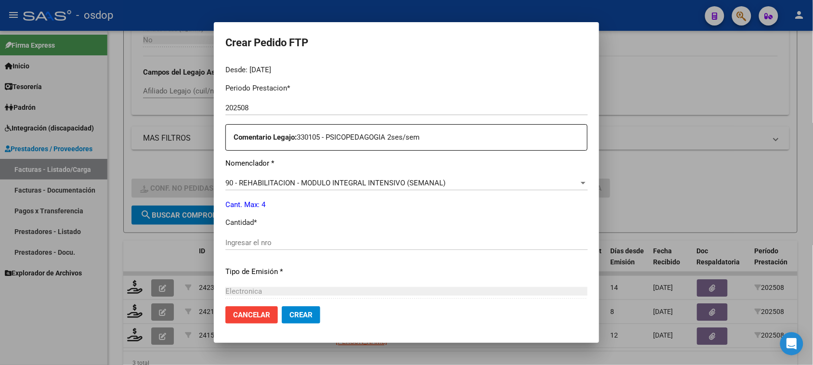
click at [379, 184] on span "90 - REHABILITACION - MODULO INTEGRAL INTENSIVO (SEMANAL)" at bounding box center [335, 183] width 220 height 9
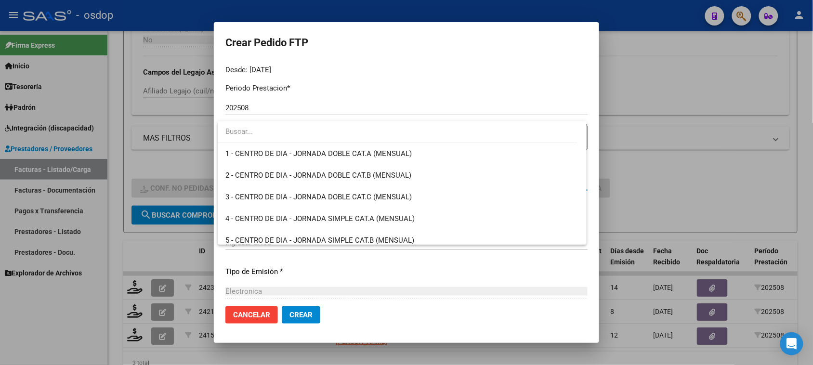
scroll to position [1900, 0]
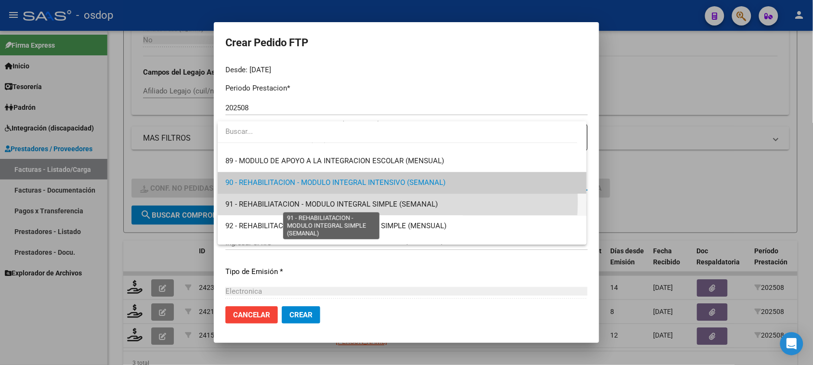
click at [377, 201] on span "91 - REHABILIATACION - MODULO INTEGRAL SIMPLE (SEMANAL)" at bounding box center [331, 204] width 212 height 9
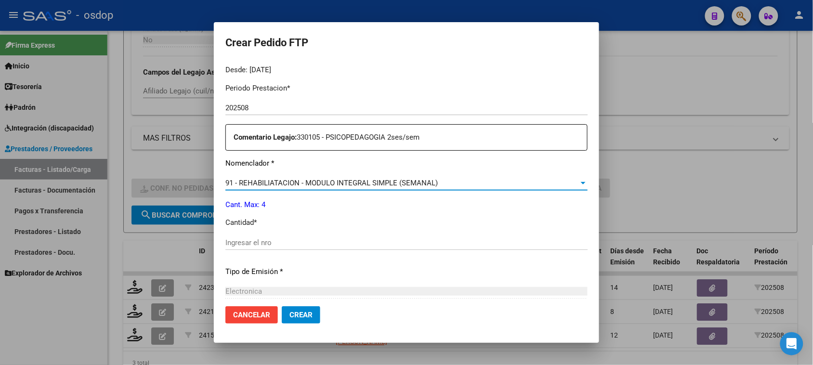
click at [258, 240] on input "Ingresar el nro" at bounding box center [406, 242] width 362 height 9
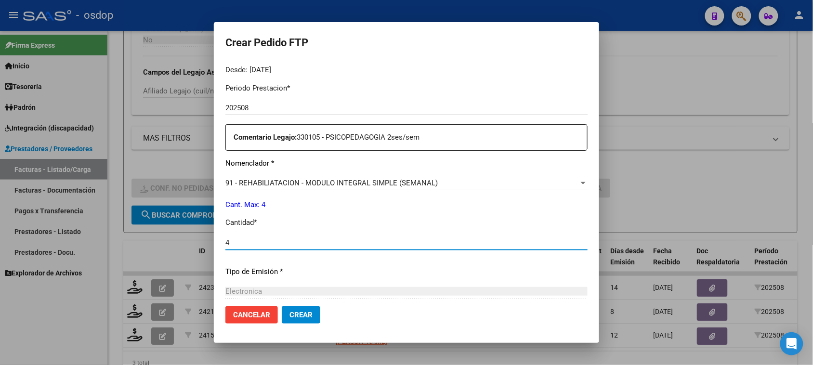
type input "4"
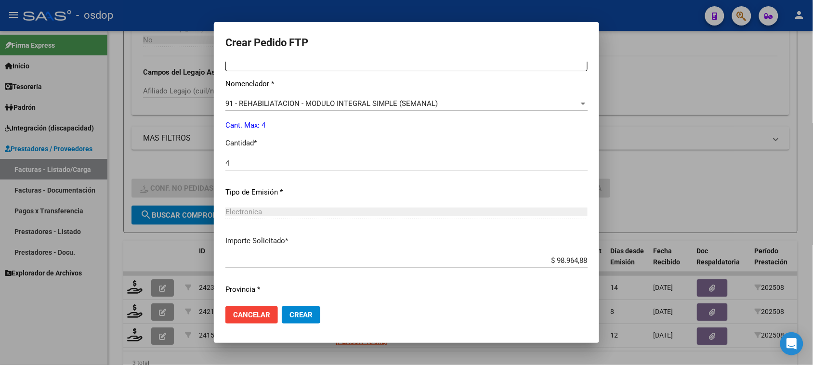
scroll to position [407, 0]
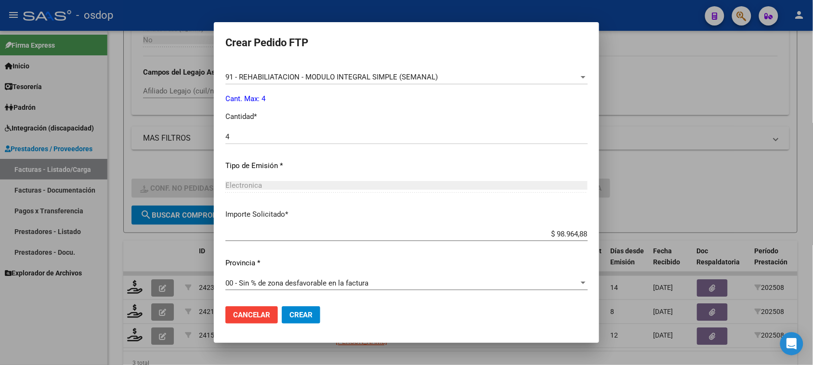
click at [425, 73] on span "91 - REHABILIATACION - MODULO INTEGRAL SIMPLE (SEMANAL)" at bounding box center [331, 77] width 212 height 9
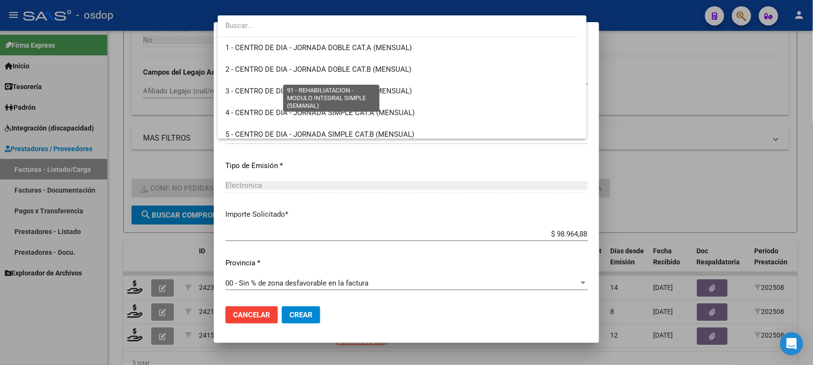
scroll to position [1922, 0]
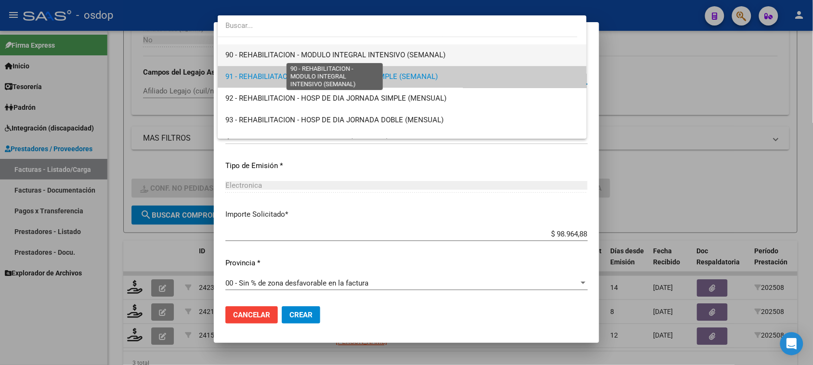
click at [405, 57] on span "90 - REHABILITACION - MODULO INTEGRAL INTENSIVO (SEMANAL)" at bounding box center [335, 55] width 220 height 9
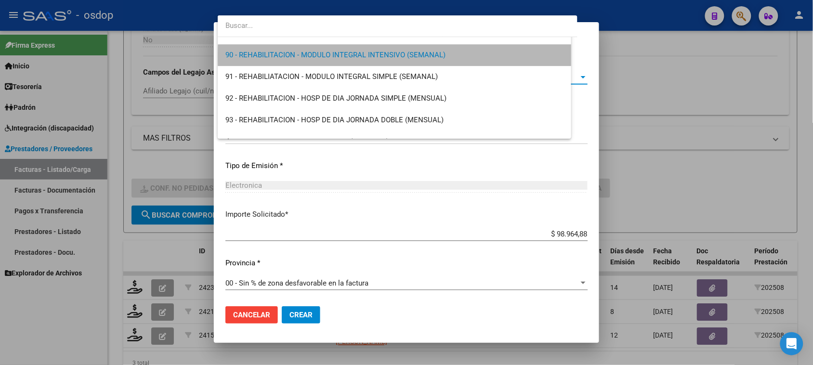
scroll to position [1929, 0]
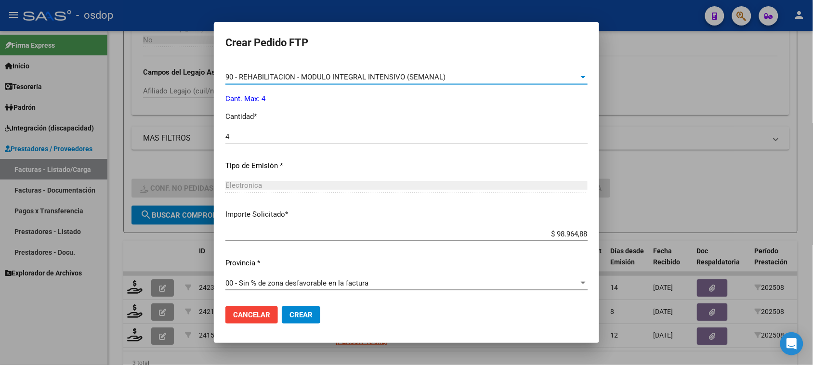
click at [307, 316] on span "Crear" at bounding box center [301, 315] width 23 height 9
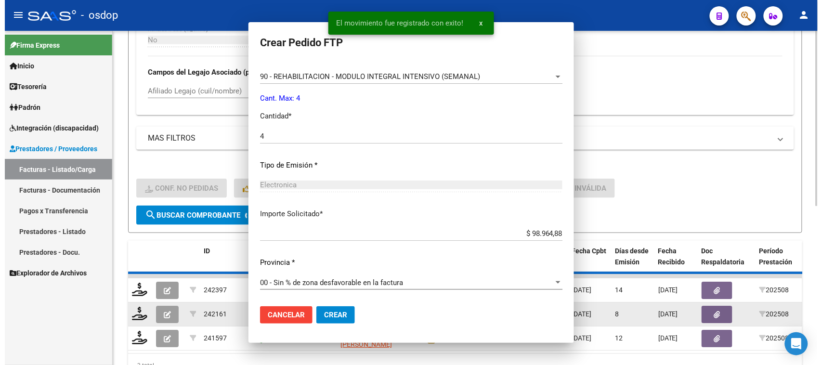
scroll to position [0, 0]
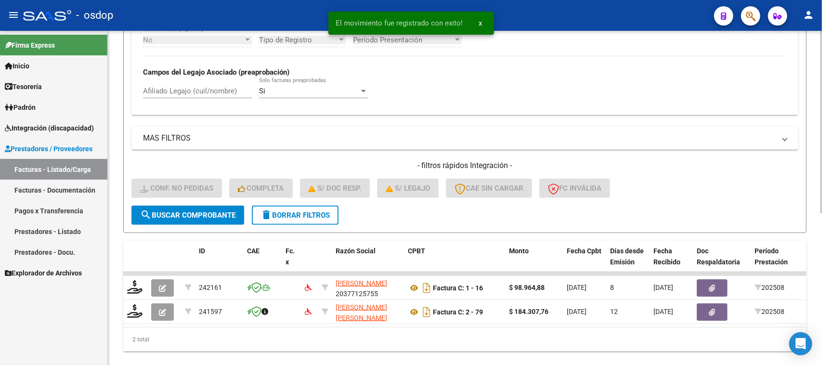
click at [176, 212] on span "search Buscar Comprobante" at bounding box center [187, 215] width 95 height 9
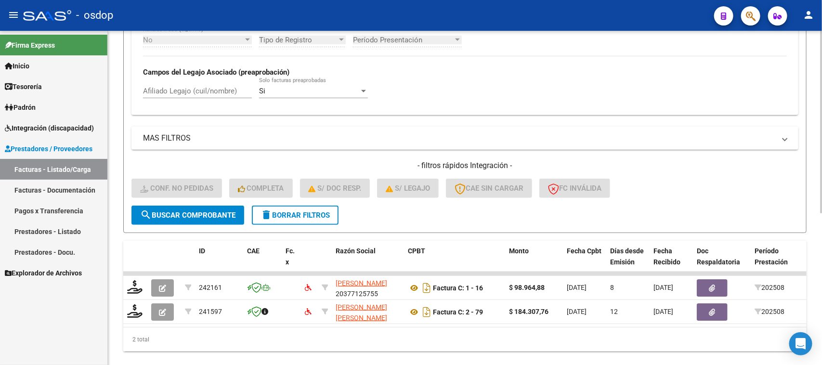
click at [300, 215] on span "delete Borrar Filtros" at bounding box center [295, 215] width 69 height 9
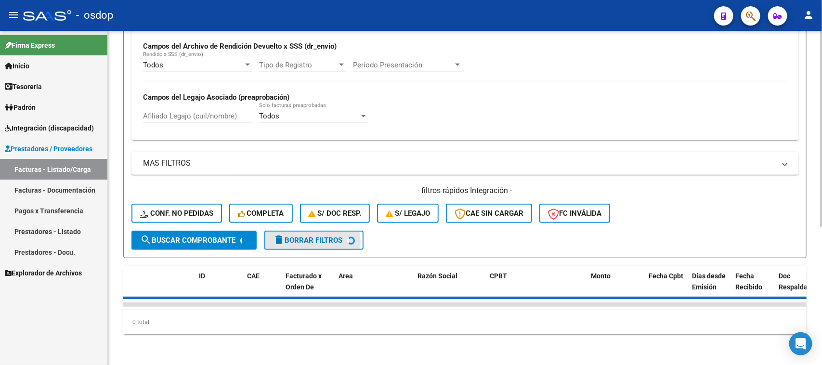
scroll to position [235, 0]
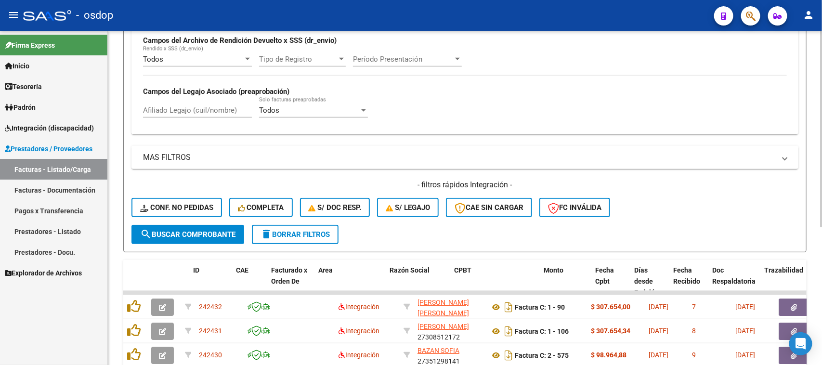
click at [191, 109] on div "Todos Cargado en Para Enviar SSS Período De Prestación Campos del Archivo de Re…" at bounding box center [465, 64] width 667 height 140
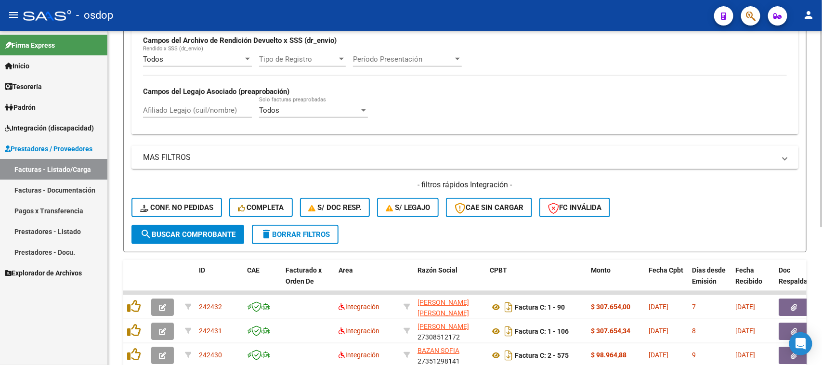
scroll to position [254, 0]
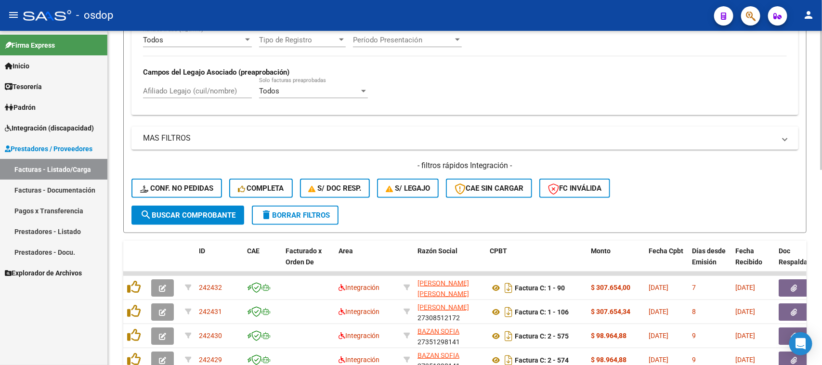
click at [191, 90] on input "Afiliado Legajo (cuil/nombre)" at bounding box center [197, 91] width 109 height 9
paste input "27531604615"
type input "27531604615"
click at [217, 211] on span "search Buscar Comprobante" at bounding box center [187, 215] width 95 height 9
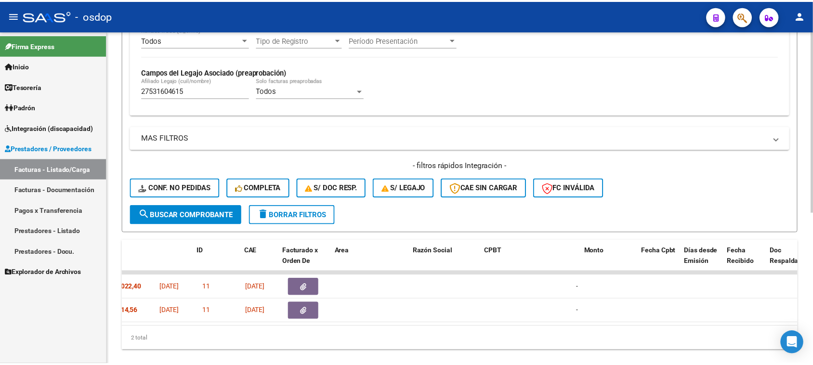
scroll to position [0, 0]
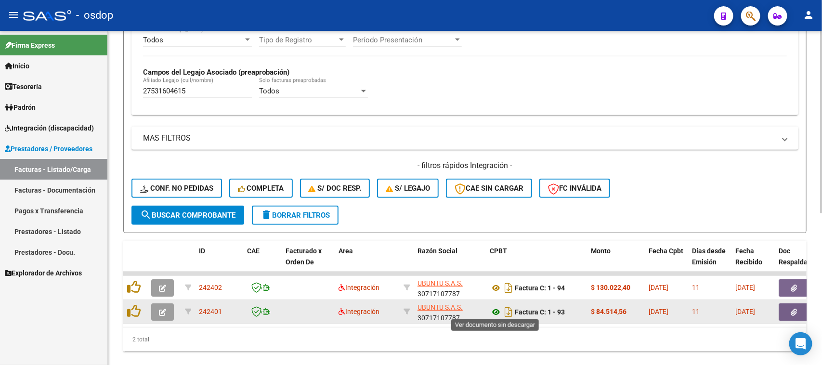
click at [497, 311] on icon at bounding box center [496, 312] width 13 height 12
click at [791, 309] on icon "button" at bounding box center [794, 312] width 6 height 7
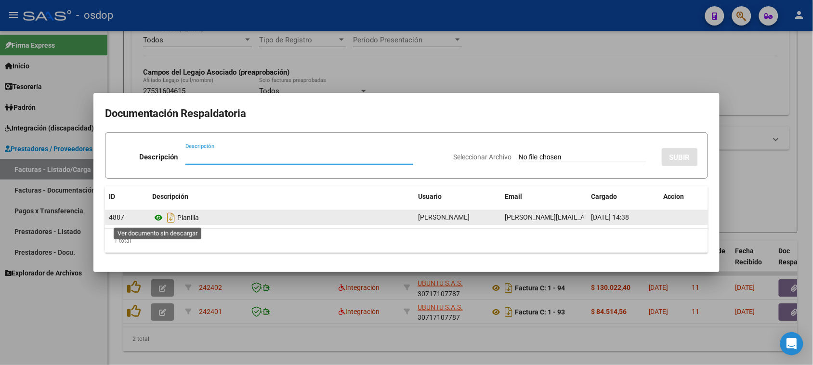
click at [158, 220] on icon at bounding box center [158, 218] width 13 height 12
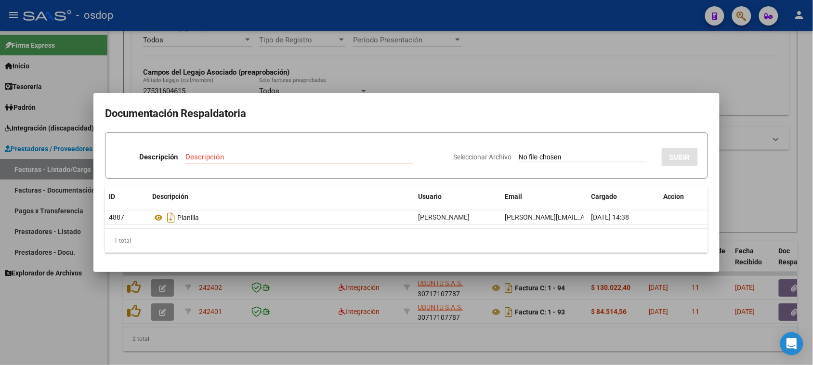
click at [516, 339] on div at bounding box center [406, 182] width 813 height 365
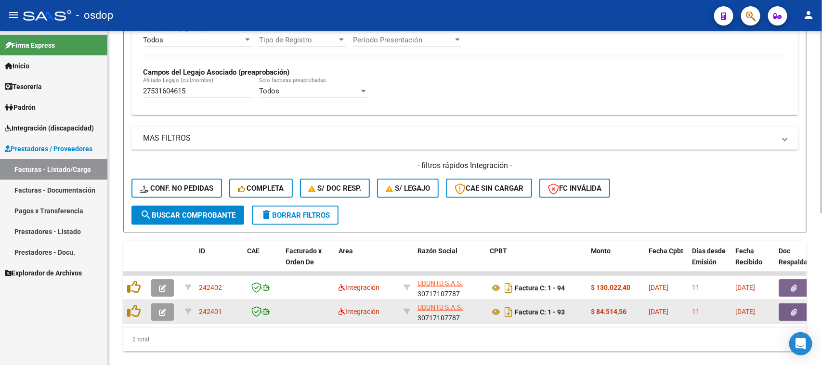
click at [161, 309] on icon "button" at bounding box center [162, 312] width 7 height 7
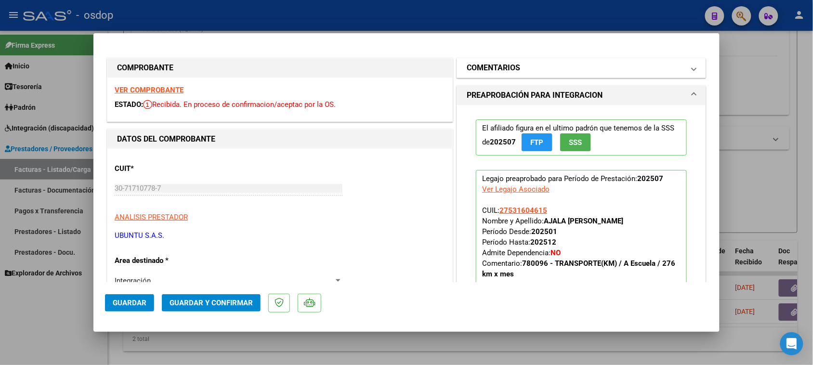
click at [536, 70] on mat-panel-title "COMENTARIOS" at bounding box center [576, 68] width 218 height 12
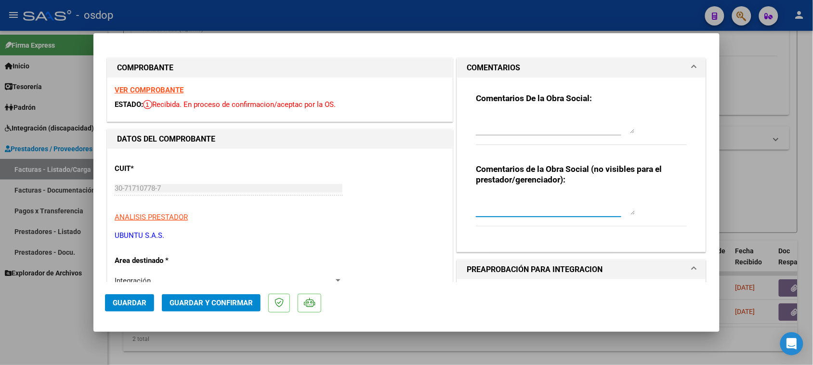
click at [511, 200] on textarea at bounding box center [555, 205] width 159 height 19
type textarea "Traslado a Escuela 156 km mensuales. Valor por km $541.76 s/dep.-"
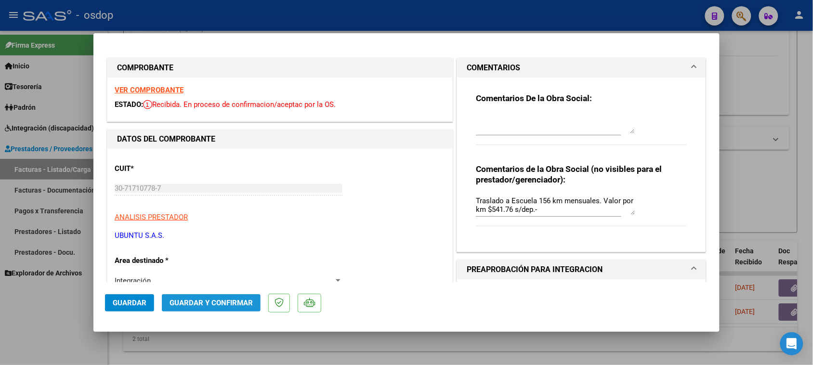
click at [220, 304] on span "Guardar y Confirmar" at bounding box center [211, 303] width 83 height 9
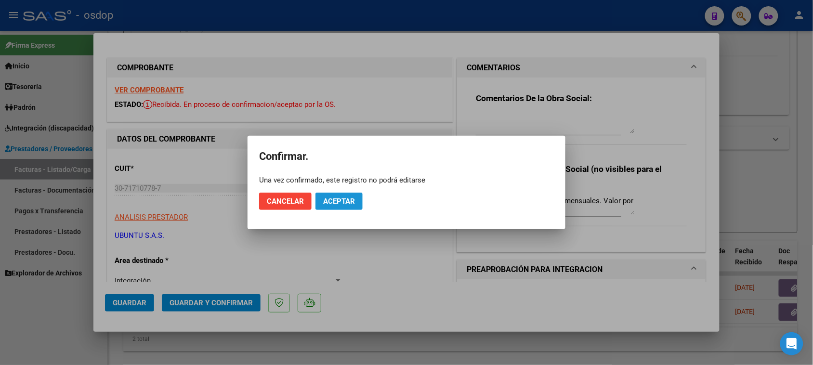
click at [333, 209] on button "Aceptar" at bounding box center [339, 201] width 47 height 17
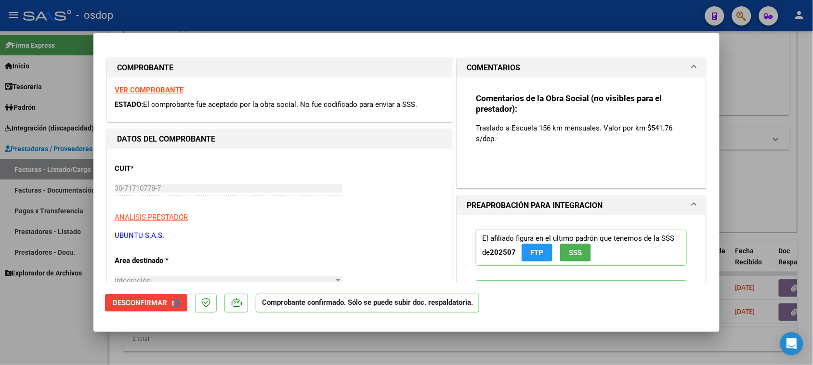
click at [335, 203] on div "30-71710778-7 Ingresar CUIT" at bounding box center [229, 193] width 228 height 24
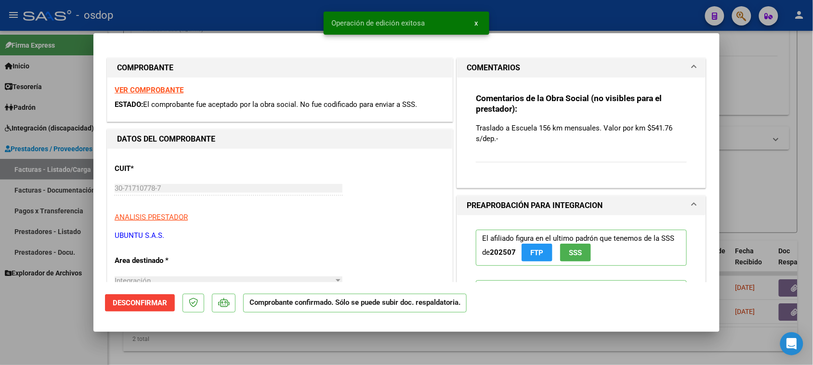
click at [369, 344] on div at bounding box center [406, 182] width 813 height 365
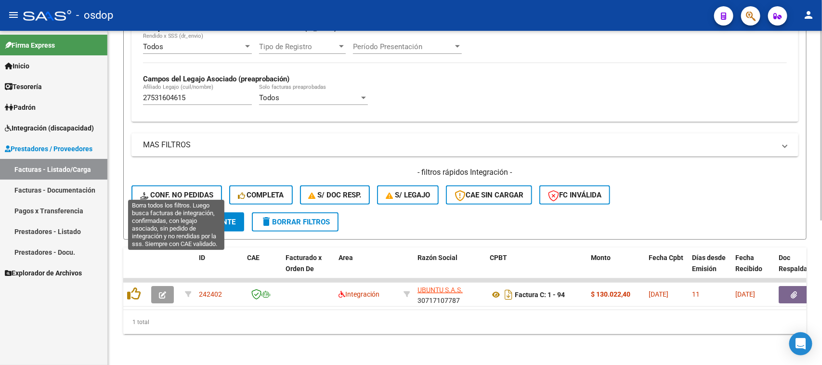
click at [176, 191] on span "Conf. no pedidas" at bounding box center [176, 195] width 73 height 9
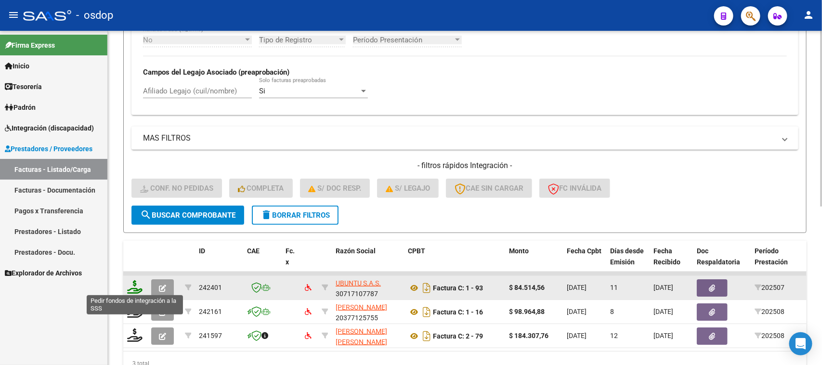
click at [133, 285] on icon at bounding box center [134, 286] width 15 height 13
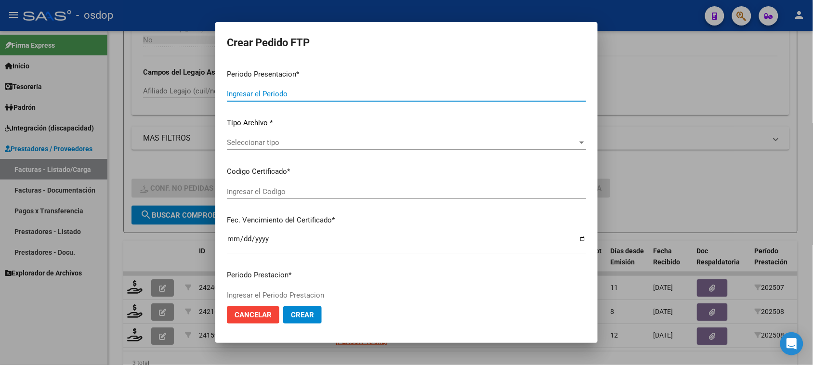
type input "202508"
type input "202507"
type input "$ 84.514,56"
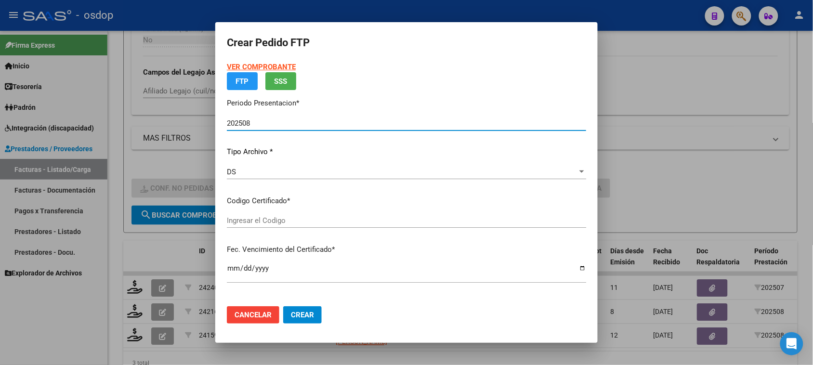
type input "731191451"
type input "[DATE]"
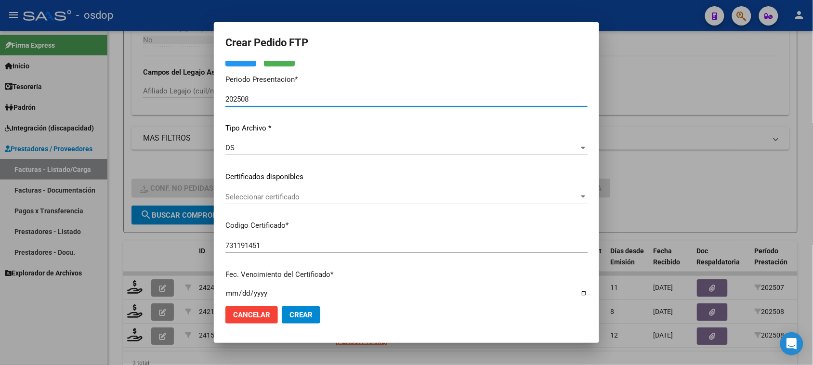
scroll to position [60, 0]
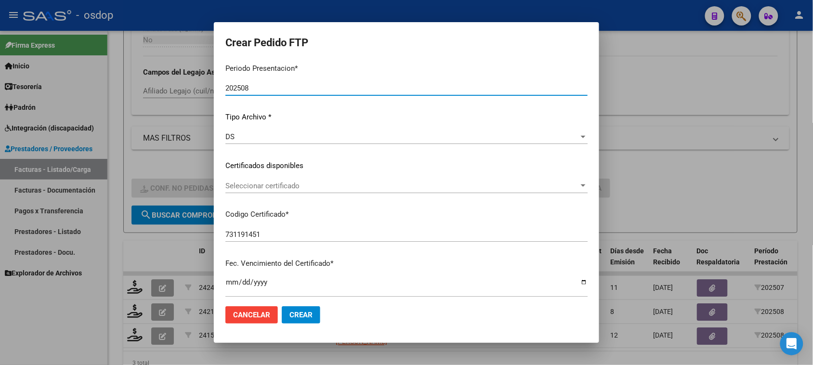
click at [426, 182] on span "Seleccionar certificado" at bounding box center [402, 186] width 354 height 9
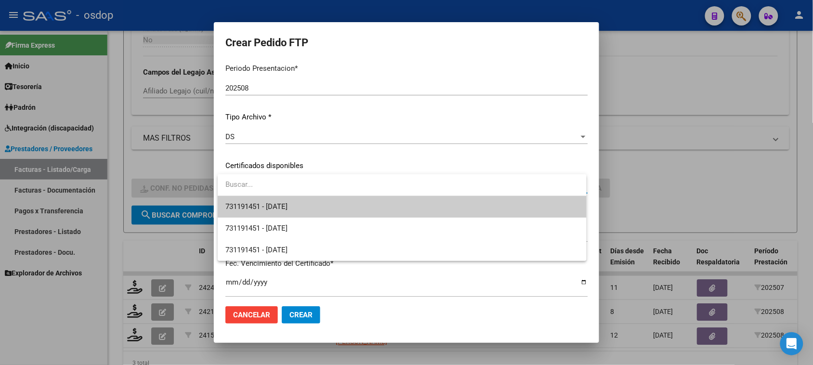
click at [398, 205] on span "731191451 - [DATE]" at bounding box center [401, 207] width 353 height 22
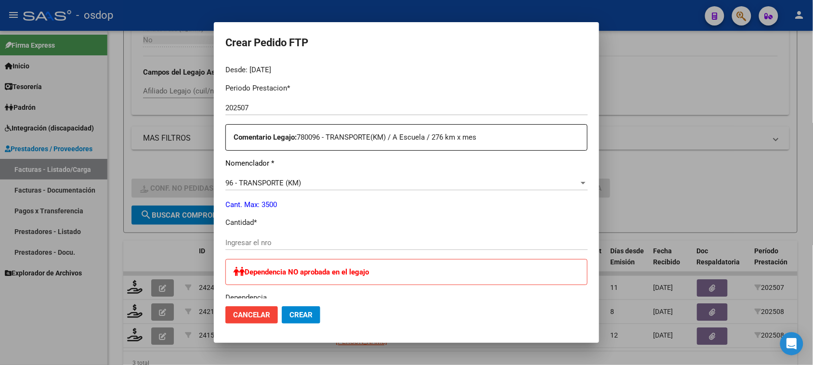
scroll to position [361, 0]
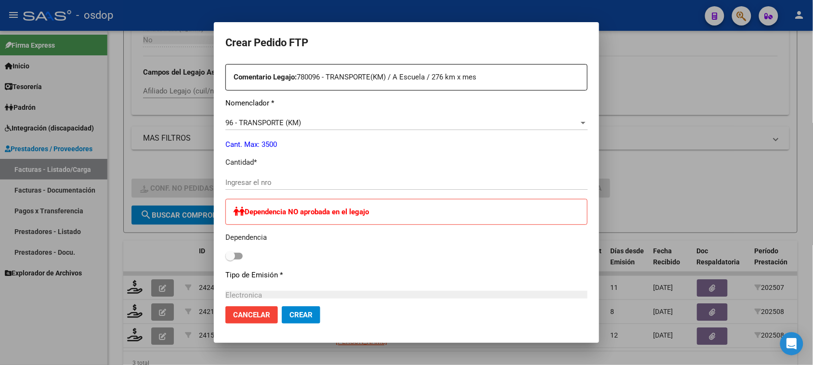
click at [333, 185] on input "Ingresar el nro" at bounding box center [406, 182] width 362 height 9
click at [292, 181] on input "Ingresar el nro" at bounding box center [406, 182] width 362 height 9
type input "156"
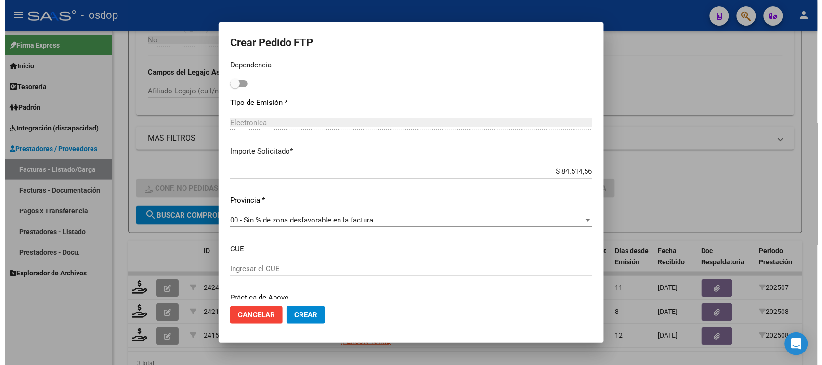
scroll to position [542, 0]
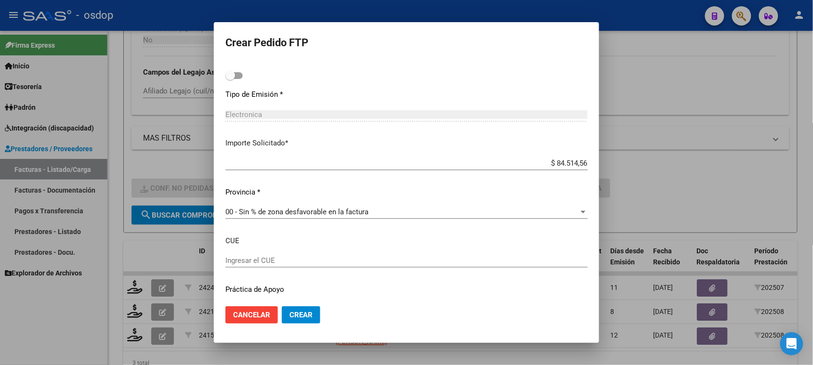
click at [299, 318] on span "Crear" at bounding box center [301, 315] width 23 height 9
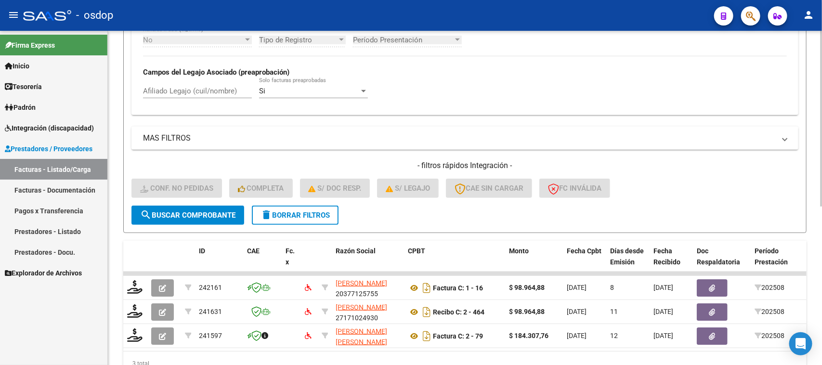
click at [278, 213] on span "delete Borrar Filtros" at bounding box center [295, 215] width 69 height 9
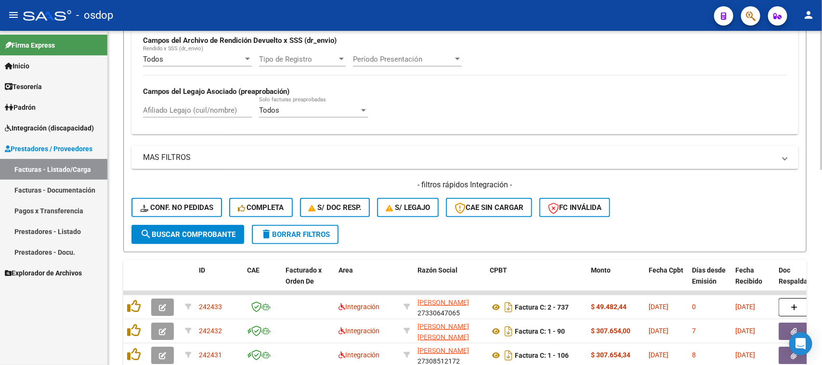
scroll to position [254, 0]
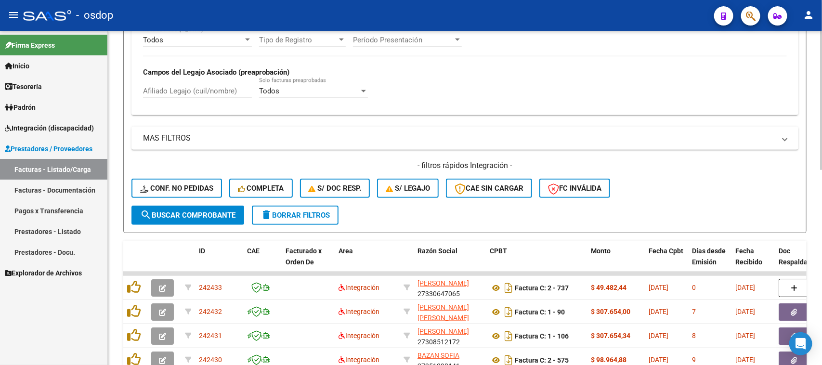
click at [213, 110] on div "Todos Cargado en Para Enviar SSS Período De Prestación Campos del Archivo de Re…" at bounding box center [465, 45] width 667 height 140
click at [205, 87] on input "Afiliado Legajo (cuil/nombre)" at bounding box center [197, 91] width 109 height 9
paste input "27531604615"
type input "27531604615"
click at [218, 217] on button "search Buscar Comprobante" at bounding box center [188, 215] width 113 height 19
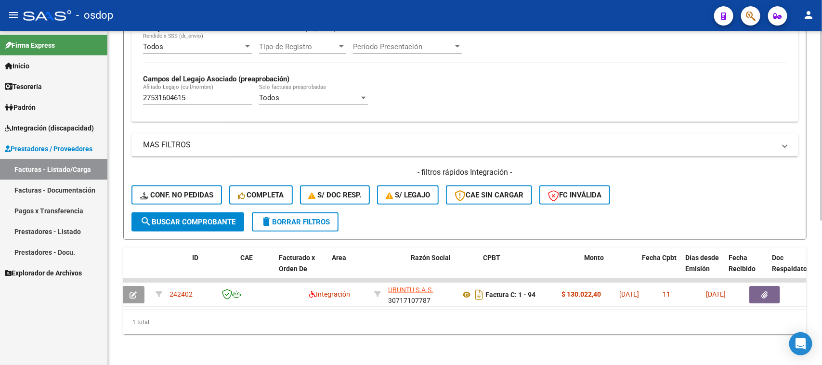
scroll to position [0, 6]
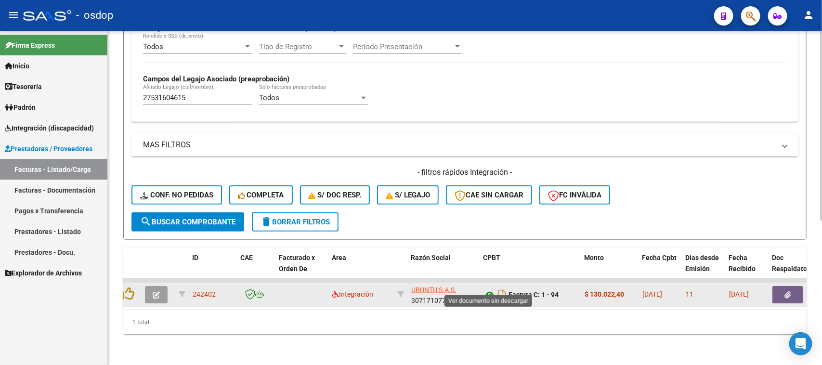
click at [489, 289] on icon at bounding box center [490, 295] width 13 height 12
click at [789, 291] on icon "button" at bounding box center [788, 294] width 6 height 7
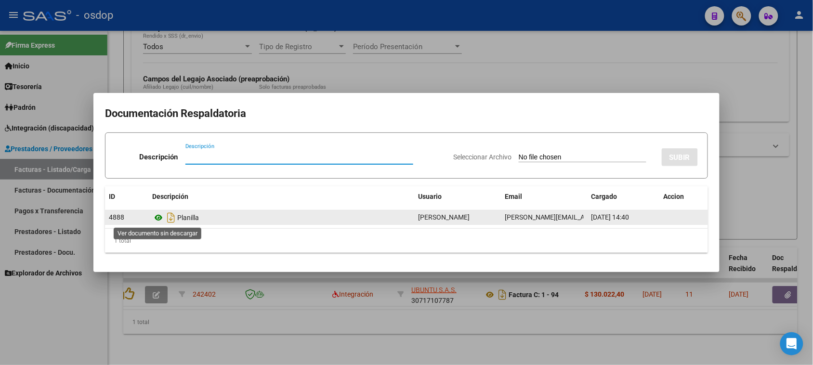
click at [157, 217] on icon at bounding box center [158, 218] width 13 height 12
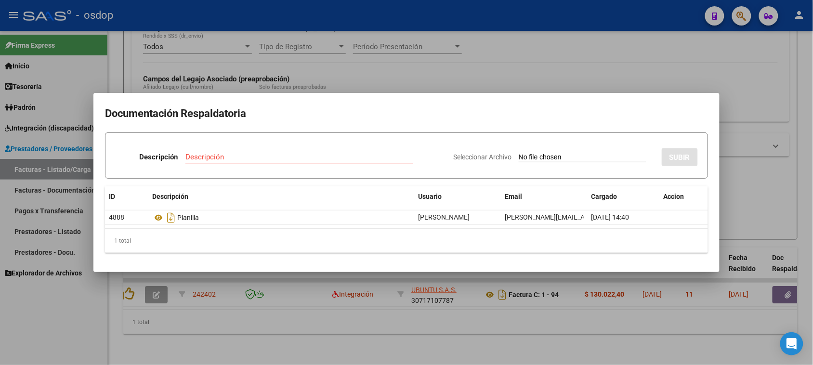
click at [501, 333] on div at bounding box center [406, 182] width 813 height 365
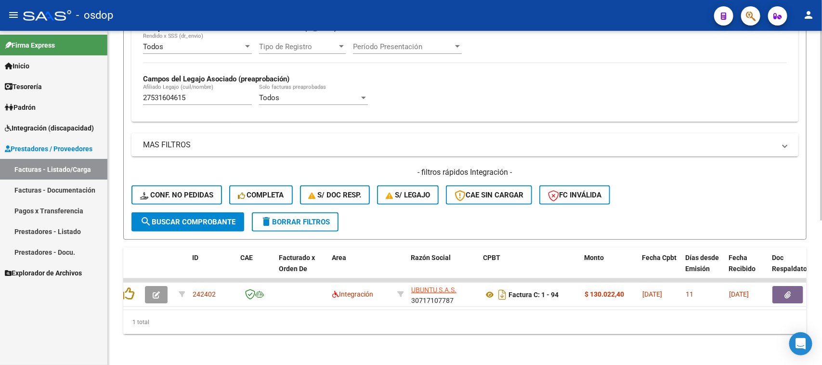
scroll to position [0, 0]
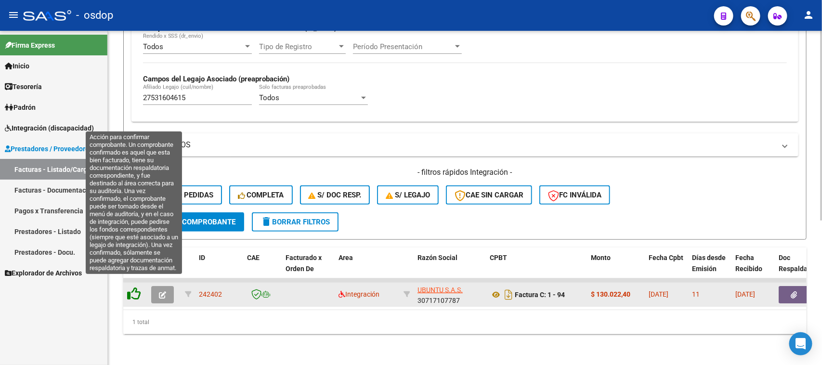
click at [137, 287] on icon at bounding box center [133, 293] width 13 height 13
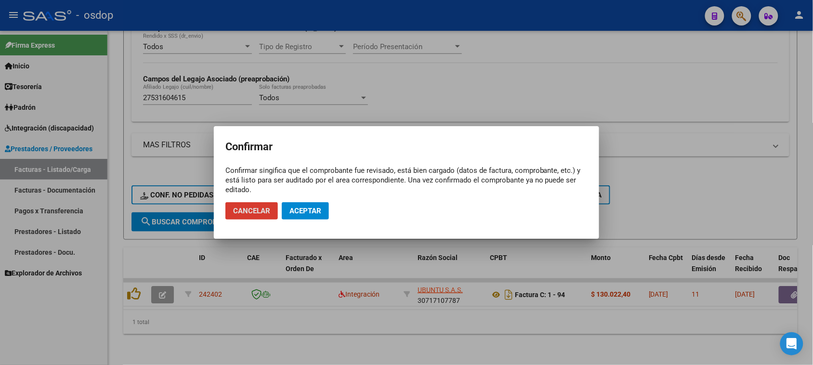
click at [309, 211] on span "Aceptar" at bounding box center [306, 211] width 32 height 9
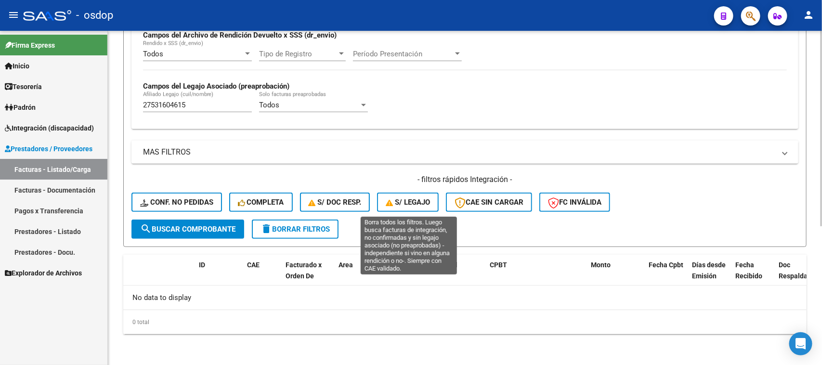
scroll to position [237, 0]
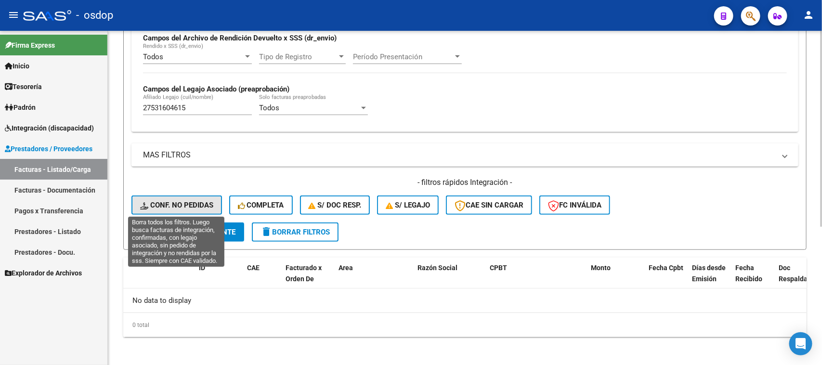
click at [196, 201] on span "Conf. no pedidas" at bounding box center [176, 205] width 73 height 9
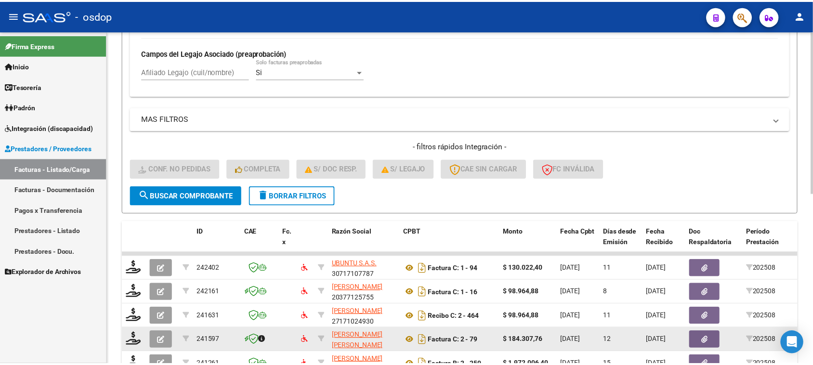
scroll to position [351, 0]
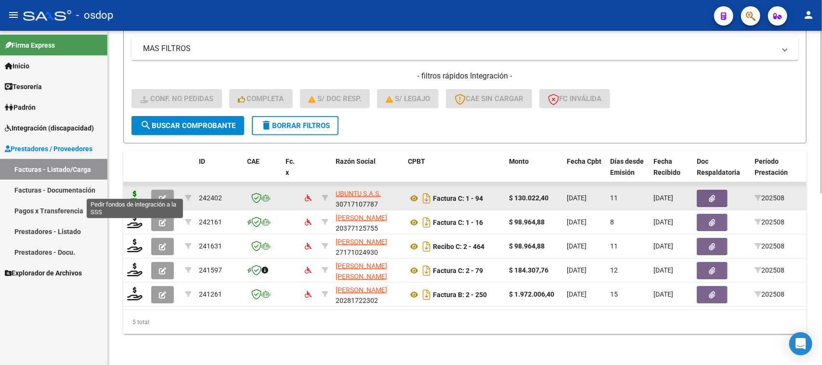
click at [135, 191] on icon at bounding box center [134, 197] width 15 height 13
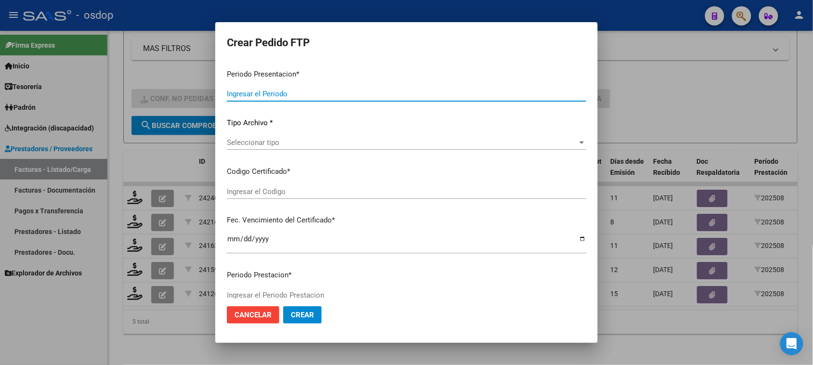
type input "202508"
type input "$ 130.022,40"
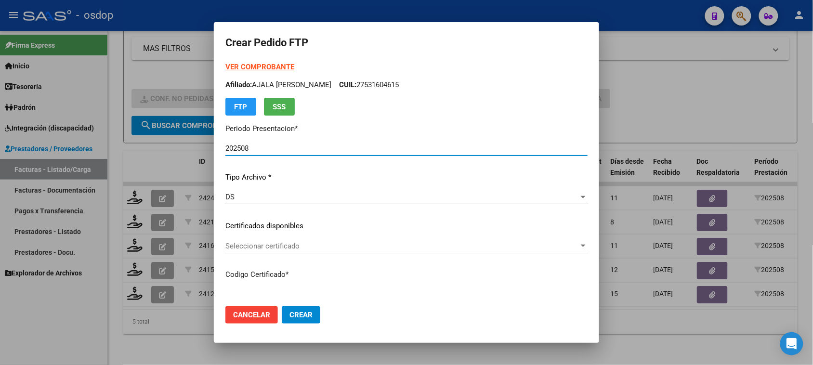
type input "731191451"
type input "[DATE]"
click at [363, 245] on span "Seleccionar certificado" at bounding box center [402, 246] width 354 height 9
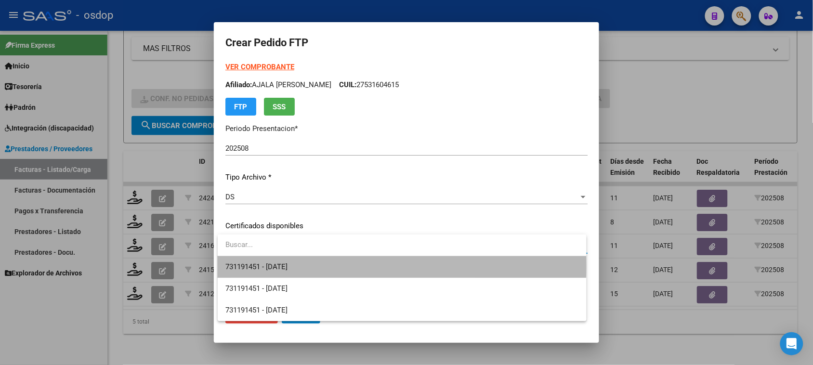
click at [347, 265] on span "731191451 - [DATE]" at bounding box center [401, 267] width 353 height 22
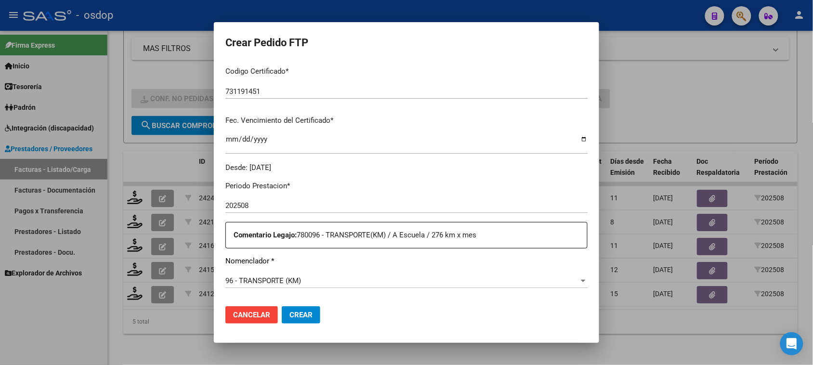
scroll to position [301, 0]
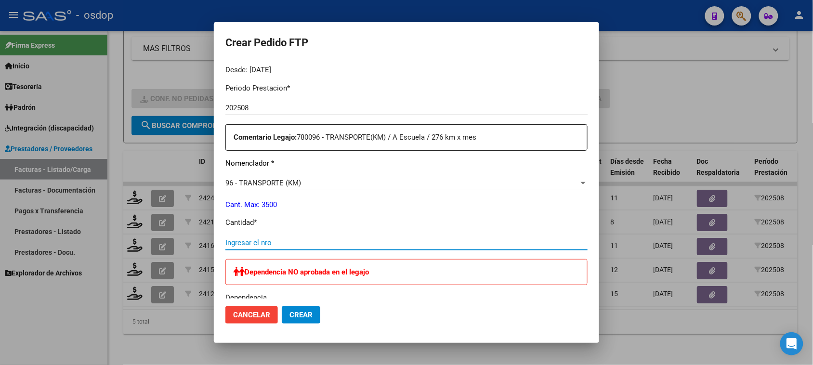
click at [268, 238] on input "Ingresar el nro" at bounding box center [406, 242] width 362 height 9
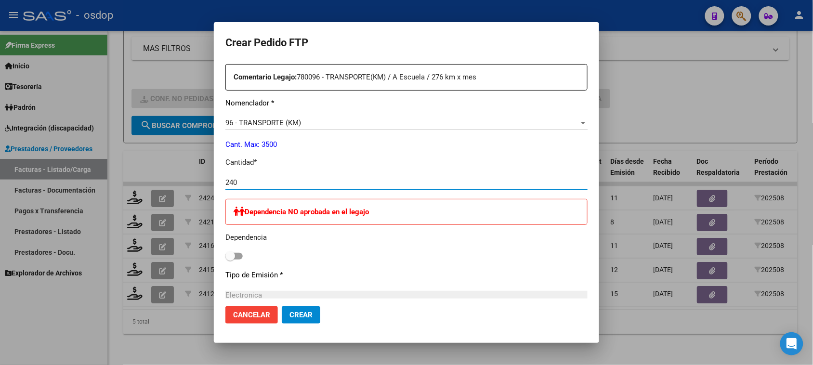
type input "240"
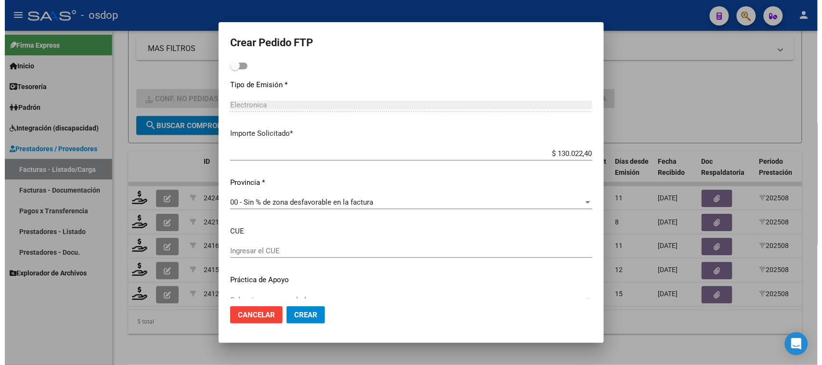
scroll to position [568, 0]
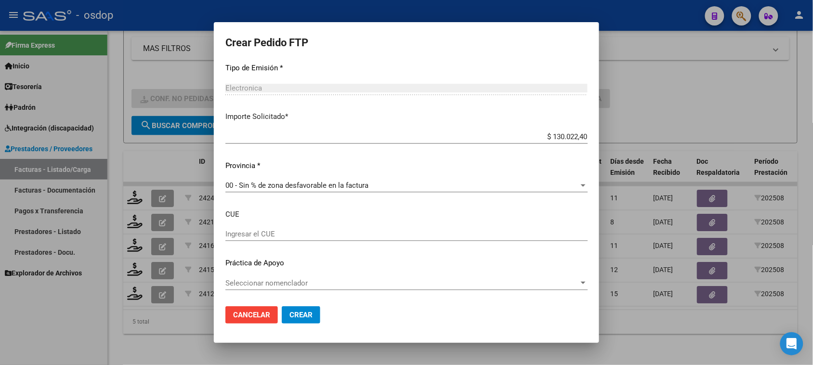
click at [310, 314] on span "Crear" at bounding box center [301, 315] width 23 height 9
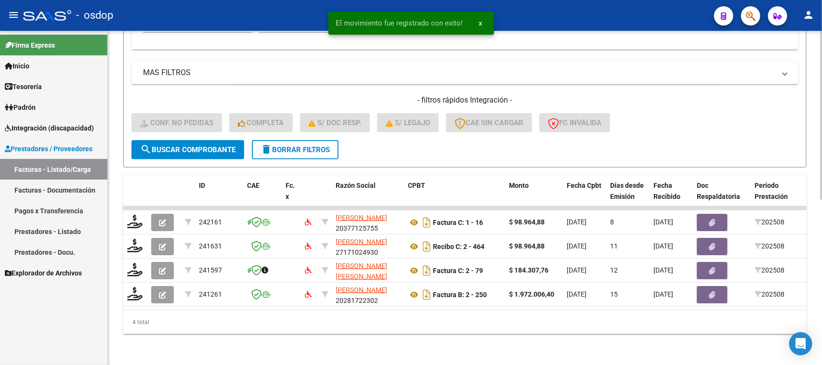
scroll to position [327, 0]
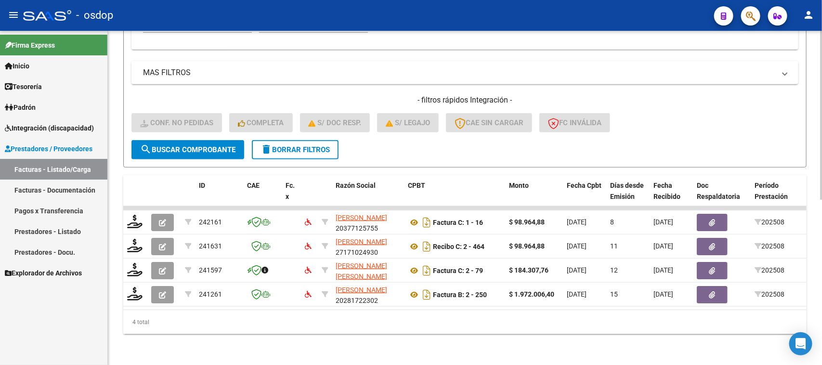
click at [244, 95] on h4 "- filtros rápidos Integración -" at bounding box center [465, 100] width 667 height 11
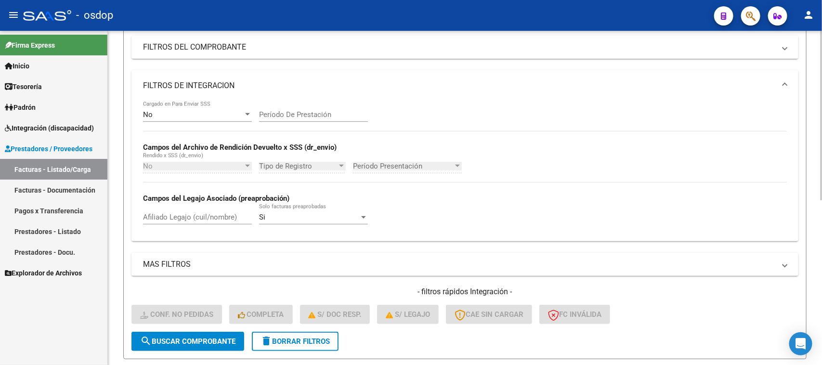
scroll to position [86, 0]
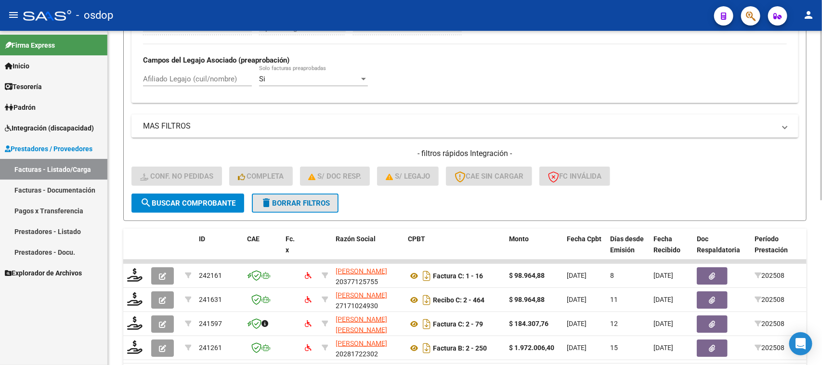
click at [311, 199] on span "delete Borrar Filtros" at bounding box center [295, 203] width 69 height 9
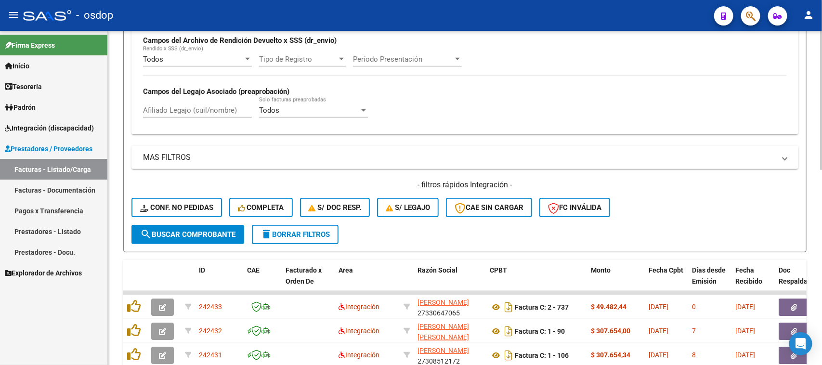
scroll to position [266, 0]
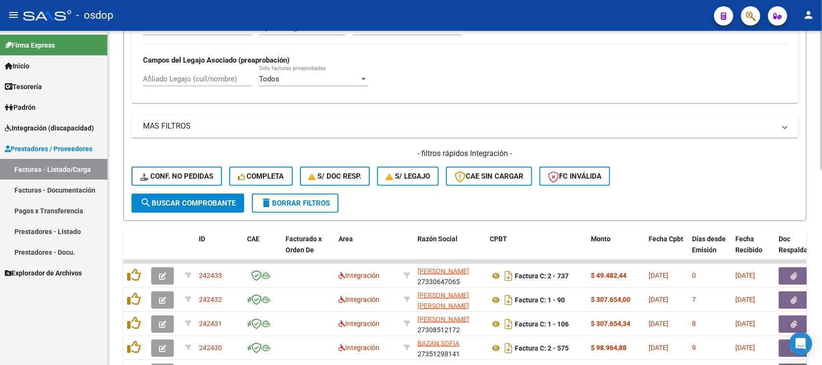
click at [174, 79] on input "Afiliado Legajo (cuil/nombre)" at bounding box center [197, 79] width 109 height 9
paste input "20265280588"
click at [201, 199] on span "search Buscar Comprobante" at bounding box center [187, 203] width 95 height 9
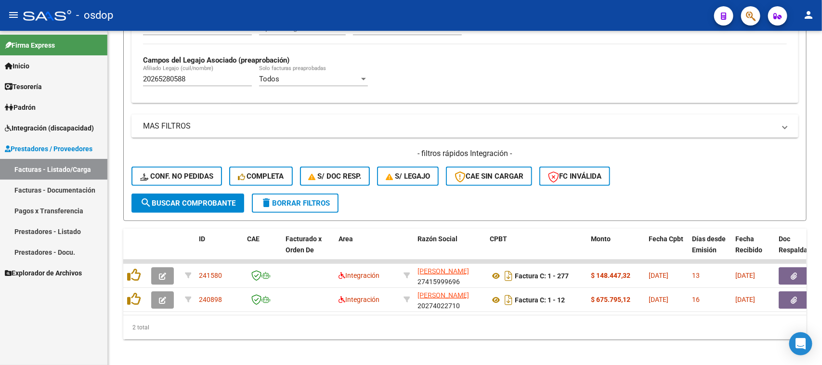
drag, startPoint x: 206, startPoint y: 70, endPoint x: 58, endPoint y: 78, distance: 147.6
click at [87, 78] on mat-sidenav-container "Firma Express Inicio Calendario SSS Instructivos Contacto OS Tesorería Extracto…" at bounding box center [411, 198] width 822 height 334
click at [218, 78] on input "20265280588" at bounding box center [197, 79] width 109 height 9
drag, startPoint x: 217, startPoint y: 78, endPoint x: 94, endPoint y: 78, distance: 122.8
click at [94, 78] on mat-sidenav-container "Firma Express Inicio Calendario SSS Instructivos Contacto OS Tesorería Extracto…" at bounding box center [411, 198] width 822 height 334
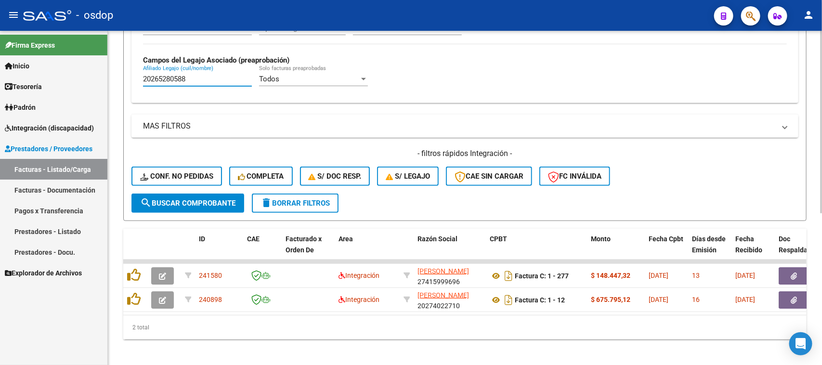
paste input "7513204464"
click at [191, 205] on button "search Buscar Comprobante" at bounding box center [188, 203] width 113 height 19
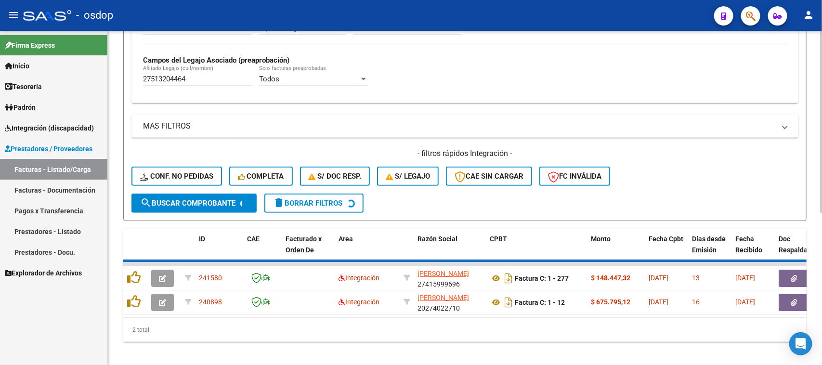
scroll to position [237, 0]
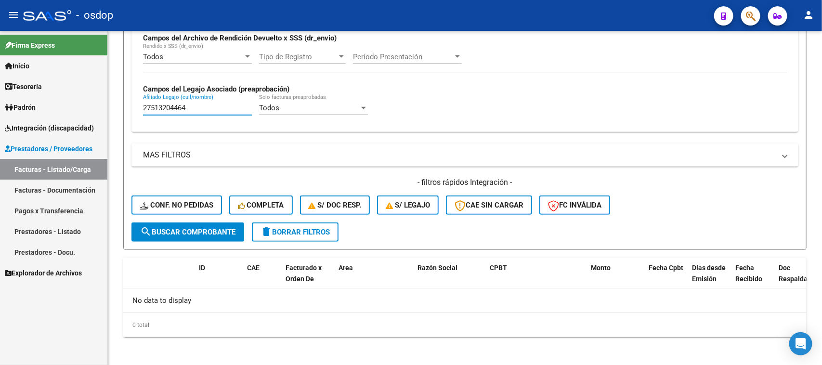
drag, startPoint x: 211, startPoint y: 103, endPoint x: 105, endPoint y: 132, distance: 110.1
click at [102, 131] on mat-sidenav-container "Firma Express Inicio Calendario SSS Instructivos Contacto OS Tesorería Extracto…" at bounding box center [411, 198] width 822 height 334
paste input "052289055"
type input "20522890554"
click at [209, 232] on span "search Buscar Comprobante" at bounding box center [187, 232] width 95 height 9
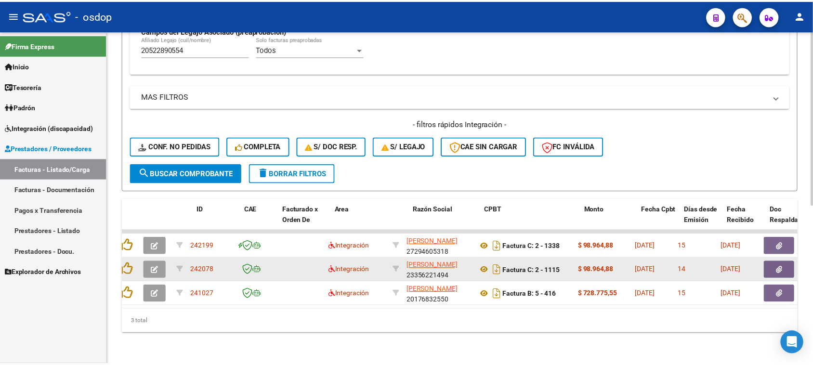
scroll to position [0, 0]
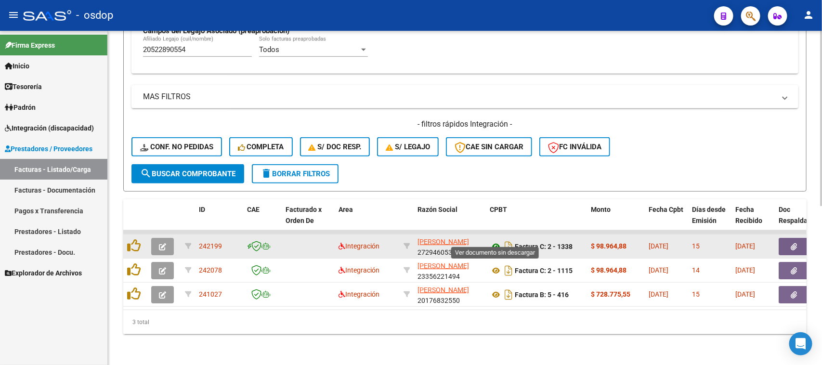
click at [495, 241] on icon at bounding box center [496, 247] width 13 height 12
click at [789, 238] on button "button" at bounding box center [794, 246] width 31 height 17
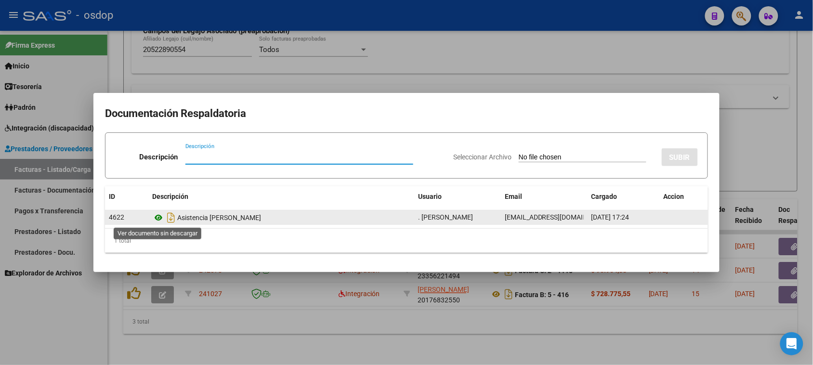
click at [159, 219] on icon at bounding box center [158, 218] width 13 height 12
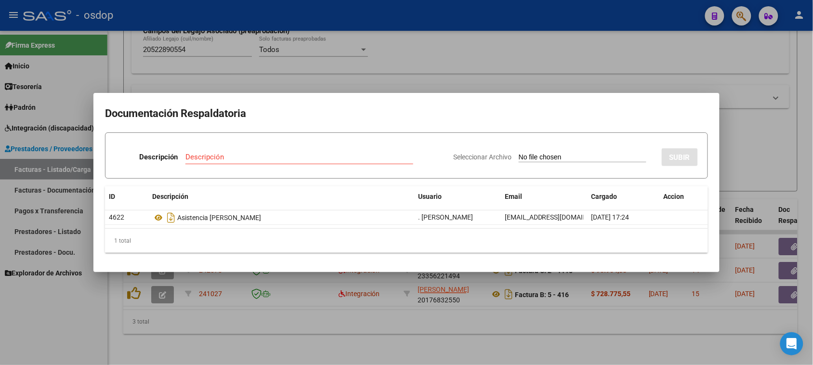
click at [316, 341] on div at bounding box center [406, 182] width 813 height 365
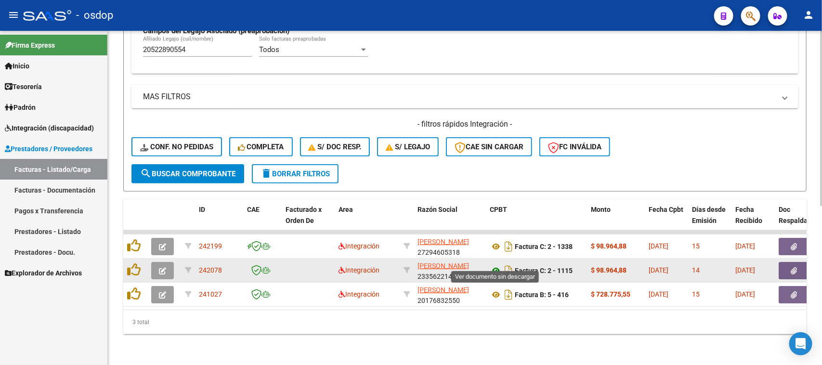
click at [494, 265] on icon at bounding box center [496, 271] width 13 height 12
click at [796, 267] on icon "button" at bounding box center [794, 270] width 6 height 7
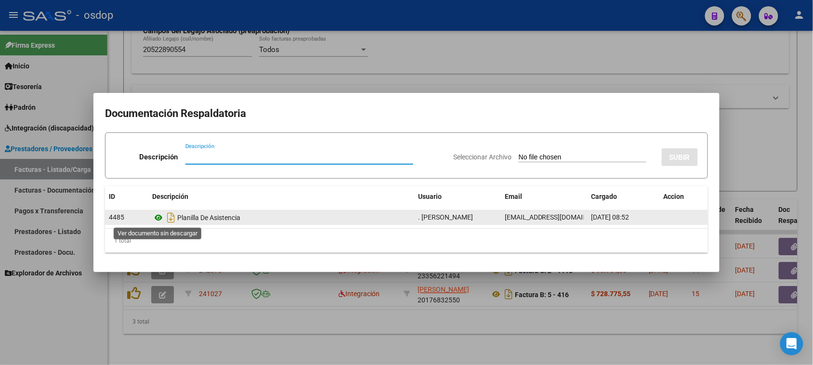
click at [159, 220] on icon at bounding box center [158, 218] width 13 height 12
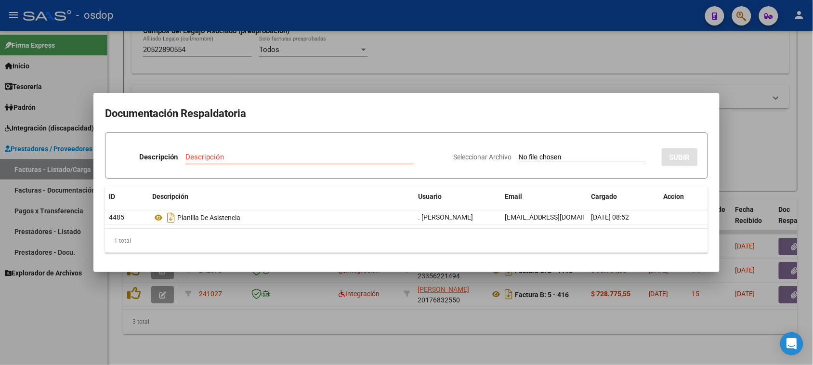
click at [466, 328] on div at bounding box center [406, 182] width 813 height 365
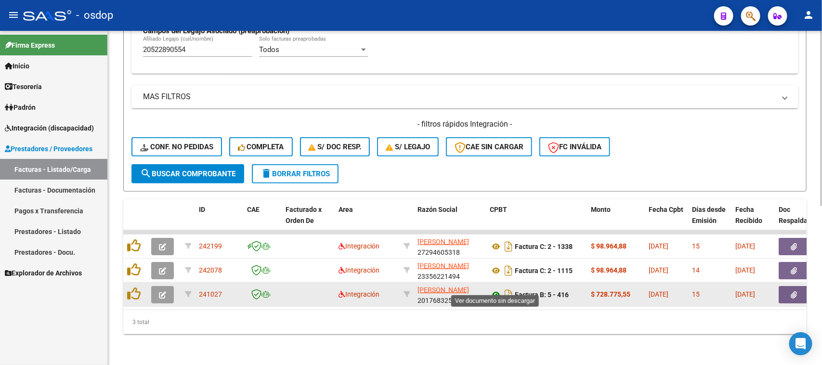
click at [494, 289] on icon at bounding box center [496, 295] width 13 height 12
click at [792, 291] on icon "button" at bounding box center [794, 294] width 6 height 7
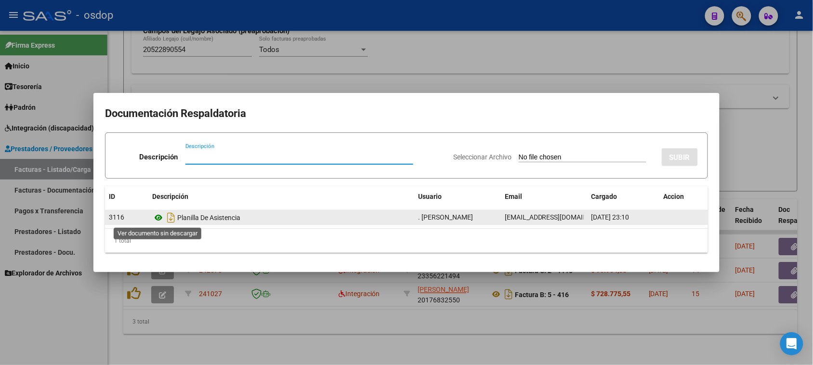
click at [159, 217] on icon at bounding box center [158, 218] width 13 height 12
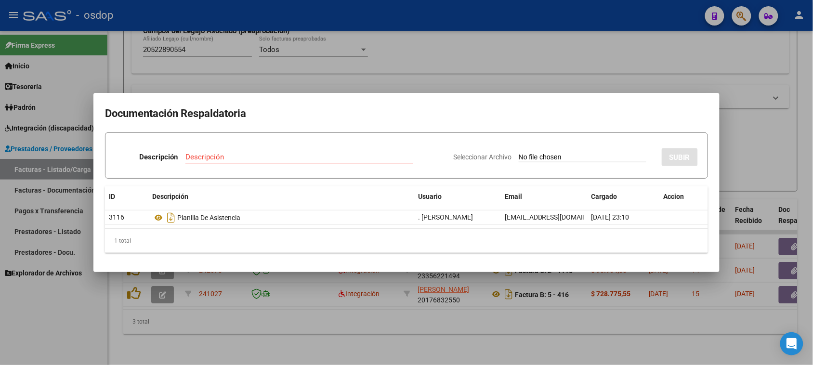
click at [355, 350] on div at bounding box center [406, 182] width 813 height 365
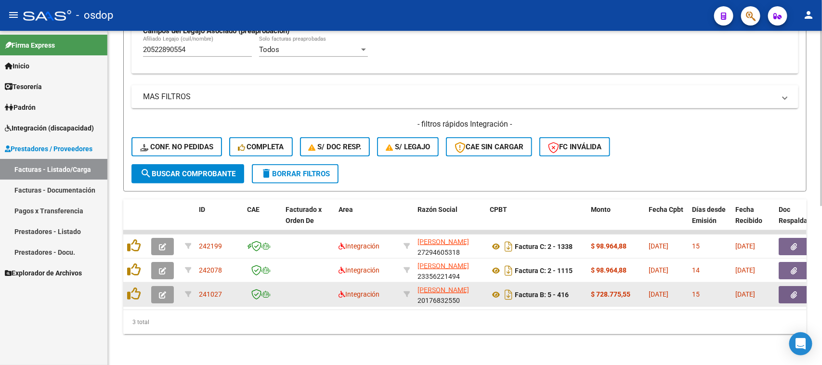
click at [164, 290] on button "button" at bounding box center [162, 294] width 23 height 17
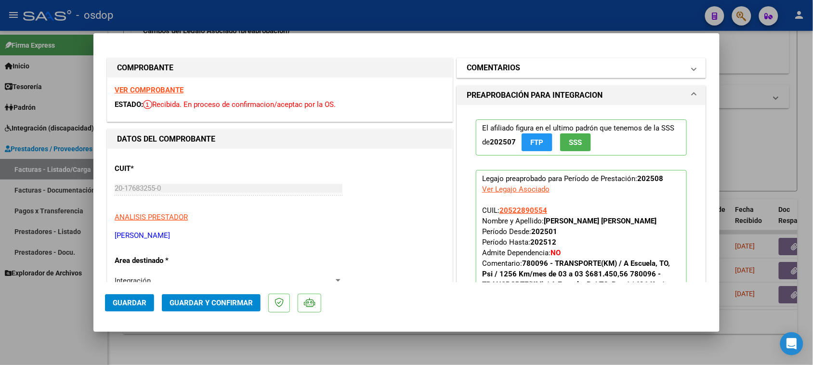
click at [581, 75] on mat-expansion-panel-header "COMENTARIOS" at bounding box center [581, 67] width 249 height 19
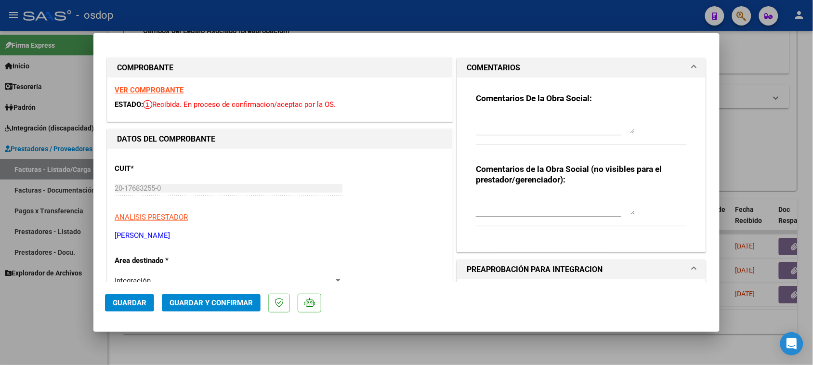
click at [532, 206] on textarea at bounding box center [555, 205] width 159 height 19
click at [501, 199] on textarea "Liquidar: Traslado a esc y ter" at bounding box center [555, 205] width 159 height 19
click at [506, 198] on textarea "Liquidar: $Traslado a esc y ter" at bounding box center [555, 205] width 159 height 19
click at [573, 198] on textarea "Liquidar: $712.197,70 / Debitar: Traslado a esc y ter" at bounding box center [555, 205] width 159 height 19
drag, startPoint x: 552, startPoint y: 209, endPoint x: 543, endPoint y: 208, distance: 9.2
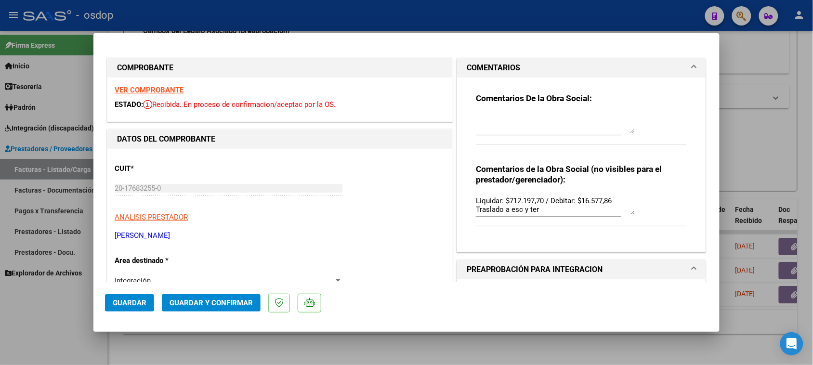
click at [552, 209] on textarea "Liquidar: $712.197,70 / Debitar: $16.577,86 Traslado a esc y ter" at bounding box center [555, 205] width 159 height 19
click at [564, 212] on textarea "Liquidar: $712.197,70 / Debitar: $16.577,86 Traslado a esc y ter" at bounding box center [555, 205] width 159 height 19
click at [610, 201] on textarea "Liquidar: $712.197,70 / Debitar: $16.577,86 Traslado a esc y ter 1314.6 km mens…" at bounding box center [555, 205] width 159 height 19
click at [564, 210] on textarea "Liquidar: $712.197,70 / Debitar: $16.577,86 (Traslado a esc corresponde 21 días…" at bounding box center [555, 205] width 159 height 19
click at [589, 210] on textarea "Liquidar: $712.197,70 / Debitar: $16.577,86 (Traslado a esc corresponde máx.21 …" at bounding box center [555, 205] width 159 height 19
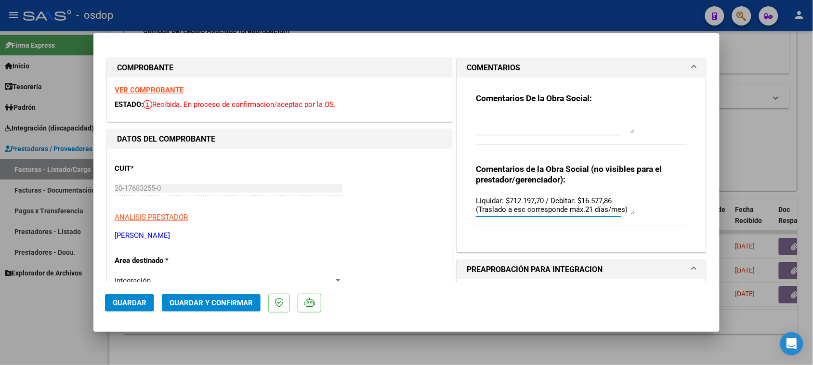
type textarea "Liquidar: $712.197,70 / Debitar: $16.577,86 (Traslado a esc corresponde máx.21 …"
click at [338, 227] on div "CUIT * 20-17683255-0 Ingresar CUIT ANALISIS PRESTADOR [PERSON_NAME] [PERSON_NAM…" at bounding box center [280, 198] width 330 height 85
click at [235, 299] on span "Guardar y Confirmar" at bounding box center [211, 303] width 83 height 9
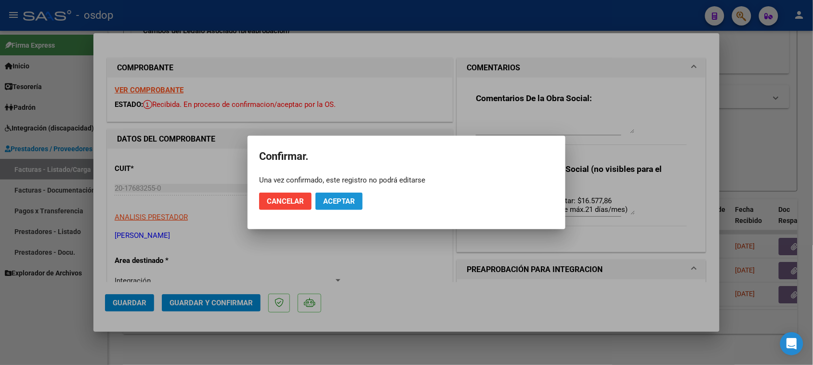
click at [350, 203] on span "Aceptar" at bounding box center [339, 201] width 32 height 9
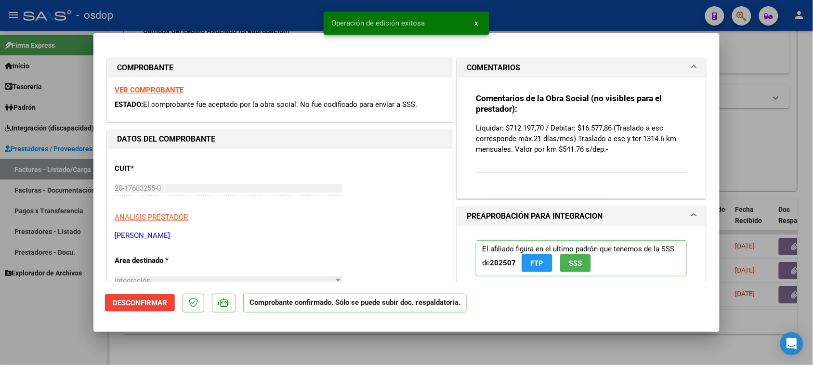
click at [364, 343] on div at bounding box center [406, 182] width 813 height 365
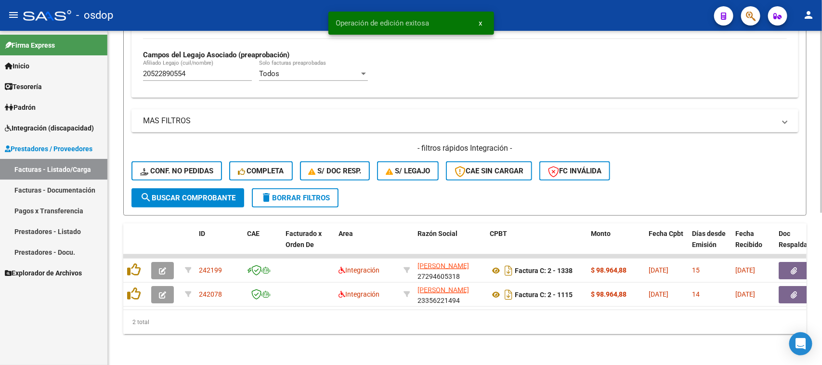
scroll to position [278, 0]
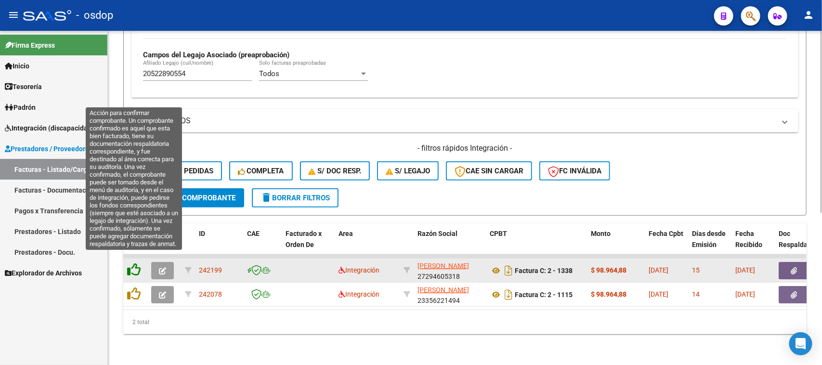
click at [136, 264] on icon at bounding box center [133, 269] width 13 height 13
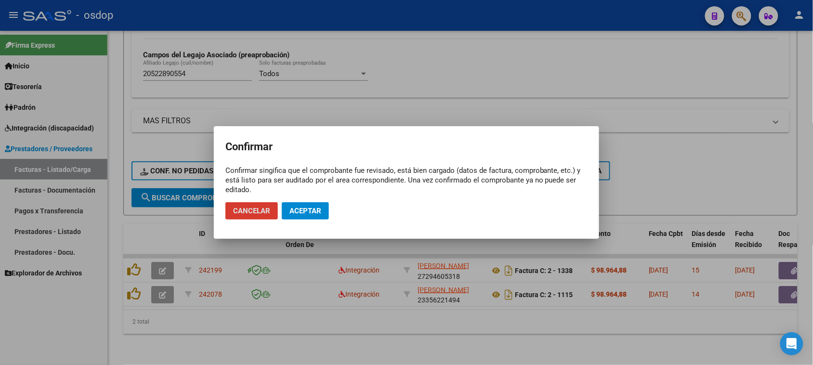
click at [296, 213] on span "Aceptar" at bounding box center [306, 211] width 32 height 9
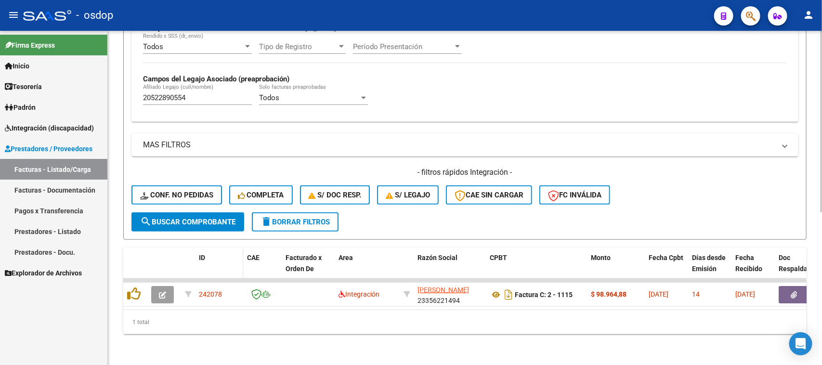
scroll to position [254, 0]
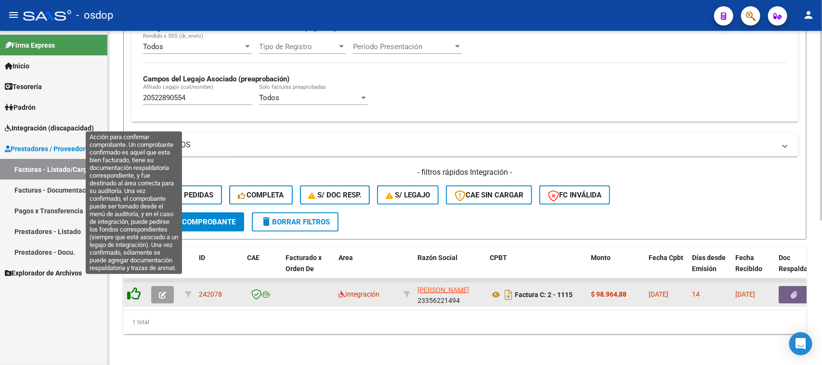
click at [132, 287] on icon at bounding box center [133, 293] width 13 height 13
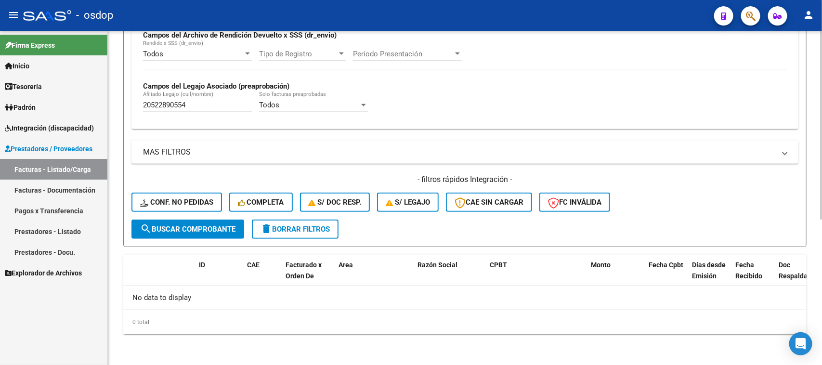
scroll to position [237, 0]
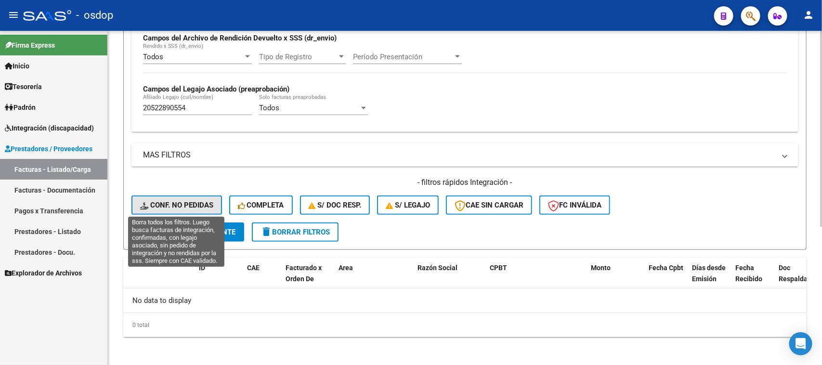
click at [182, 207] on span "Conf. no pedidas" at bounding box center [176, 205] width 73 height 9
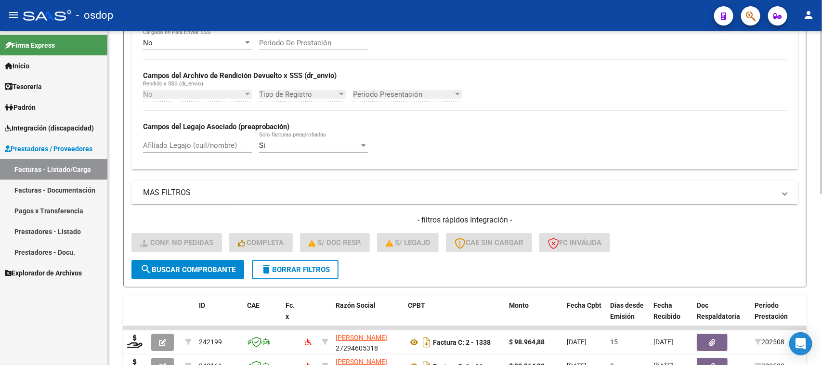
scroll to position [170, 0]
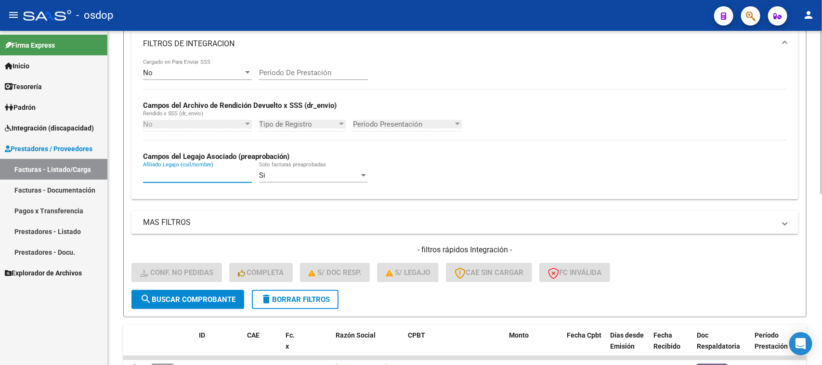
click at [219, 174] on input "Afiliado Legajo (cuil/nombre)" at bounding box center [197, 175] width 109 height 9
paste input "20522890554"
type input "20522890554"
click at [215, 295] on span "search Buscar Comprobante" at bounding box center [187, 299] width 95 height 9
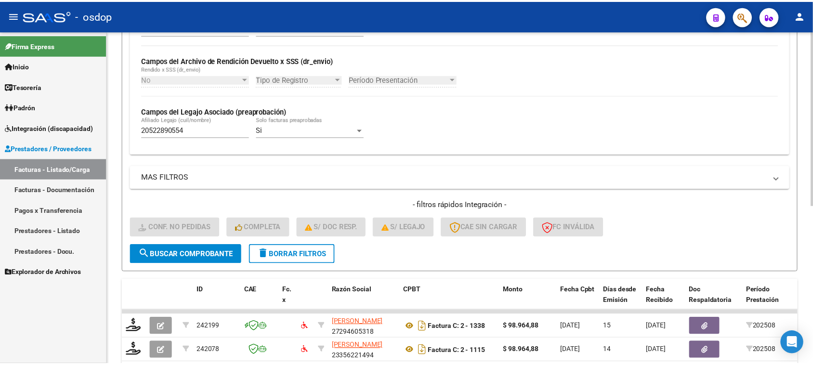
scroll to position [303, 0]
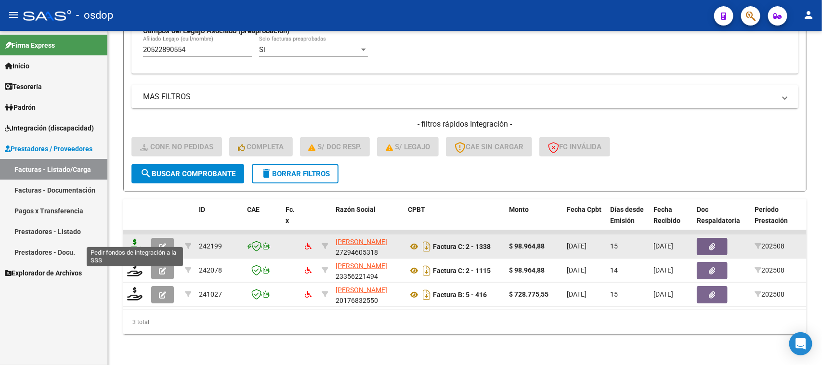
click at [133, 239] on icon at bounding box center [134, 245] width 15 height 13
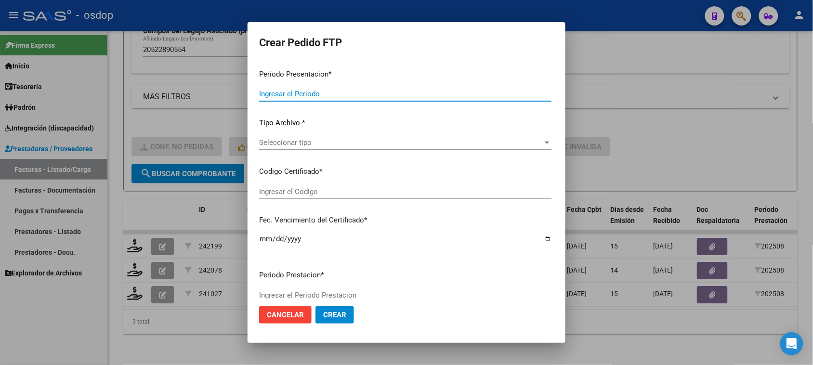
type input "202508"
type input "$ 98.964,88"
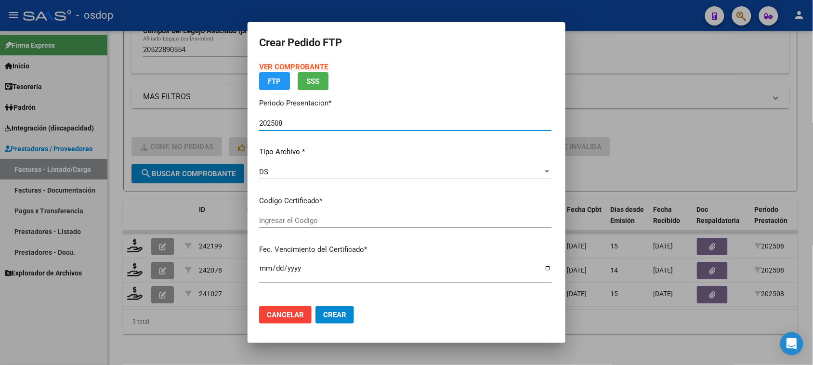
type input "8114104103"
type input "[DATE]"
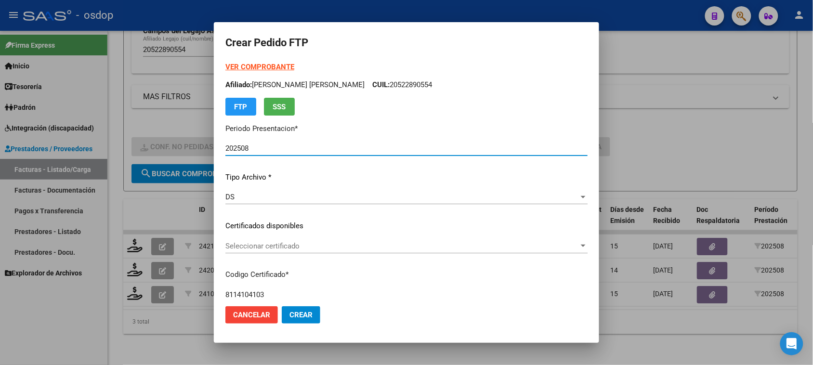
scroll to position [60, 0]
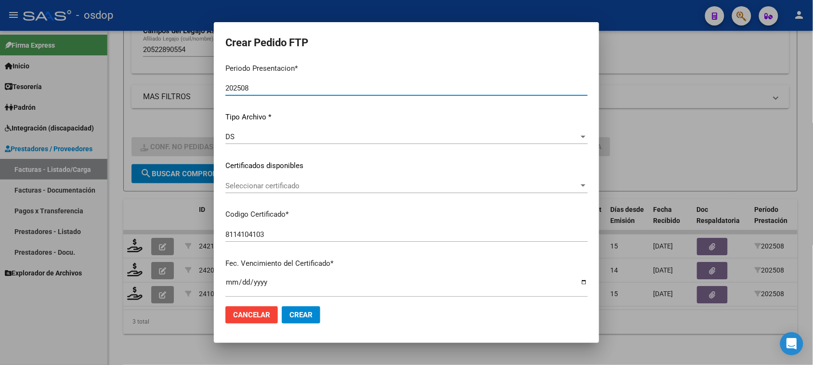
click at [352, 189] on span "Seleccionar certificado" at bounding box center [402, 186] width 354 height 9
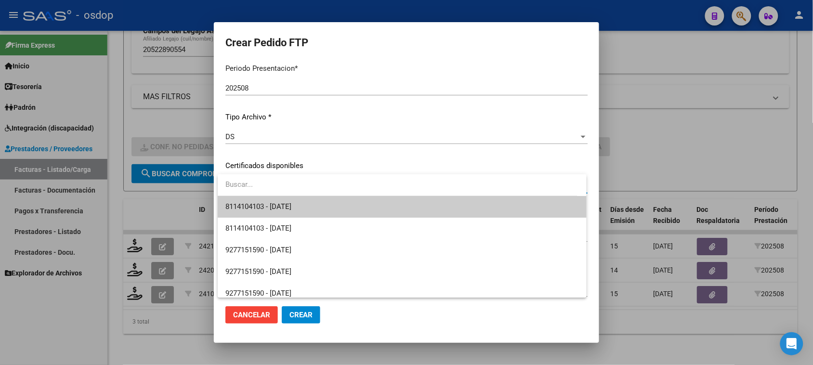
click at [341, 208] on span "8114104103 - [DATE]" at bounding box center [401, 207] width 353 height 22
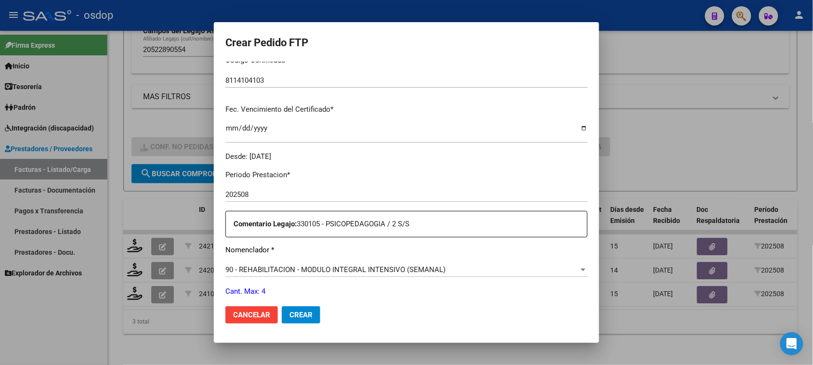
scroll to position [301, 0]
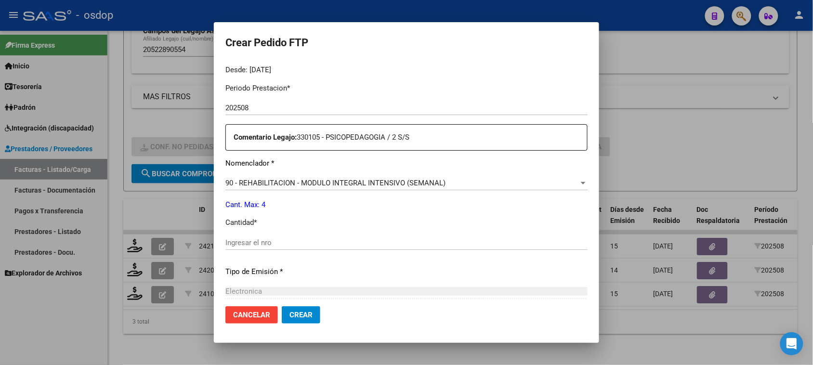
drag, startPoint x: 412, startPoint y: 32, endPoint x: 299, endPoint y: 27, distance: 113.3
click at [299, 27] on mat-dialog-container "Crear Pedido FTP VER COMPROBANTE ARCA Padrón Afiliado: [PERSON_NAME] [PERSON_NA…" at bounding box center [406, 182] width 385 height 321
click at [276, 246] on input "Ingresar el nro" at bounding box center [406, 242] width 362 height 9
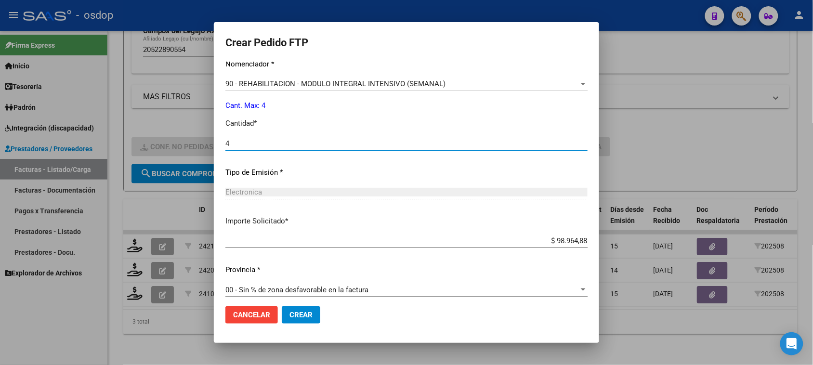
scroll to position [407, 0]
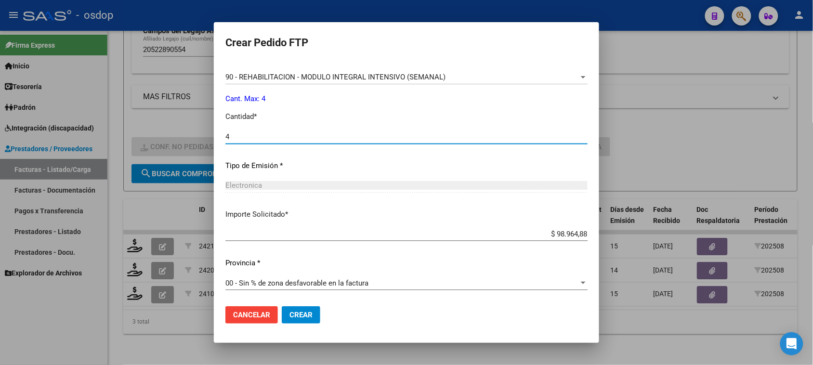
type input "4"
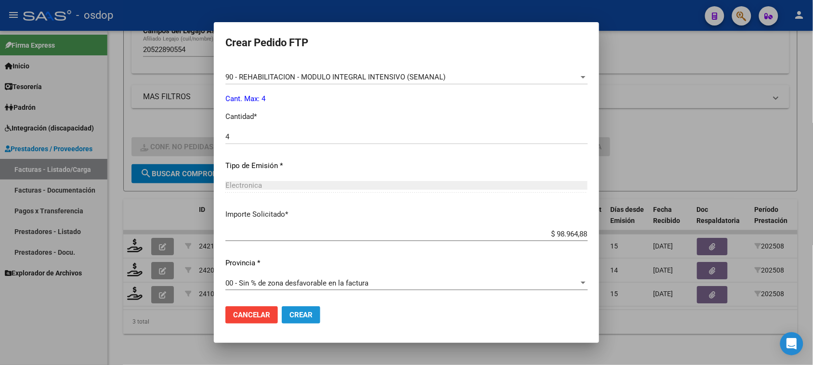
click at [302, 314] on span "Crear" at bounding box center [301, 315] width 23 height 9
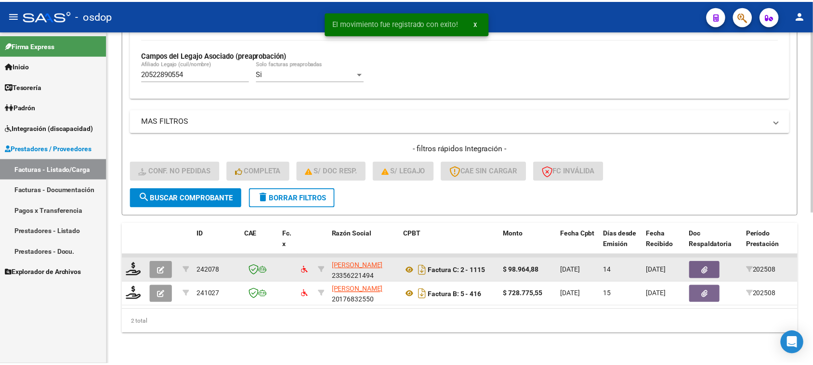
scroll to position [278, 0]
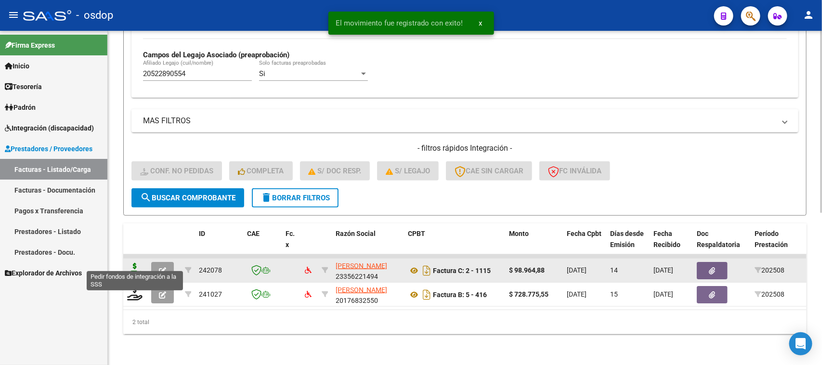
click at [134, 264] on icon at bounding box center [134, 269] width 15 height 13
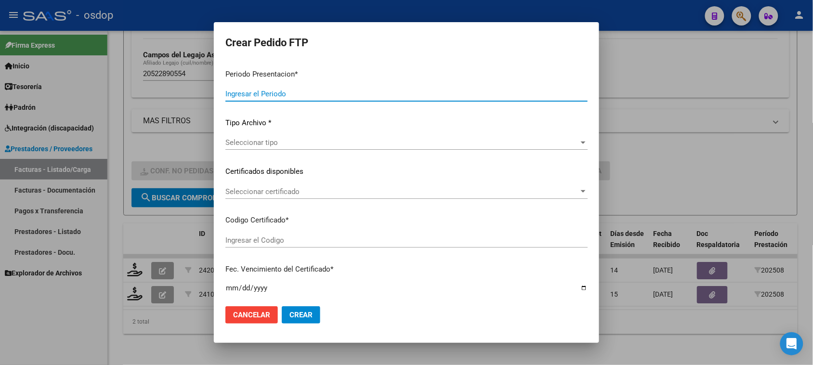
type input "202508"
type input "$ 98.964,88"
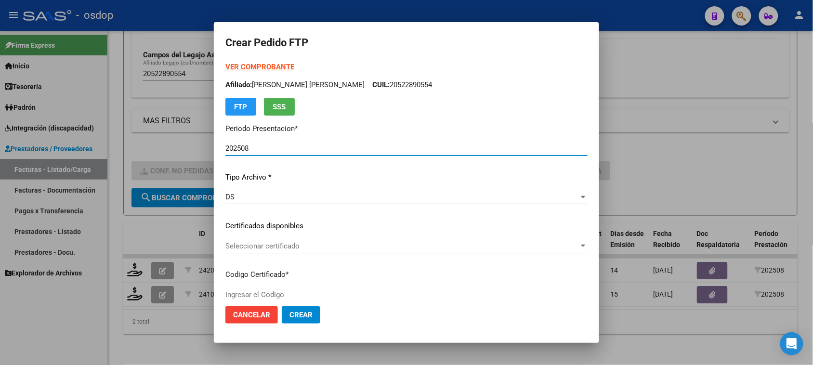
type input "8114104103"
type input "[DATE]"
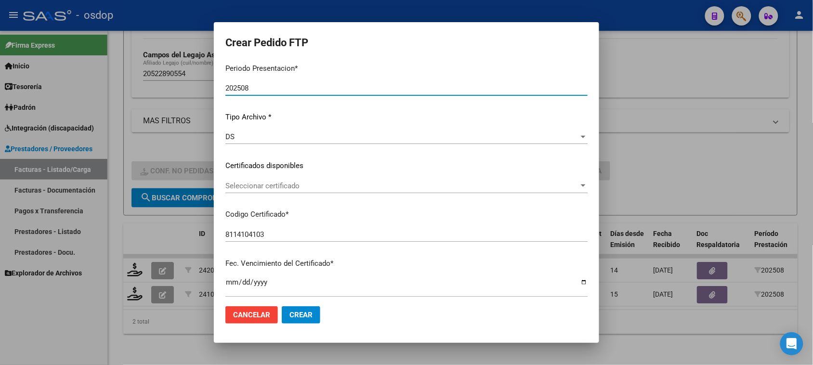
click at [364, 186] on span "Seleccionar certificado" at bounding box center [402, 186] width 354 height 9
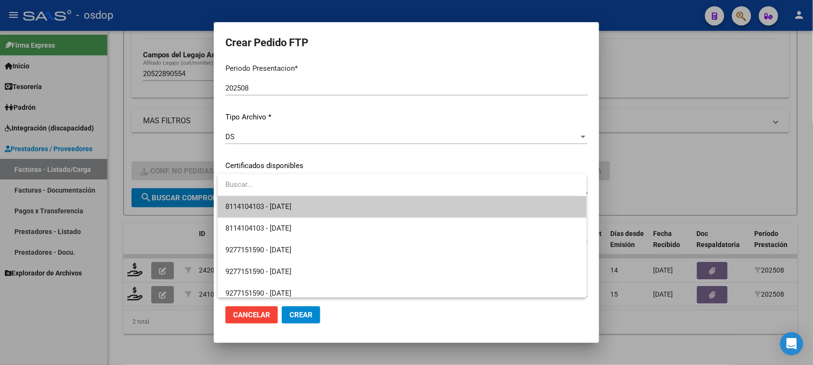
click at [353, 208] on span "8114104103 - [DATE]" at bounding box center [401, 207] width 353 height 22
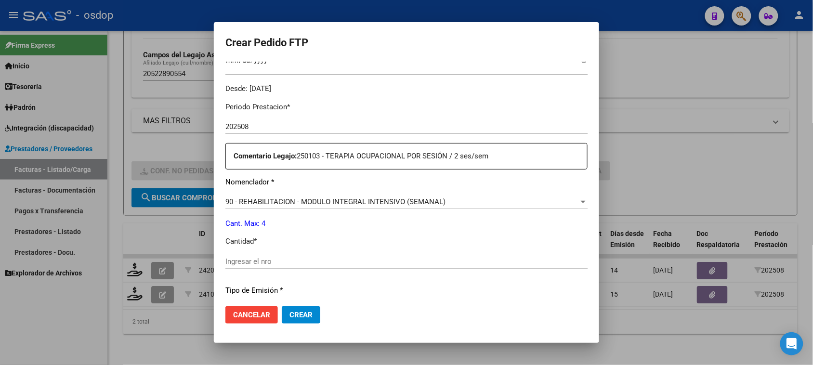
scroll to position [361, 0]
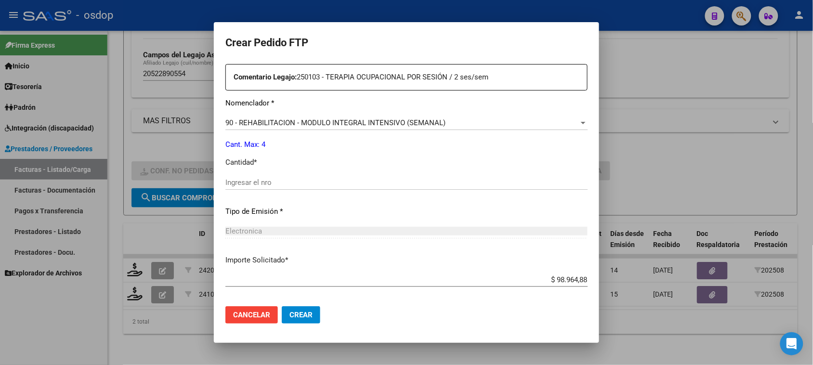
click at [277, 185] on input "Ingresar el nro" at bounding box center [406, 182] width 362 height 9
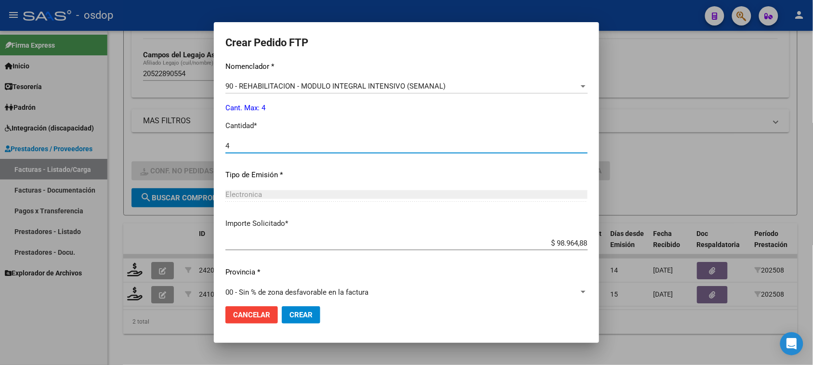
scroll to position [407, 0]
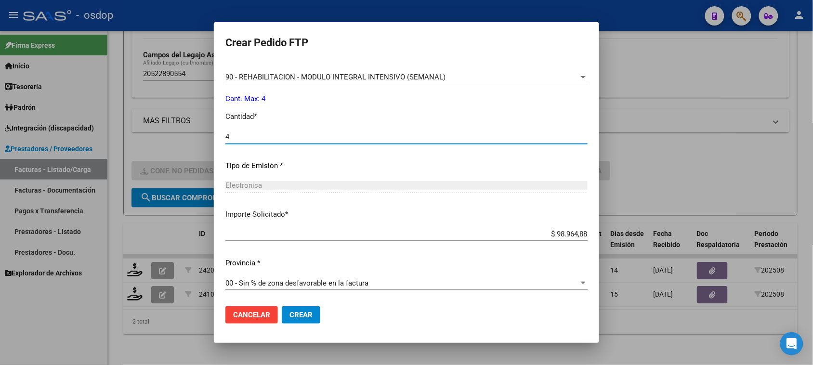
type input "4"
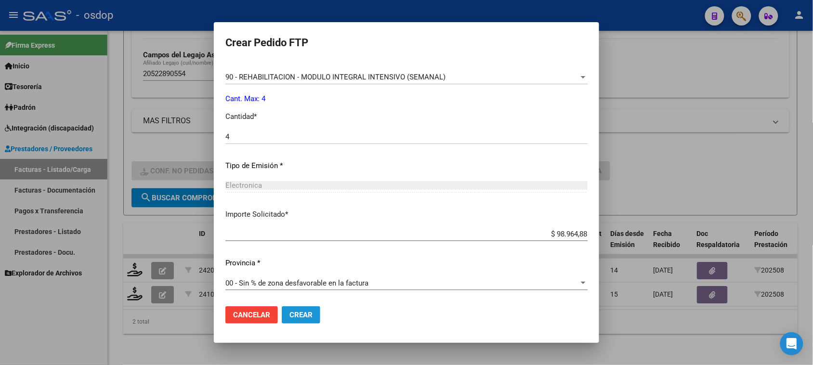
click at [304, 314] on span "Crear" at bounding box center [301, 315] width 23 height 9
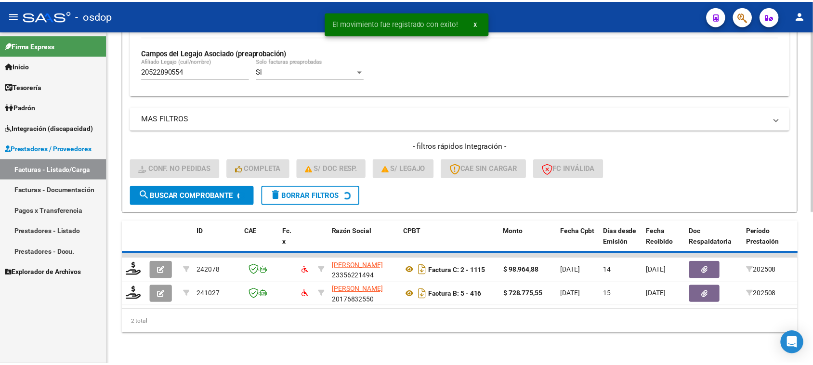
scroll to position [254, 0]
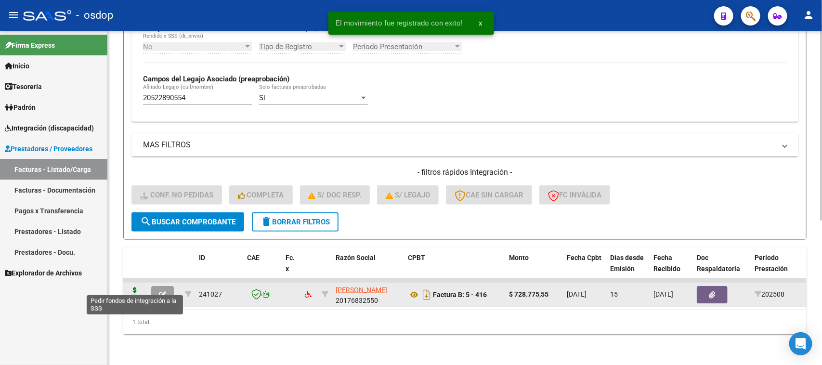
click at [136, 287] on icon at bounding box center [134, 293] width 15 height 13
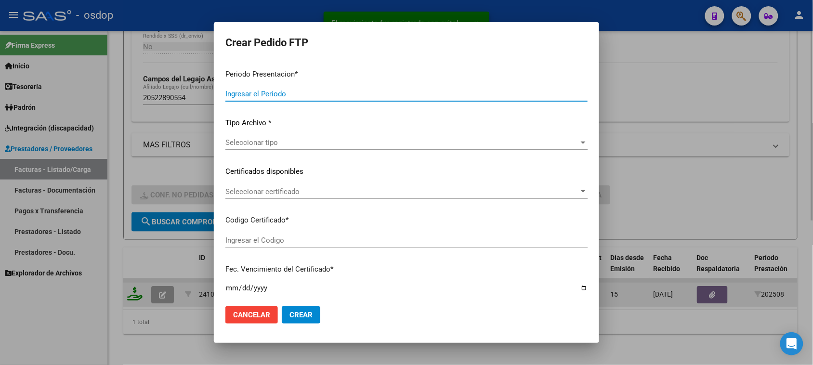
type input "202508"
type input "$ 728.775,55"
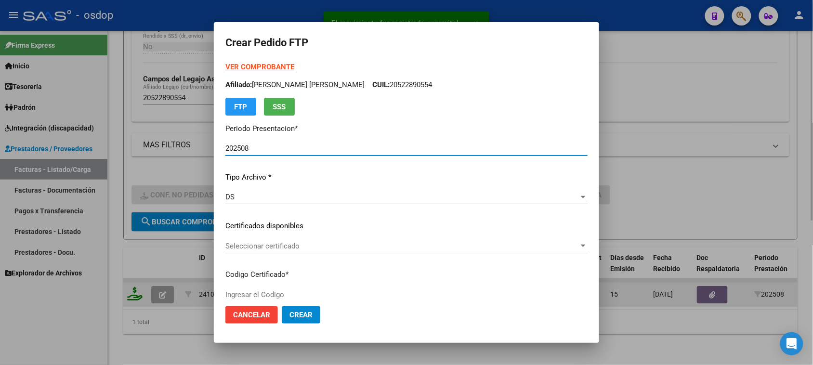
type input "8114104103"
type input "[DATE]"
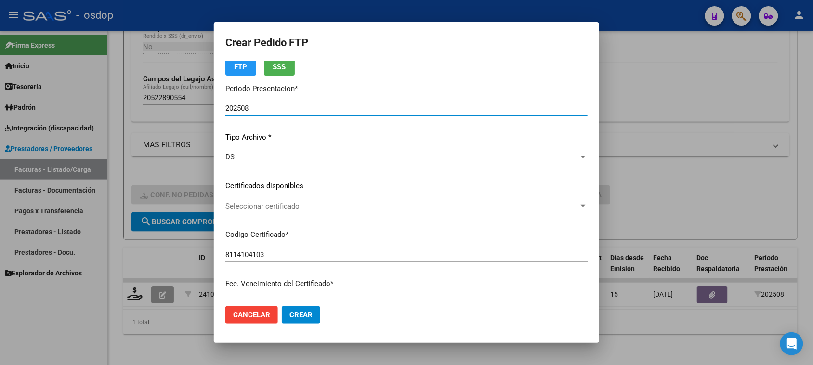
scroll to position [60, 0]
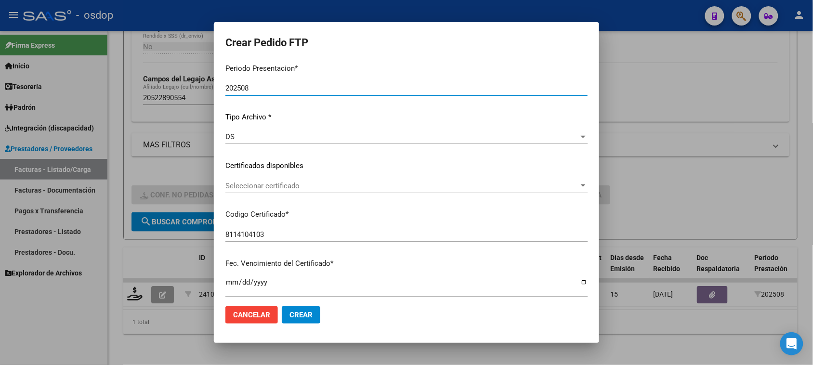
click at [420, 182] on span "Seleccionar certificado" at bounding box center [402, 186] width 354 height 9
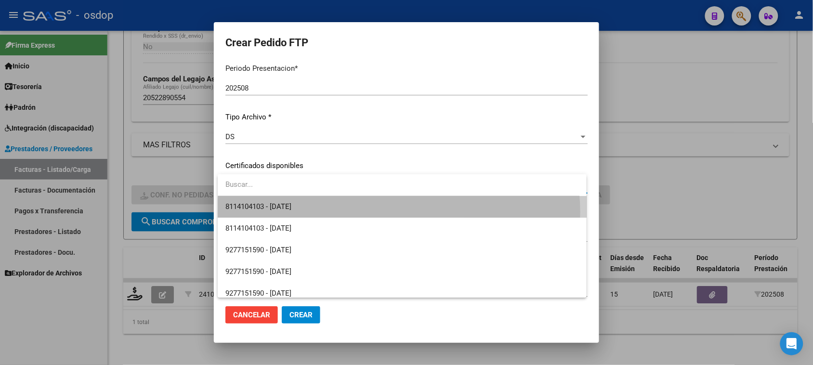
click at [399, 212] on span "8114104103 - [DATE]" at bounding box center [401, 207] width 353 height 22
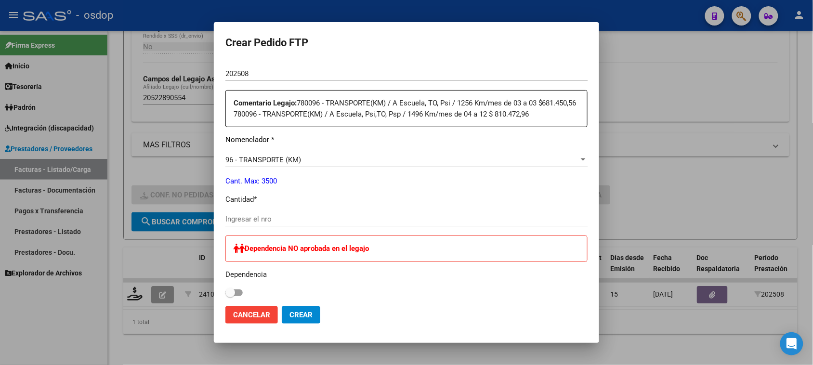
scroll to position [361, 0]
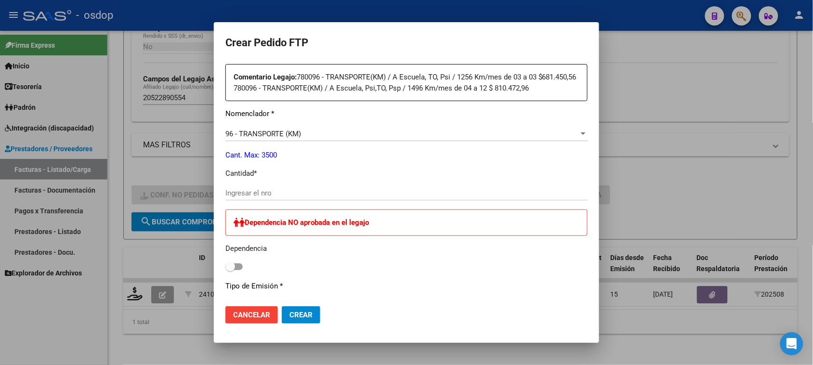
click at [290, 194] on input "Ingresar el nro" at bounding box center [406, 193] width 362 height 9
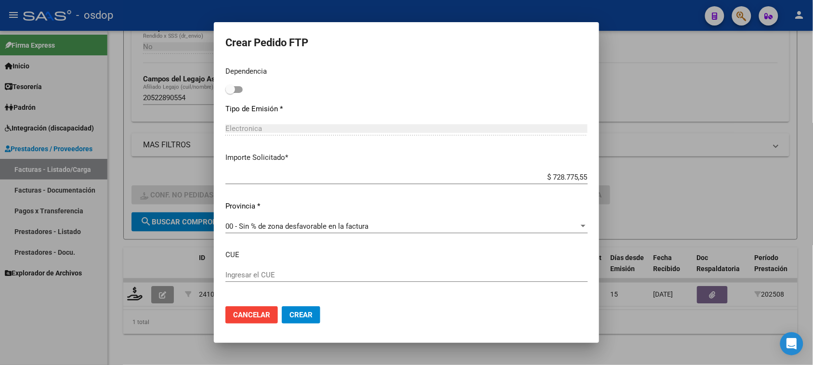
scroll to position [542, 0]
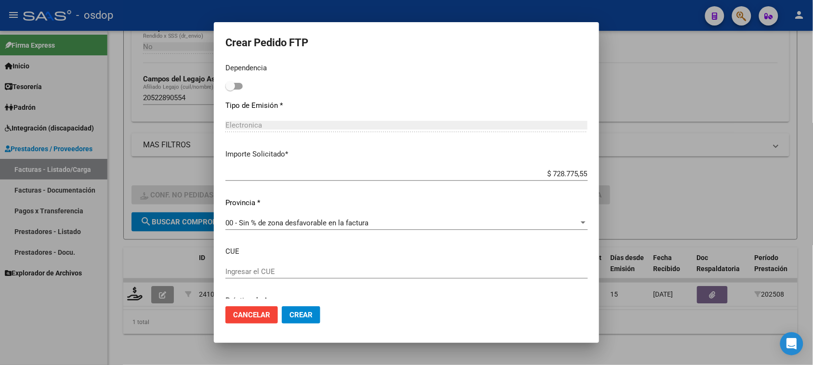
type input "1315"
click at [557, 171] on input "$ 728.775,55" at bounding box center [406, 174] width 362 height 9
click at [567, 173] on input "$ 0,00" at bounding box center [406, 174] width 362 height 9
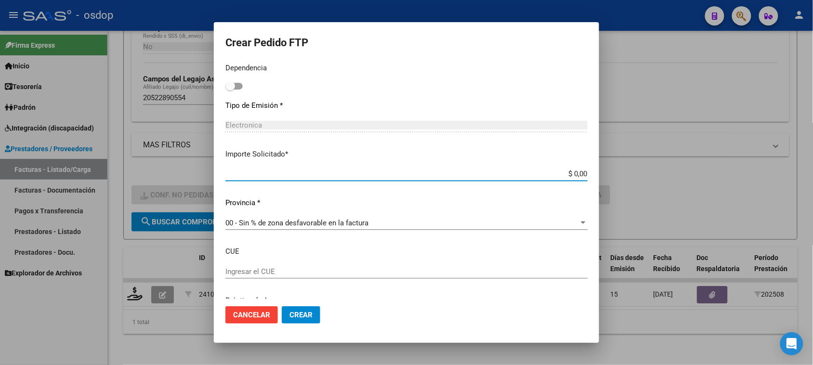
paste input "712.197,696"
type input "$ 712.197,70"
click at [416, 252] on p "CUE" at bounding box center [406, 251] width 362 height 11
click at [468, 232] on div "00 - Sin % de zona desfavorable en la factura Seleccionar provincia" at bounding box center [406, 228] width 362 height 24
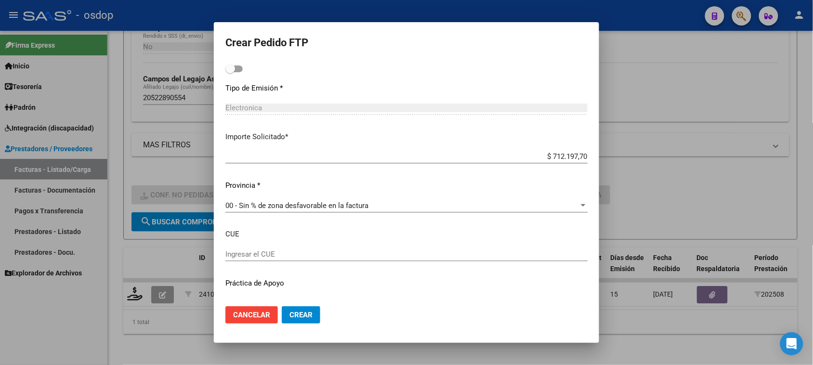
scroll to position [579, 0]
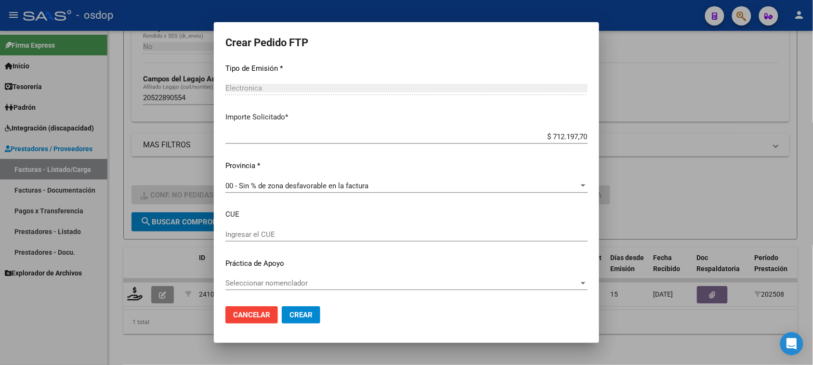
click at [300, 320] on button "Crear" at bounding box center [301, 314] width 39 height 17
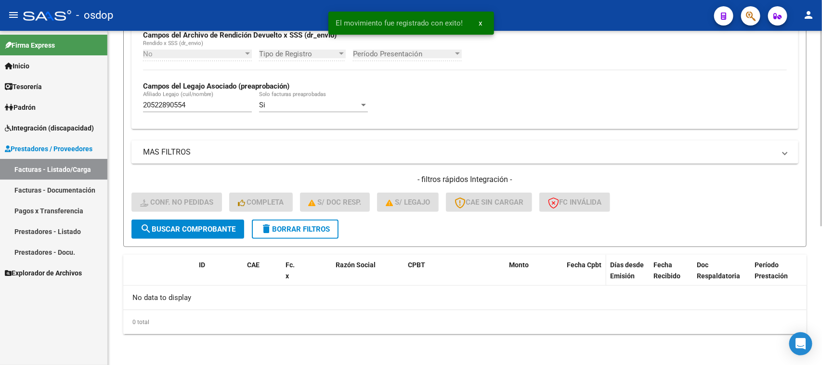
scroll to position [237, 0]
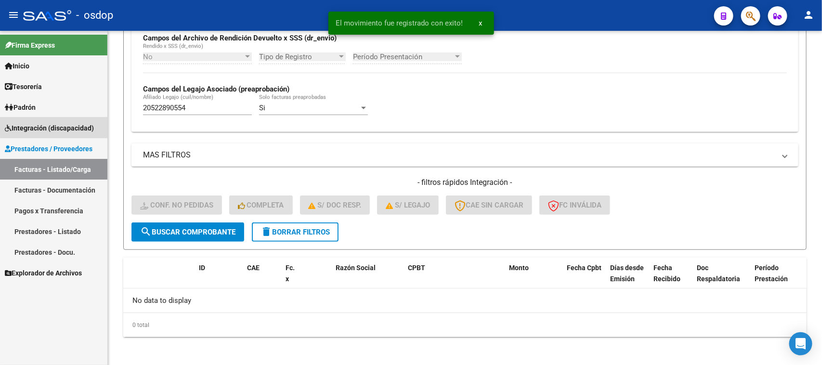
click at [70, 123] on span "Integración (discapacidad)" at bounding box center [49, 128] width 89 height 11
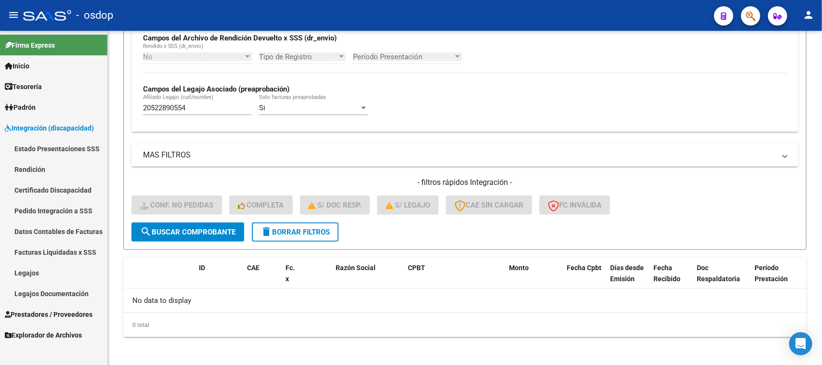
click at [58, 130] on span "Integración (discapacidad)" at bounding box center [49, 128] width 89 height 11
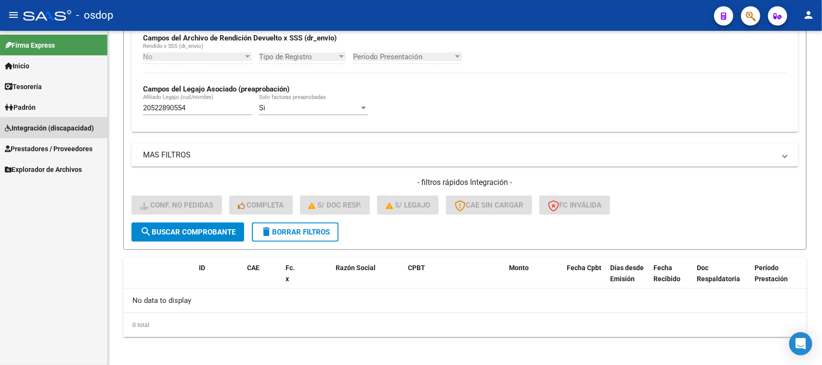
click at [84, 131] on span "Integración (discapacidad)" at bounding box center [49, 128] width 89 height 11
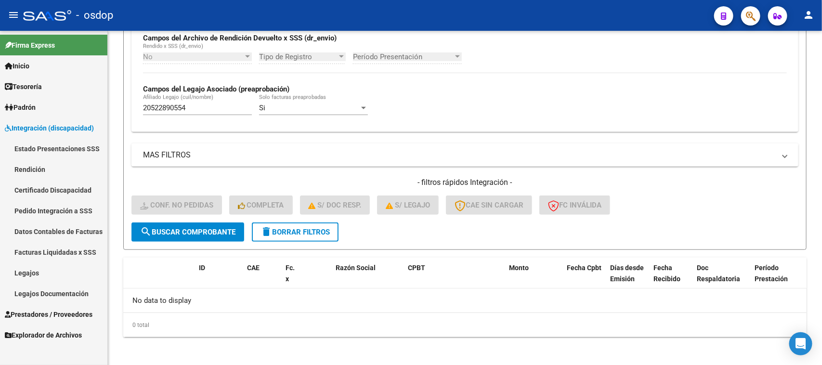
click at [70, 210] on link "Pedido Integración a SSS" at bounding box center [53, 210] width 107 height 21
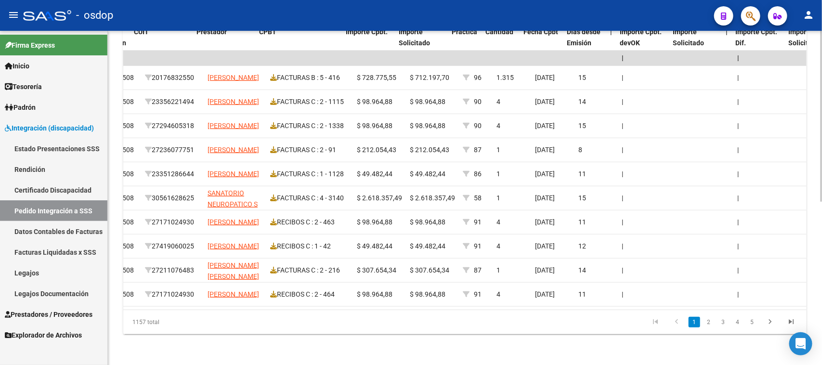
scroll to position [0, 420]
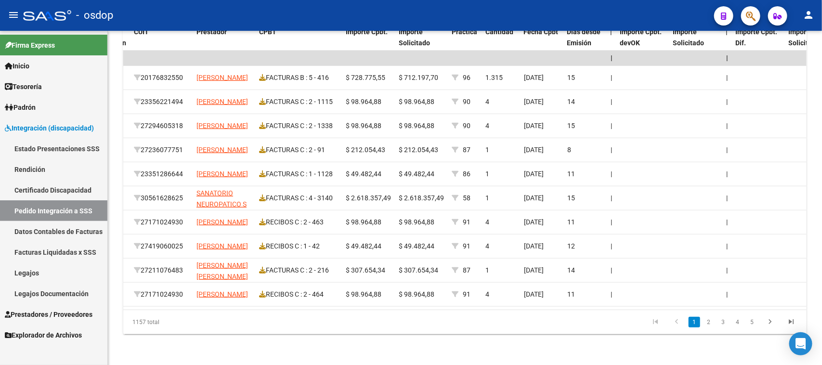
click at [66, 313] on span "Prestadores / Proveedores" at bounding box center [49, 314] width 88 height 11
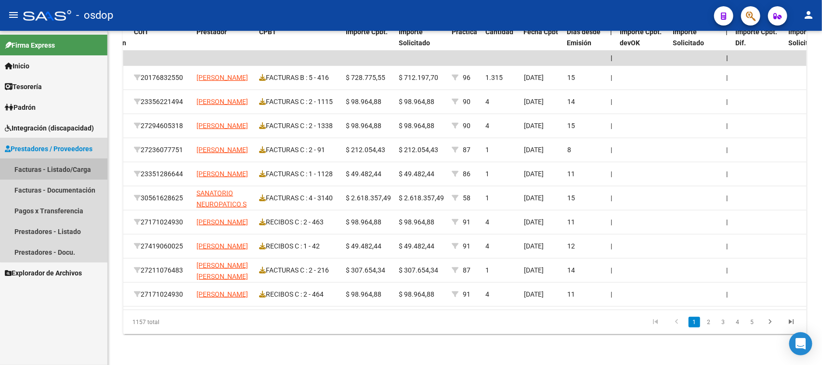
click at [76, 170] on link "Facturas - Listado/Carga" at bounding box center [53, 169] width 107 height 21
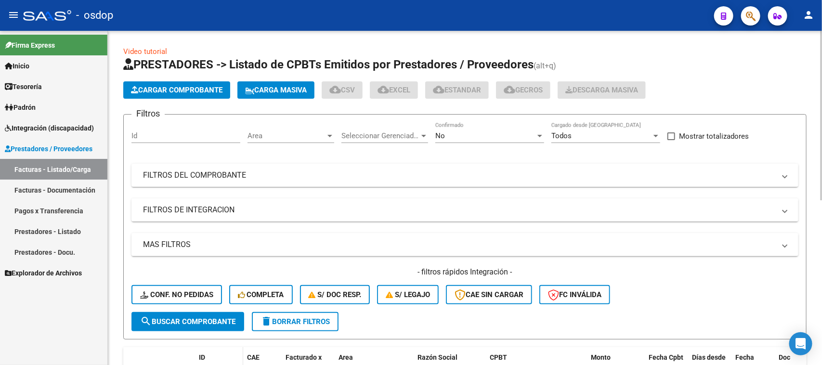
scroll to position [129, 0]
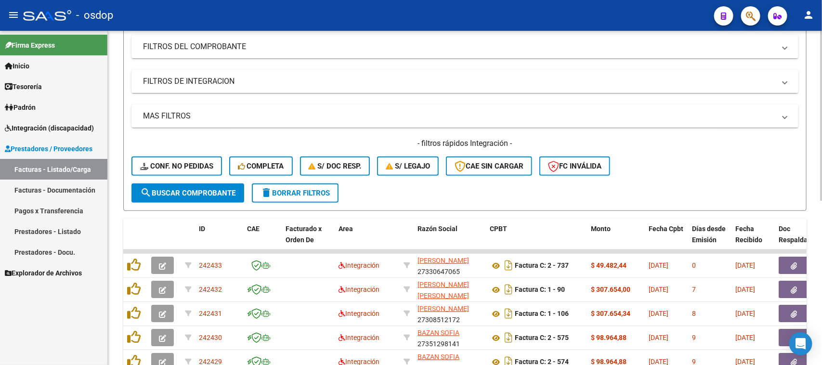
click at [198, 87] on mat-expansion-panel-header "FILTROS DE INTEGRACION" at bounding box center [465, 81] width 667 height 23
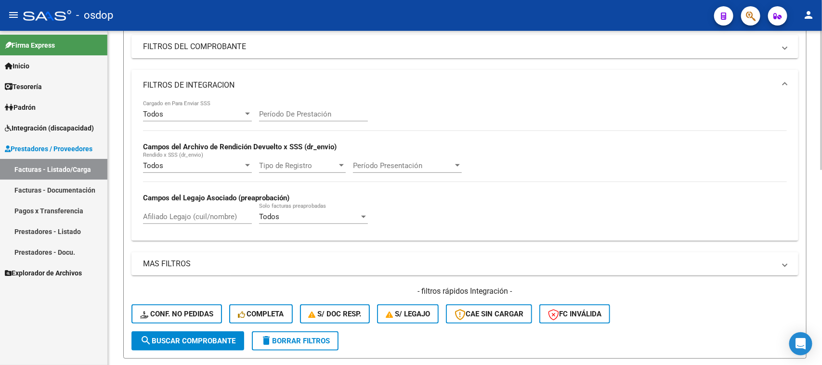
click at [191, 213] on input "Afiliado Legajo (cuil/nombre)" at bounding box center [197, 216] width 109 height 9
paste input "23549276679"
click at [189, 341] on span "search Buscar Comprobante" at bounding box center [187, 341] width 95 height 9
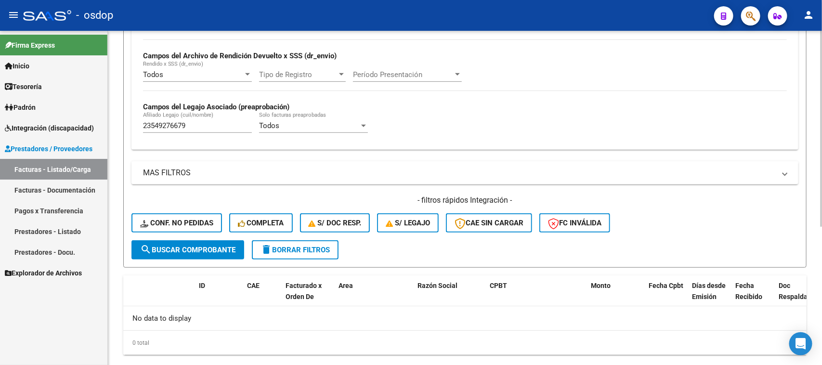
scroll to position [237, 0]
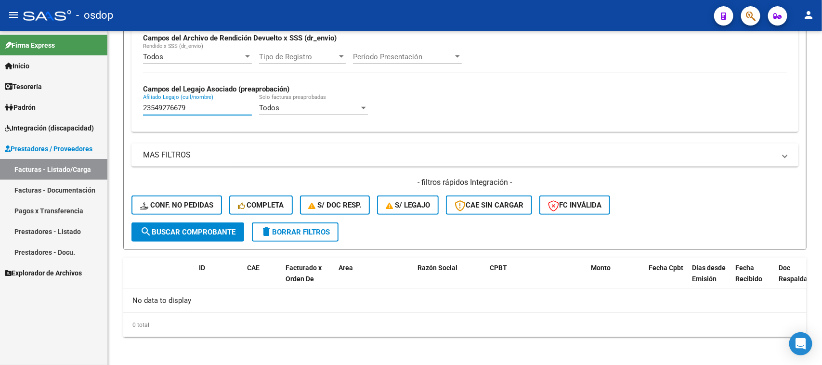
drag, startPoint x: 203, startPoint y: 105, endPoint x: 81, endPoint y: 105, distance: 122.4
click at [81, 105] on mat-sidenav-container "Firma Express Inicio Calendario SSS Instructivos Contacto OS Tesorería Extracto…" at bounding box center [411, 198] width 822 height 334
paste input "095985695"
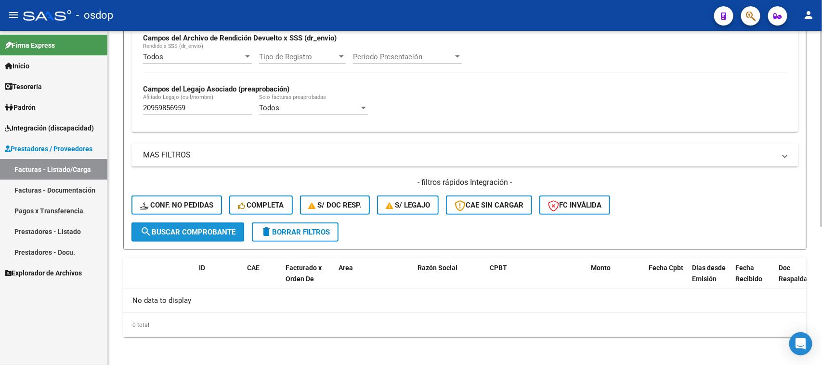
click at [206, 228] on span "search Buscar Comprobante" at bounding box center [187, 232] width 95 height 9
drag, startPoint x: 209, startPoint y: 107, endPoint x: 101, endPoint y: 118, distance: 107.9
click at [107, 116] on mat-sidenav-container "Firma Express Inicio Calendario SSS Instructivos Contacto OS Tesorería Extracto…" at bounding box center [411, 198] width 822 height 334
paste input "566972345"
click at [194, 228] on span "search Buscar Comprobante" at bounding box center [187, 232] width 95 height 9
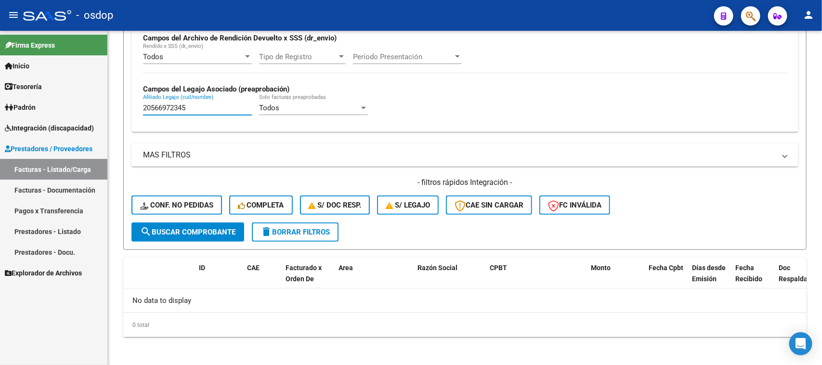
drag, startPoint x: 200, startPoint y: 109, endPoint x: 43, endPoint y: 111, distance: 156.6
click at [40, 110] on mat-sidenav-container "Firma Express Inicio Calendario SSS Instructivos Contacto OS Tesorería Extracto…" at bounding box center [411, 198] width 822 height 334
paste input "300715843"
type input "20300715843"
drag, startPoint x: 214, startPoint y: 228, endPoint x: 223, endPoint y: 226, distance: 8.3
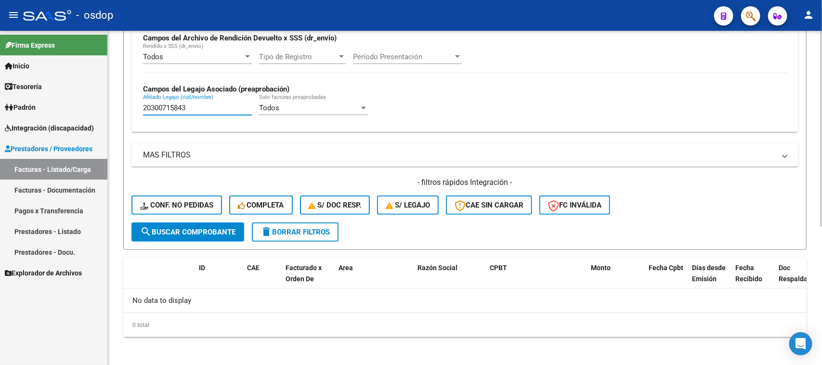
click at [214, 228] on span "search Buscar Comprobante" at bounding box center [187, 232] width 95 height 9
drag, startPoint x: 323, startPoint y: 221, endPoint x: 312, endPoint y: 228, distance: 13.2
click at [317, 224] on button "delete Borrar Filtros" at bounding box center [295, 232] width 87 height 19
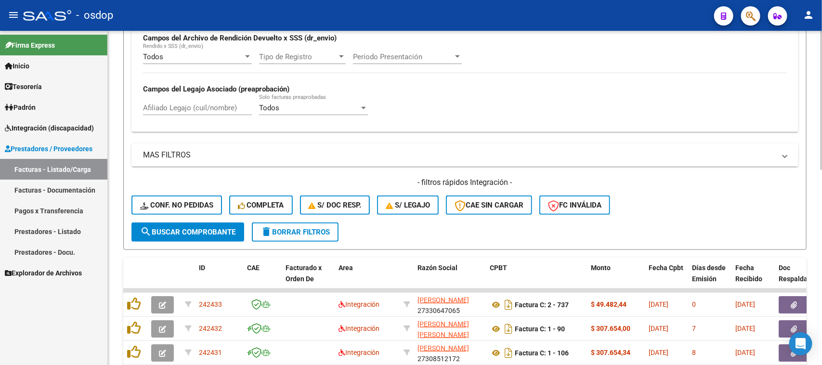
click at [183, 108] on input "Afiliado Legajo (cuil/nombre)" at bounding box center [197, 108] width 109 height 9
paste input "20300715843"
click at [219, 231] on span "search Buscar Comprobante" at bounding box center [187, 232] width 95 height 9
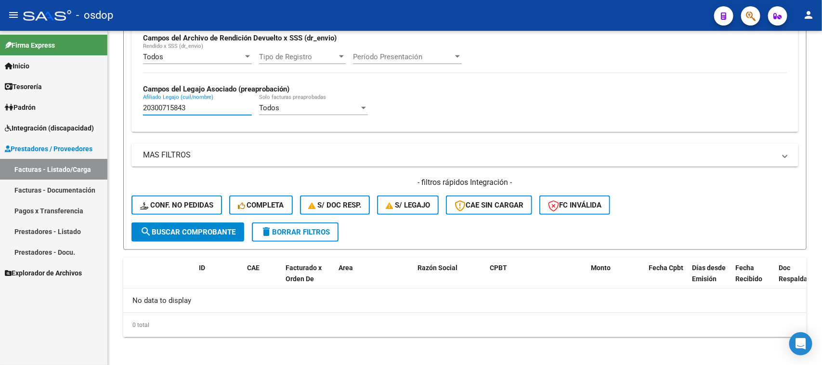
drag, startPoint x: 202, startPoint y: 108, endPoint x: 61, endPoint y: 107, distance: 141.2
click at [64, 108] on mat-sidenav-container "Firma Express Inicio Calendario SSS Instructivos Contacto OS Tesorería Extracto…" at bounding box center [411, 198] width 822 height 334
paste input "566972345"
click at [222, 232] on span "search Buscar Comprobante" at bounding box center [187, 232] width 95 height 9
drag, startPoint x: 188, startPoint y: 107, endPoint x: 96, endPoint y: 110, distance: 92.0
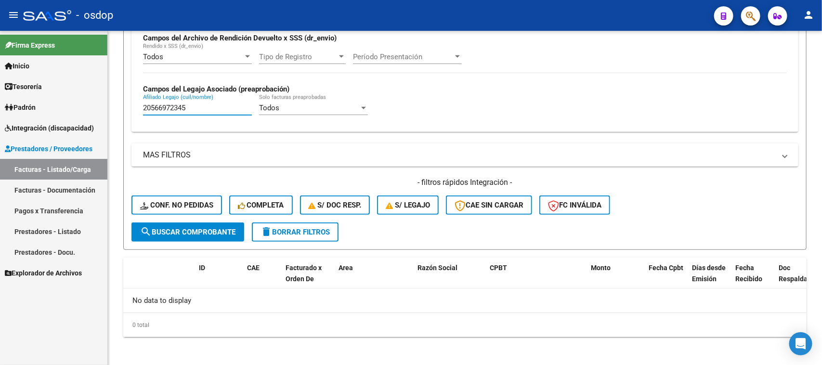
click at [98, 107] on mat-sidenav-container "Firma Express Inicio Calendario SSS Instructivos Contacto OS Tesorería Extracto…" at bounding box center [411, 198] width 822 height 334
paste input "959856959"
drag, startPoint x: 186, startPoint y: 229, endPoint x: 191, endPoint y: 228, distance: 5.0
click at [187, 229] on span "search Buscar Comprobante" at bounding box center [187, 232] width 95 height 9
drag, startPoint x: 201, startPoint y: 102, endPoint x: 104, endPoint y: 111, distance: 97.7
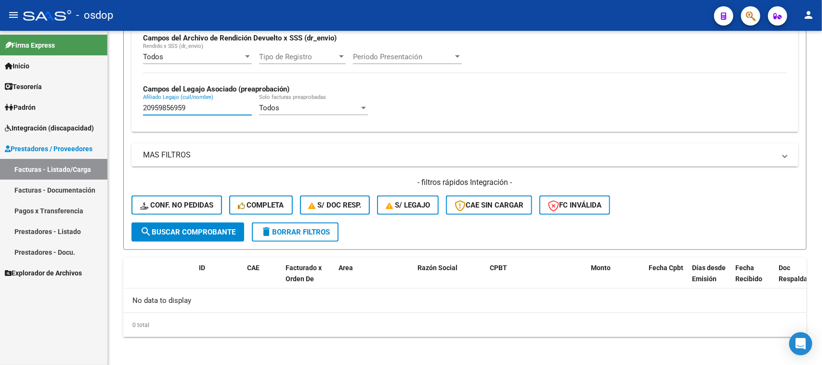
click at [104, 110] on mat-sidenav-container "Firma Express Inicio Calendario SSS Instructivos Contacto OS Tesorería Extracto…" at bounding box center [411, 198] width 822 height 334
paste input "356086382"
click at [206, 228] on span "search Buscar Comprobante" at bounding box center [187, 232] width 95 height 9
drag, startPoint x: 193, startPoint y: 109, endPoint x: 62, endPoint y: 109, distance: 131.0
click at [62, 109] on mat-sidenav-container "Firma Express Inicio Calendario SSS Instructivos Contacto OS Tesorería Extracto…" at bounding box center [411, 198] width 822 height 334
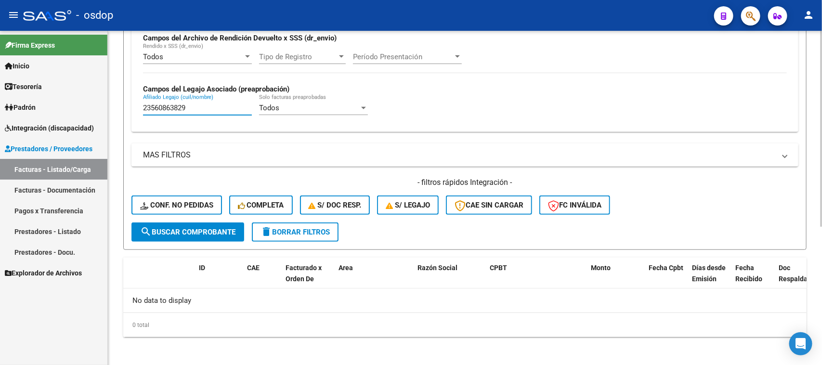
paste input "05366527"
click at [218, 232] on span "search Buscar Comprobante" at bounding box center [187, 232] width 95 height 9
drag, startPoint x: 217, startPoint y: 110, endPoint x: 92, endPoint y: 139, distance: 128.1
click at [77, 121] on mat-sidenav-container "Firma Express Inicio Calendario SSS Instructivos Contacto OS Tesorería Extracto…" at bounding box center [411, 198] width 822 height 334
paste input "7170394637"
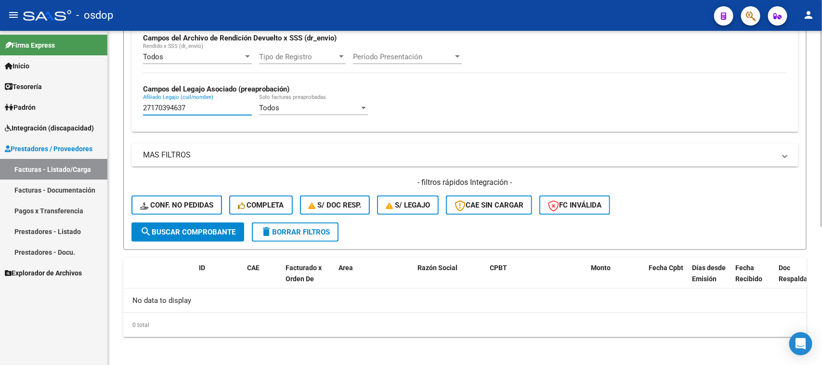
type input "27170394637"
click at [215, 235] on button "search Buscar Comprobante" at bounding box center [188, 232] width 113 height 19
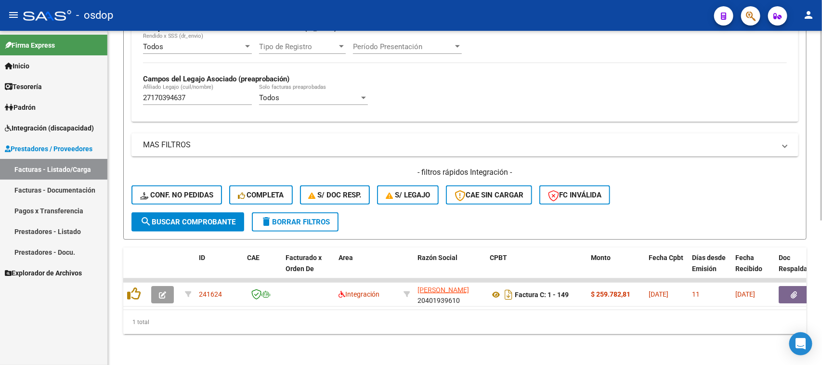
scroll to position [254, 0]
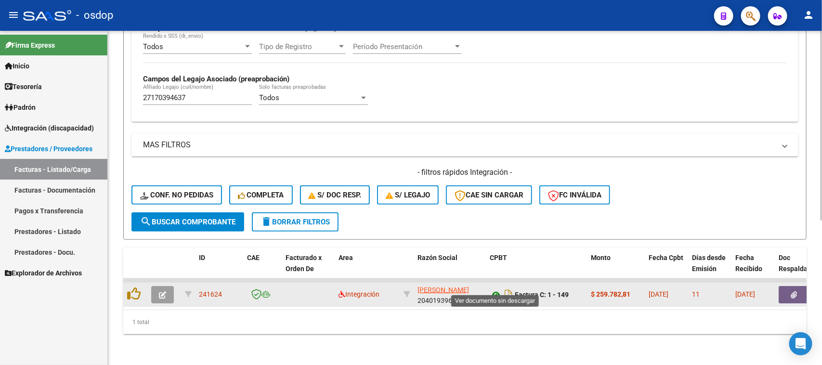
click at [494, 289] on icon at bounding box center [496, 295] width 13 height 12
click at [793, 291] on icon "button" at bounding box center [794, 294] width 6 height 7
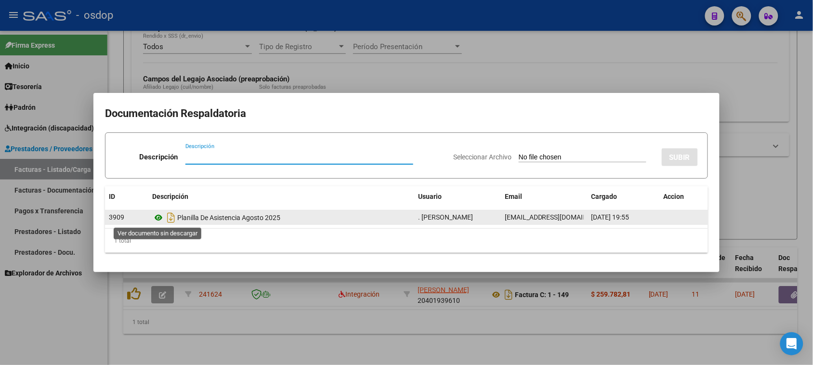
click at [159, 219] on icon at bounding box center [158, 218] width 13 height 12
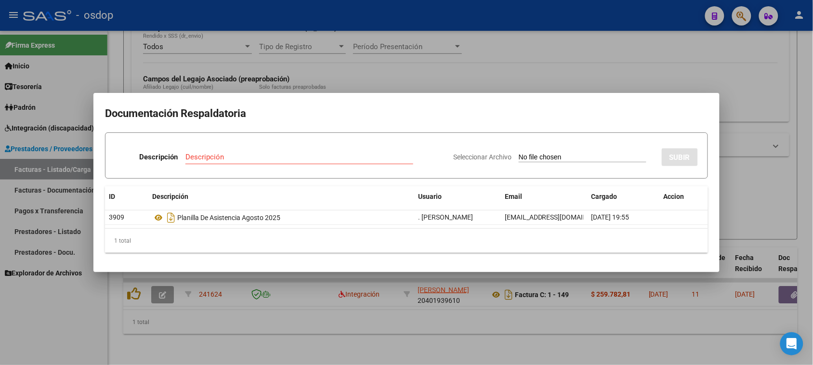
click at [331, 350] on div at bounding box center [406, 182] width 813 height 365
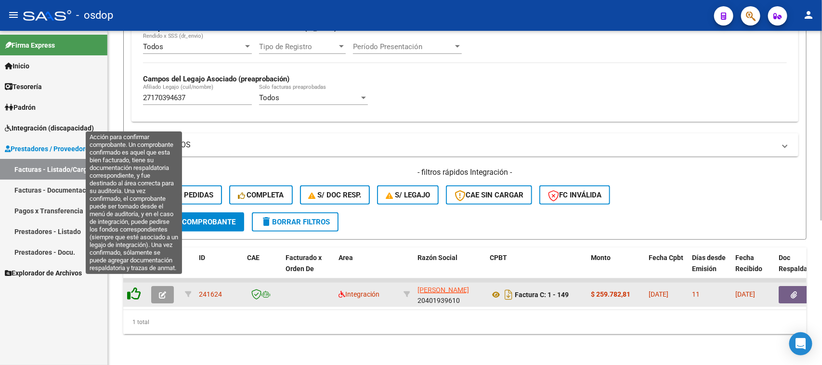
click at [136, 287] on icon at bounding box center [133, 293] width 13 height 13
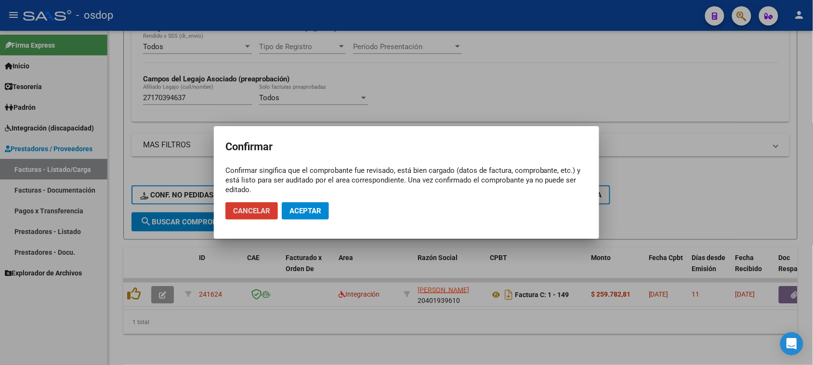
click at [325, 212] on button "Aceptar" at bounding box center [305, 210] width 47 height 17
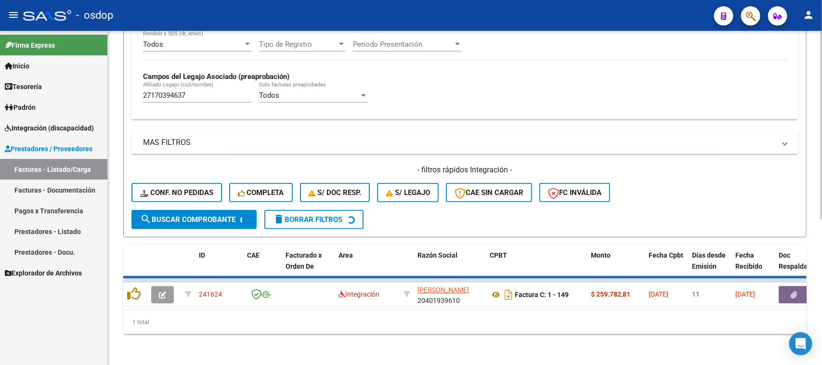
scroll to position [237, 0]
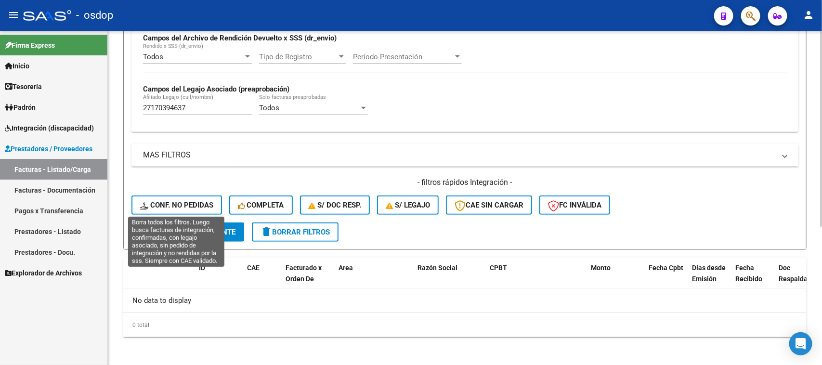
click at [185, 207] on span "Conf. no pedidas" at bounding box center [176, 205] width 73 height 9
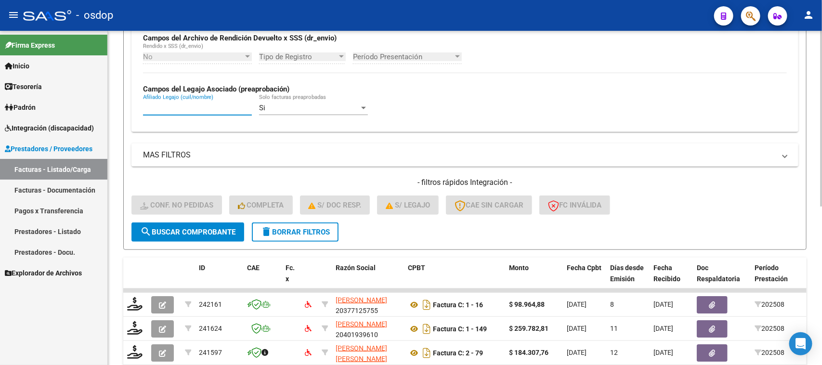
click at [220, 107] on input "Afiliado Legajo (cuil/nombre)" at bounding box center [197, 108] width 109 height 9
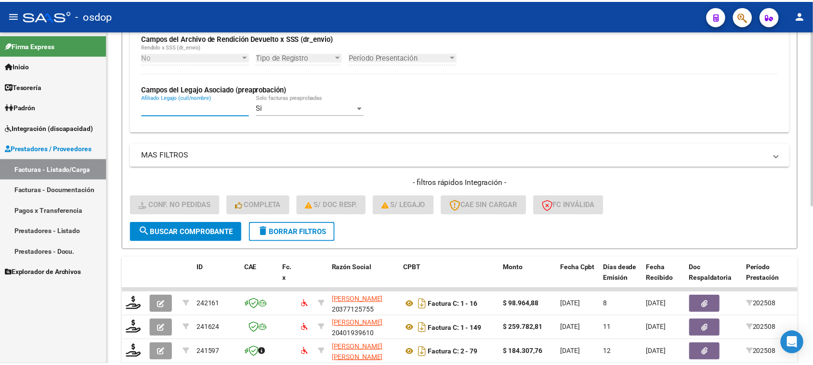
scroll to position [298, 0]
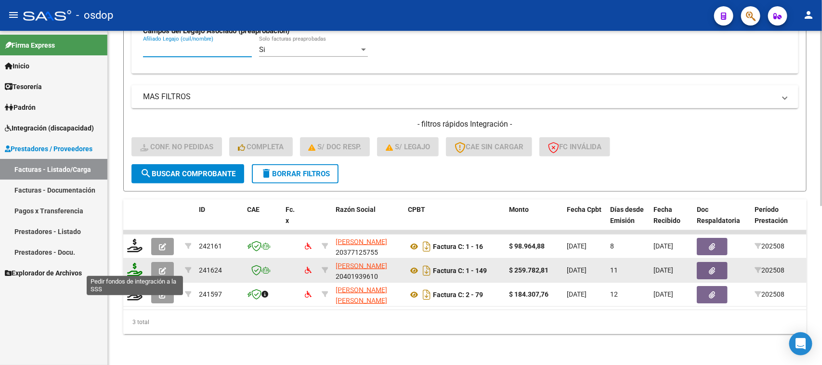
click at [133, 267] on icon at bounding box center [134, 269] width 15 height 13
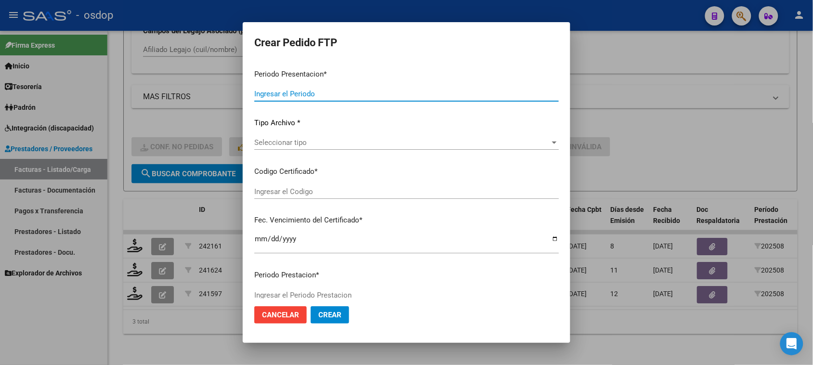
type input "202508"
type input "$ 259.782,81"
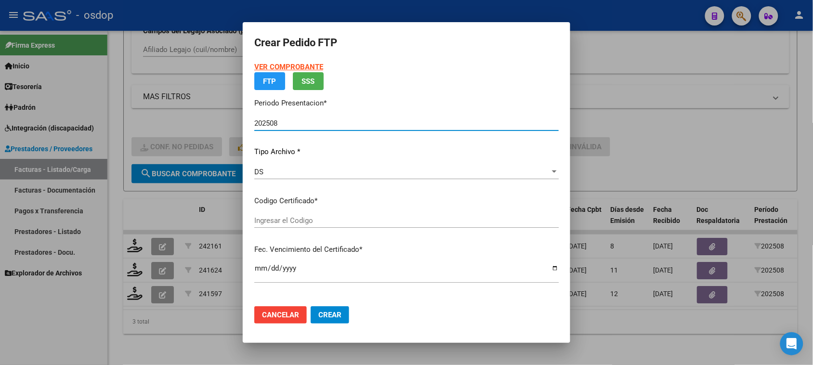
type input "7738705127"
type input "[DATE]"
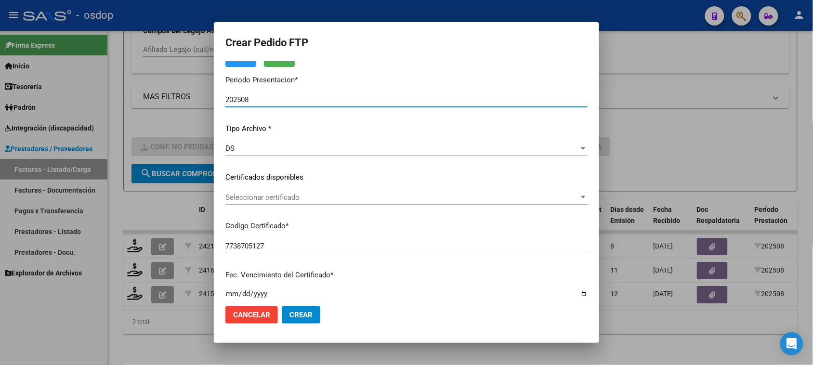
scroll to position [60, 0]
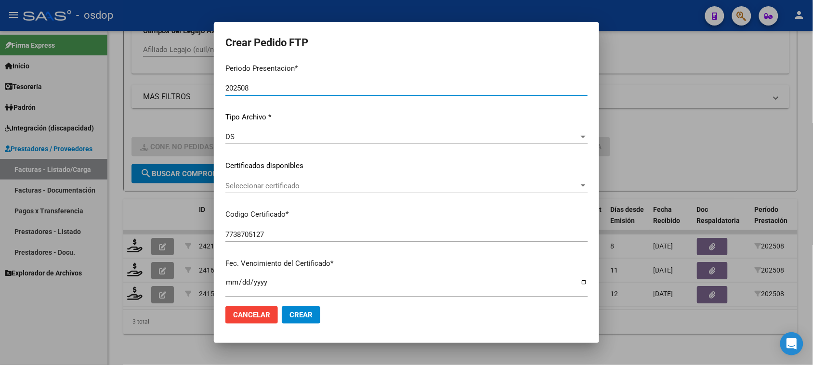
click at [306, 190] on div "Seleccionar certificado Seleccionar certificado" at bounding box center [406, 186] width 362 height 14
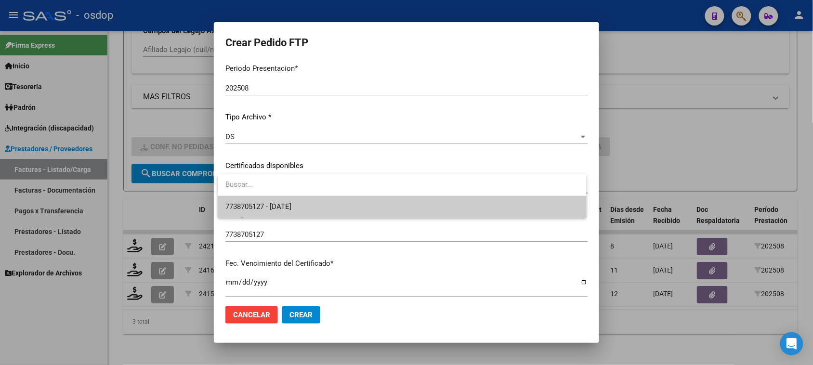
click at [304, 213] on span "7738705127 - [DATE]" at bounding box center [401, 207] width 353 height 22
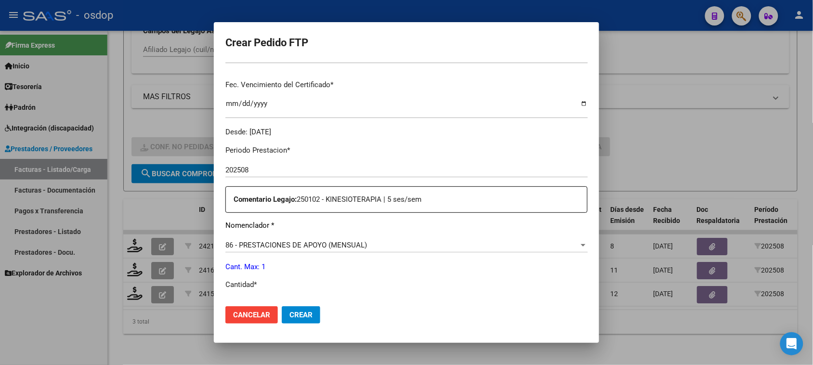
scroll to position [301, 0]
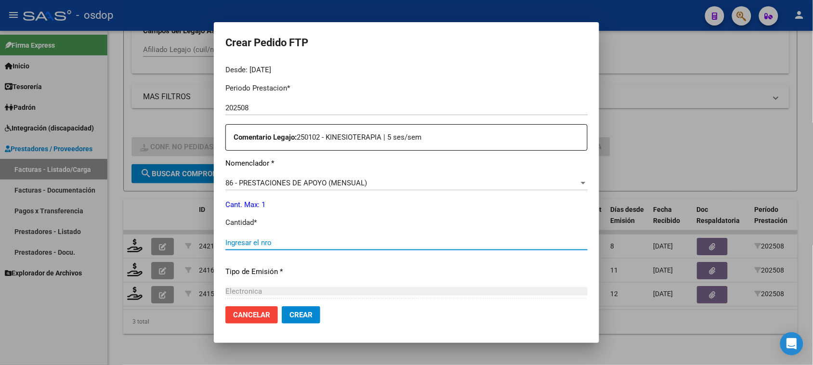
click at [261, 240] on input "Ingresar el nro" at bounding box center [406, 242] width 362 height 9
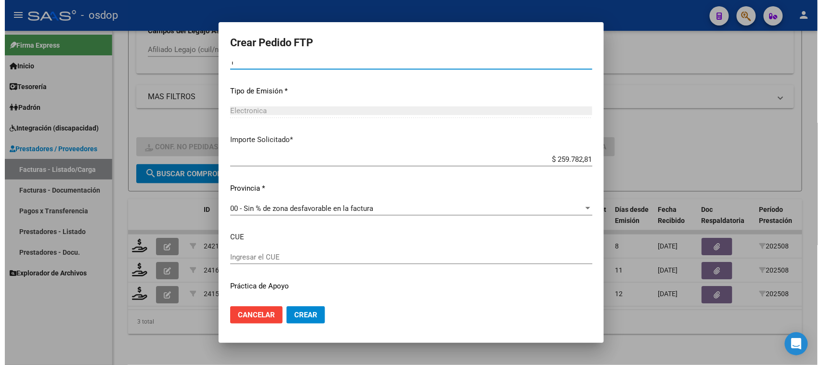
scroll to position [504, 0]
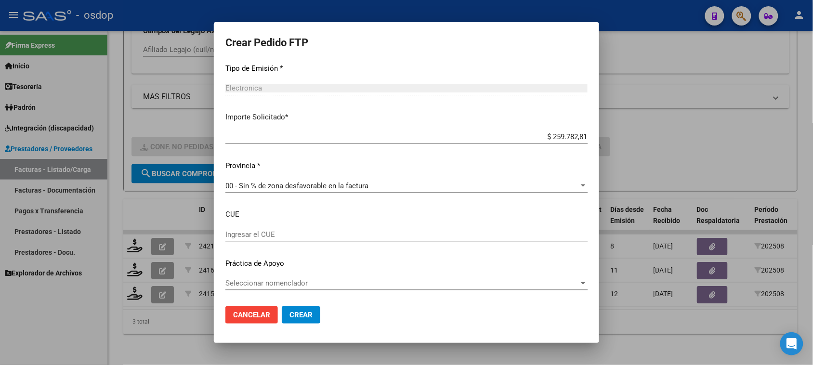
type input "1"
click at [306, 312] on span "Crear" at bounding box center [301, 315] width 23 height 9
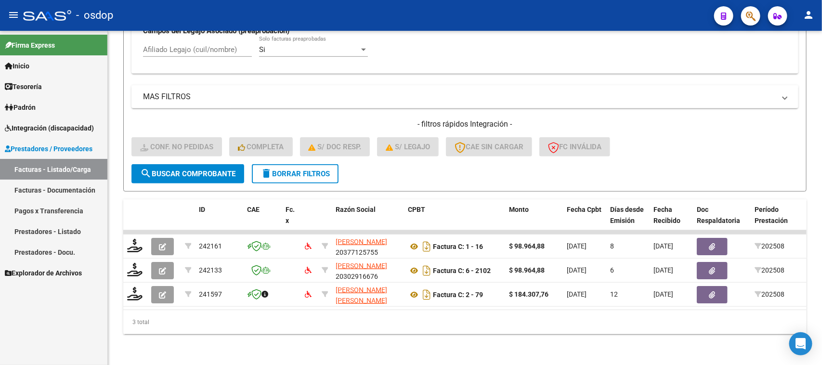
click at [59, 149] on span "Prestadores / Proveedores" at bounding box center [49, 149] width 88 height 11
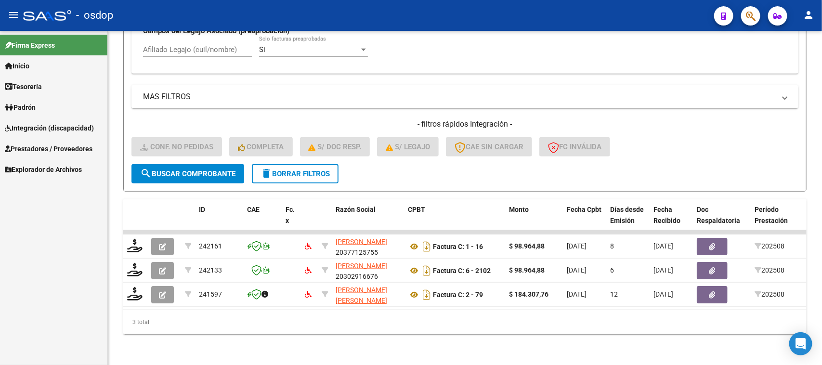
click at [68, 150] on span "Prestadores / Proveedores" at bounding box center [49, 149] width 88 height 11
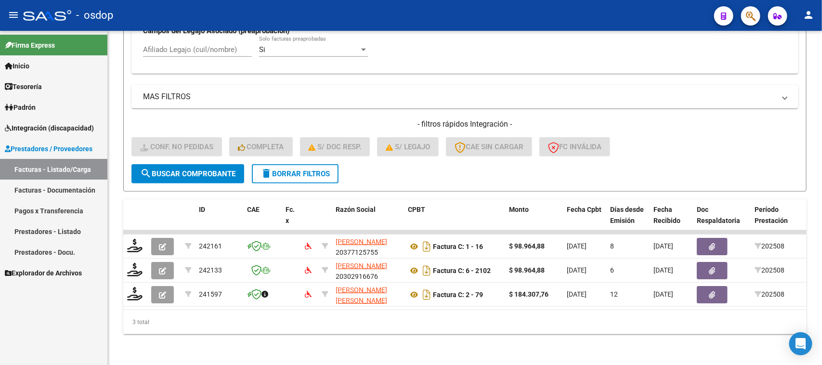
click at [72, 170] on link "Facturas - Listado/Carga" at bounding box center [53, 169] width 107 height 21
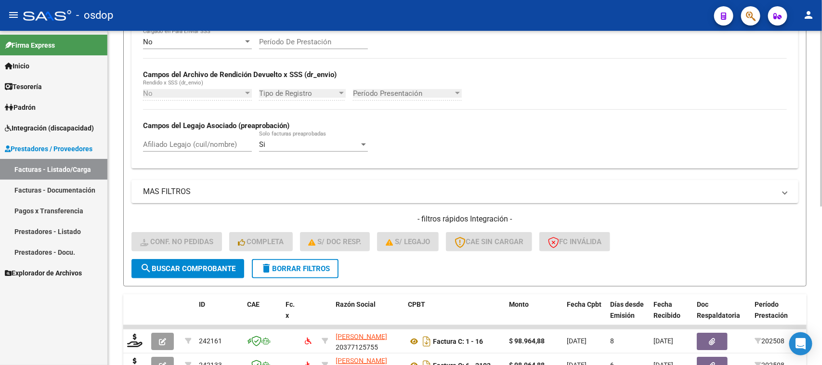
scroll to position [177, 0]
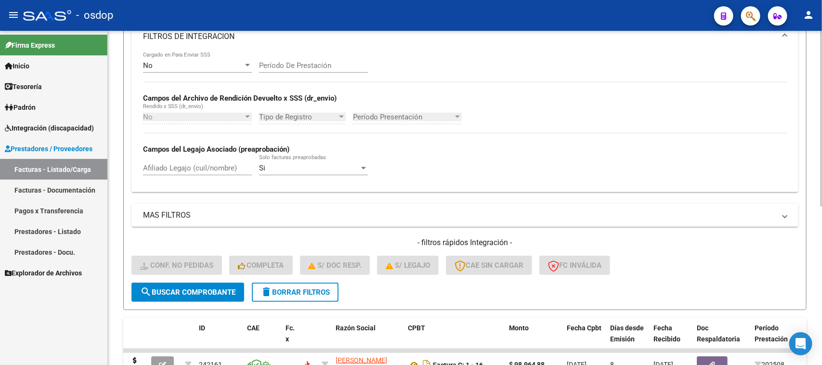
click at [185, 172] on div "Afiliado Legajo (cuil/nombre)" at bounding box center [197, 165] width 109 height 21
paste input "27203389308"
type input "27203389308"
click at [213, 297] on button "search Buscar Comprobante" at bounding box center [188, 292] width 113 height 19
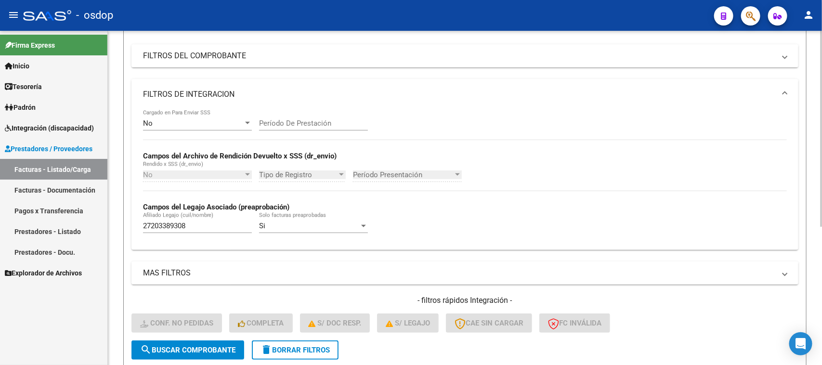
scroll to position [117, 0]
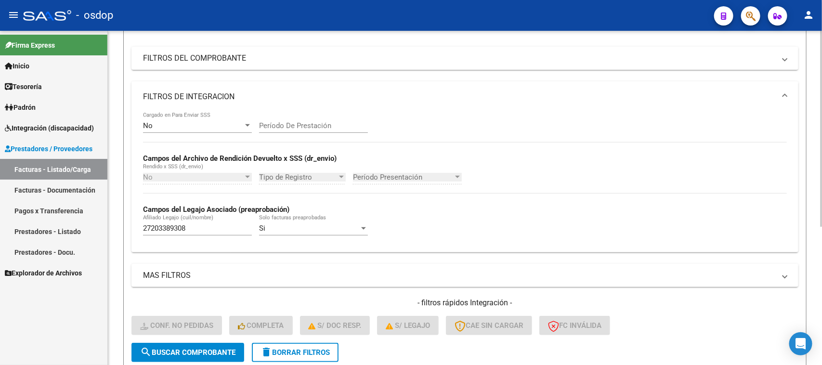
click at [314, 355] on button "delete Borrar Filtros" at bounding box center [295, 352] width 87 height 19
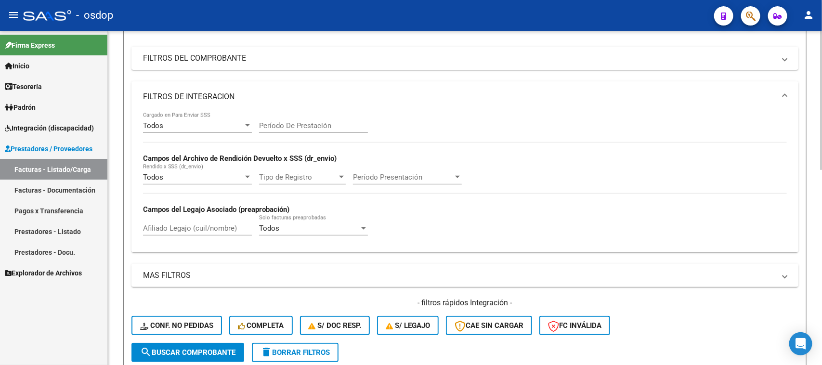
click at [184, 225] on input "Afiliado Legajo (cuil/nombre)" at bounding box center [197, 228] width 109 height 9
paste input "27203389308"
type input "27203389308"
click at [220, 353] on span "search Buscar Comprobante" at bounding box center [187, 352] width 95 height 9
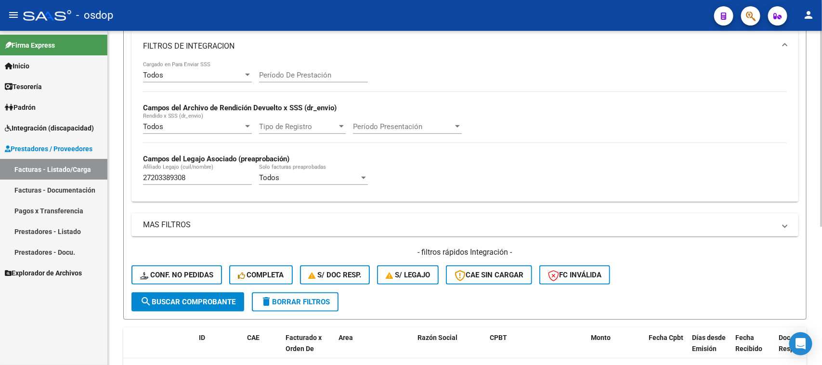
scroll to position [237, 0]
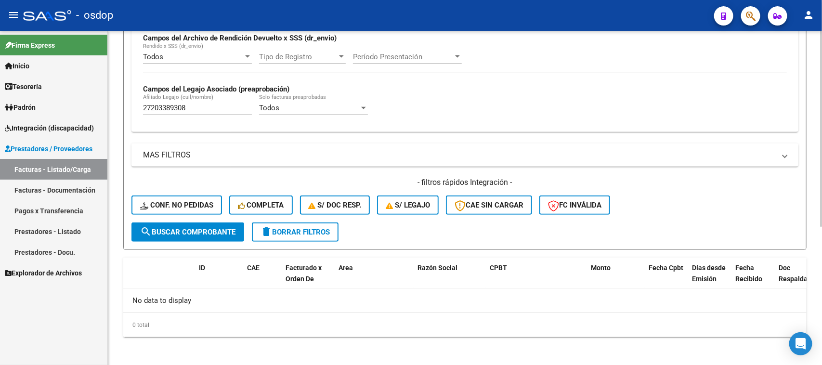
click at [310, 233] on span "delete Borrar Filtros" at bounding box center [295, 232] width 69 height 9
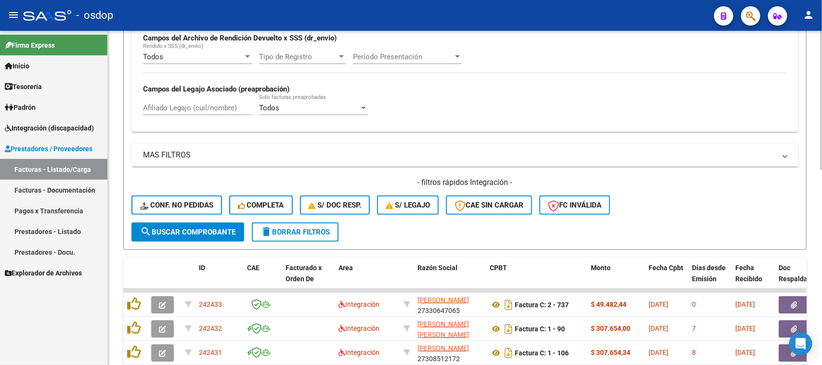
click at [186, 106] on input "Afiliado Legajo (cuil/nombre)" at bounding box center [197, 108] width 109 height 9
paste input "27203389308"
click at [200, 224] on button "search Buscar Comprobante" at bounding box center [188, 232] width 113 height 19
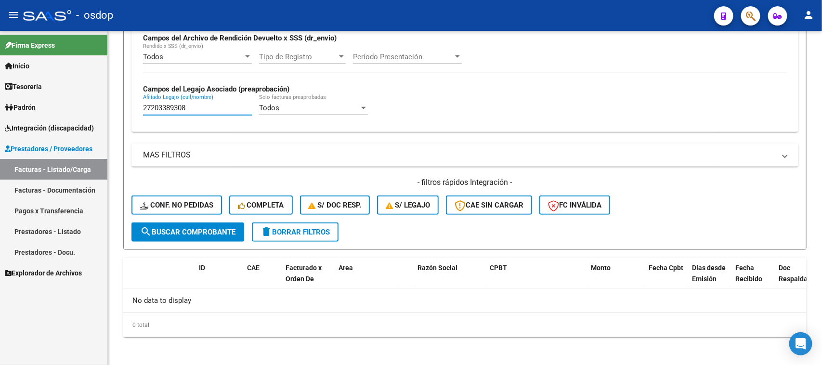
drag, startPoint x: 196, startPoint y: 105, endPoint x: 78, endPoint y: 117, distance: 118.2
click at [84, 110] on mat-sidenav-container "Firma Express Inicio Calendario SSS Instructivos Contacto OS Tesorería Extracto…" at bounding box center [411, 198] width 822 height 334
paste input "533638282"
click at [186, 230] on span "search Buscar Comprobante" at bounding box center [187, 232] width 95 height 9
drag, startPoint x: 201, startPoint y: 109, endPoint x: 58, endPoint y: 117, distance: 143.8
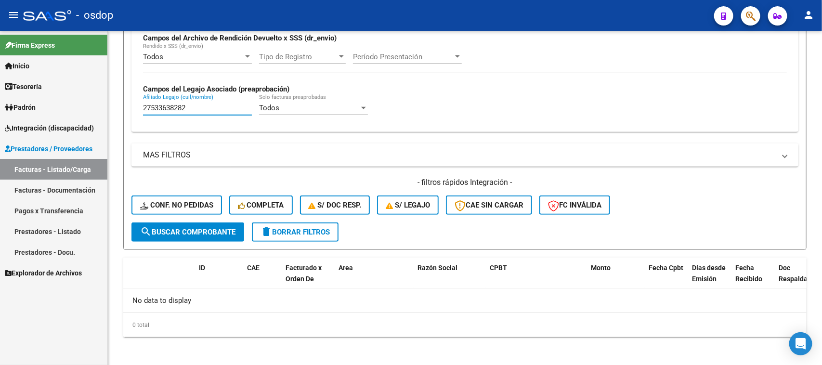
click at [60, 117] on mat-sidenav-container "Firma Express Inicio Calendario SSS Instructivos Contacto OS Tesorería Extracto…" at bounding box center [411, 198] width 822 height 334
paste input "0530906141"
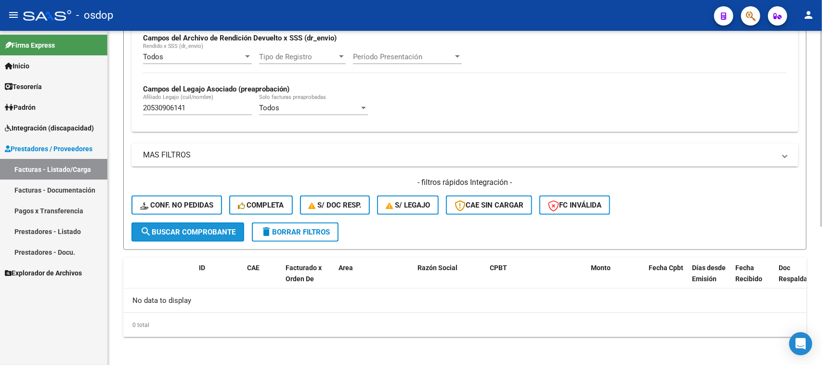
click at [220, 230] on span "search Buscar Comprobante" at bounding box center [187, 232] width 95 height 9
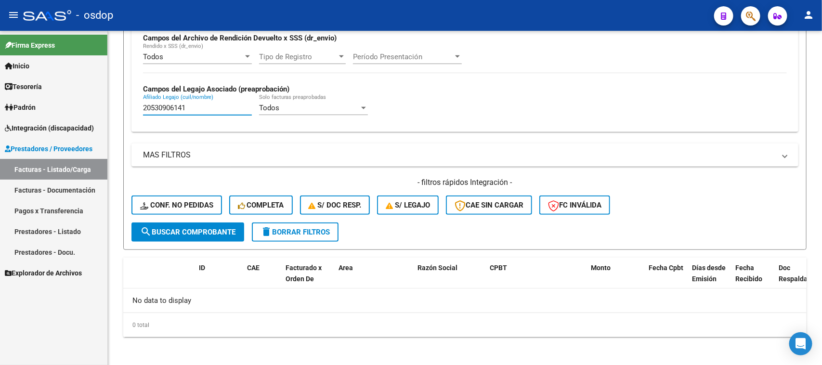
drag, startPoint x: 218, startPoint y: 106, endPoint x: 92, endPoint y: 115, distance: 127.0
click at [92, 114] on mat-sidenav-container "Firma Express Inicio Calendario SSS Instructivos Contacto OS Tesorería Extracto…" at bounding box center [411, 198] width 822 height 334
paste input "7499418804"
click at [203, 232] on span "search Buscar Comprobante" at bounding box center [187, 232] width 95 height 9
drag, startPoint x: 210, startPoint y: 106, endPoint x: 85, endPoint y: 114, distance: 125.5
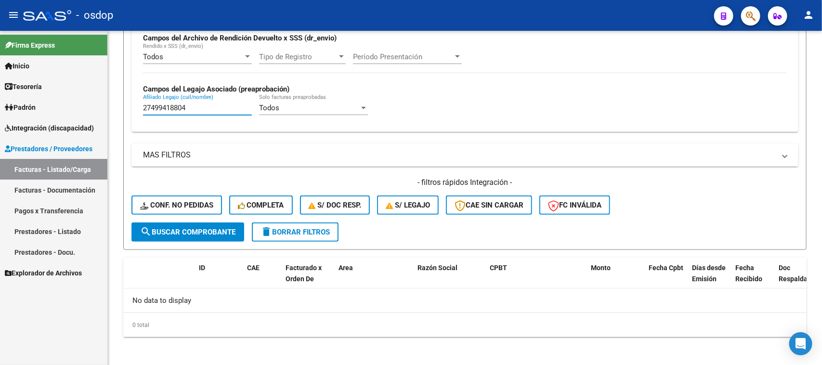
click at [90, 113] on mat-sidenav-container "Firma Express Inicio Calendario SSS Instructivos Contacto OS Tesorería Extracto…" at bounding box center [411, 198] width 822 height 334
paste input "0486517639"
type input "20486517639"
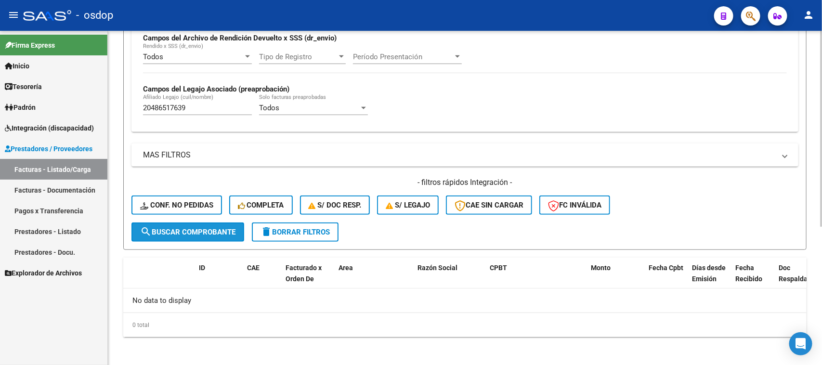
click at [185, 231] on span "search Buscar Comprobante" at bounding box center [187, 232] width 95 height 9
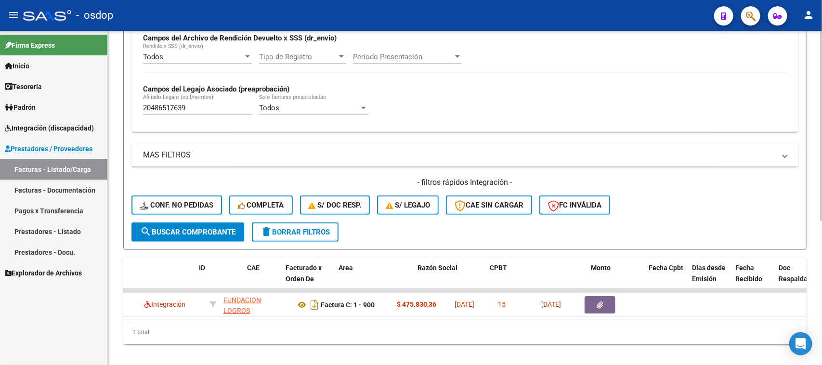
scroll to position [0, 0]
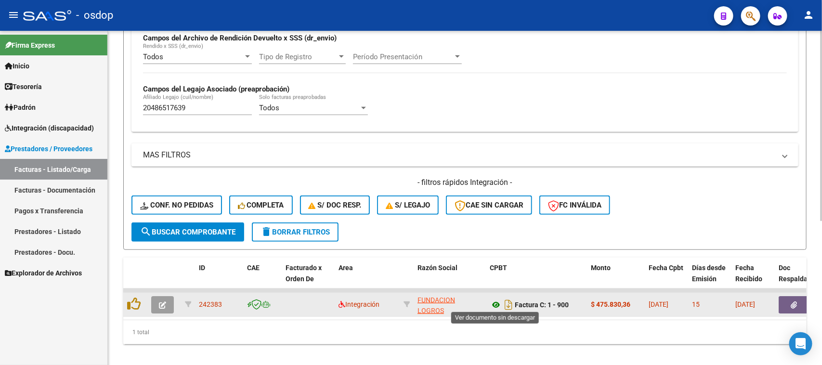
click at [495, 301] on icon at bounding box center [496, 305] width 13 height 12
click at [791, 303] on icon "button" at bounding box center [794, 305] width 6 height 7
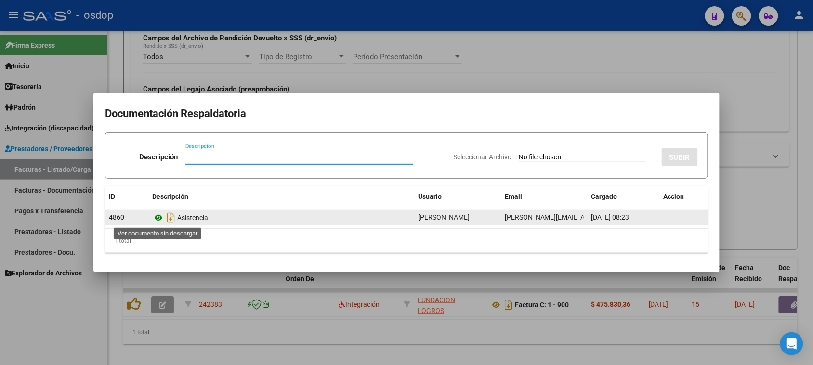
click at [160, 218] on icon at bounding box center [158, 218] width 13 height 12
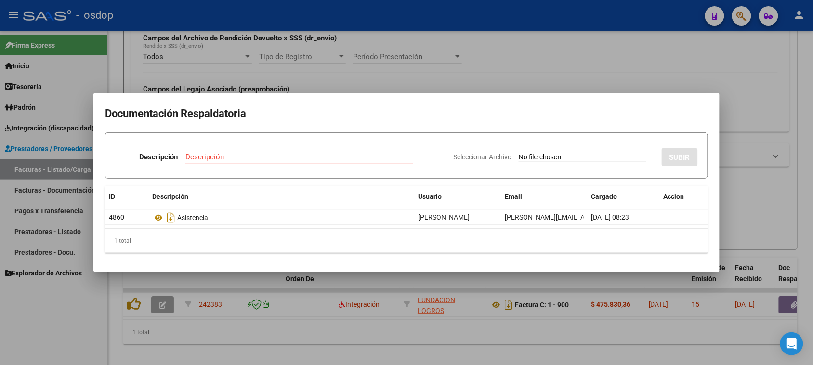
click at [410, 343] on div at bounding box center [406, 182] width 813 height 365
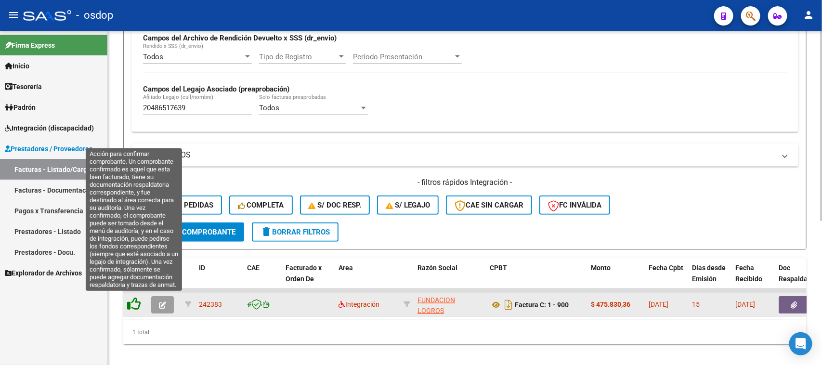
click at [133, 304] on icon at bounding box center [133, 303] width 13 height 13
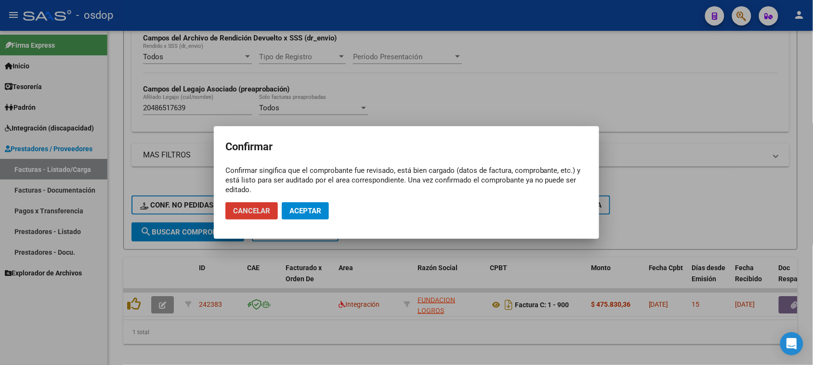
click at [325, 213] on button "Aceptar" at bounding box center [305, 210] width 47 height 17
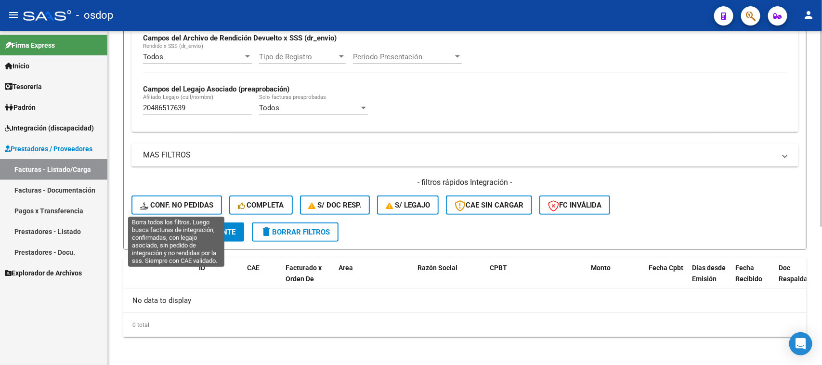
click at [182, 206] on span "Conf. no pedidas" at bounding box center [176, 205] width 73 height 9
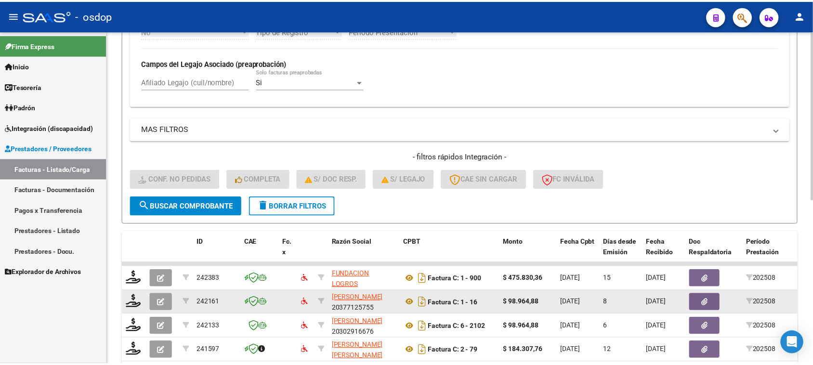
scroll to position [327, 0]
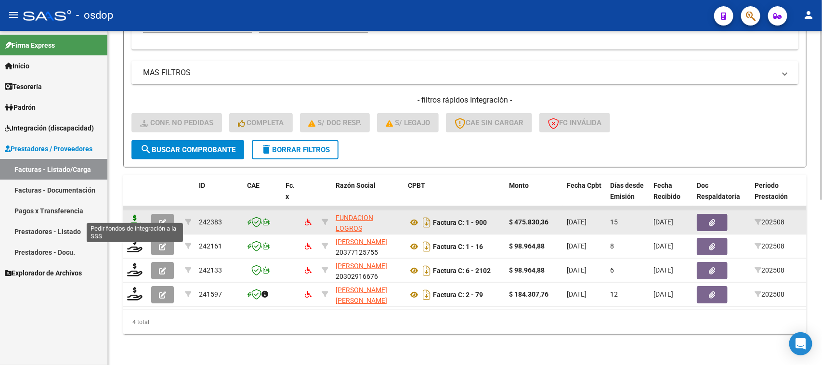
click at [134, 217] on icon at bounding box center [134, 221] width 15 height 13
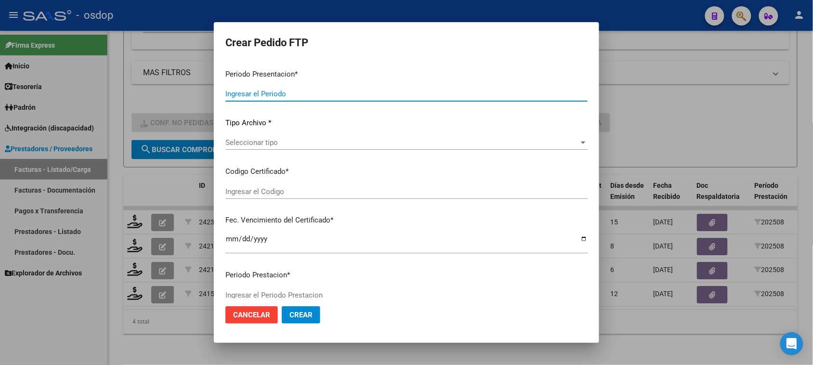
type input "202508"
type input "$ 475.830,36"
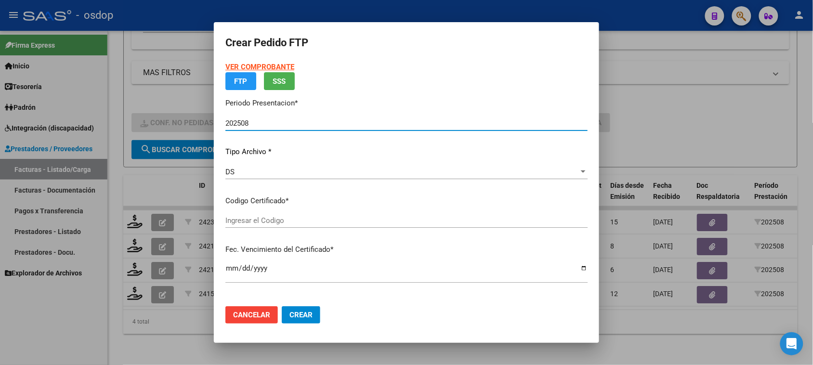
type input "6303689342"
type input "[DATE]"
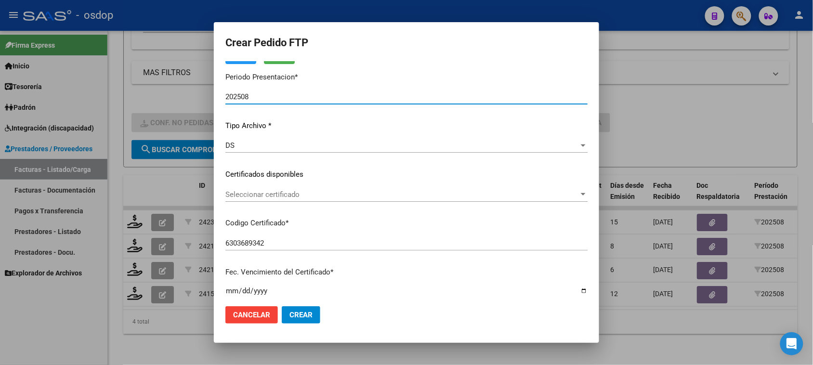
scroll to position [60, 0]
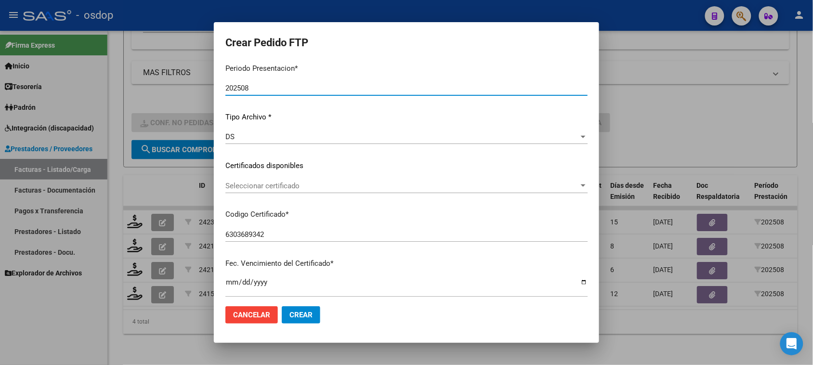
click at [433, 185] on span "Seleccionar certificado" at bounding box center [402, 186] width 354 height 9
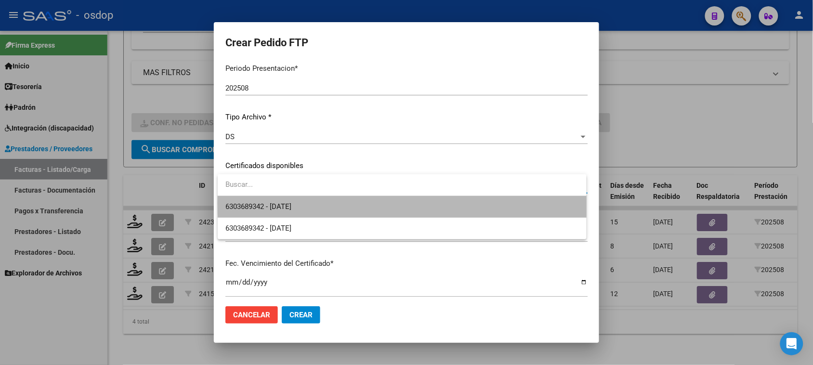
click at [414, 203] on span "6303689342 - [DATE]" at bounding box center [401, 207] width 353 height 22
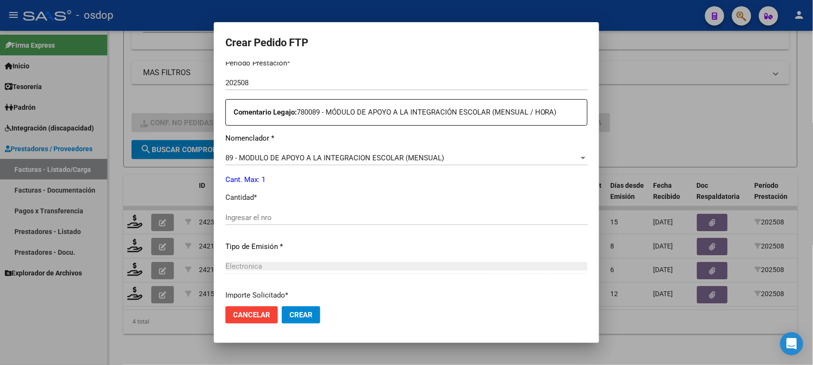
scroll to position [361, 0]
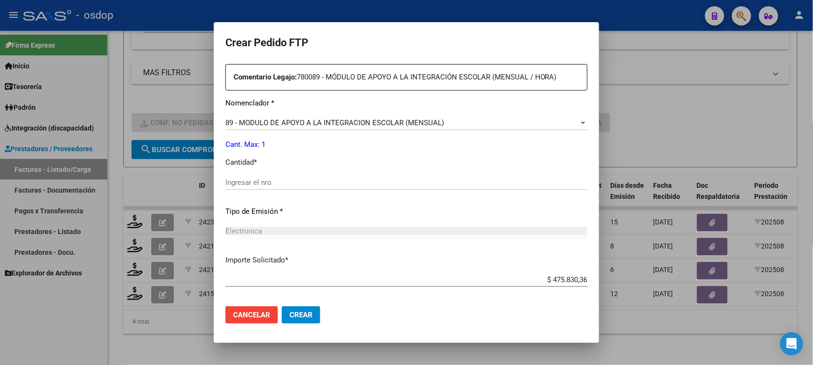
click at [252, 186] on input "Ingresar el nro" at bounding box center [406, 182] width 362 height 9
type input "2"
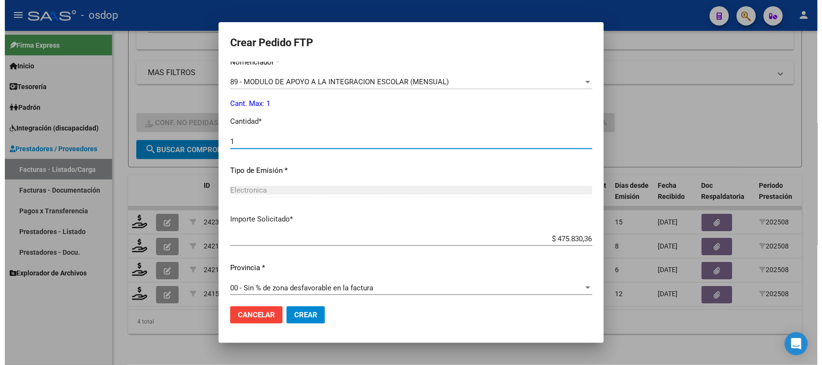
scroll to position [407, 0]
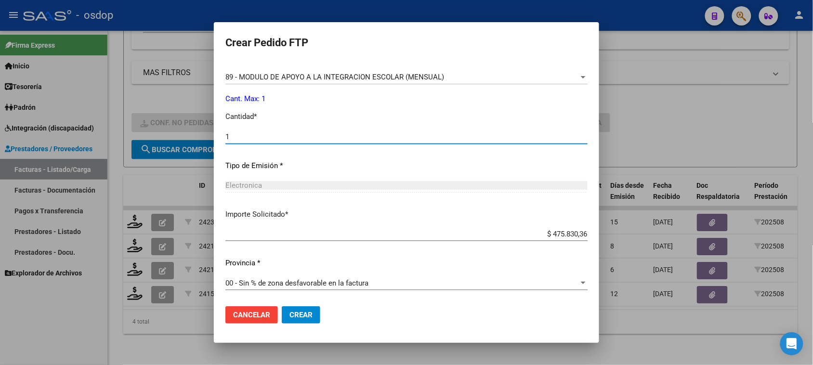
type input "1"
click at [304, 316] on span "Crear" at bounding box center [301, 315] width 23 height 9
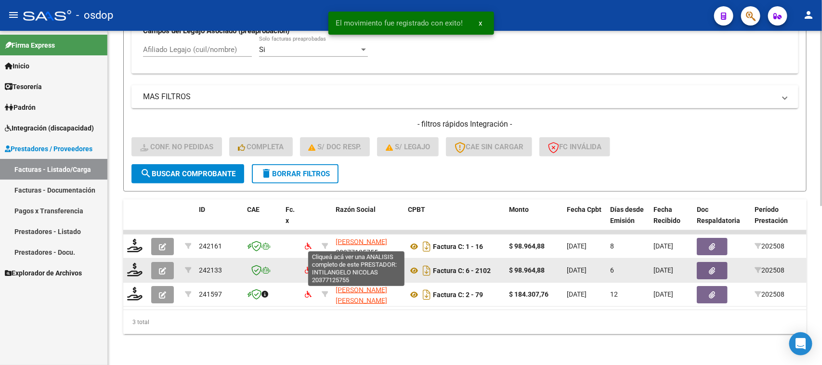
scroll to position [303, 0]
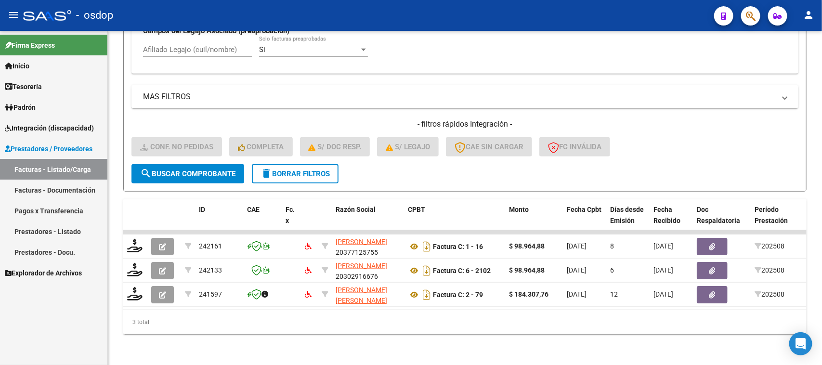
click at [57, 129] on span "Integración (discapacidad)" at bounding box center [49, 128] width 89 height 11
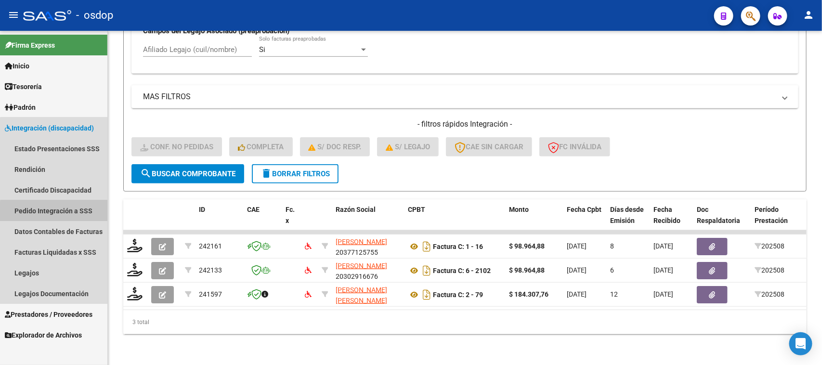
click at [63, 212] on link "Pedido Integración a SSS" at bounding box center [53, 210] width 107 height 21
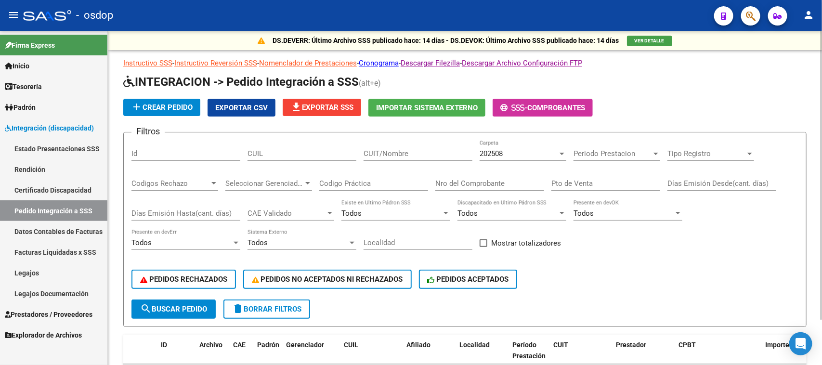
click at [262, 151] on input "CUIL" at bounding box center [302, 153] width 109 height 9
paste input "20486517639"
type input "20486517639"
click at [191, 305] on span "search Buscar Pedido" at bounding box center [173, 309] width 67 height 9
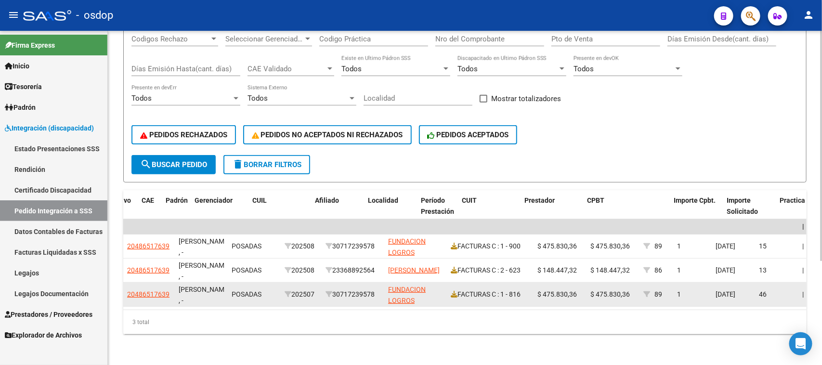
scroll to position [0, 7]
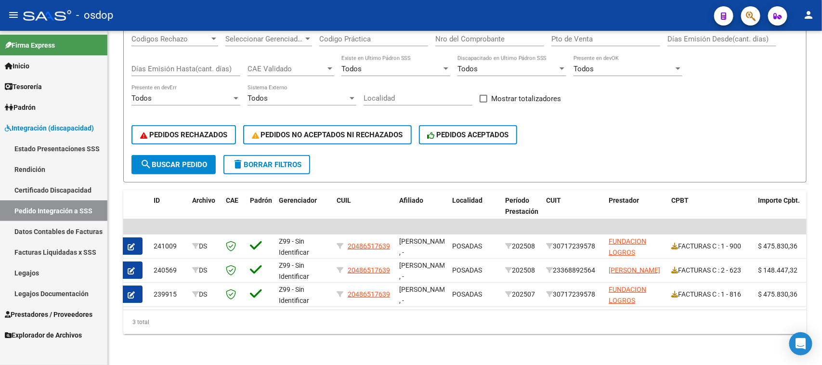
click at [36, 110] on span "Padrón" at bounding box center [20, 107] width 31 height 11
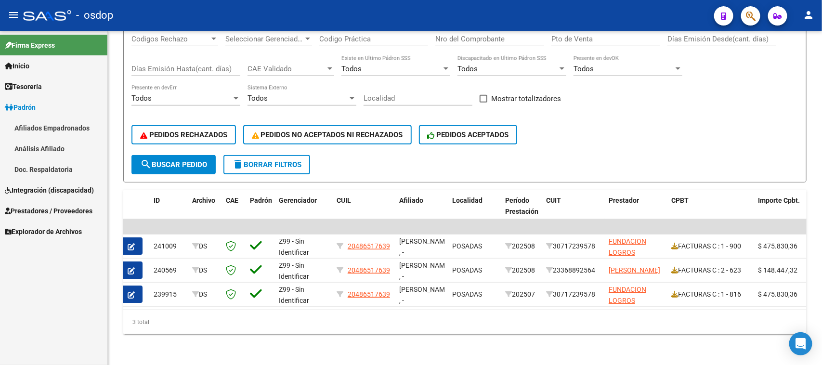
click at [54, 189] on span "Integración (discapacidad)" at bounding box center [49, 190] width 89 height 11
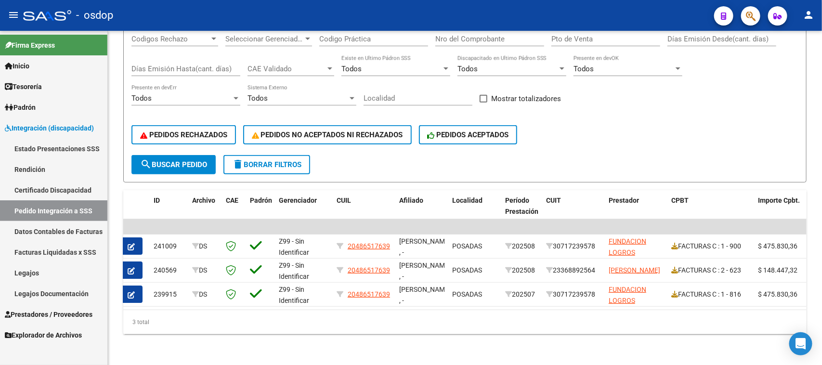
click at [41, 317] on span "Prestadores / Proveedores" at bounding box center [49, 314] width 88 height 11
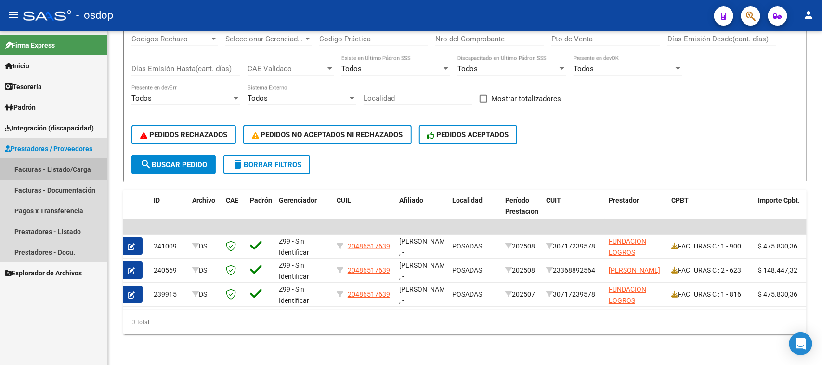
click at [49, 167] on link "Facturas - Listado/Carga" at bounding box center [53, 169] width 107 height 21
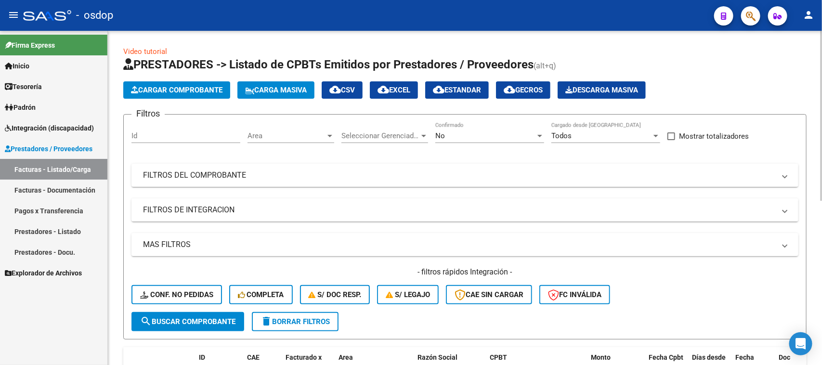
scroll to position [60, 0]
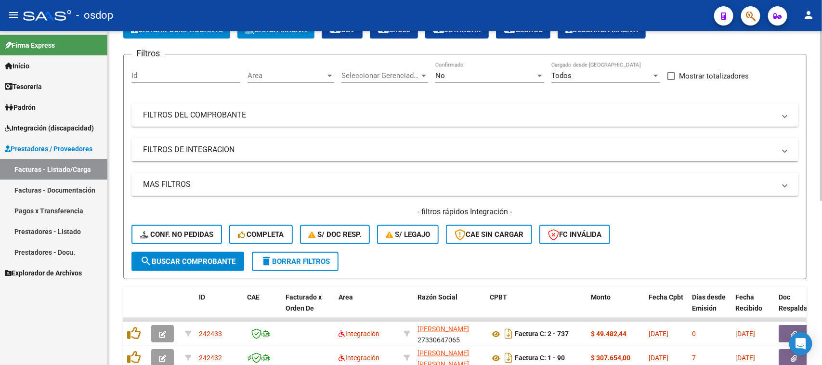
click at [230, 153] on mat-panel-title "FILTROS DE INTEGRACION" at bounding box center [459, 150] width 633 height 11
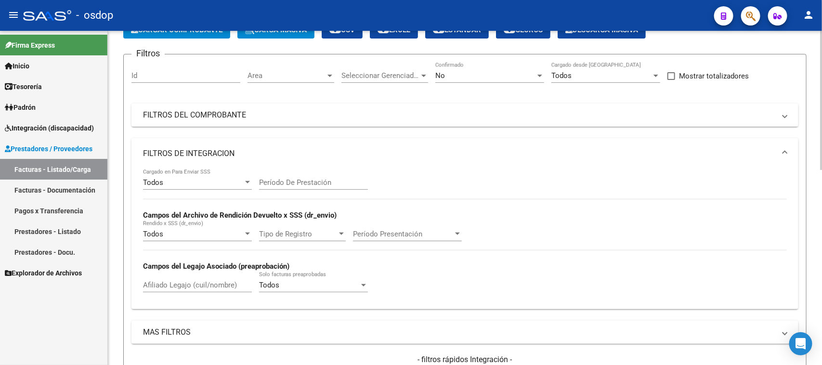
click at [196, 290] on div "Afiliado Legajo (cuil/nombre)" at bounding box center [197, 282] width 109 height 21
click at [195, 283] on input "Afiliado Legajo (cuil/nombre)" at bounding box center [197, 285] width 109 height 9
paste input "27566803017"
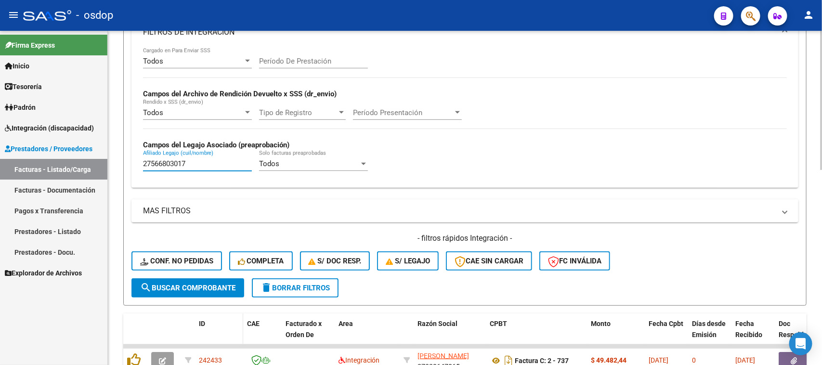
scroll to position [241, 0]
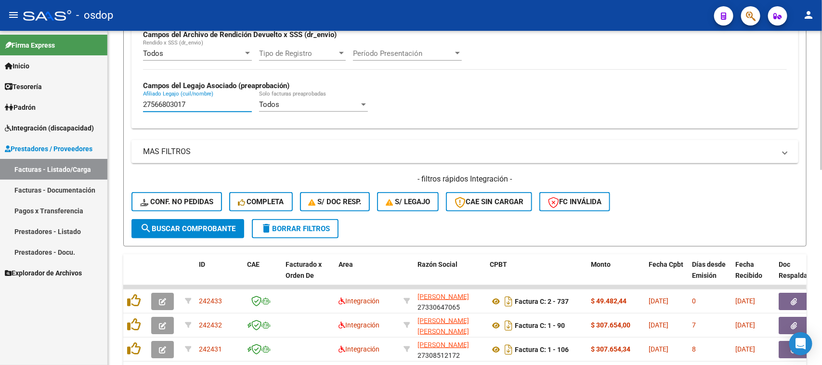
click at [186, 227] on span "search Buscar Comprobante" at bounding box center [187, 228] width 95 height 9
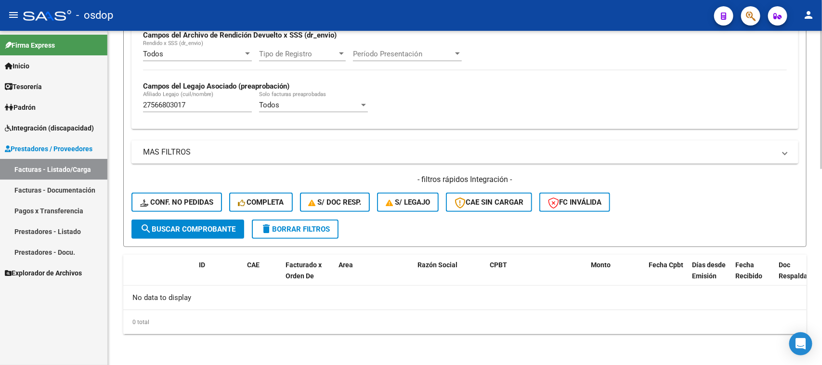
scroll to position [237, 0]
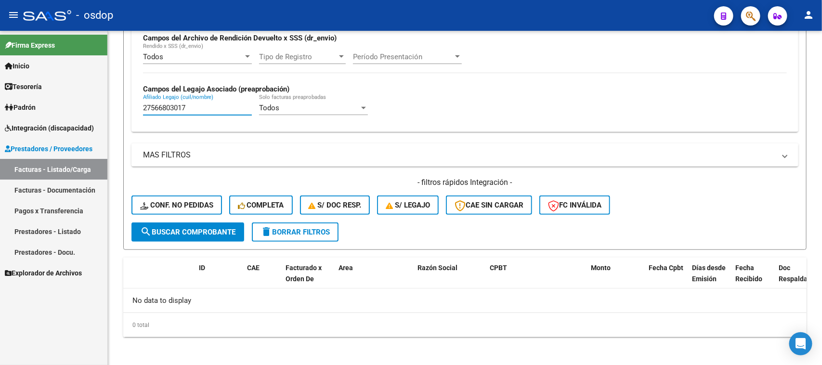
drag, startPoint x: 212, startPoint y: 105, endPoint x: 51, endPoint y: 112, distance: 161.6
click at [51, 112] on mat-sidenav-container "Firma Express Inicio Calendario SSS Instructivos Contacto OS Tesorería Extracto…" at bounding box center [411, 198] width 822 height 334
paste input "8198773"
click at [203, 228] on span "search Buscar Comprobante" at bounding box center [187, 232] width 95 height 9
drag, startPoint x: 193, startPoint y: 105, endPoint x: 87, endPoint y: 122, distance: 107.3
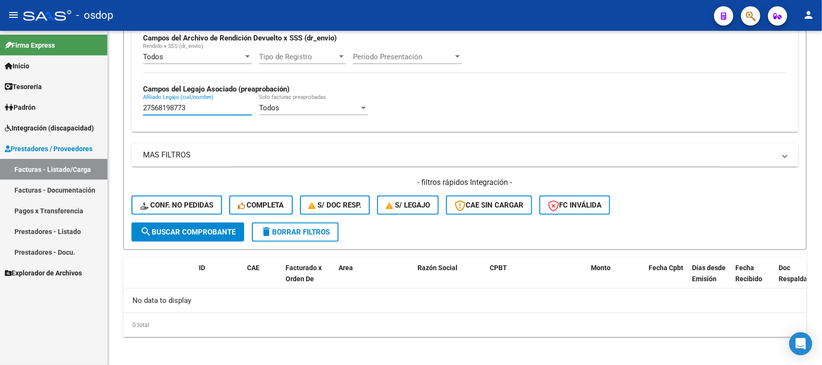
click at [87, 121] on mat-sidenav-container "Firma Express Inicio Calendario SSS Instructivos Contacto OS Tesorería Extracto…" at bounding box center [411, 198] width 822 height 334
paste input "487415745"
click at [197, 230] on span "search Buscar Comprobante" at bounding box center [187, 232] width 95 height 9
drag, startPoint x: 195, startPoint y: 109, endPoint x: 27, endPoint y: 124, distance: 168.7
click at [15, 115] on mat-sidenav-container "Firma Express Inicio Calendario SSS Instructivos Contacto OS Tesorería Extracto…" at bounding box center [411, 198] width 822 height 334
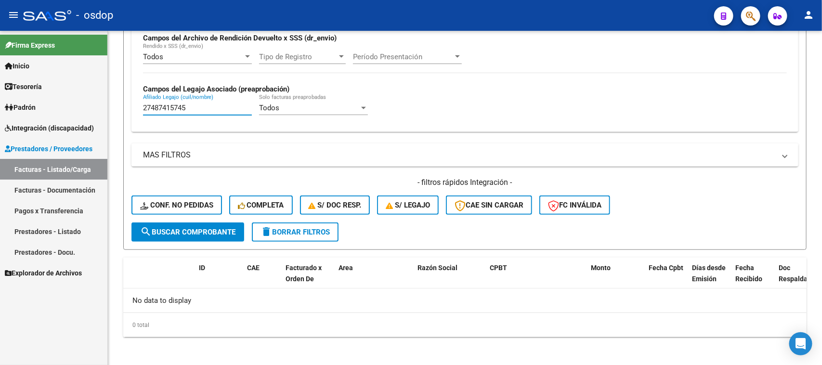
paste input "0511155356"
click at [217, 234] on button "search Buscar Comprobante" at bounding box center [188, 232] width 113 height 19
drag, startPoint x: 198, startPoint y: 107, endPoint x: 39, endPoint y: 111, distance: 159.0
click at [39, 111] on mat-sidenav-container "Firma Express Inicio Calendario SSS Instructivos Contacto OS Tesorería Extracto…" at bounding box center [411, 198] width 822 height 334
paste input "7499418375"
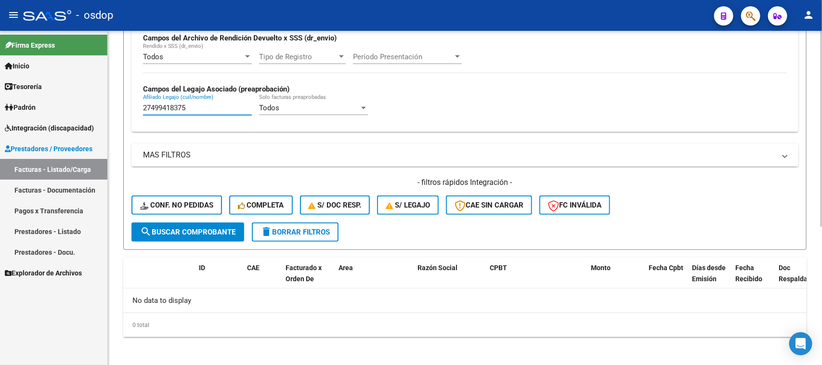
type input "27499418375"
click at [217, 235] on button "search Buscar Comprobante" at bounding box center [188, 232] width 113 height 19
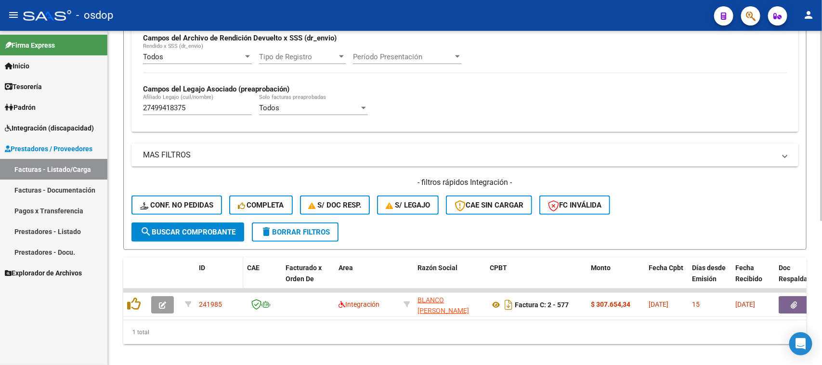
click at [219, 258] on datatable-header-cell "ID" at bounding box center [219, 279] width 48 height 42
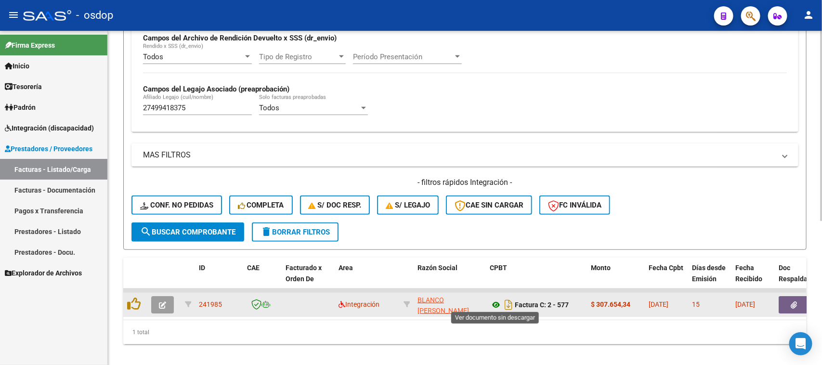
click at [495, 303] on icon at bounding box center [496, 305] width 13 height 12
click at [792, 302] on icon "button" at bounding box center [794, 305] width 6 height 7
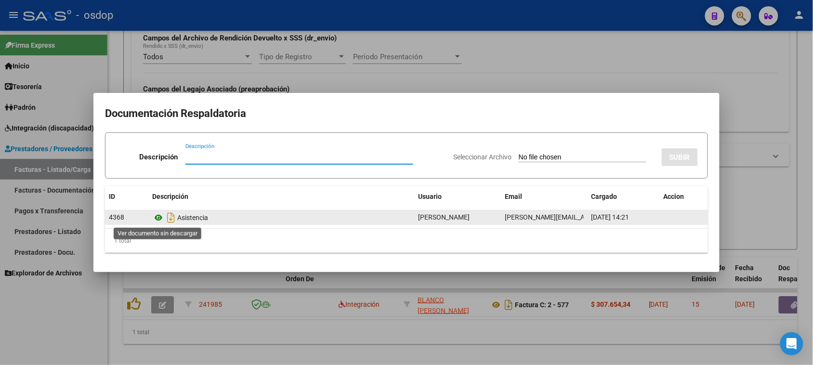
click at [161, 219] on icon at bounding box center [158, 218] width 13 height 12
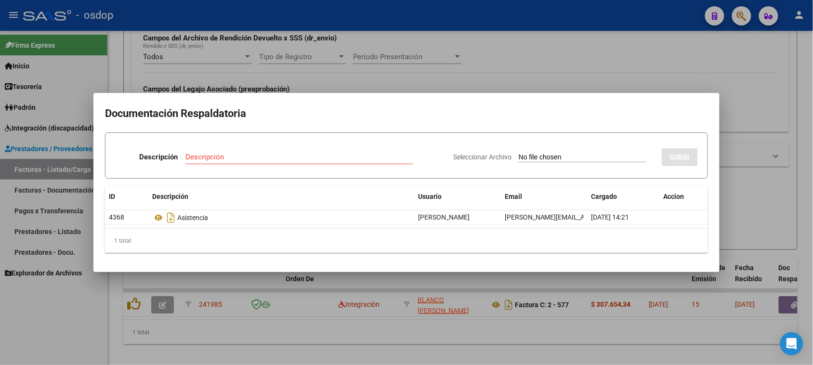
click at [313, 348] on div at bounding box center [406, 182] width 813 height 365
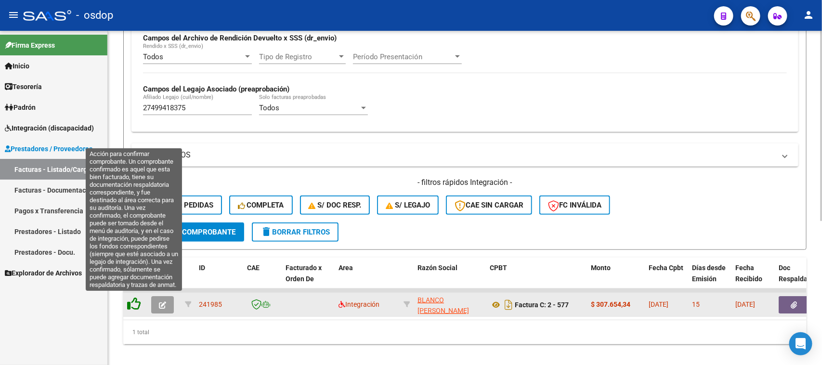
click at [134, 302] on icon at bounding box center [133, 303] width 13 height 13
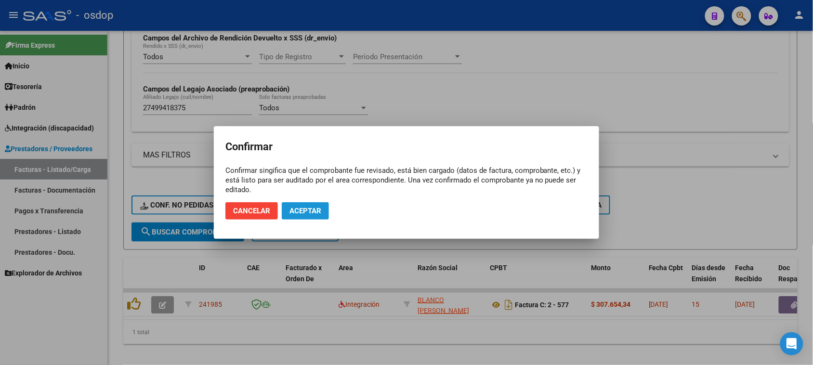
click at [307, 209] on span "Aceptar" at bounding box center [306, 211] width 32 height 9
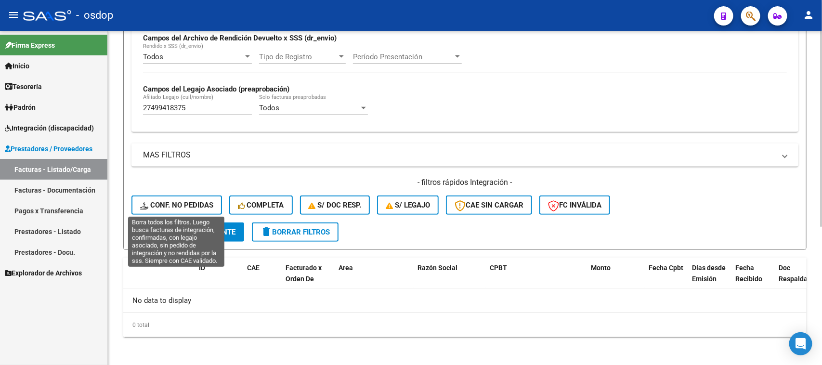
click at [187, 201] on span "Conf. no pedidas" at bounding box center [176, 205] width 73 height 9
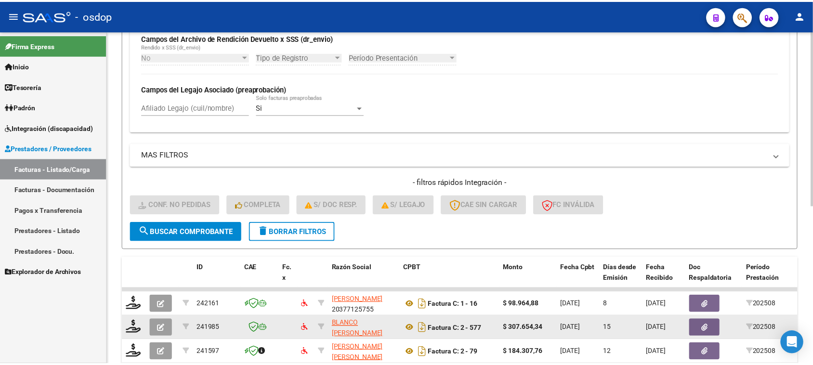
scroll to position [298, 0]
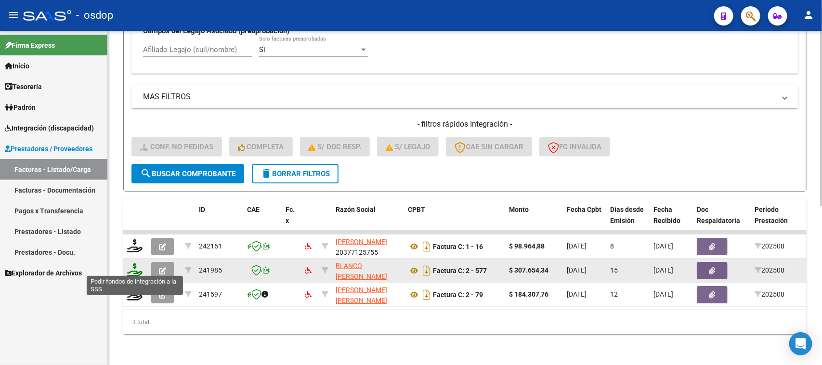
click at [134, 267] on icon at bounding box center [134, 269] width 15 height 13
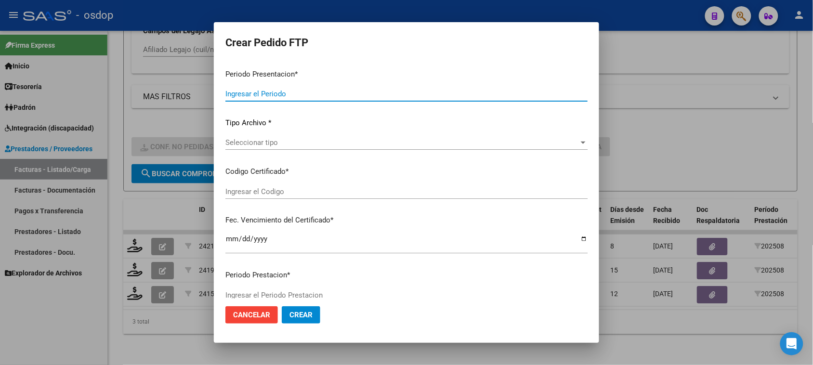
type input "202508"
type input "$ 307.654,34"
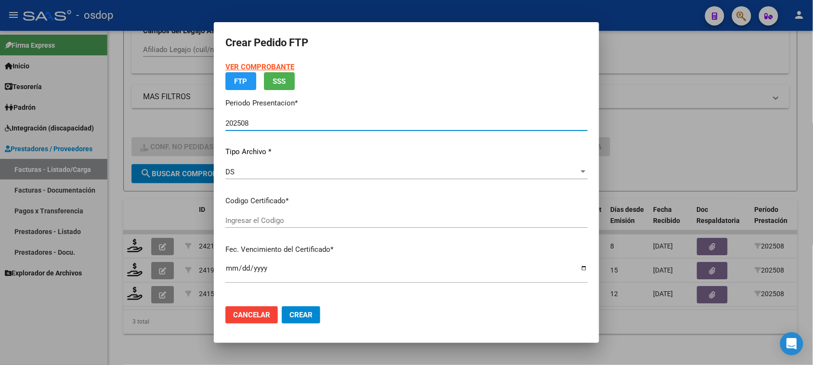
type input "111231614"
type input "[DATE]"
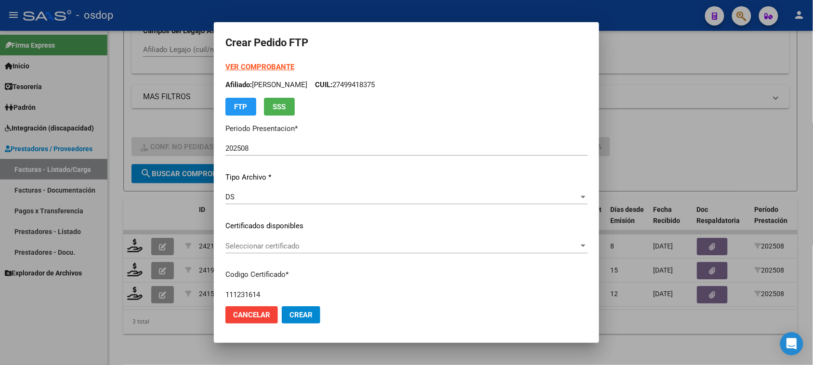
click at [343, 218] on div "VER COMPROBANTE ARCA Padrón Afiliado: [PERSON_NAME]: 27499418375 FTP SSS Period…" at bounding box center [406, 219] width 362 height 315
click at [335, 244] on span "Seleccionar certificado" at bounding box center [402, 246] width 354 height 9
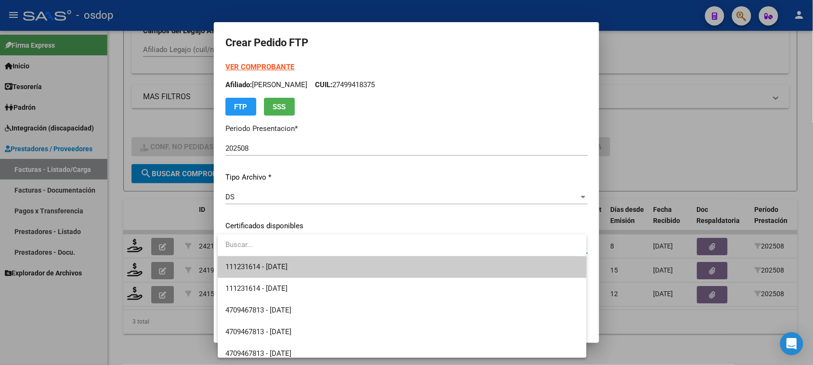
click at [333, 270] on span "111231614 - [DATE]" at bounding box center [401, 267] width 353 height 22
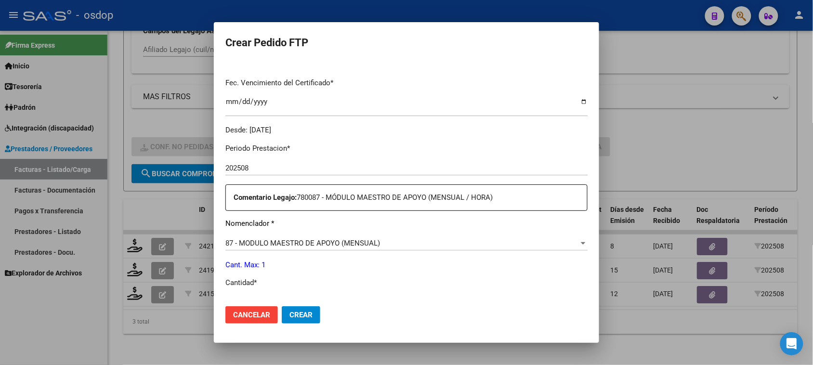
scroll to position [301, 0]
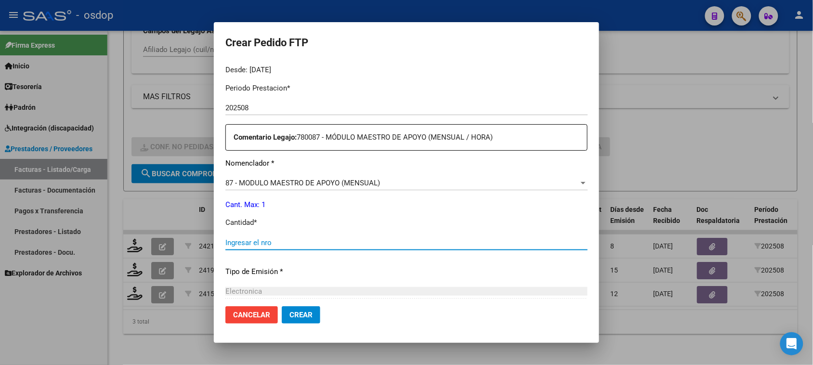
click at [255, 246] on input "Ingresar el nro" at bounding box center [406, 242] width 362 height 9
type input "1"
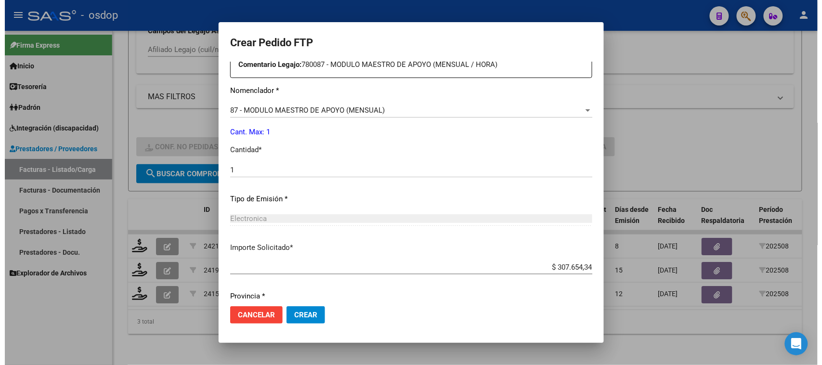
scroll to position [407, 0]
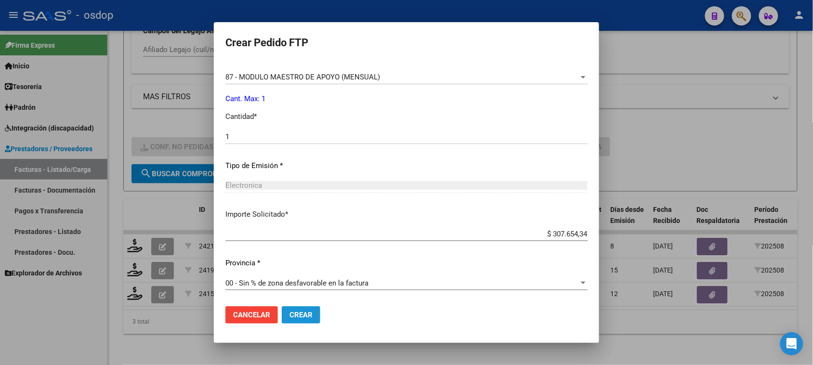
click at [303, 316] on span "Crear" at bounding box center [301, 315] width 23 height 9
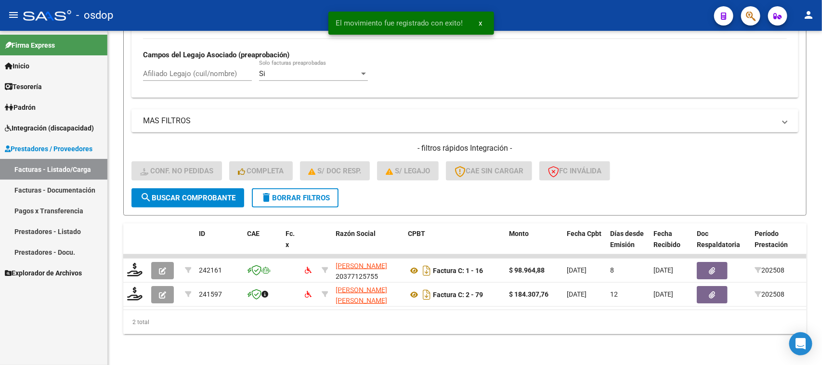
scroll to position [278, 0]
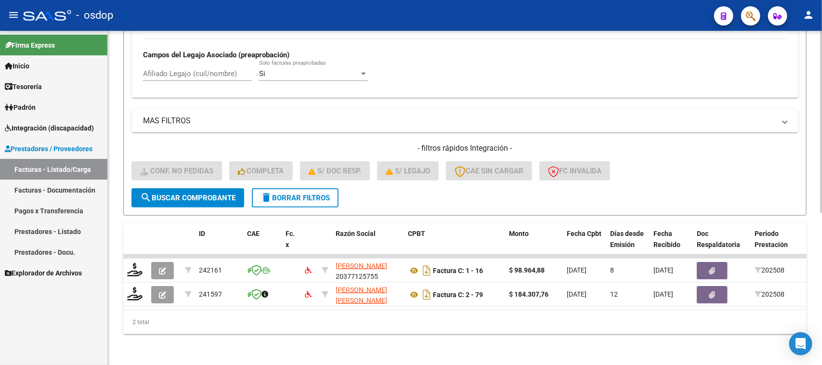
click at [325, 194] on button "delete Borrar Filtros" at bounding box center [295, 197] width 87 height 19
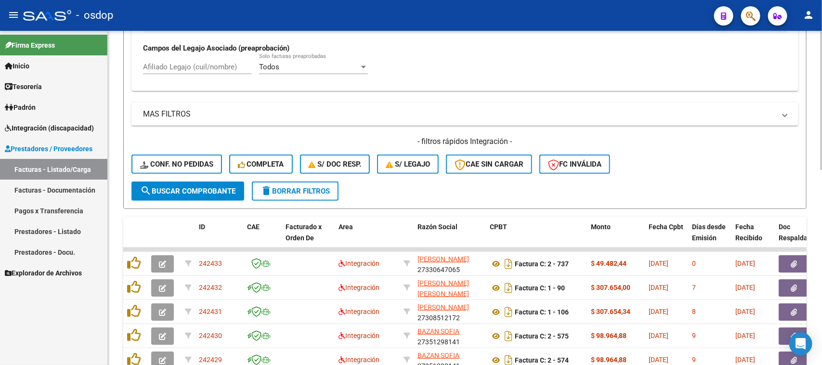
click at [211, 65] on input "Afiliado Legajo (cuil/nombre)" at bounding box center [197, 67] width 109 height 9
paste input "20572805442"
click at [205, 190] on span "search Buscar Comprobante" at bounding box center [187, 191] width 95 height 9
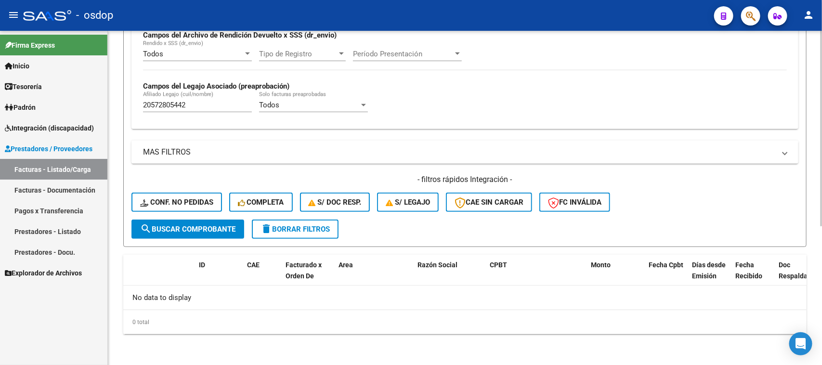
scroll to position [237, 0]
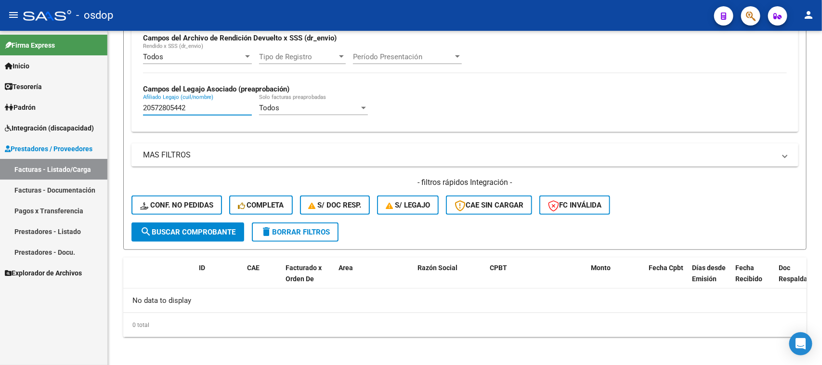
drag, startPoint x: 198, startPoint y: 107, endPoint x: 83, endPoint y: 112, distance: 114.3
click at [84, 111] on mat-sidenav-container "Firma Express Inicio Calendario SSS Instructivos Contacto OS Tesorería Extracto…" at bounding box center [411, 198] width 822 height 334
paste input "7505697958"
click at [209, 236] on button "search Buscar Comprobante" at bounding box center [188, 232] width 113 height 19
drag, startPoint x: 216, startPoint y: 104, endPoint x: 90, endPoint y: 133, distance: 129.6
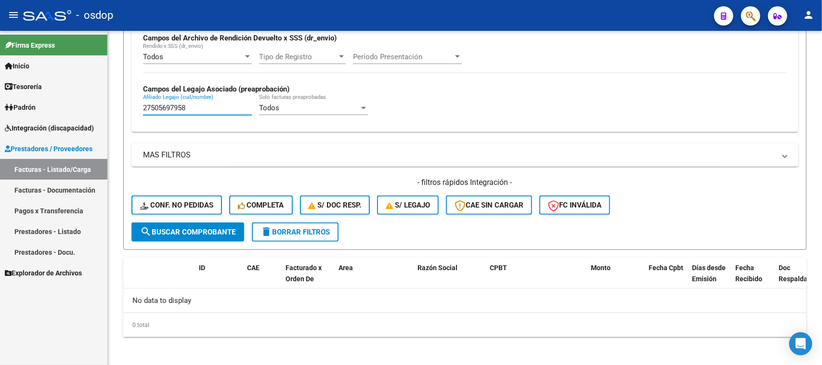
click at [78, 109] on mat-sidenav-container "Firma Express Inicio Calendario SSS Instructivos Contacto OS Tesorería Extracto…" at bounding box center [411, 198] width 822 height 334
paste input "0544862279"
type input "20544862279"
click at [209, 229] on span "search Buscar Comprobante" at bounding box center [187, 232] width 95 height 9
click at [212, 234] on button "search Buscar Comprobante" at bounding box center [188, 232] width 113 height 19
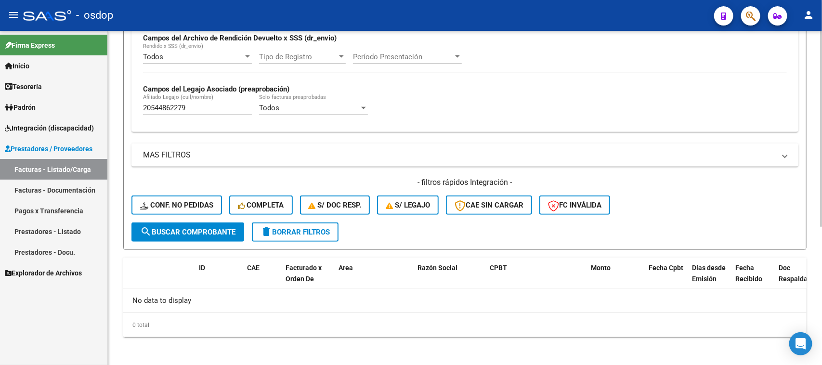
click at [304, 231] on span "delete Borrar Filtros" at bounding box center [295, 232] width 69 height 9
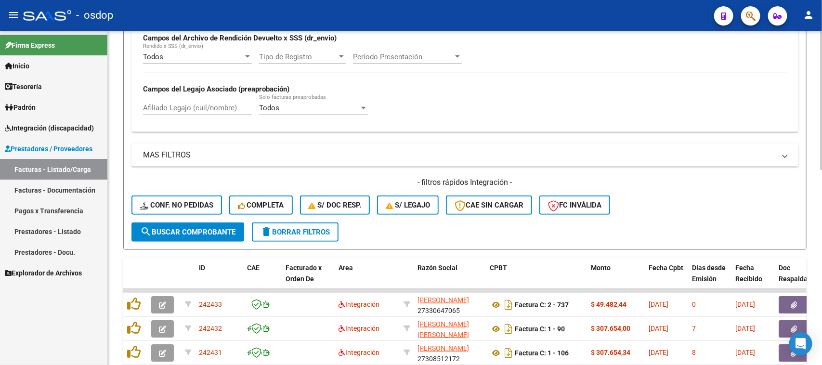
click at [173, 106] on input "Afiliado Legajo (cuil/nombre)" at bounding box center [197, 108] width 109 height 9
paste input "20544862279"
click at [198, 232] on span "search Buscar Comprobante" at bounding box center [187, 232] width 95 height 9
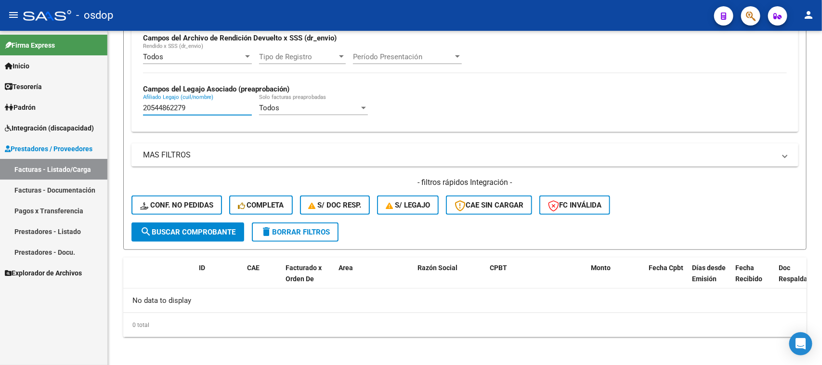
drag, startPoint x: 196, startPoint y: 107, endPoint x: 82, endPoint y: 115, distance: 114.0
click at [82, 111] on mat-sidenav-container "Firma Express Inicio Calendario SSS Instructivos Contacto OS Tesorería Extracto…" at bounding box center [411, 198] width 822 height 334
paste input "23064682"
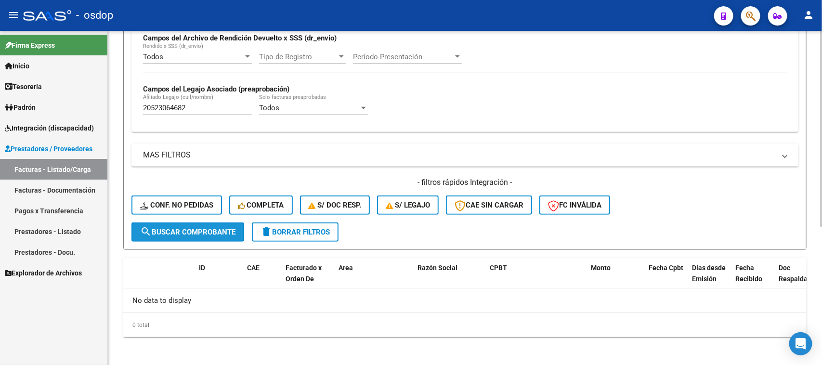
click at [217, 235] on button "search Buscar Comprobante" at bounding box center [188, 232] width 113 height 19
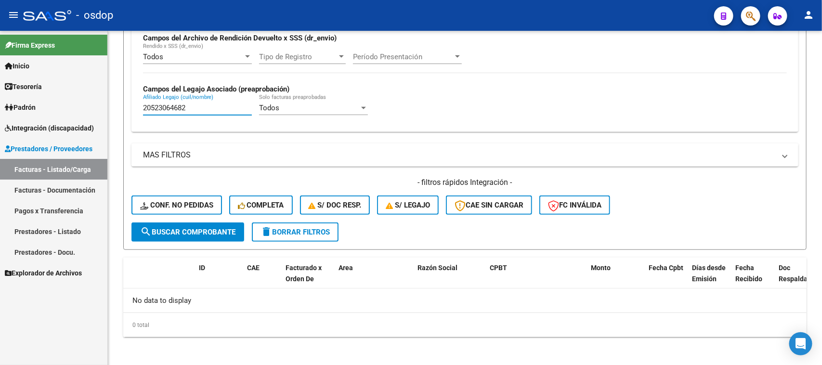
drag, startPoint x: 197, startPoint y: 108, endPoint x: 104, endPoint y: 129, distance: 95.2
click at [94, 114] on mat-sidenav-container "Firma Express Inicio Calendario SSS Instructivos Contacto OS Tesorería Extracto…" at bounding box center [411, 198] width 822 height 334
paste input "7581893944"
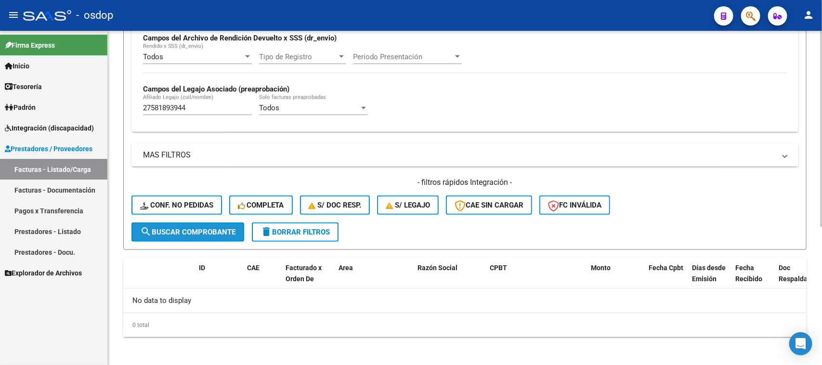
click at [211, 229] on span "search Buscar Comprobante" at bounding box center [187, 232] width 95 height 9
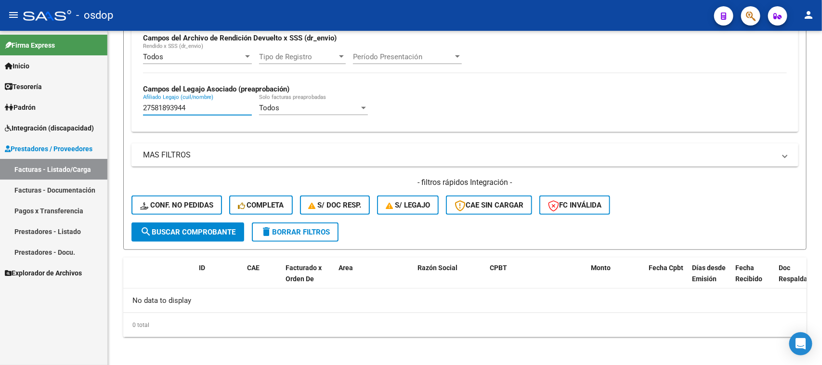
drag, startPoint x: 158, startPoint y: 107, endPoint x: 73, endPoint y: 109, distance: 84.8
click at [78, 107] on mat-sidenav-container "Firma Express Inicio Calendario SSS Instructivos Contacto OS Tesorería Extracto…" at bounding box center [411, 198] width 822 height 334
paste input "0499414030"
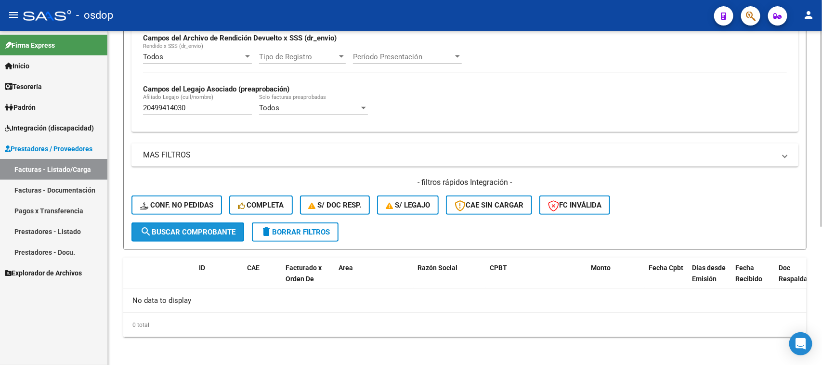
click at [208, 230] on span "search Buscar Comprobante" at bounding box center [187, 232] width 95 height 9
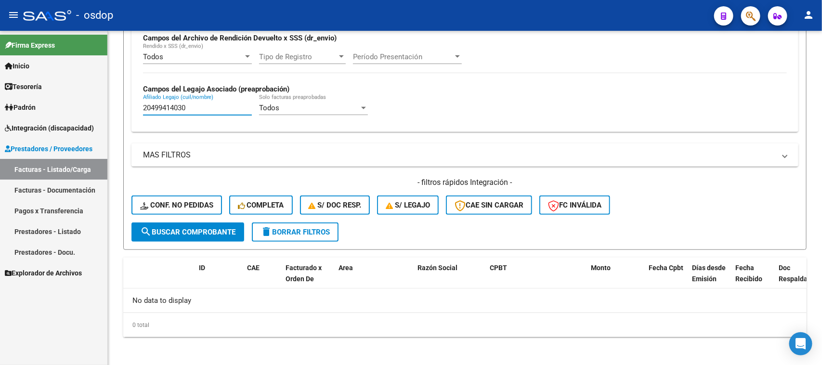
drag, startPoint x: 201, startPoint y: 103, endPoint x: 28, endPoint y: 107, distance: 173.5
click at [28, 107] on mat-sidenav-container "Firma Express Inicio Calendario SSS Instructivos Contacto OS Tesorería Extracto…" at bounding box center [411, 198] width 822 height 334
paste input "7494772499"
click at [198, 228] on span "search Buscar Comprobante" at bounding box center [187, 232] width 95 height 9
click at [201, 234] on button "search Buscar Comprobante" at bounding box center [188, 232] width 113 height 19
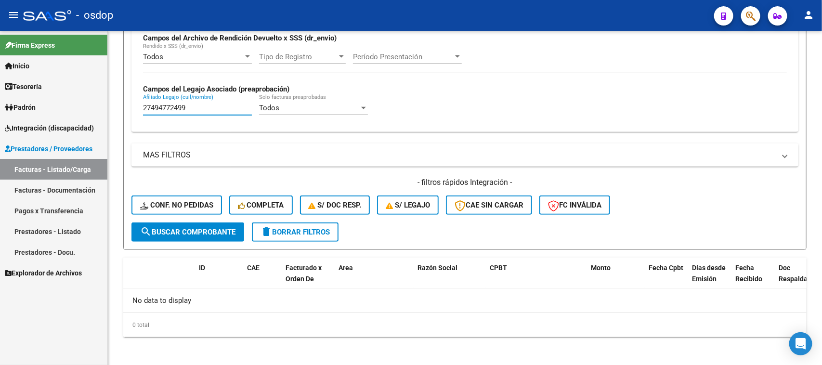
drag, startPoint x: 192, startPoint y: 105, endPoint x: 49, endPoint y: 109, distance: 142.7
click at [49, 109] on mat-sidenav-container "Firma Express Inicio Calendario SSS Instructivos Contacto OS Tesorería Extracto…" at bounding box center [411, 198] width 822 height 334
paste input "0574862362"
click at [198, 228] on span "search Buscar Comprobante" at bounding box center [187, 232] width 95 height 9
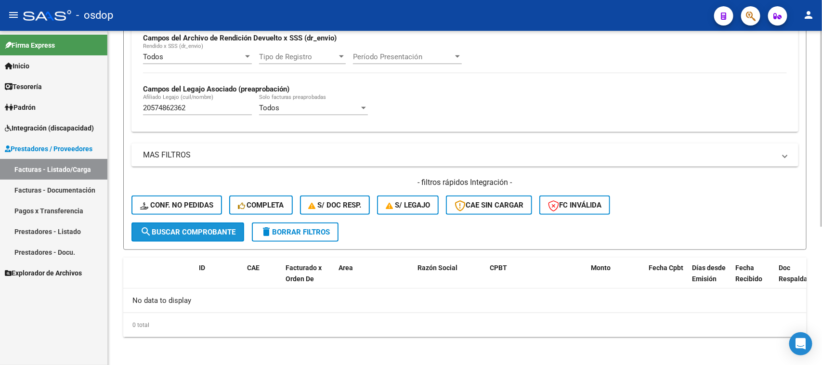
click at [200, 234] on button "search Buscar Comprobante" at bounding box center [188, 232] width 113 height 19
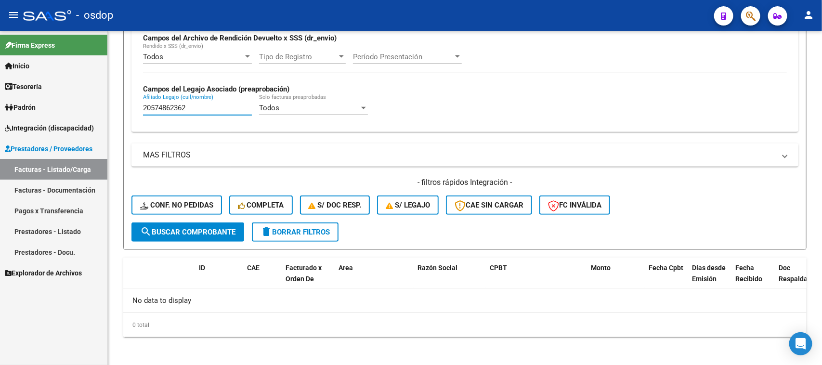
drag, startPoint x: 208, startPoint y: 107, endPoint x: 63, endPoint y: 108, distance: 145.0
click at [63, 108] on mat-sidenav-container "Firma Express Inicio Calendario SSS Instructivos Contacto OS Tesorería Extracto…" at bounding box center [411, 198] width 822 height 334
paste input "28089748"
click at [210, 228] on span "search Buscar Comprobante" at bounding box center [187, 232] width 95 height 9
drag, startPoint x: 197, startPoint y: 102, endPoint x: 48, endPoint y: 116, distance: 149.1
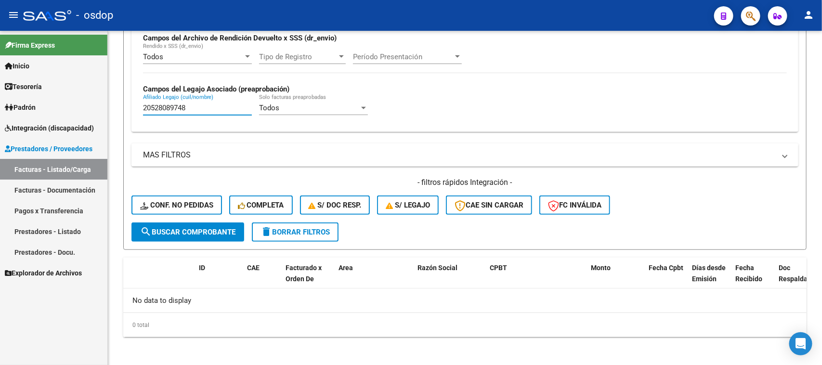
click at [48, 115] on mat-sidenav-container "Firma Express Inicio Calendario SSS Instructivos Contacto OS Tesorería Extracto…" at bounding box center [411, 198] width 822 height 334
paste input "3510072014"
click at [186, 228] on span "search Buscar Comprobante" at bounding box center [187, 232] width 95 height 9
click at [226, 235] on button "search Buscar Comprobante" at bounding box center [188, 232] width 113 height 19
drag, startPoint x: 203, startPoint y: 107, endPoint x: 45, endPoint y: 119, distance: 158.5
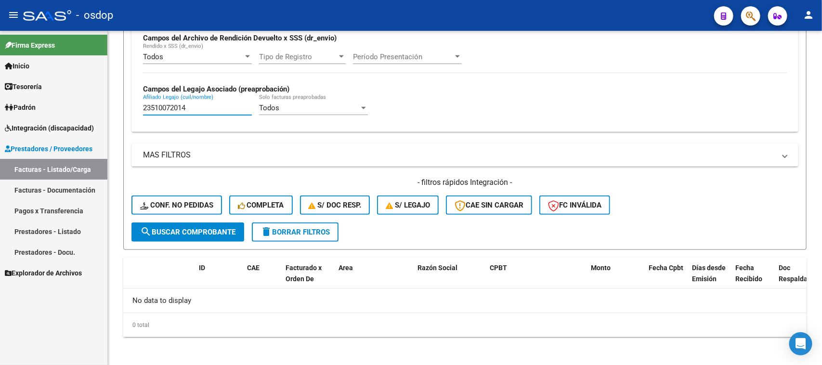
click at [46, 117] on mat-sidenav-container "Firma Express Inicio Calendario SSS Instructivos Contacto OS Tesorería Extracto…" at bounding box center [411, 198] width 822 height 334
paste input "7577352777"
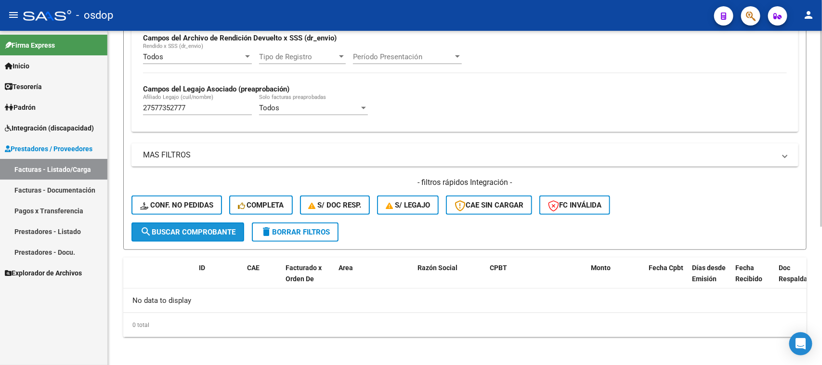
click at [185, 228] on span "search Buscar Comprobante" at bounding box center [187, 232] width 95 height 9
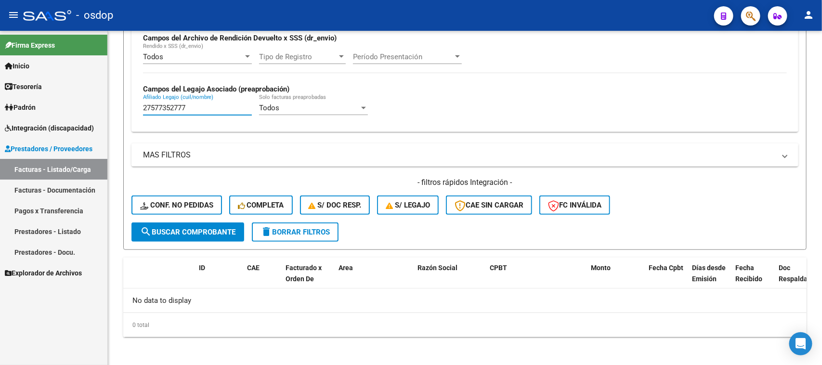
drag, startPoint x: 208, startPoint y: 104, endPoint x: 100, endPoint y: 144, distance: 115.5
click at [79, 116] on mat-sidenav-container "Firma Express Inicio Calendario SSS Instructivos Contacto OS Tesorería Extracto…" at bounding box center [411, 198] width 822 height 334
paste input "0579370522"
type input "20579370522"
click at [204, 229] on span "search Buscar Comprobante" at bounding box center [187, 232] width 95 height 9
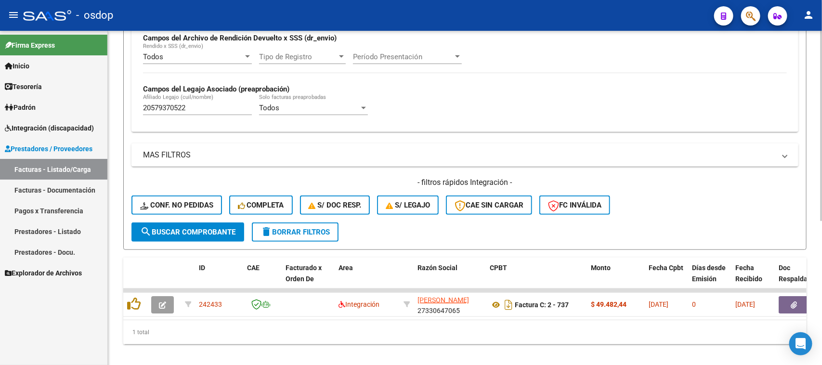
click at [298, 317] on datatable-body "242433 Integración [PERSON_NAME] 27330647065 Factura C: 2 - 737 $ 49.482,44 [DA…" at bounding box center [465, 304] width 684 height 31
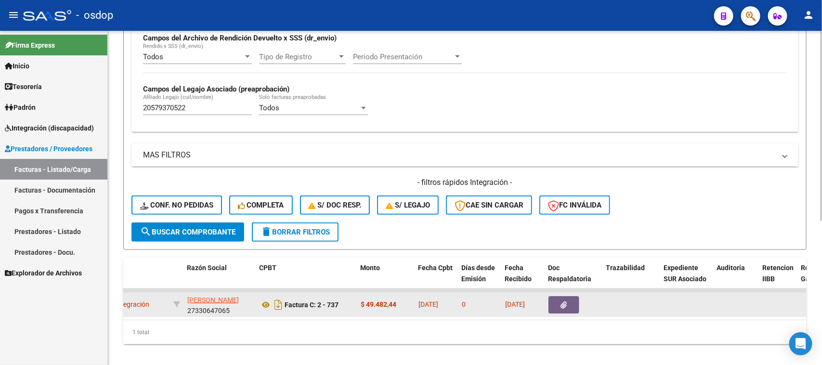
scroll to position [0, 228]
click at [267, 303] on icon at bounding box center [268, 305] width 13 height 12
